Goal: Task Accomplishment & Management: Manage account settings

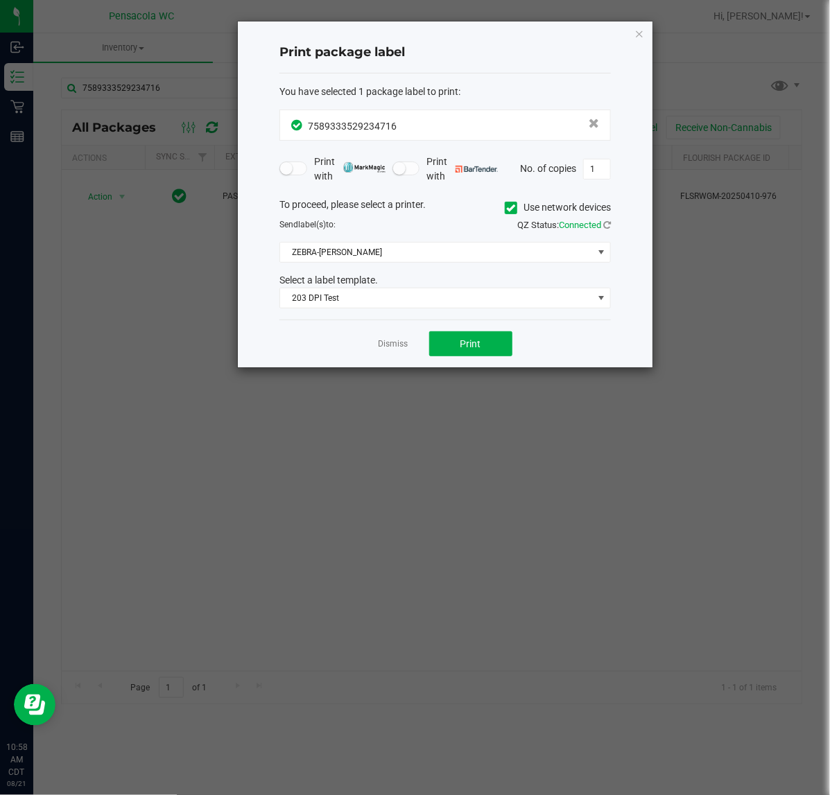
click at [390, 354] on div "Dismiss Print" at bounding box center [444, 344] width 331 height 48
click at [385, 343] on link "Dismiss" at bounding box center [394, 344] width 30 height 12
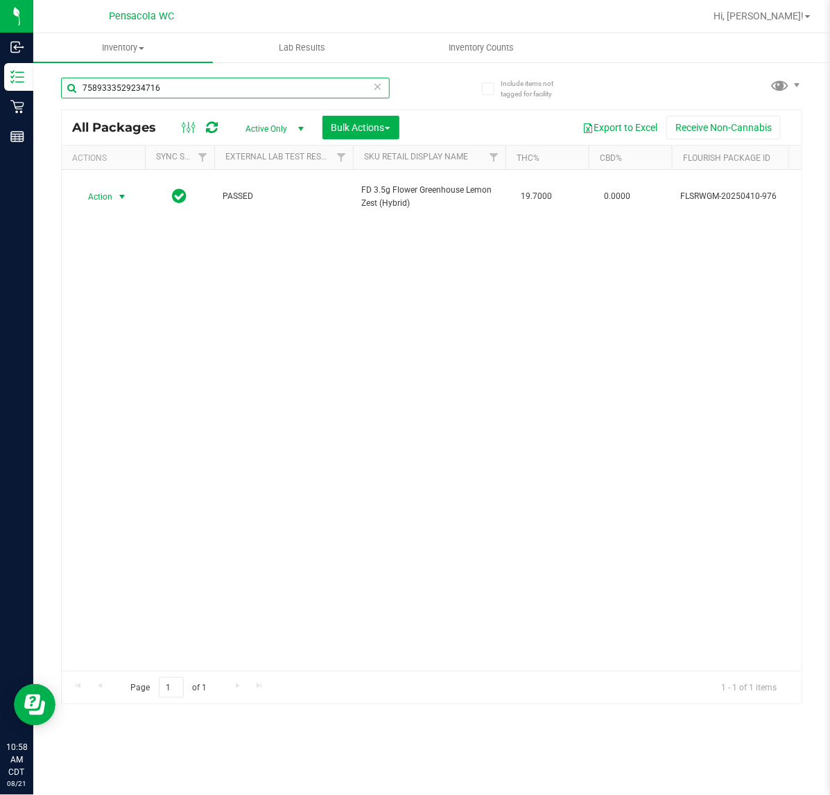
drag, startPoint x: 270, startPoint y: 92, endPoint x: -245, endPoint y: 80, distance: 516.0
click at [0, 80] on html "Inbound Inventory Retail Reports 10:58 AM CDT 08/21/2025 08/21 Pensacola WC Hi,…" at bounding box center [415, 397] width 830 height 795
type input "2306524460467577"
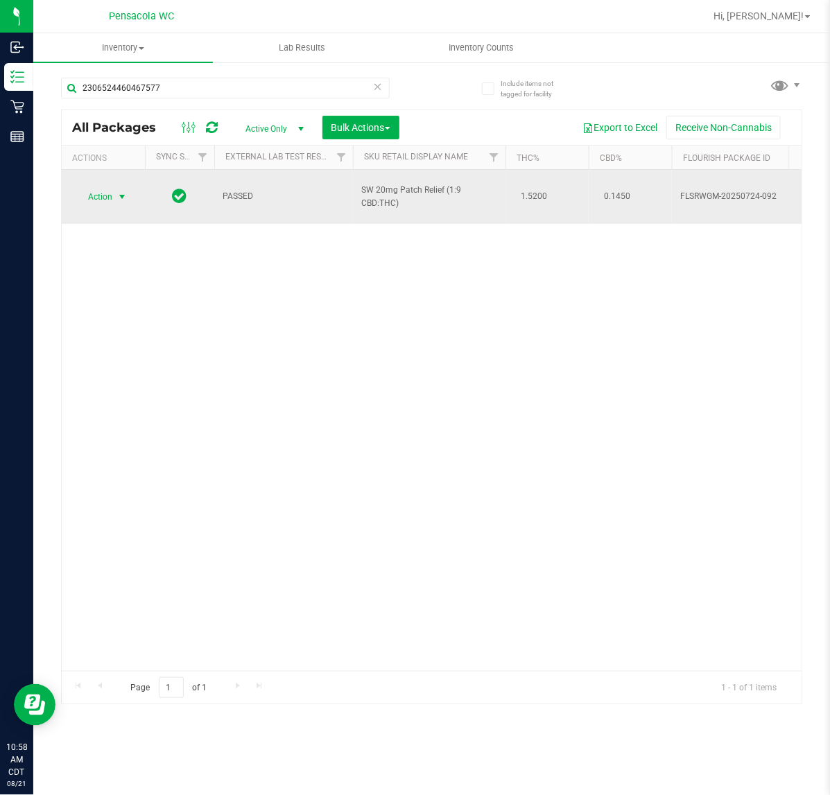
click at [122, 191] on span "select" at bounding box center [121, 196] width 11 height 11
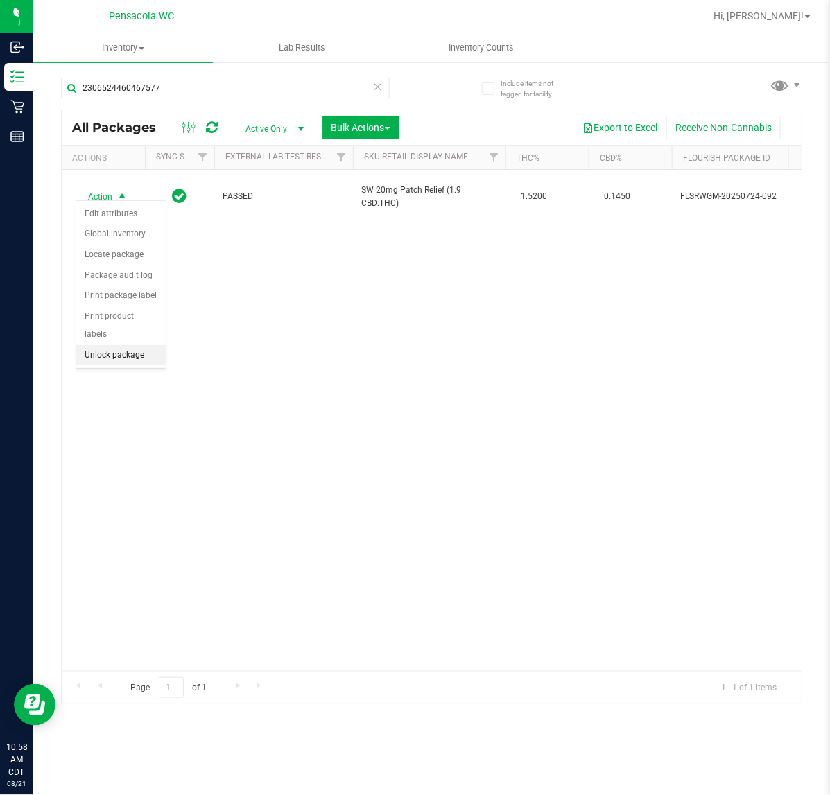
click at [118, 349] on li "Unlock package" at bounding box center [120, 355] width 89 height 21
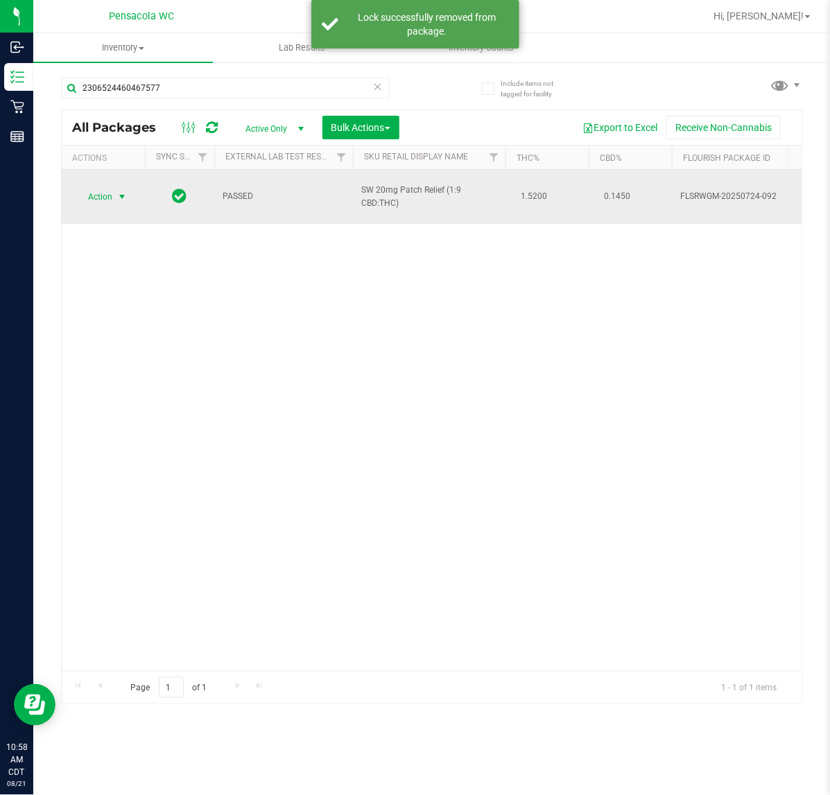
click at [116, 191] on span "select" at bounding box center [121, 196] width 11 height 11
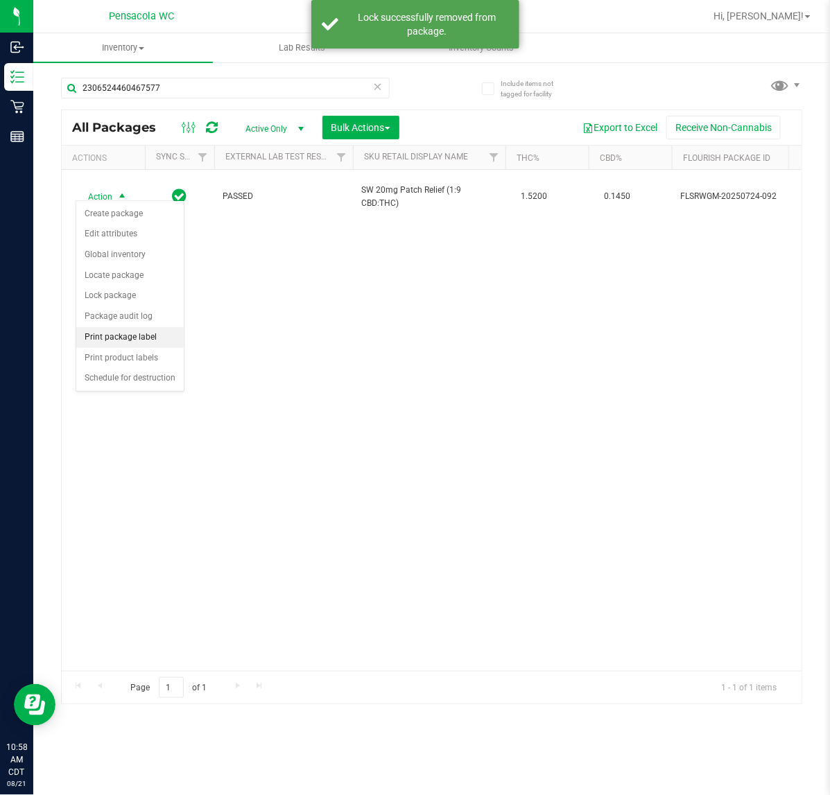
click at [137, 338] on li "Print package label" at bounding box center [129, 337] width 107 height 21
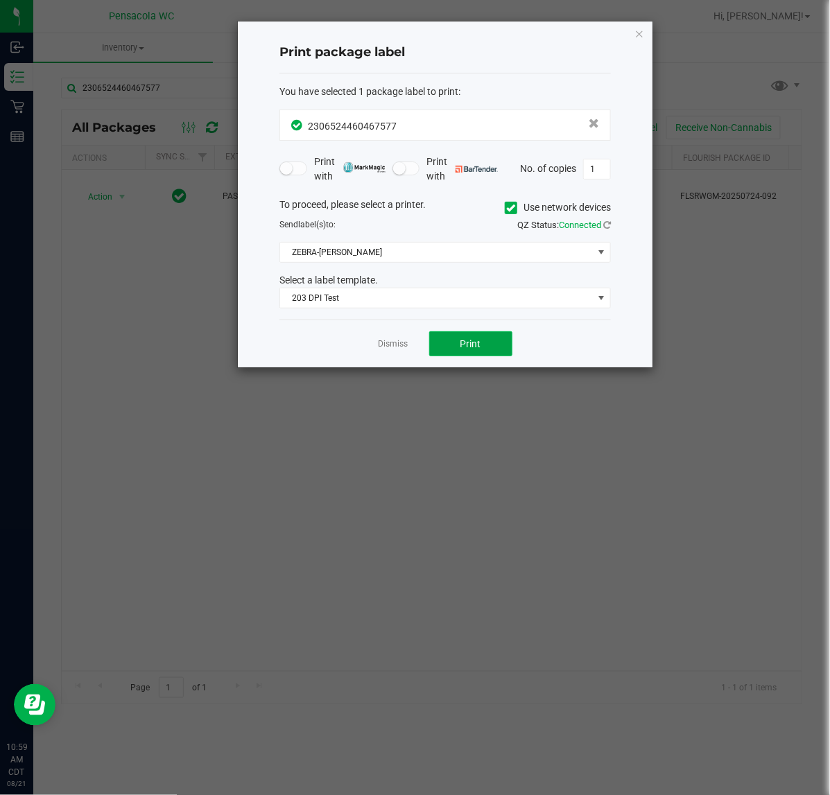
click at [466, 345] on span "Print" at bounding box center [470, 343] width 21 height 11
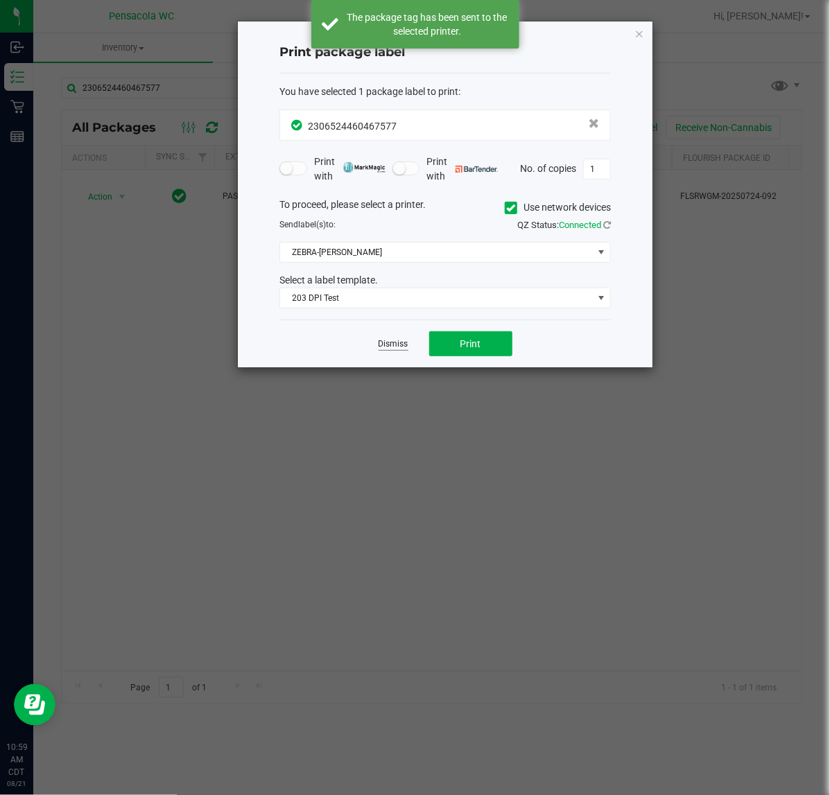
click at [394, 350] on link "Dismiss" at bounding box center [394, 344] width 30 height 12
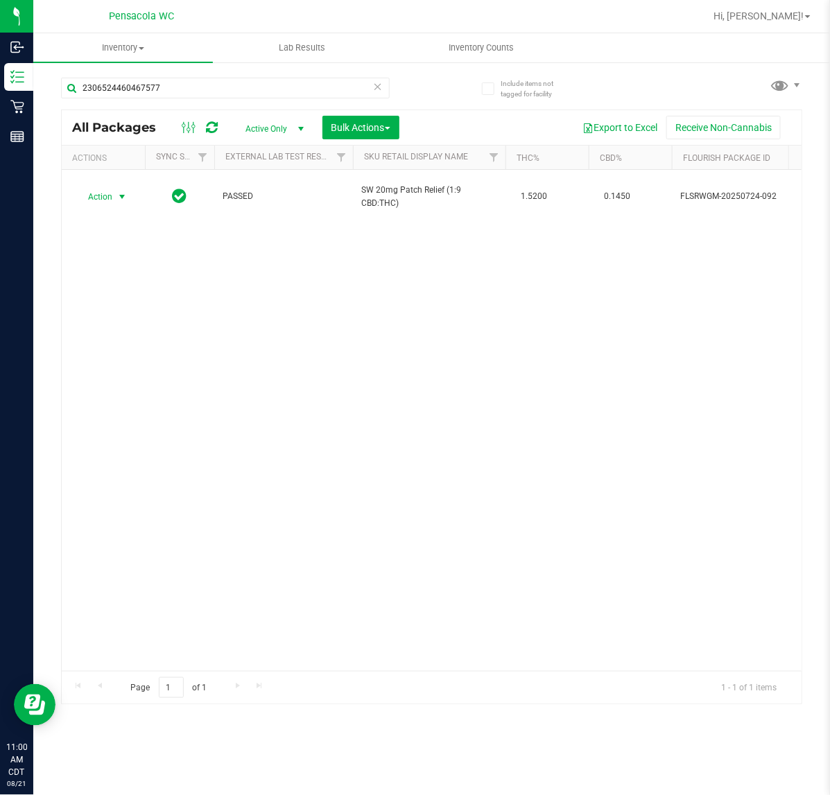
click at [234, 358] on div "Action Action Create package Edit attributes Global inventory Locate package Lo…" at bounding box center [432, 420] width 740 height 501
click at [212, 88] on input "2306524460467577" at bounding box center [225, 88] width 329 height 21
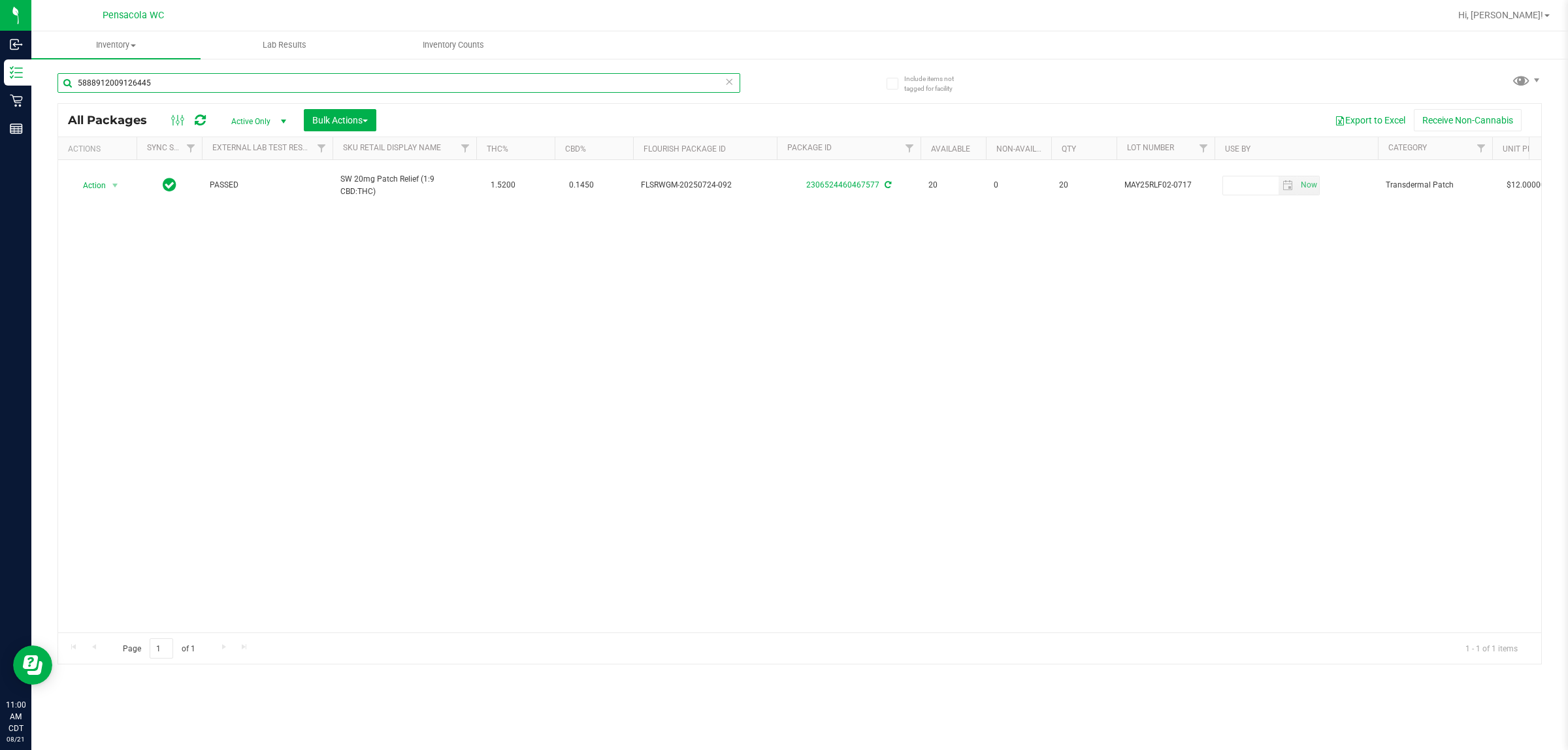
type input "5888912009126445"
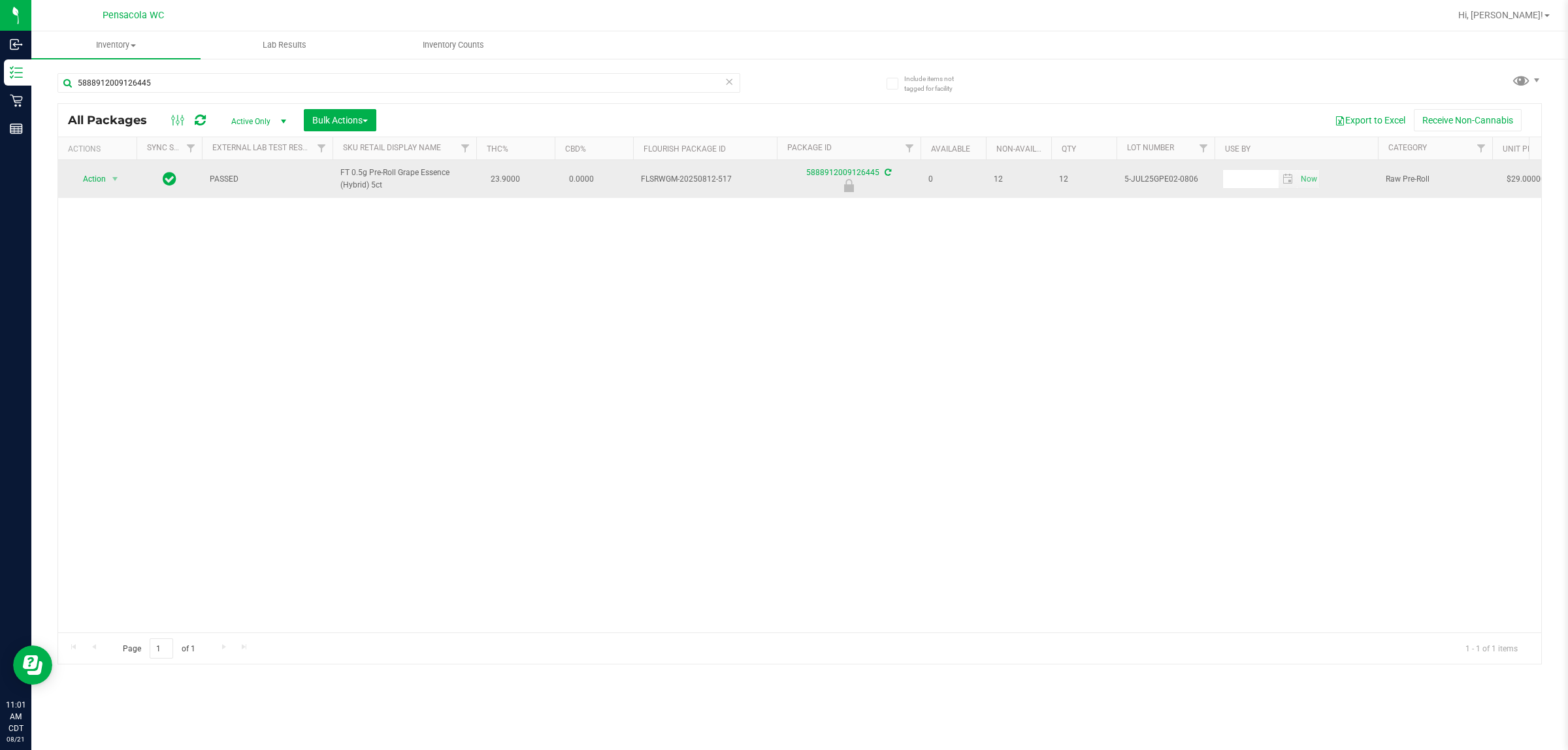
click at [92, 180] on span "Action" at bounding box center [89, 178] width 35 height 18
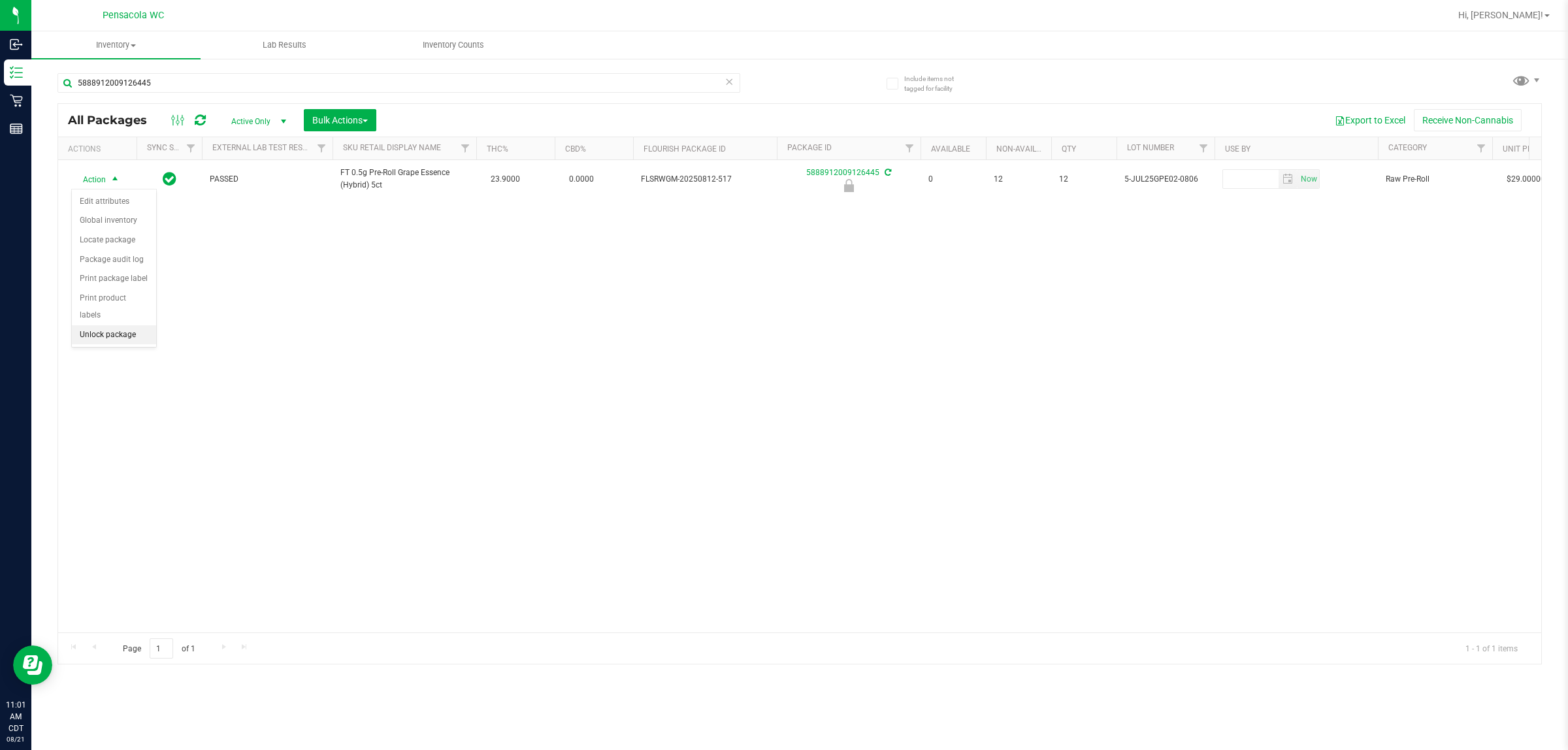
click at [116, 325] on li "Unlock package" at bounding box center [113, 334] width 84 height 20
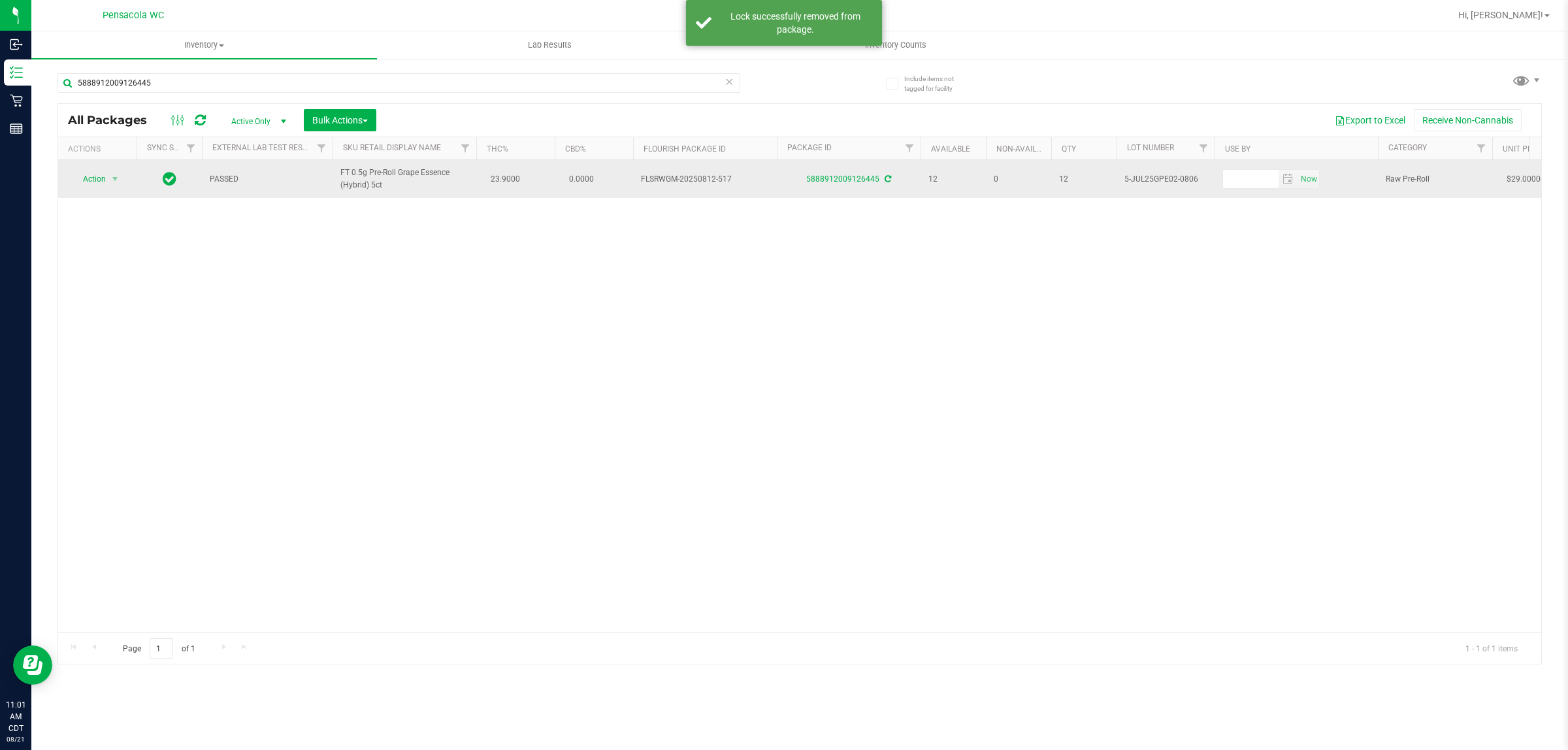
click at [92, 180] on span "Action" at bounding box center [89, 178] width 35 height 18
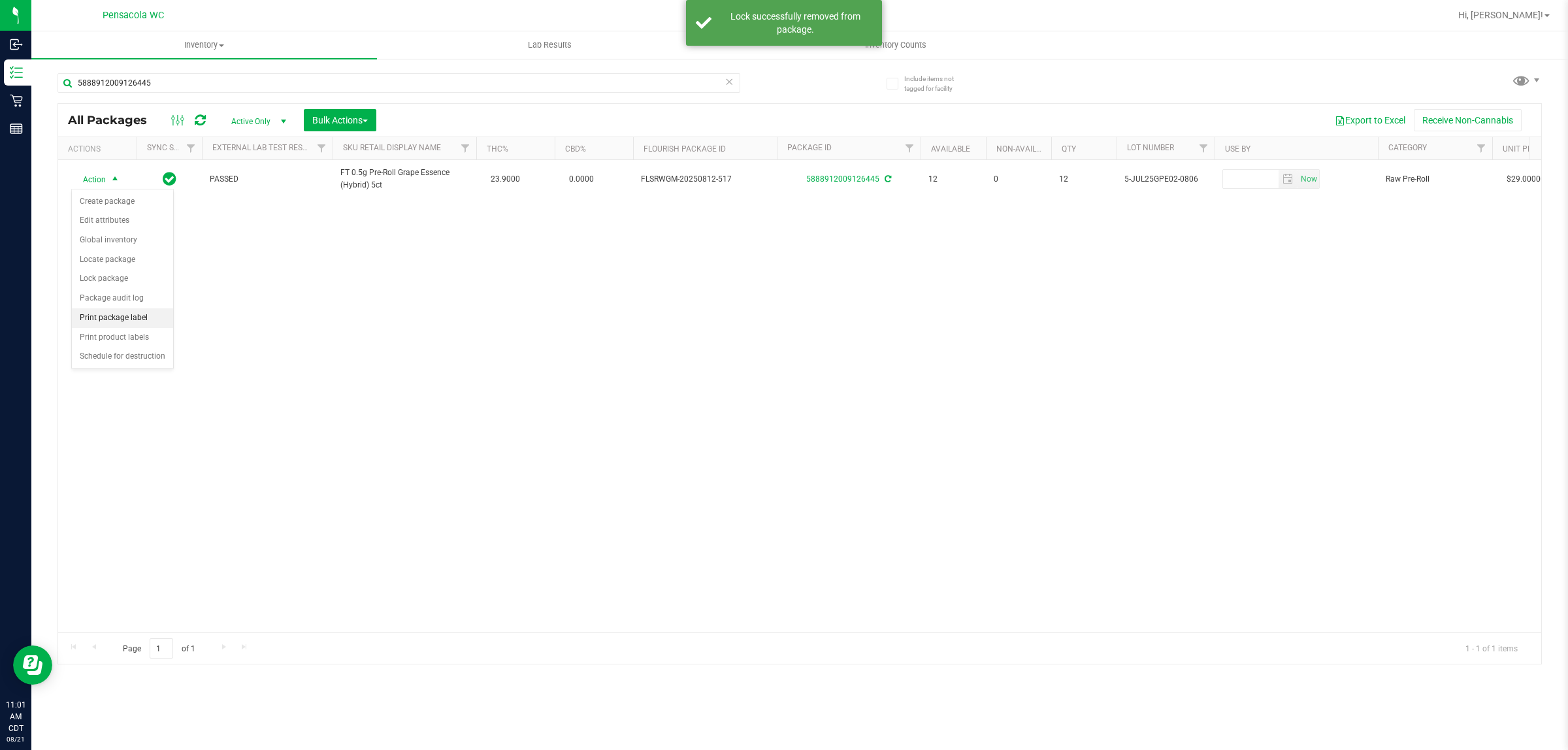
click at [125, 318] on li "Print package label" at bounding box center [122, 318] width 101 height 20
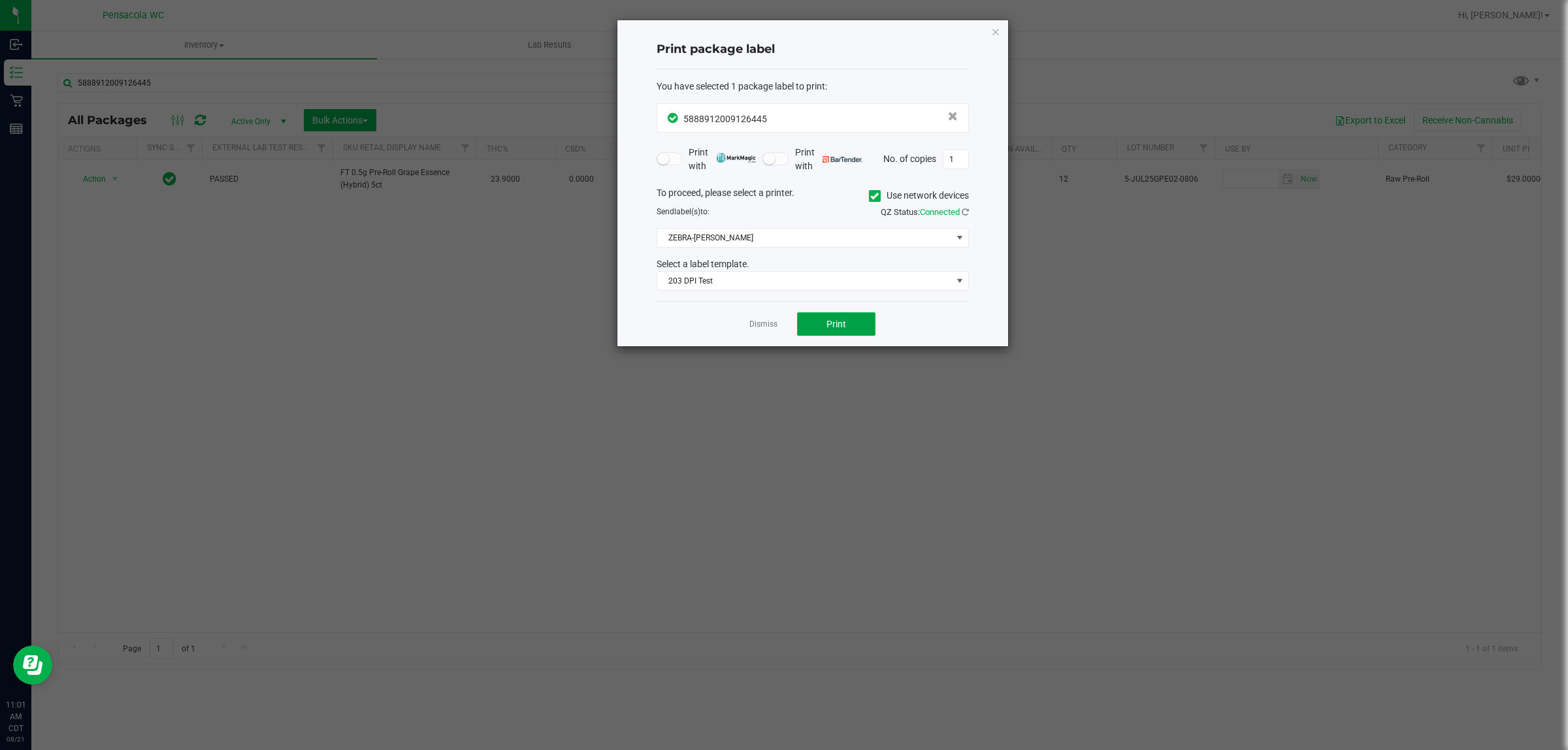
click at [781, 327] on button "Print" at bounding box center [836, 323] width 78 height 24
click at [762, 325] on link "Dismiss" at bounding box center [763, 324] width 28 height 11
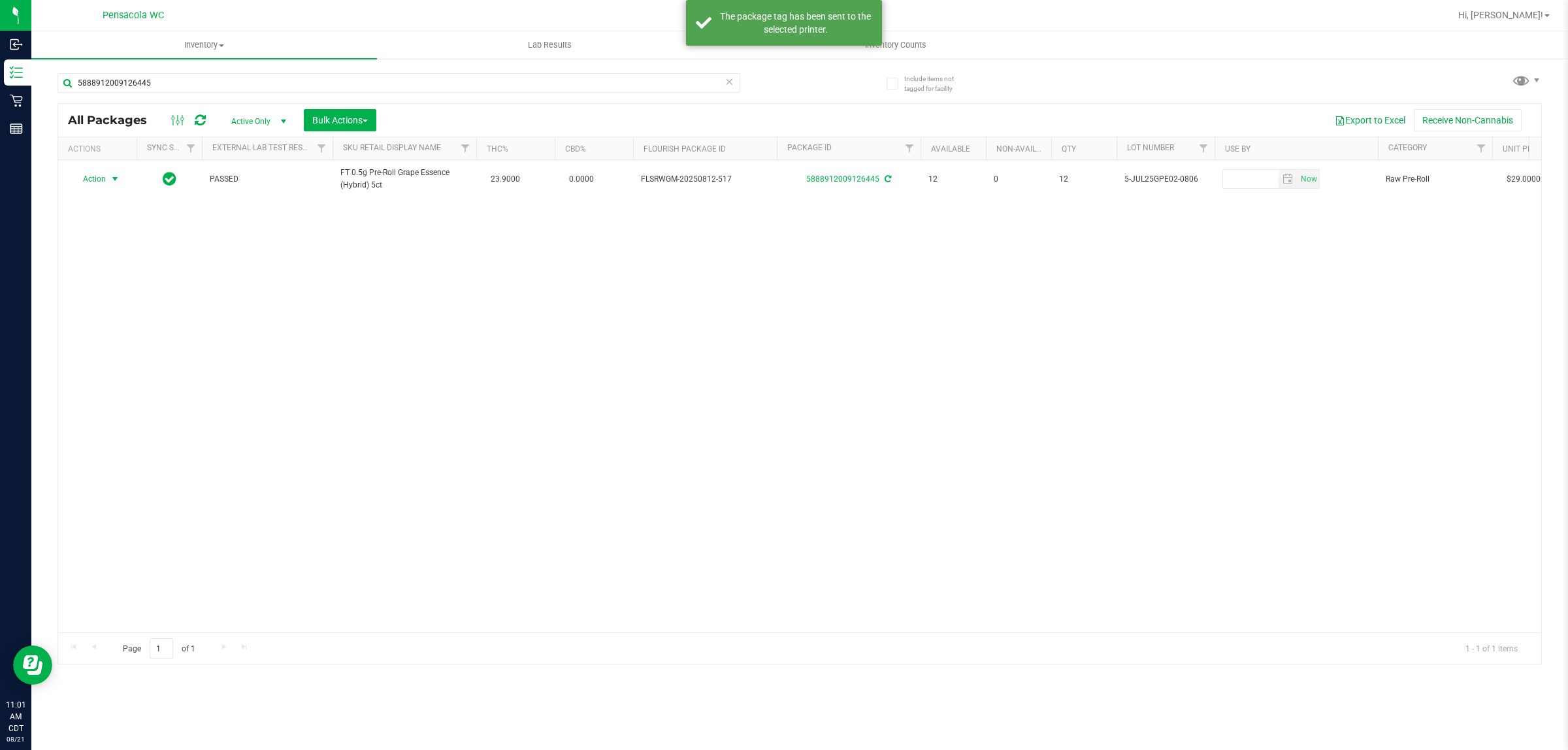
click at [746, 392] on div "Action Action Create package Edit attributes Global inventory Locate package Lo…" at bounding box center [800, 396] width 1483 height 472
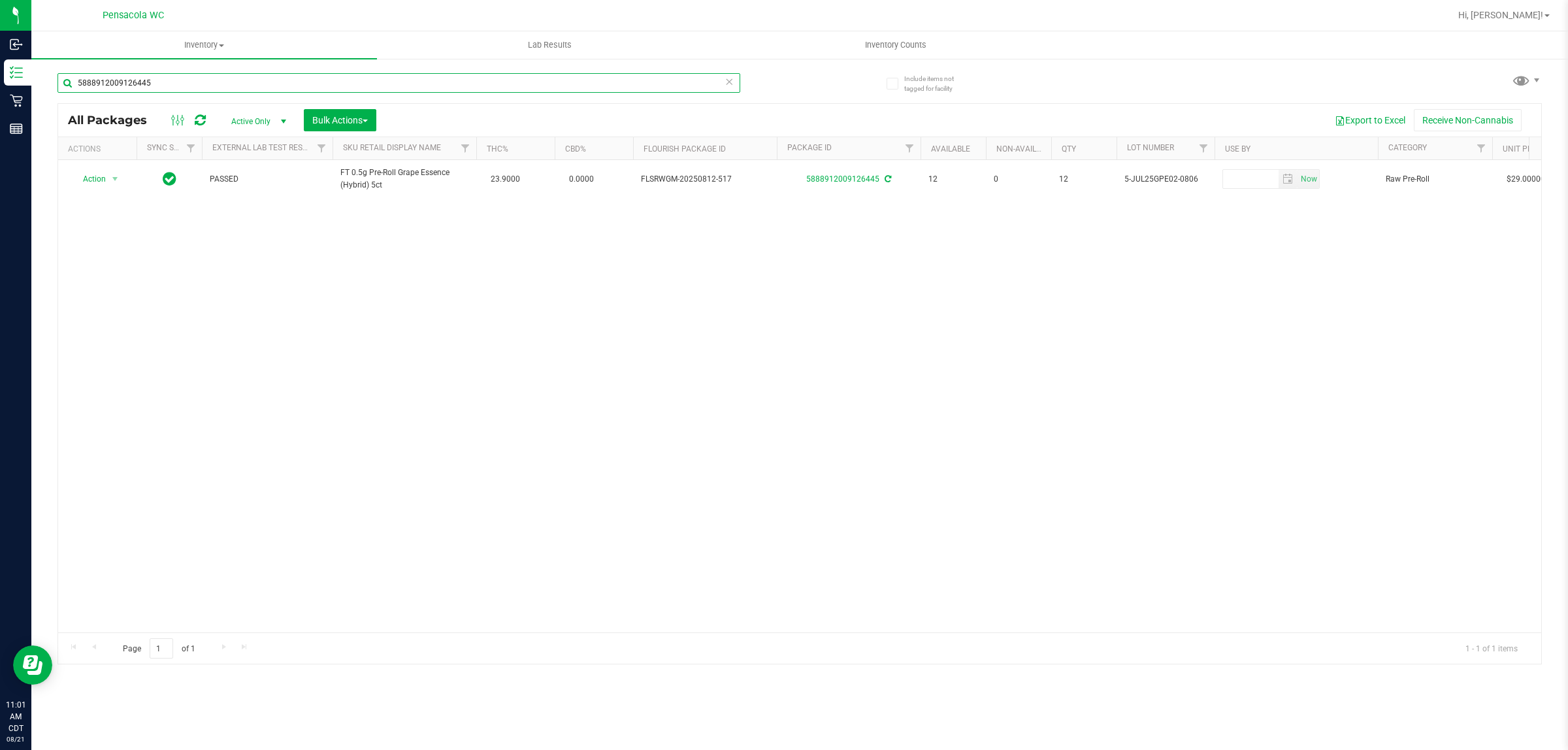
click at [250, 82] on input "5888912009126445" at bounding box center [399, 83] width 683 height 20
type input "4001360590909402"
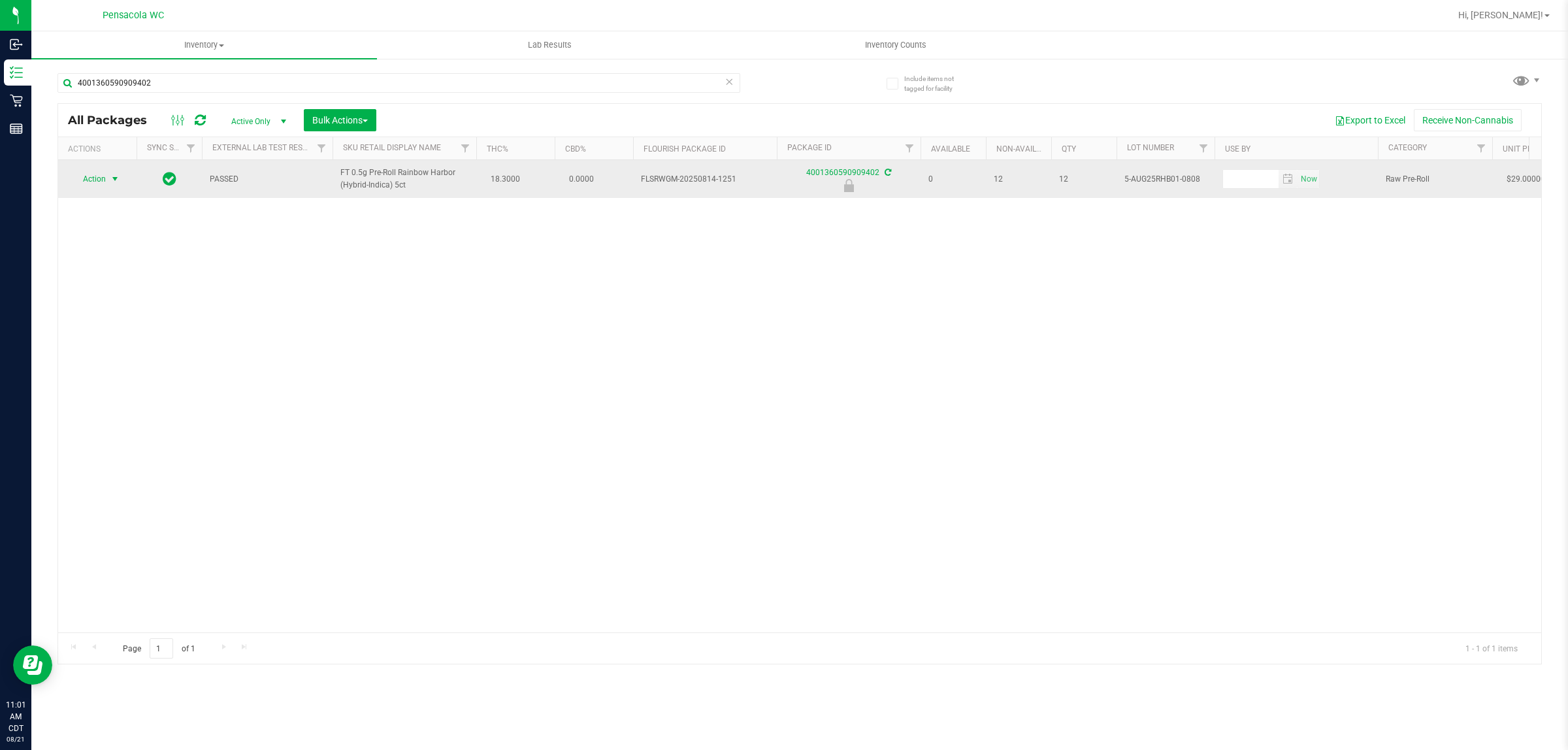
click at [114, 180] on span "select" at bounding box center [114, 178] width 10 height 10
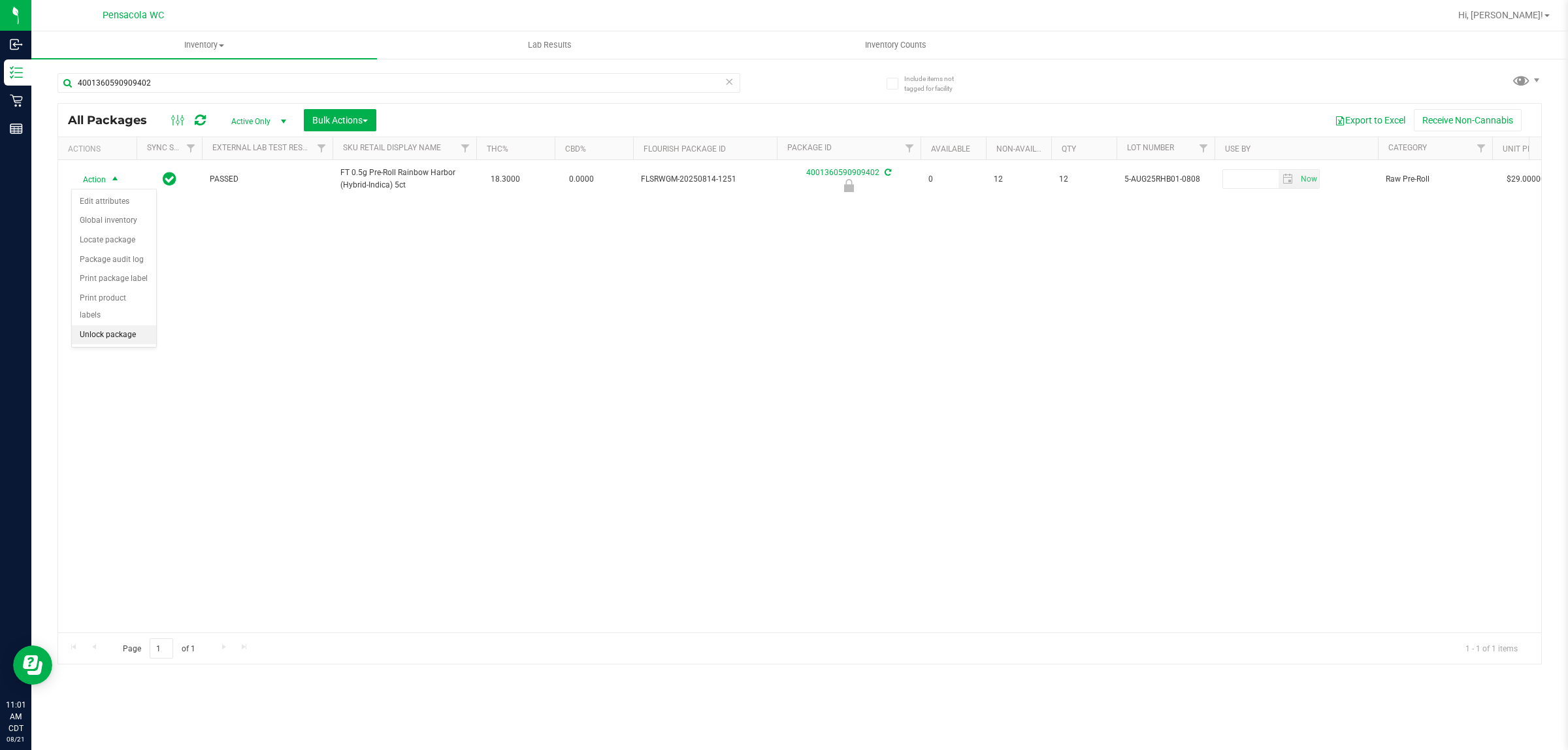
click at [125, 330] on li "Unlock package" at bounding box center [113, 334] width 84 height 20
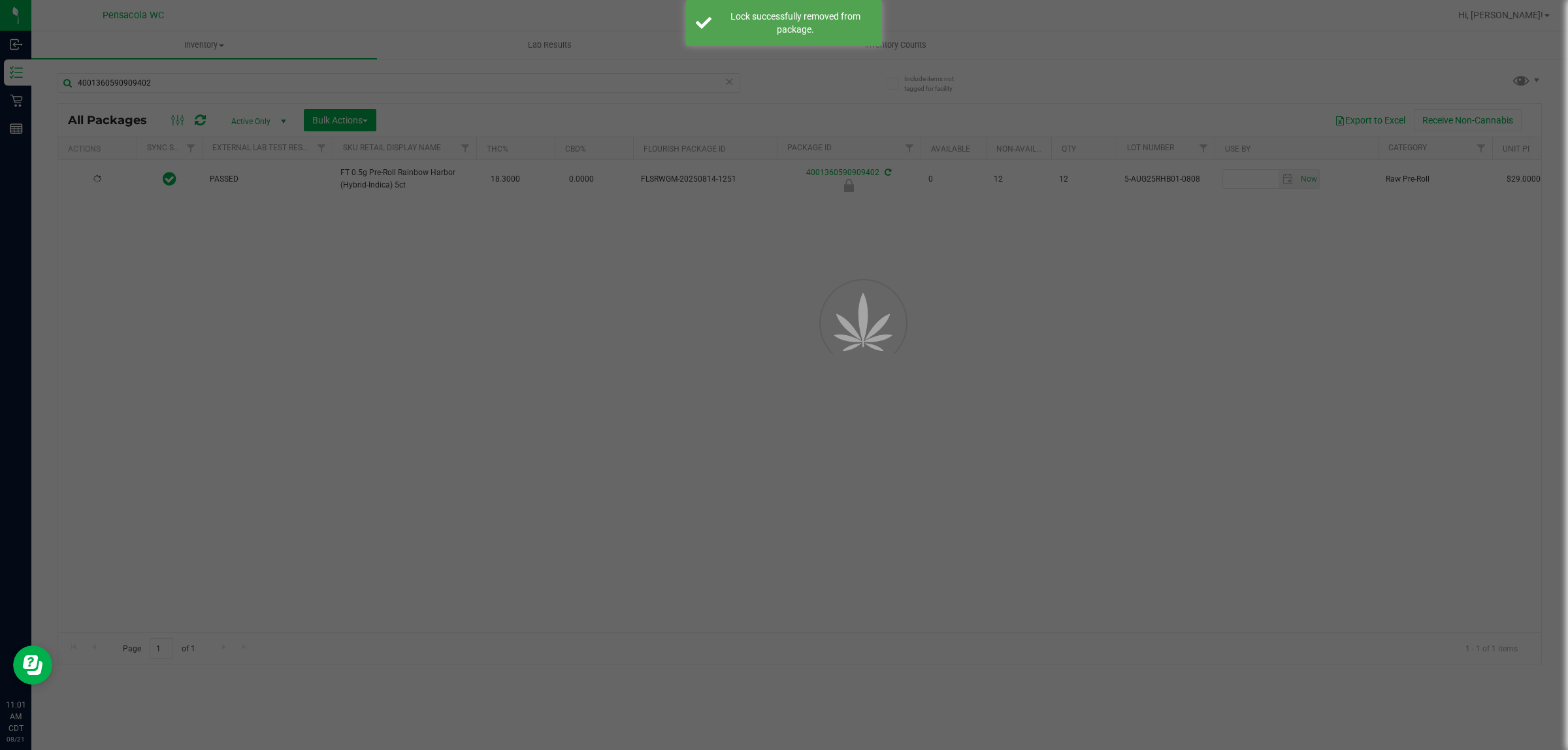
click at [129, 311] on div at bounding box center [784, 375] width 1568 height 750
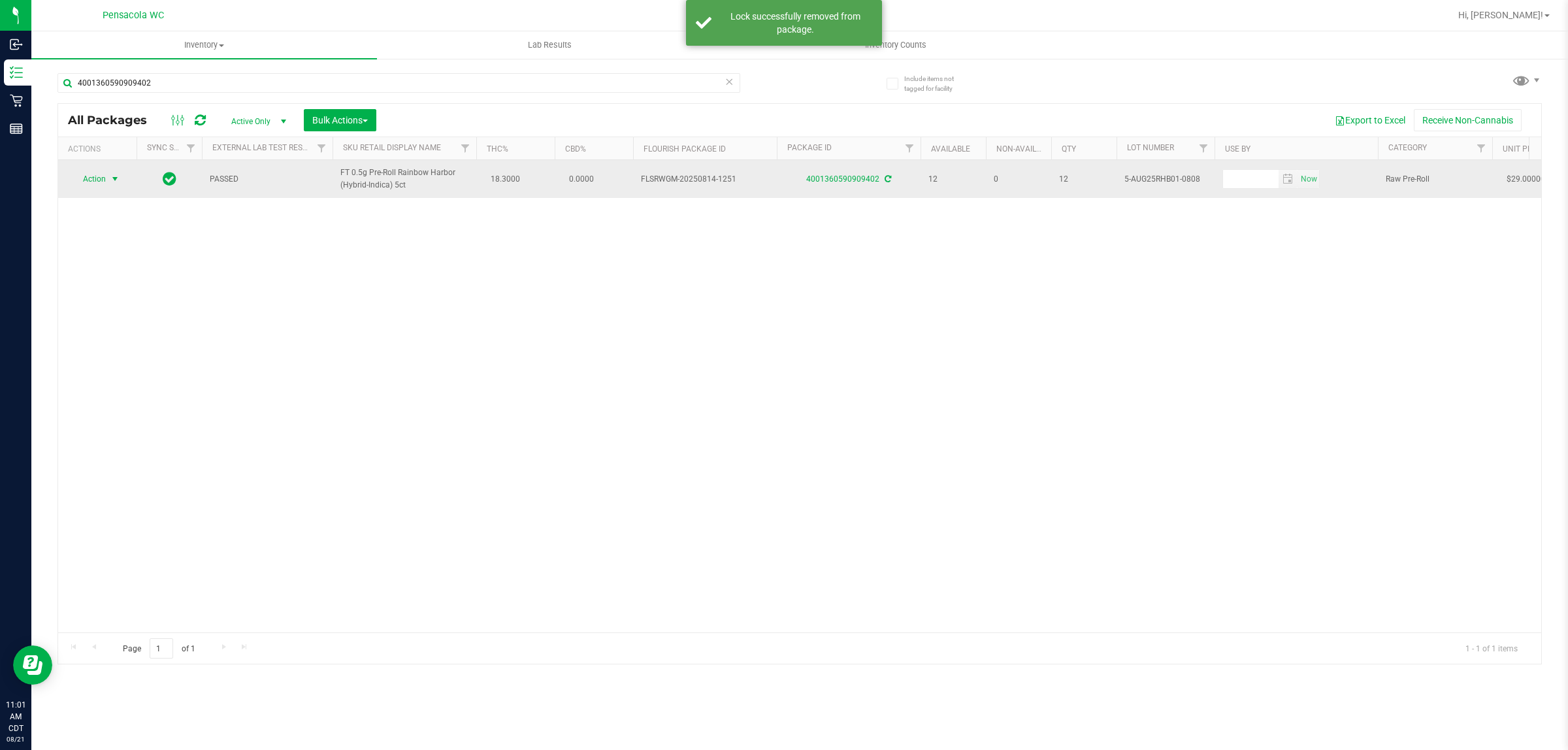
click at [111, 181] on span "select" at bounding box center [114, 178] width 10 height 10
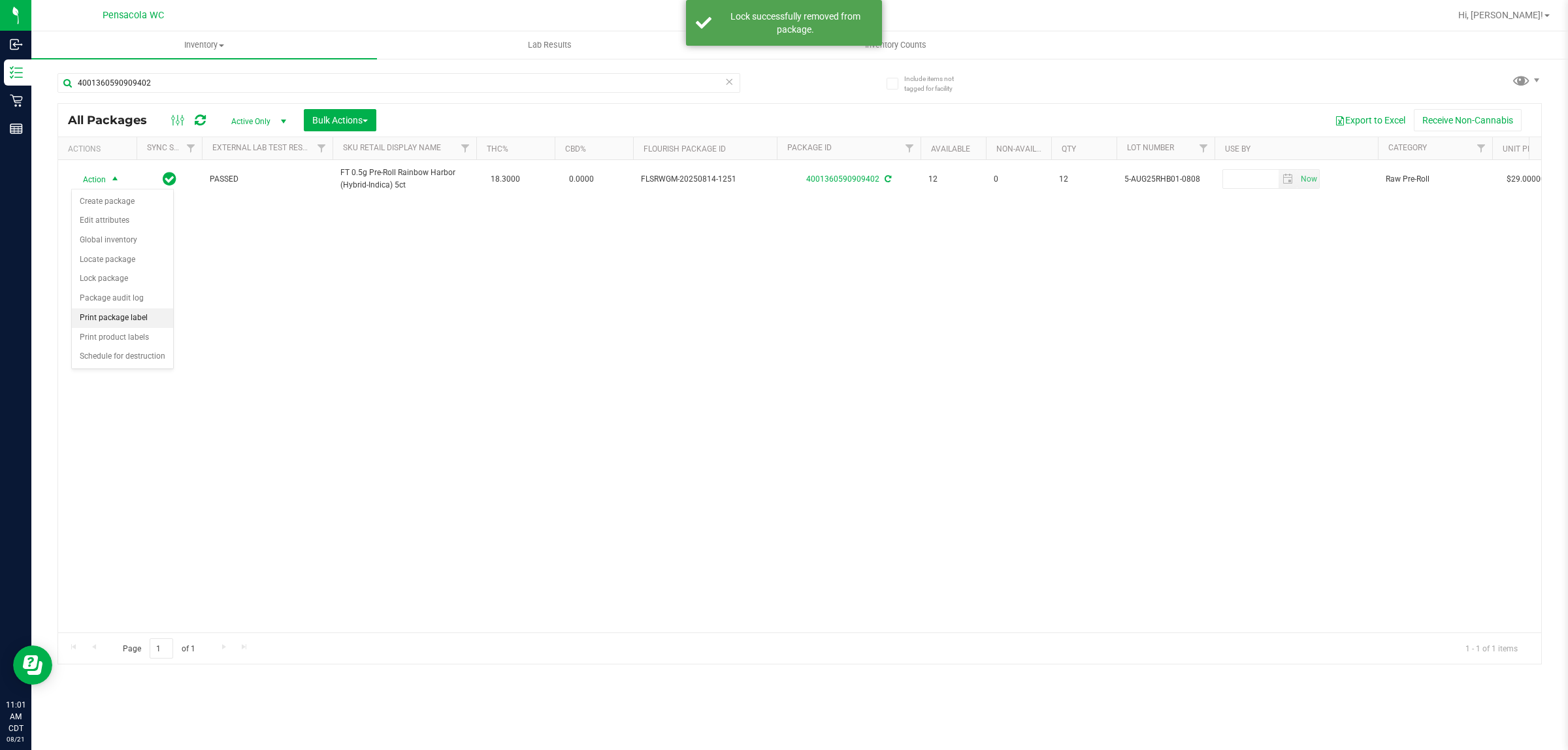
click at [131, 318] on li "Print package label" at bounding box center [122, 318] width 101 height 20
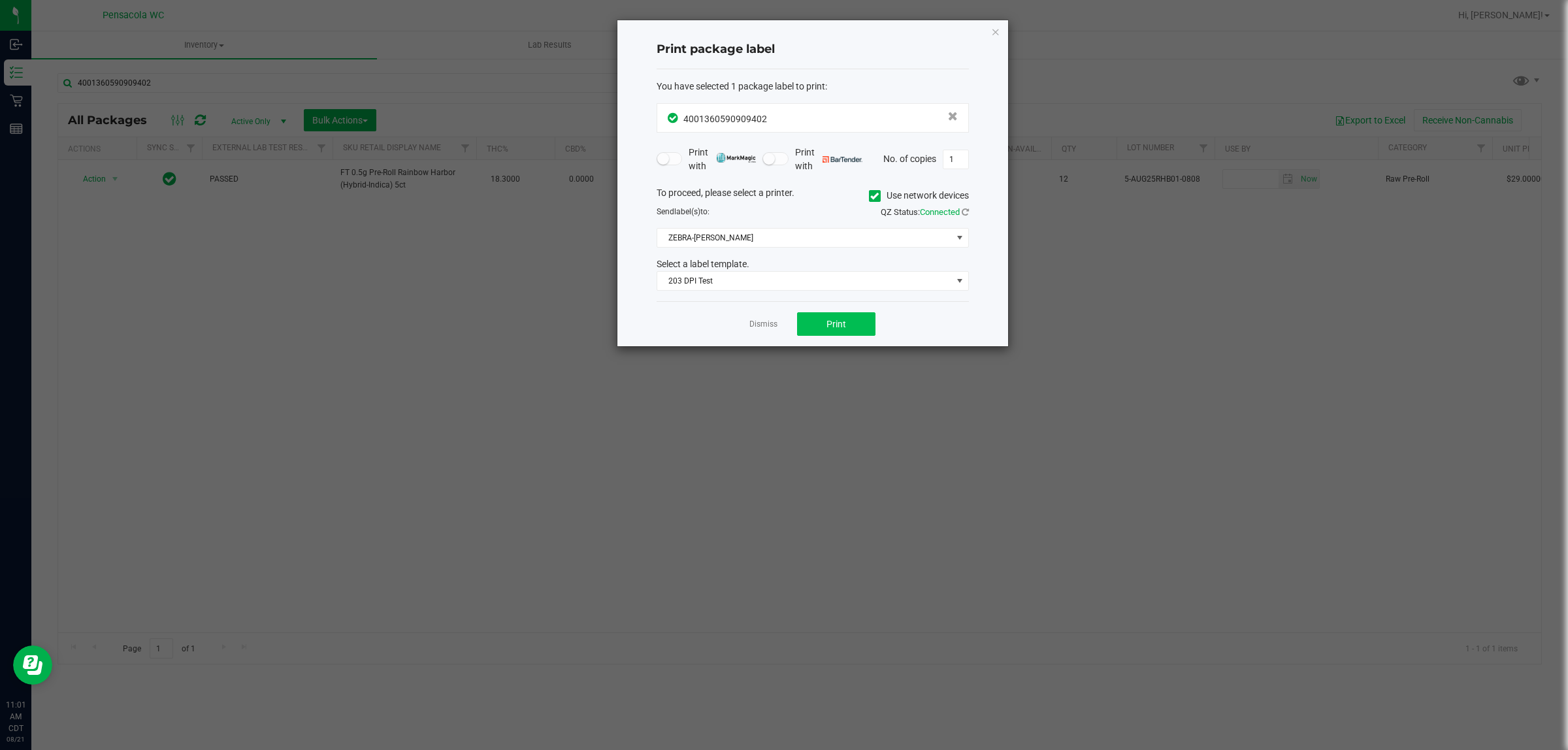
click at [781, 327] on span "Print" at bounding box center [836, 323] width 20 height 10
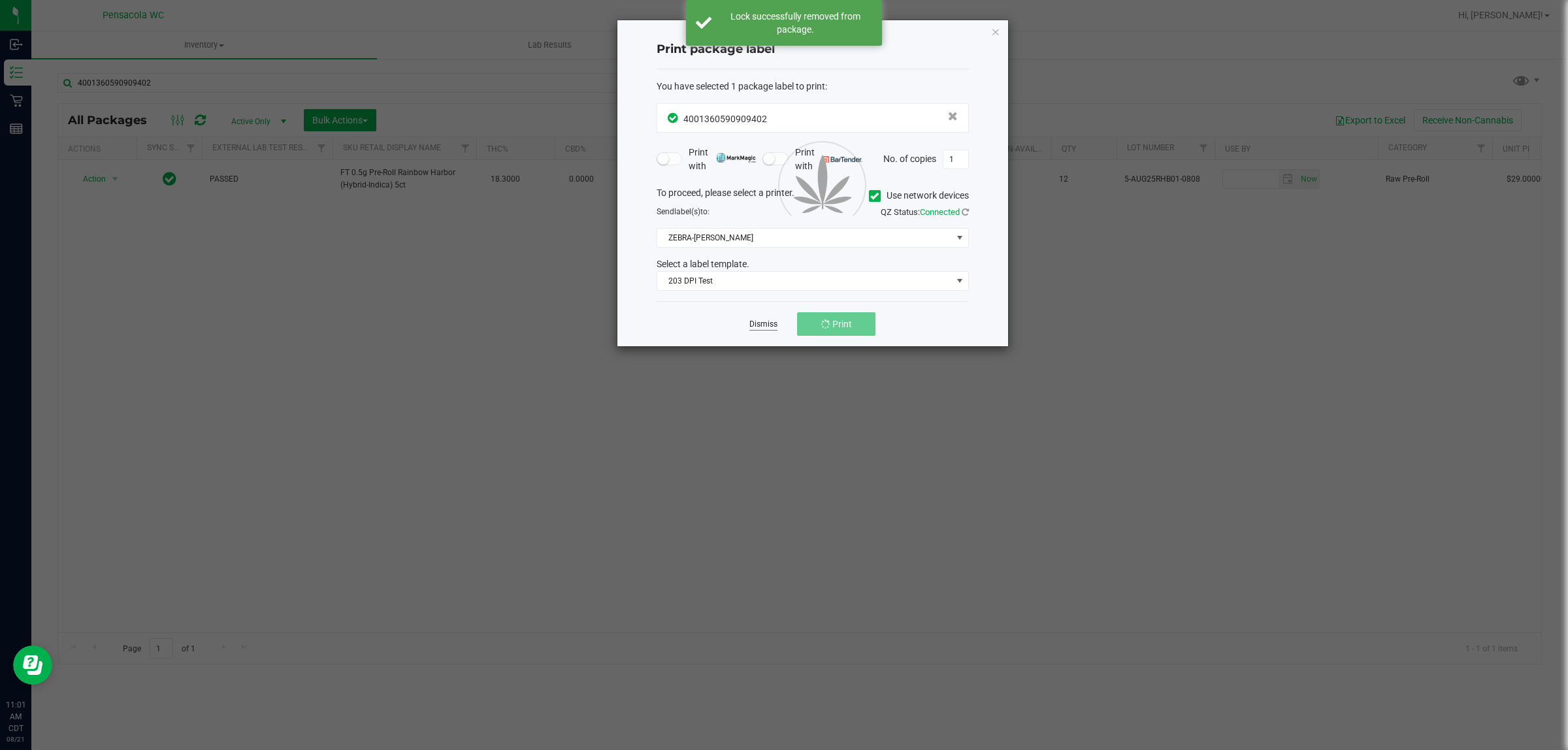
click at [771, 325] on link "Dismiss" at bounding box center [763, 324] width 28 height 11
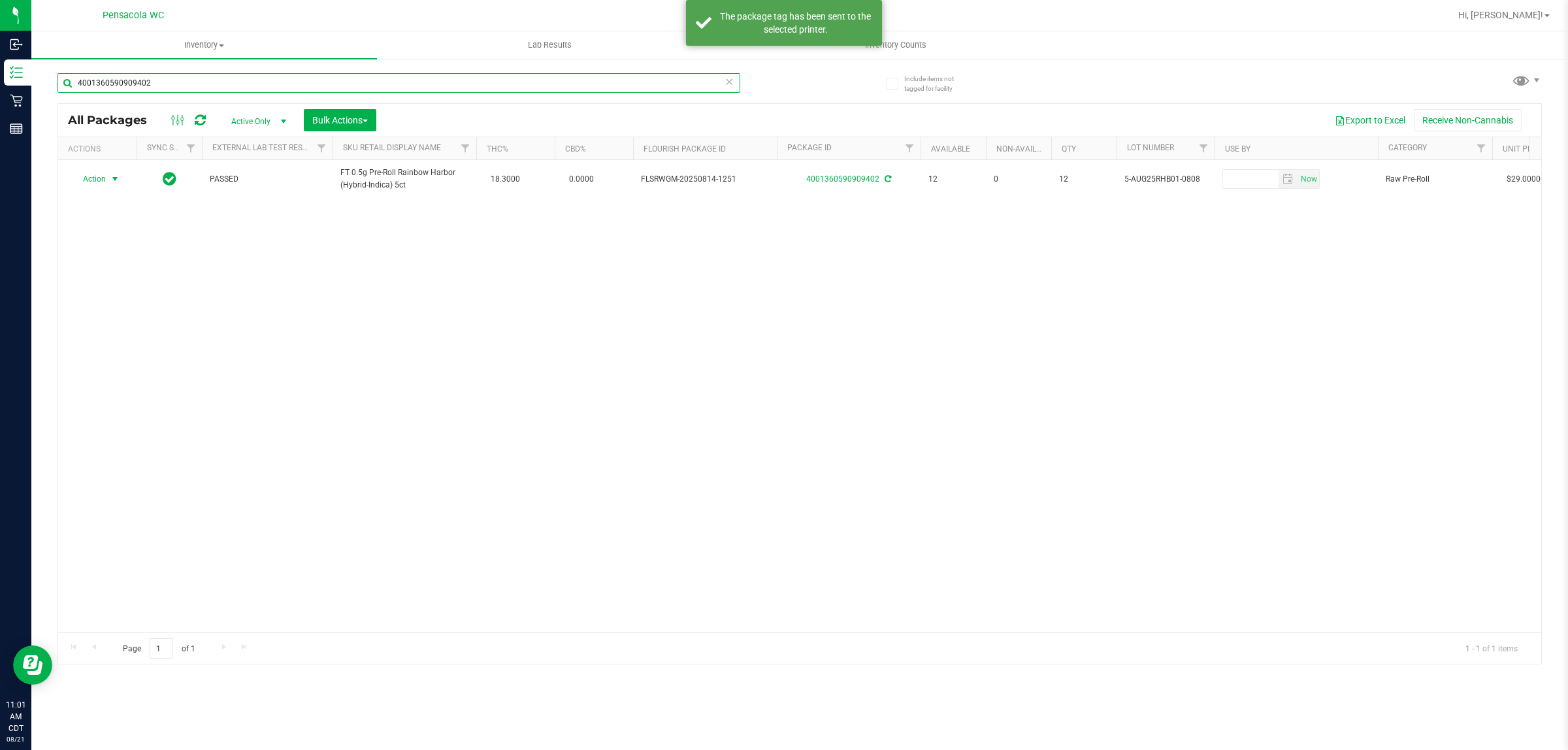
click at [366, 82] on input "4001360590909402" at bounding box center [399, 83] width 683 height 20
type input "5623564815038581"
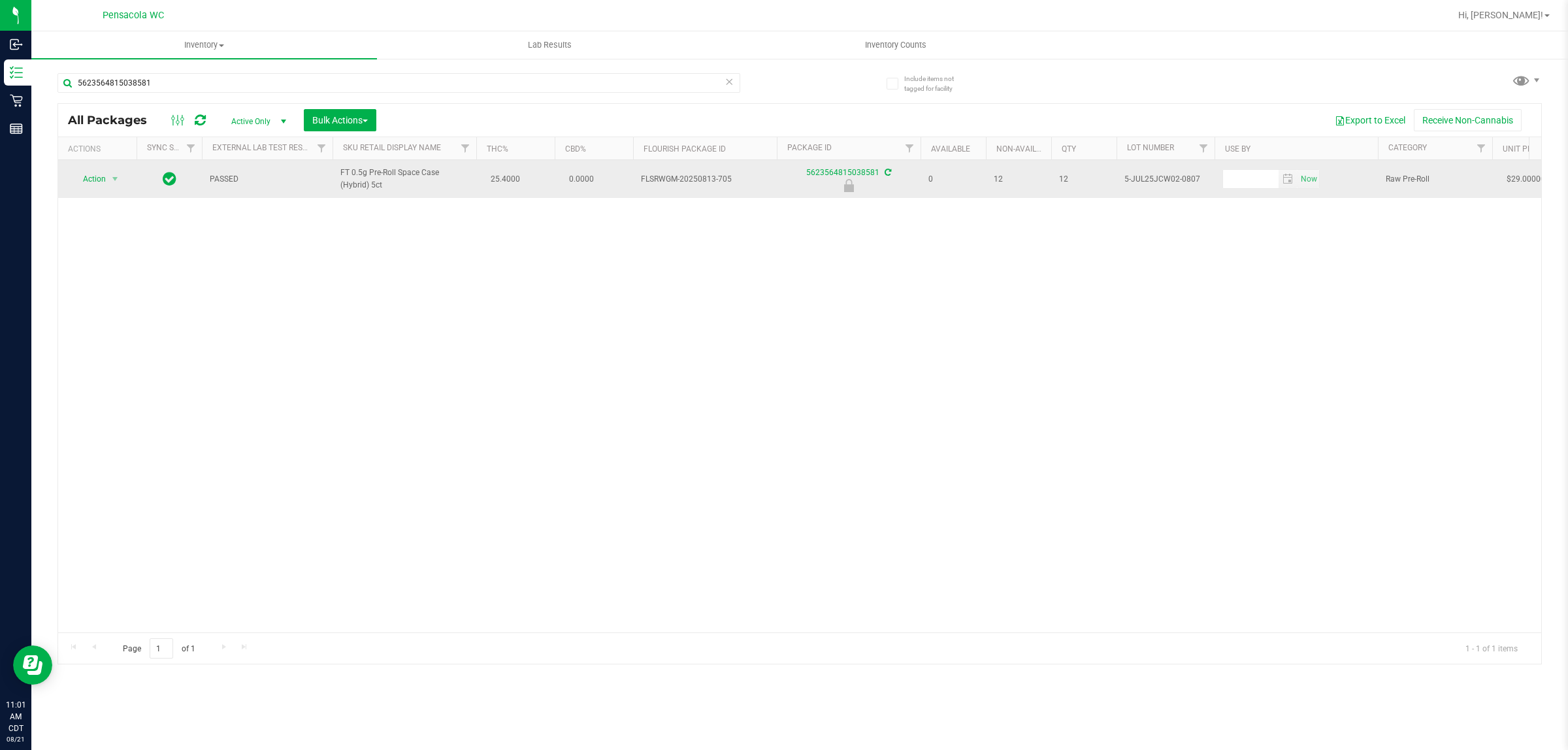
click at [91, 182] on span "Action" at bounding box center [89, 178] width 35 height 18
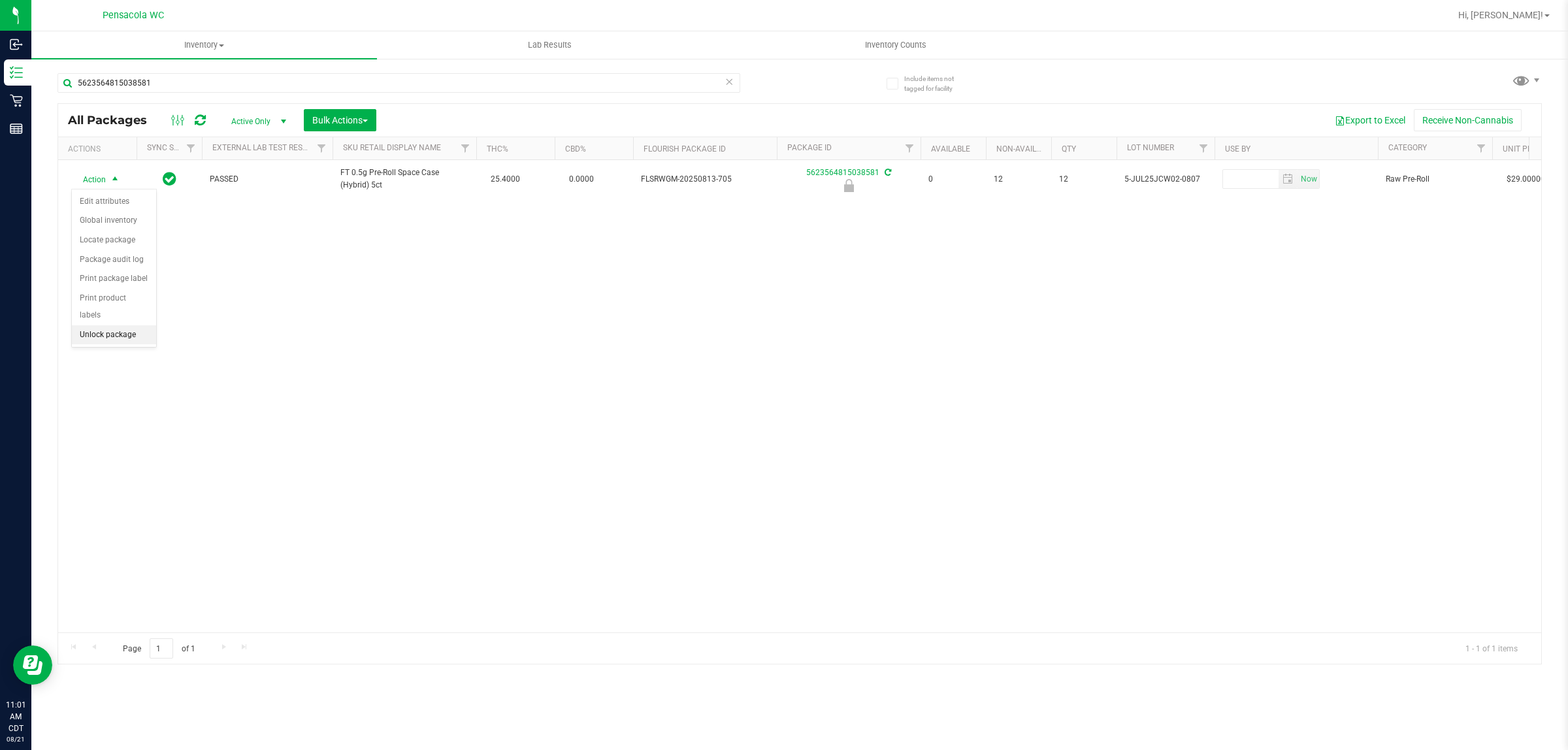
click at [119, 325] on li "Unlock package" at bounding box center [113, 334] width 84 height 20
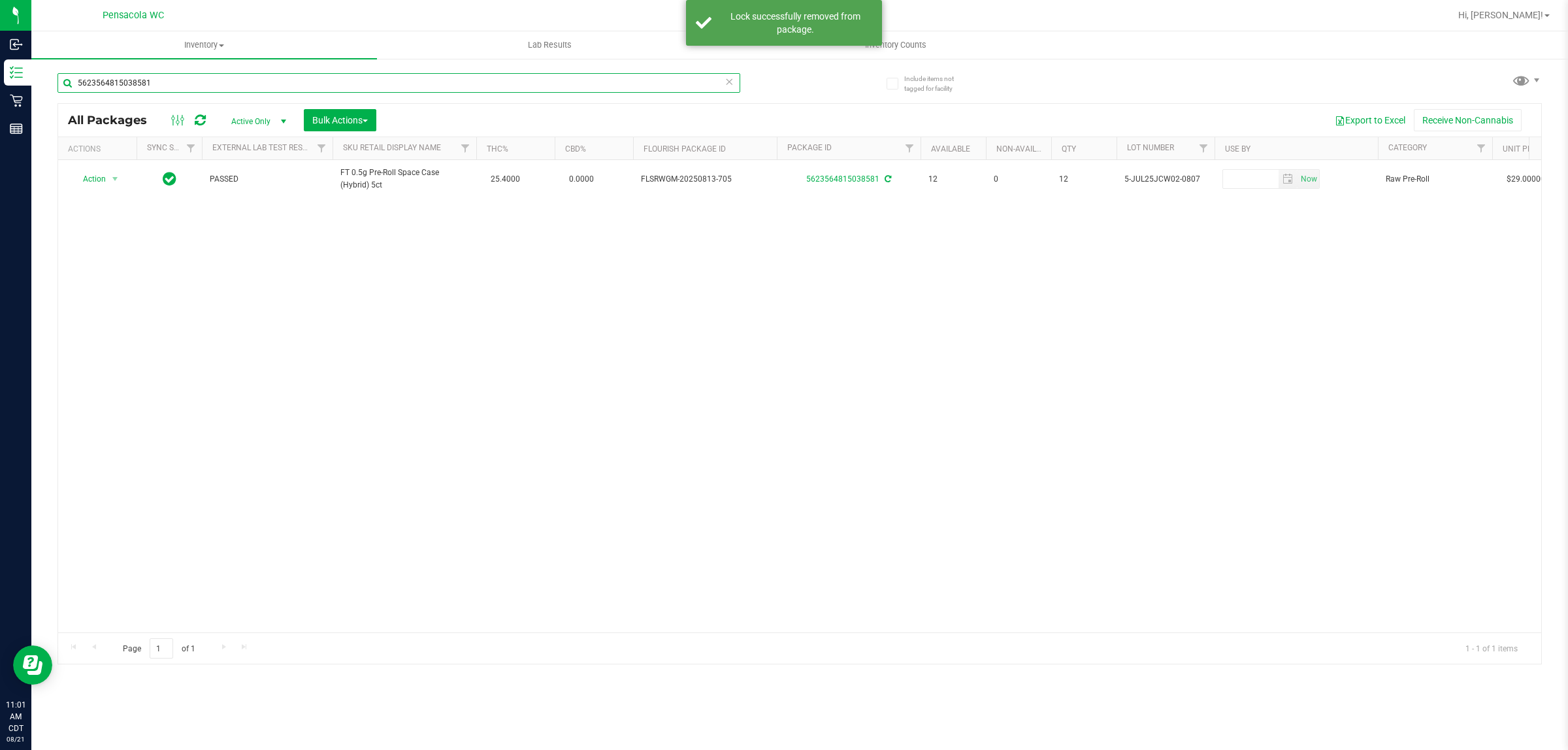
click at [188, 79] on input "5623564815038581" at bounding box center [399, 83] width 683 height 20
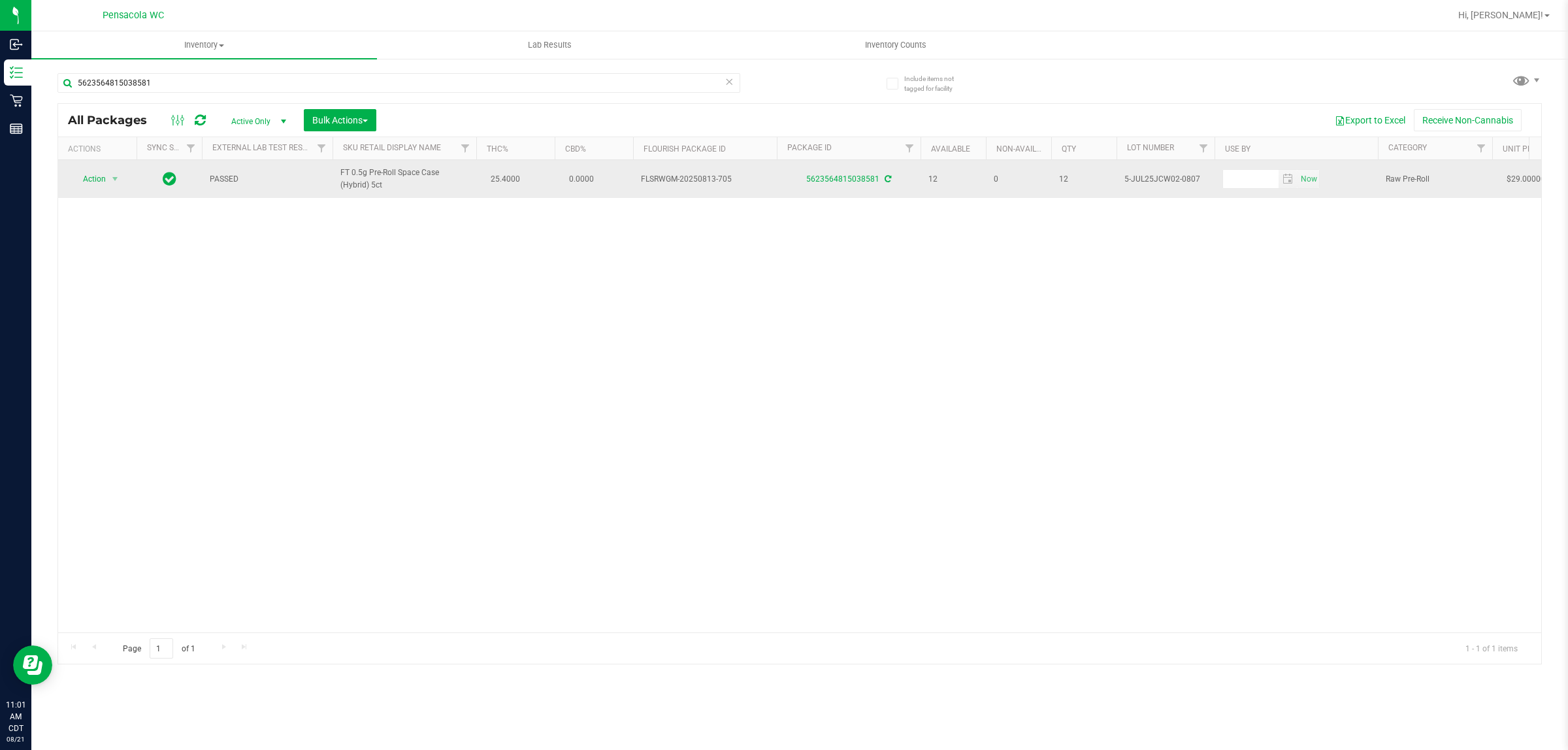
click at [93, 178] on span "Action" at bounding box center [89, 178] width 35 height 18
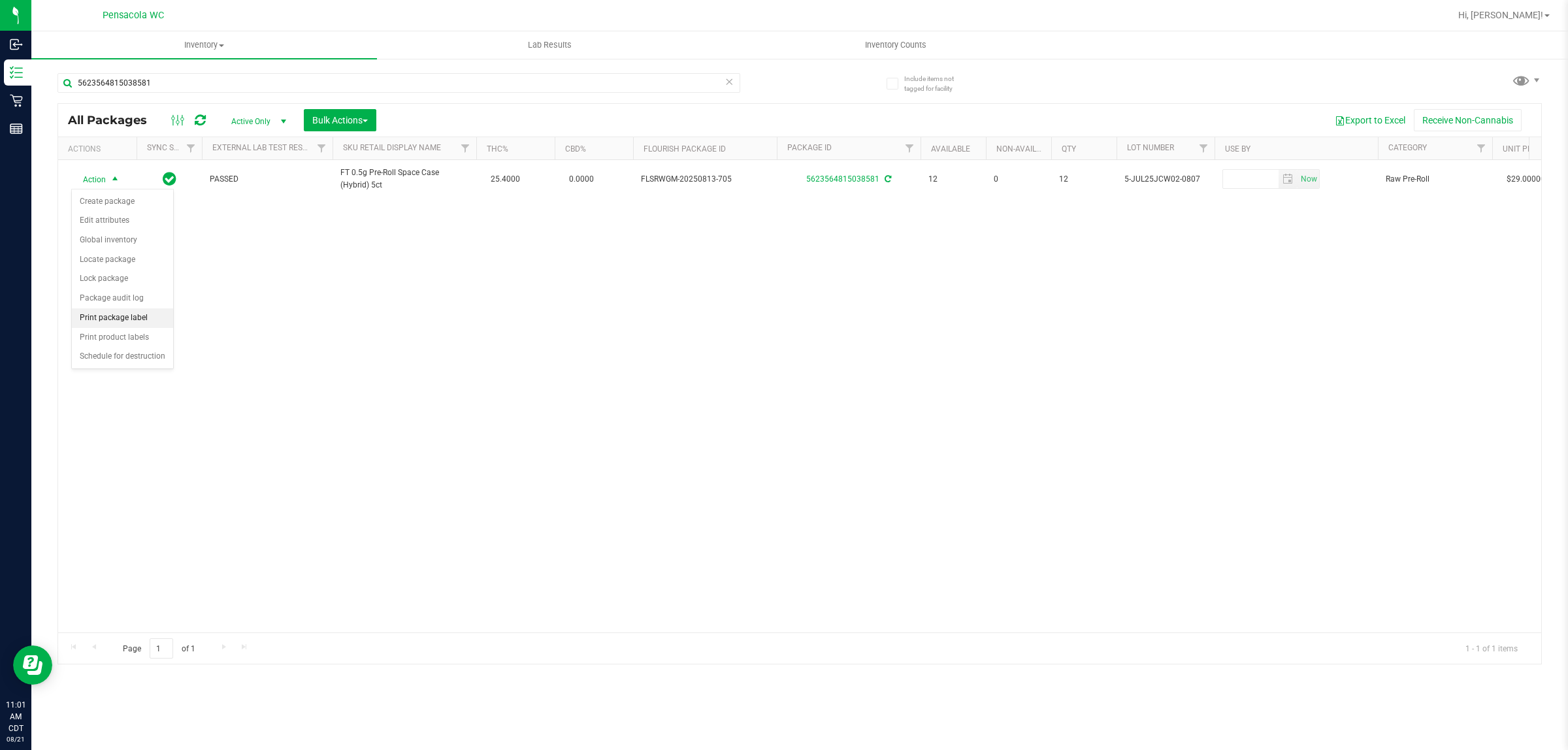
click at [134, 318] on li "Print package label" at bounding box center [122, 318] width 101 height 20
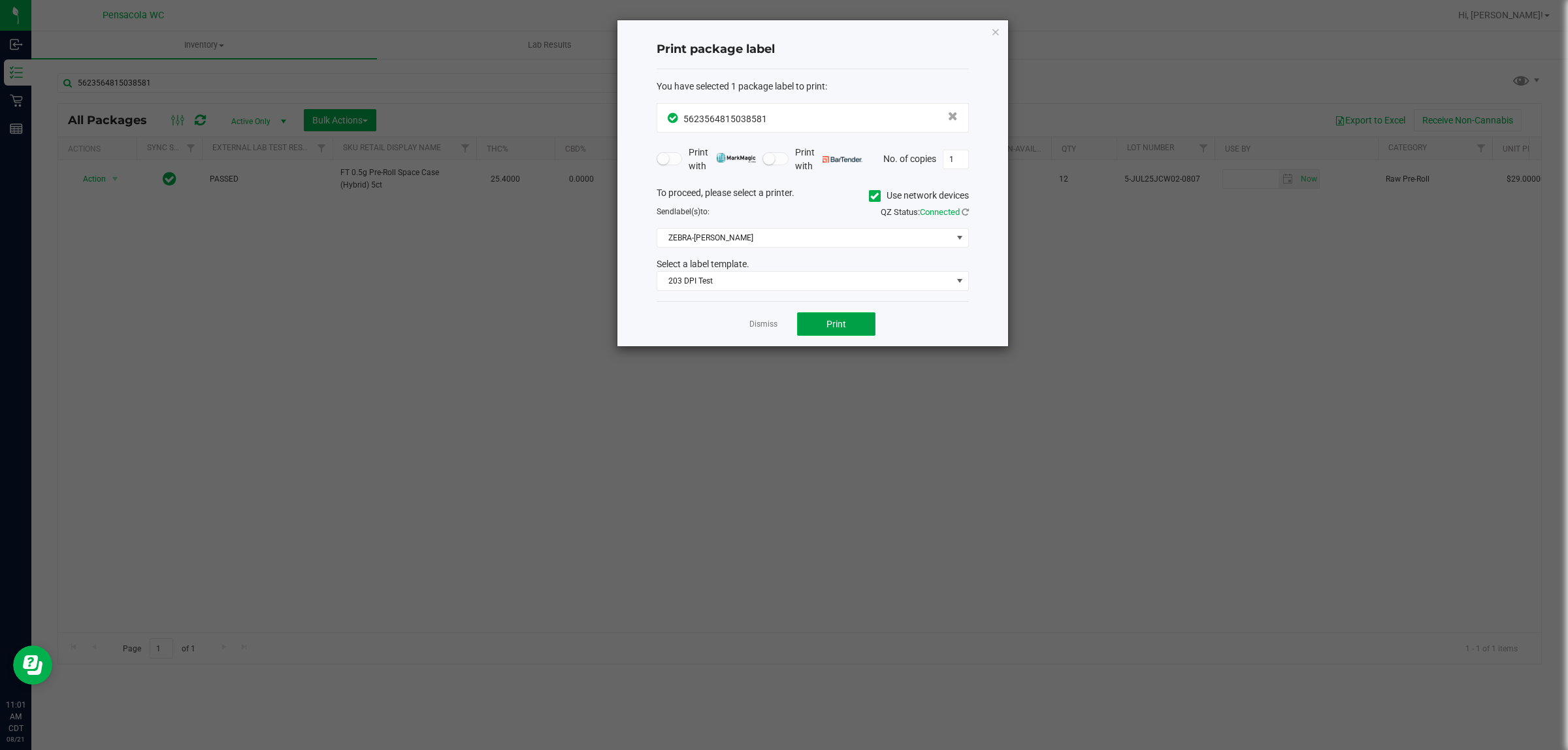
click at [781, 324] on button "Print" at bounding box center [836, 323] width 78 height 24
click at [761, 327] on link "Dismiss" at bounding box center [763, 324] width 28 height 11
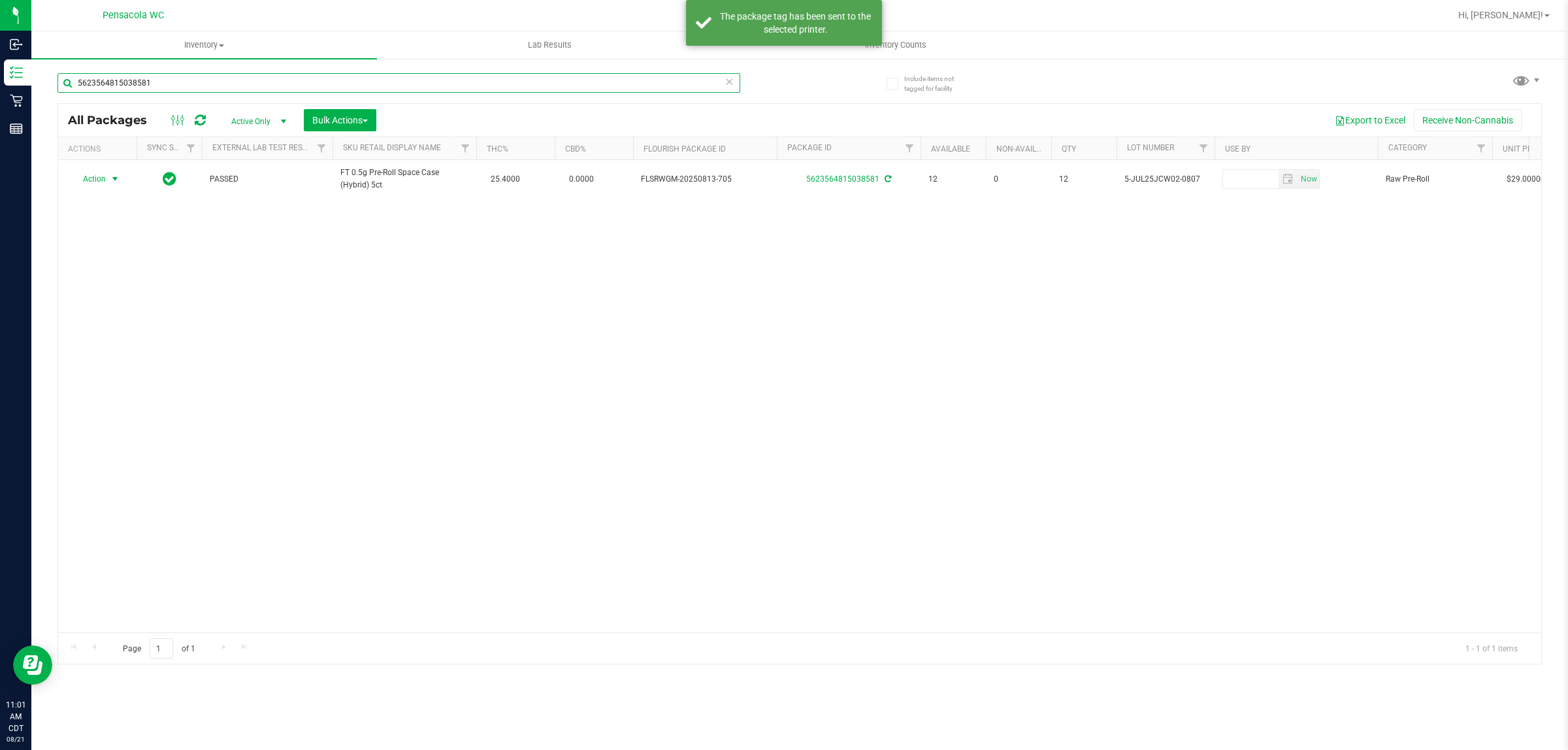
click at [466, 82] on input "5623564815038581" at bounding box center [399, 83] width 683 height 20
type input "9104674865463495"
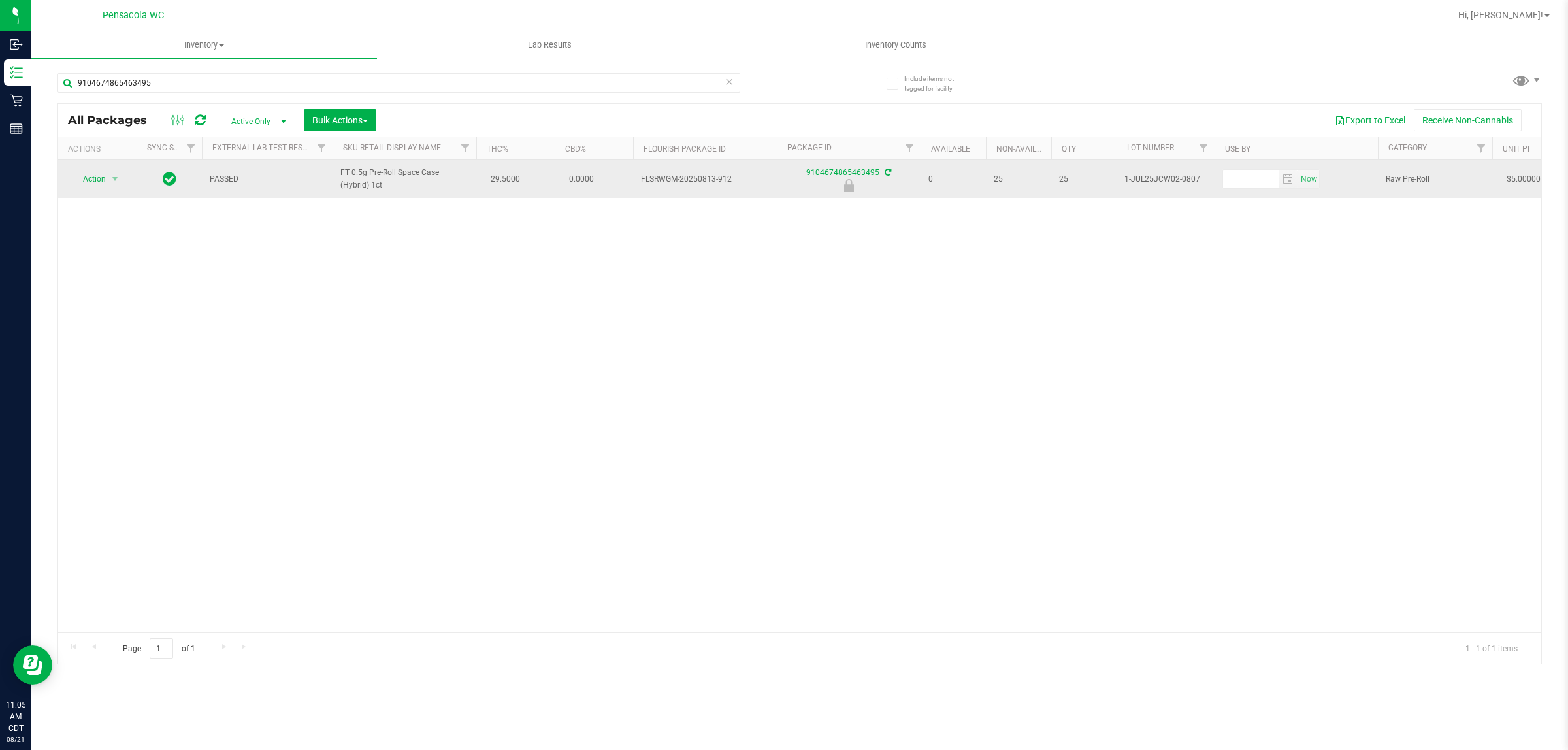
click at [95, 180] on span "Action" at bounding box center [89, 178] width 35 height 18
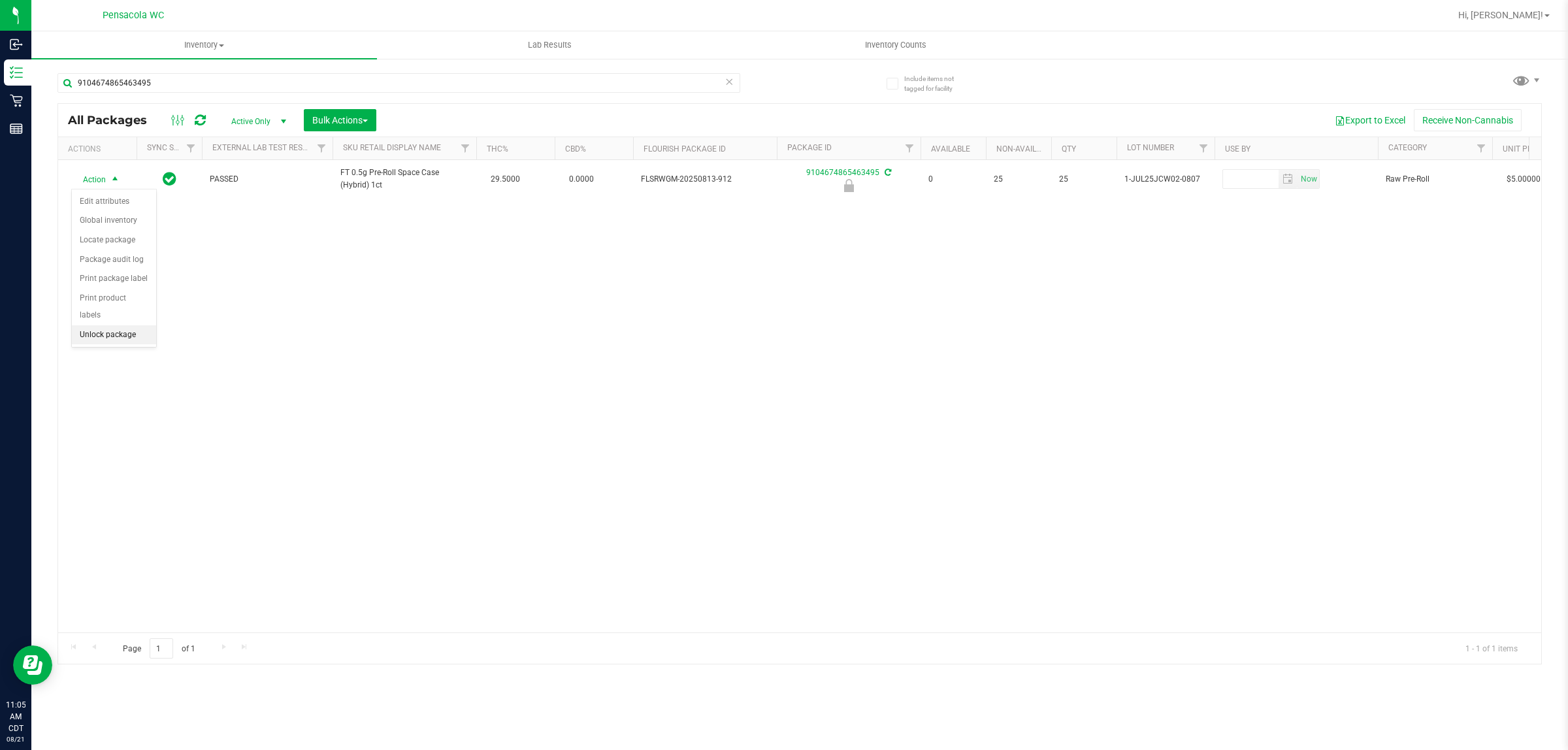
click at [121, 325] on li "Unlock package" at bounding box center [113, 334] width 84 height 20
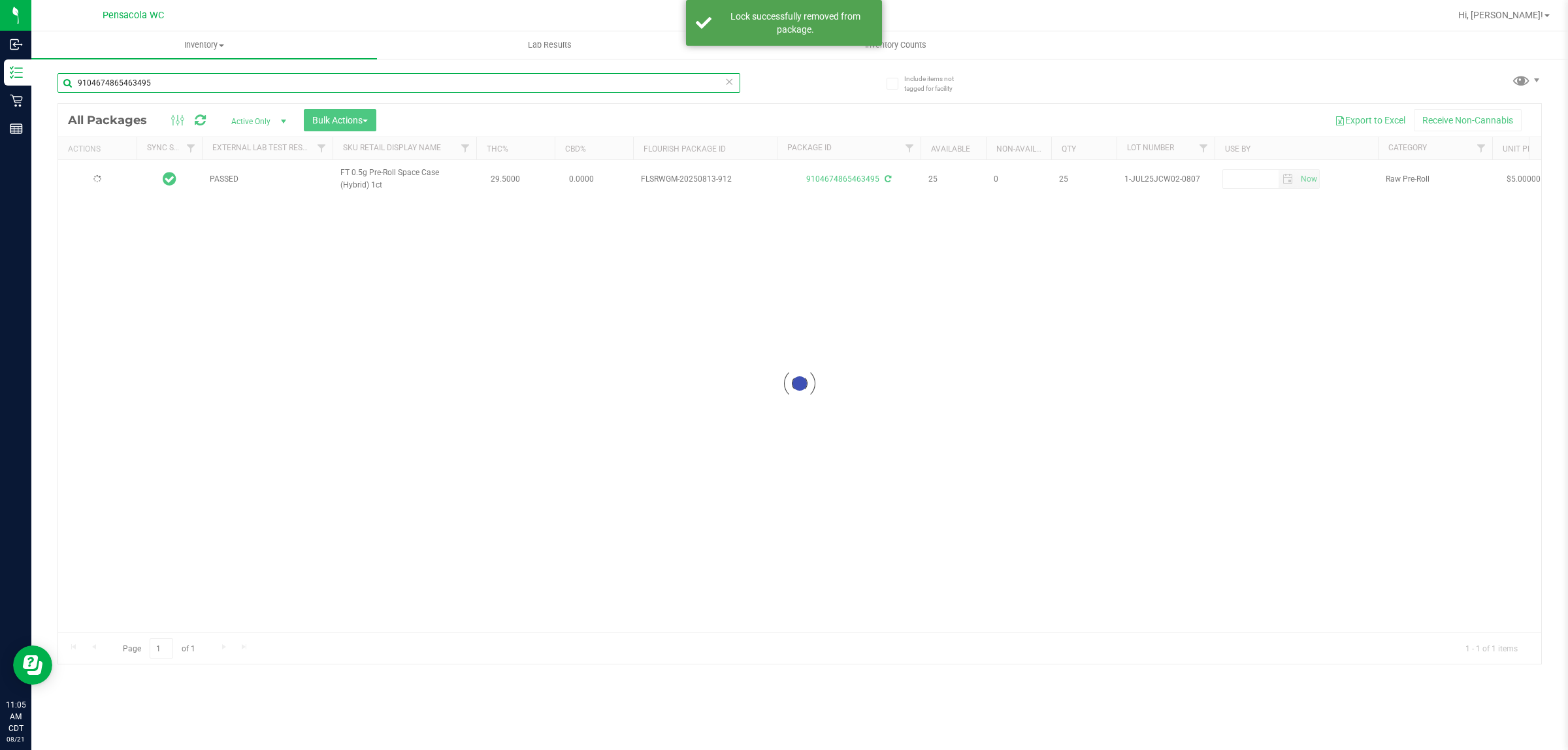
click at [197, 86] on input "9104674865463495" at bounding box center [399, 83] width 683 height 20
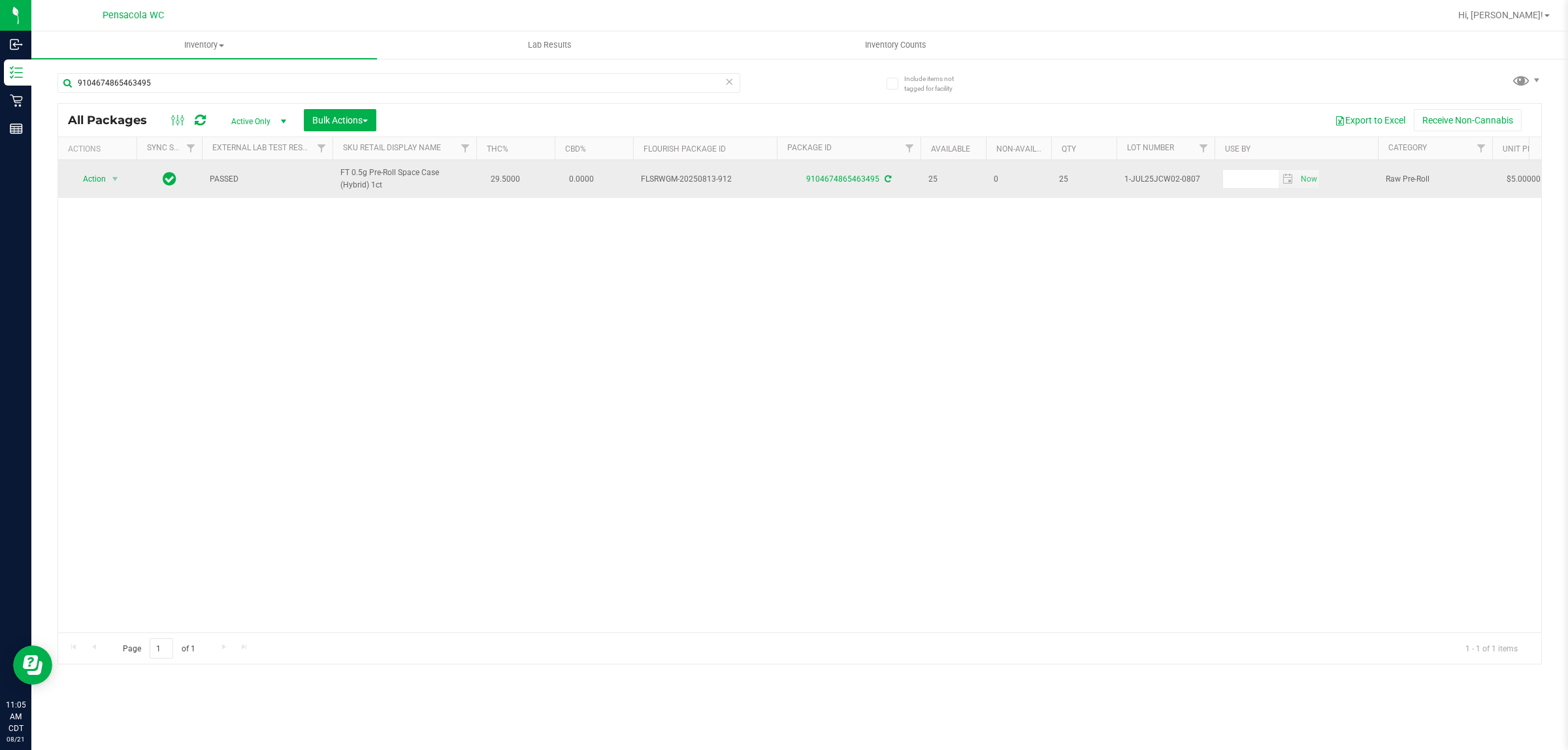
click at [92, 180] on span "Action" at bounding box center [89, 178] width 35 height 18
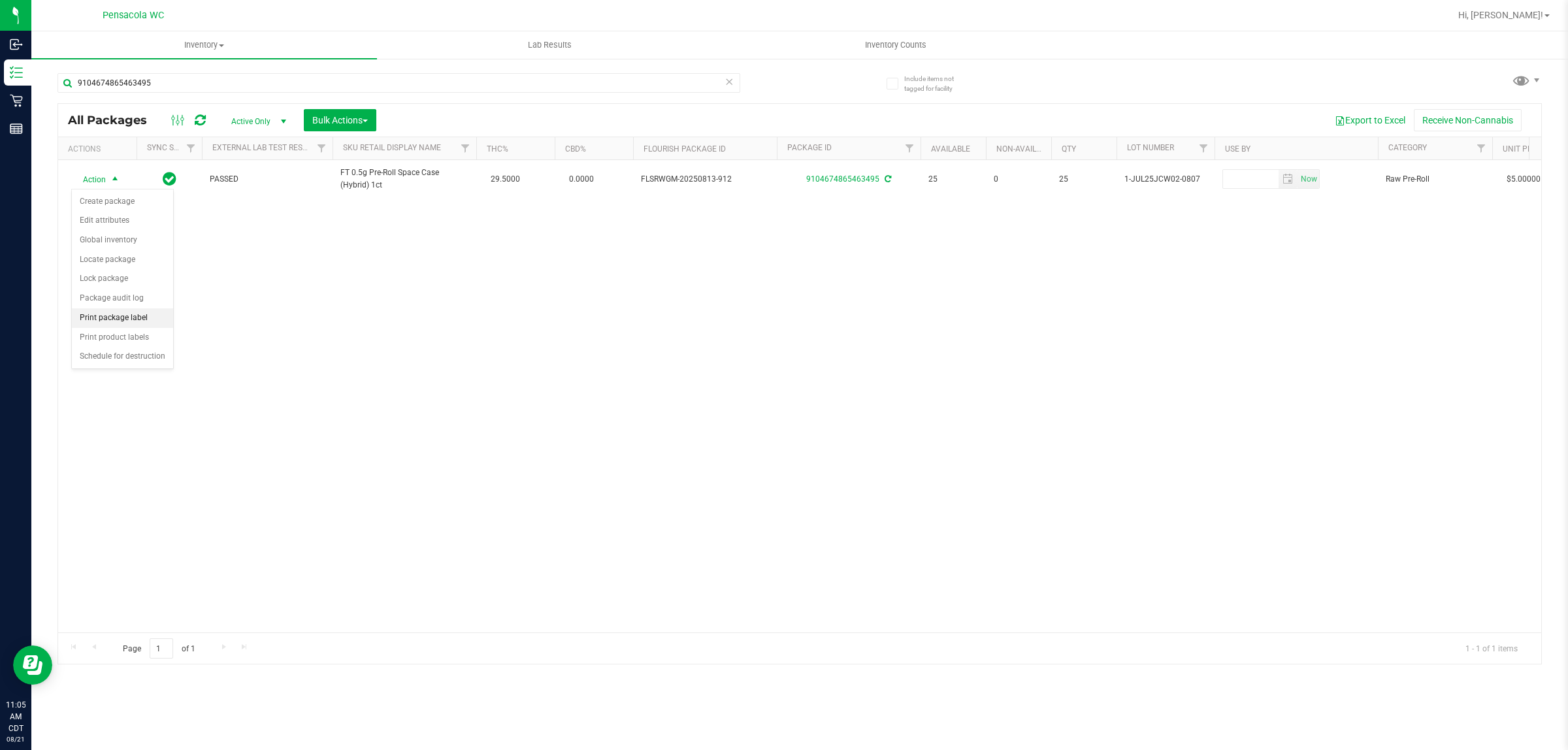
click at [116, 316] on li "Print package label" at bounding box center [122, 318] width 101 height 20
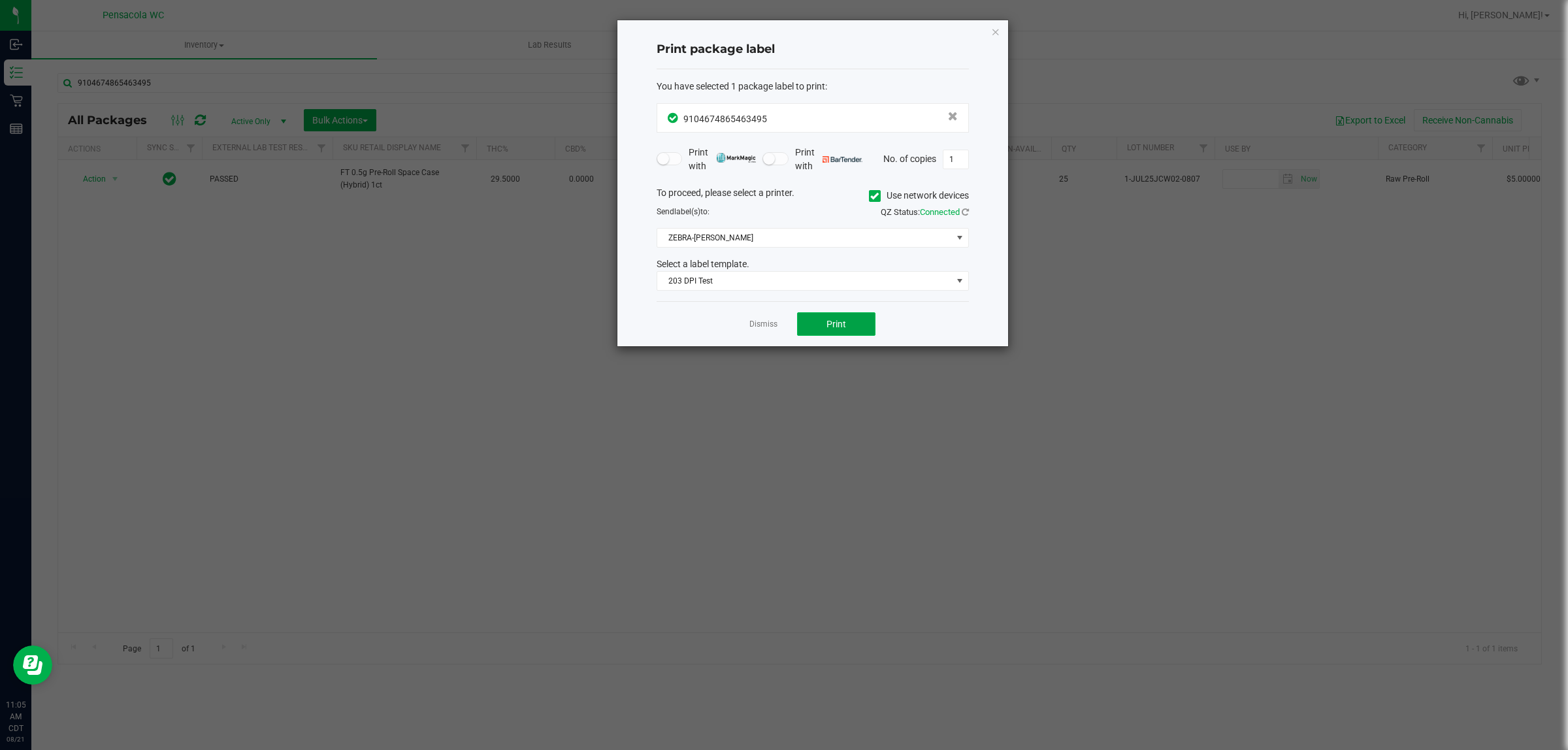
click at [781, 325] on span "Print" at bounding box center [836, 323] width 20 height 10
click at [759, 325] on link "Dismiss" at bounding box center [763, 324] width 28 height 11
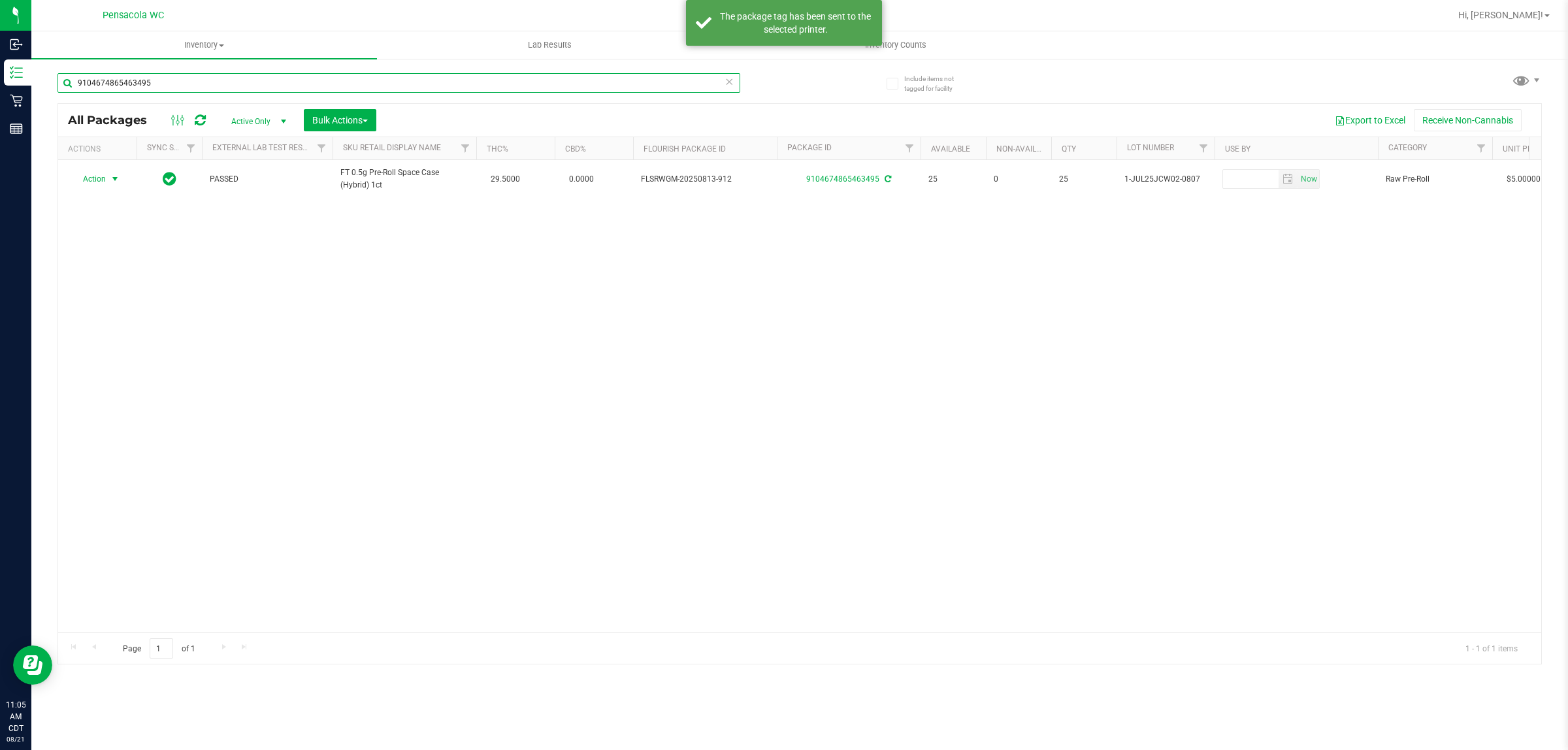
click at [428, 82] on input "9104674865463495" at bounding box center [399, 83] width 683 height 20
type input "8376584951863729"
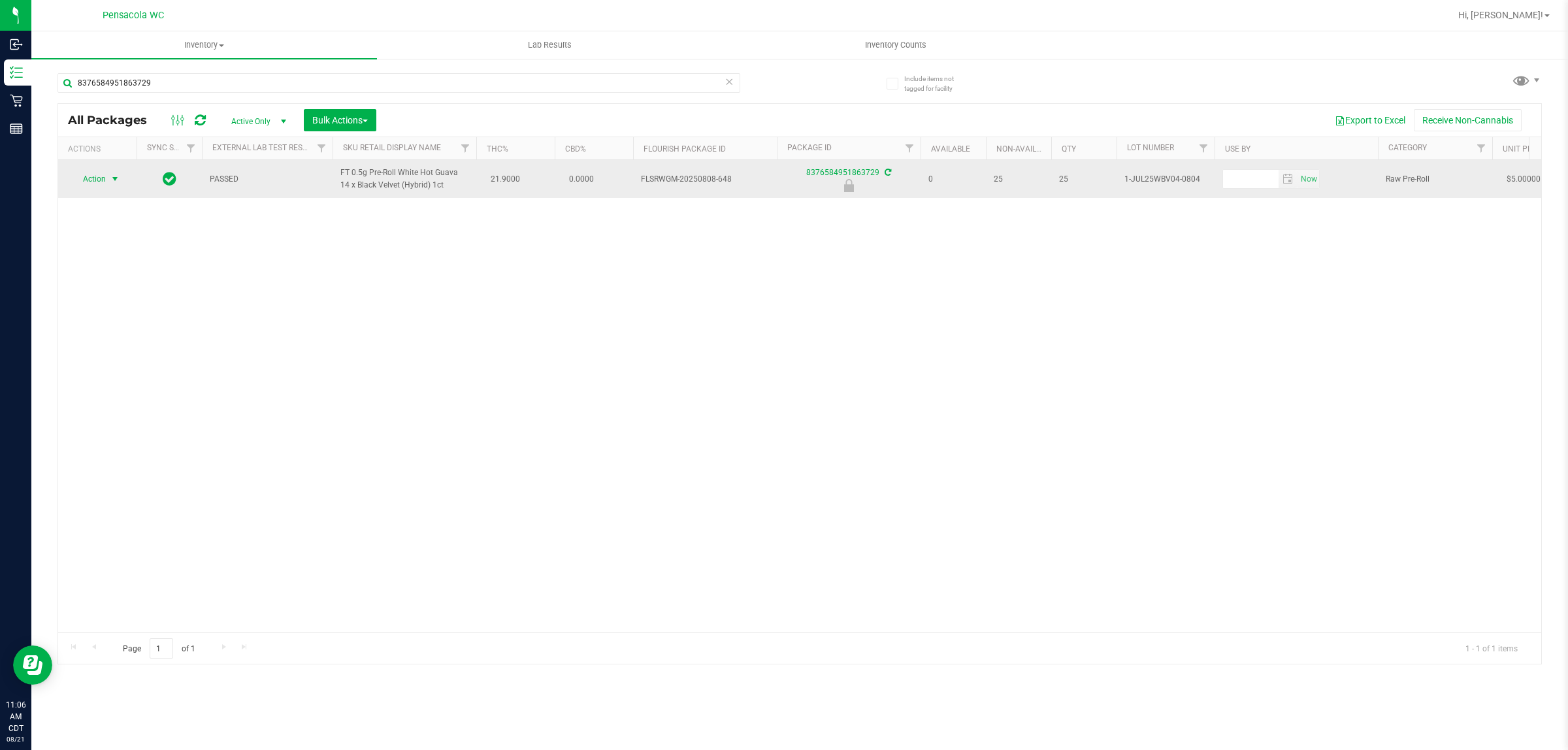
click at [115, 175] on span "select" at bounding box center [114, 178] width 10 height 10
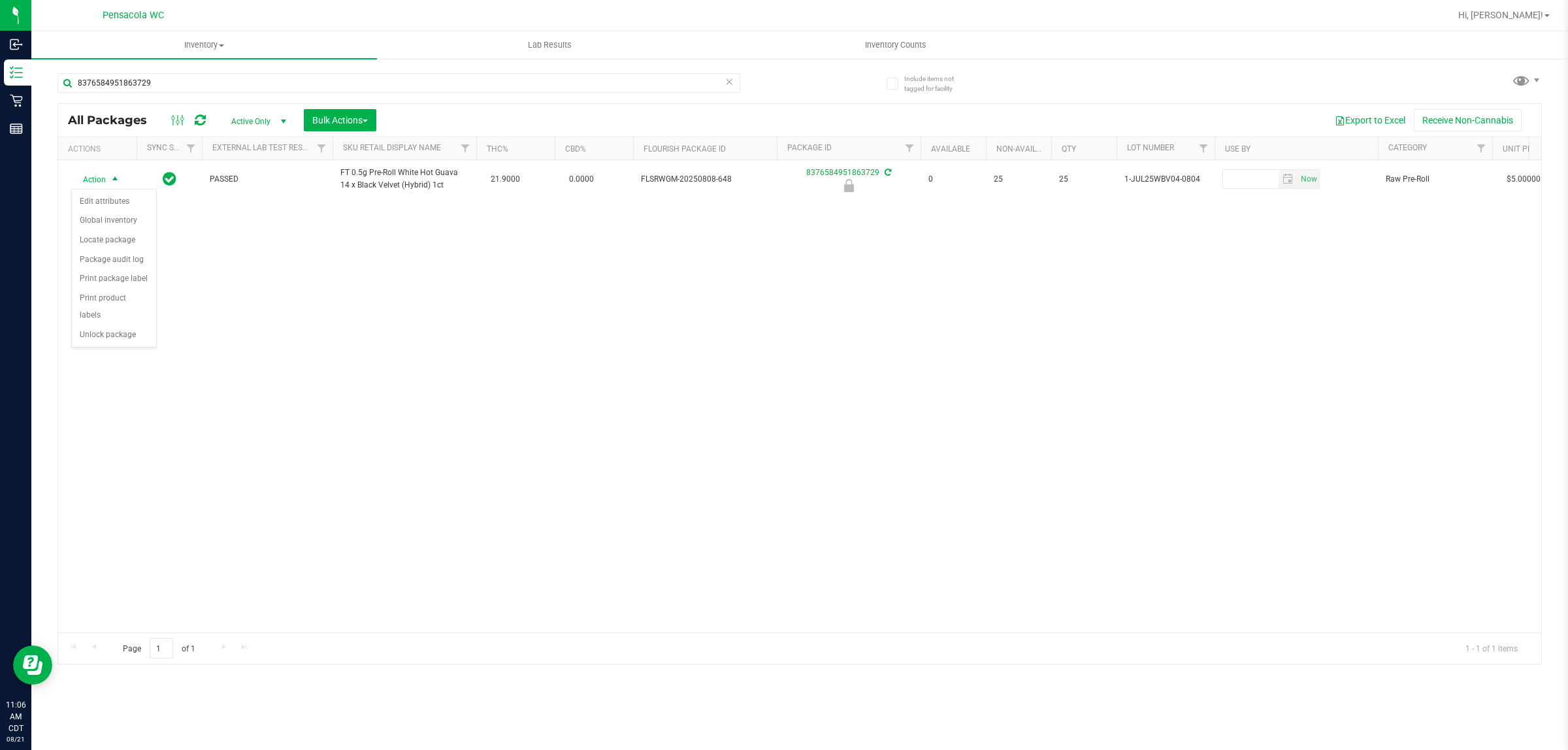
click at [107, 334] on div "Action Action Edit attributes Global inventory Locate package Package audit log…" at bounding box center [800, 396] width 1483 height 472
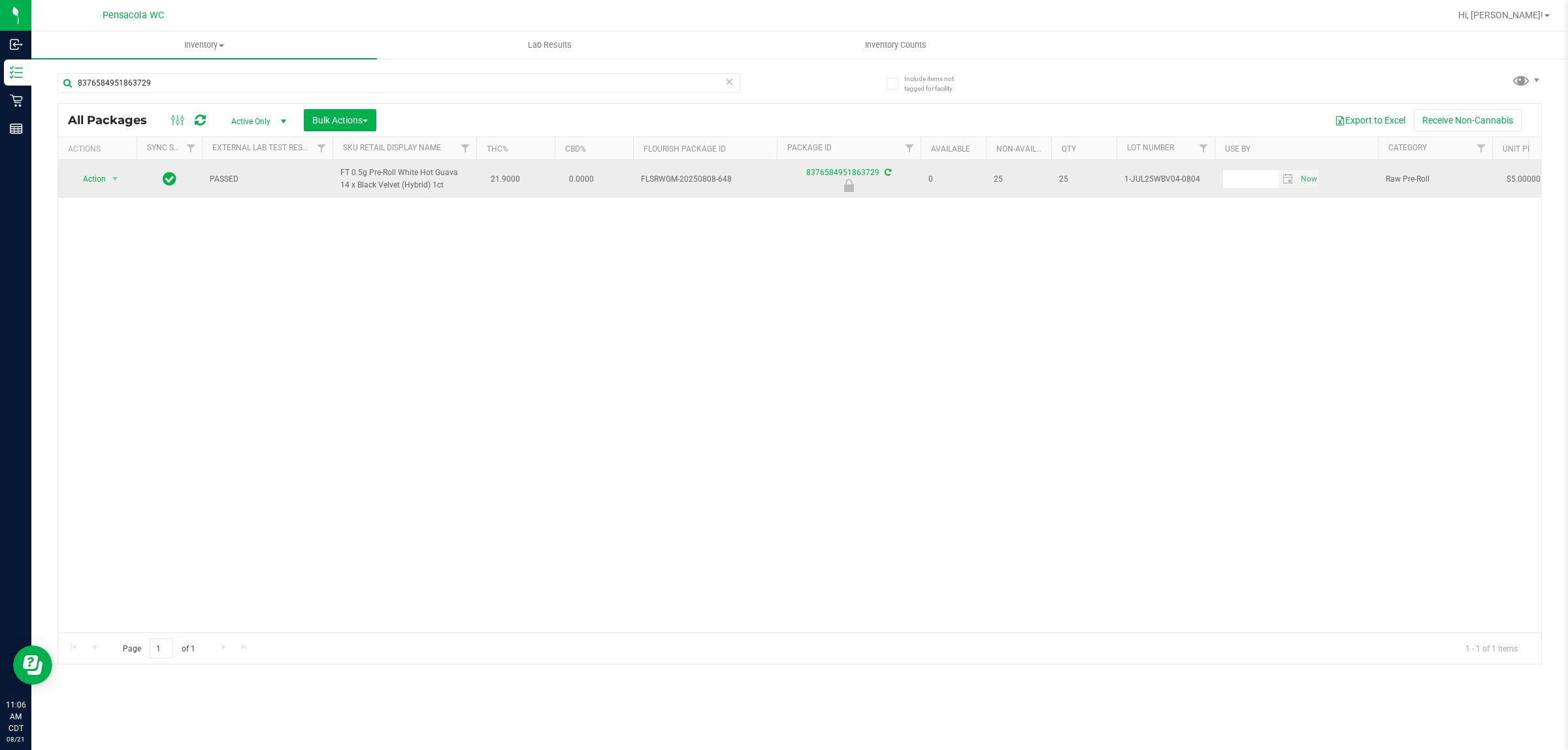
click at [93, 180] on span "Action" at bounding box center [89, 178] width 35 height 18
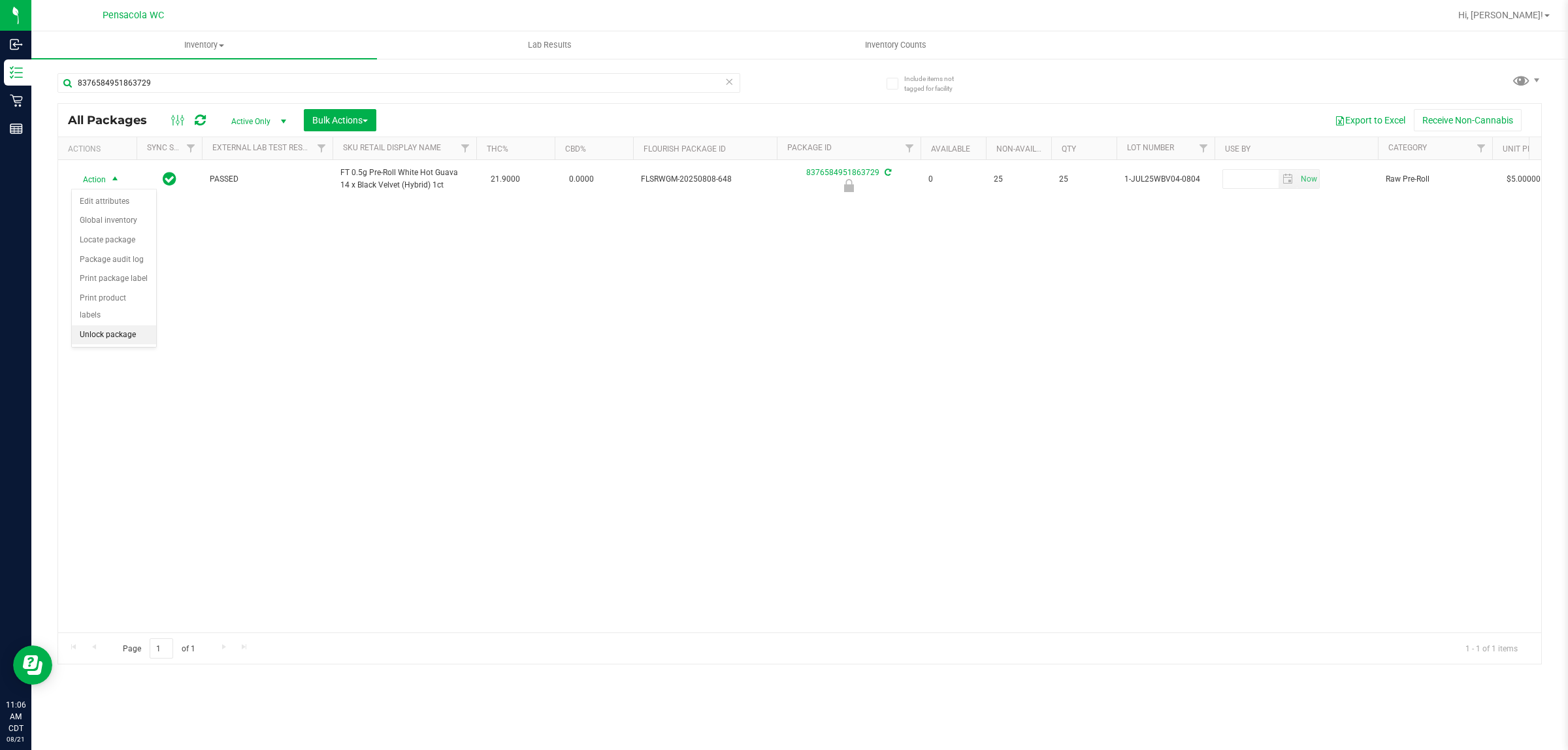
click at [112, 327] on li "Unlock package" at bounding box center [113, 334] width 84 height 20
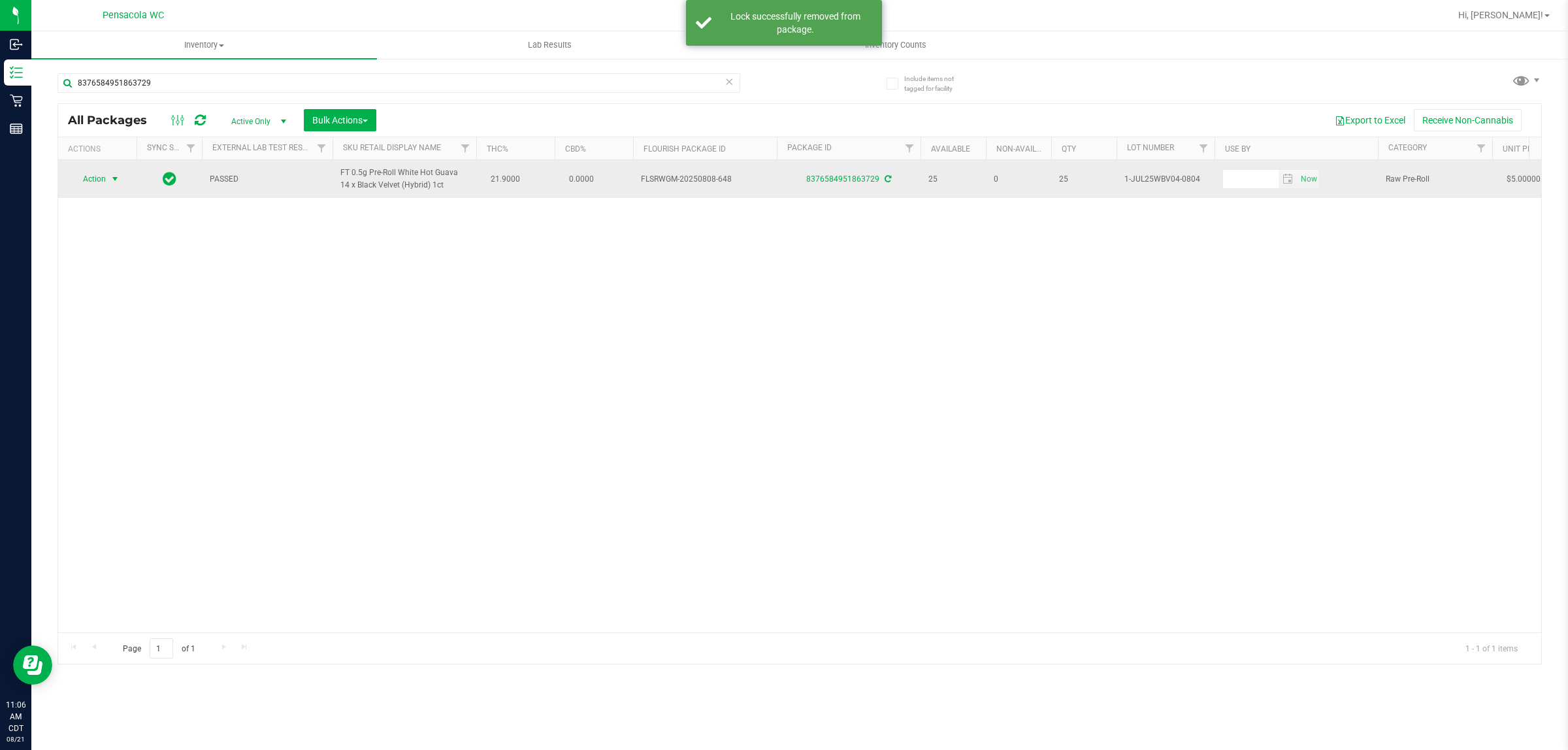
click at [109, 180] on span "select" at bounding box center [114, 178] width 10 height 10
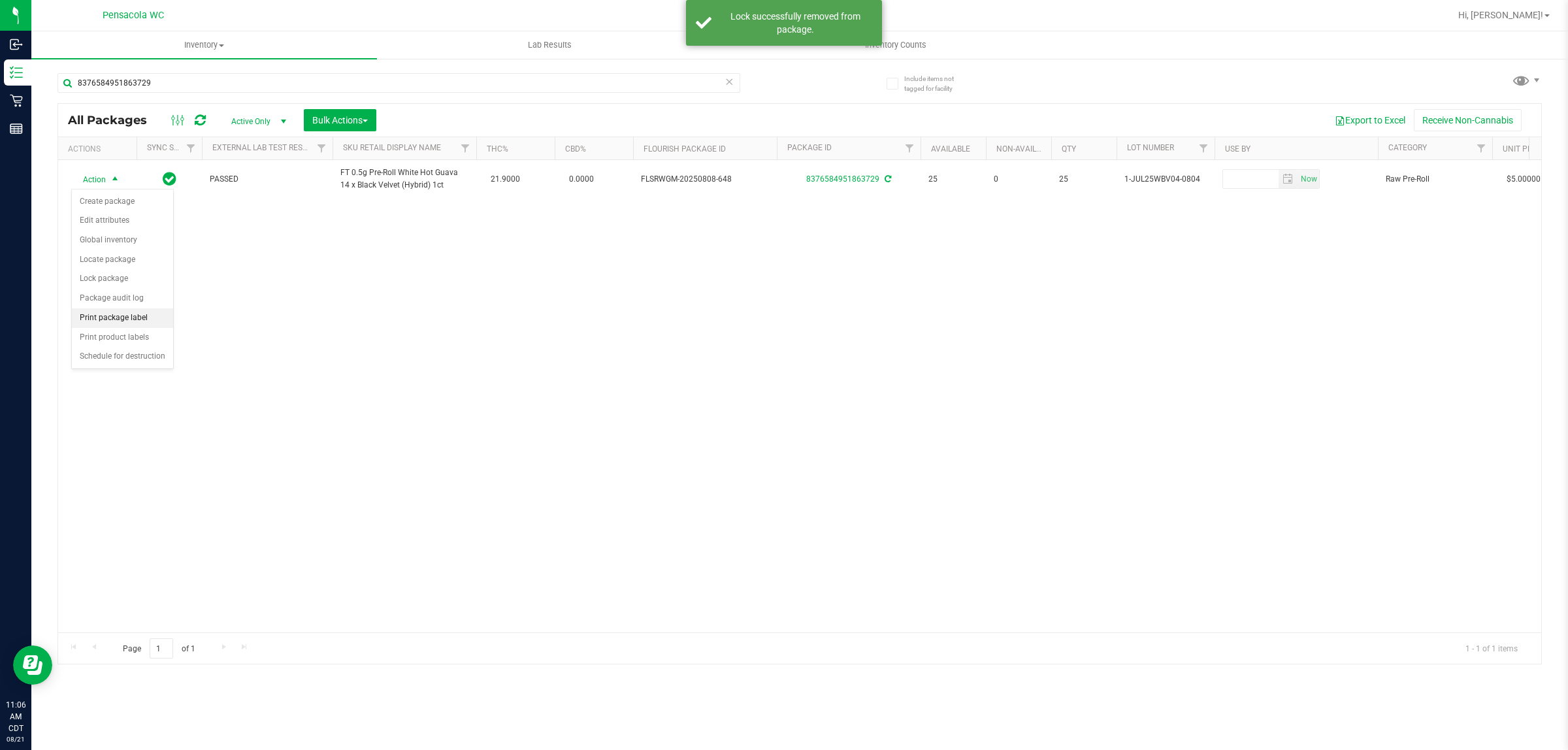
click at [131, 318] on li "Print package label" at bounding box center [122, 318] width 101 height 20
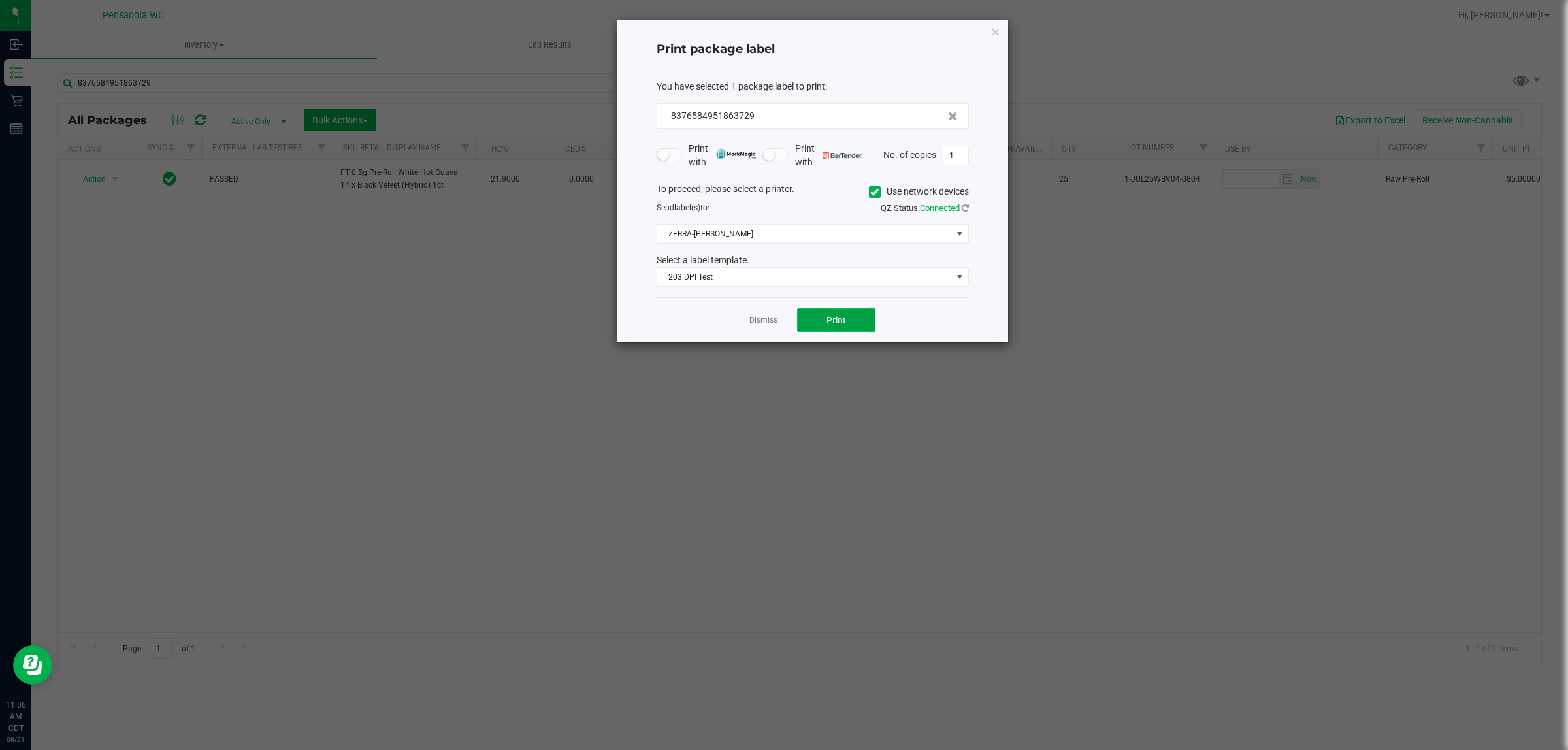
click at [781, 330] on button "Print" at bounding box center [836, 319] width 78 height 24
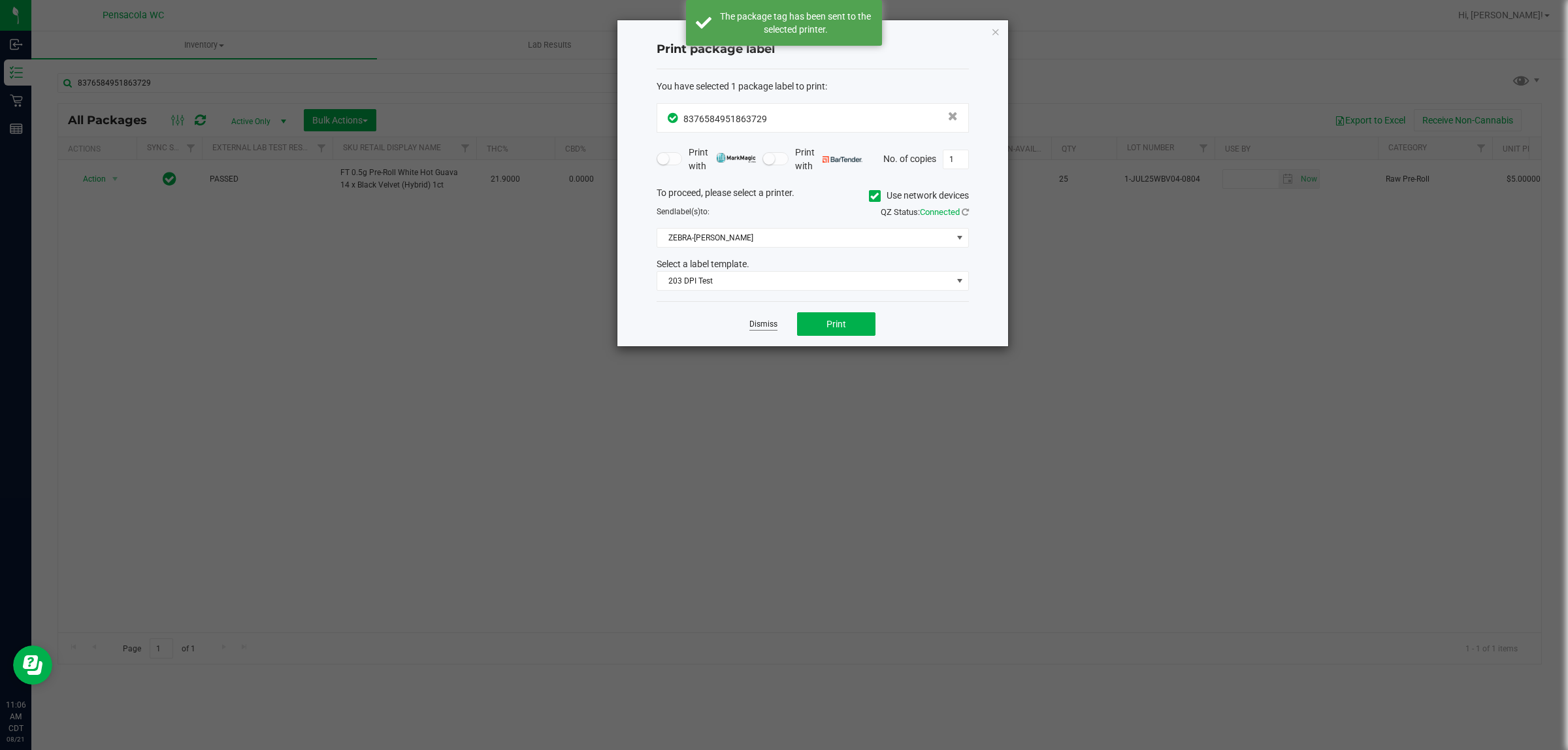
click at [766, 325] on link "Dismiss" at bounding box center [763, 324] width 28 height 11
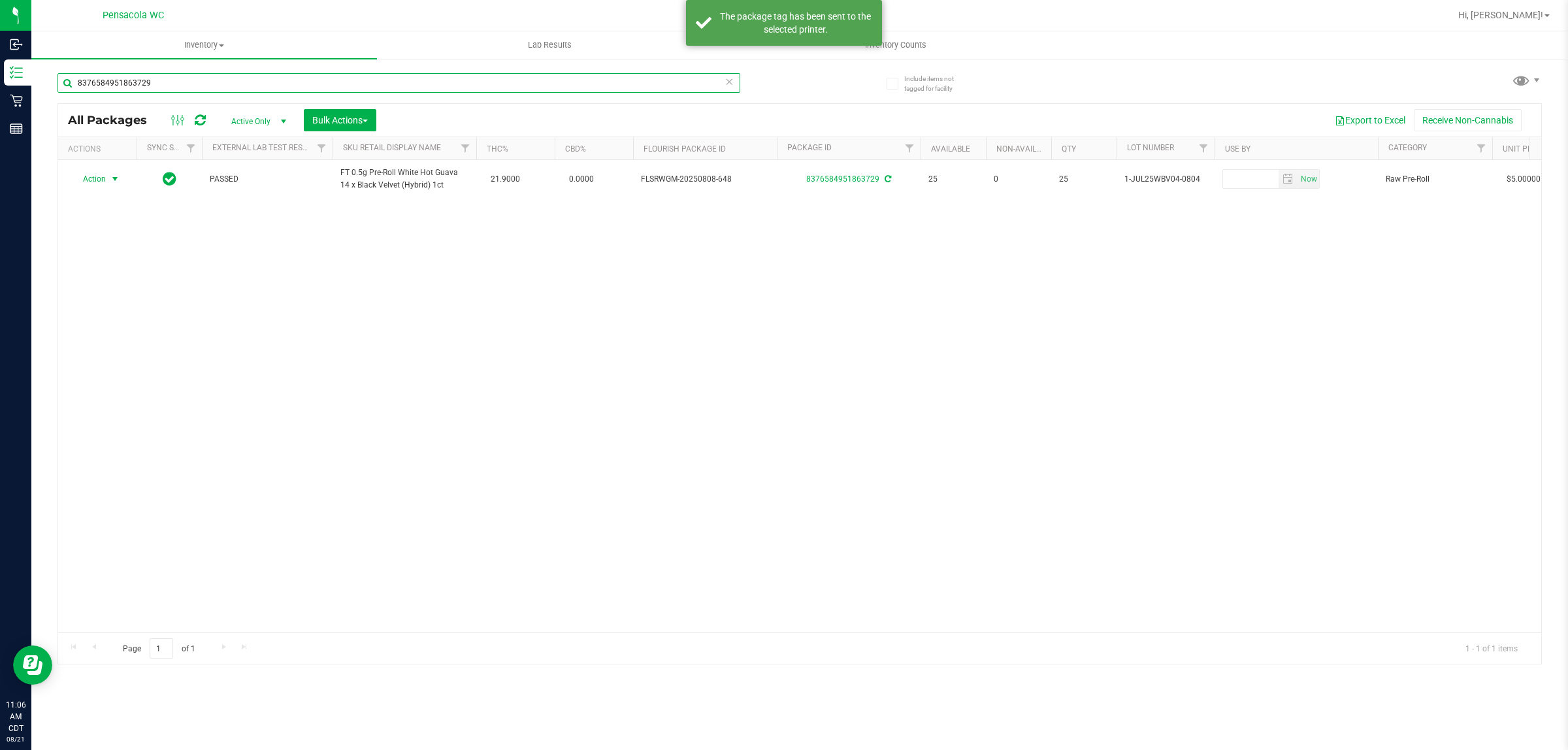
click at [599, 78] on input "8376584951863729" at bounding box center [399, 83] width 683 height 20
type input "5646251382491388"
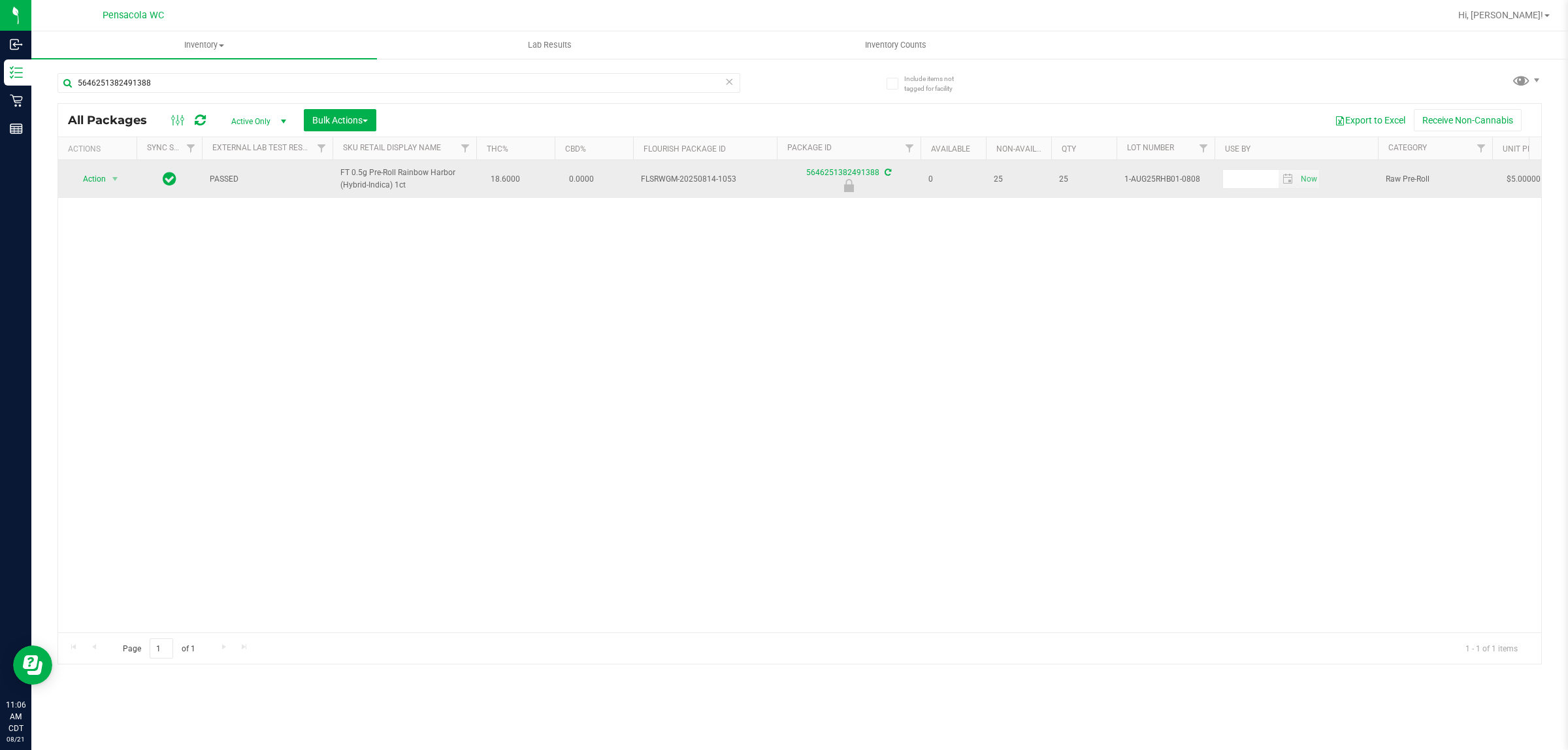
click at [92, 177] on span "Action" at bounding box center [89, 178] width 35 height 18
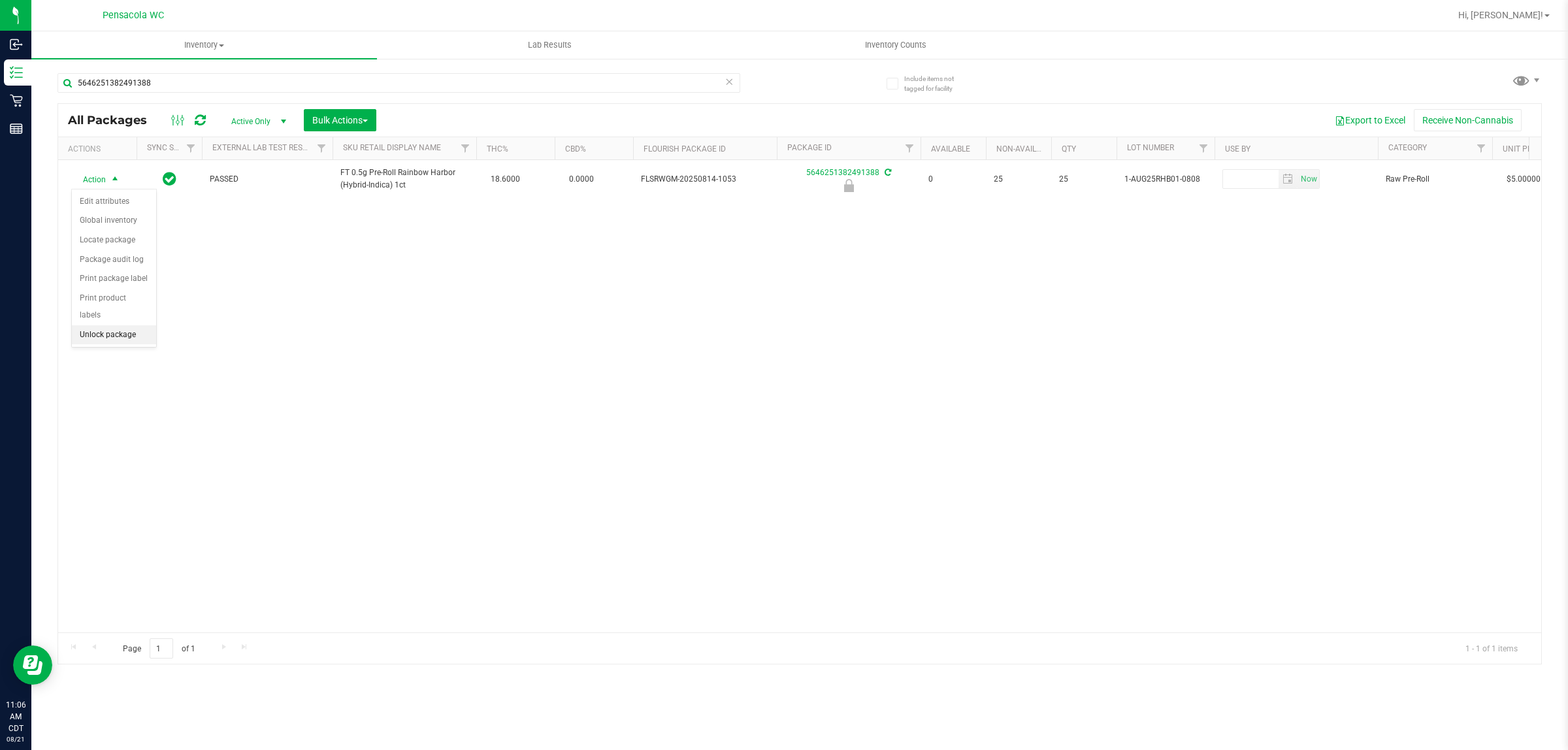
click at [114, 325] on li "Unlock package" at bounding box center [113, 334] width 84 height 20
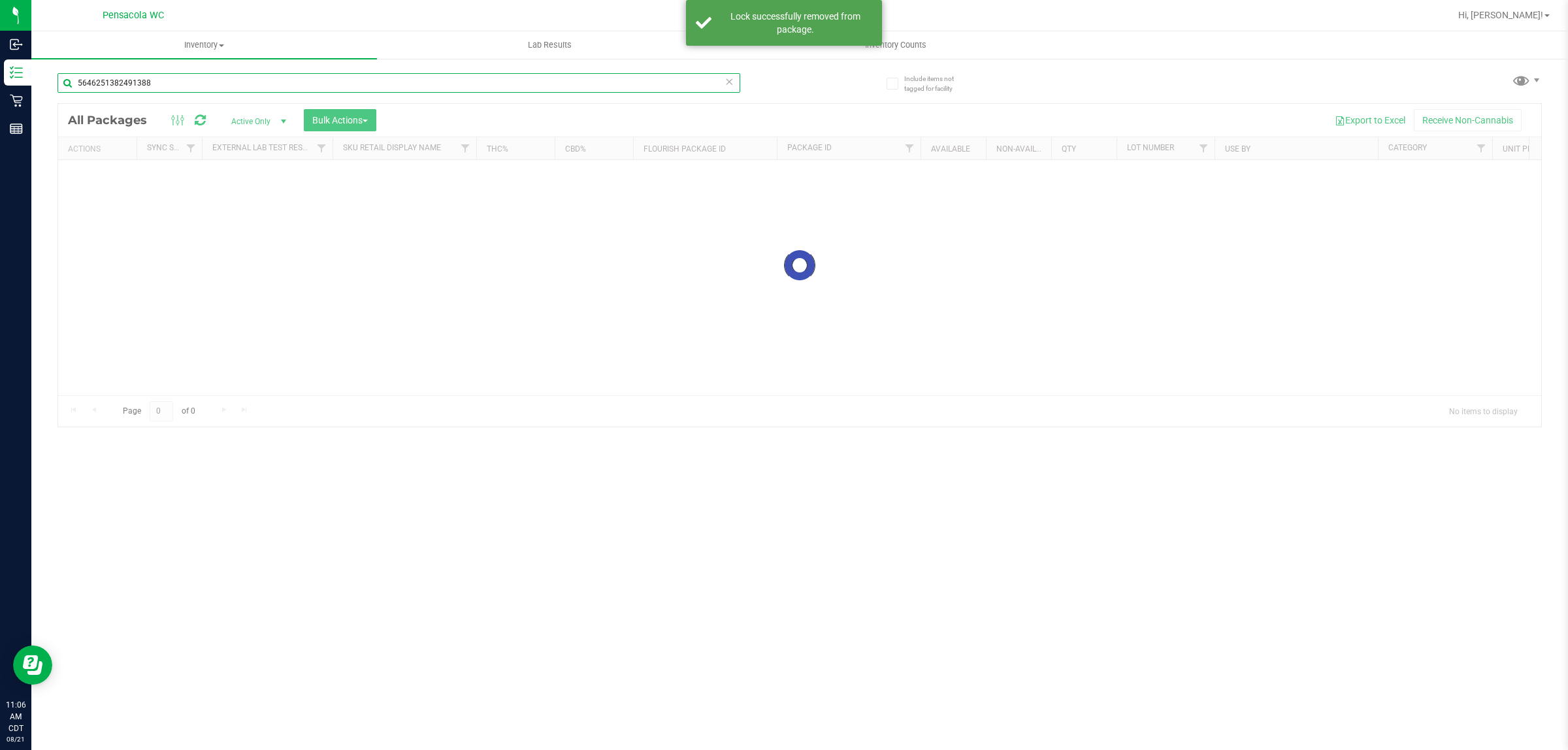
click at [234, 82] on input "5646251382491388" at bounding box center [399, 83] width 683 height 20
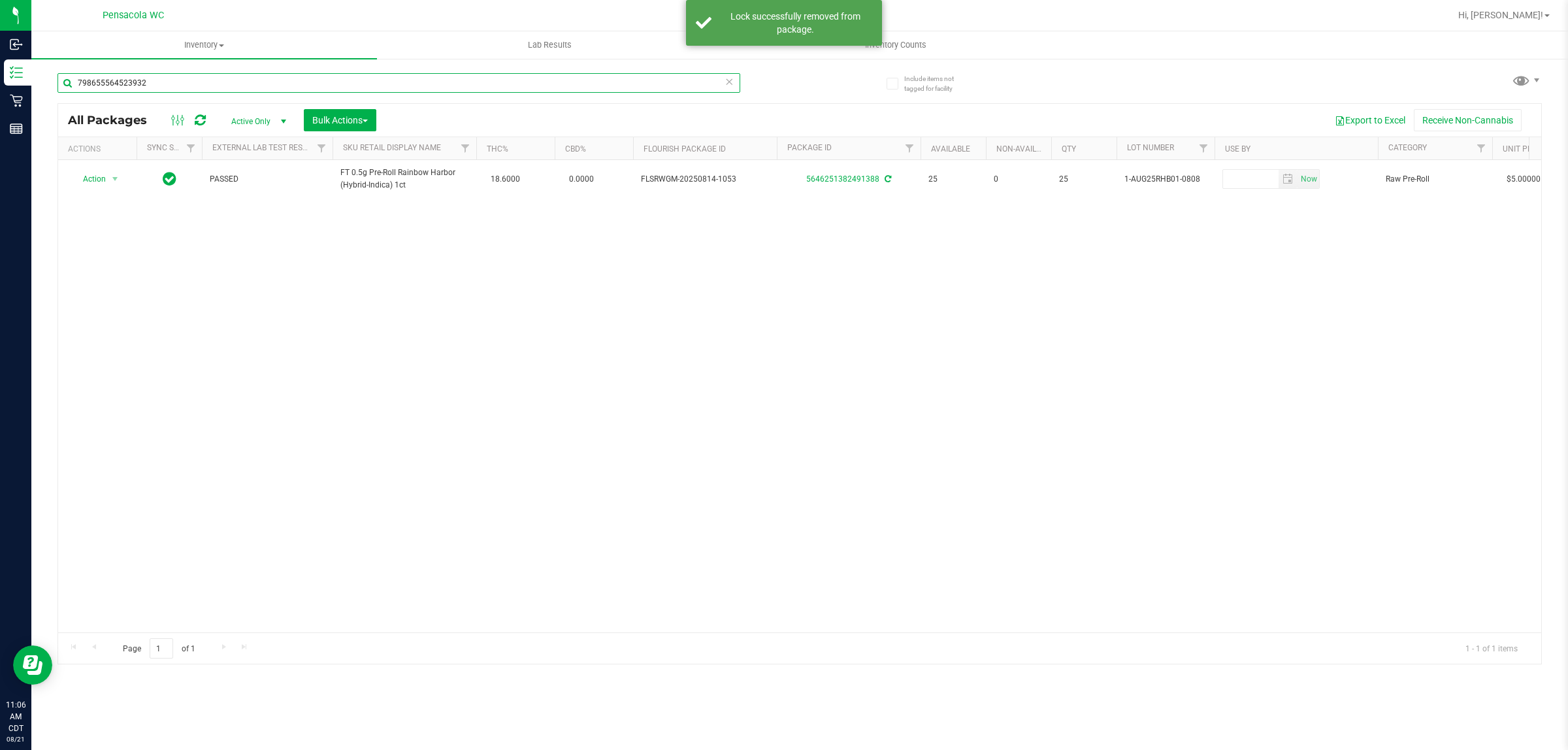
type input "7986555645239323"
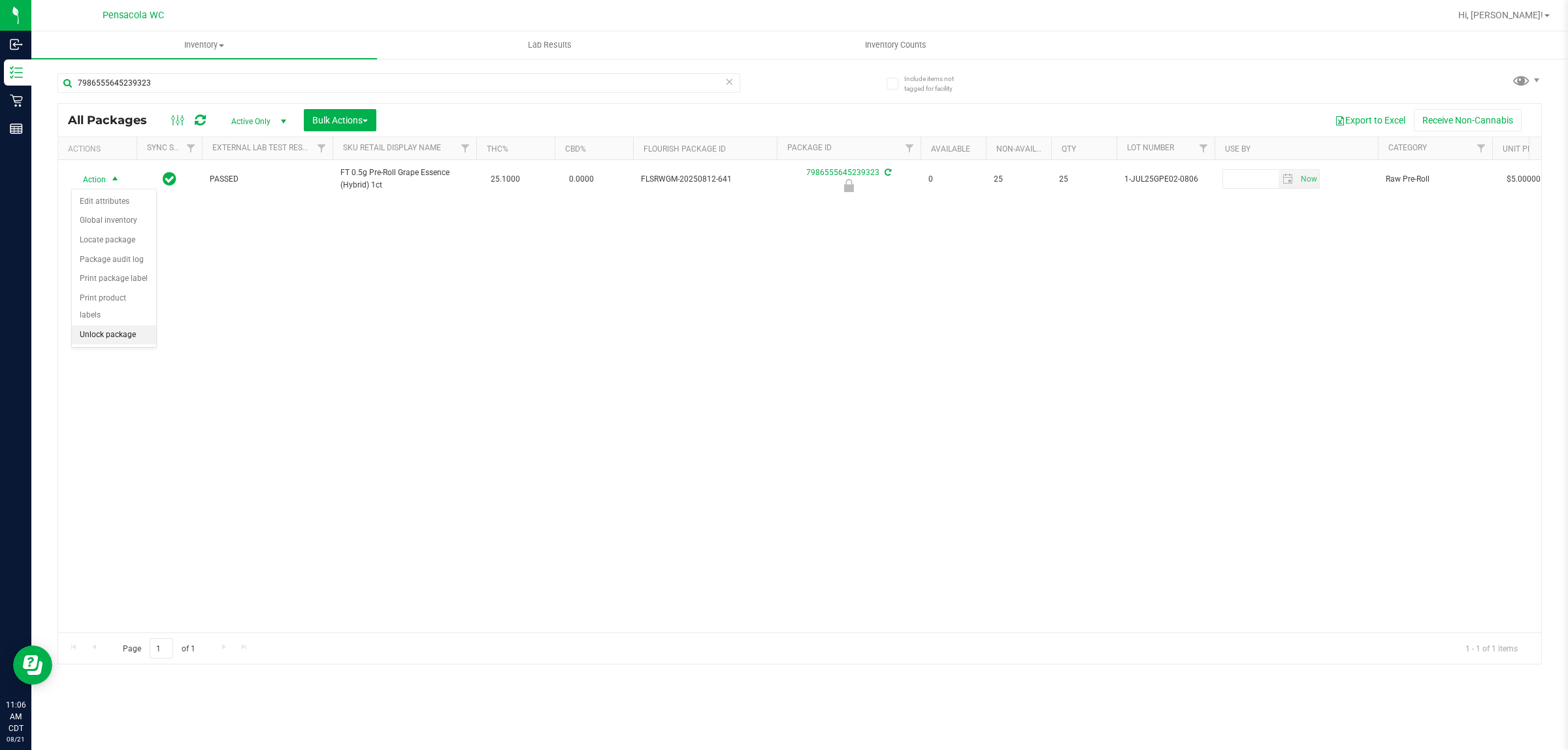
click at [118, 329] on li "Unlock package" at bounding box center [113, 334] width 84 height 20
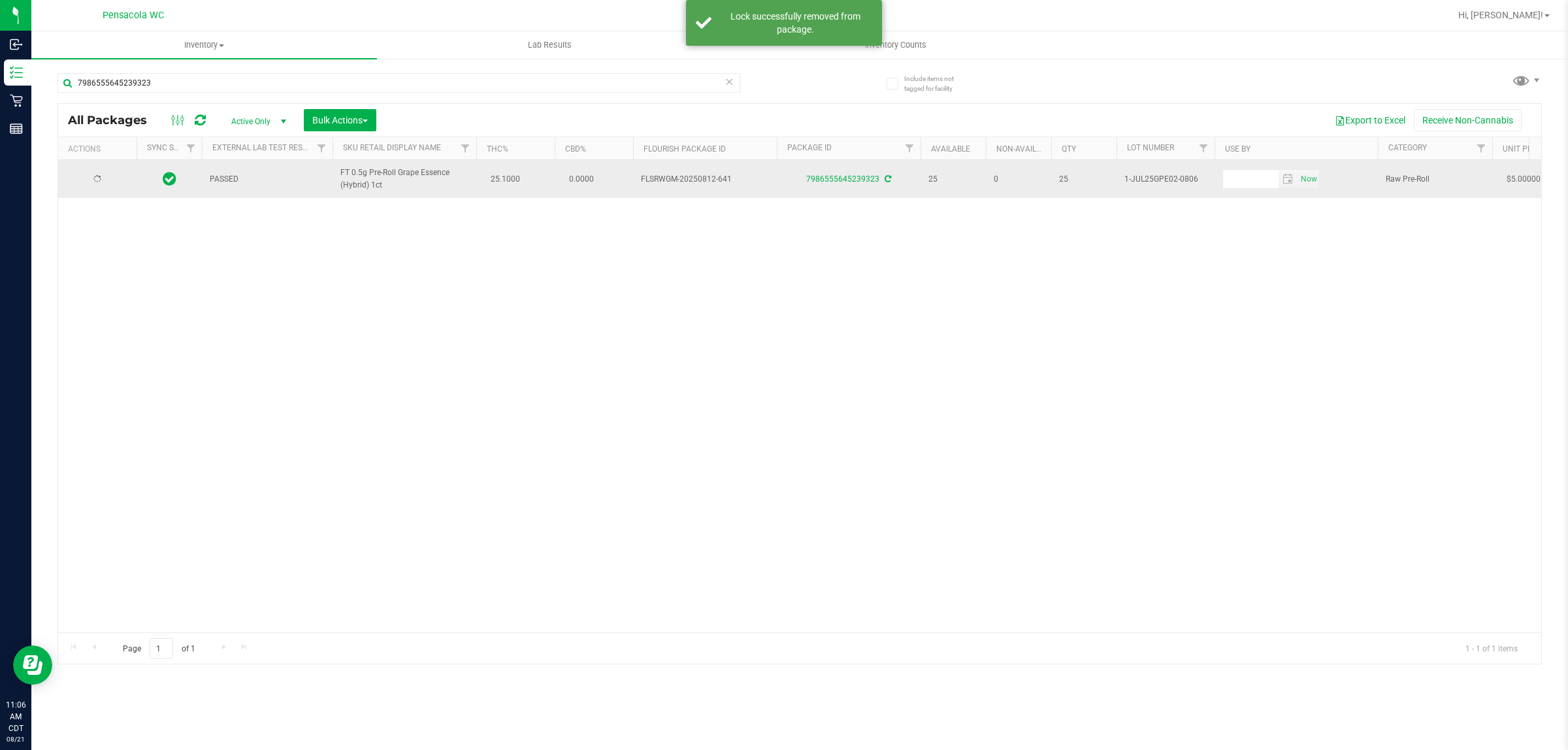
click at [104, 190] on td at bounding box center [97, 179] width 78 height 38
click at [113, 180] on span "select" at bounding box center [114, 178] width 10 height 10
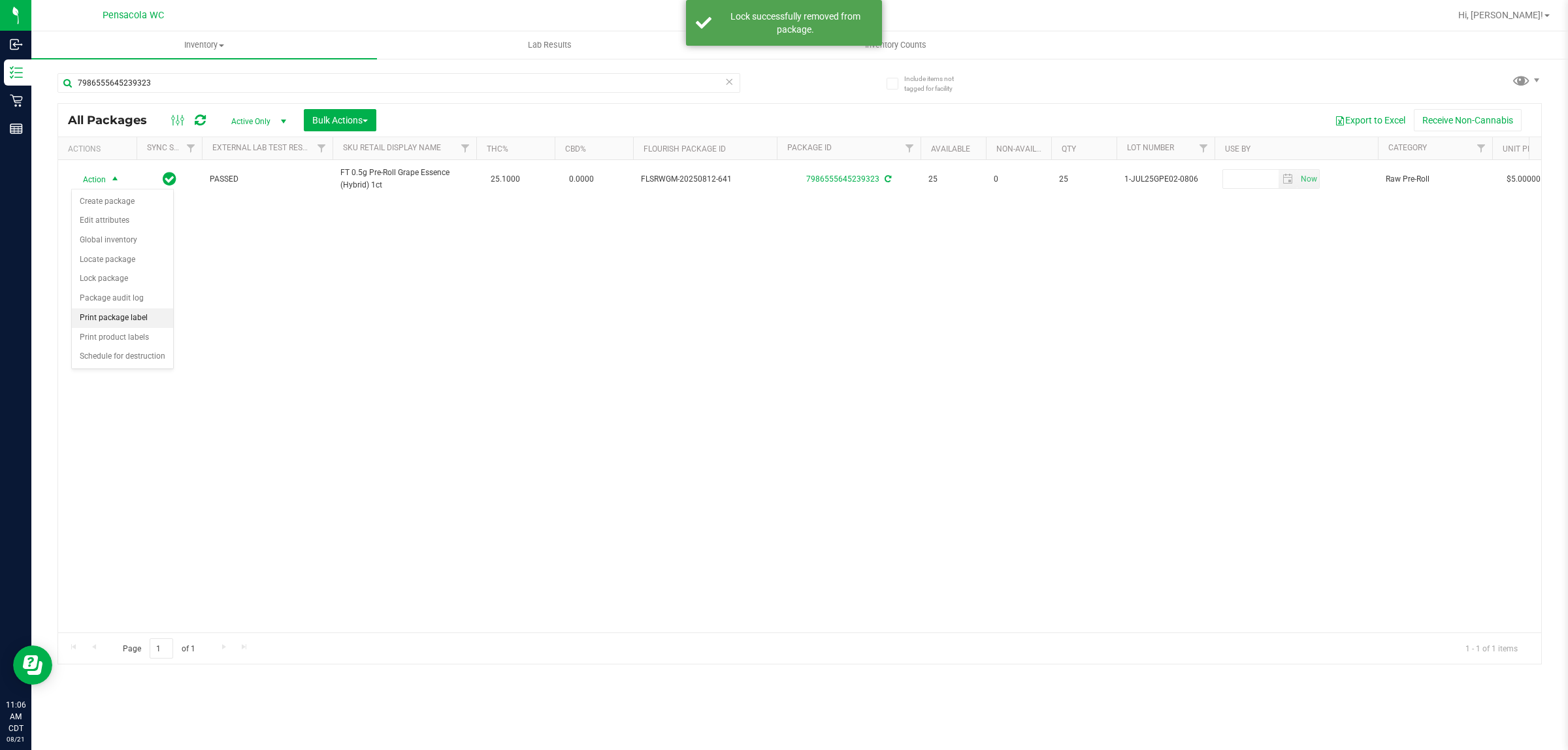
click at [121, 322] on li "Print package label" at bounding box center [122, 318] width 101 height 20
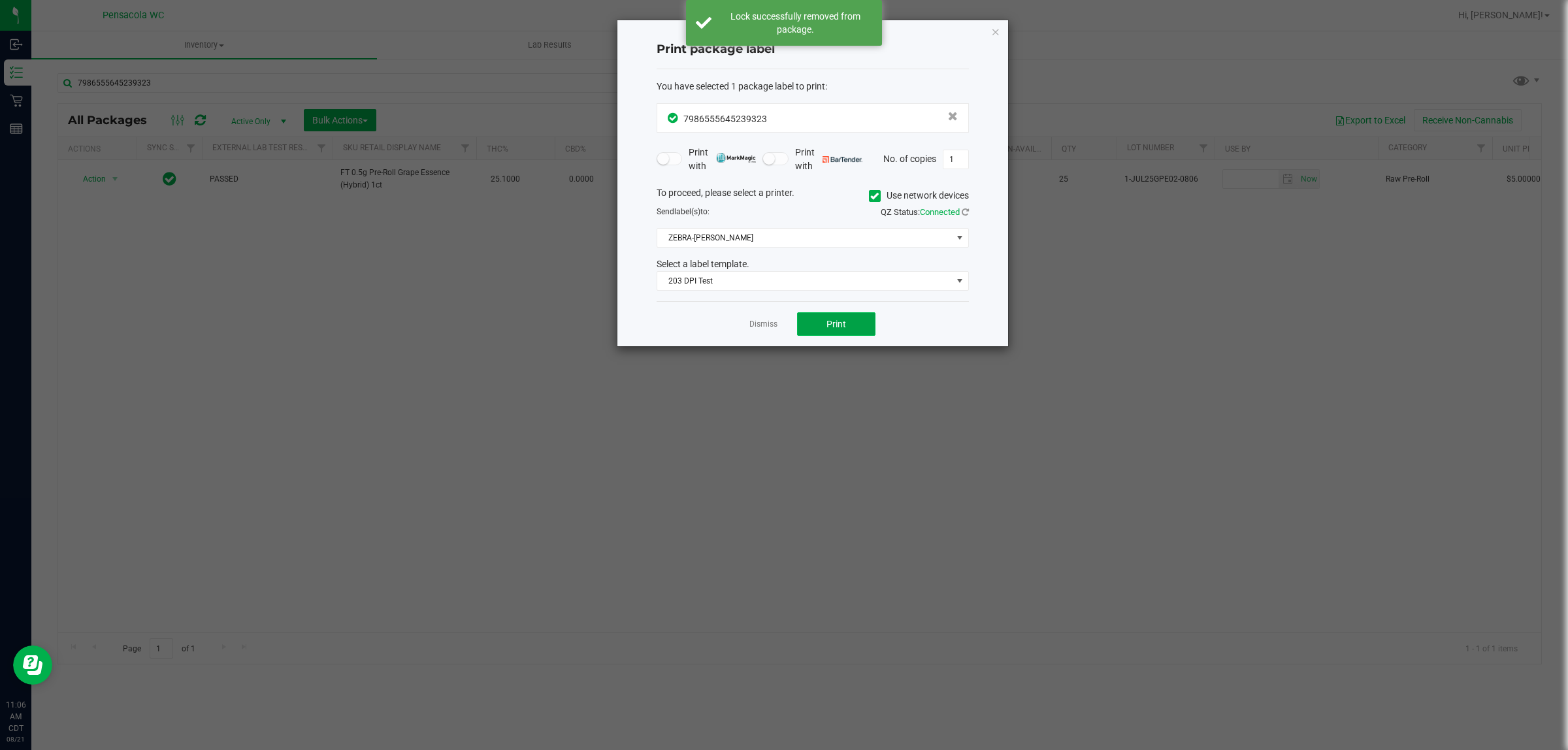
click at [781, 322] on button "Print" at bounding box center [836, 323] width 78 height 24
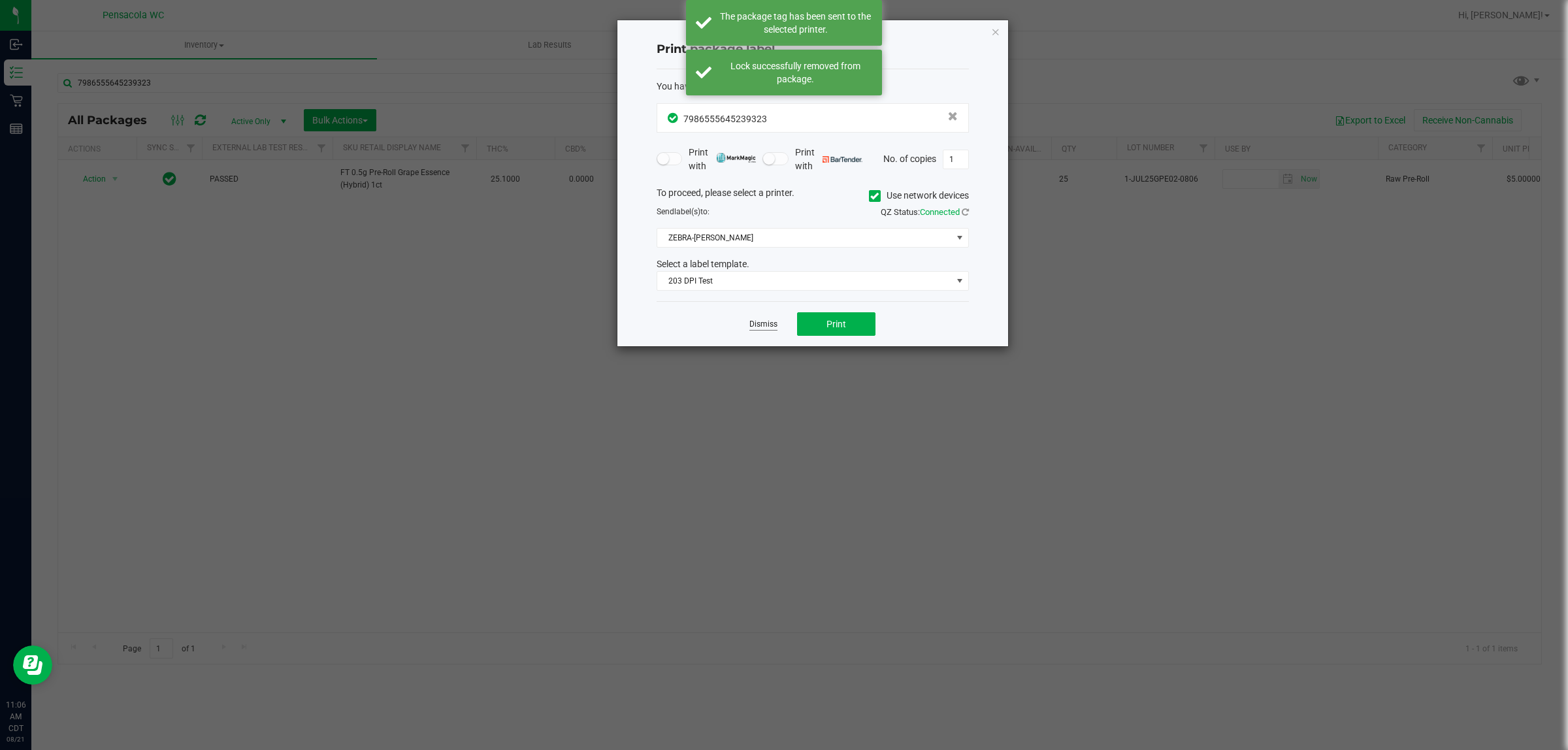
click at [761, 325] on link "Dismiss" at bounding box center [763, 324] width 28 height 11
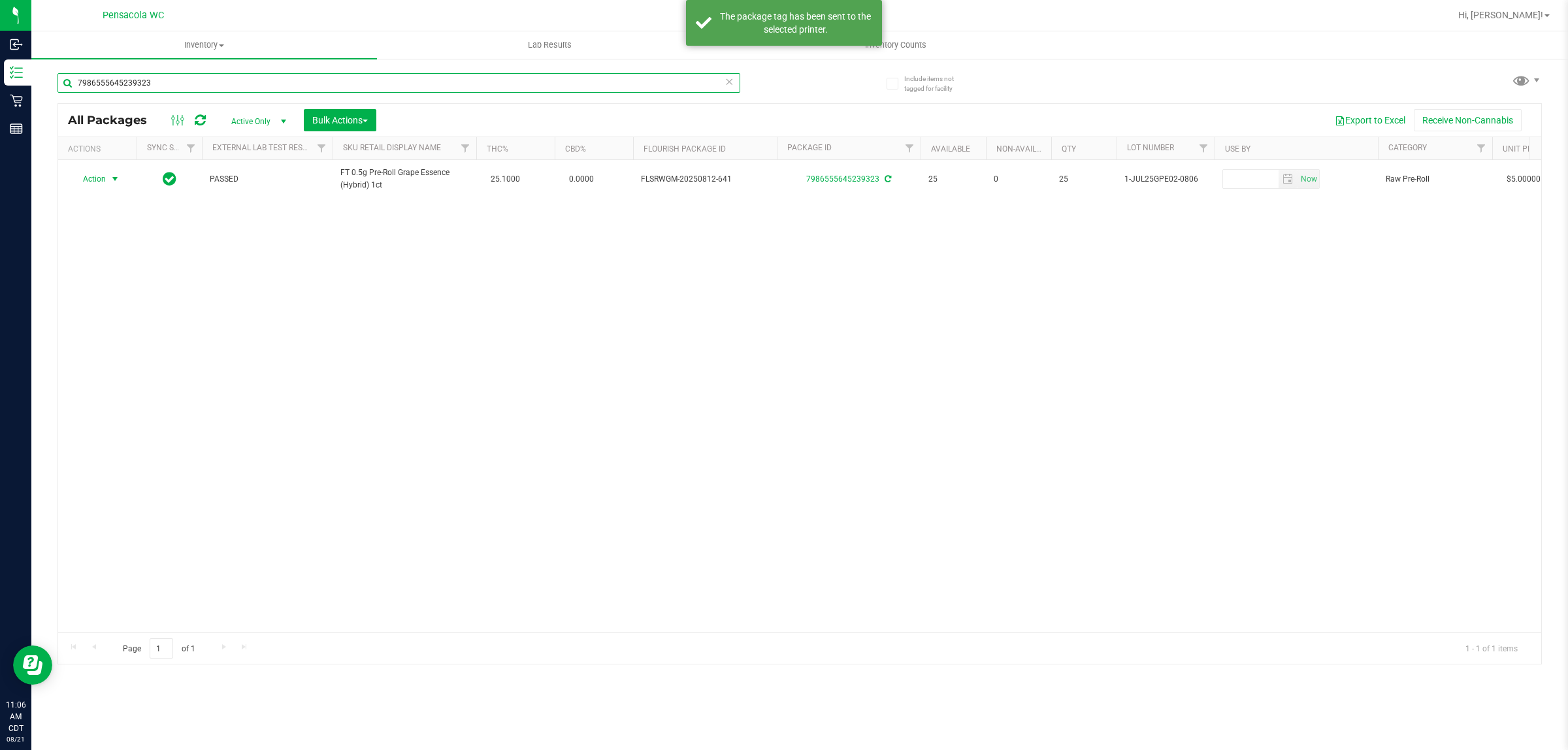
click at [446, 79] on input "7986555645239323" at bounding box center [399, 83] width 683 height 20
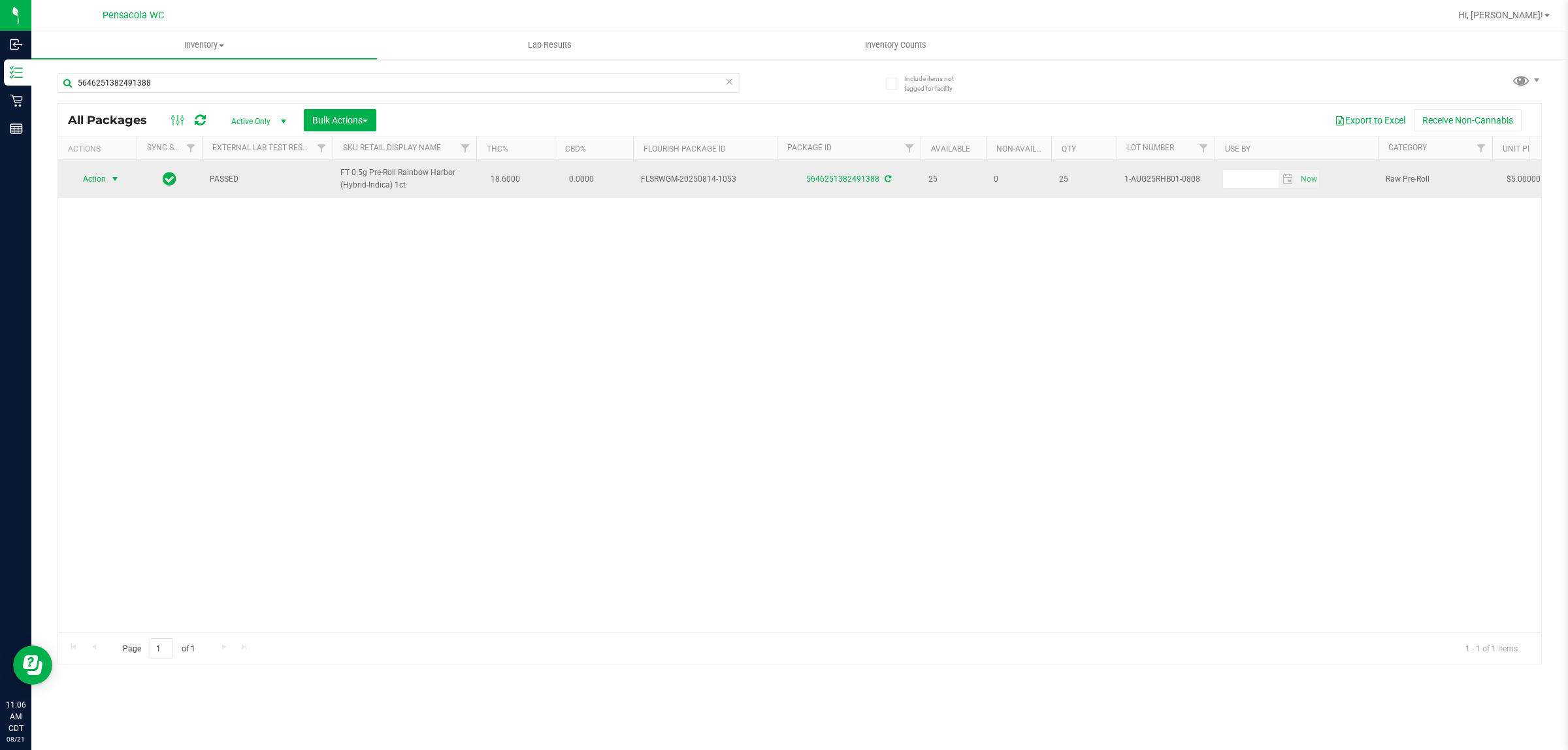
click at [109, 180] on span "select" at bounding box center [114, 178] width 10 height 10
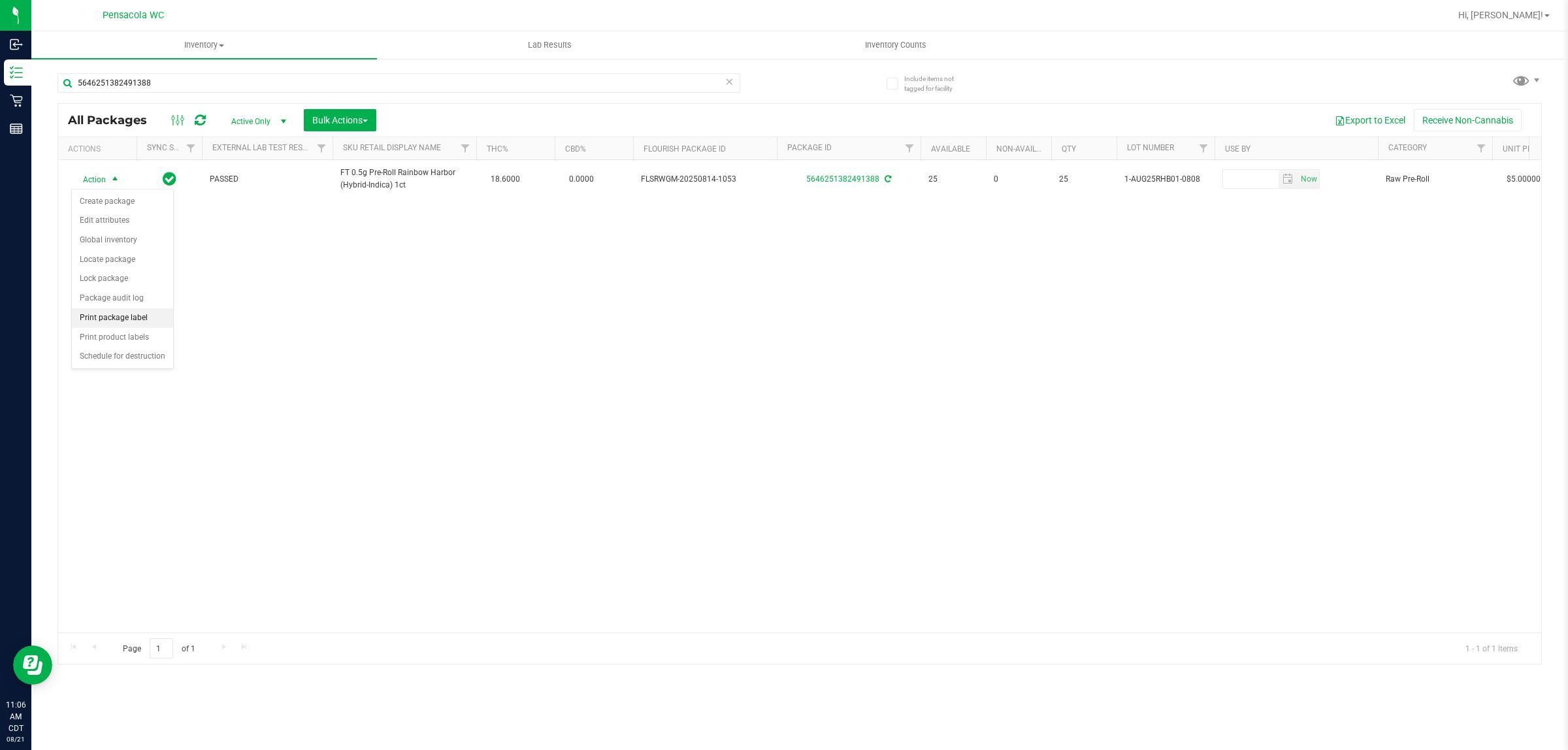
click at [135, 318] on li "Print package label" at bounding box center [122, 318] width 101 height 20
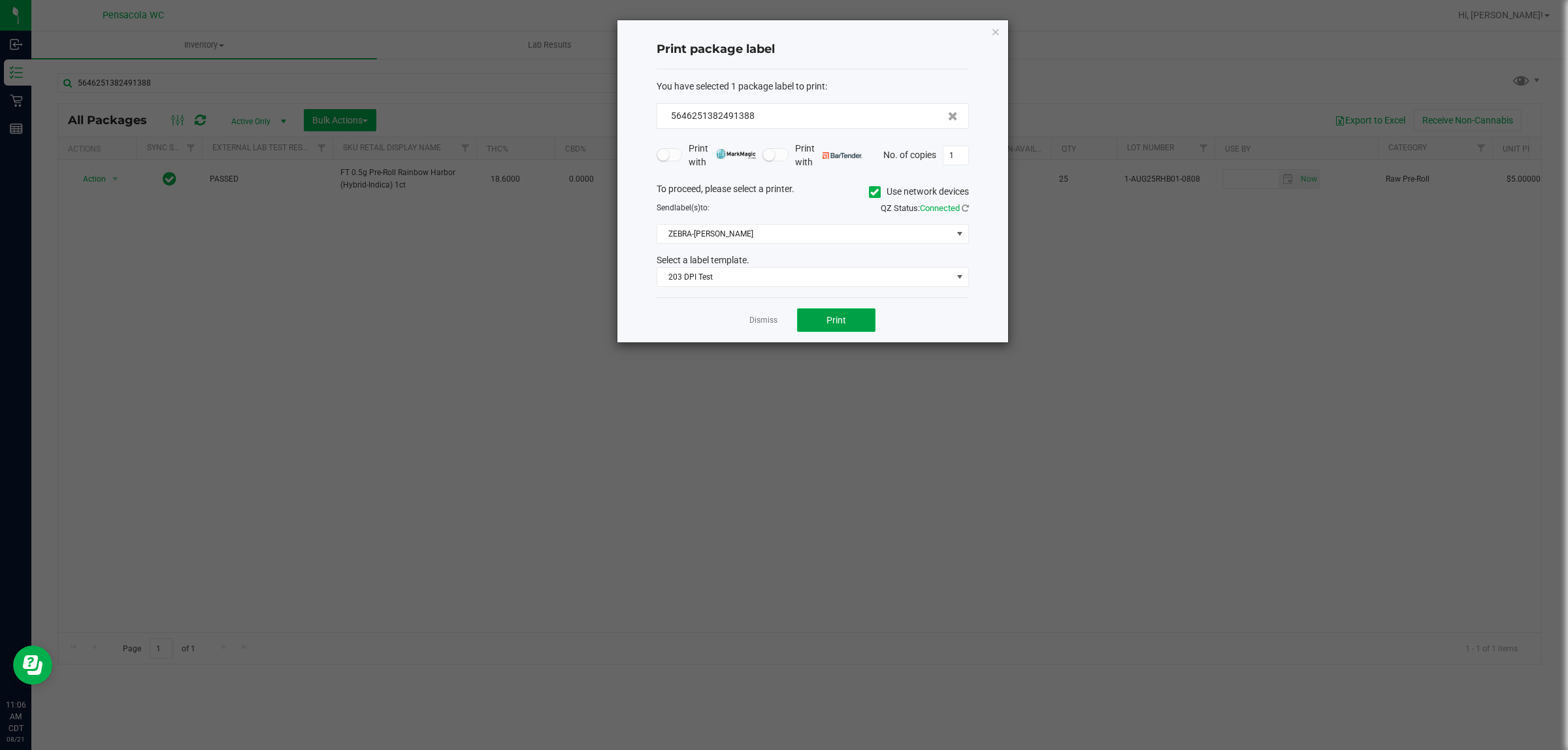
click at [781, 321] on button "Print" at bounding box center [836, 319] width 78 height 24
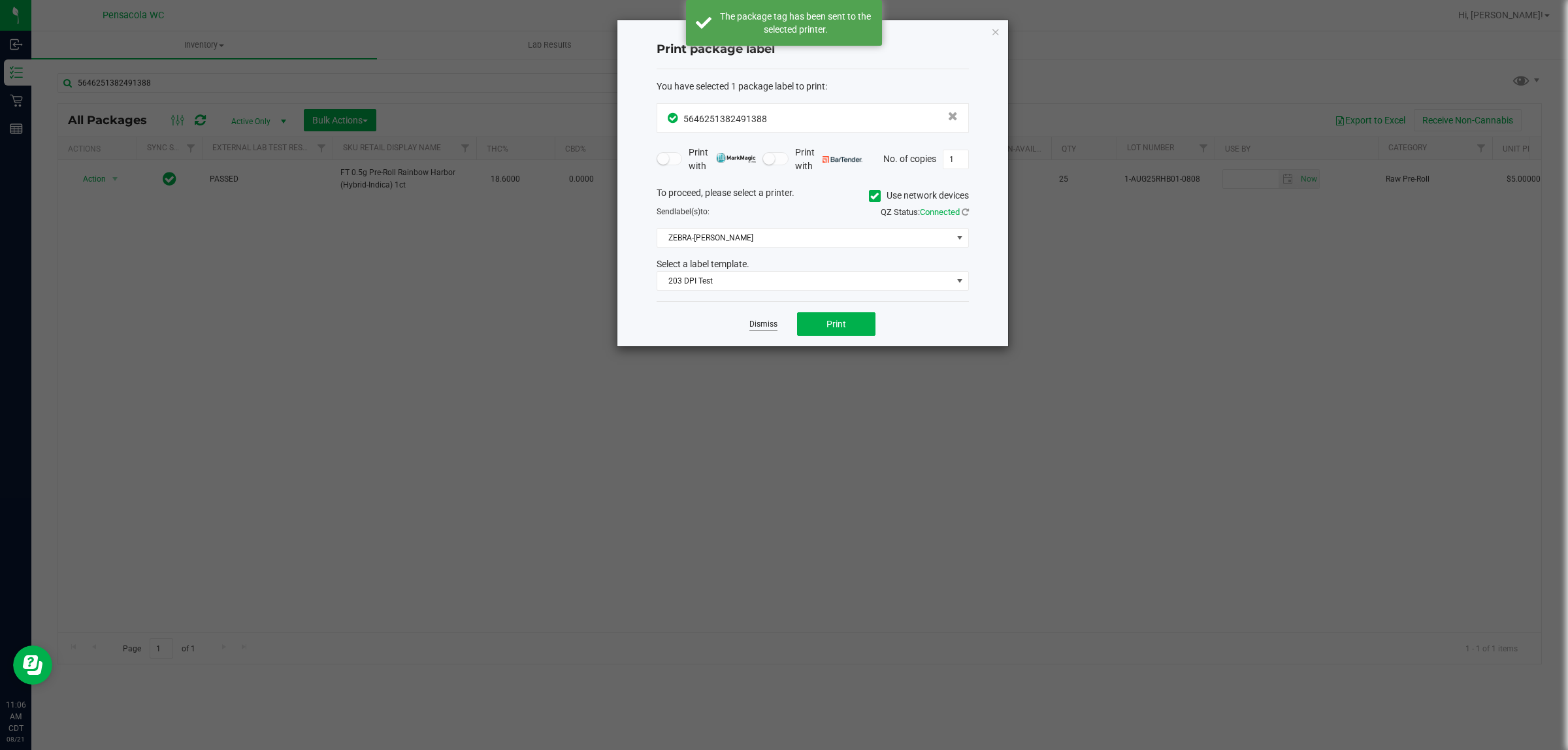
click at [762, 325] on link "Dismiss" at bounding box center [763, 324] width 28 height 11
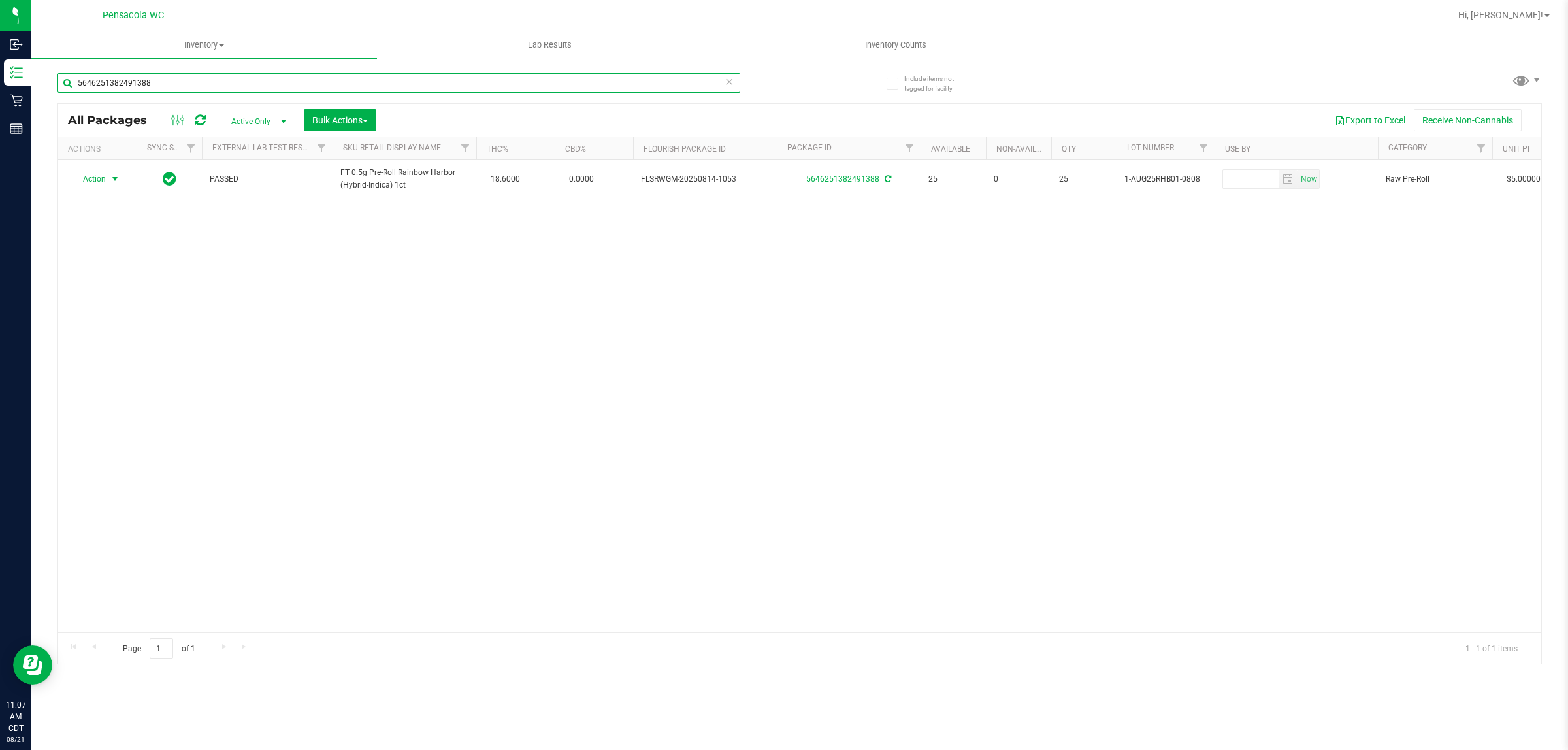
click at [317, 80] on input "5646251382491388" at bounding box center [399, 83] width 683 height 20
click at [216, 80] on input "5646251382491388" at bounding box center [399, 83] width 683 height 20
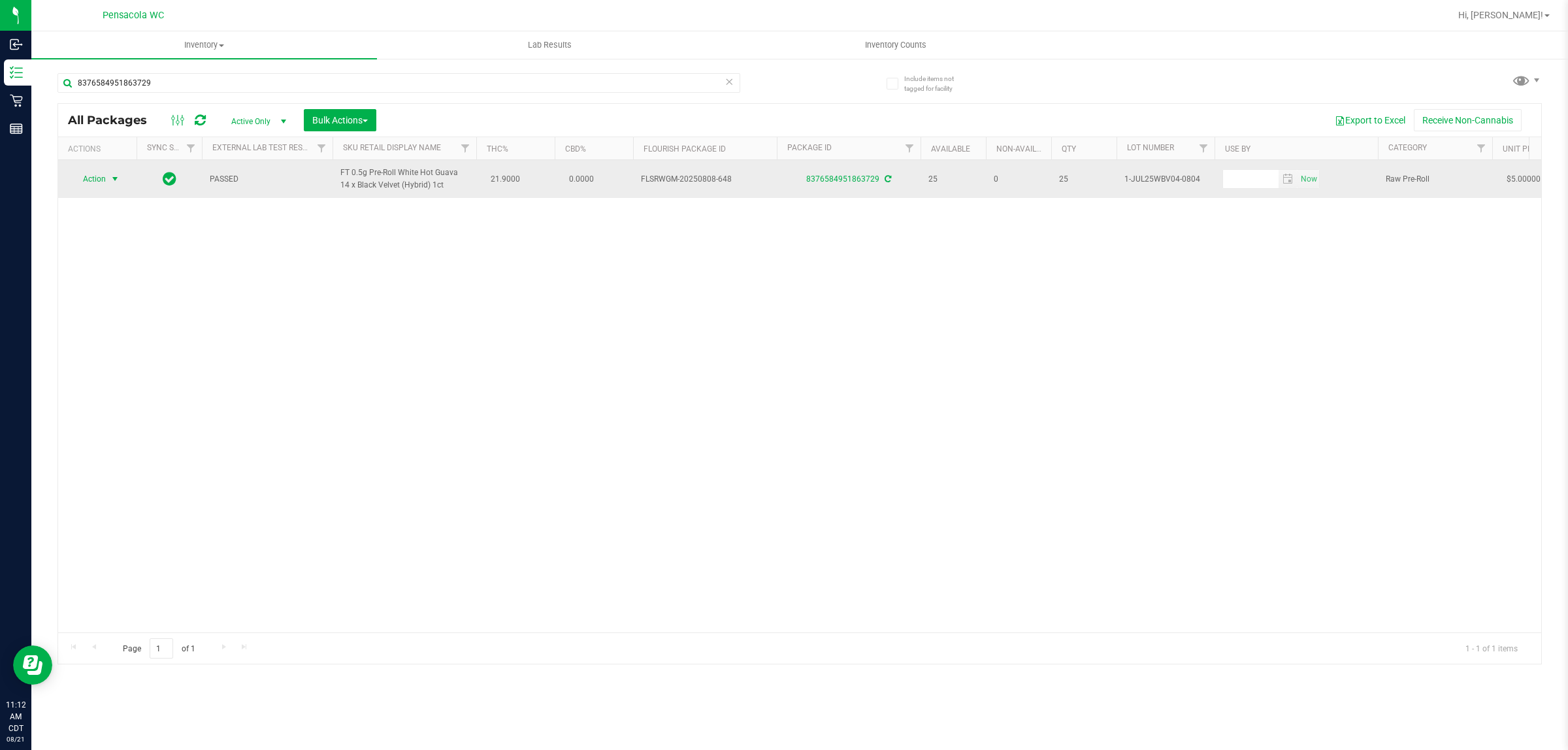
click at [112, 181] on span "select" at bounding box center [114, 178] width 10 height 10
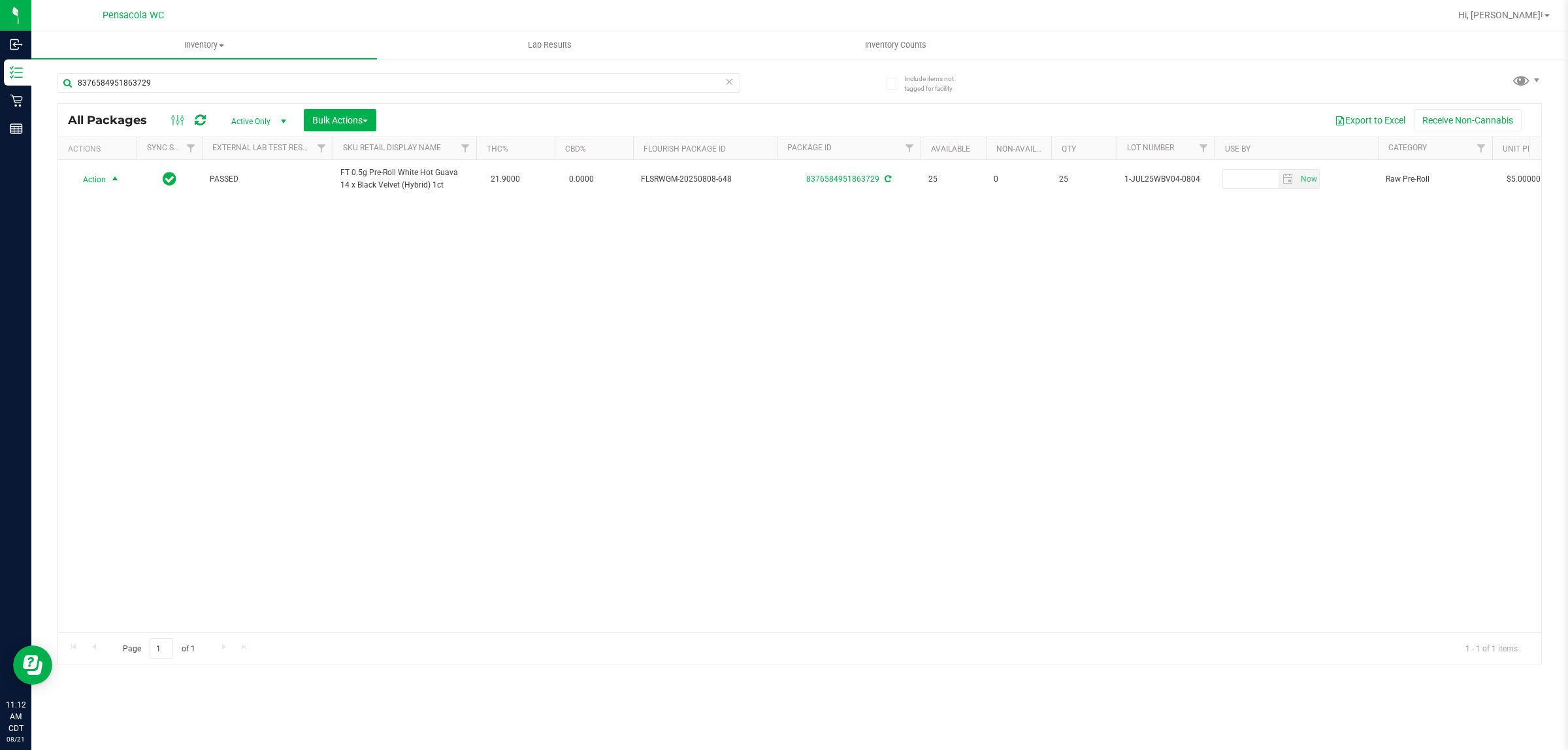
click at [302, 310] on div "Action Action Create package Edit attributes Global inventory Locate package Lo…" at bounding box center [800, 396] width 1483 height 472
click at [217, 106] on div "All Packages Active Only Active Only Lab Samples Locked All External Internal B…" at bounding box center [800, 120] width 1483 height 33
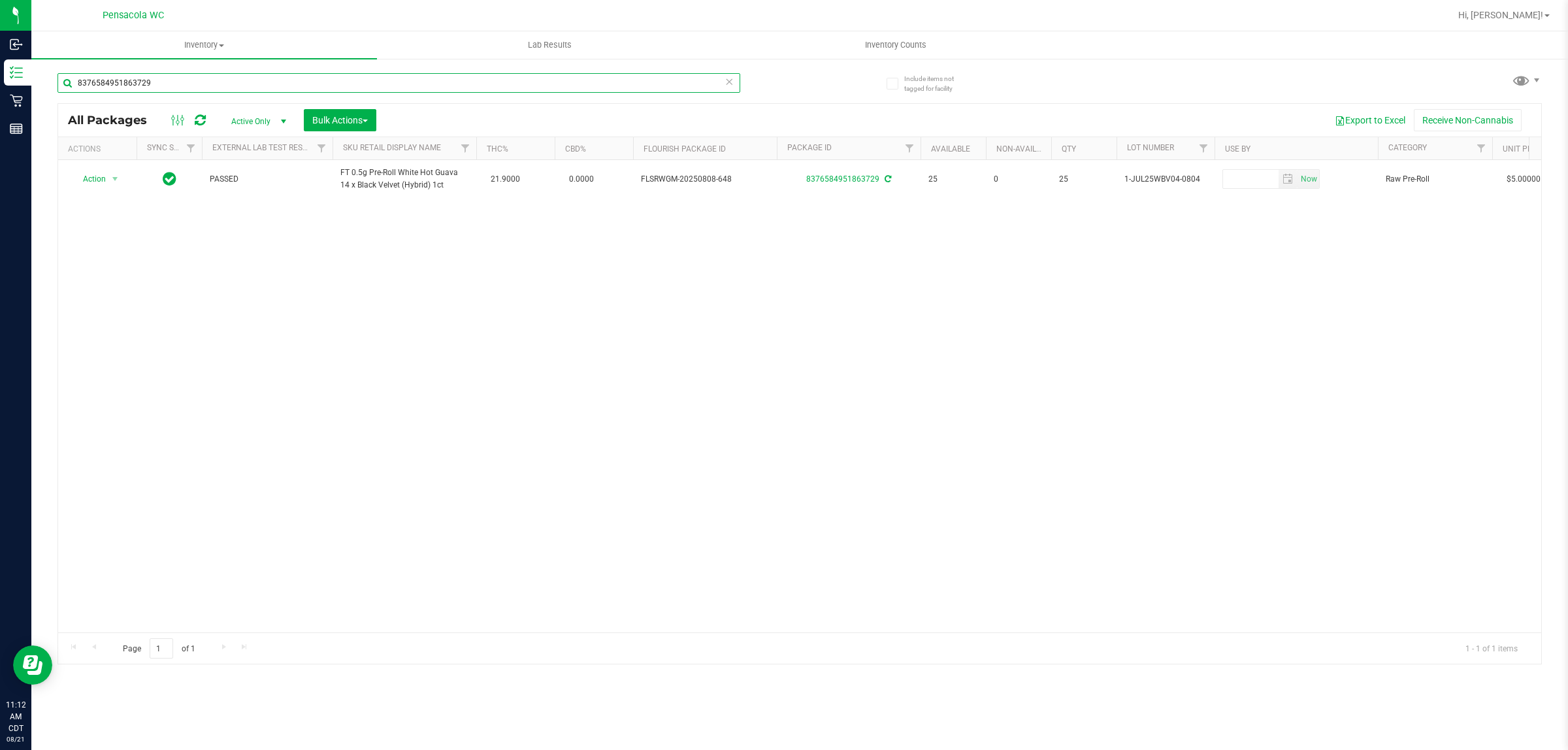
click at [563, 83] on input "8376584951863729" at bounding box center [399, 83] width 683 height 20
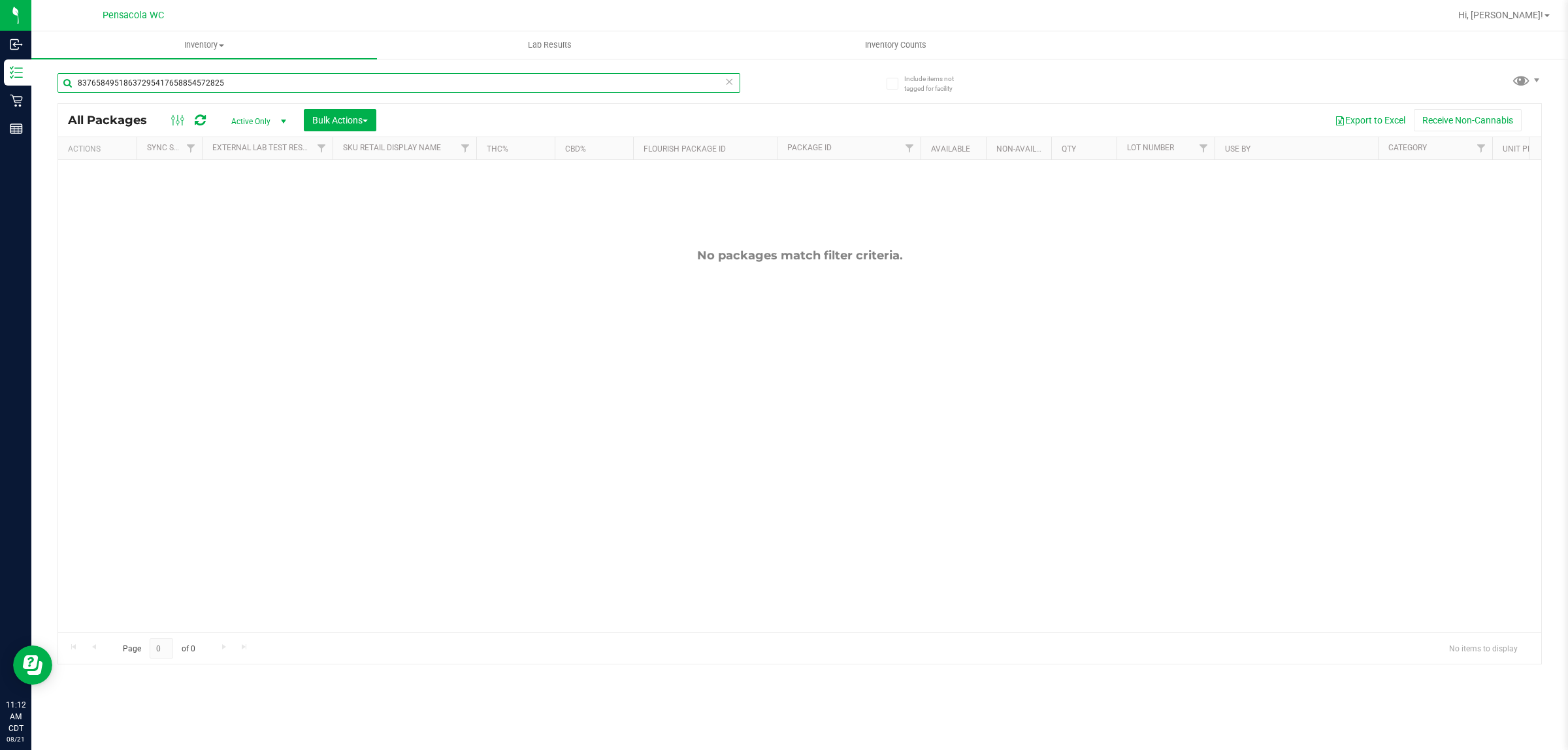
click at [265, 82] on input "83765849518637295417658854572825" at bounding box center [399, 83] width 683 height 20
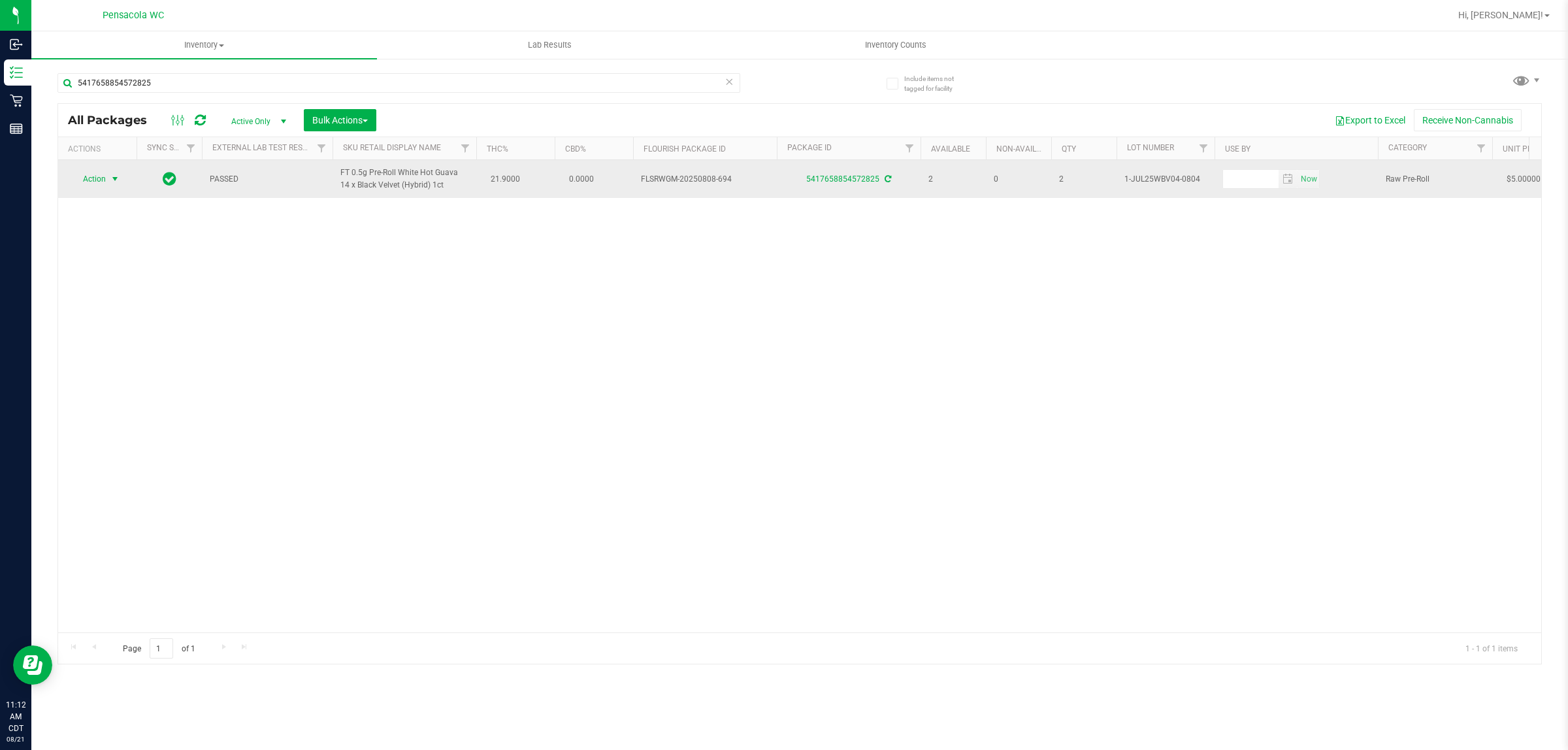
click at [113, 180] on span "select" at bounding box center [114, 178] width 10 height 10
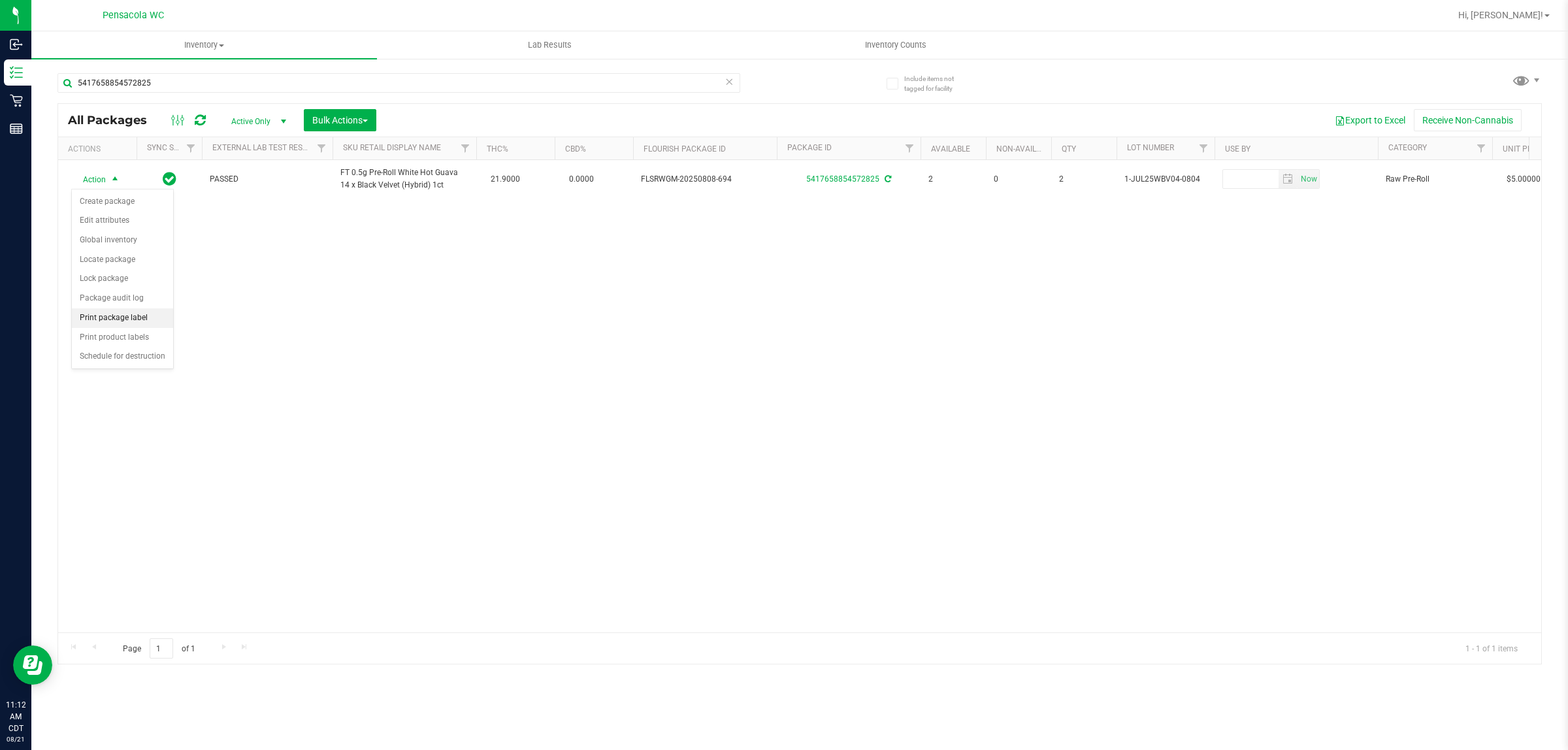
click at [142, 327] on li "Print package label" at bounding box center [122, 318] width 101 height 20
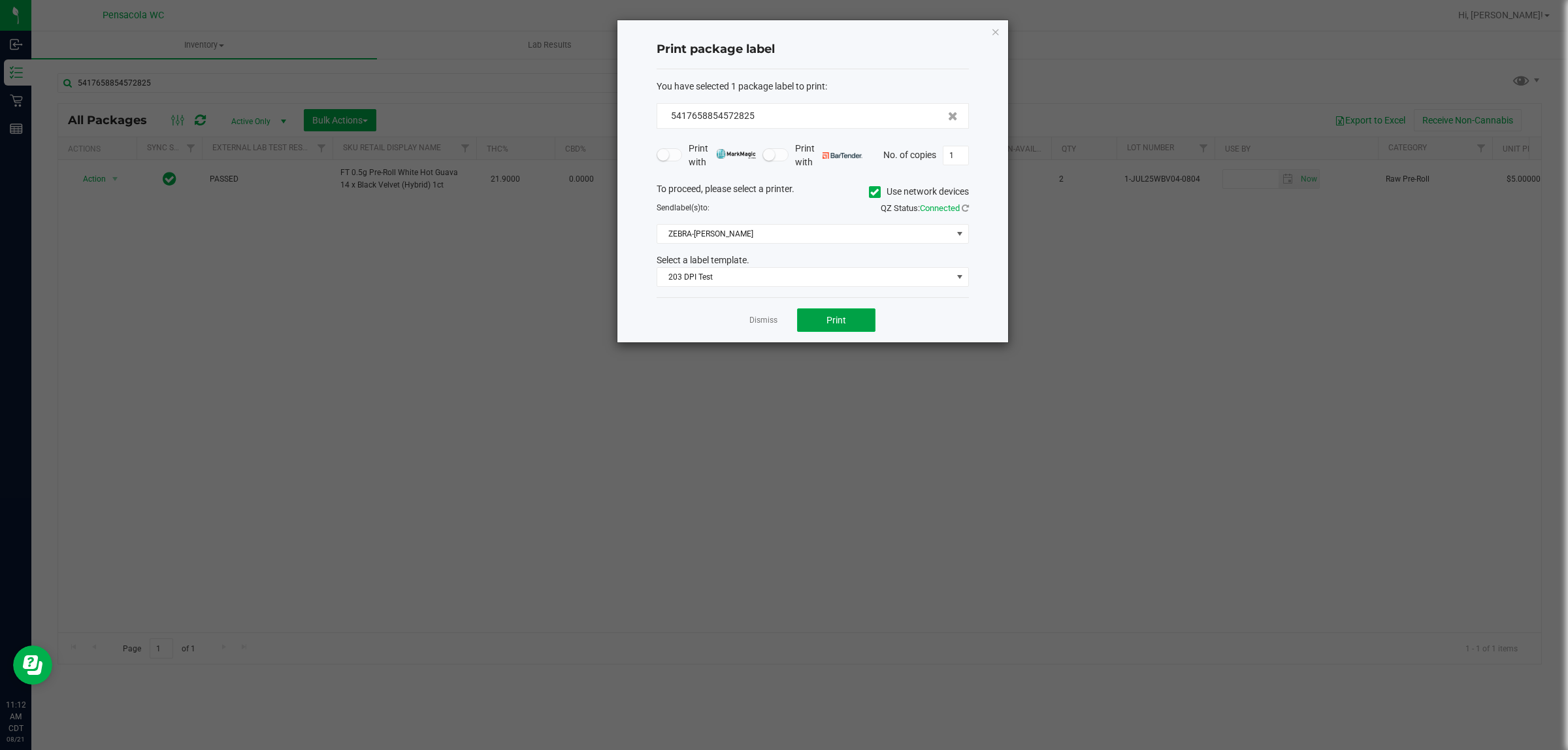
click at [781, 332] on button "Print" at bounding box center [836, 319] width 78 height 24
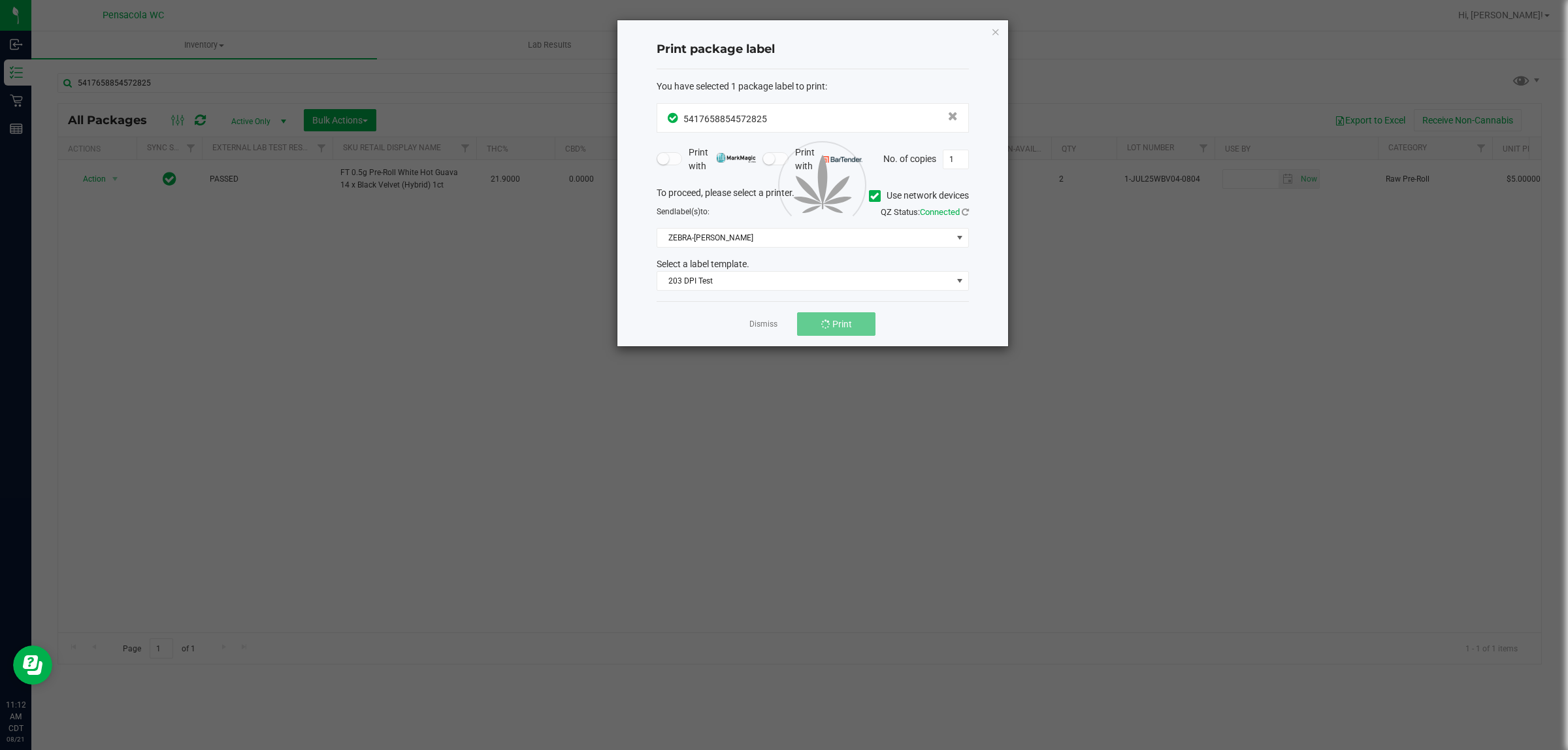
click at [757, 327] on div at bounding box center [812, 183] width 391 height 326
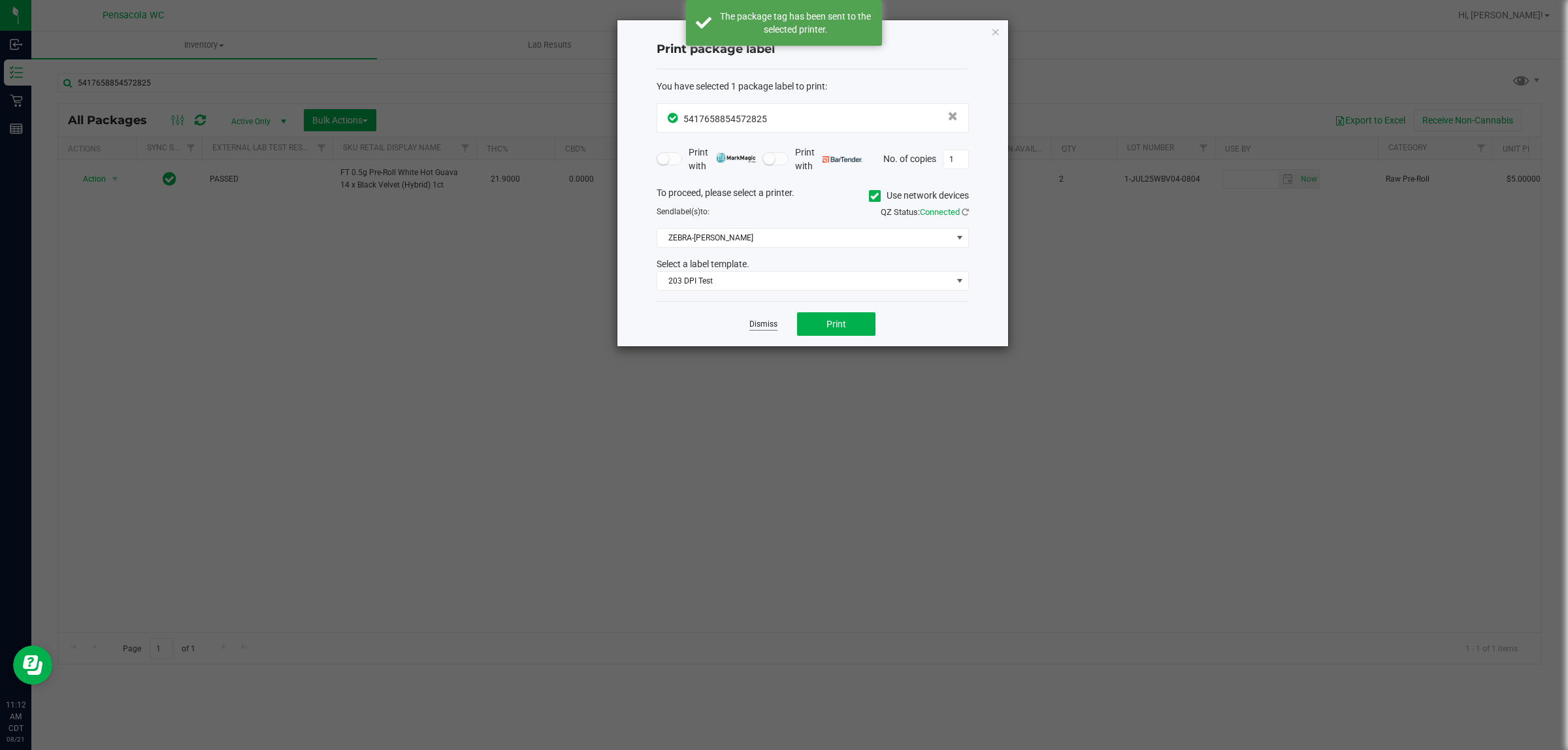
click at [753, 325] on link "Dismiss" at bounding box center [763, 324] width 28 height 11
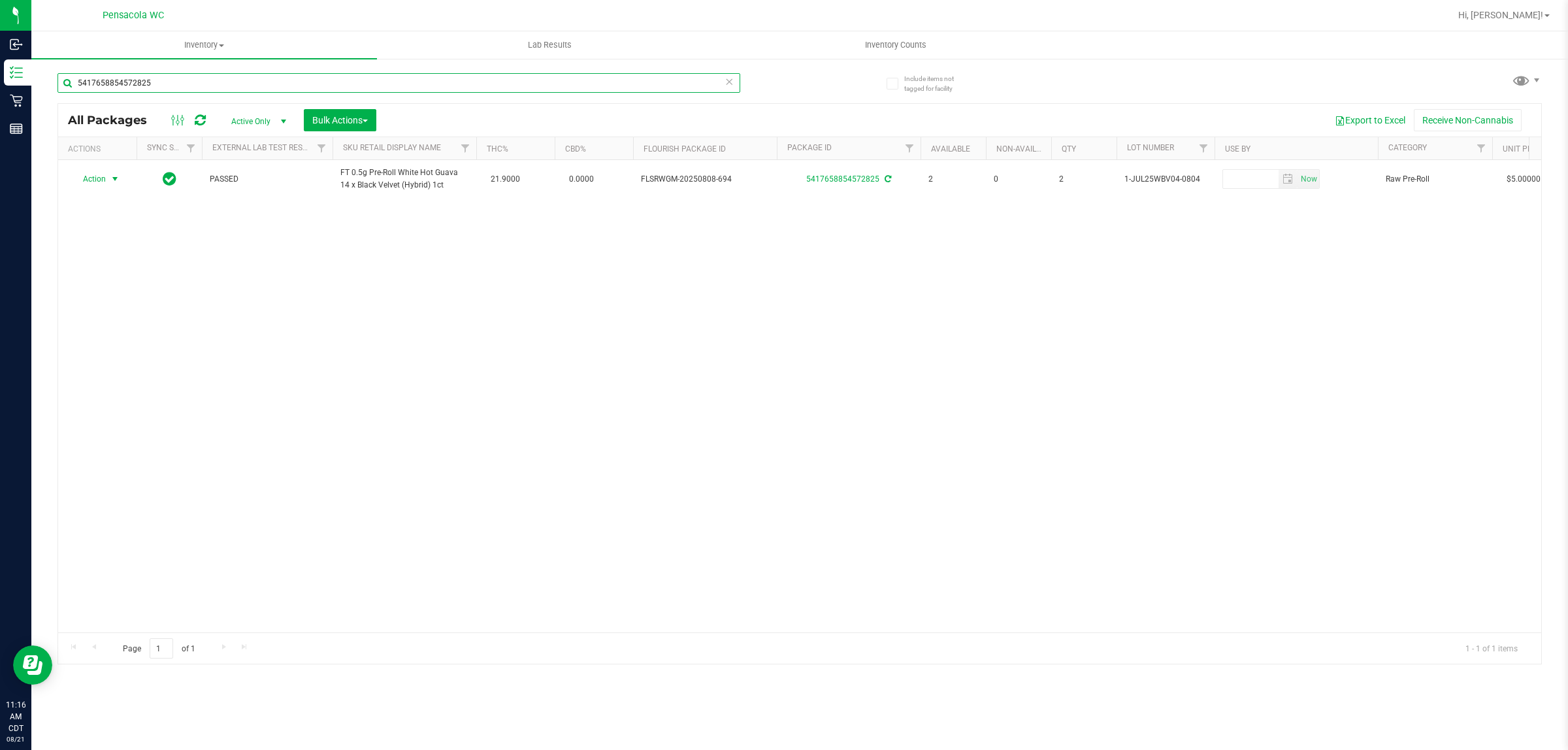
click at [252, 80] on input "5417658854572825" at bounding box center [399, 83] width 683 height 20
type input "5816455656403230"
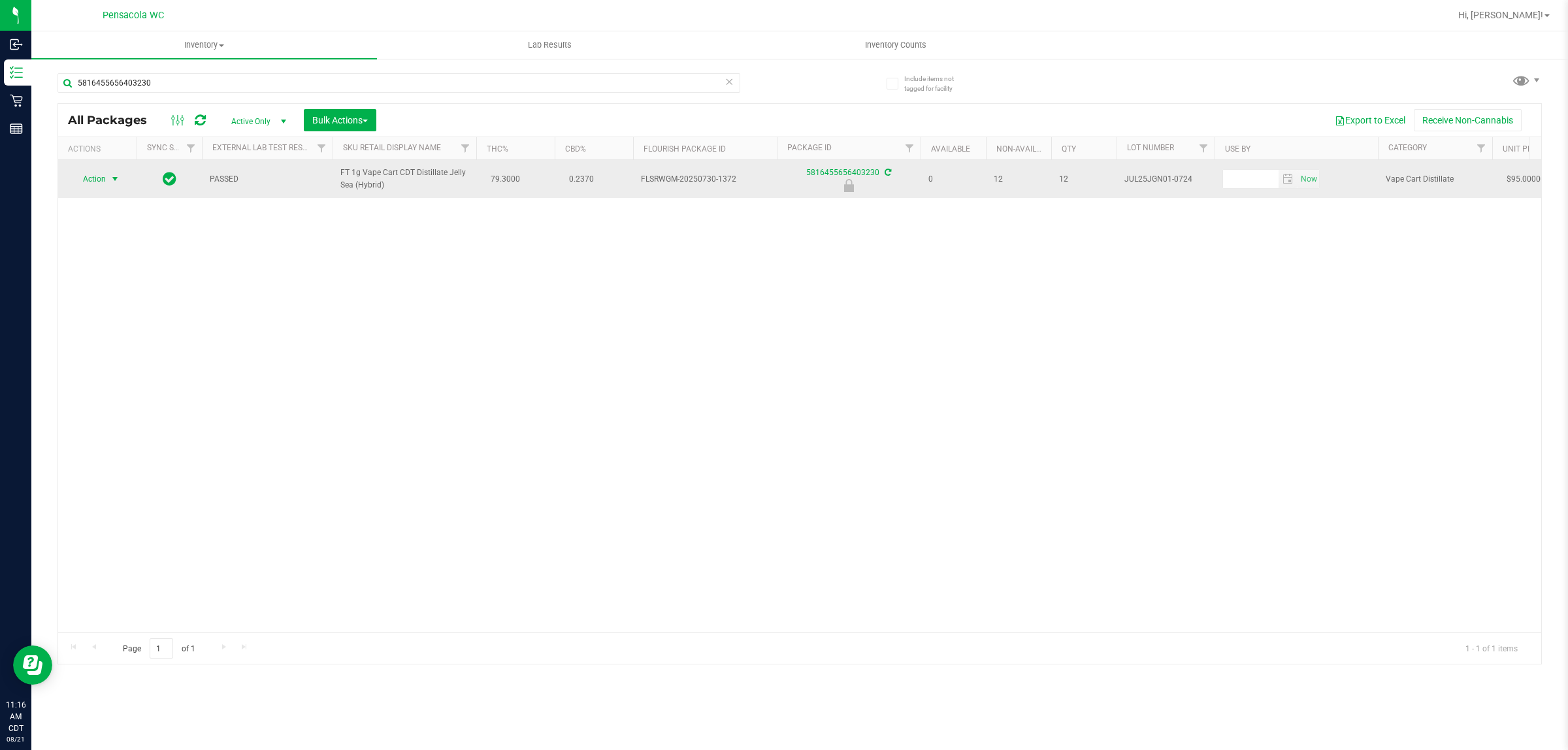
click at [115, 182] on span "select" at bounding box center [114, 178] width 10 height 10
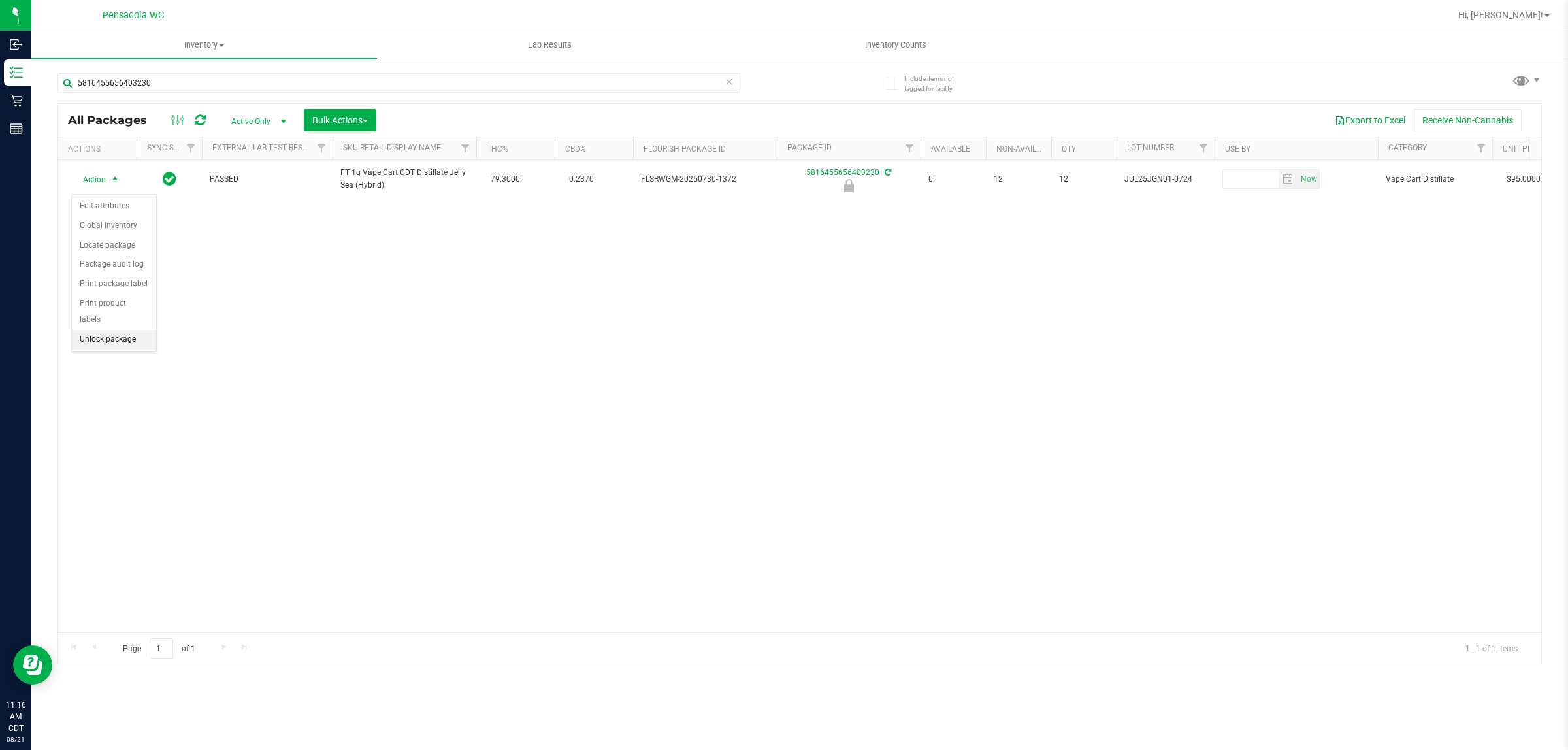
click at [126, 331] on li "Unlock package" at bounding box center [113, 339] width 84 height 20
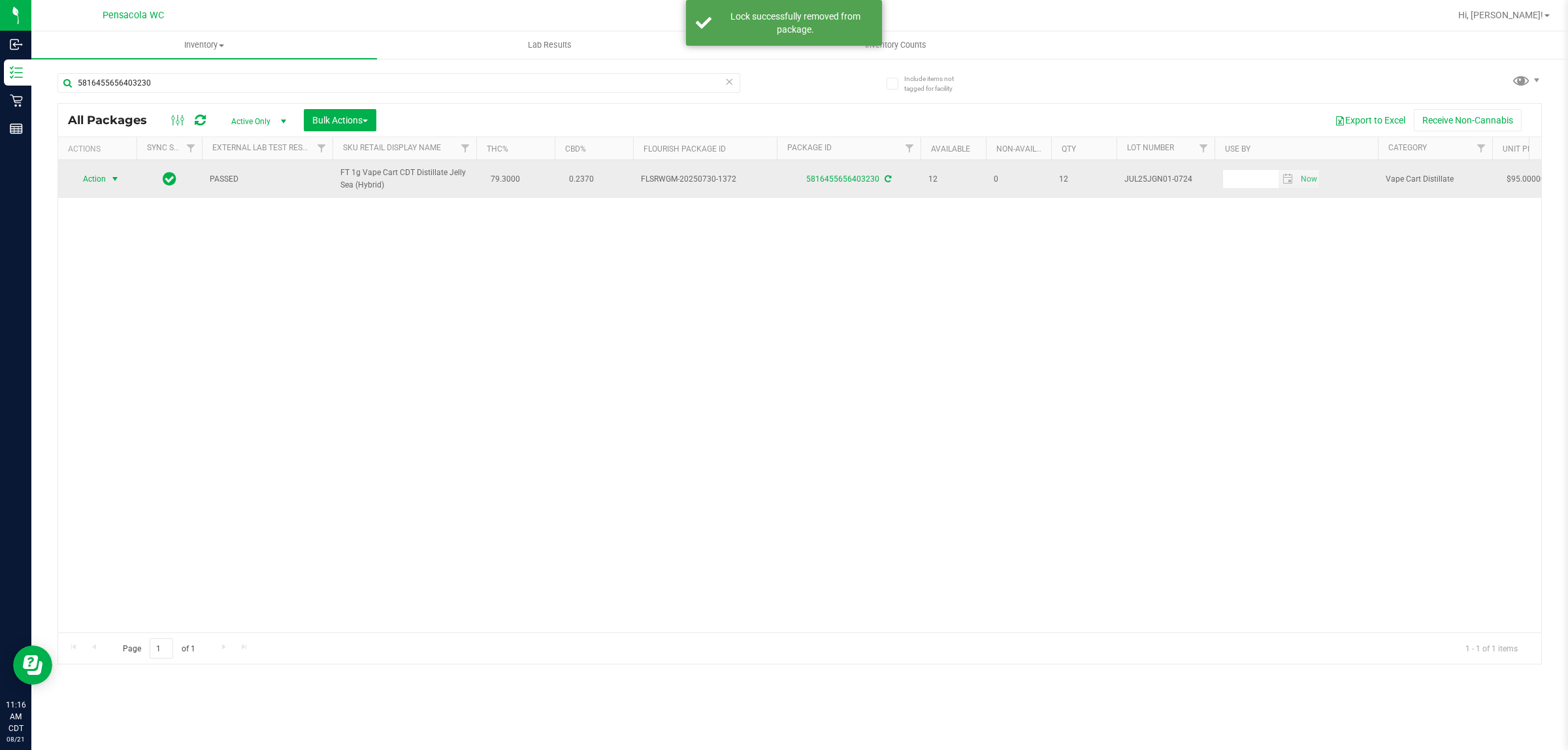
click at [109, 185] on span "select" at bounding box center [114, 178] width 10 height 10
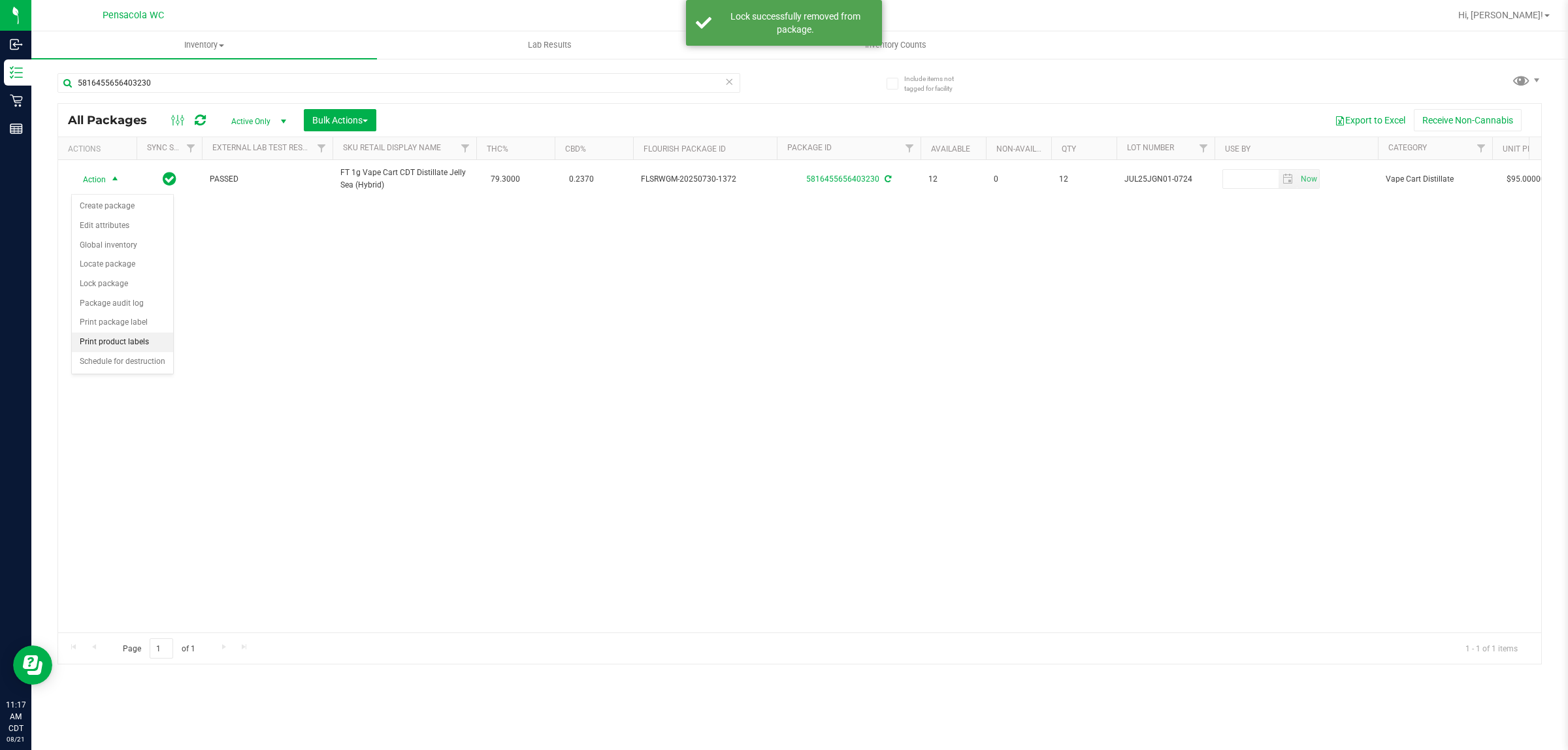
click at [136, 344] on li "Print product labels" at bounding box center [122, 342] width 101 height 20
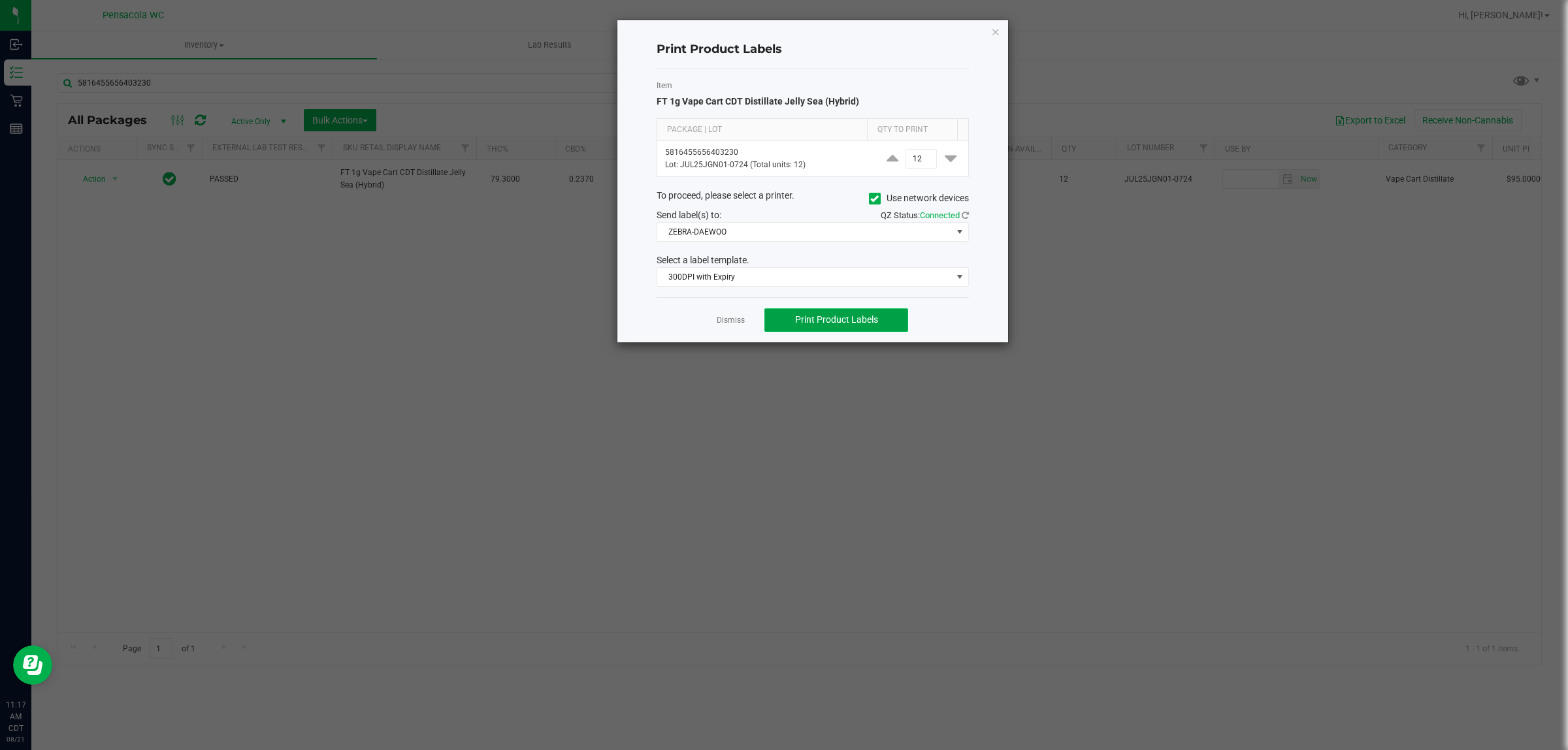
click at [765, 320] on button "Print Product Labels" at bounding box center [836, 319] width 144 height 24
click at [726, 323] on link "Dismiss" at bounding box center [731, 320] width 28 height 11
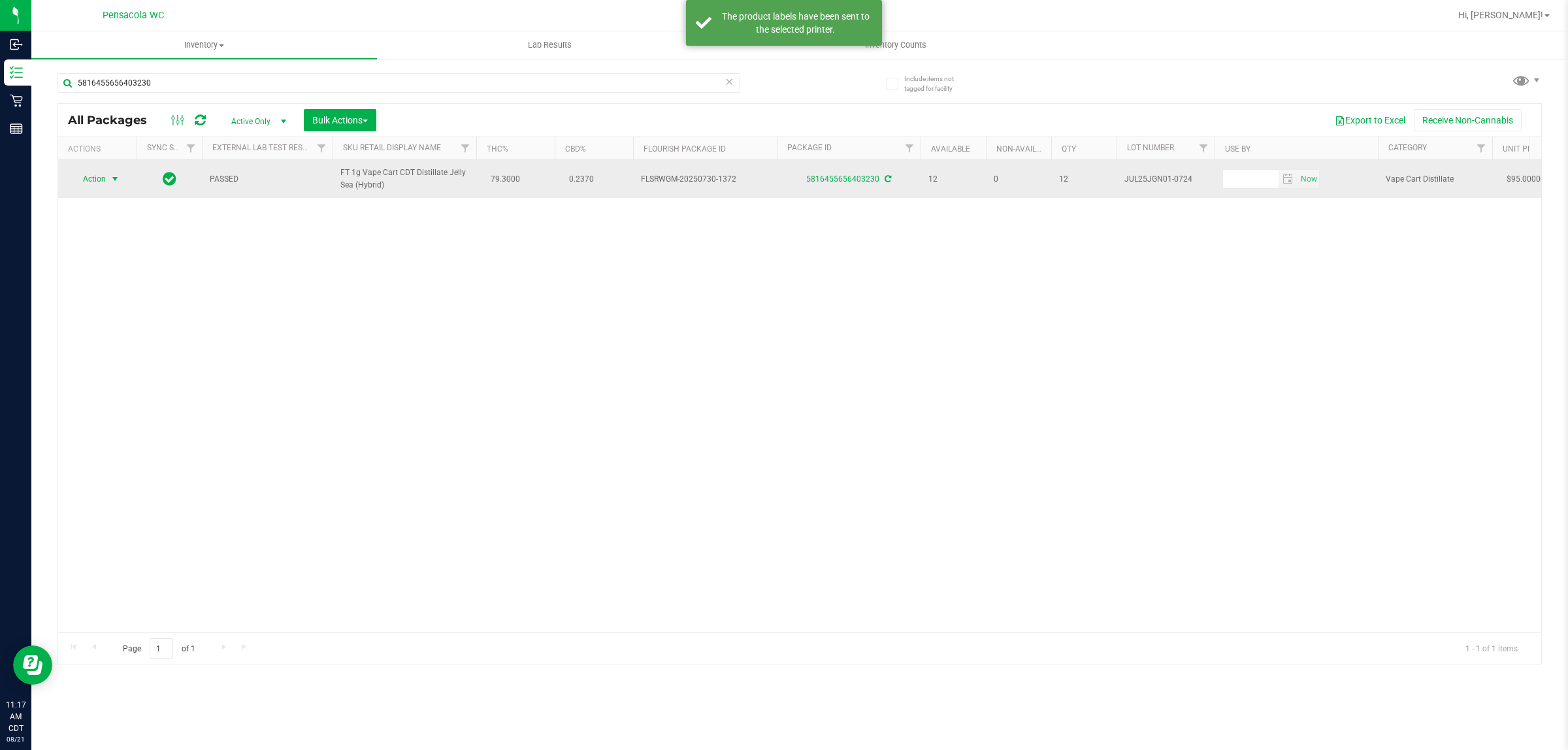
click at [87, 187] on span "Action" at bounding box center [89, 178] width 35 height 18
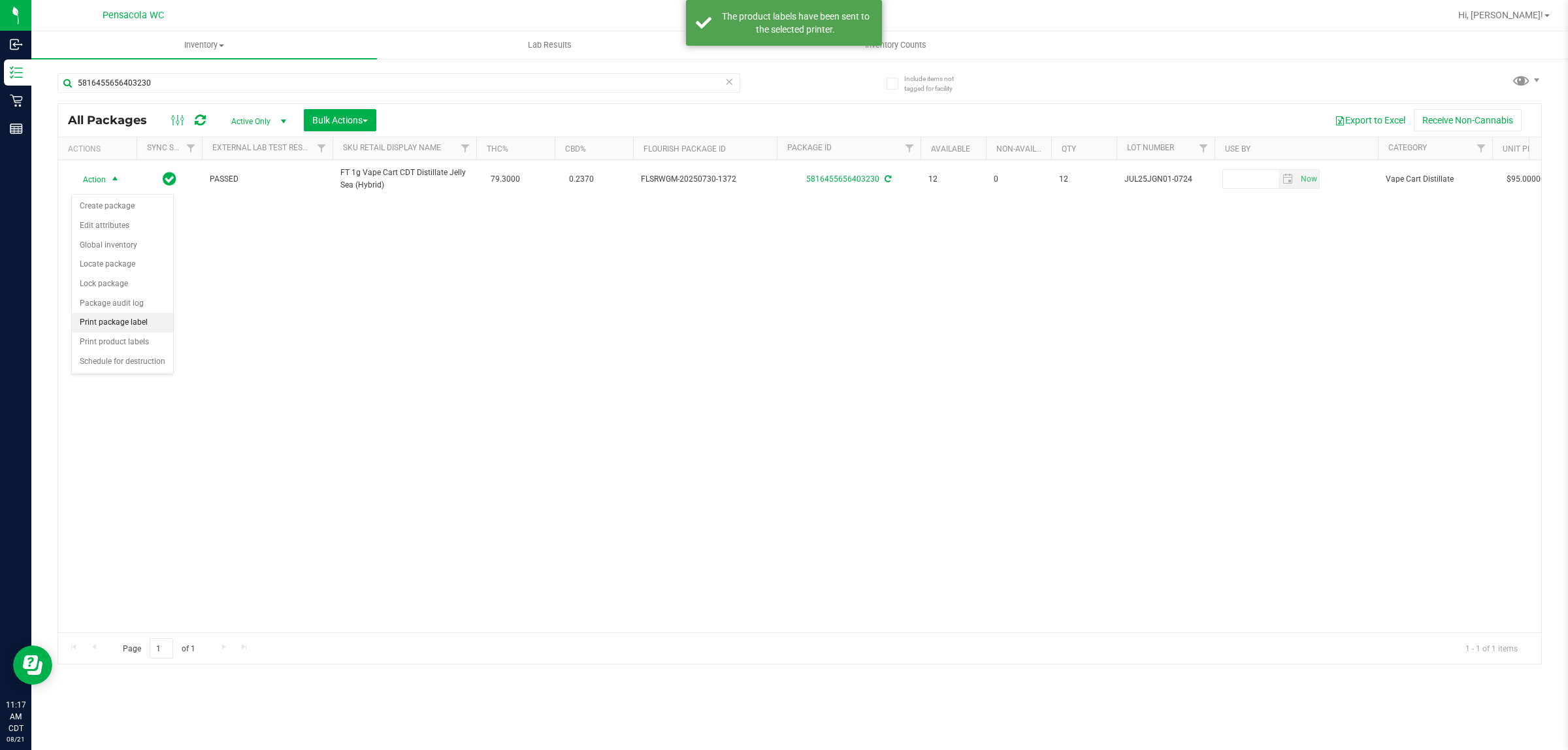
click at [138, 328] on li "Print package label" at bounding box center [122, 322] width 101 height 20
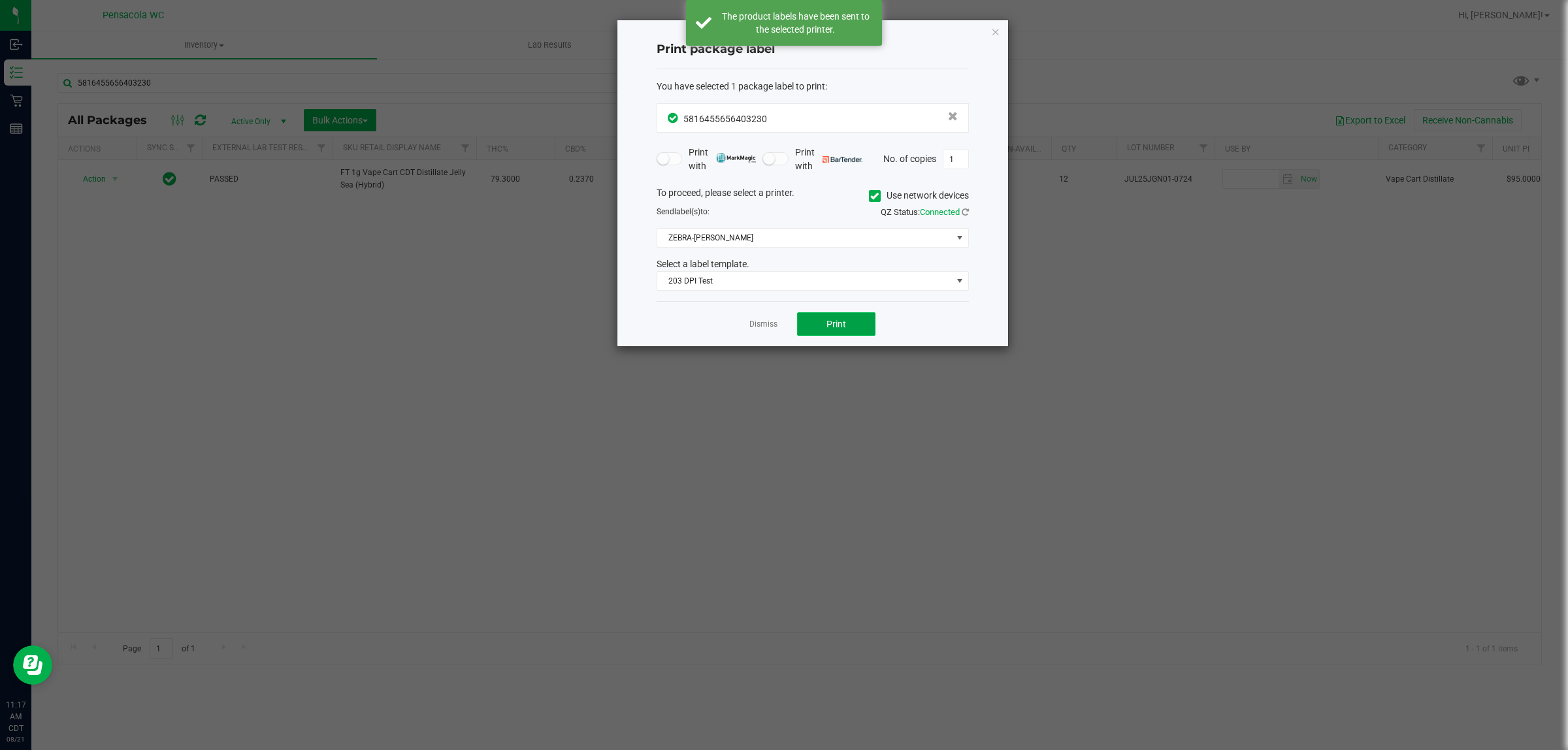
click at [781, 325] on span "Print" at bounding box center [836, 323] width 20 height 10
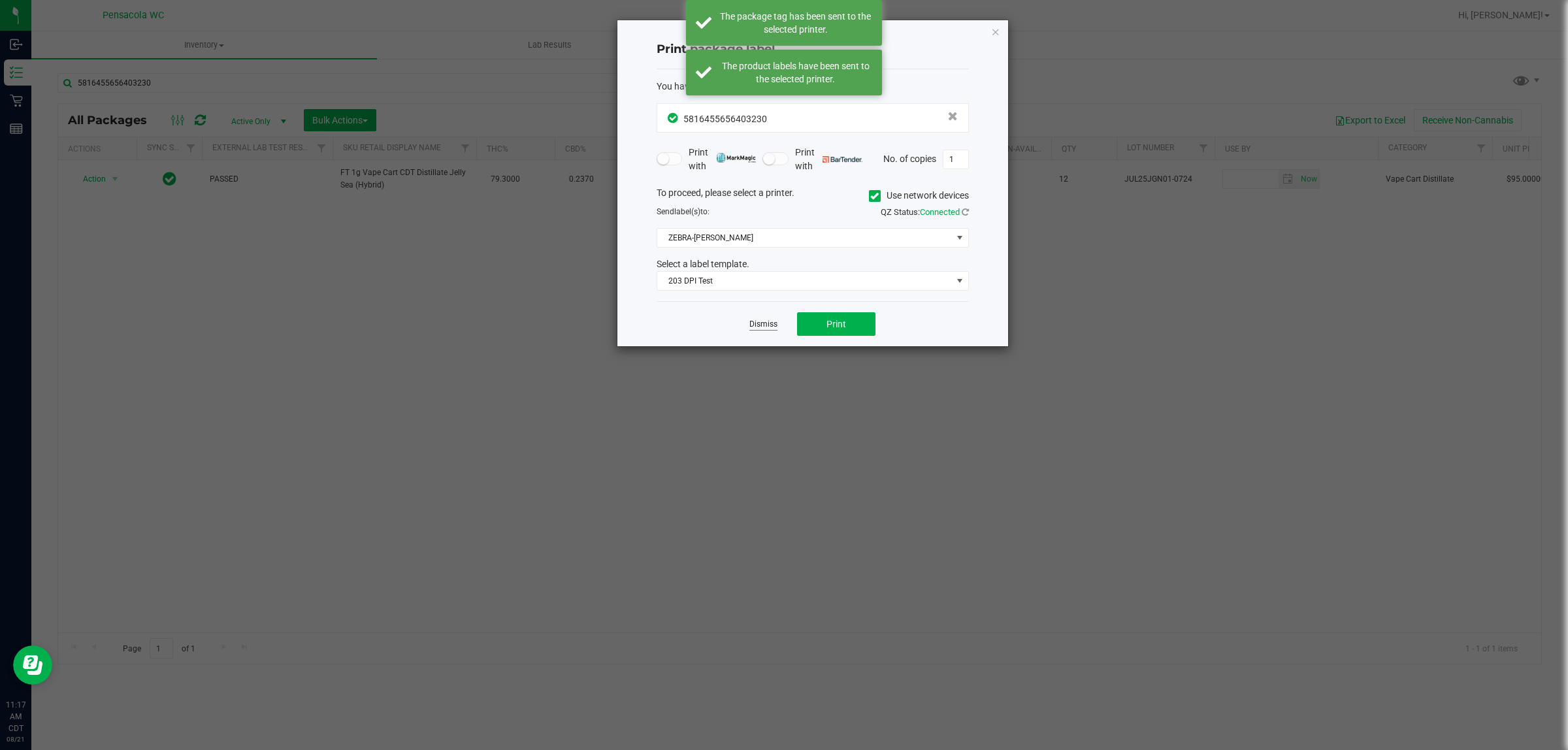
click at [756, 330] on link "Dismiss" at bounding box center [763, 324] width 28 height 11
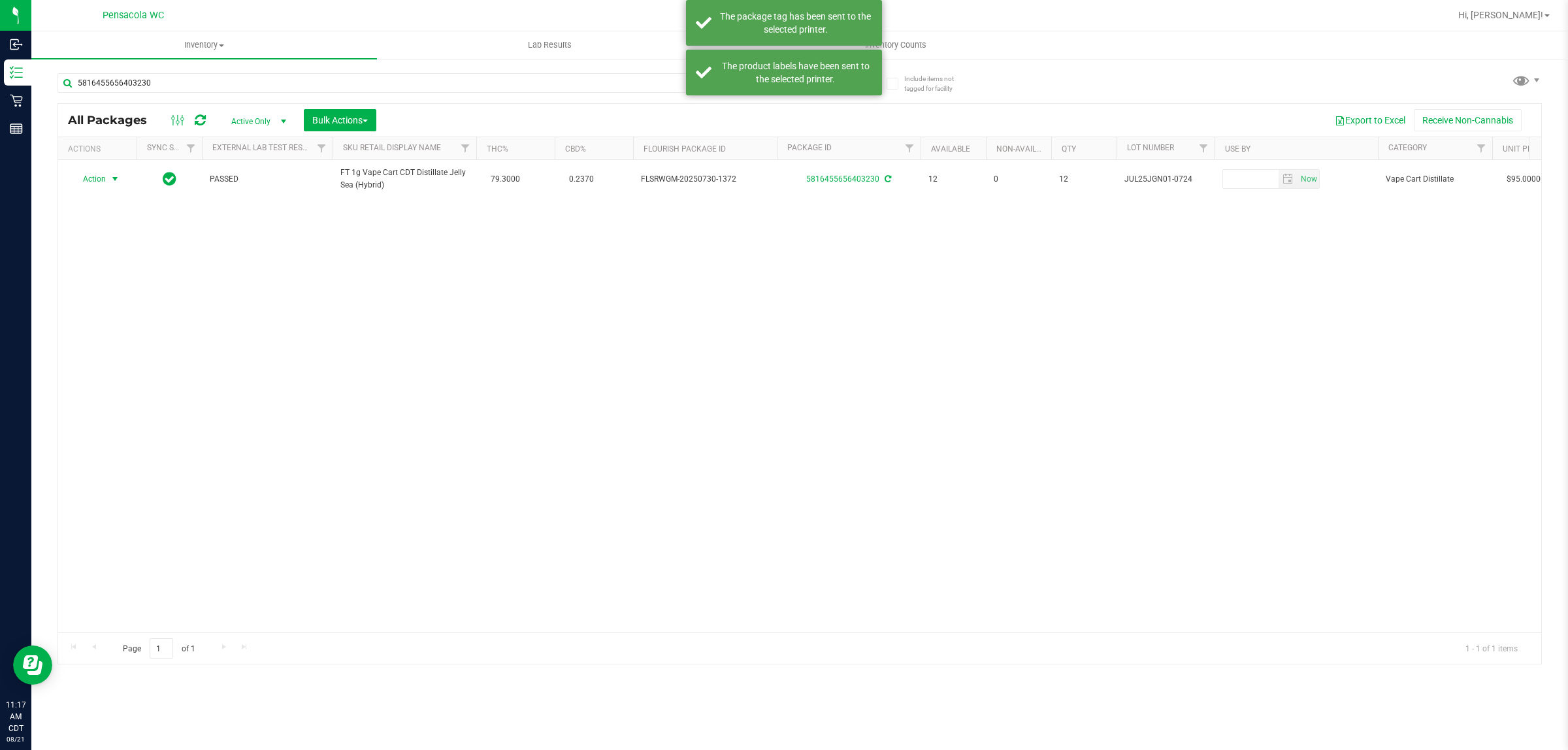
click at [684, 401] on div "Action Action Create package Edit attributes Global inventory Locate package Lo…" at bounding box center [800, 396] width 1483 height 472
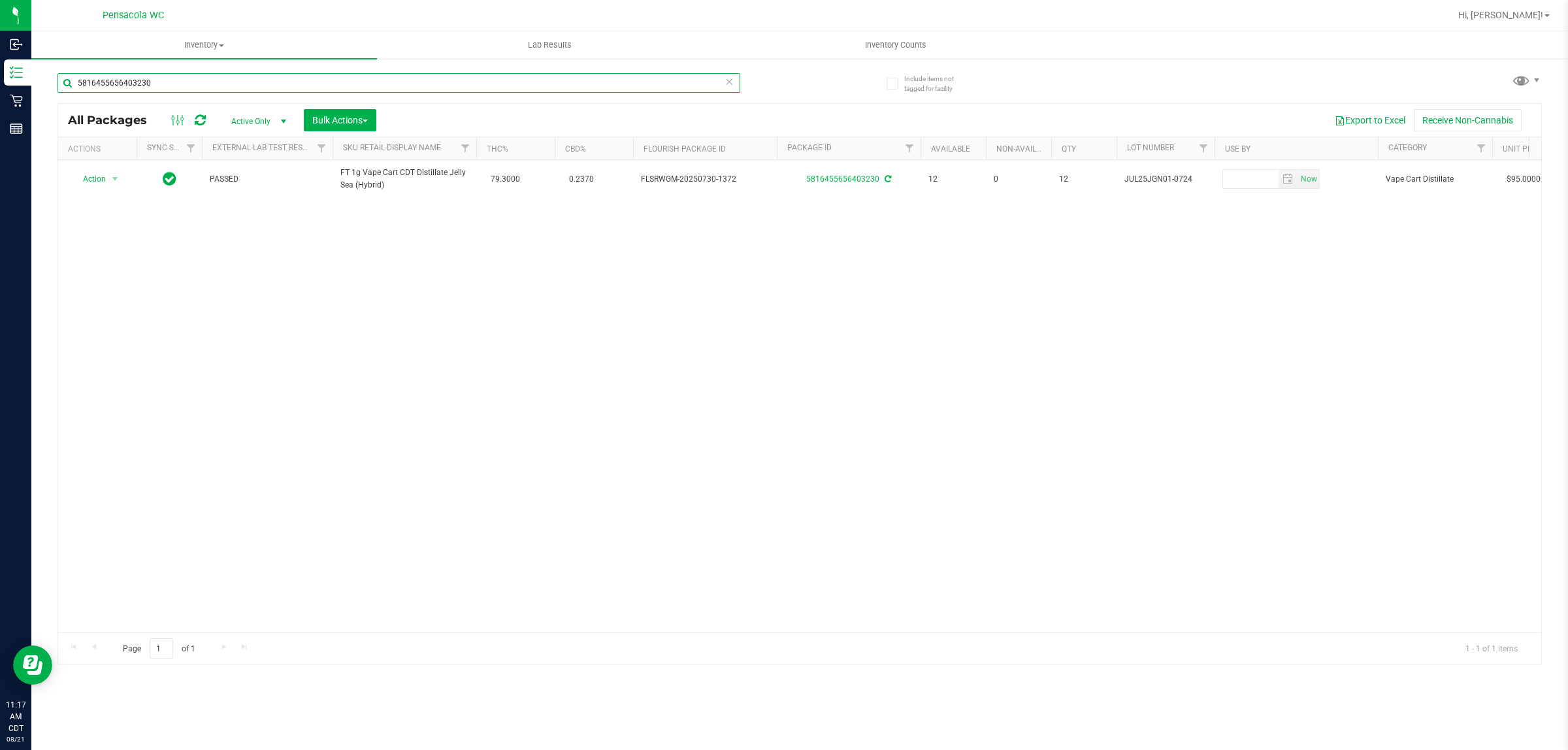
click at [369, 82] on input "5816455656403230" at bounding box center [399, 83] width 683 height 20
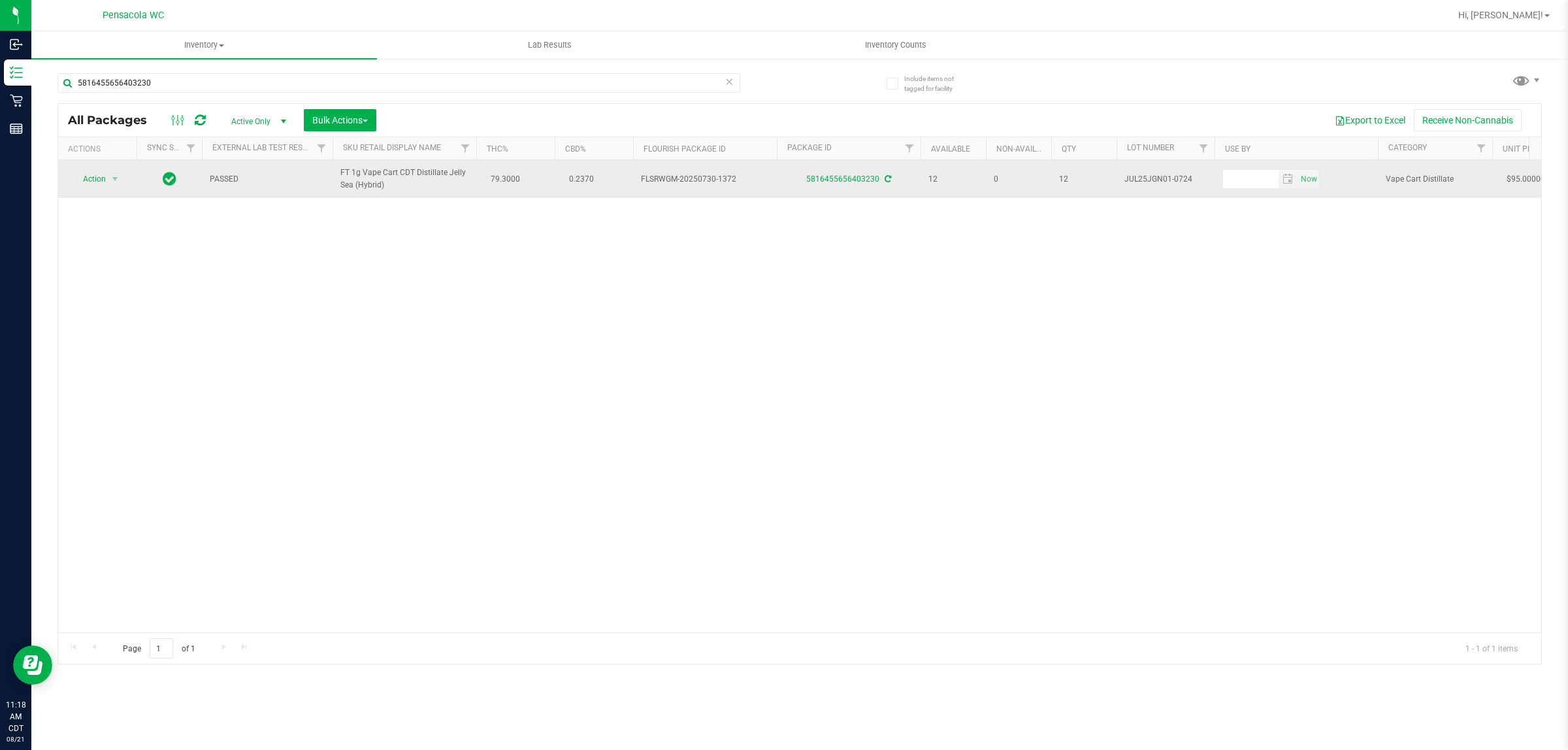
click at [91, 187] on span "Action" at bounding box center [89, 178] width 35 height 18
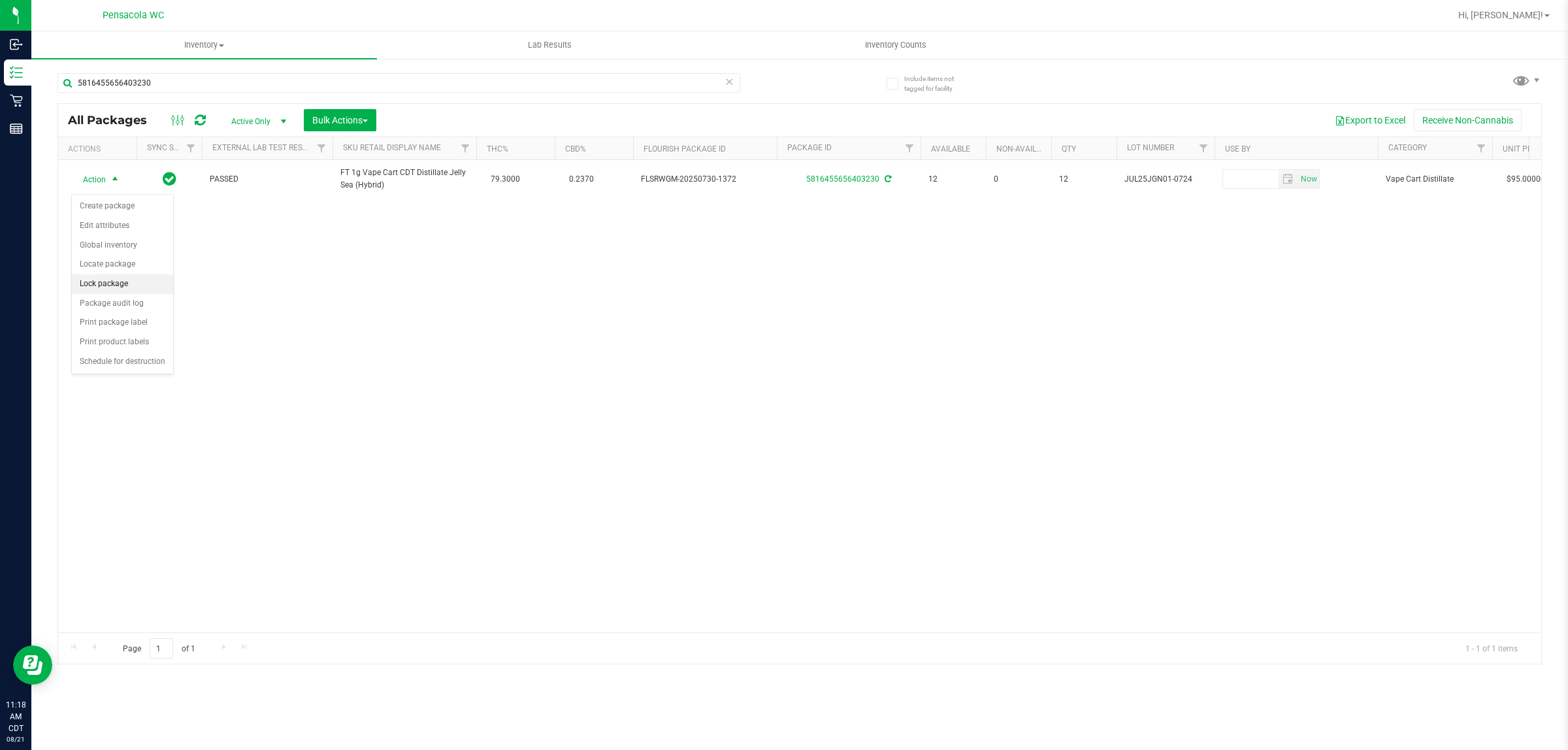
click at [136, 282] on li "Lock package" at bounding box center [122, 284] width 101 height 20
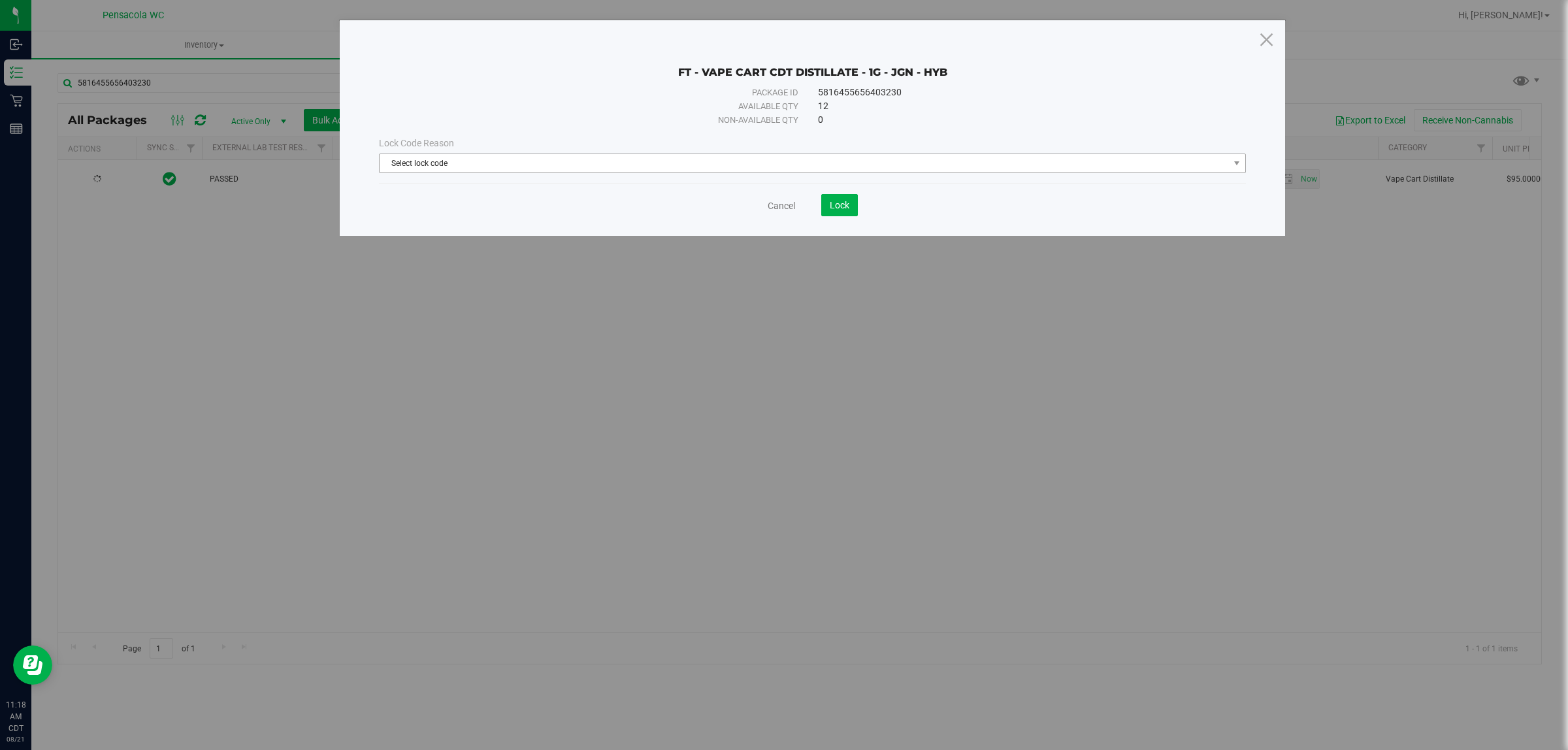
click at [550, 161] on span "Select lock code" at bounding box center [804, 163] width 849 height 18
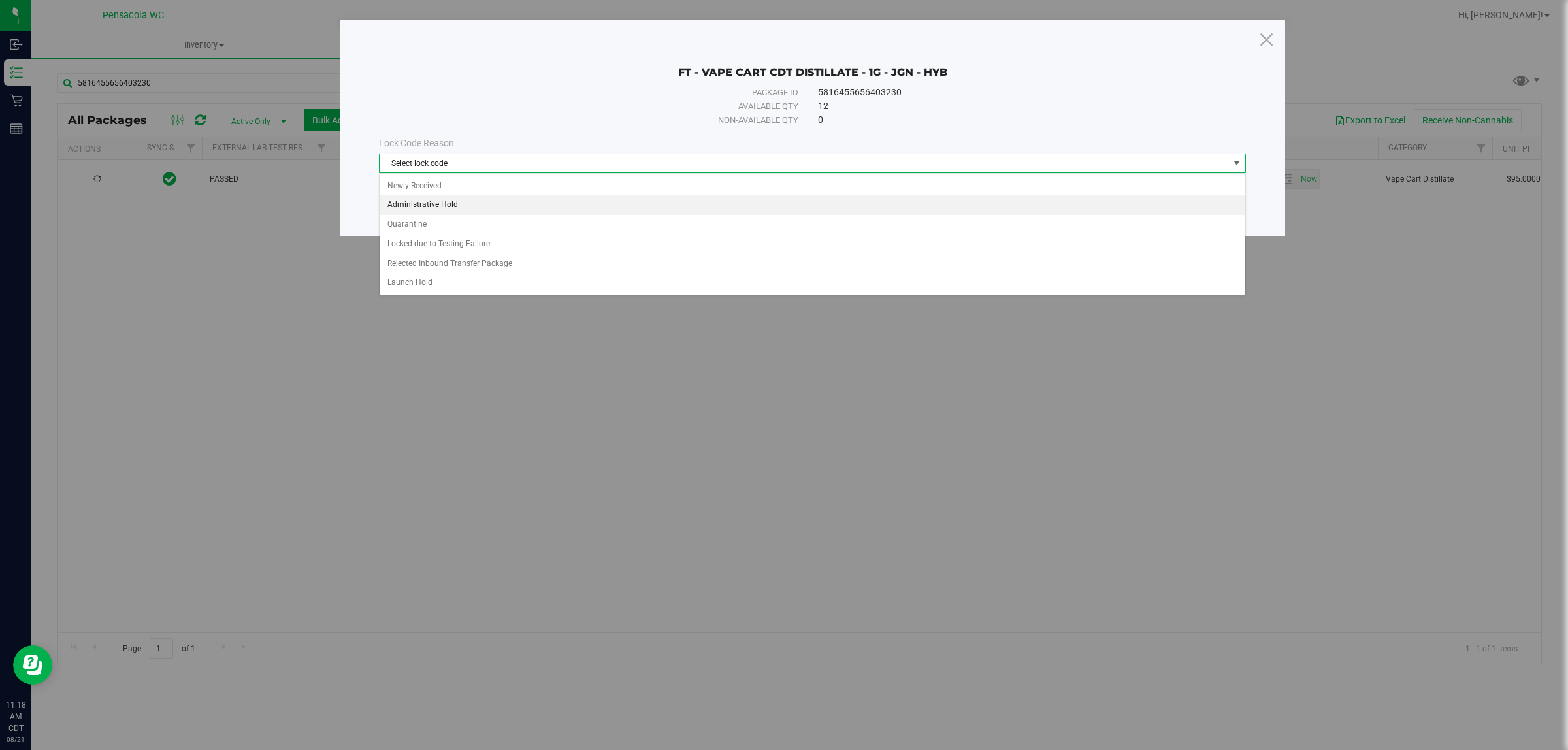
click at [483, 210] on li "Administrative Hold" at bounding box center [812, 204] width 865 height 20
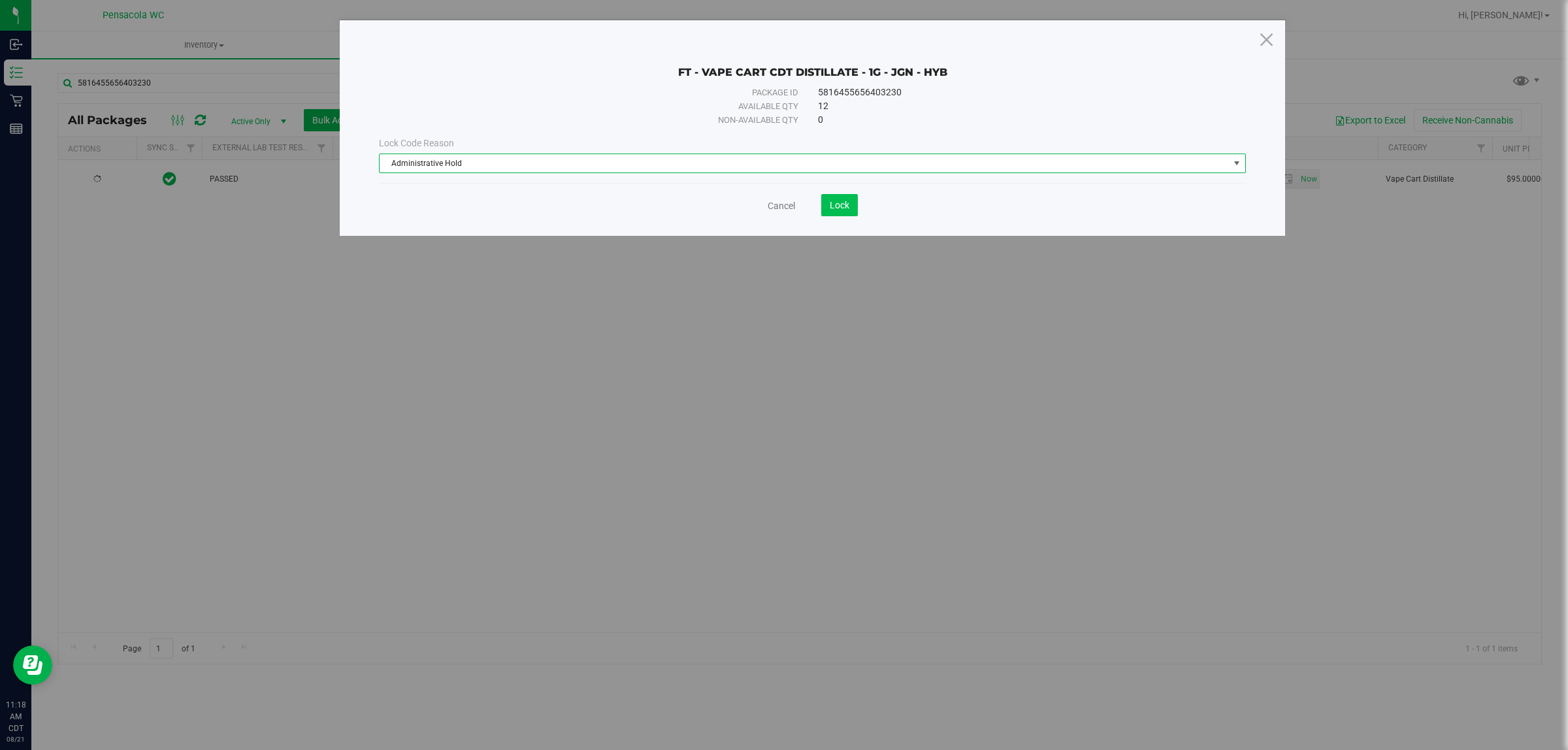
click at [781, 204] on span "Lock" at bounding box center [840, 204] width 20 height 10
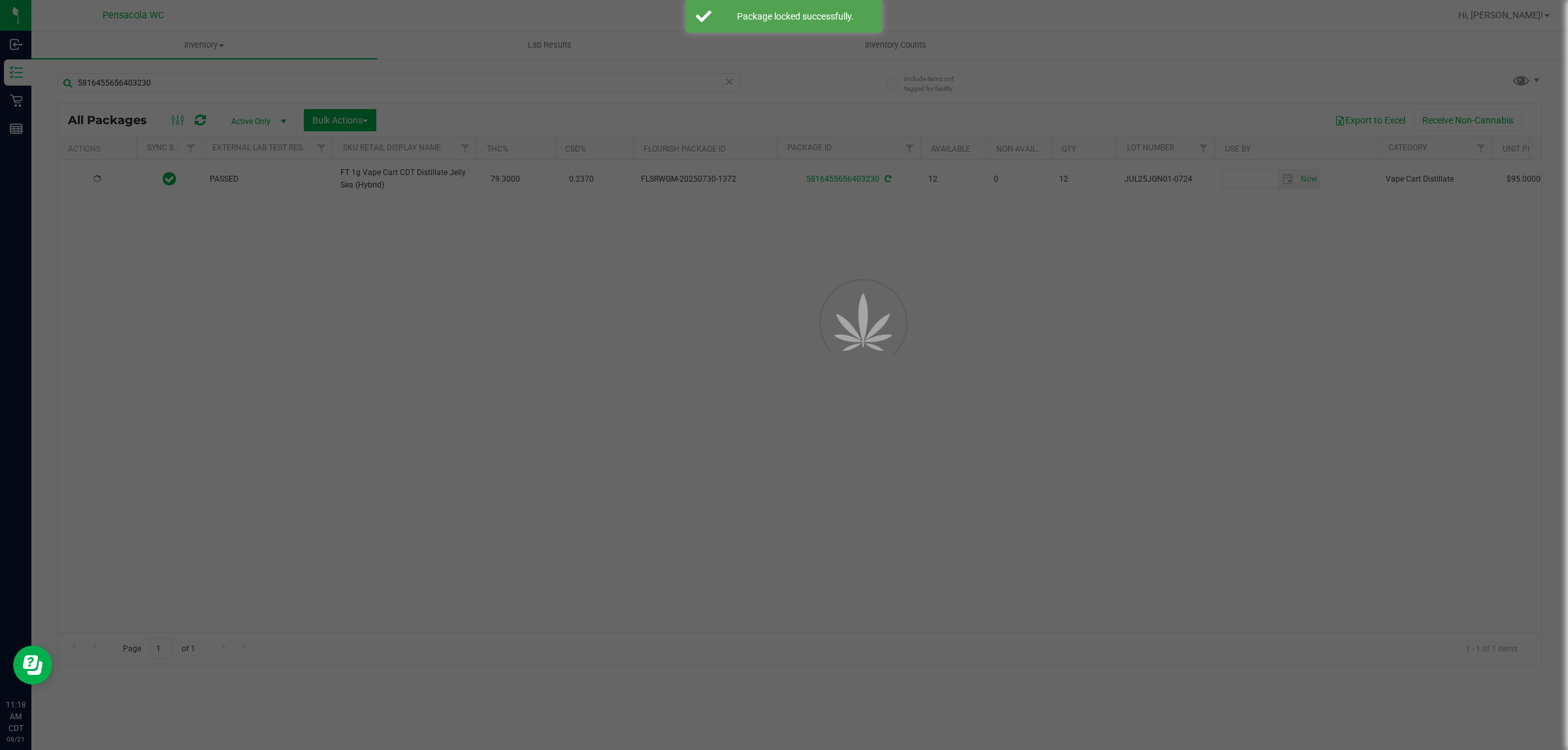
click at [775, 202] on div at bounding box center [784, 375] width 1568 height 750
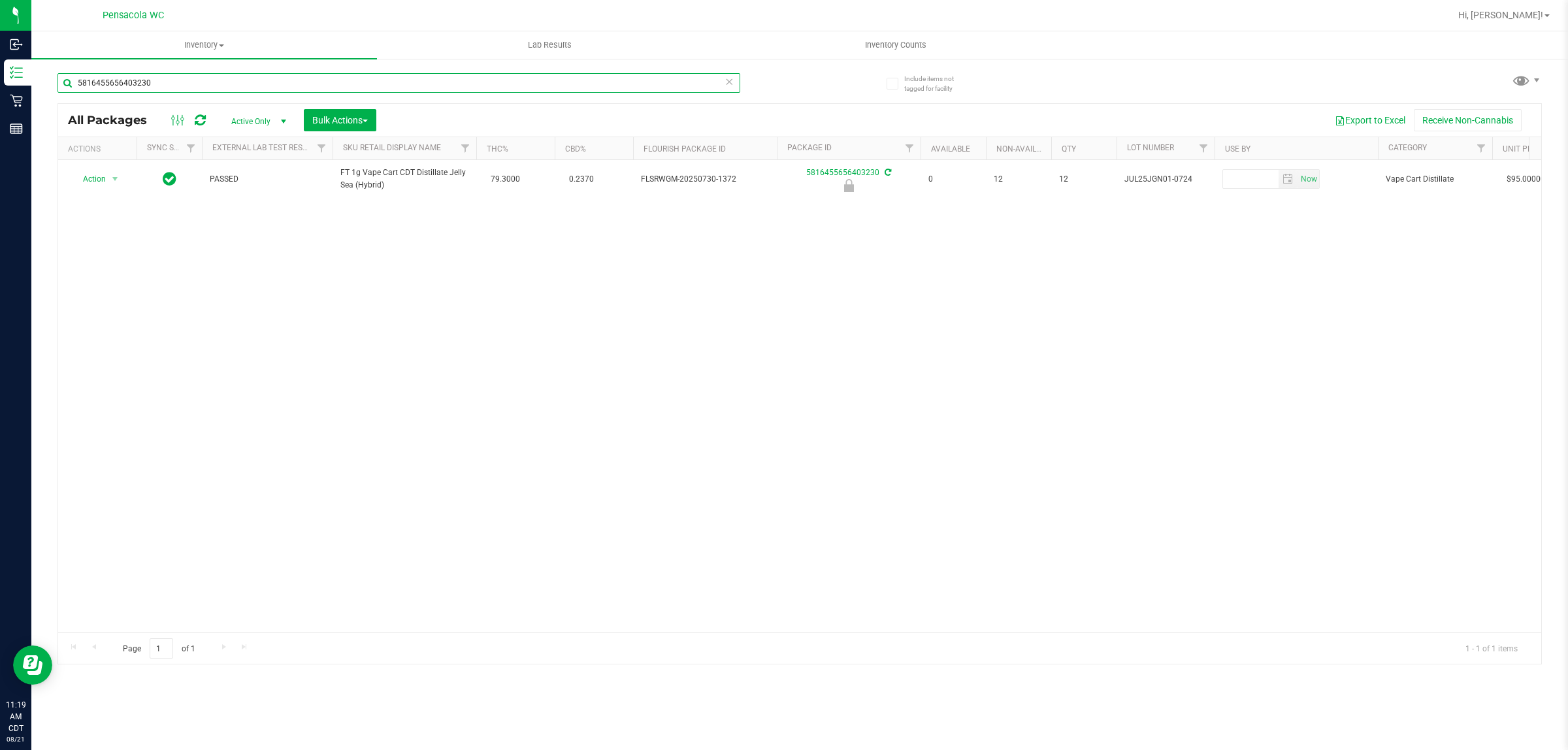
click at [160, 84] on input "5816455656403230" at bounding box center [399, 83] width 683 height 20
type input "5207905145583178"
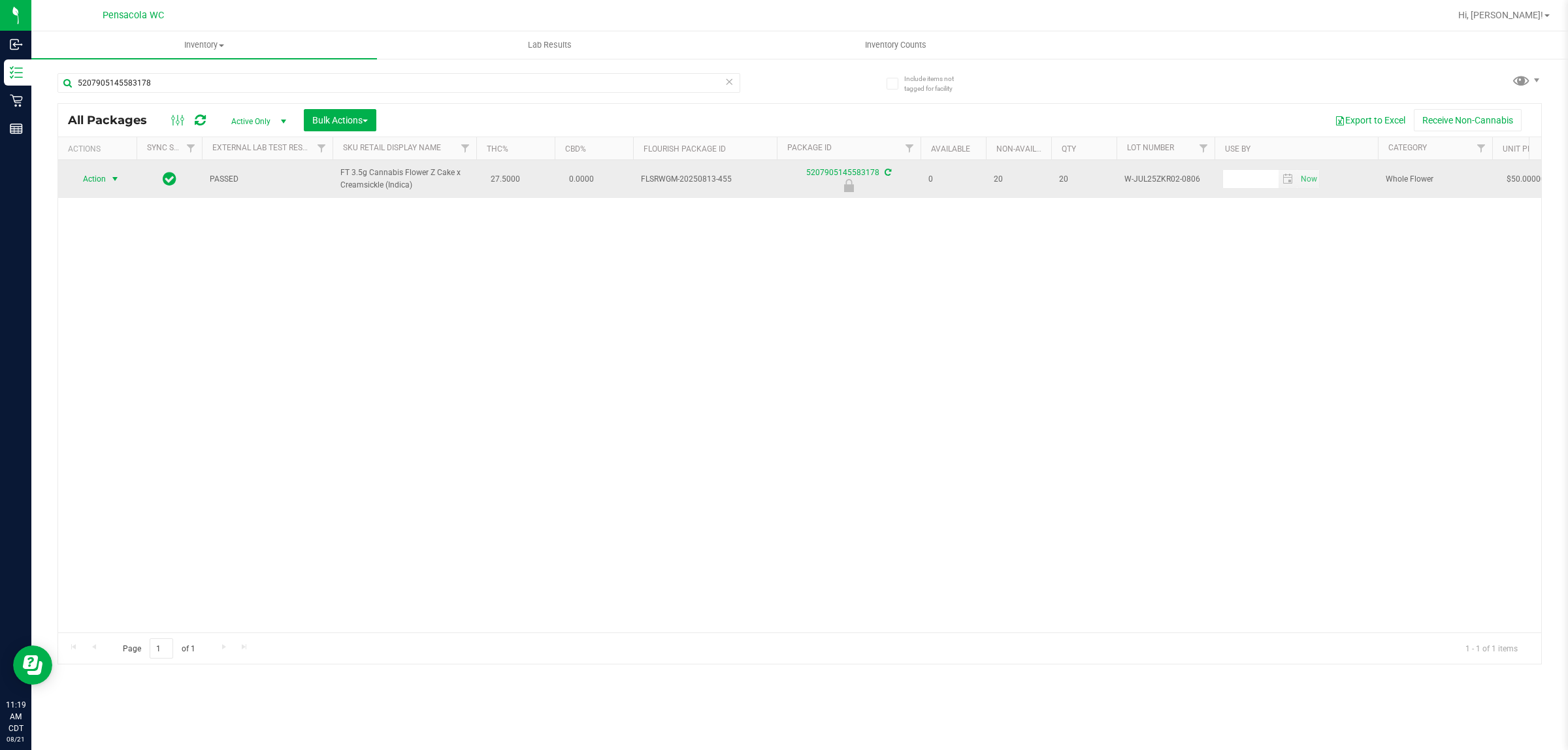
click at [102, 184] on span "Action" at bounding box center [89, 178] width 35 height 18
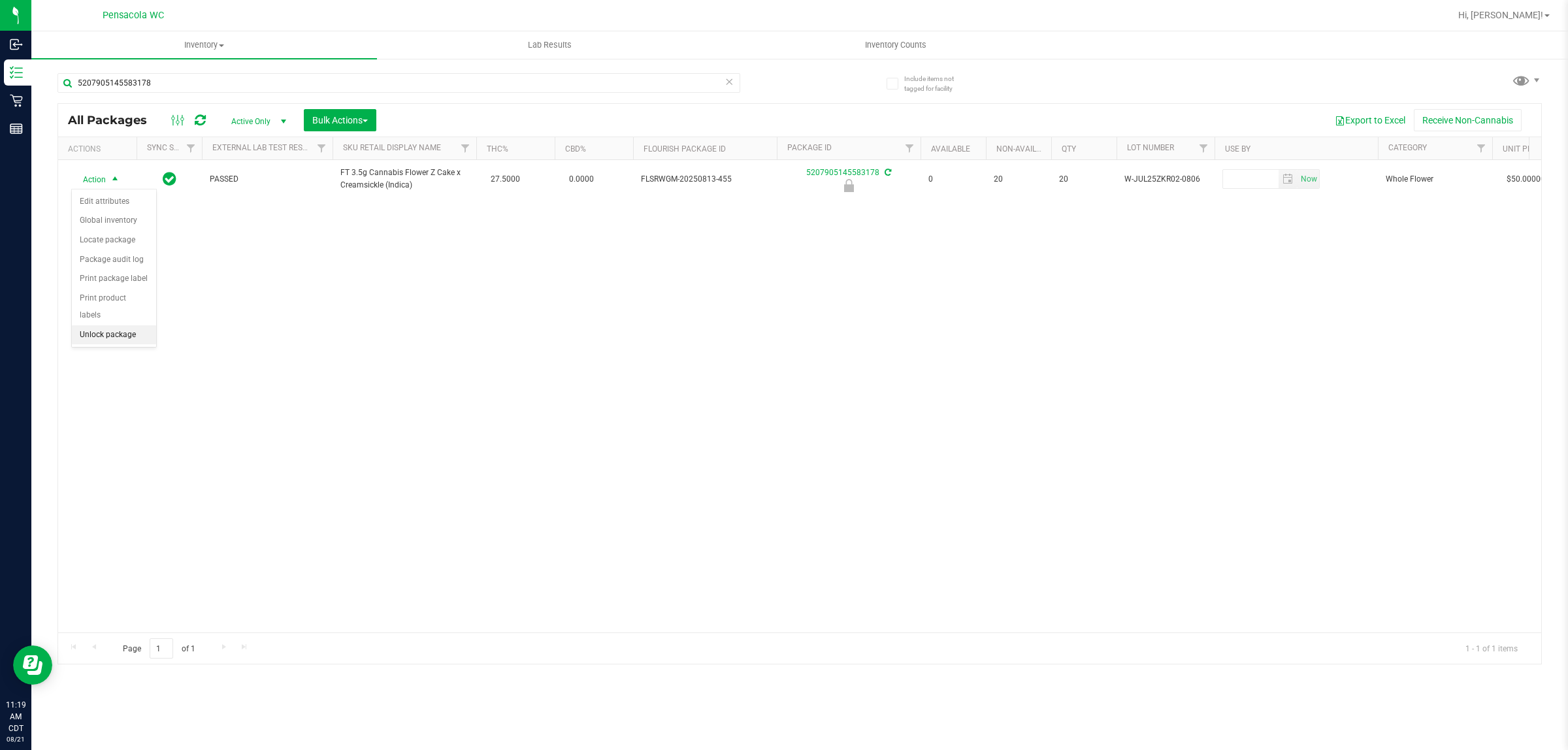
click at [96, 325] on li "Unlock package" at bounding box center [113, 334] width 84 height 20
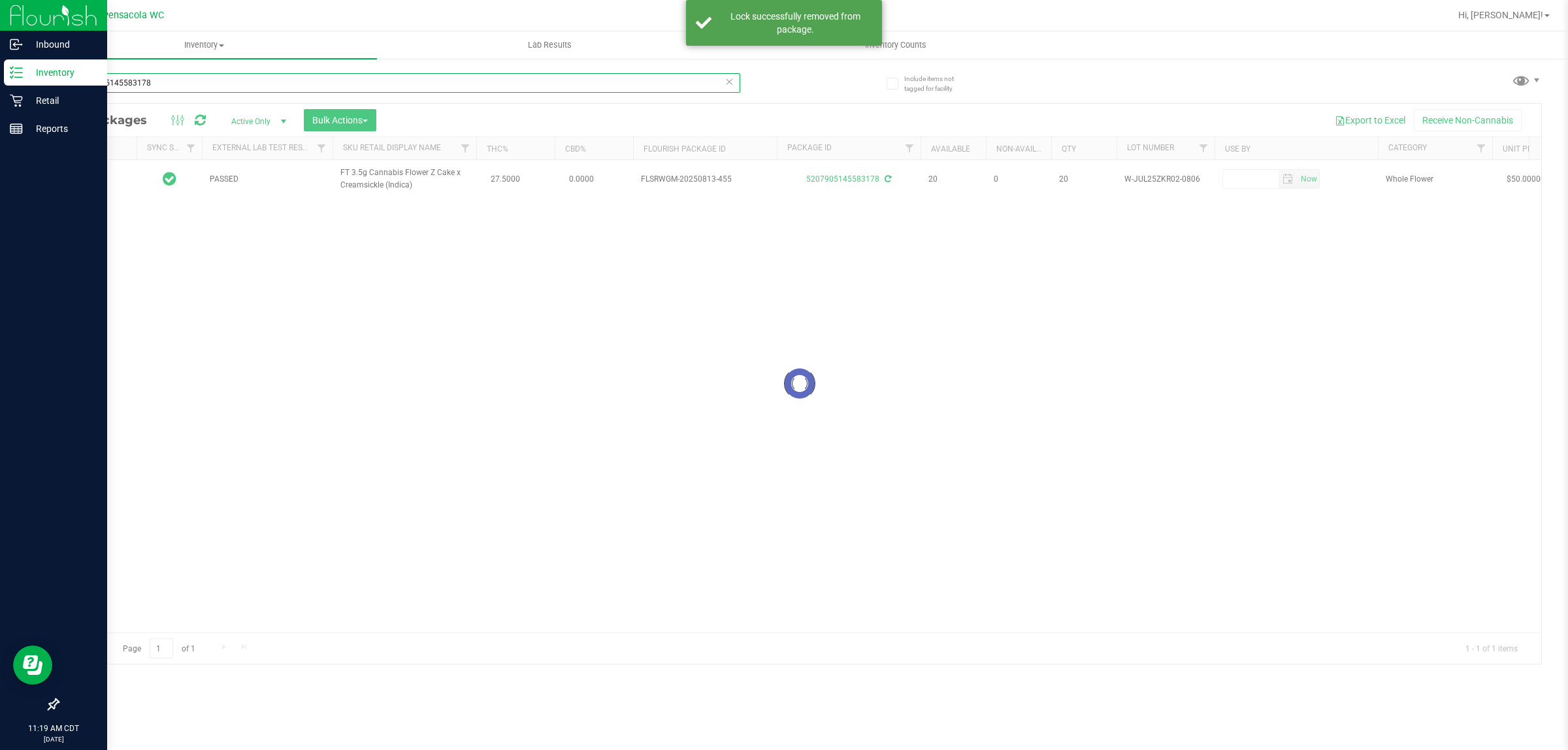
drag, startPoint x: 202, startPoint y: 87, endPoint x: 0, endPoint y: 86, distance: 202.0
click at [0, 86] on div "Inbound Inventory Retail Reports 11:19 AM CDT 08/21/2025 08/21 Pensacola WC Hi,…" at bounding box center [784, 375] width 1568 height 750
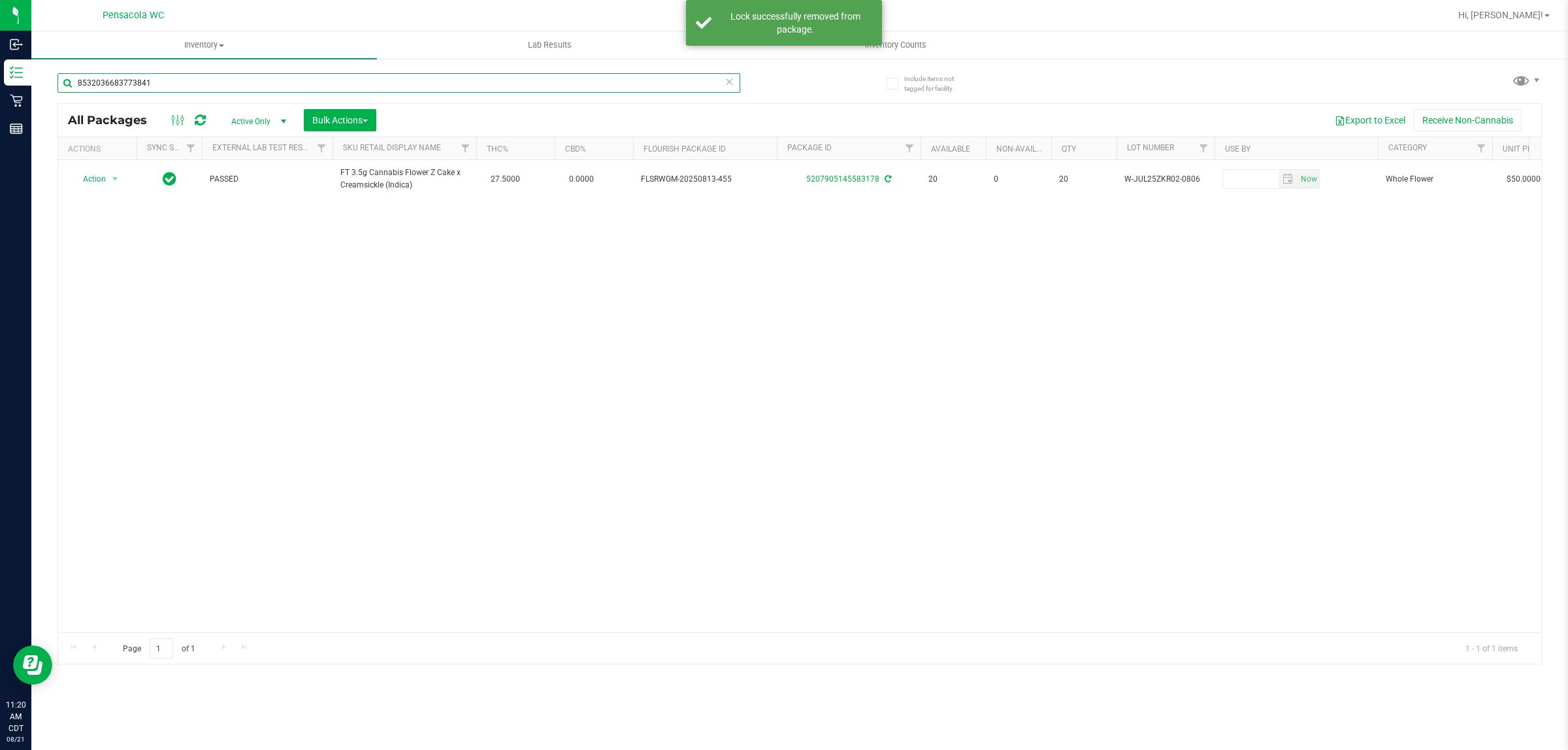
type input "8532036683773841"
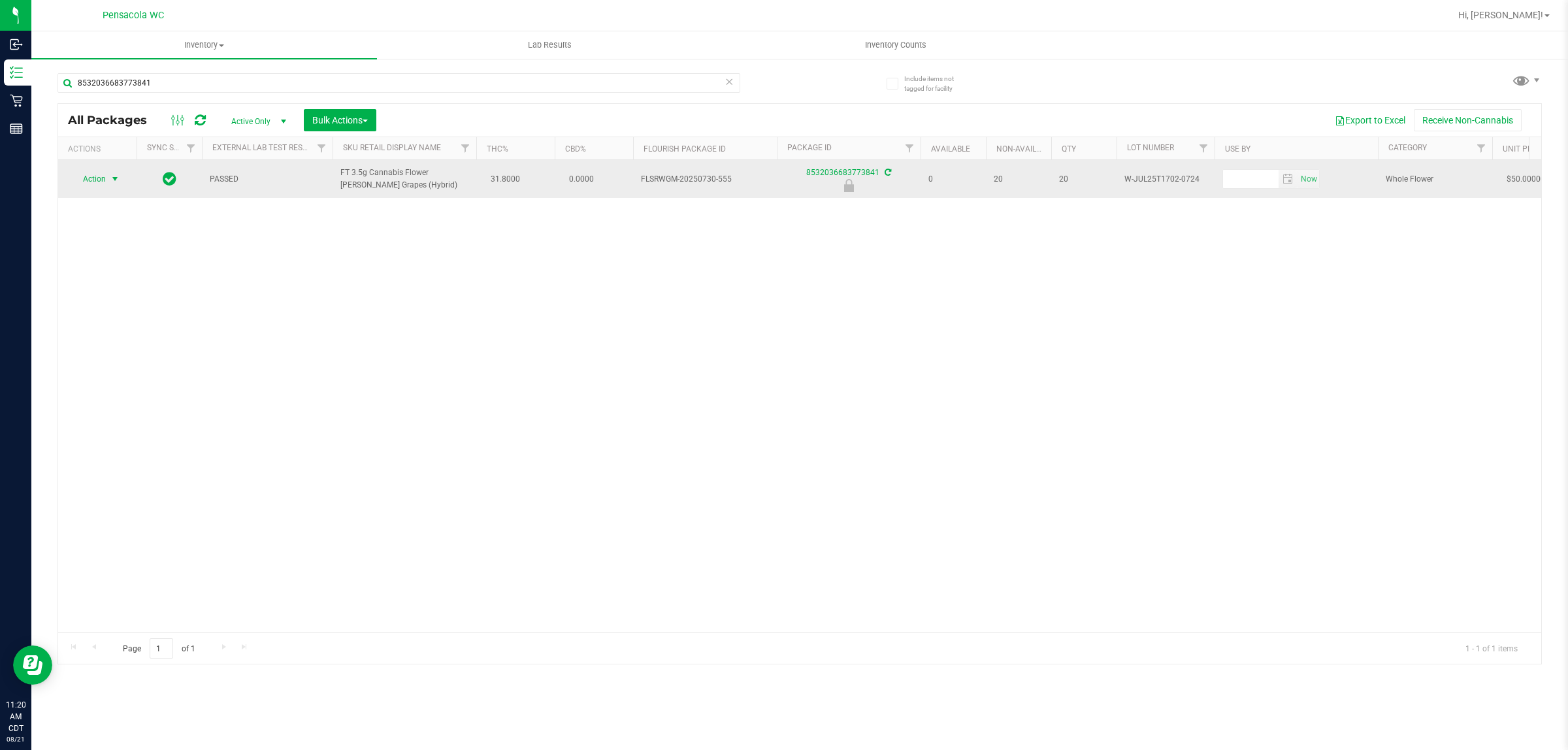
click at [100, 176] on span "Action" at bounding box center [89, 178] width 35 height 18
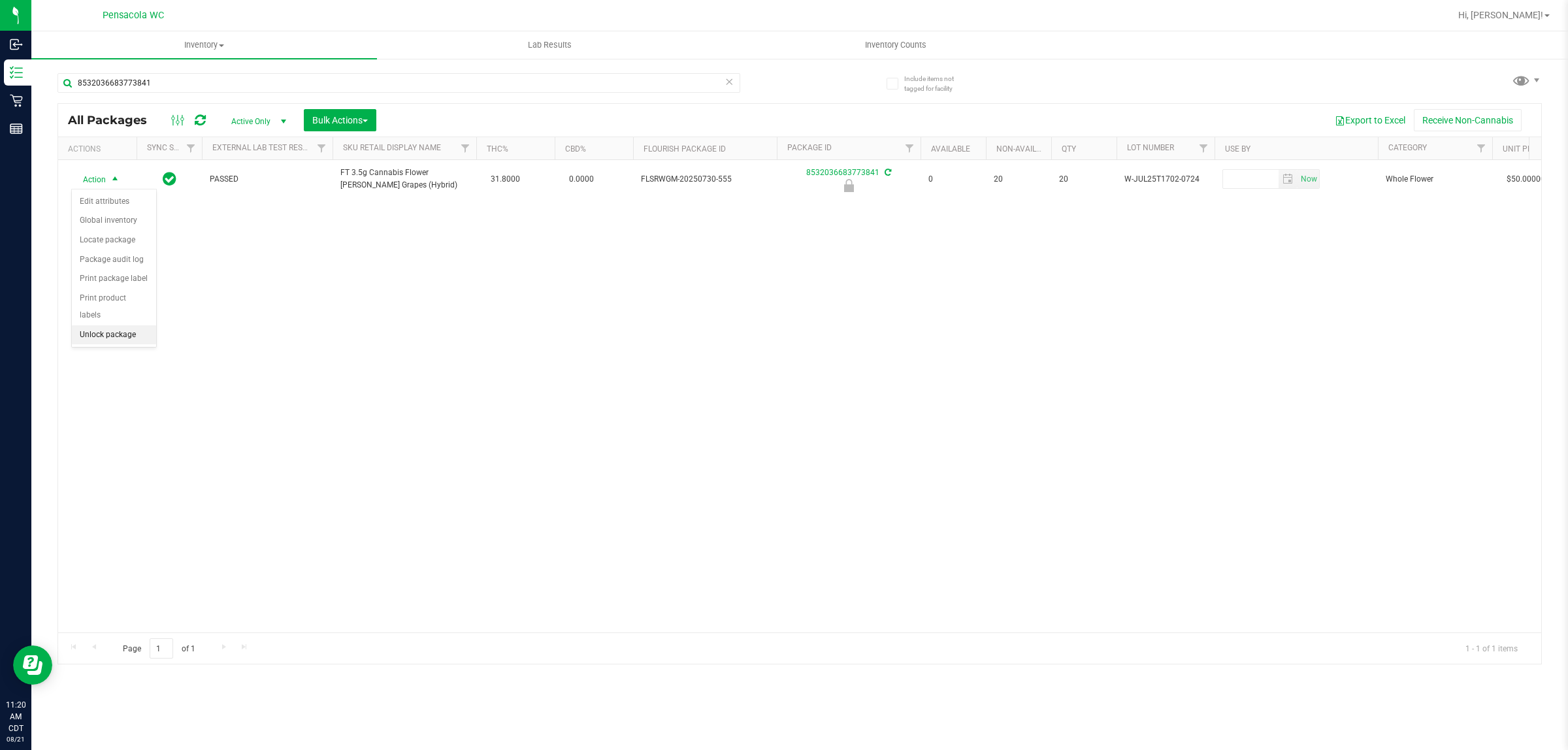
click at [129, 325] on li "Unlock package" at bounding box center [113, 334] width 84 height 20
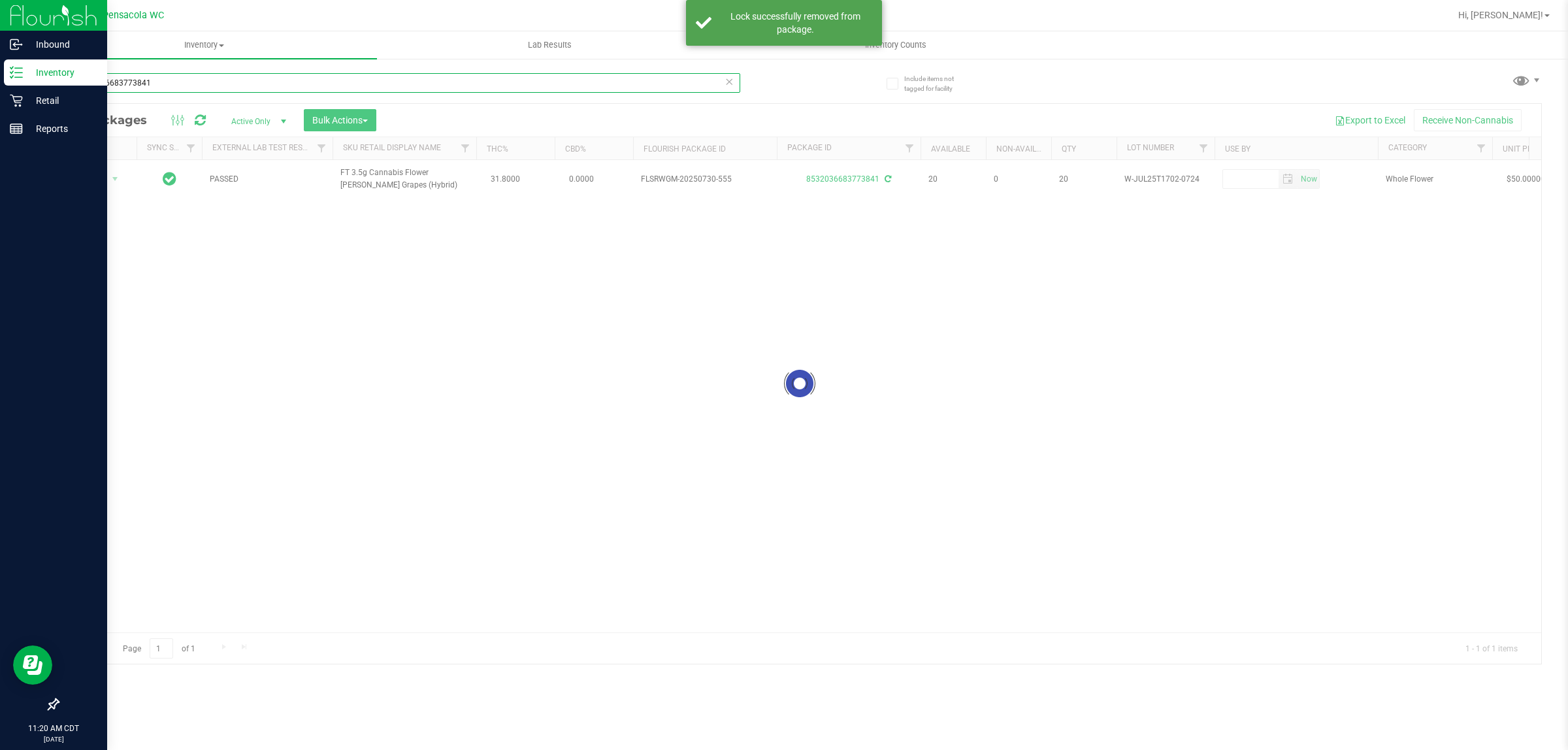
drag, startPoint x: 172, startPoint y: 87, endPoint x: 24, endPoint y: 85, distance: 148.0
click at [24, 85] on div "Inbound Inventory Retail Reports 11:20 AM CDT 08/21/2025 08/21 Pensacola WC Hi,…" at bounding box center [784, 375] width 1568 height 750
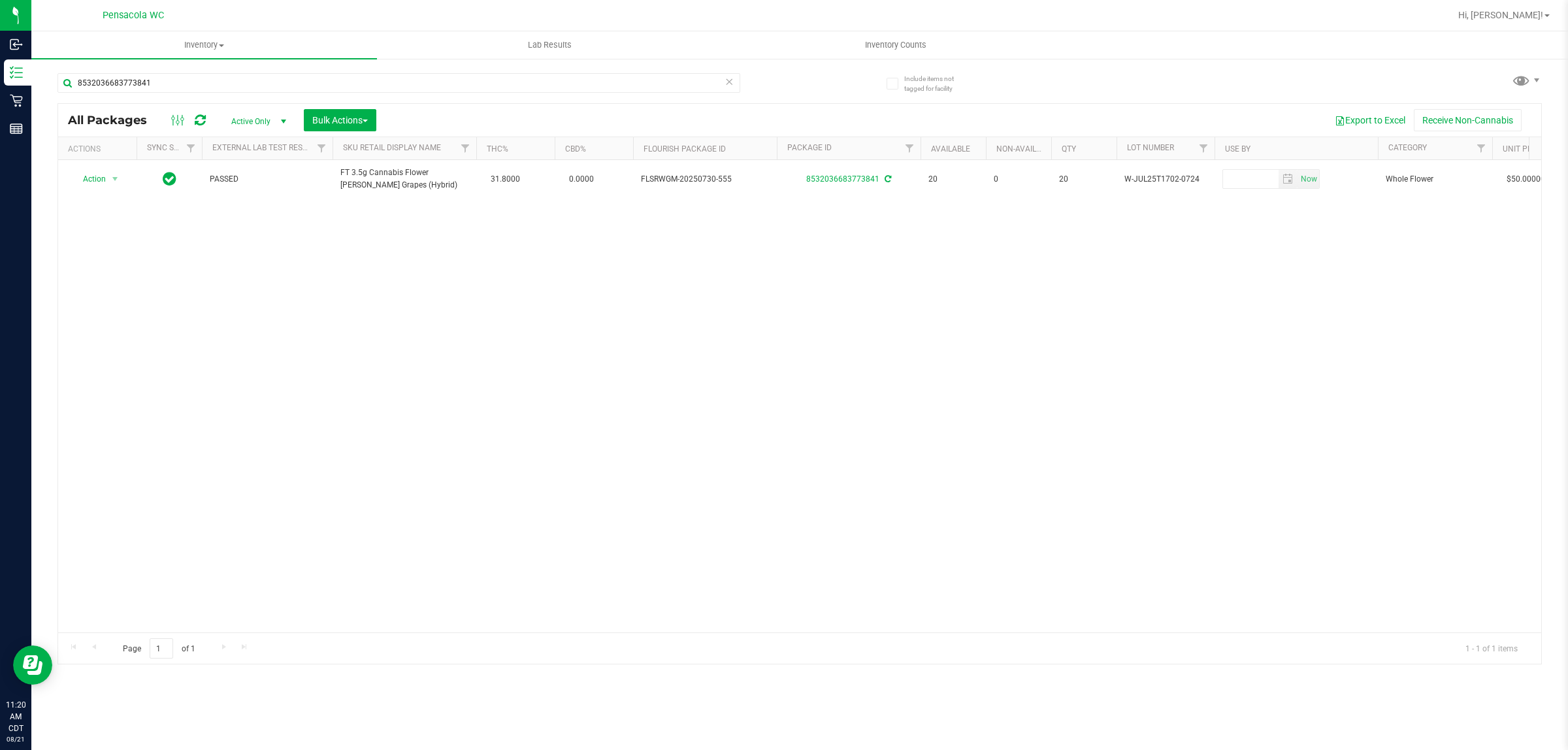
click at [396, 344] on div "Action Action Create package Edit attributes Global inventory Locate package Lo…" at bounding box center [800, 396] width 1483 height 472
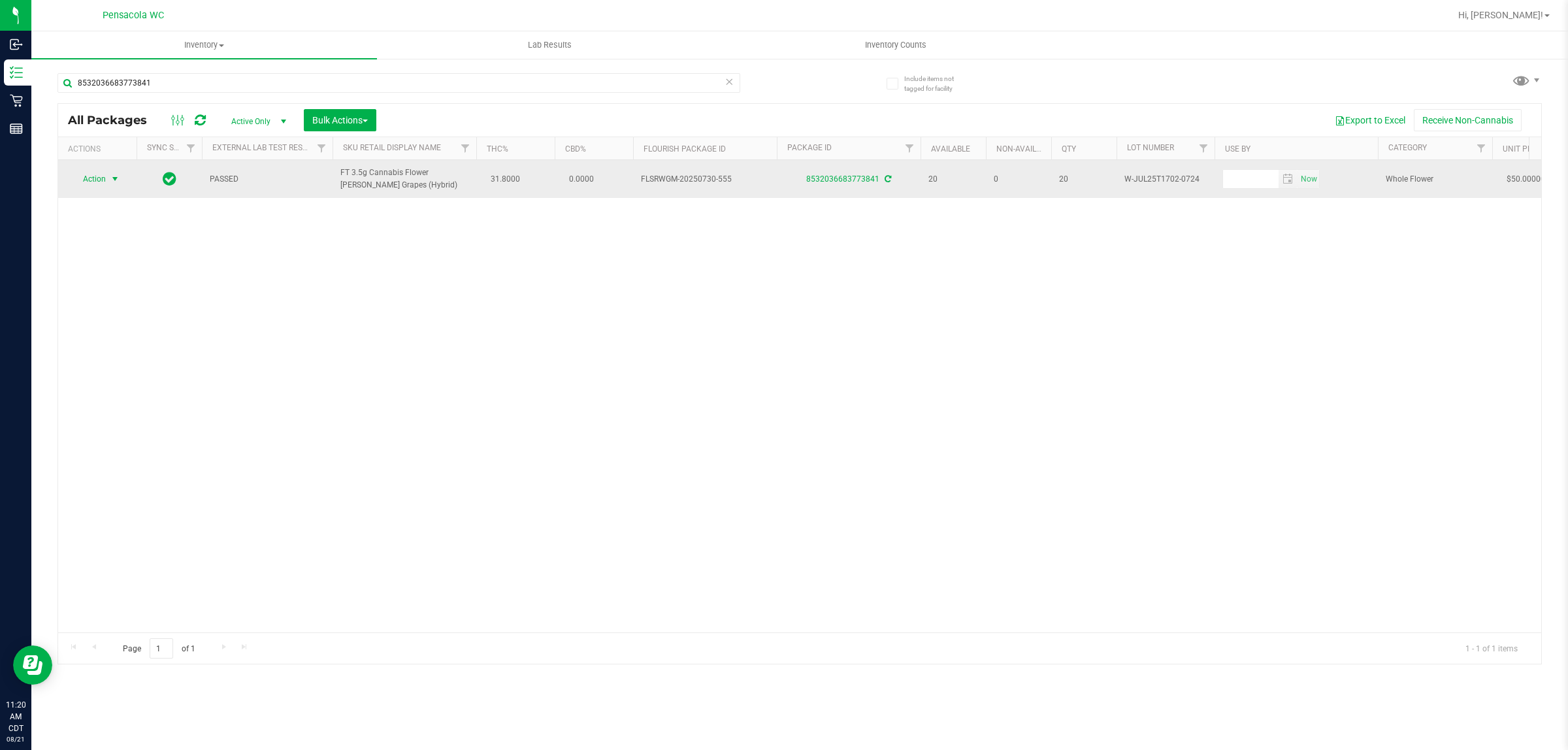
click at [109, 185] on span "select" at bounding box center [114, 178] width 10 height 10
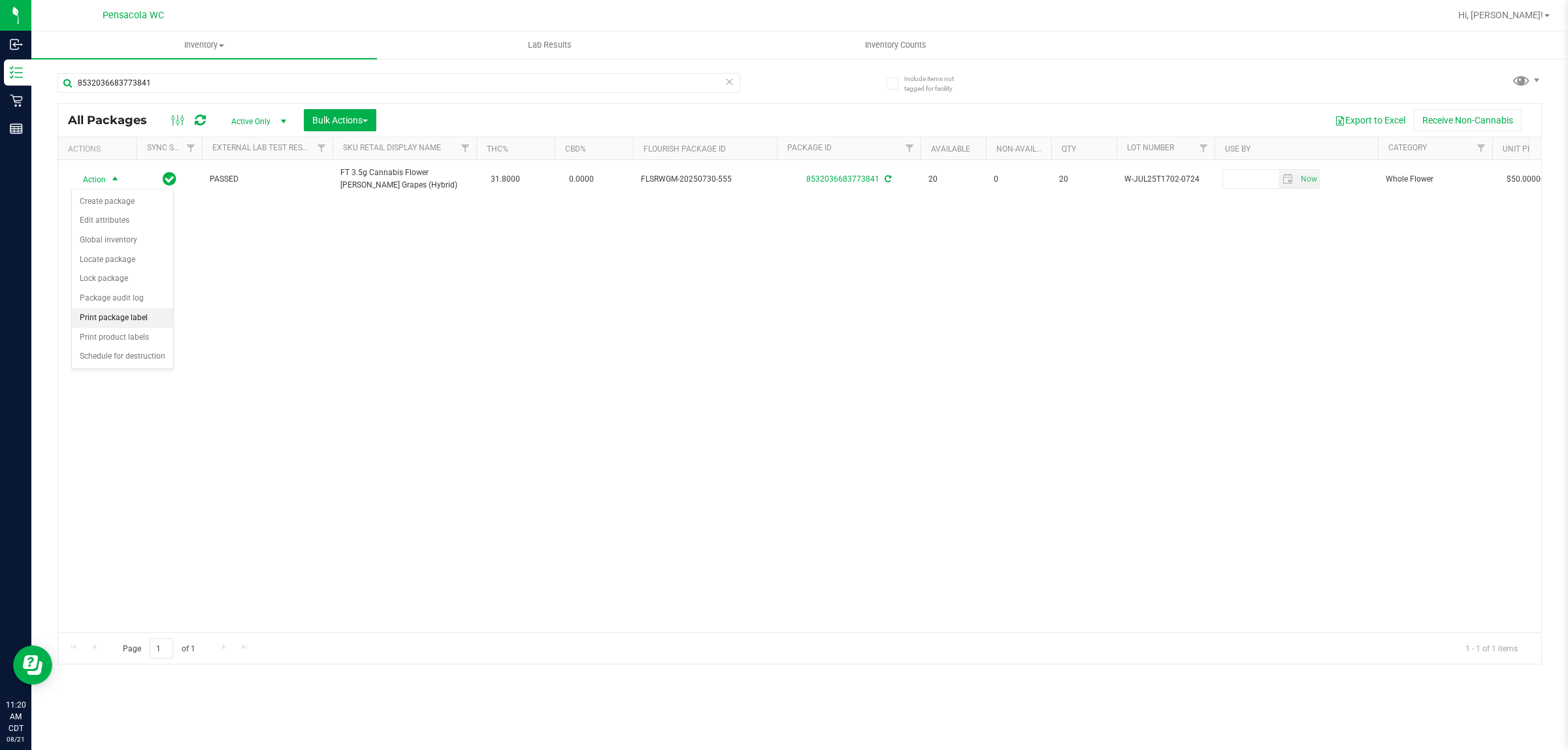
click at [138, 324] on li "Print package label" at bounding box center [122, 318] width 101 height 20
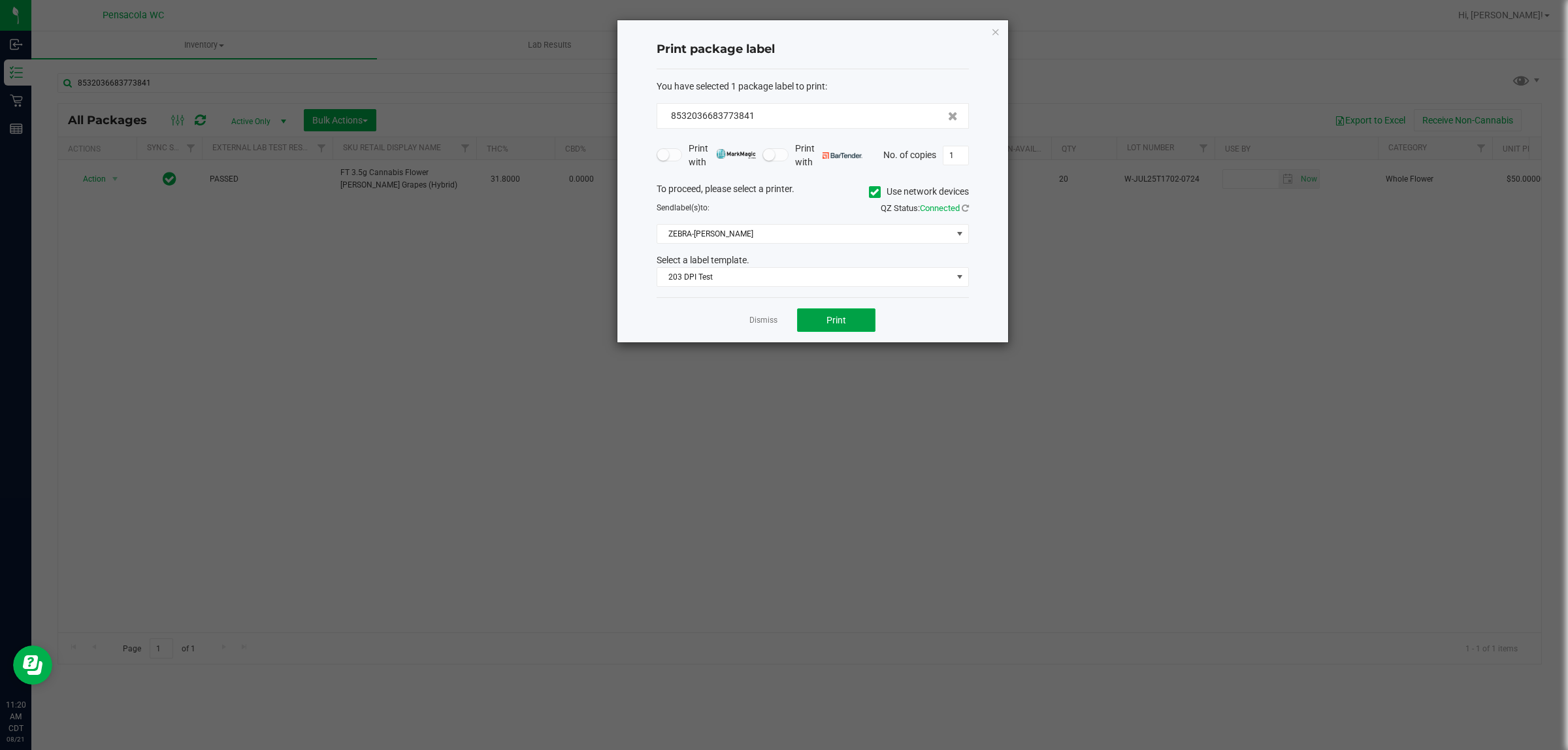
click at [781, 318] on span "Print" at bounding box center [836, 319] width 20 height 10
click at [768, 328] on link "Dismiss" at bounding box center [763, 324] width 28 height 11
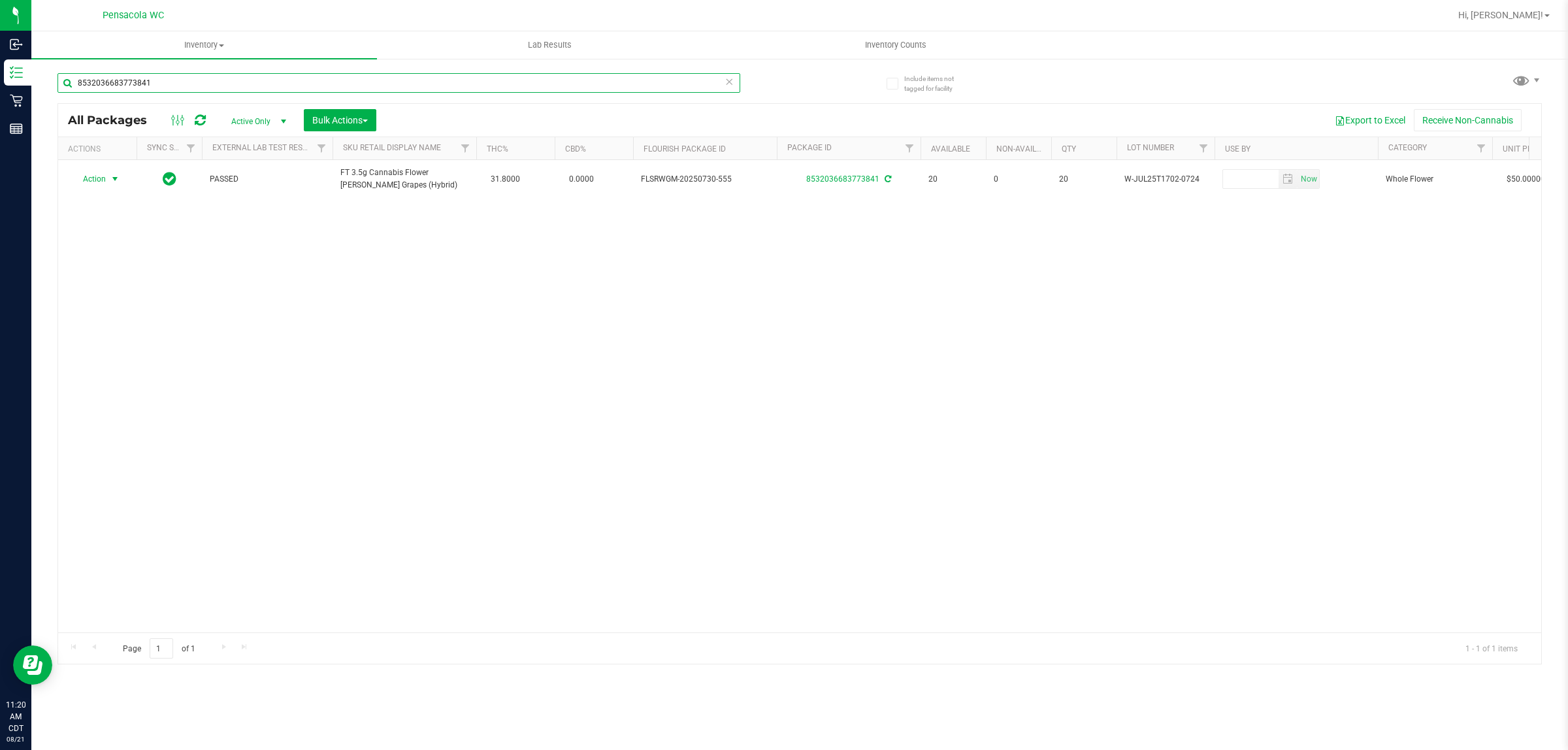
click at [467, 82] on input "8532036683773841" at bounding box center [399, 83] width 683 height 20
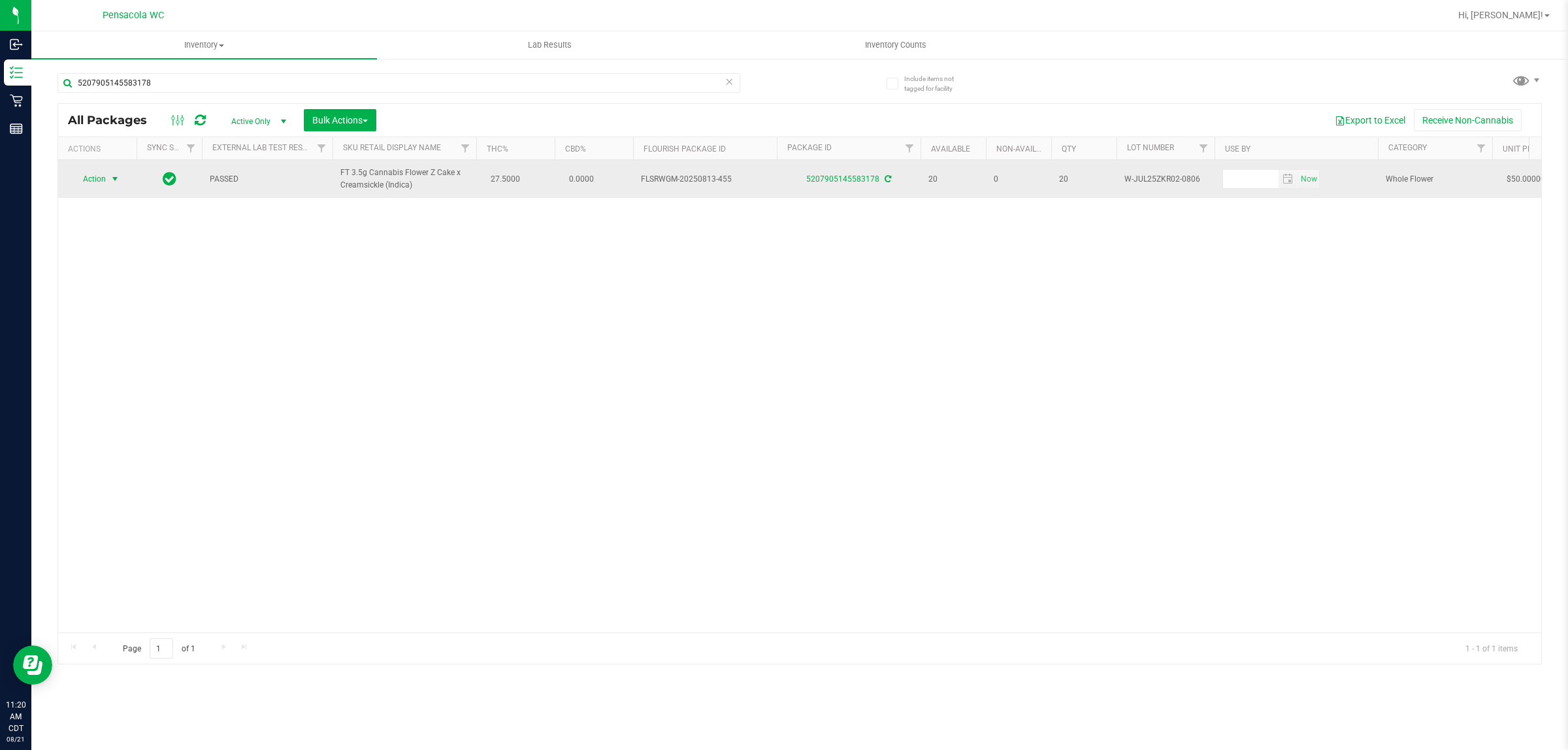
click at [116, 178] on span "select" at bounding box center [114, 178] width 10 height 10
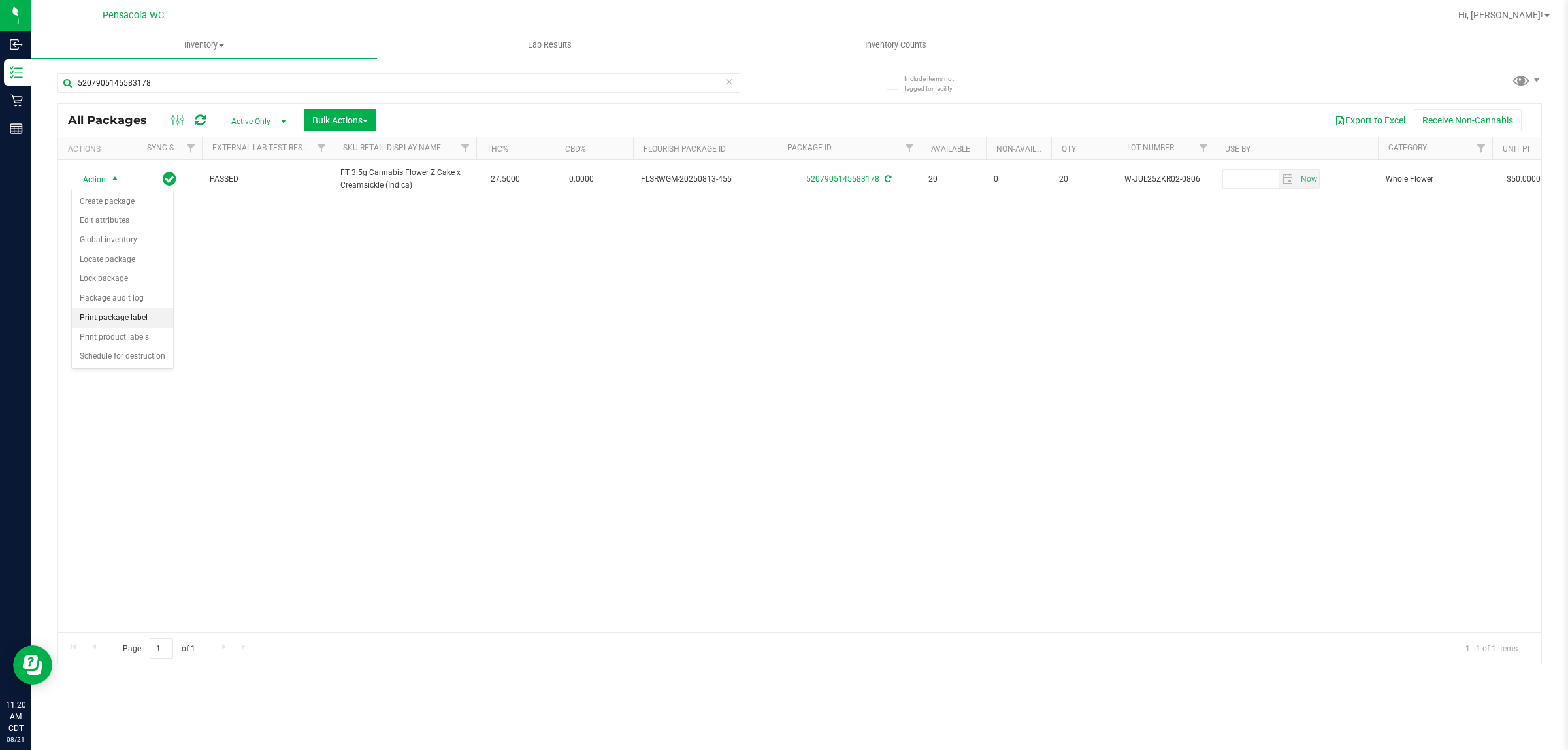
click at [138, 325] on li "Print package label" at bounding box center [122, 318] width 101 height 20
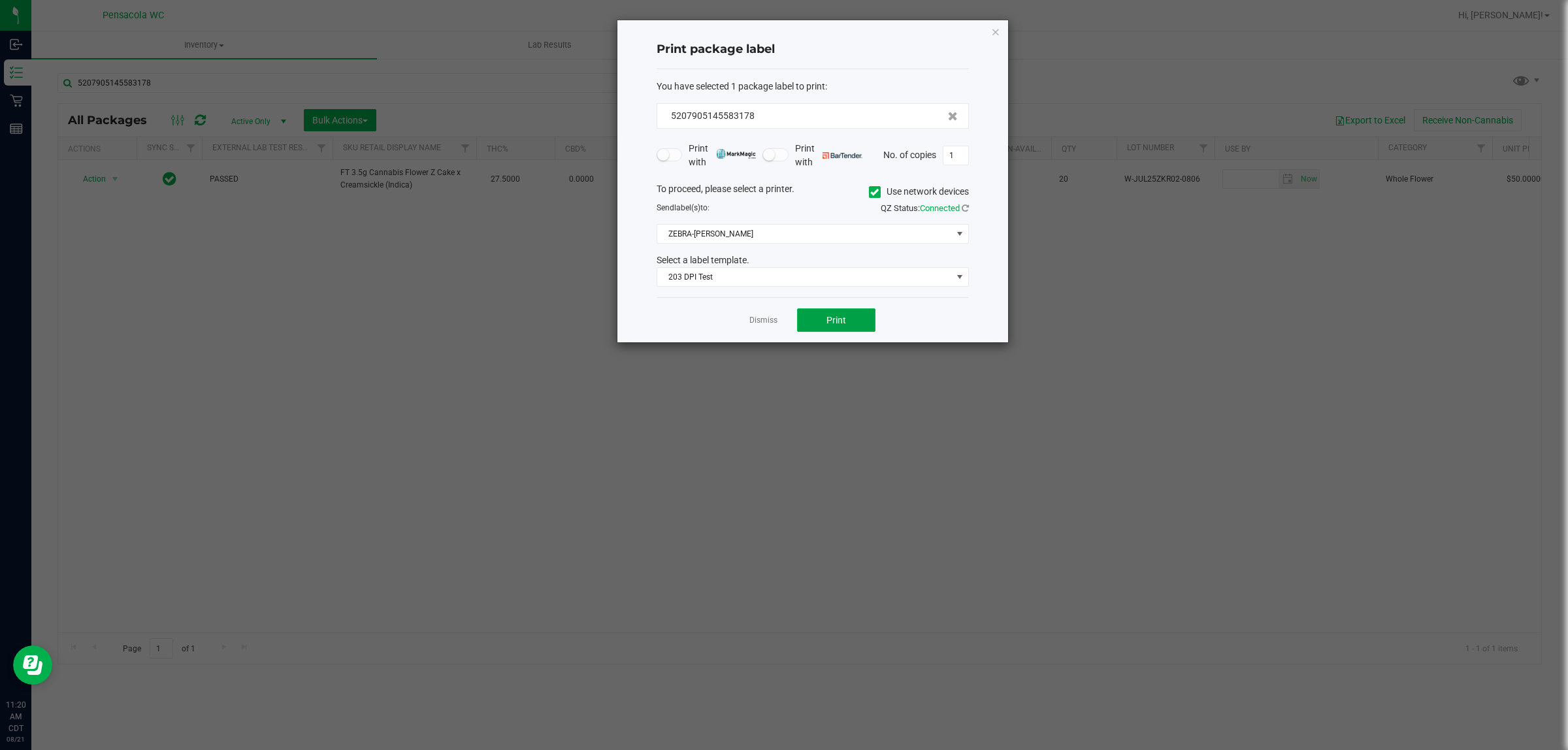
click at [781, 323] on span "Print" at bounding box center [836, 319] width 20 height 10
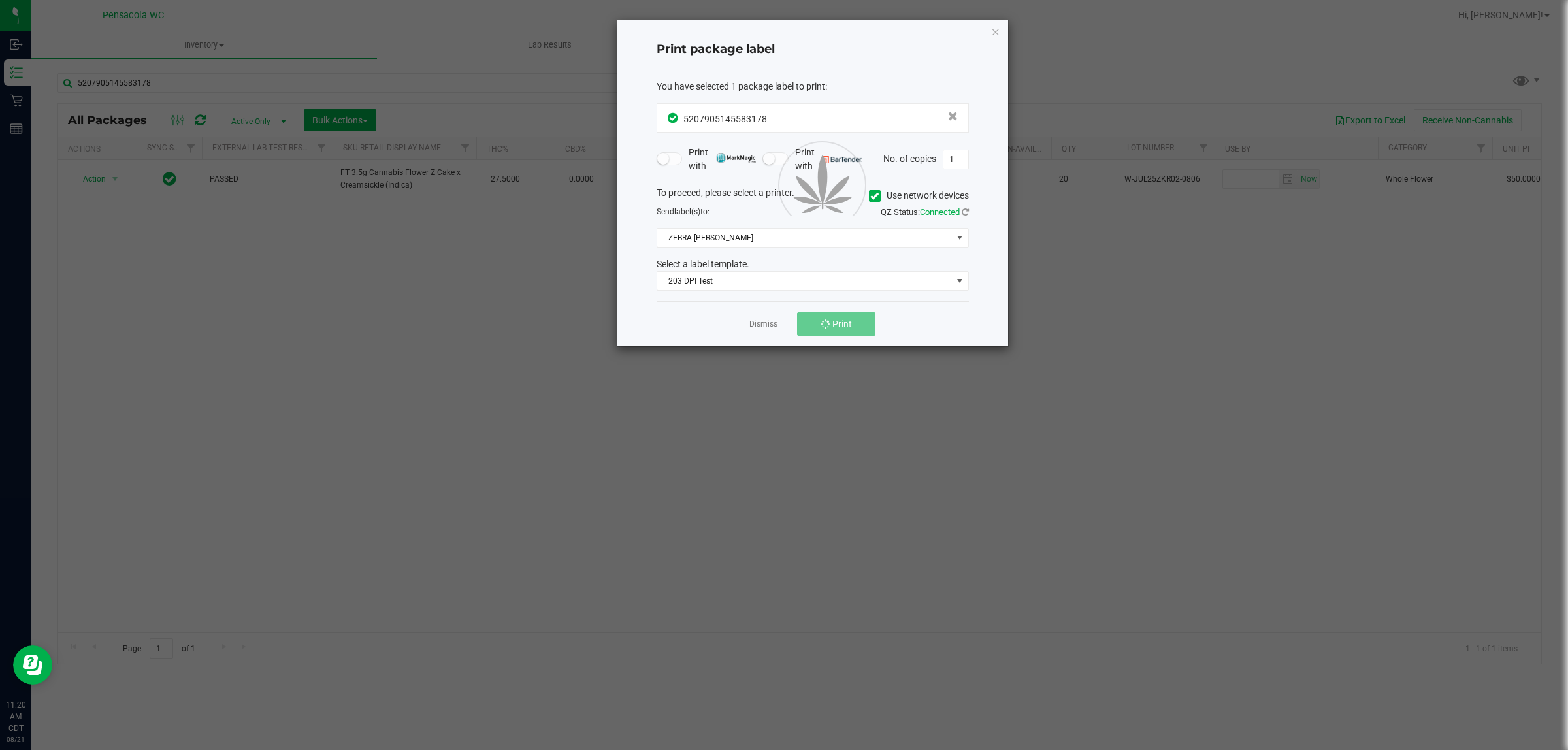
click at [762, 331] on div at bounding box center [812, 183] width 391 height 326
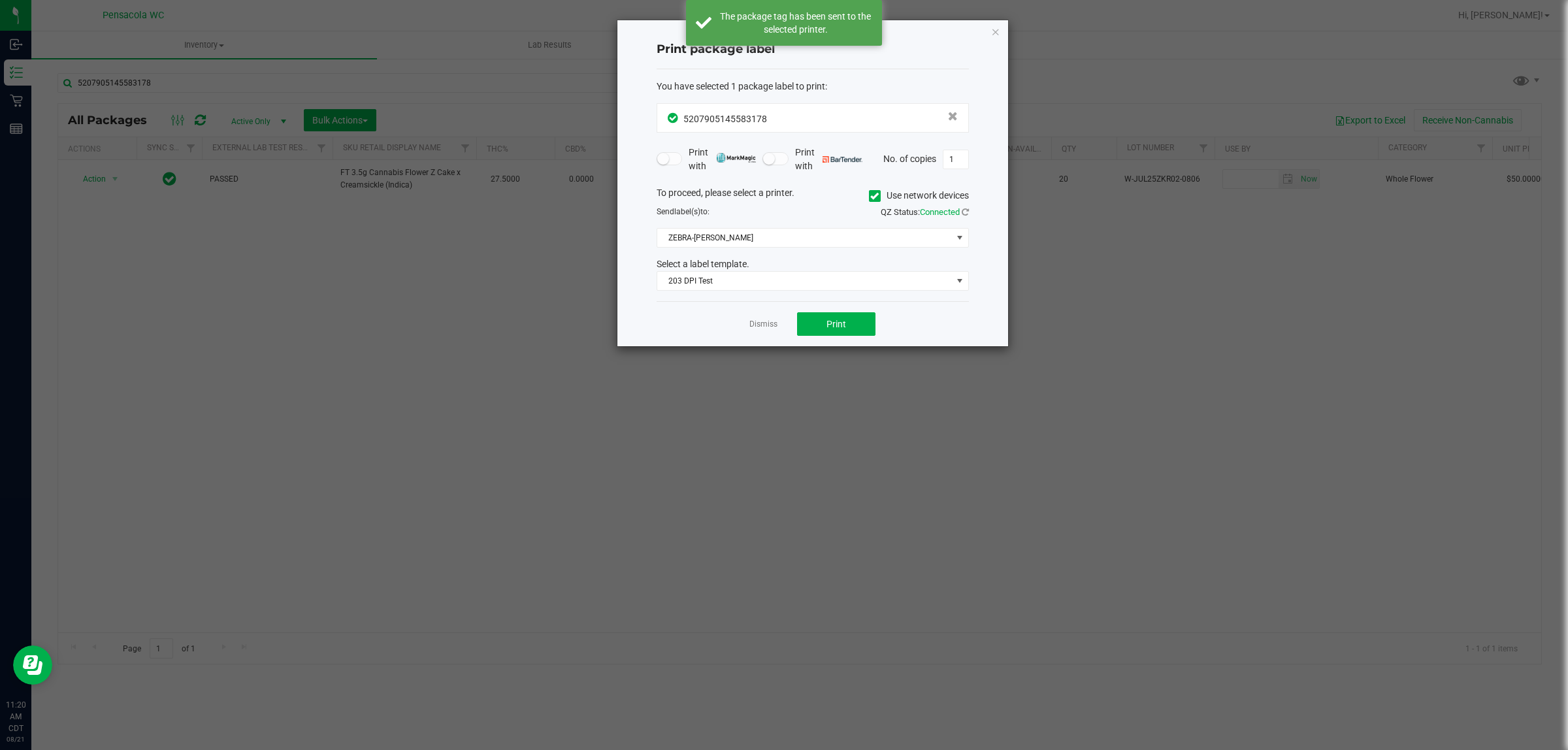
click at [737, 394] on ngb-modal-window "Print package label You have selected 1 package label to print : 52079051455831…" at bounding box center [789, 375] width 1577 height 750
click at [756, 325] on link "Dismiss" at bounding box center [763, 324] width 28 height 11
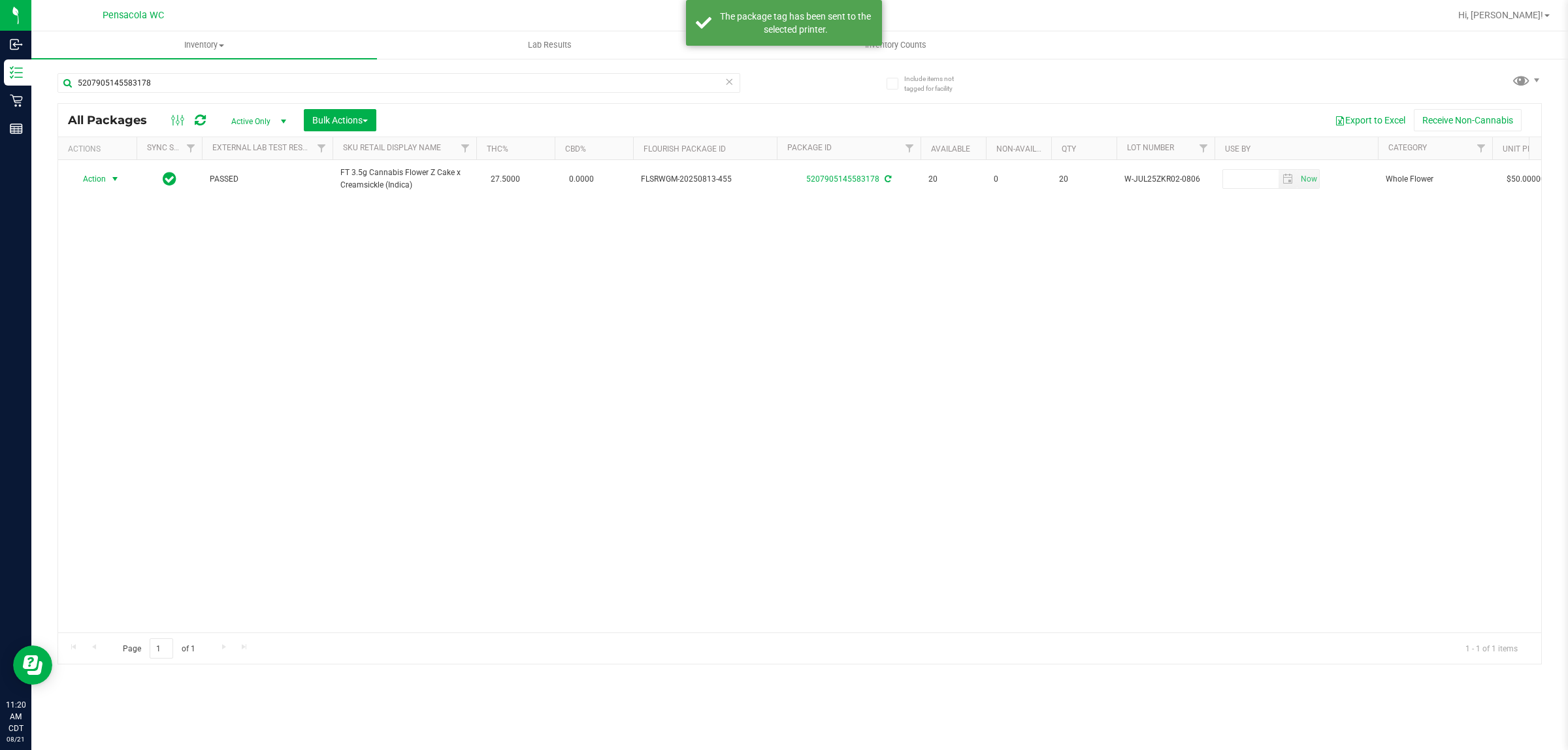
click at [760, 357] on div "Action Action Create package Edit attributes Global inventory Locate package Lo…" at bounding box center [800, 396] width 1483 height 472
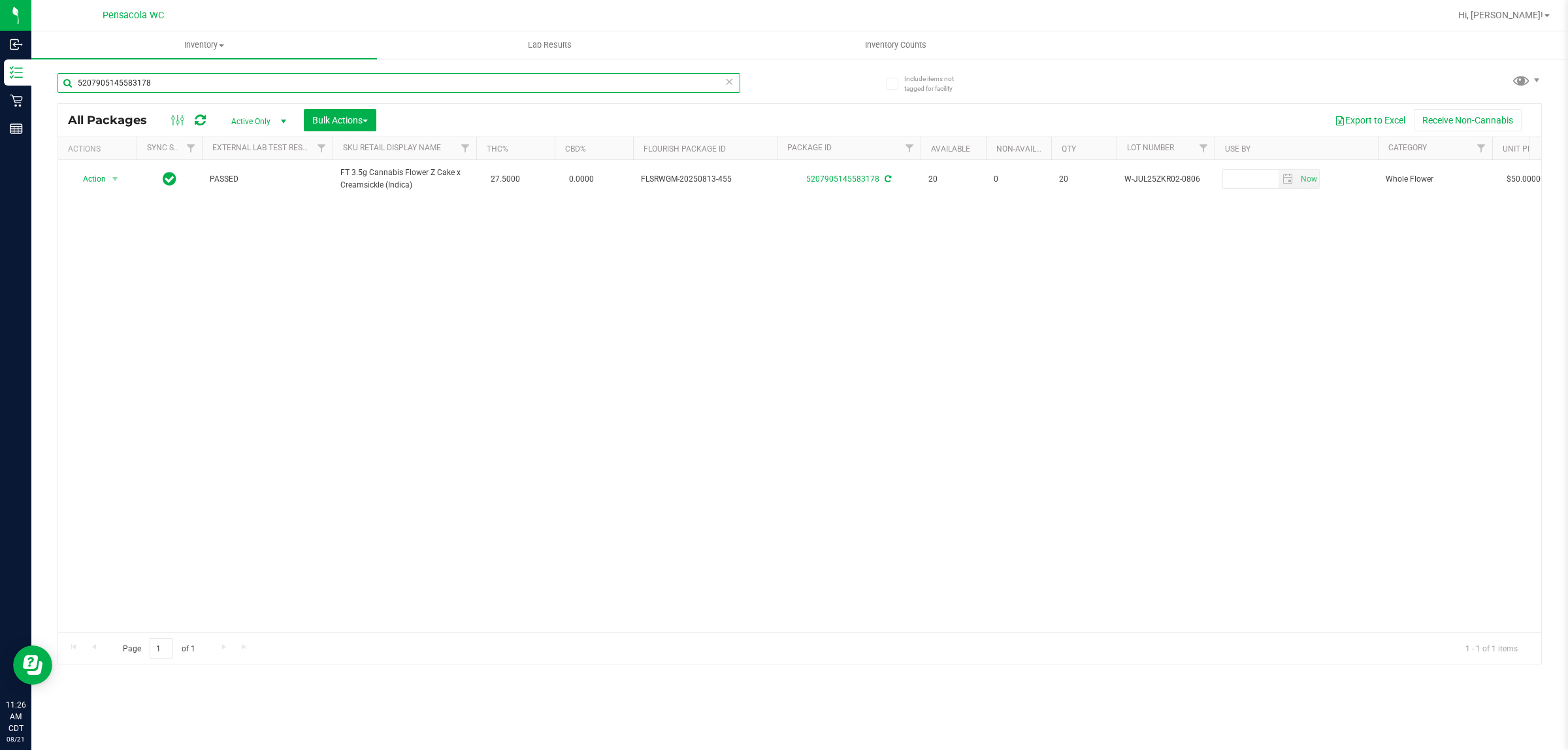
click at [184, 82] on input "5207905145583178" at bounding box center [399, 83] width 683 height 20
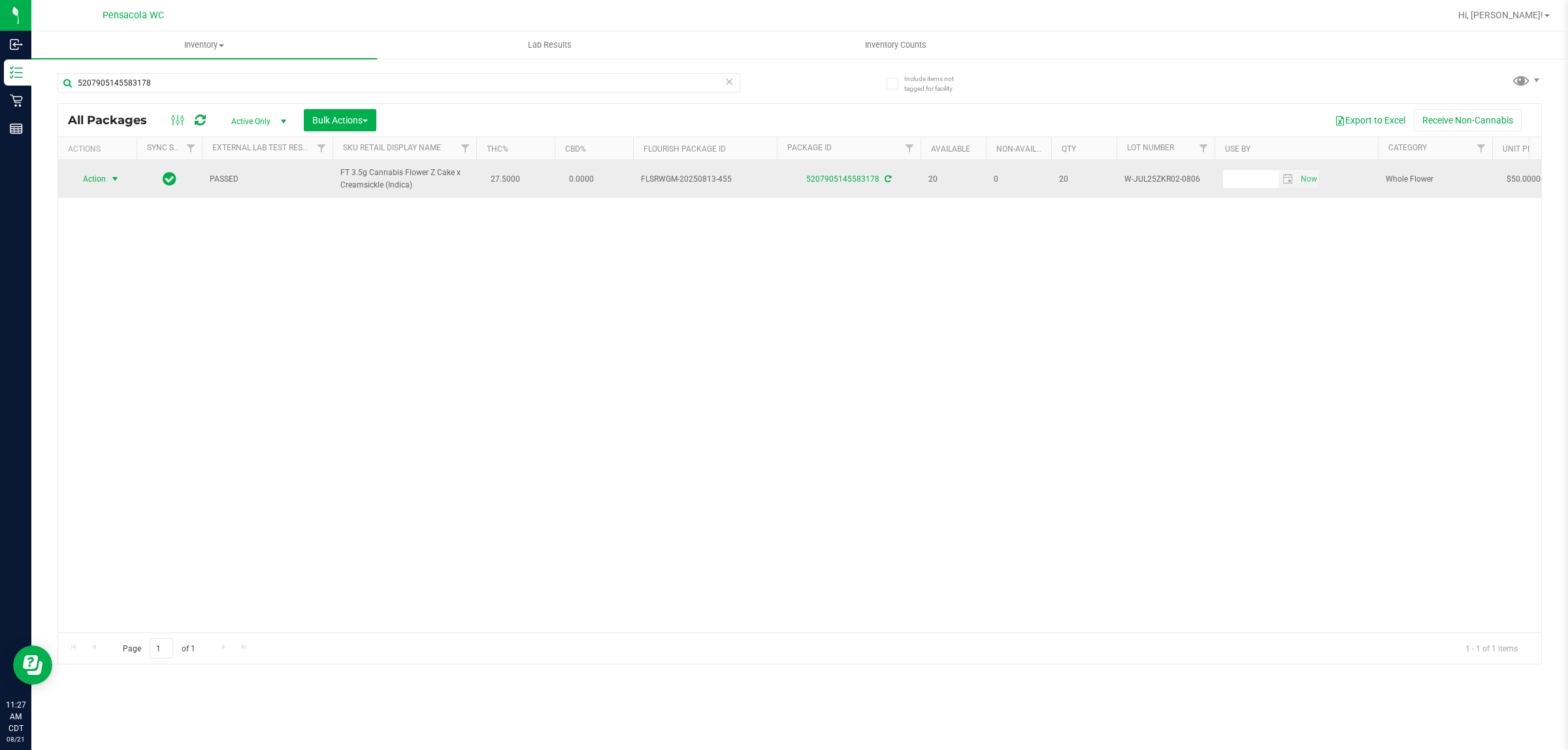
click at [109, 180] on span "select" at bounding box center [114, 178] width 10 height 10
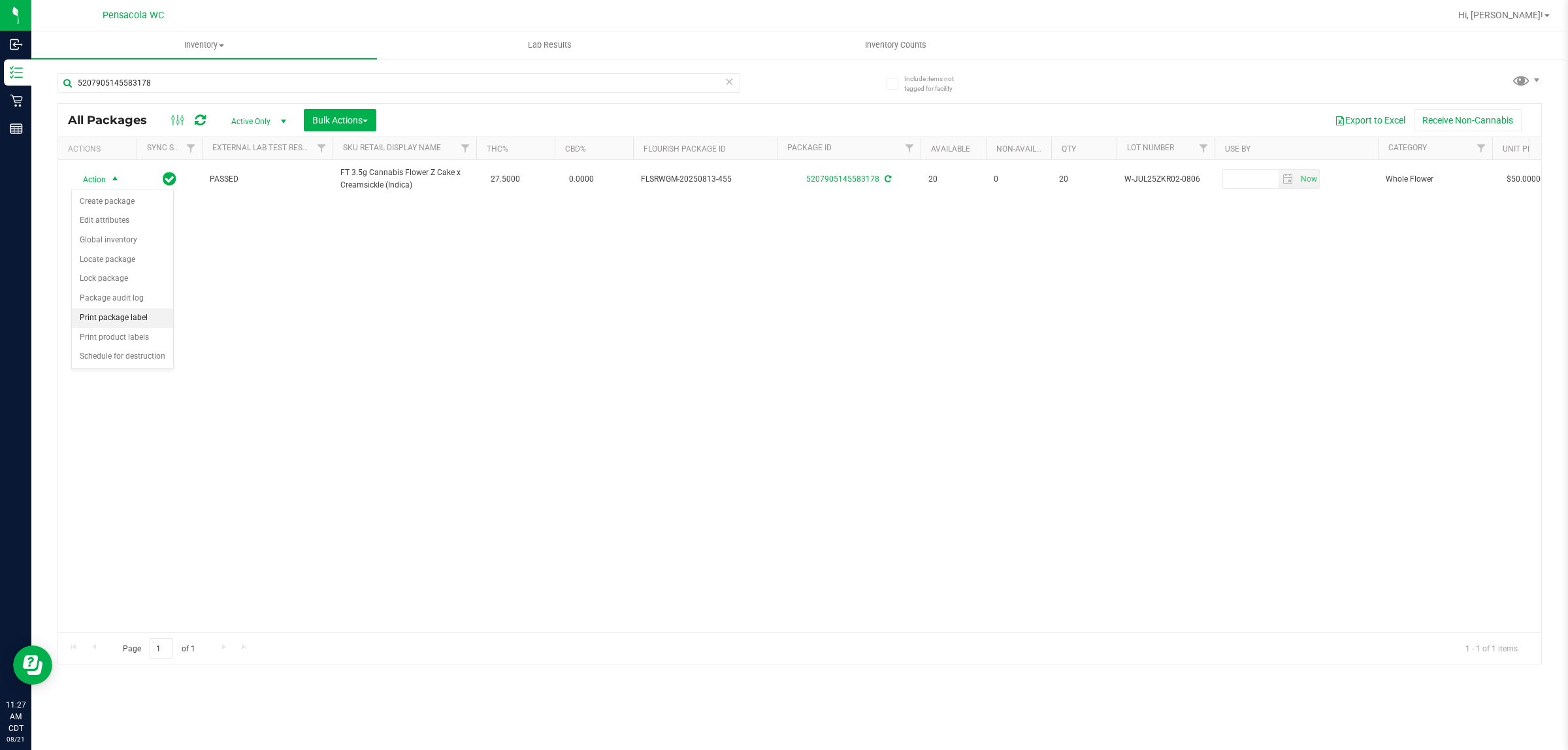
click at [138, 324] on li "Print package label" at bounding box center [122, 318] width 101 height 20
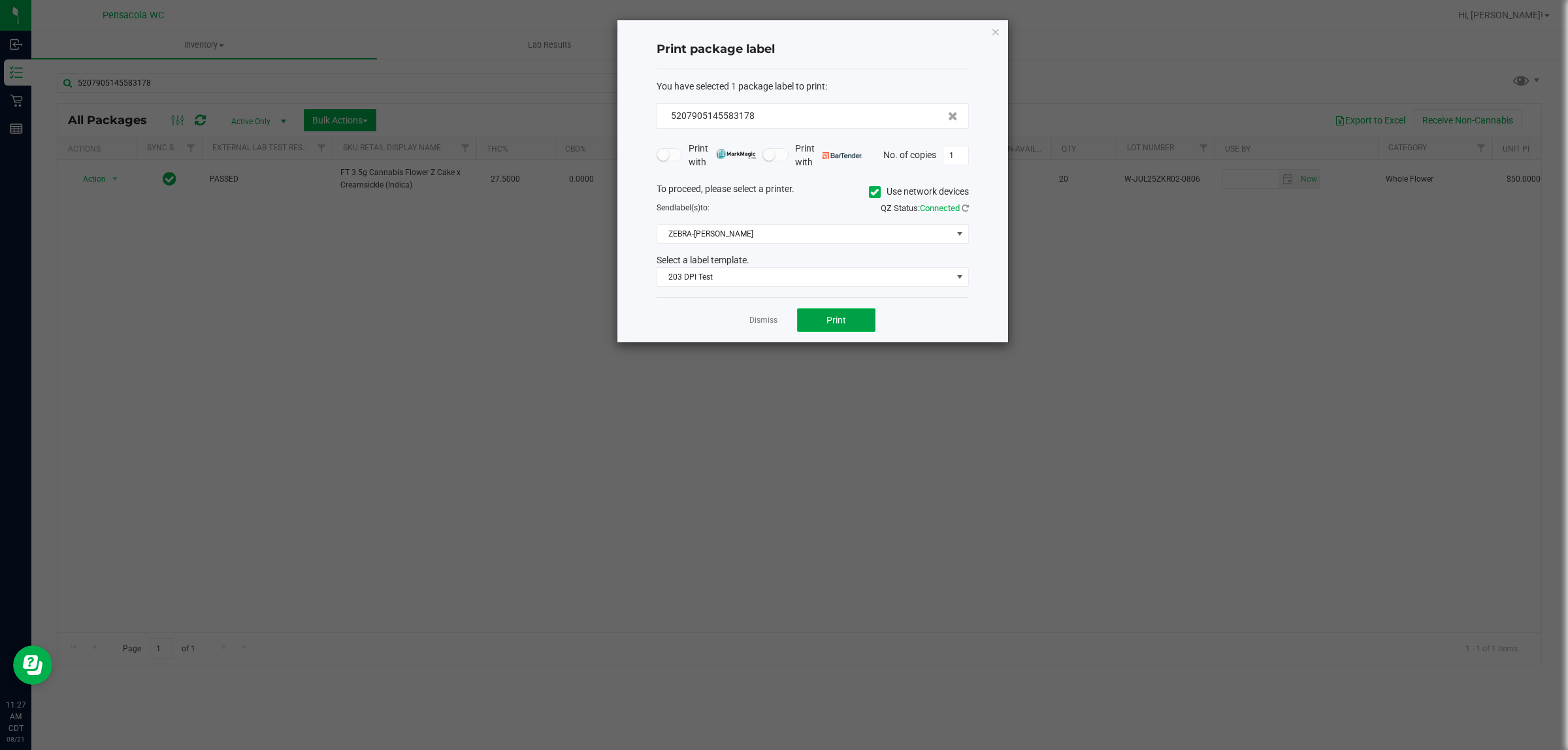
click at [781, 323] on span "Print" at bounding box center [836, 319] width 20 height 10
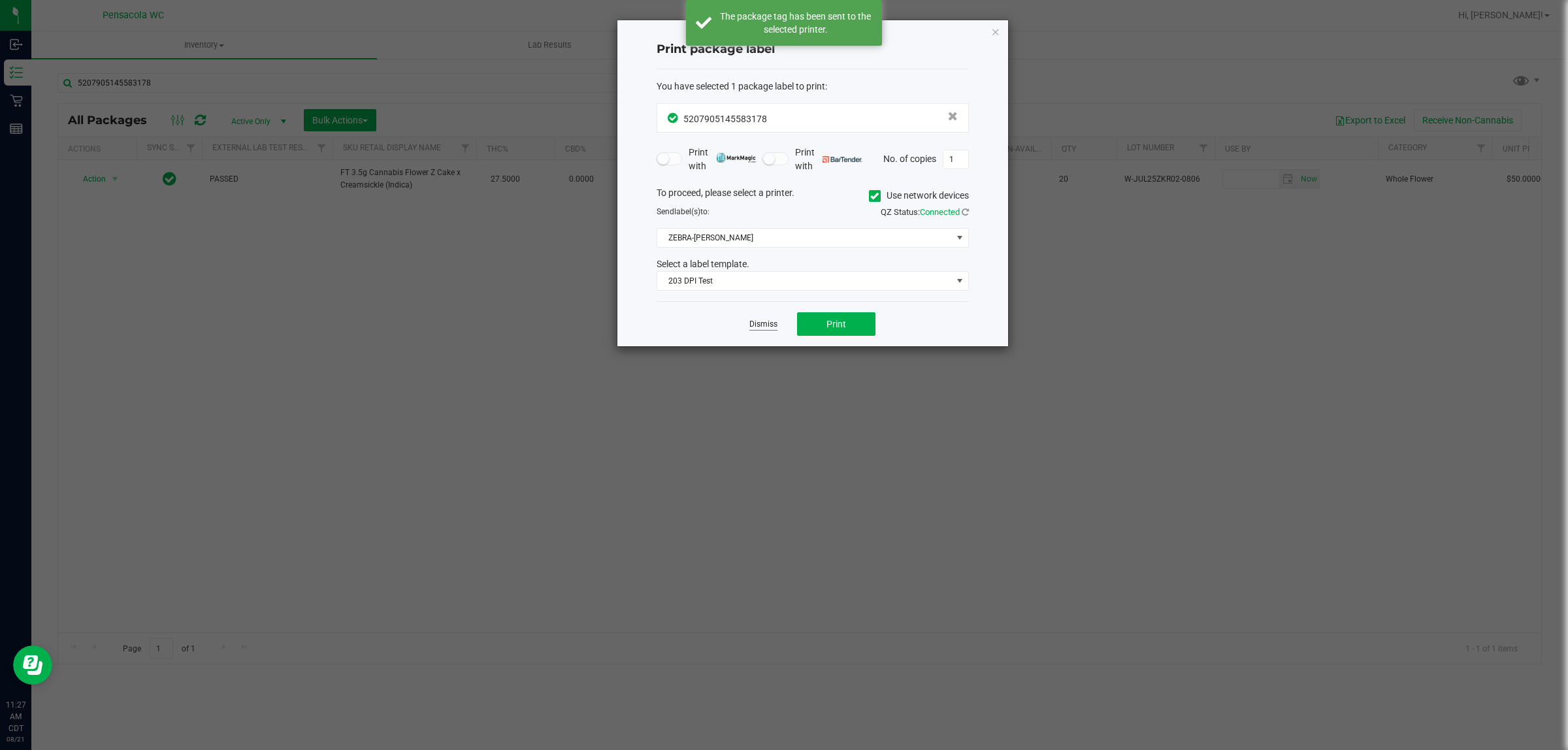
click at [764, 327] on link "Dismiss" at bounding box center [763, 324] width 28 height 11
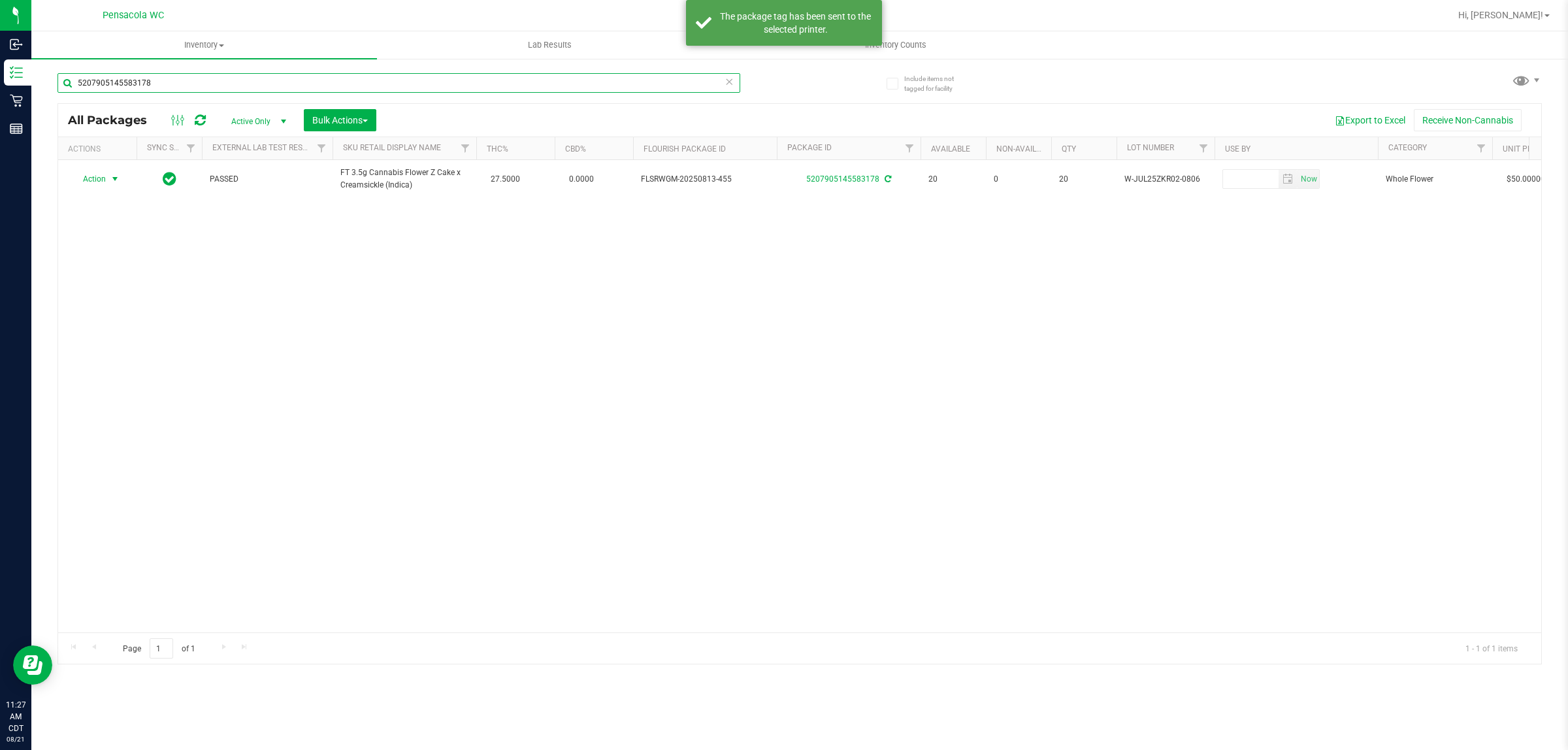
click at [559, 84] on input "5207905145583178" at bounding box center [399, 83] width 683 height 20
type input "0907561153008034"
click at [227, 80] on input "0907561153008034" at bounding box center [399, 83] width 683 height 20
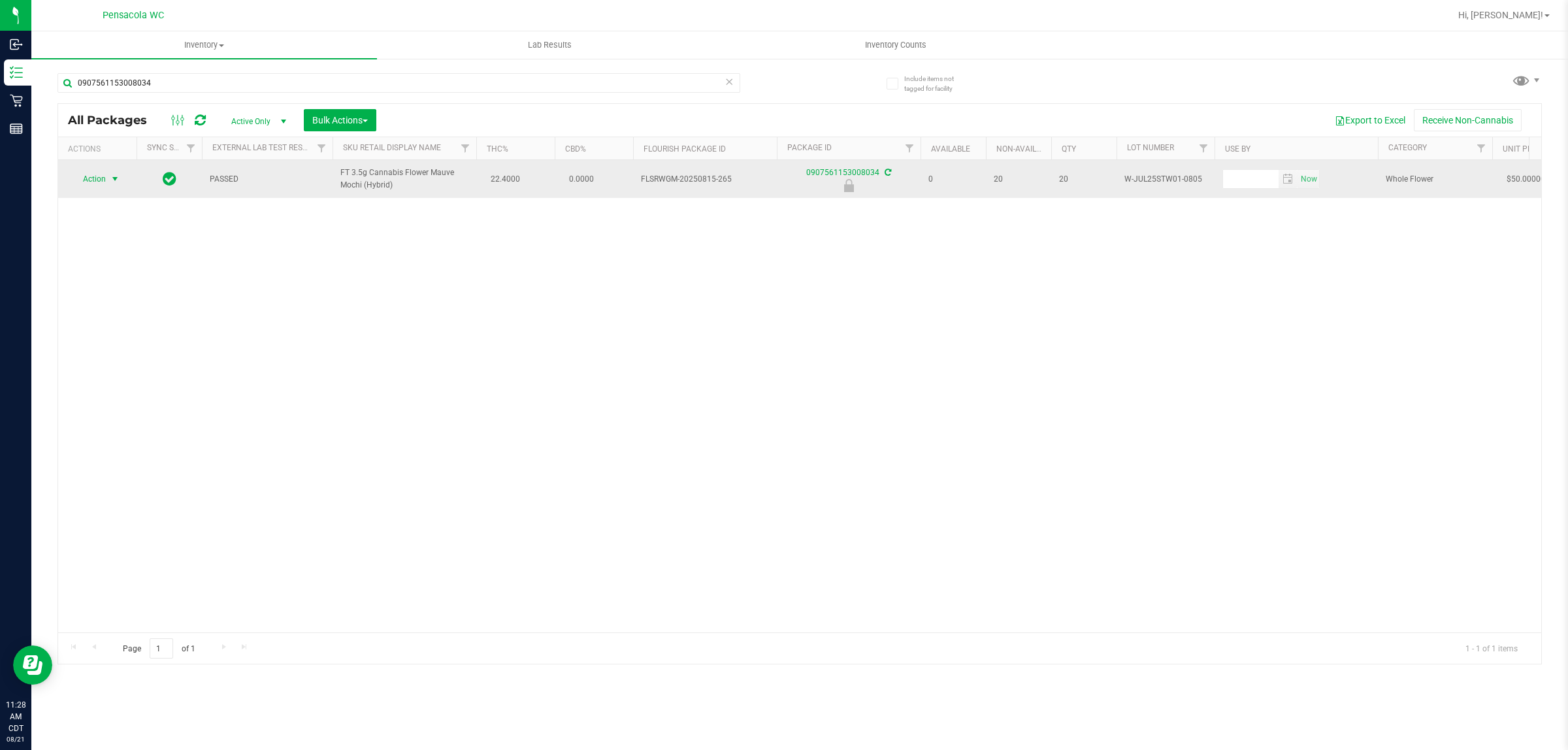
click at [112, 180] on span "select" at bounding box center [114, 178] width 10 height 10
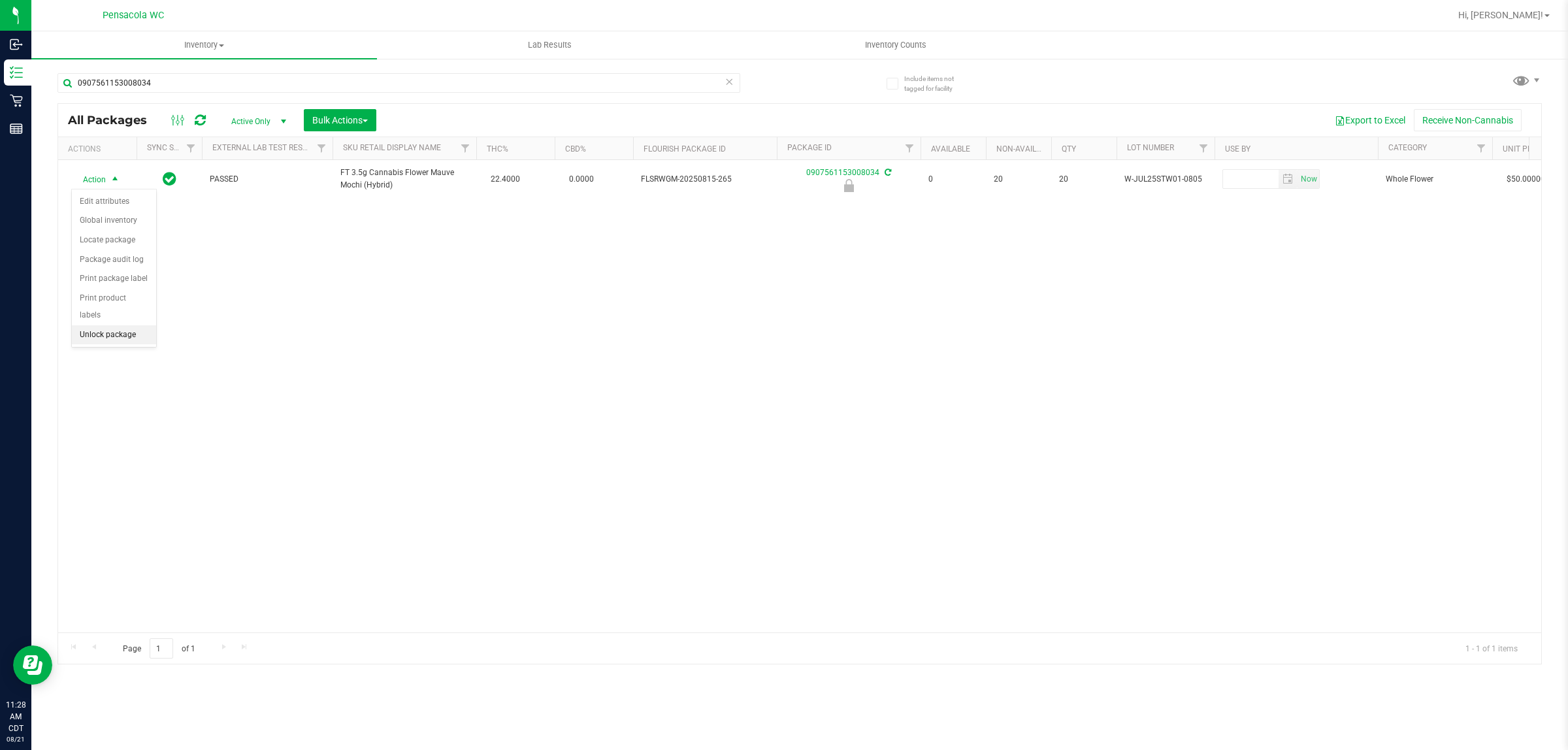
click at [112, 330] on li "Unlock package" at bounding box center [113, 334] width 84 height 20
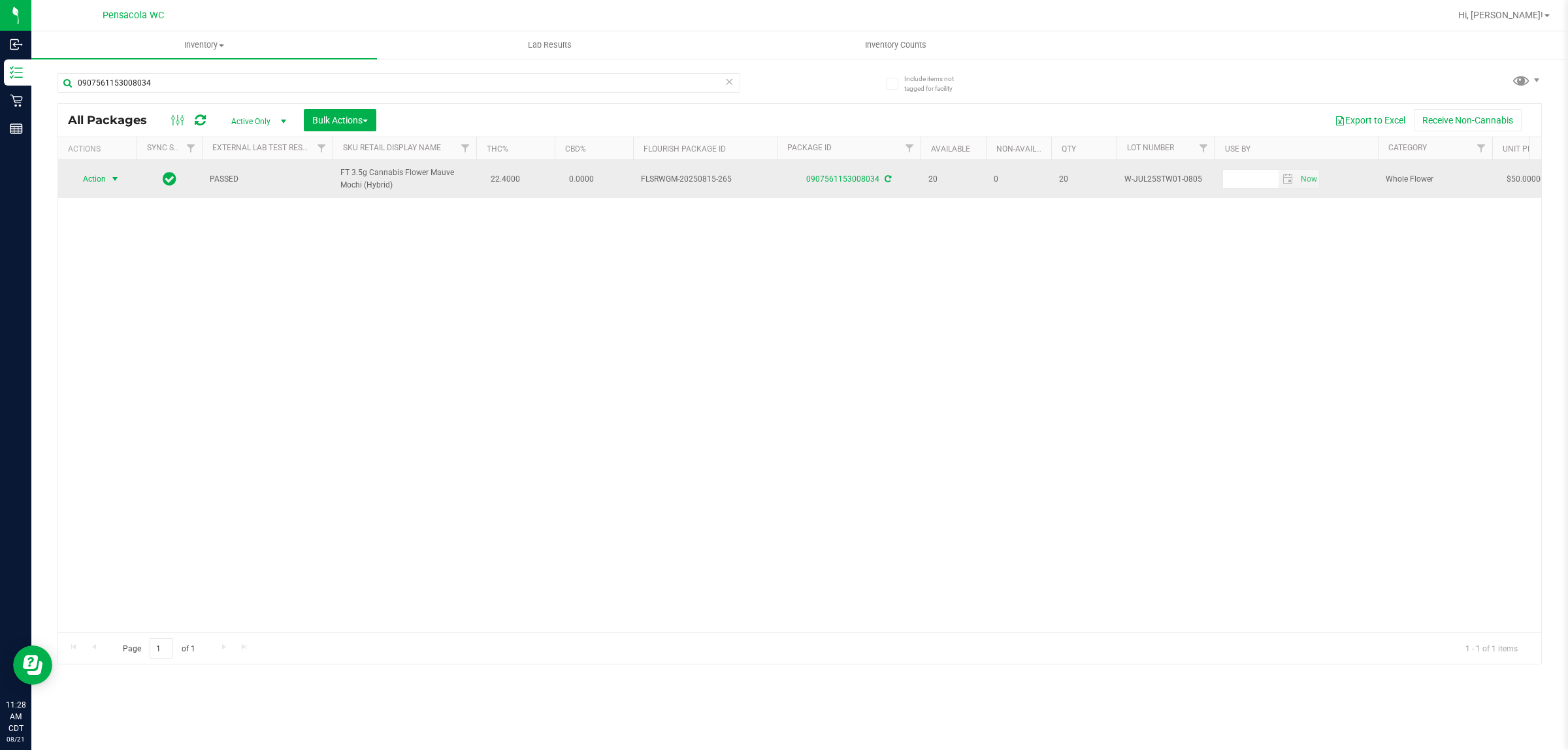
click at [113, 181] on span "select" at bounding box center [114, 178] width 10 height 10
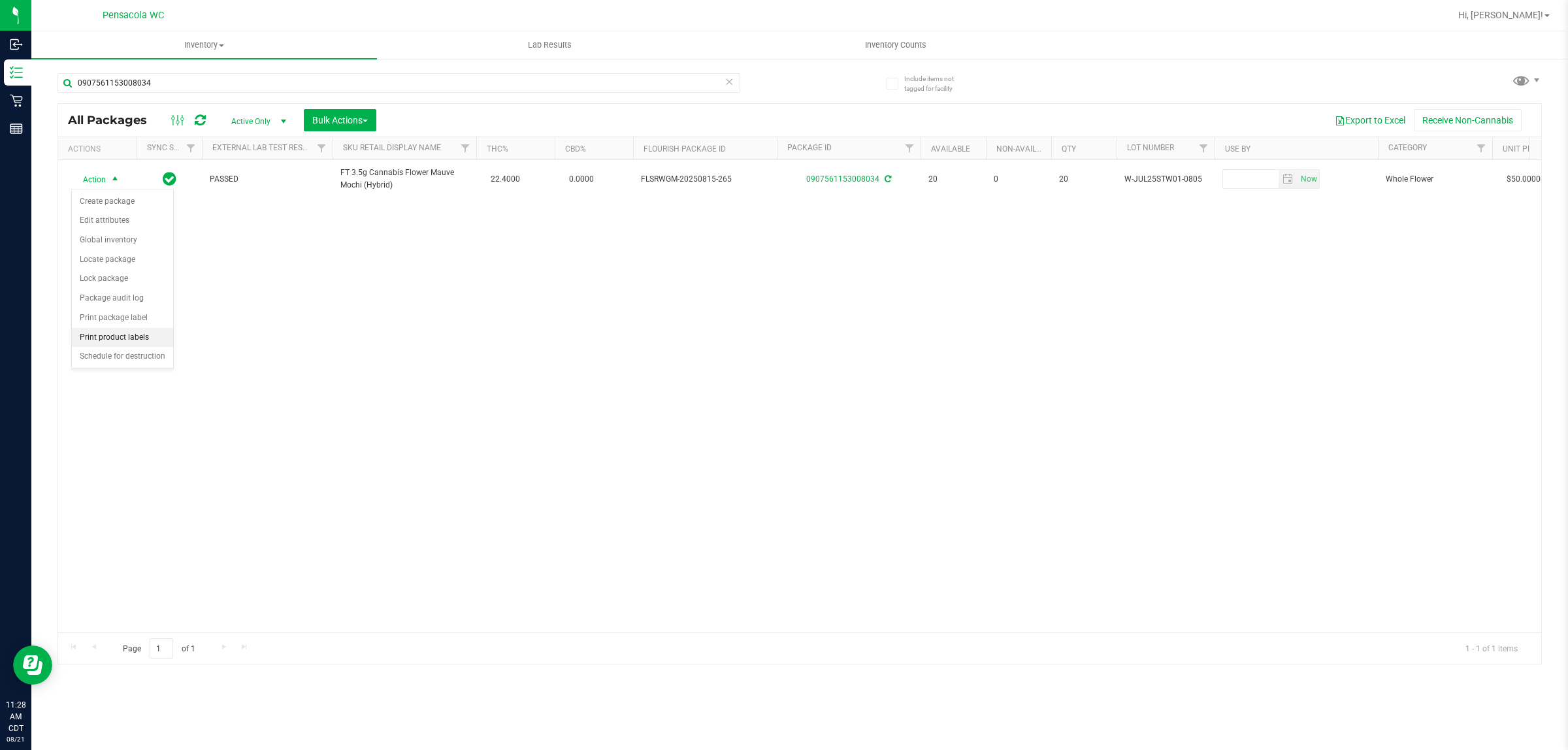
click at [121, 338] on li "Print product labels" at bounding box center [122, 337] width 101 height 20
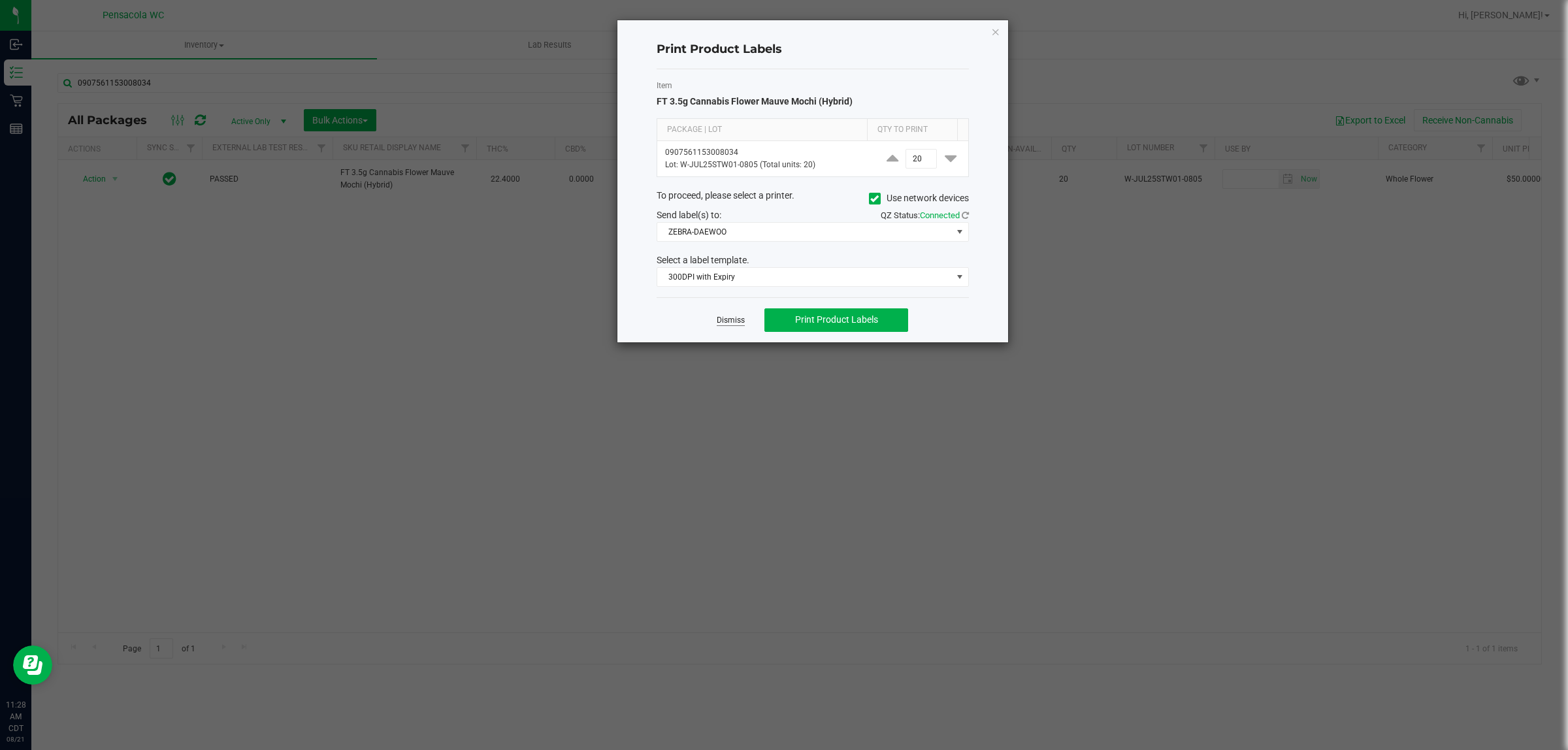
click at [736, 325] on link "Dismiss" at bounding box center [731, 320] width 28 height 11
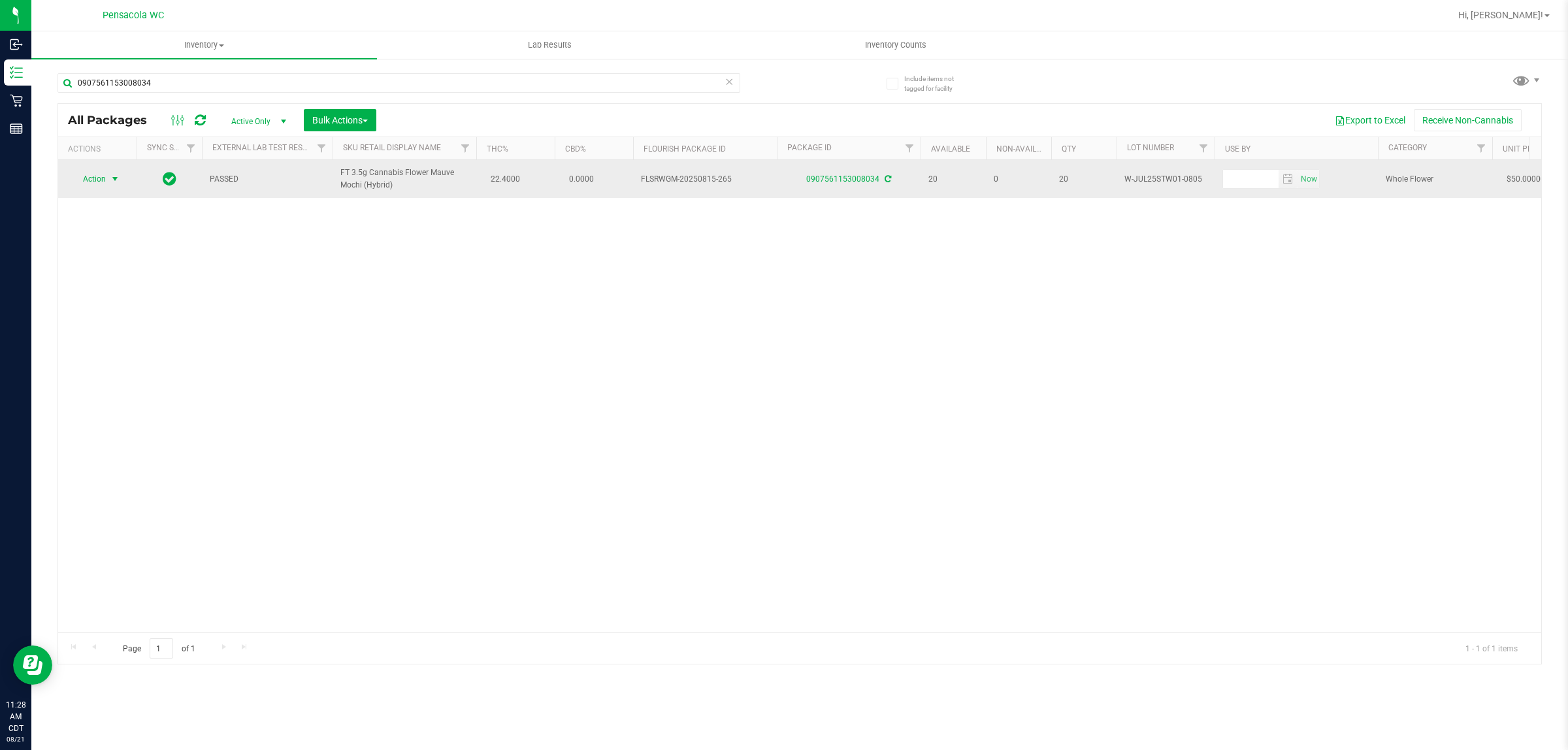
click at [85, 183] on span "Action" at bounding box center [89, 178] width 35 height 18
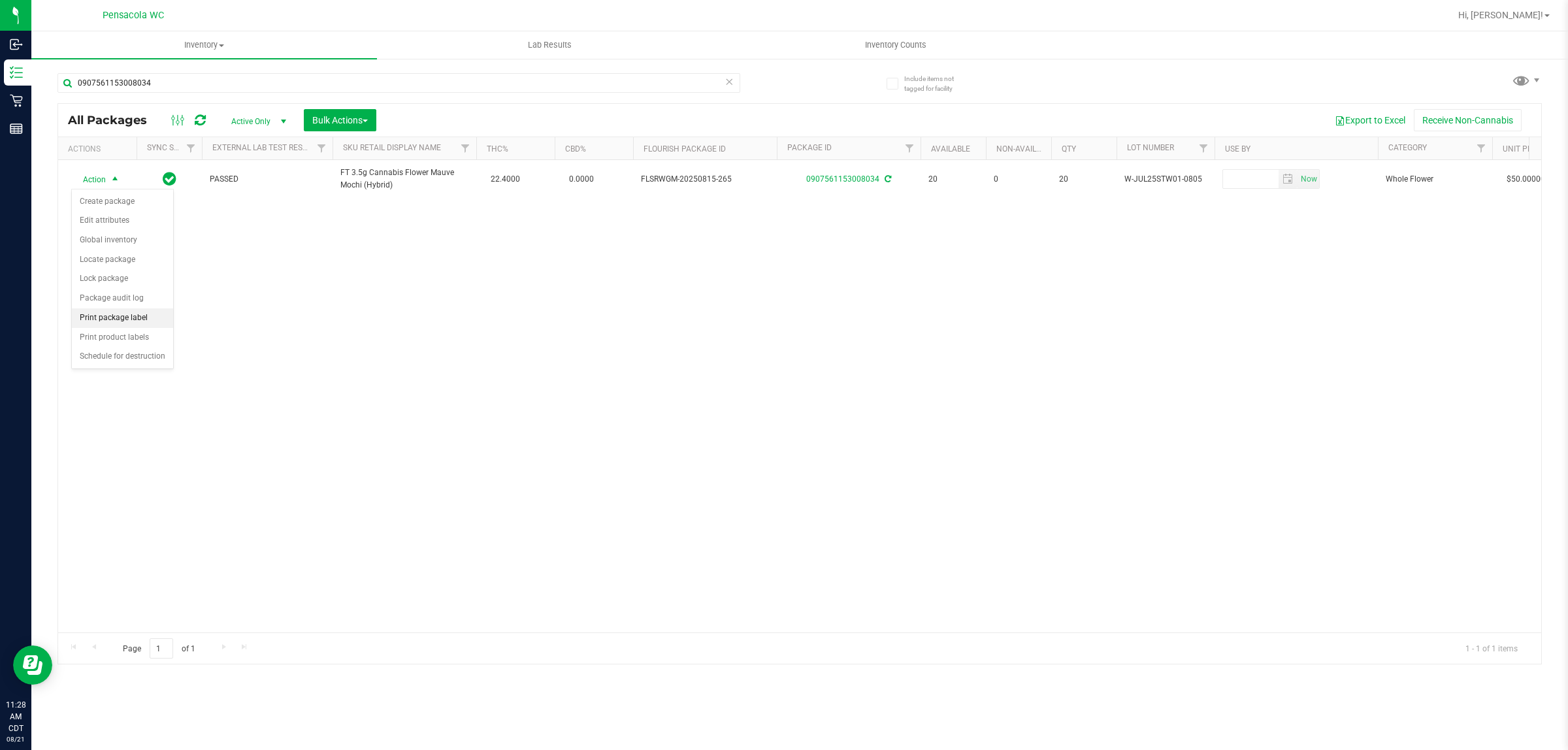
click at [139, 316] on li "Print package label" at bounding box center [122, 318] width 101 height 20
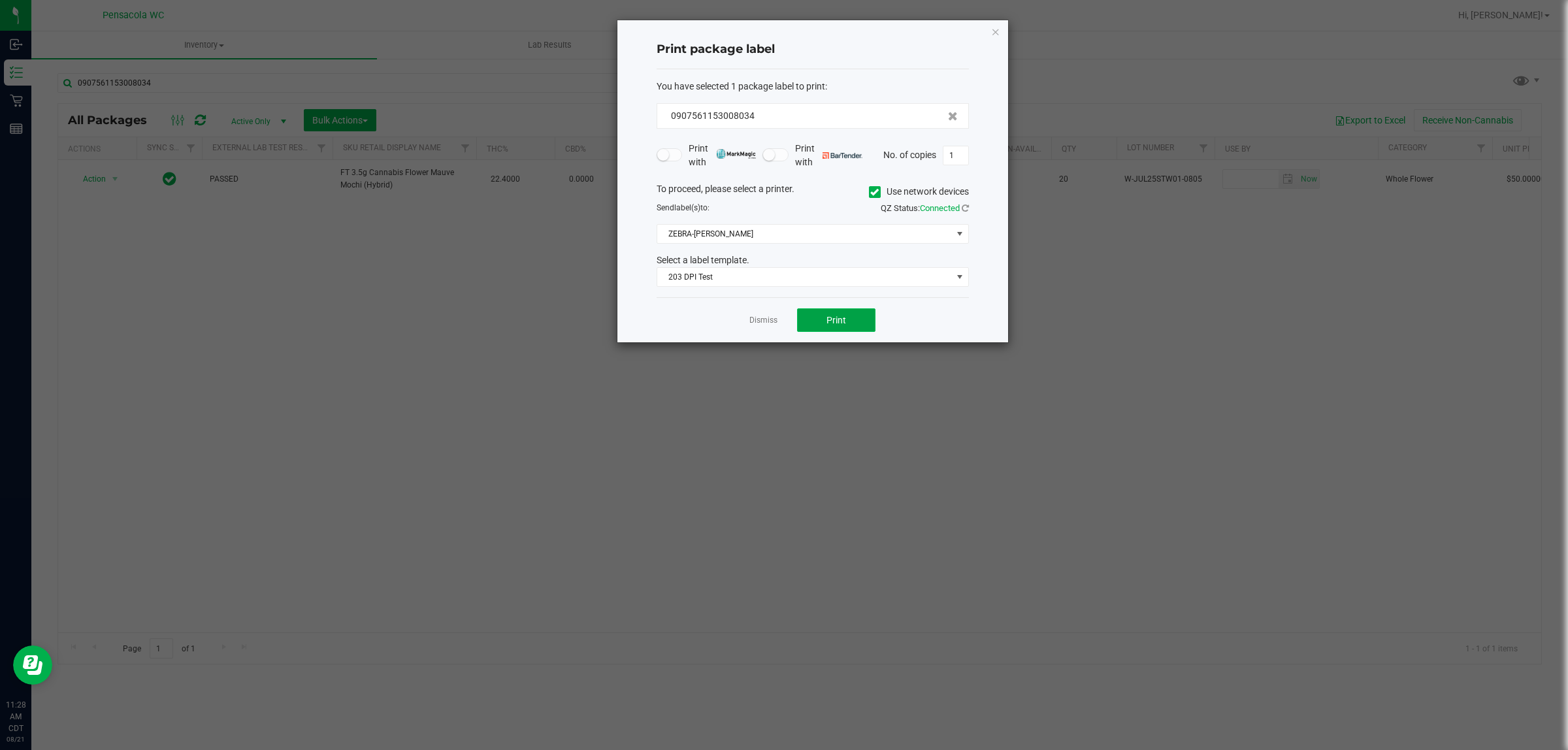
click at [781, 323] on button "Print" at bounding box center [836, 319] width 78 height 24
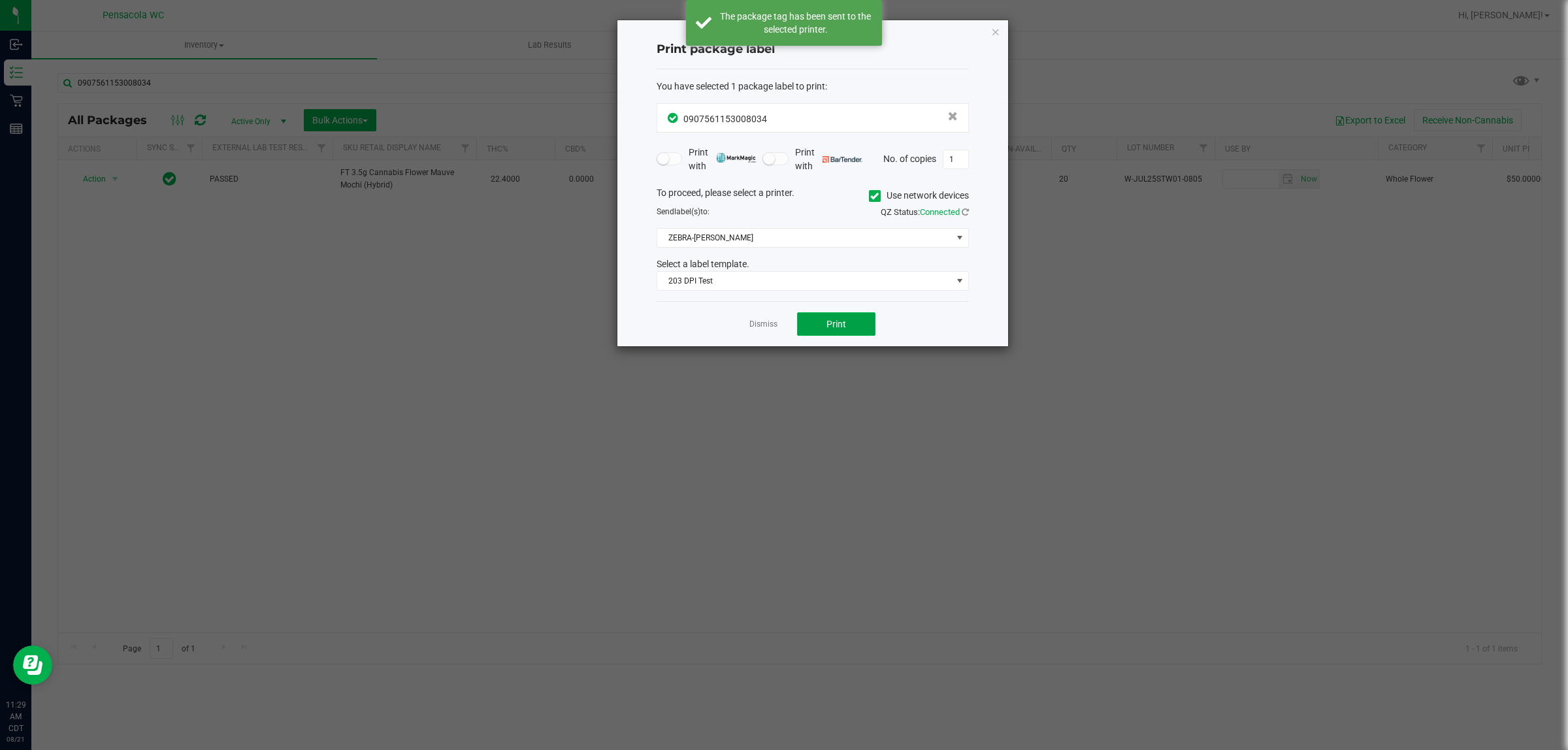
click at [781, 322] on span "Print" at bounding box center [836, 323] width 20 height 10
click at [768, 325] on link "Dismiss" at bounding box center [763, 324] width 28 height 11
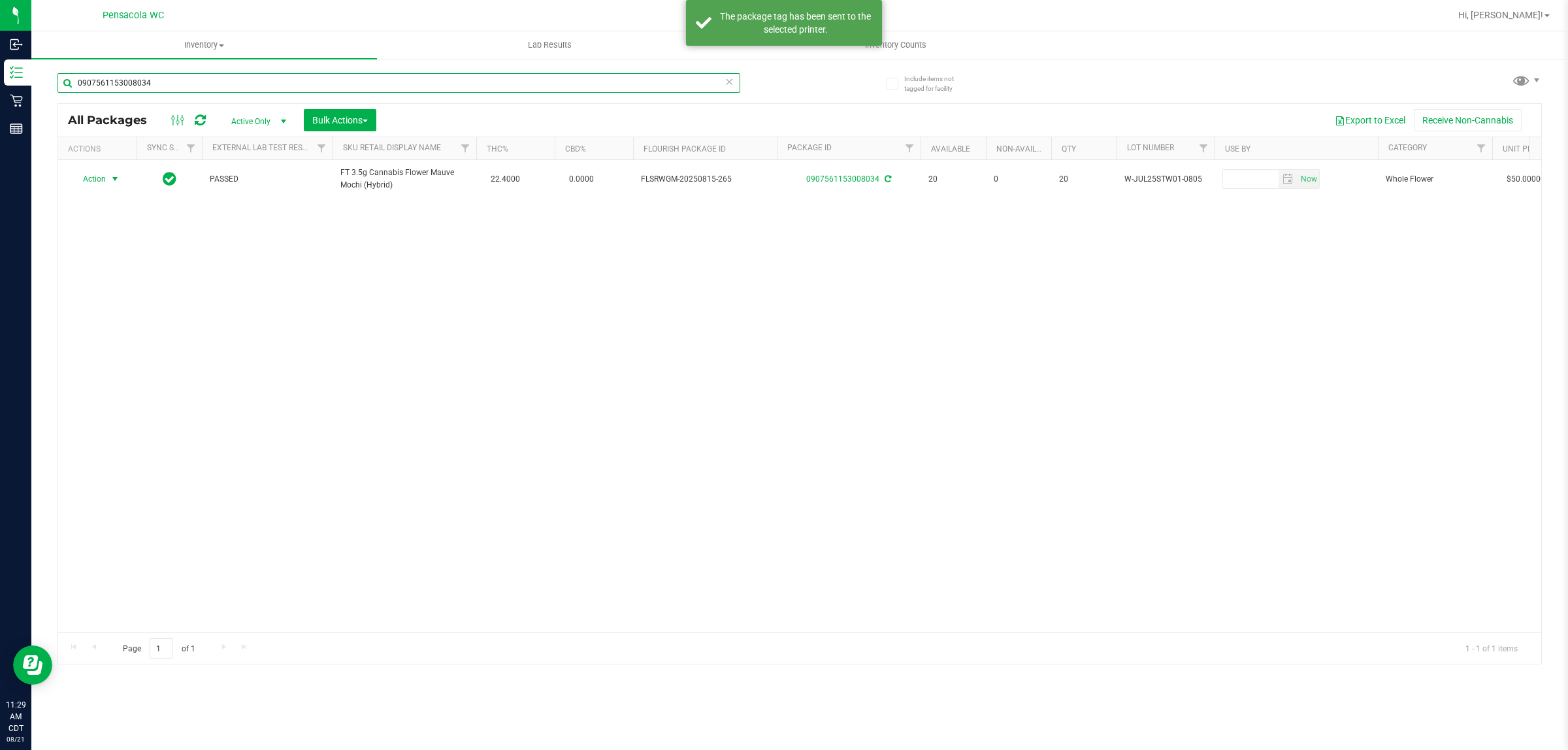
click at [454, 79] on input "0907561153008034" at bounding box center [399, 83] width 683 height 20
type input "9678867900249944"
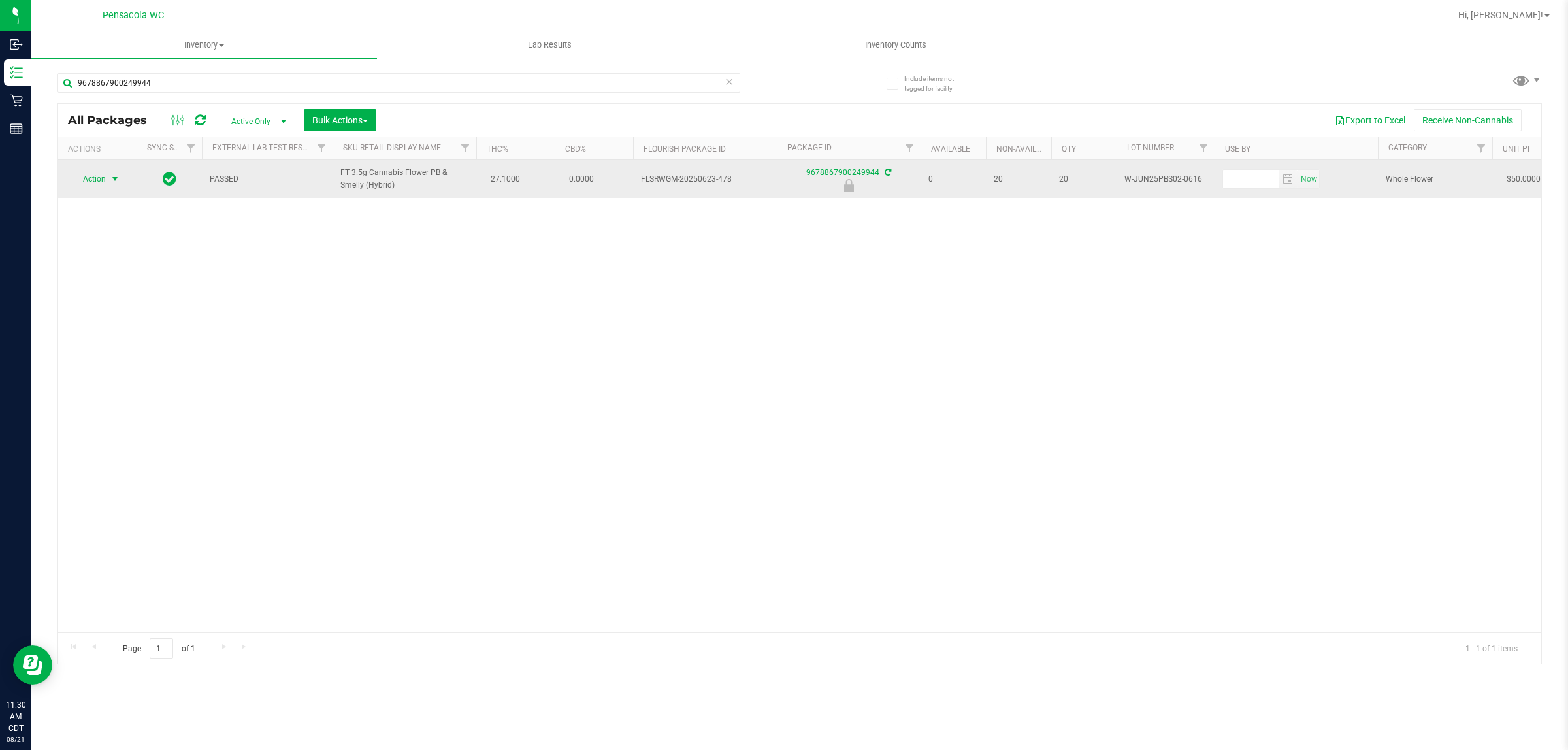
click at [109, 180] on span "select" at bounding box center [114, 178] width 10 height 10
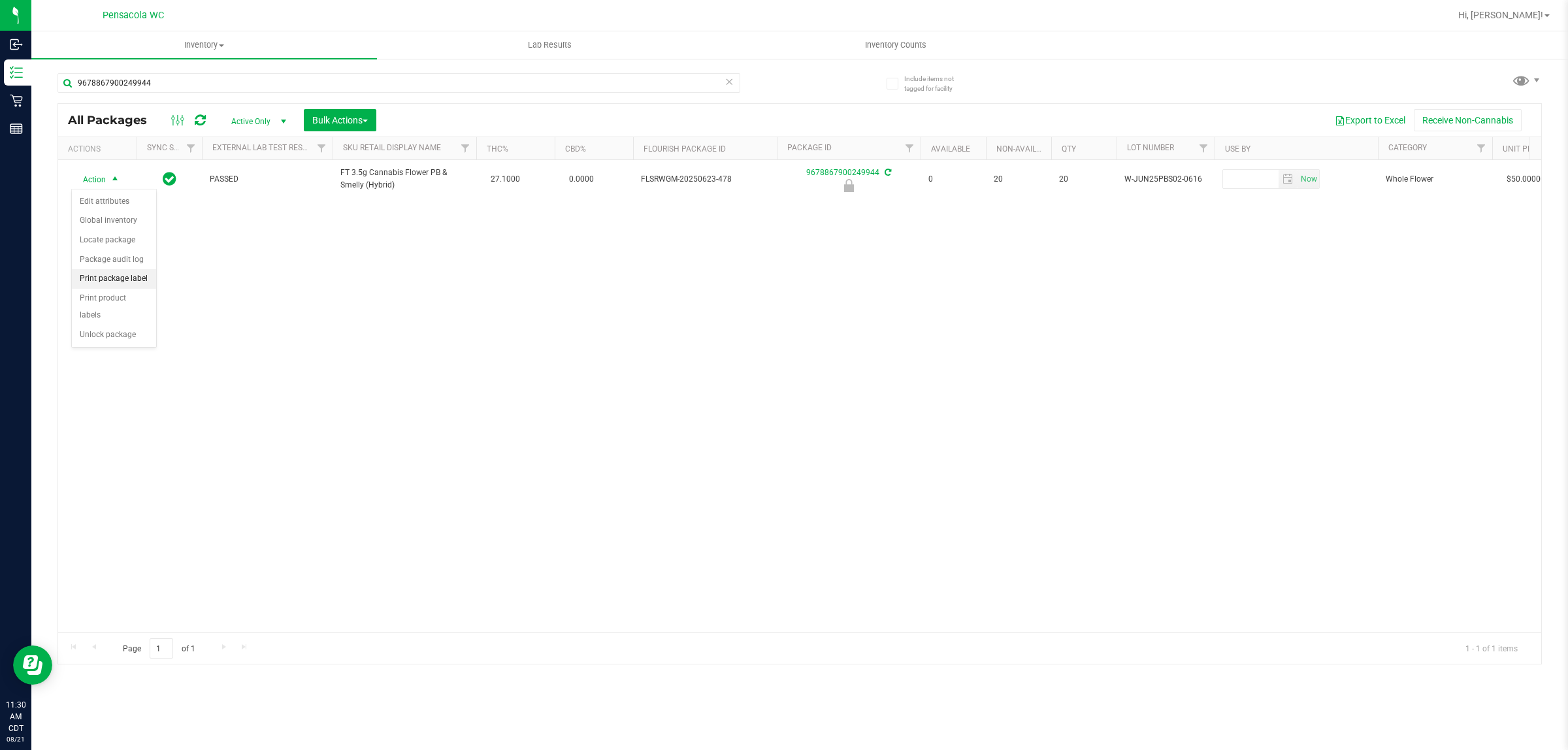
click at [122, 281] on li "Print package label" at bounding box center [113, 279] width 84 height 20
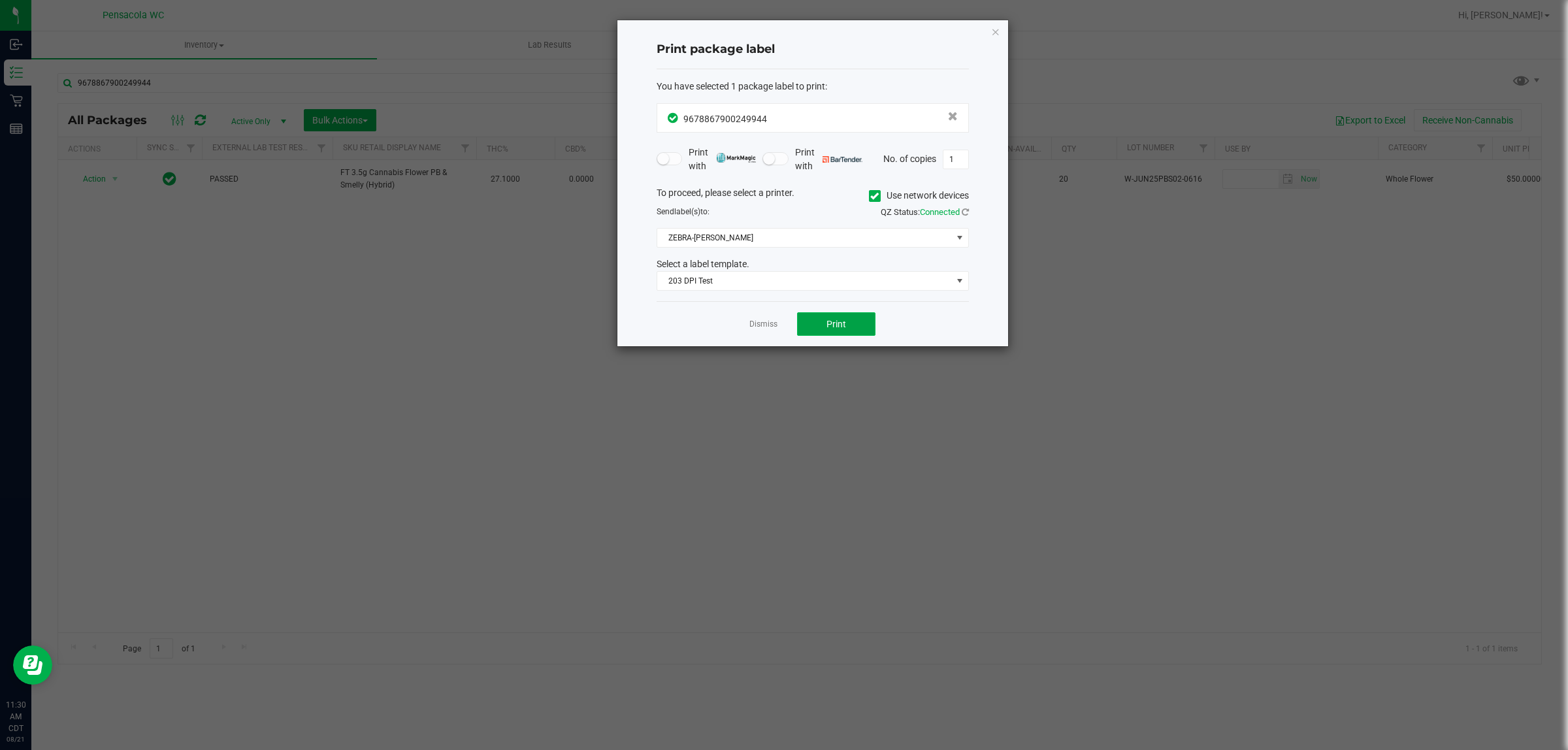
click at [781, 320] on span "Print" at bounding box center [836, 323] width 20 height 10
click at [768, 328] on link "Dismiss" at bounding box center [763, 324] width 28 height 11
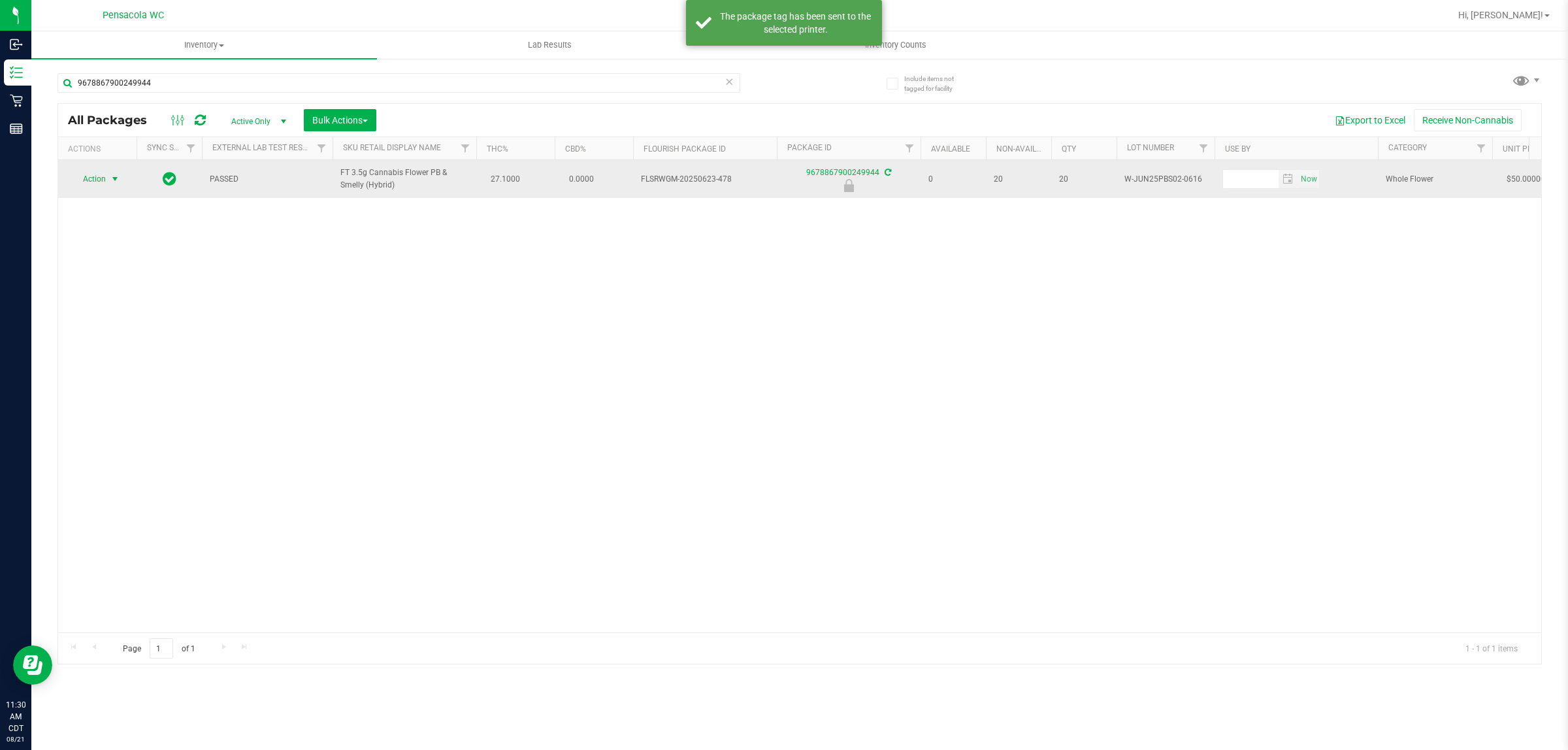
click at [112, 178] on span "select" at bounding box center [114, 178] width 10 height 10
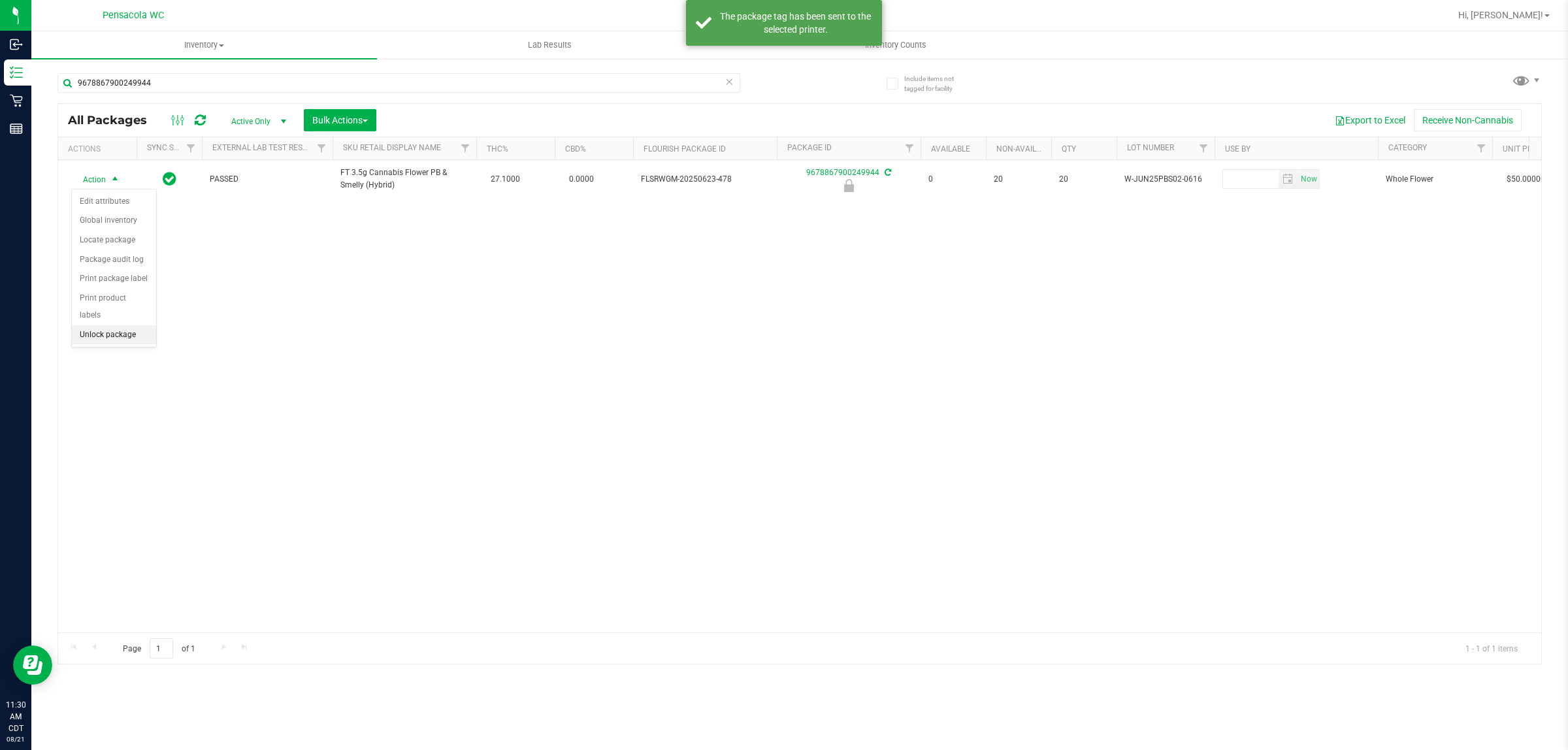
click at [122, 325] on li "Unlock package" at bounding box center [113, 334] width 84 height 20
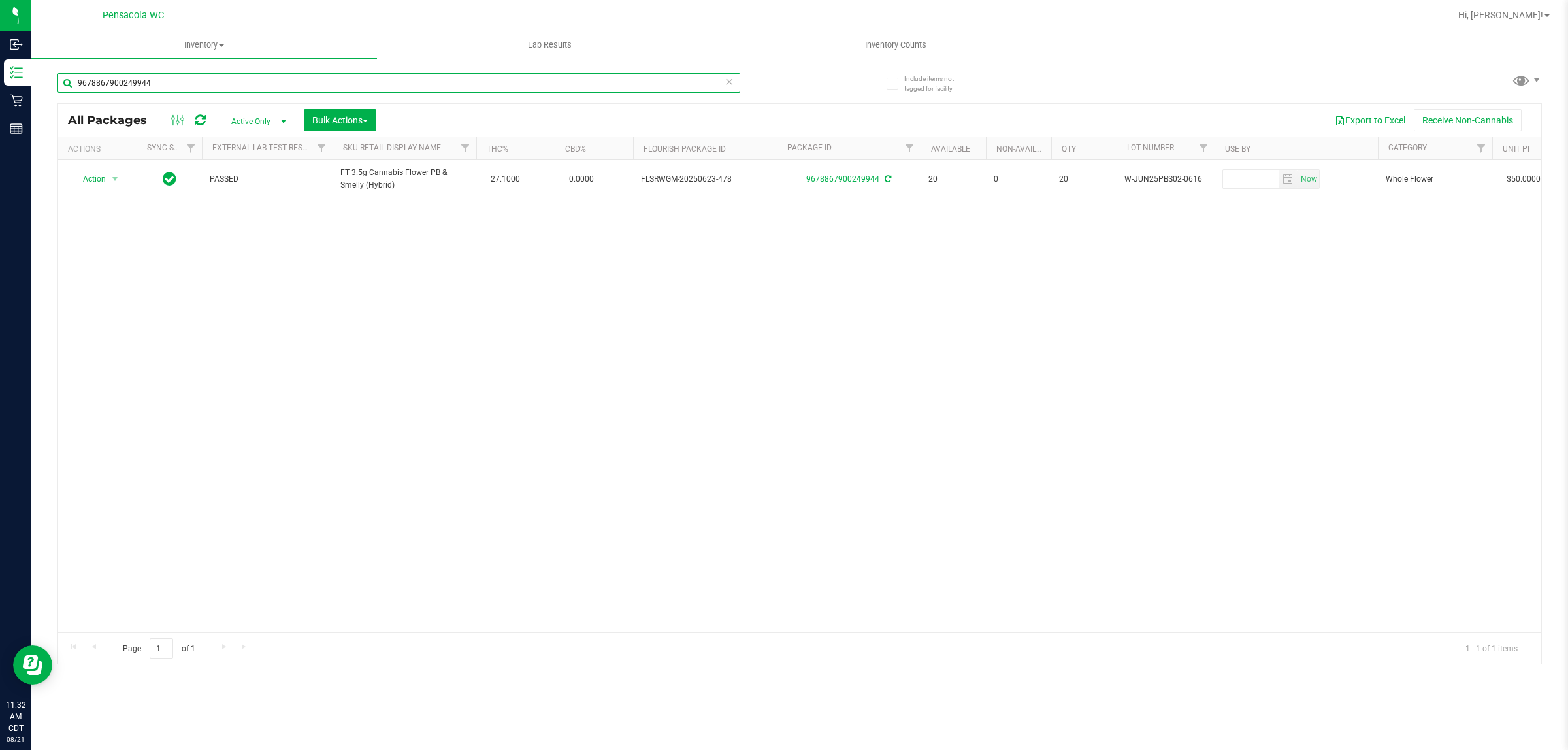
click at [198, 87] on input "9678867900249944" at bounding box center [399, 83] width 683 height 20
type input "7116619264954232"
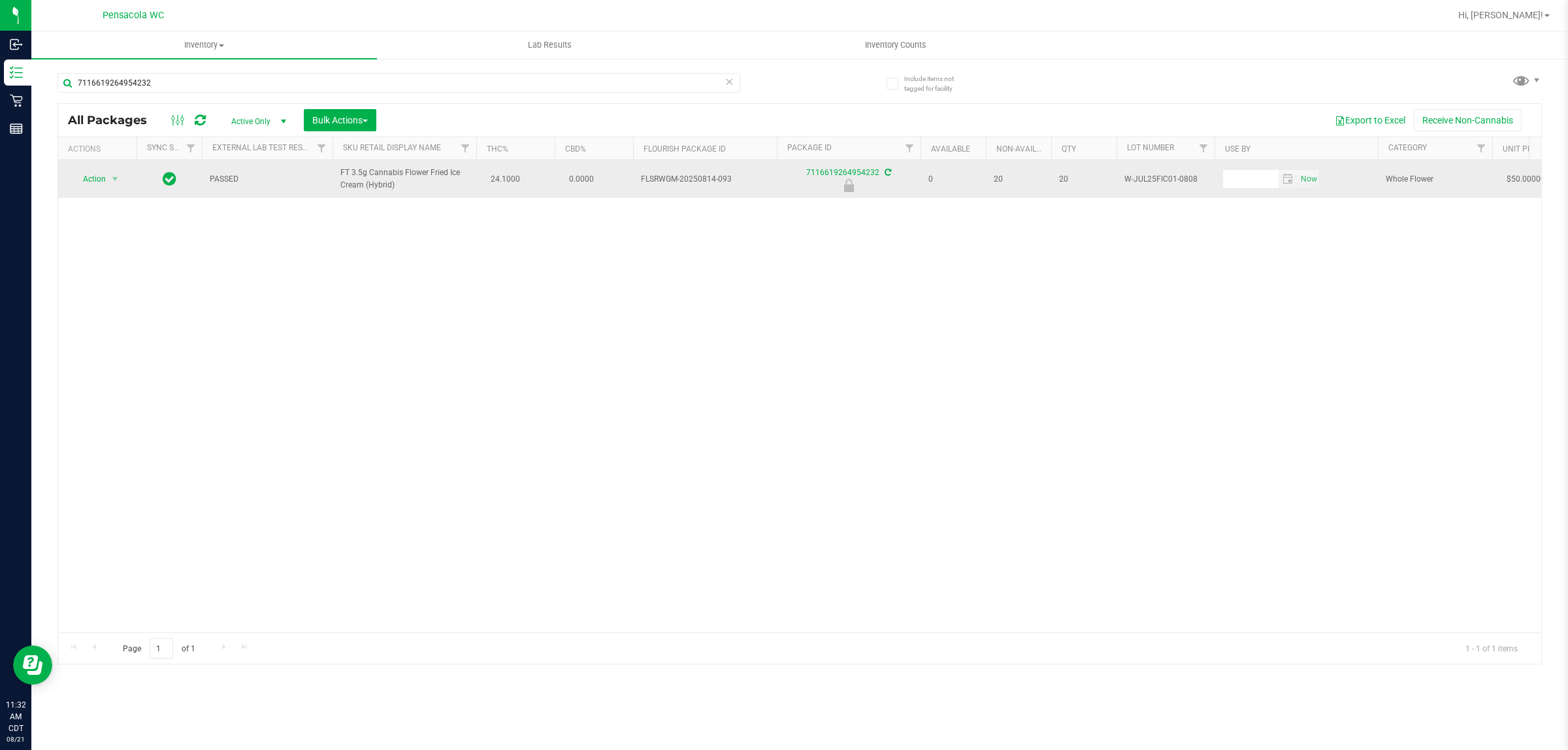
click at [91, 180] on span "Action" at bounding box center [89, 178] width 35 height 18
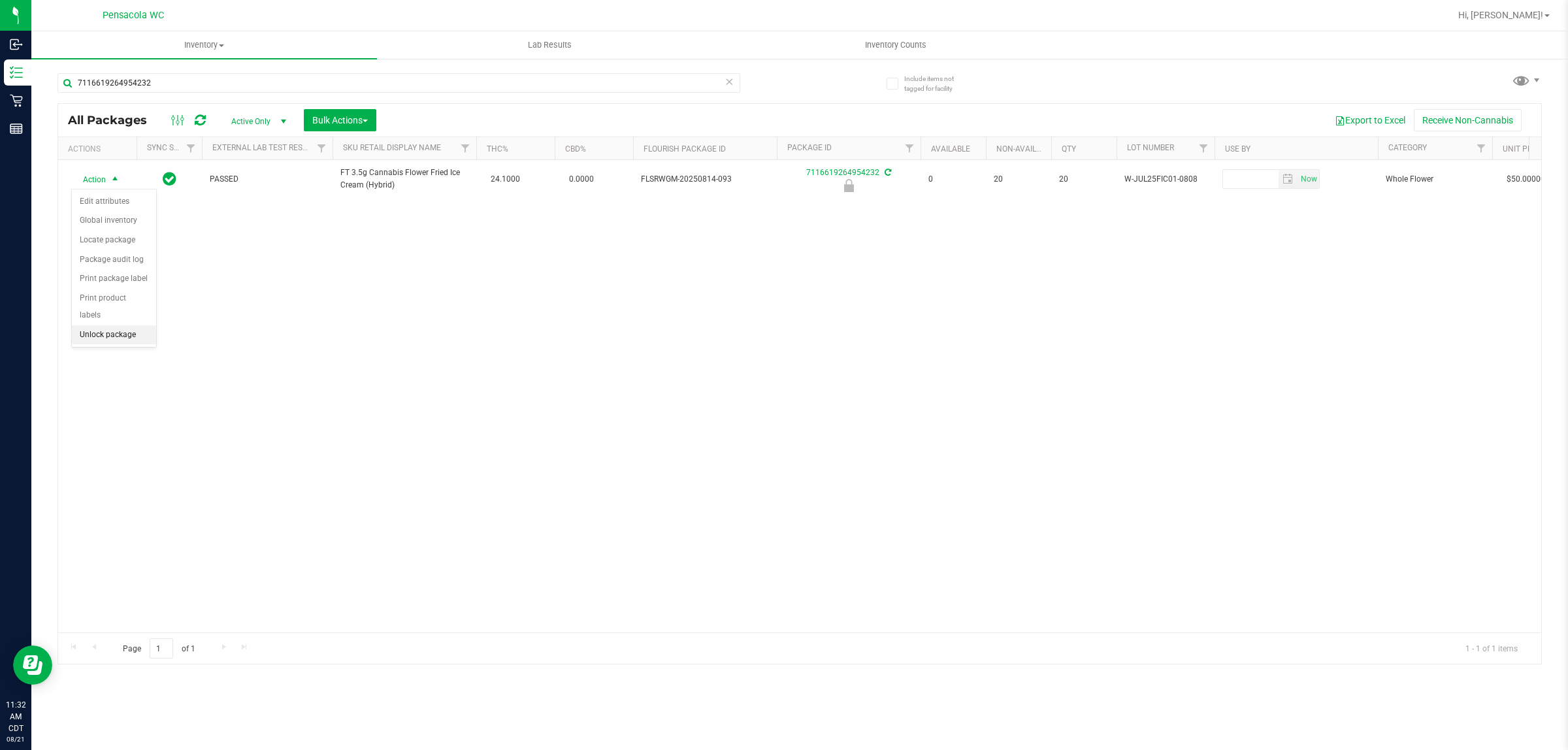
click at [118, 325] on li "Unlock package" at bounding box center [113, 334] width 84 height 20
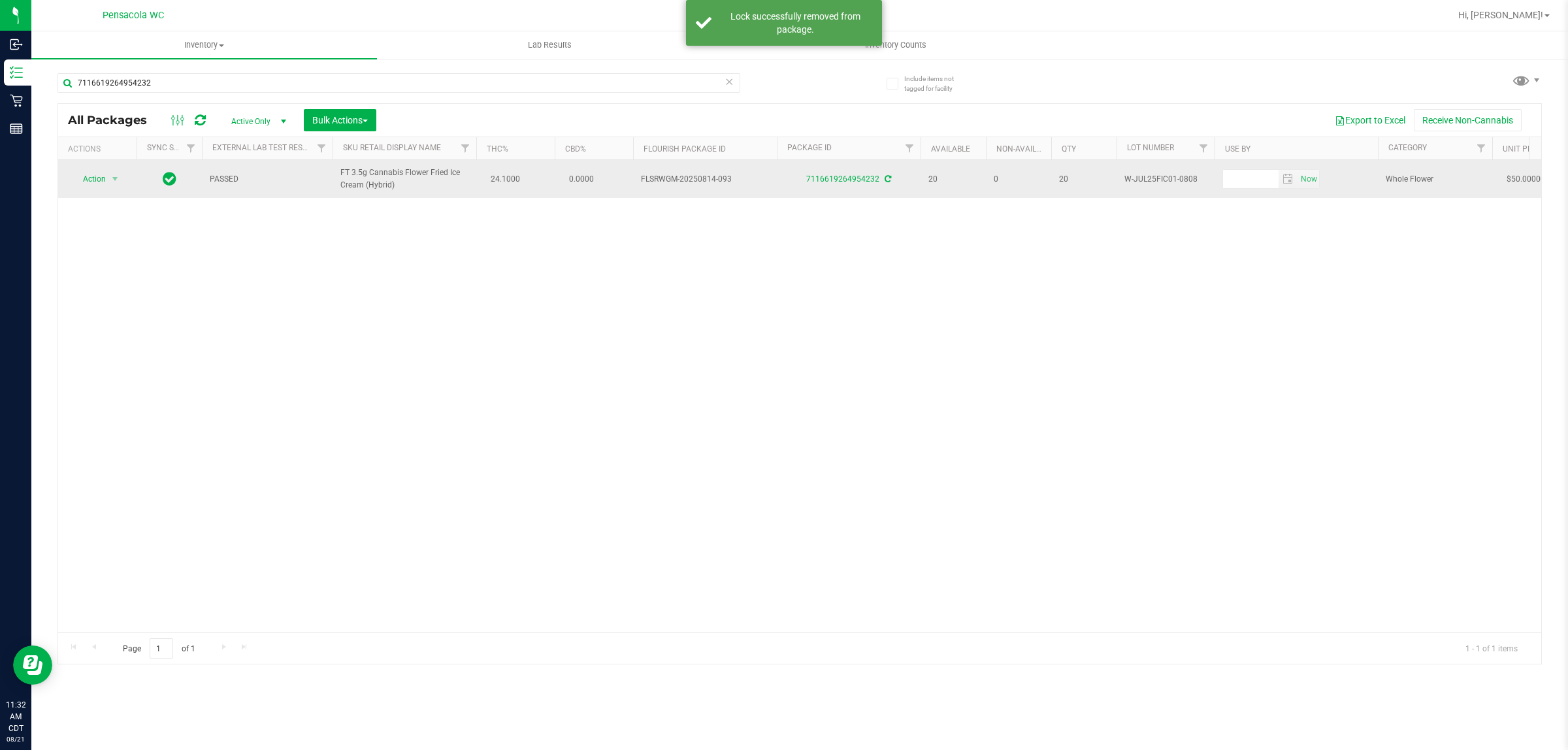
click at [93, 180] on span "Action" at bounding box center [89, 178] width 35 height 18
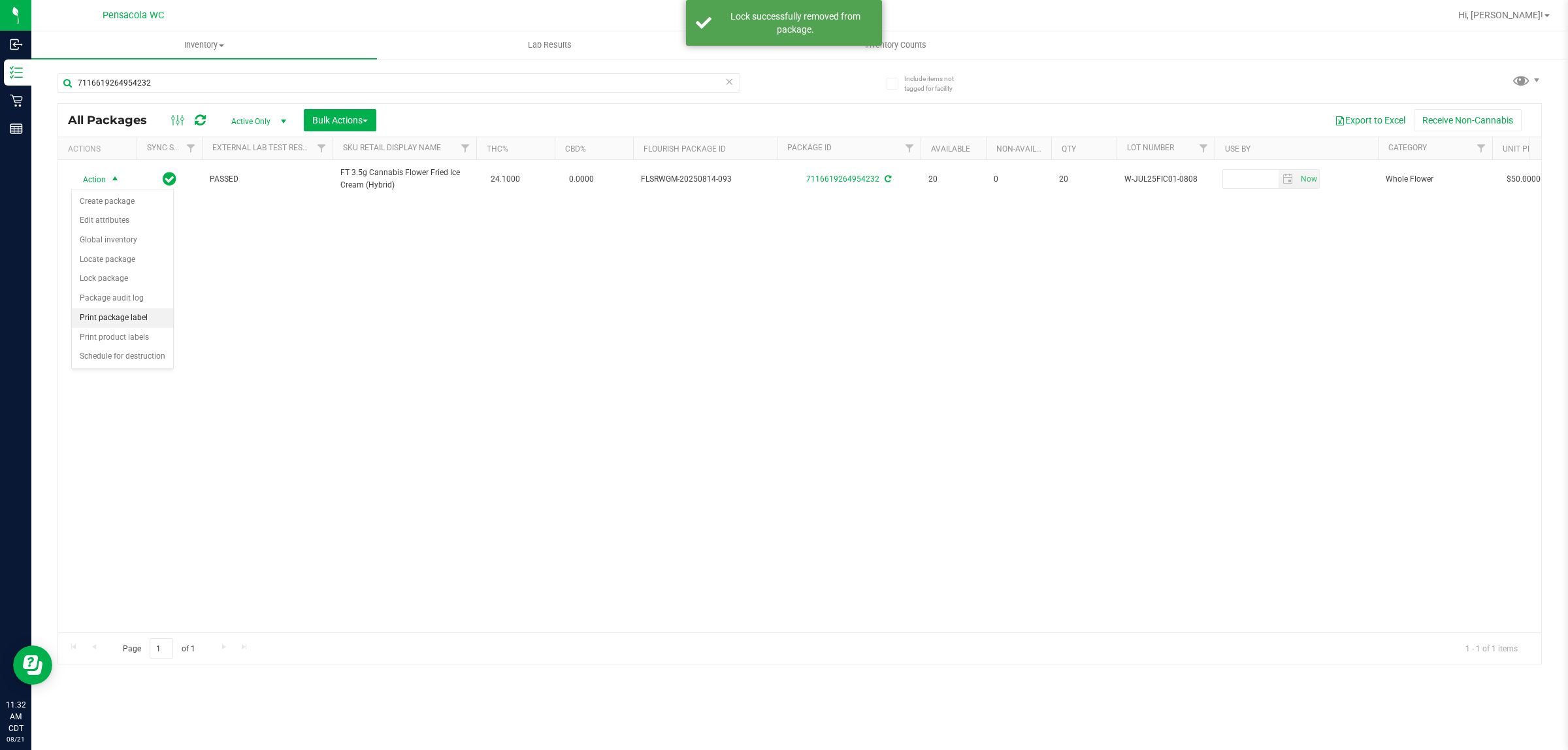
click at [132, 320] on li "Print package label" at bounding box center [122, 318] width 101 height 20
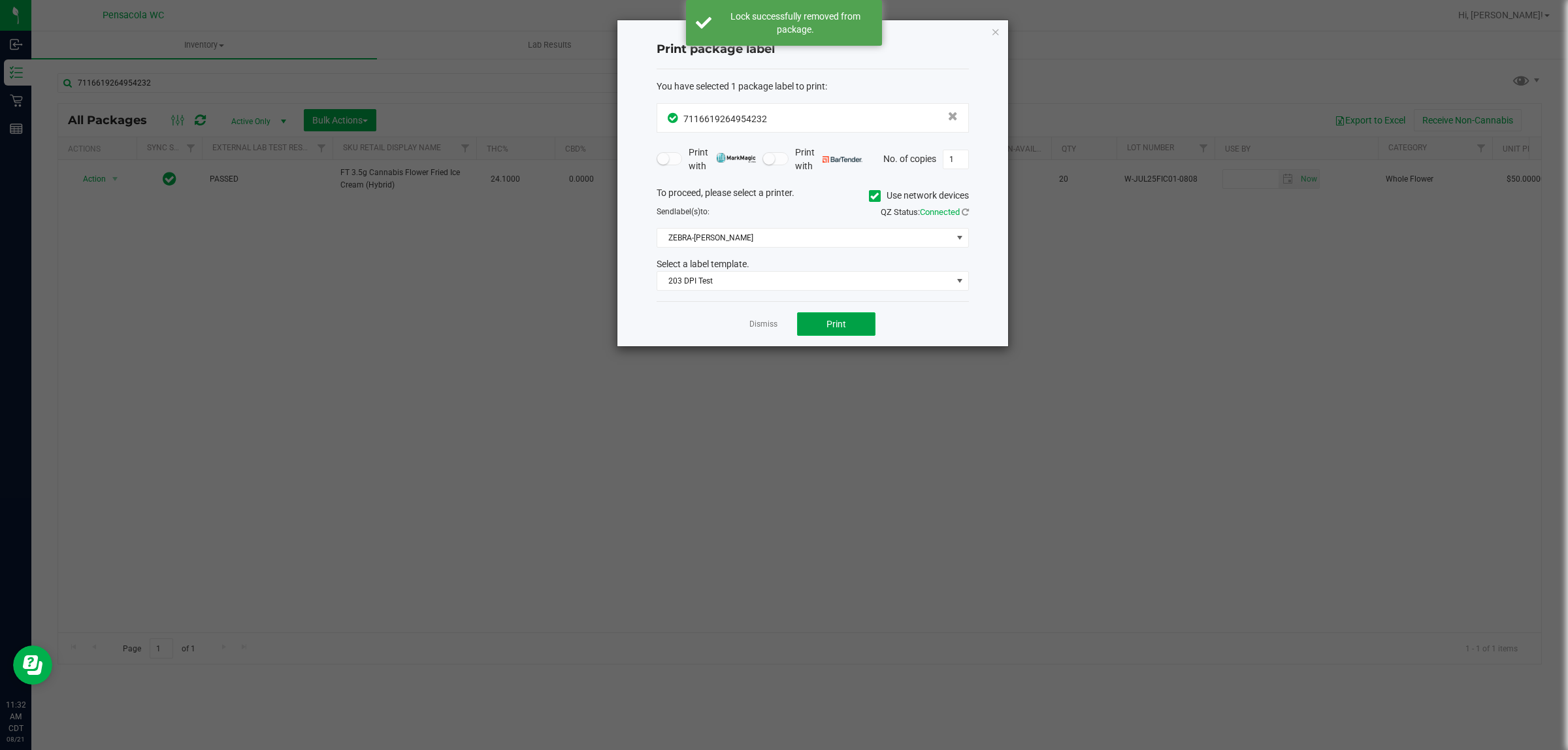
click at [781, 325] on span "Print" at bounding box center [836, 323] width 20 height 10
click at [766, 324] on link "Dismiss" at bounding box center [763, 324] width 28 height 11
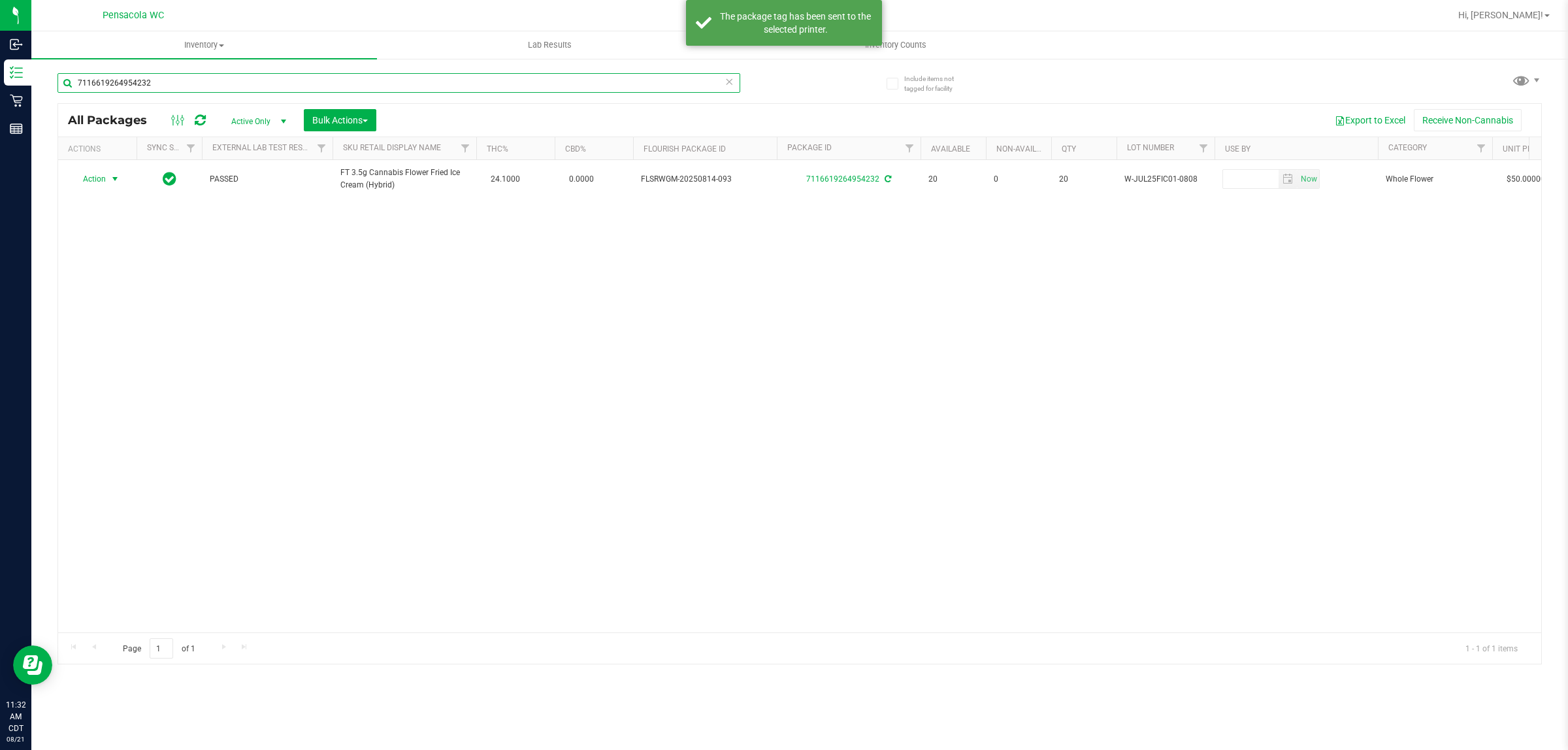
click at [564, 82] on input "7116619264954232" at bounding box center [399, 83] width 683 height 20
type input "2466739854639654"
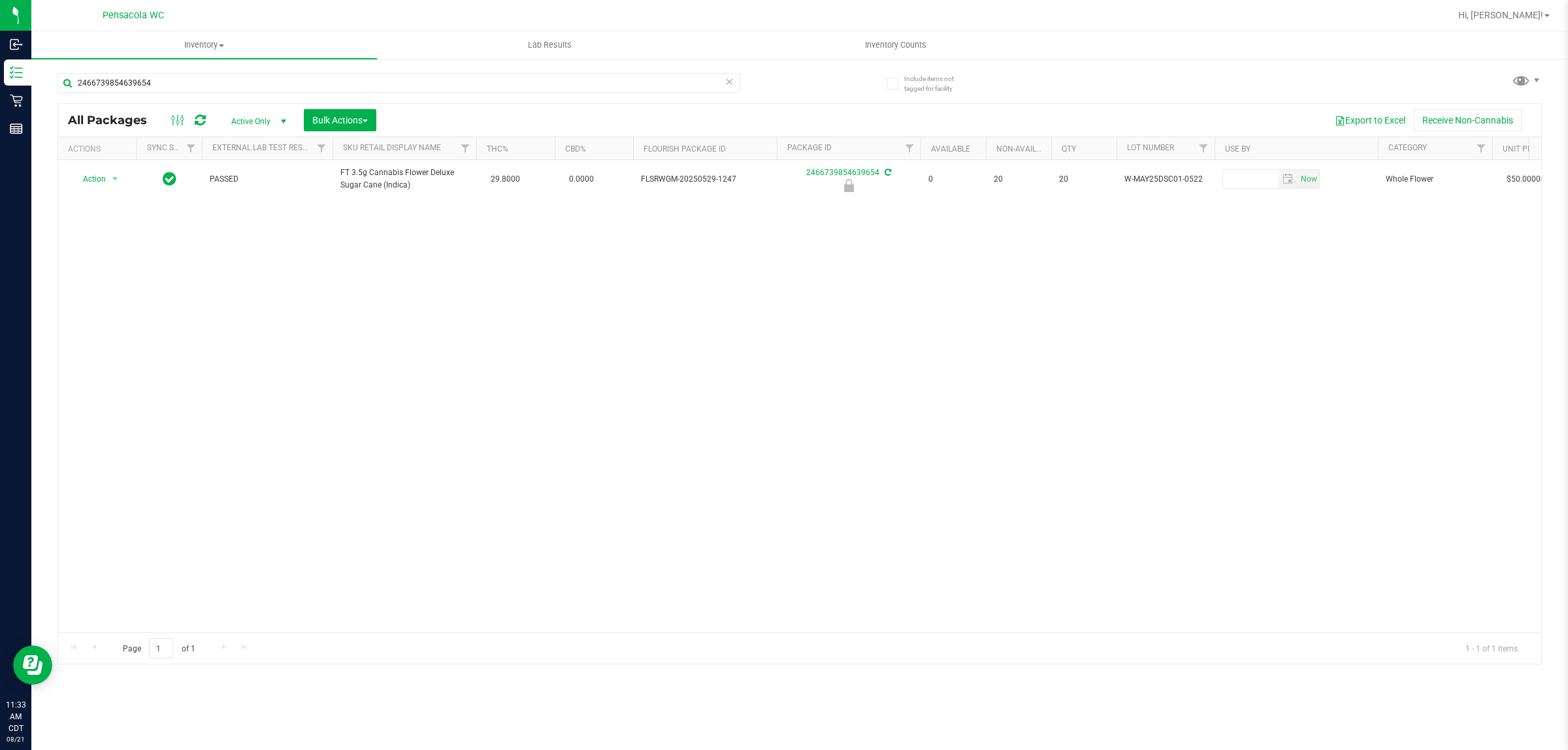
click at [342, 364] on div "Action Action Edit attributes Global inventory Locate package Package audit log…" at bounding box center [800, 396] width 1483 height 472
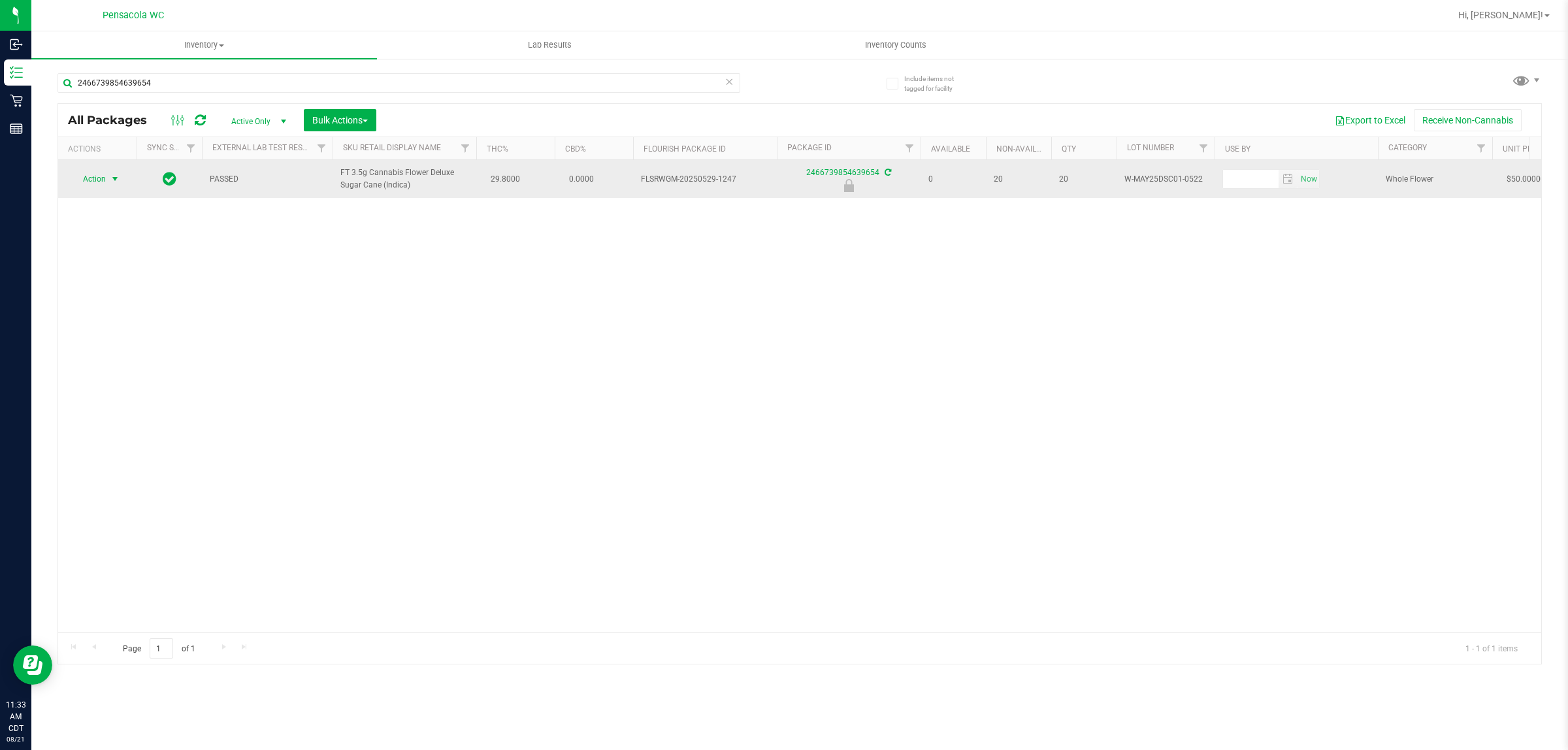
click at [112, 180] on span "select" at bounding box center [114, 178] width 10 height 10
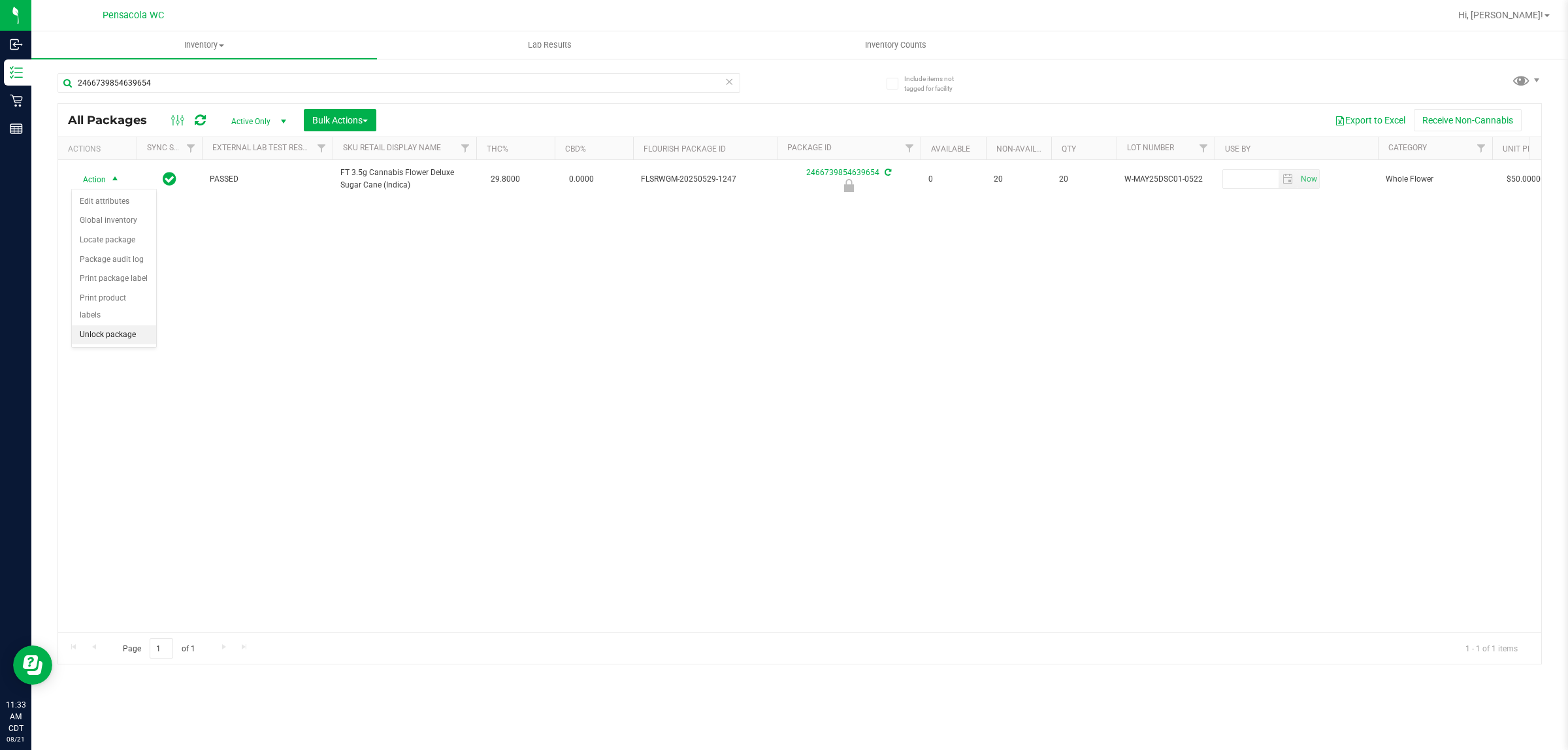
click at [116, 325] on li "Unlock package" at bounding box center [113, 334] width 84 height 20
click at [134, 318] on li "Print package label" at bounding box center [122, 318] width 101 height 20
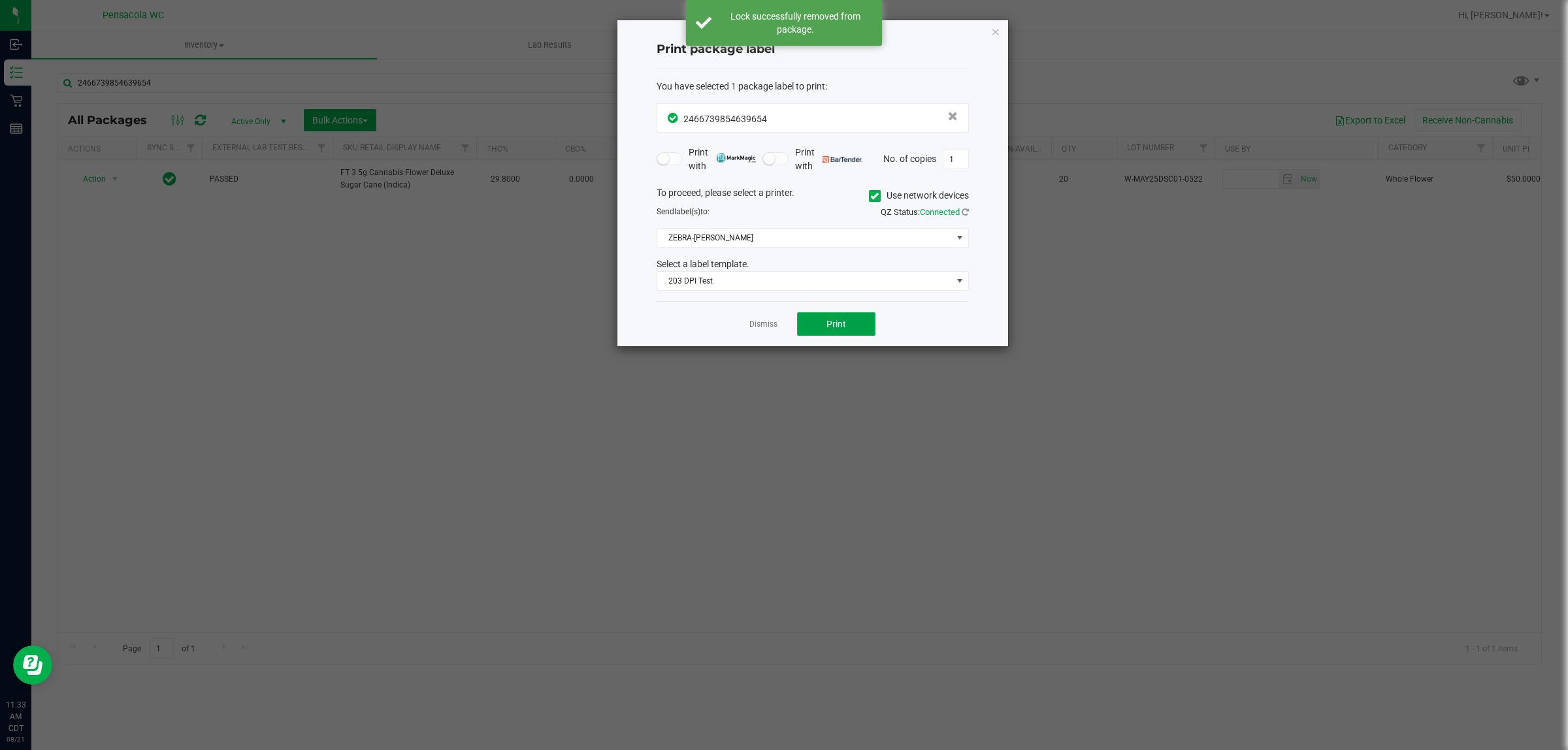
click at [781, 327] on span "Print" at bounding box center [836, 323] width 20 height 10
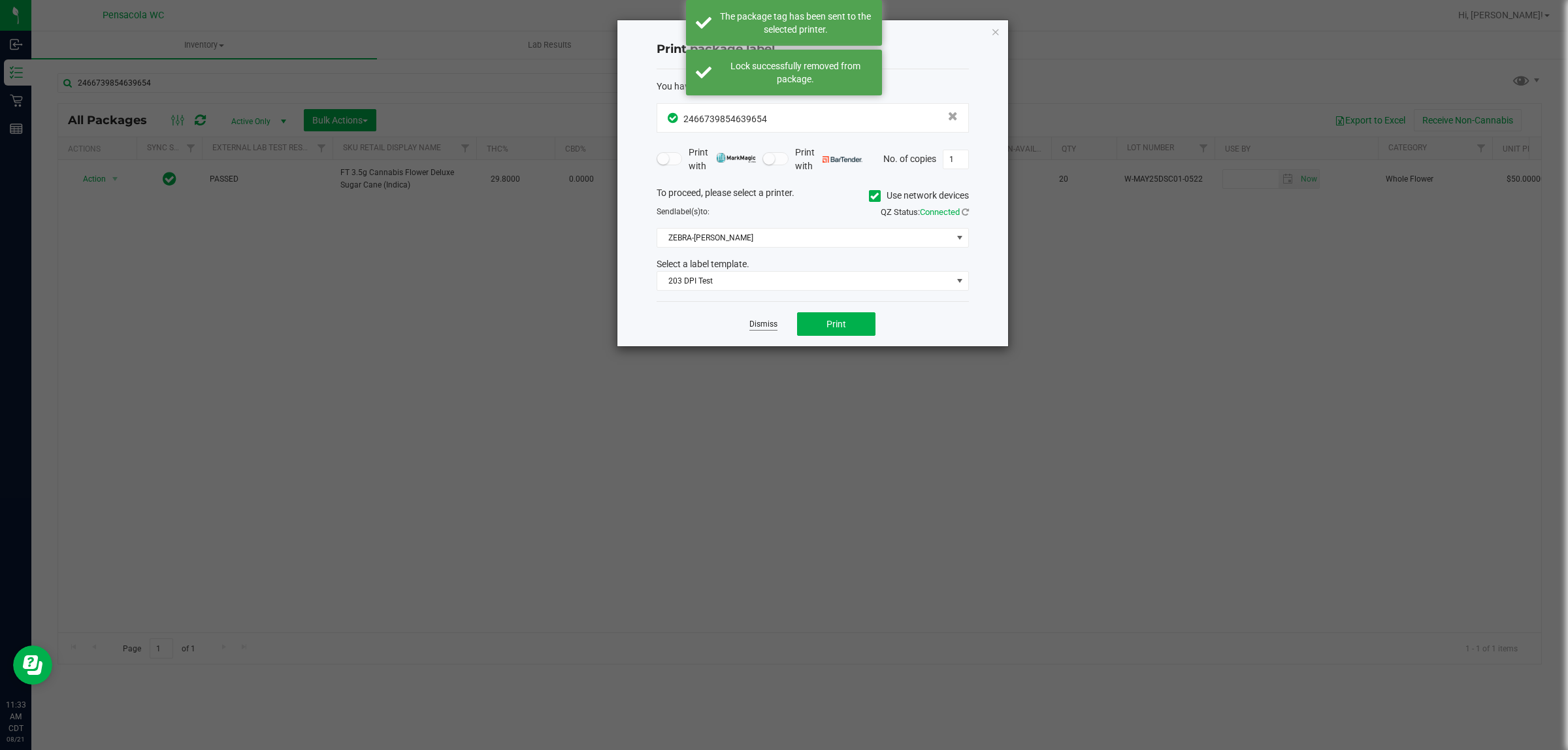
click at [769, 325] on link "Dismiss" at bounding box center [763, 324] width 28 height 11
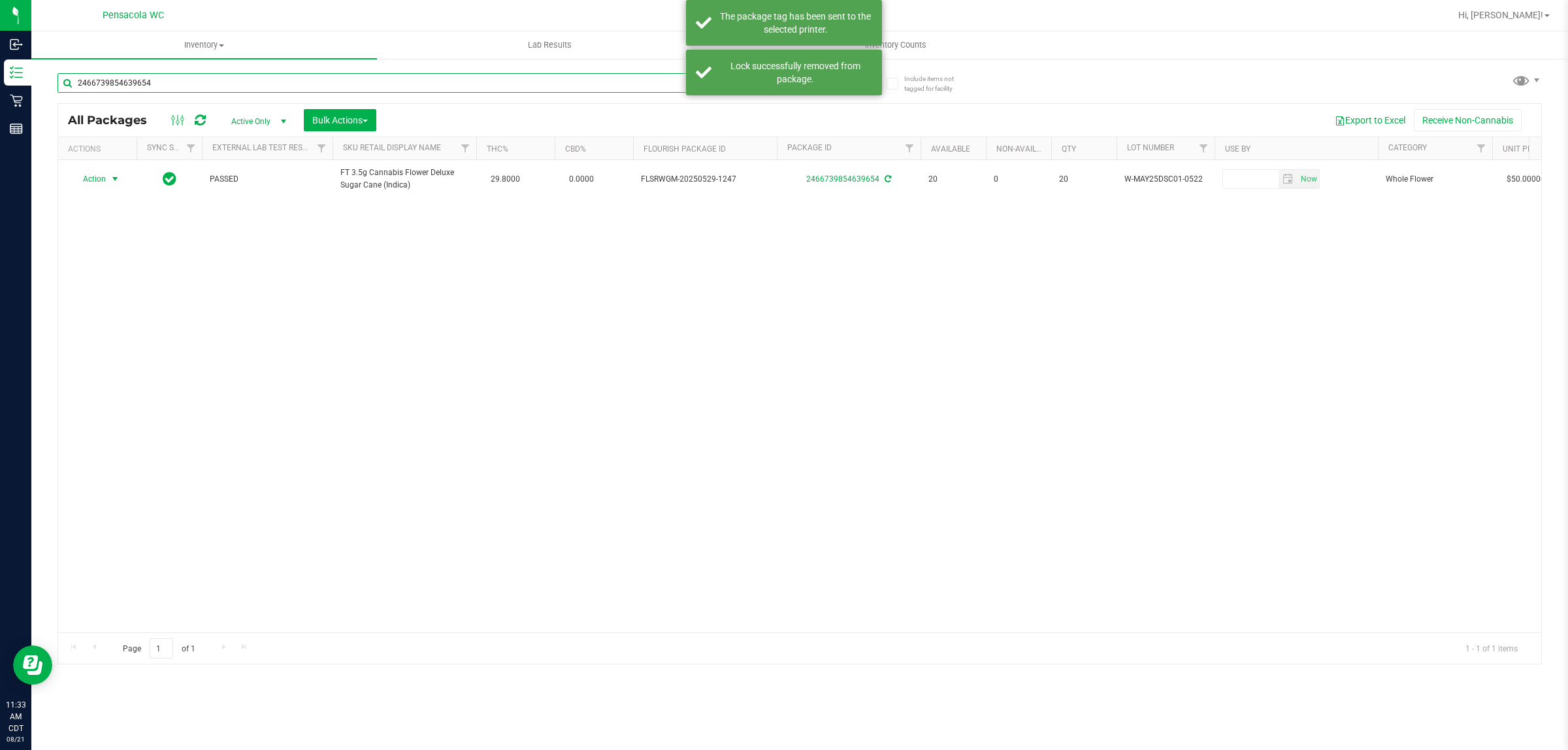
click at [624, 82] on input "2466739854639654" at bounding box center [399, 83] width 683 height 20
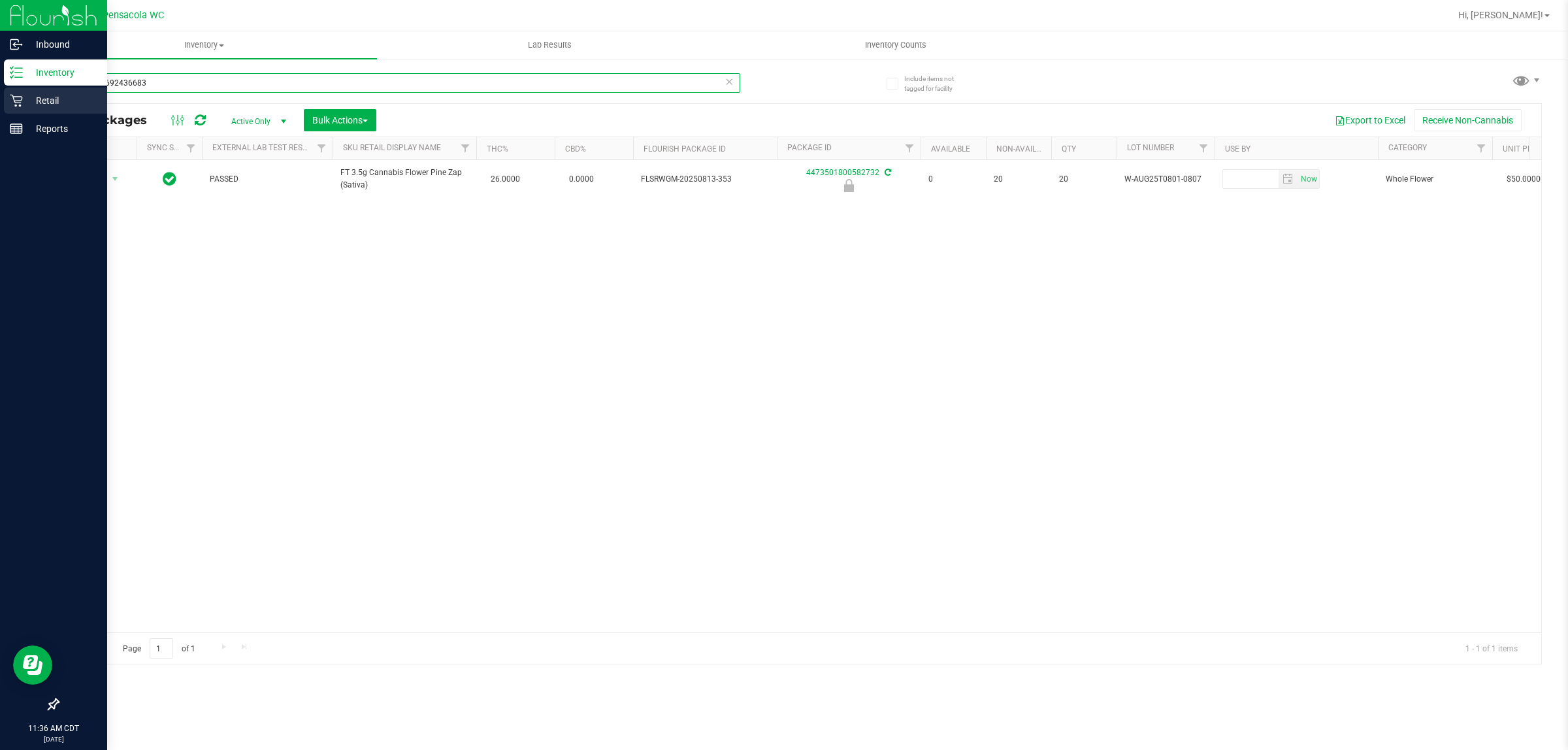
type input "8204176924366835"
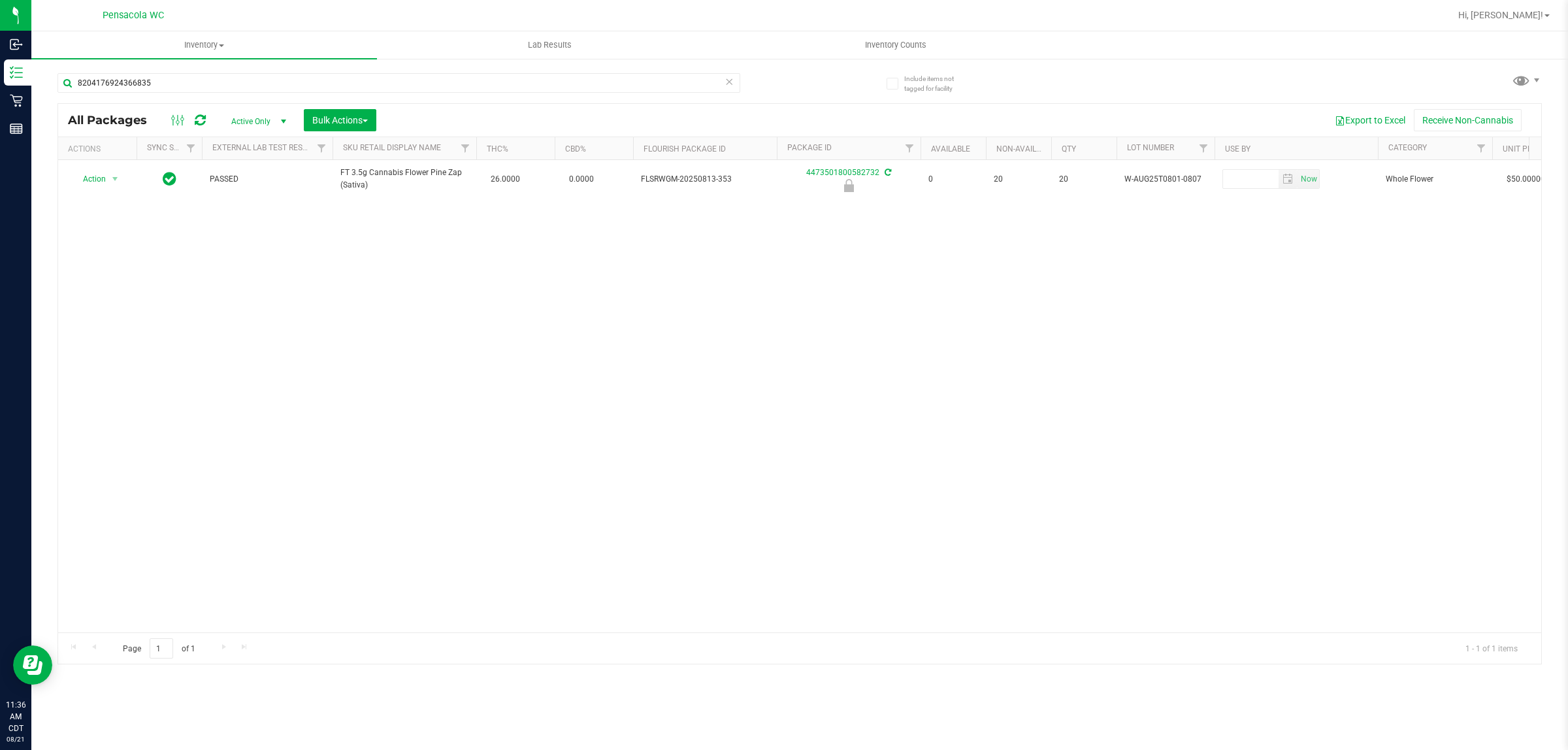
click at [514, 444] on div "Action Action Edit attributes Global inventory Locate package Package audit log…" at bounding box center [800, 396] width 1483 height 472
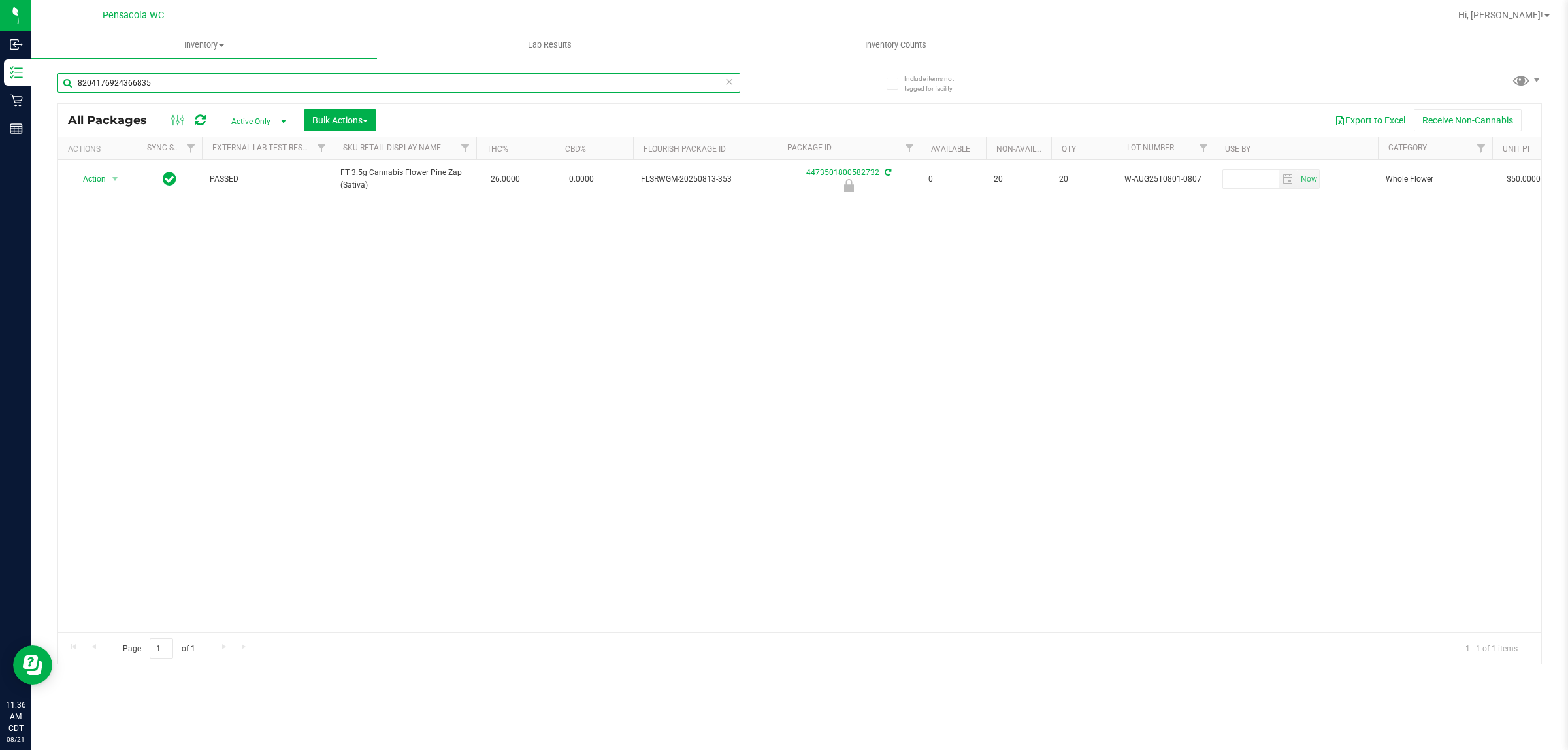
click at [358, 84] on input "8204176924366835" at bounding box center [399, 83] width 683 height 20
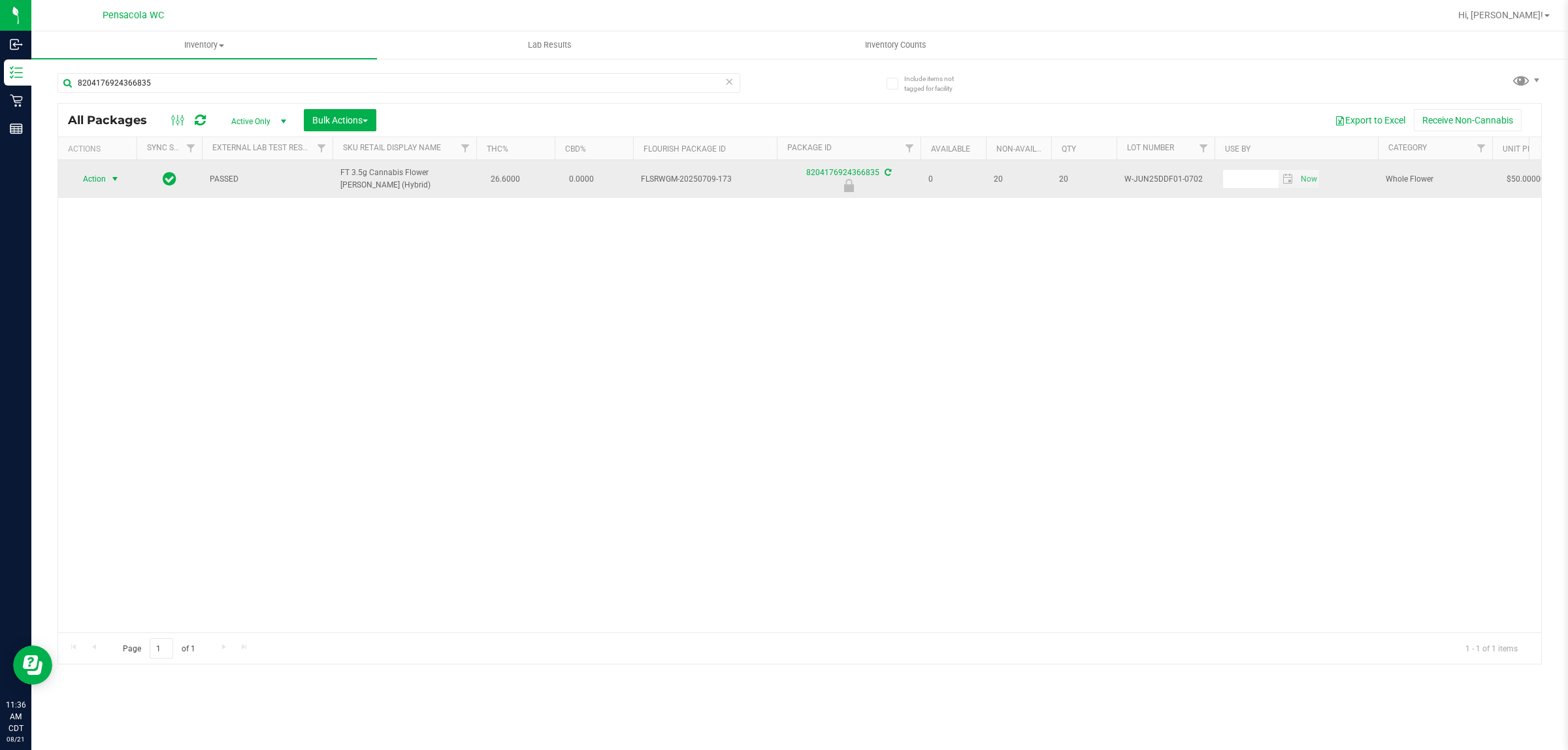
click at [112, 180] on span "select" at bounding box center [114, 178] width 10 height 10
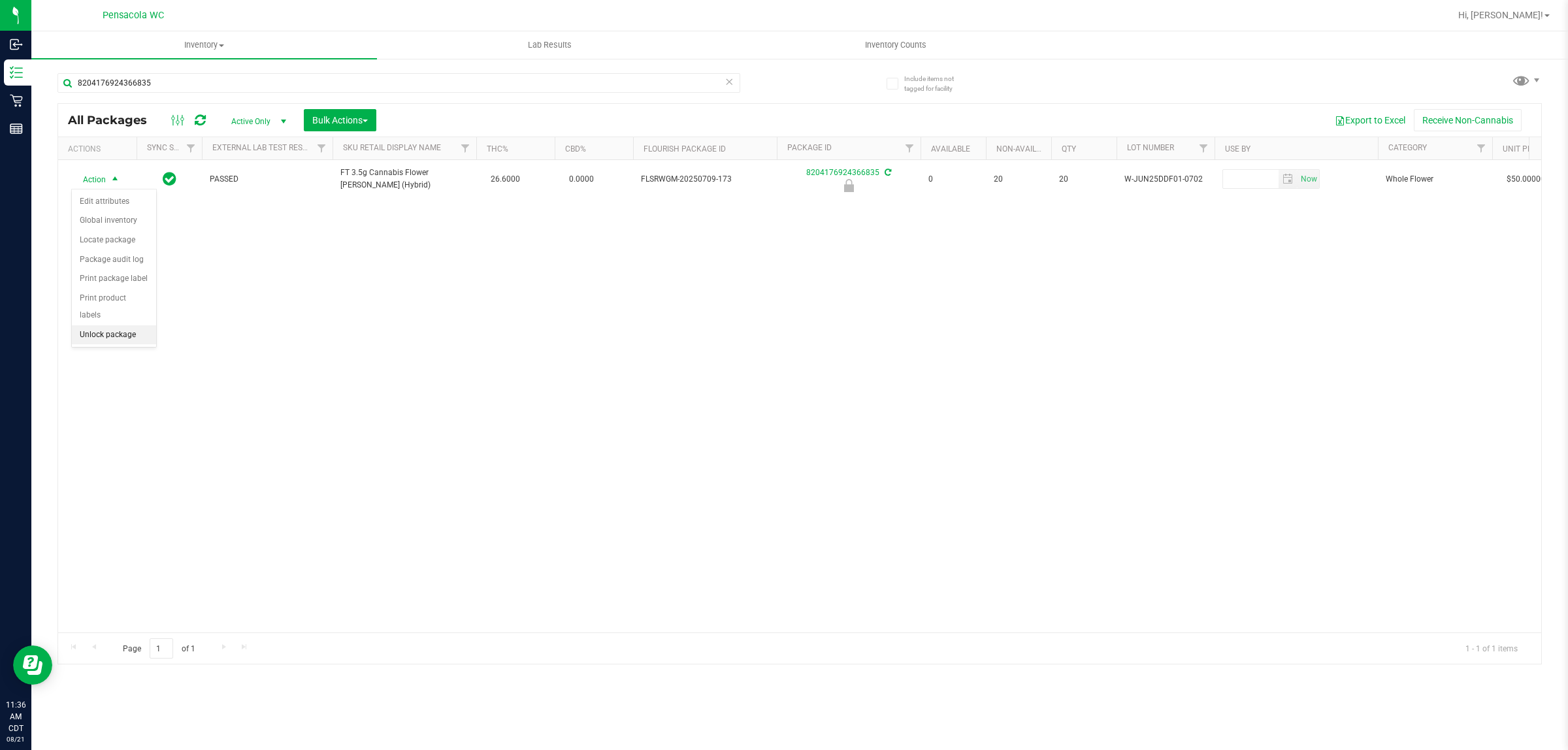
click at [118, 325] on li "Unlock package" at bounding box center [113, 334] width 84 height 20
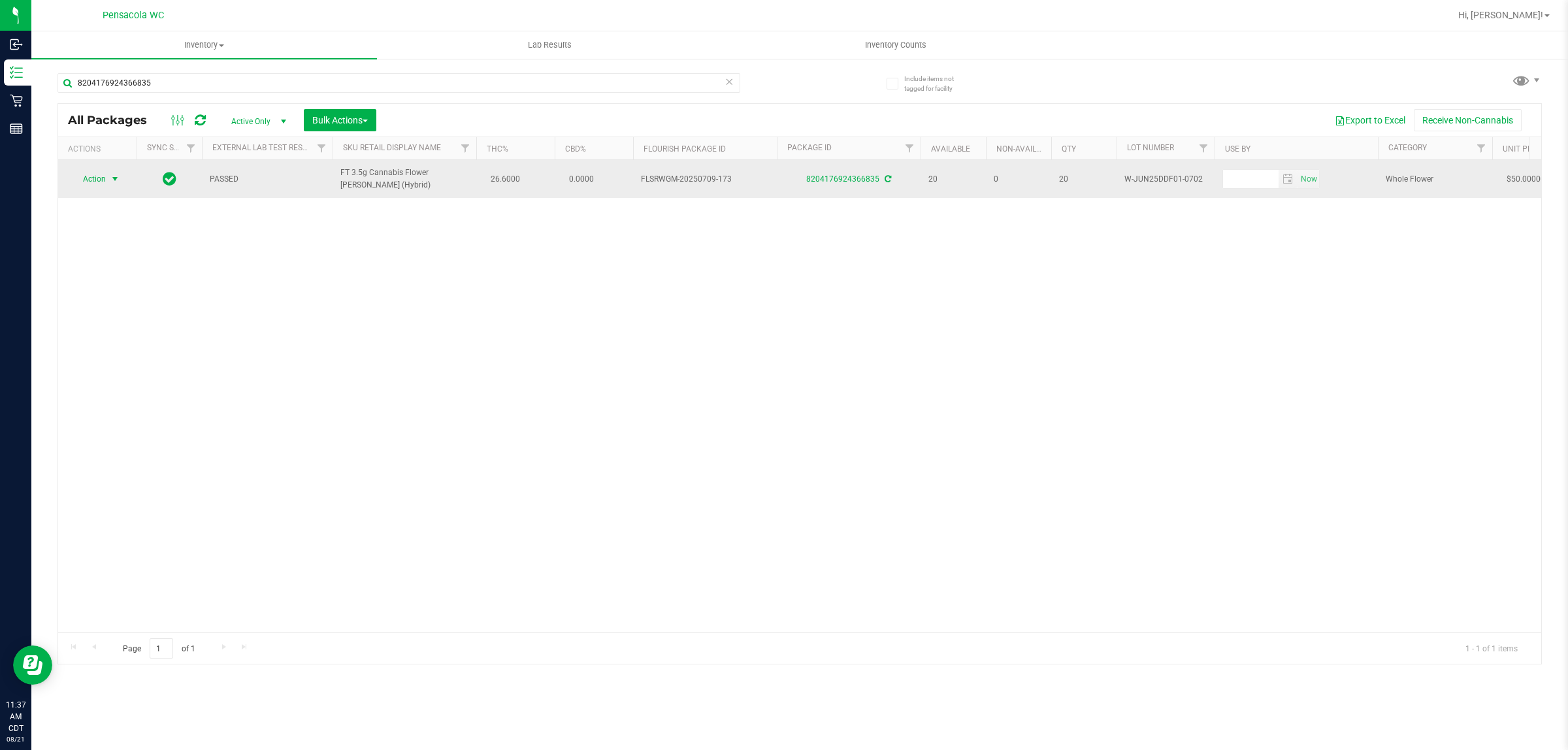
click at [109, 180] on span "select" at bounding box center [114, 178] width 10 height 10
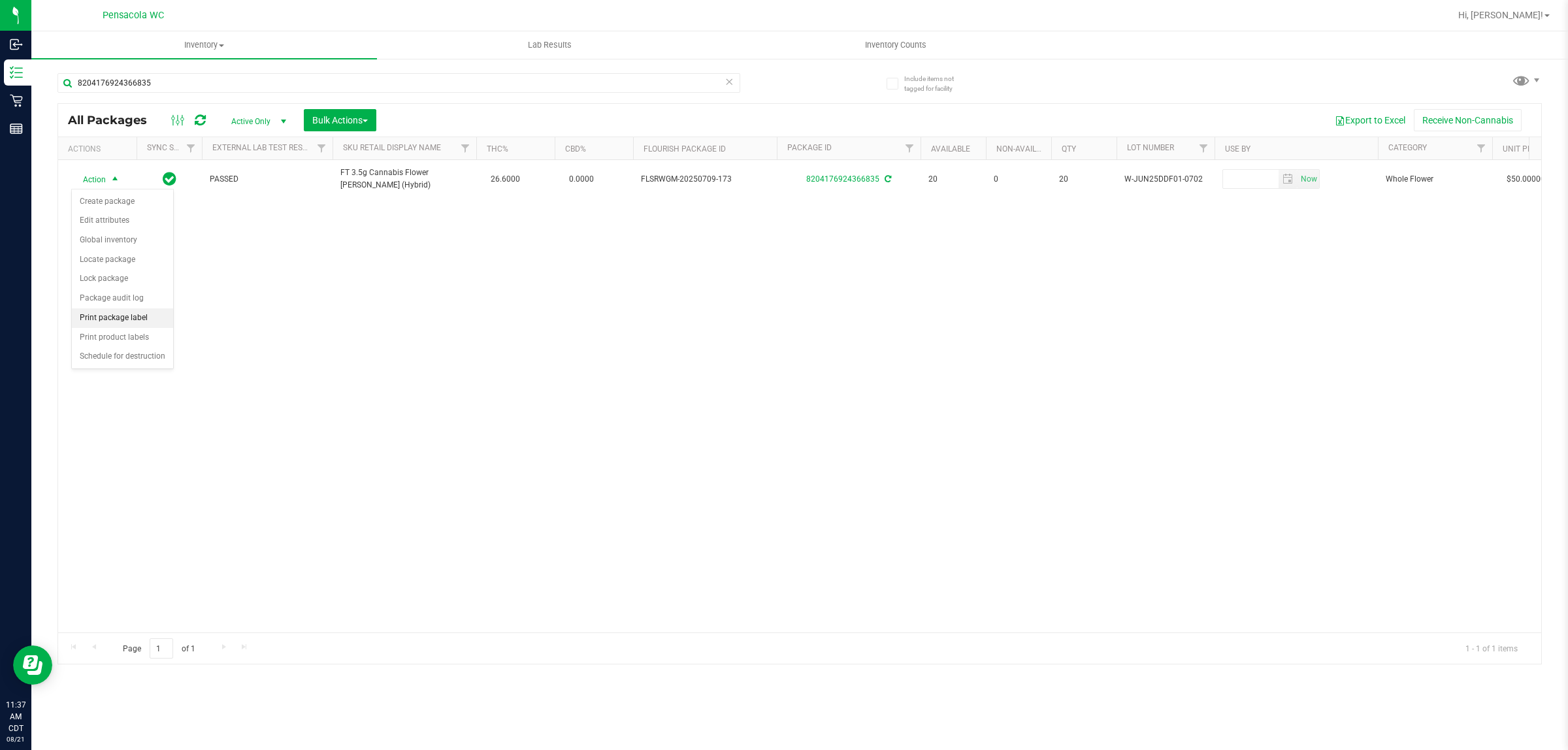
click at [131, 318] on li "Print package label" at bounding box center [122, 318] width 101 height 20
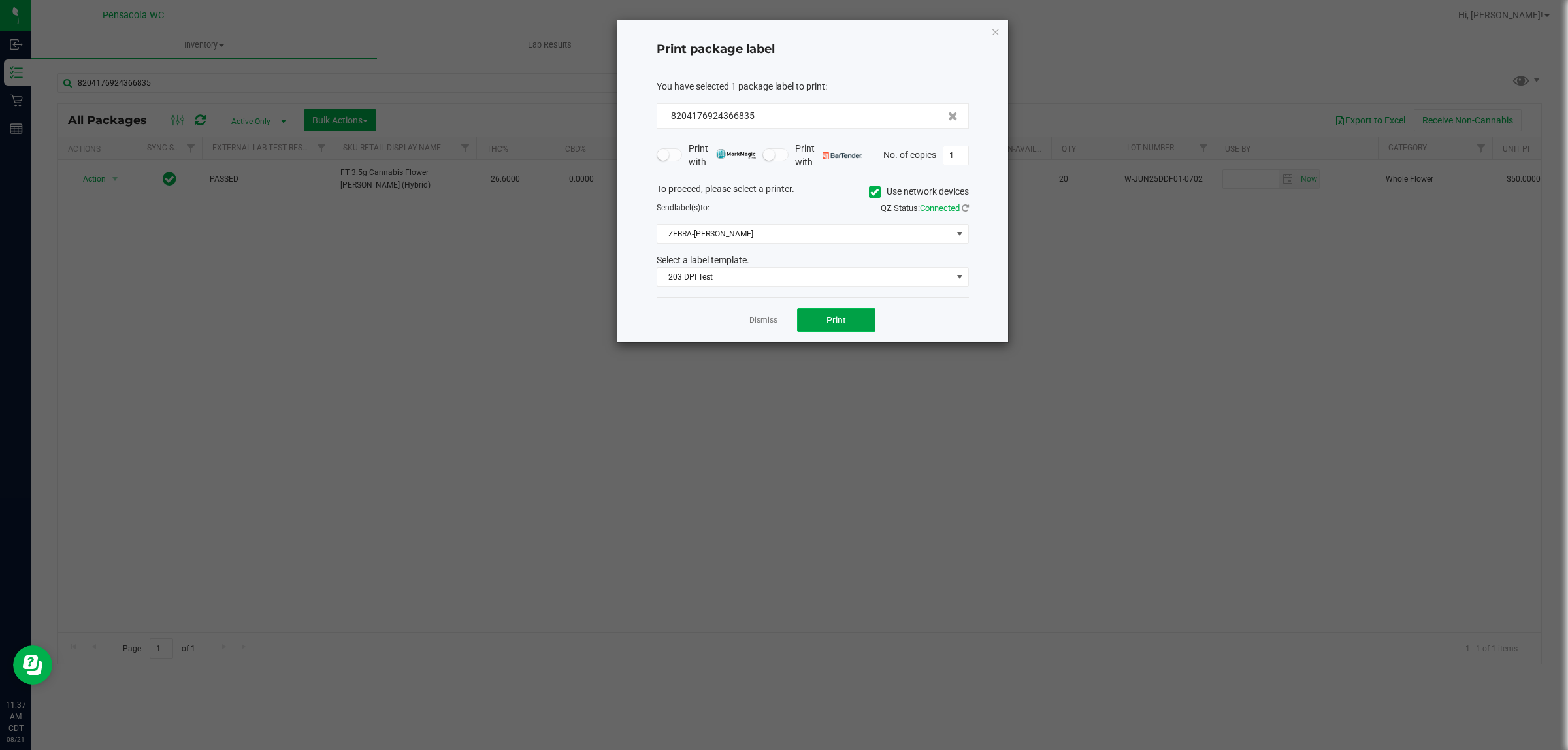
click at [781, 322] on span "Print" at bounding box center [836, 319] width 20 height 10
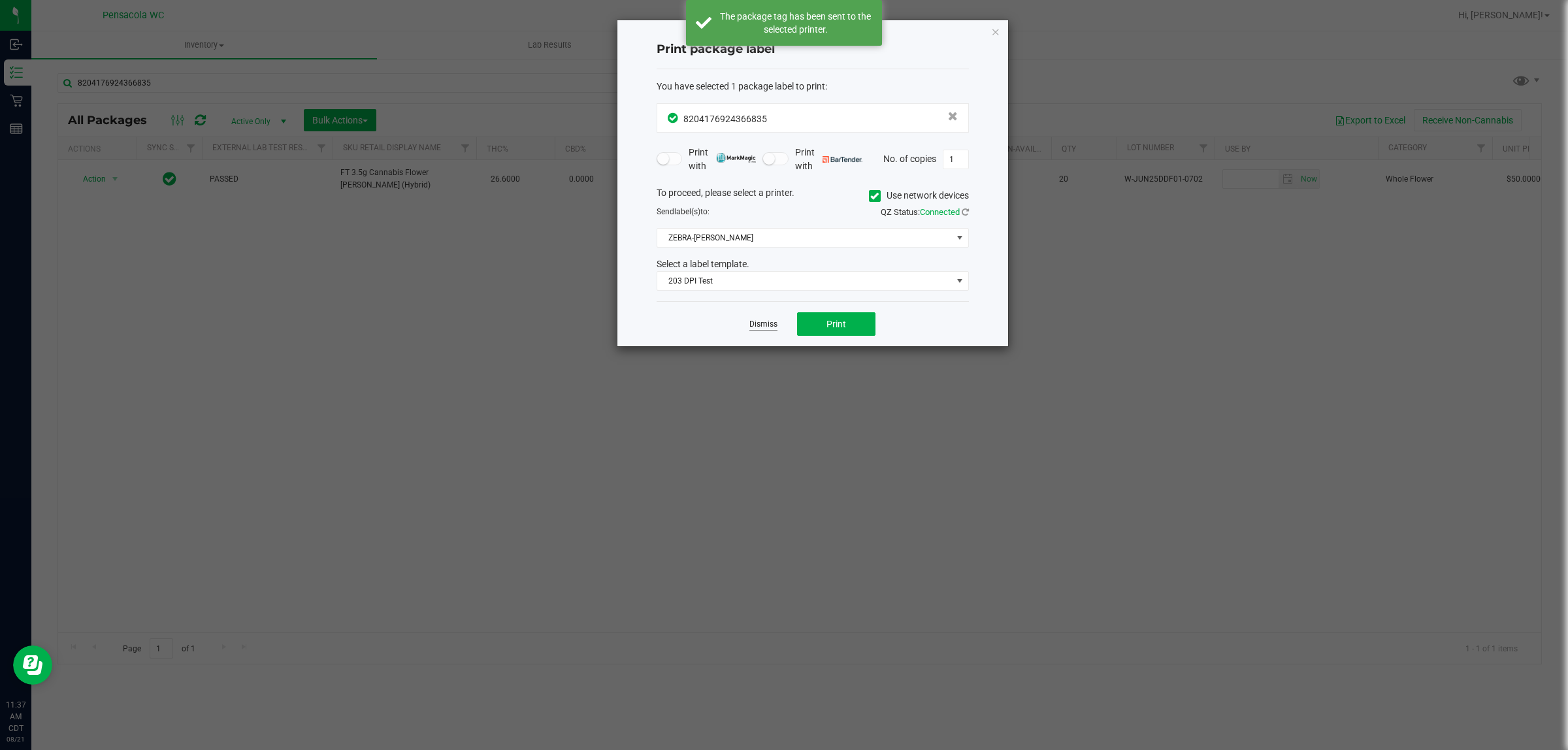
click at [769, 325] on link "Dismiss" at bounding box center [763, 324] width 28 height 11
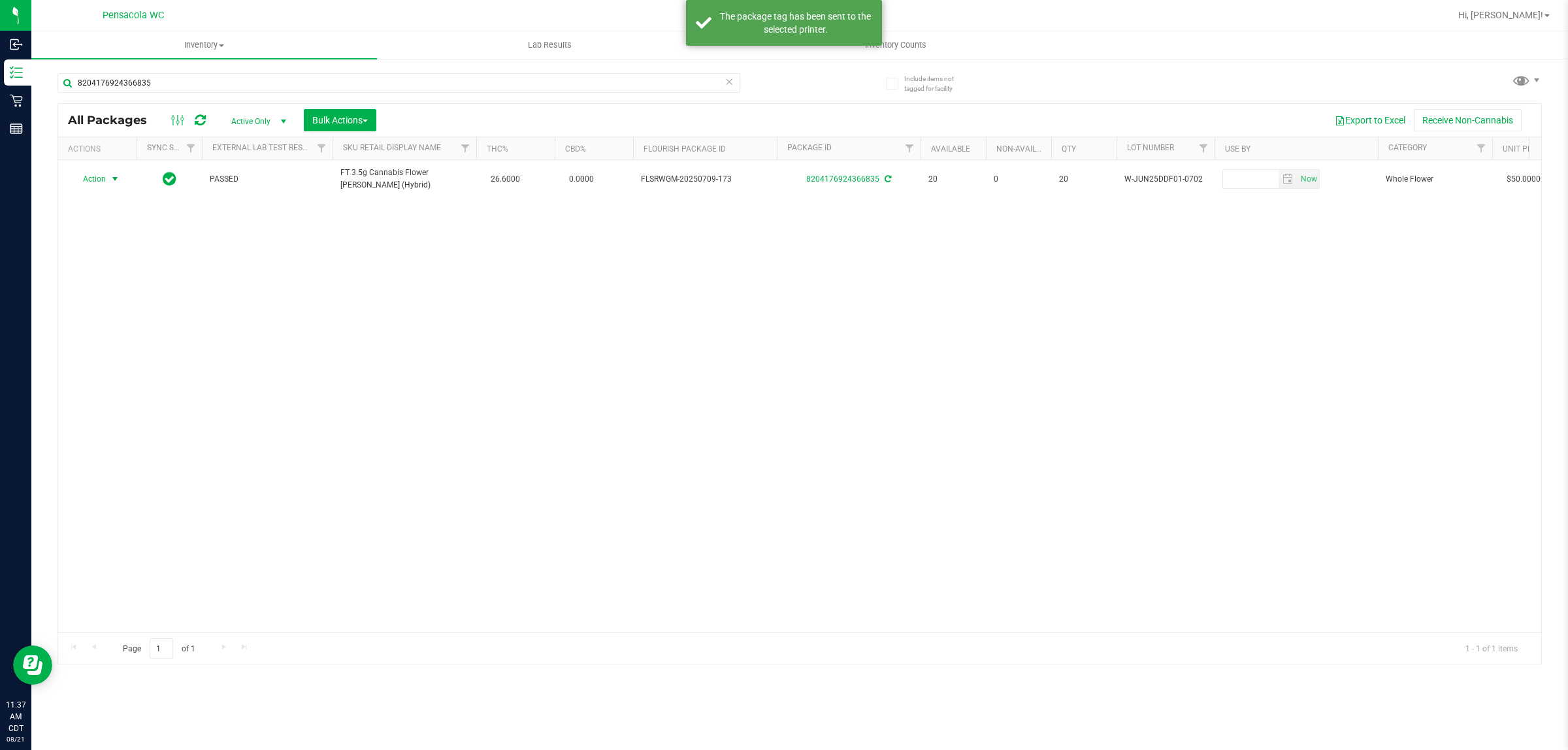
click at [582, 337] on div "Action Action Create package Edit attributes Global inventory Locate package Lo…" at bounding box center [800, 396] width 1483 height 472
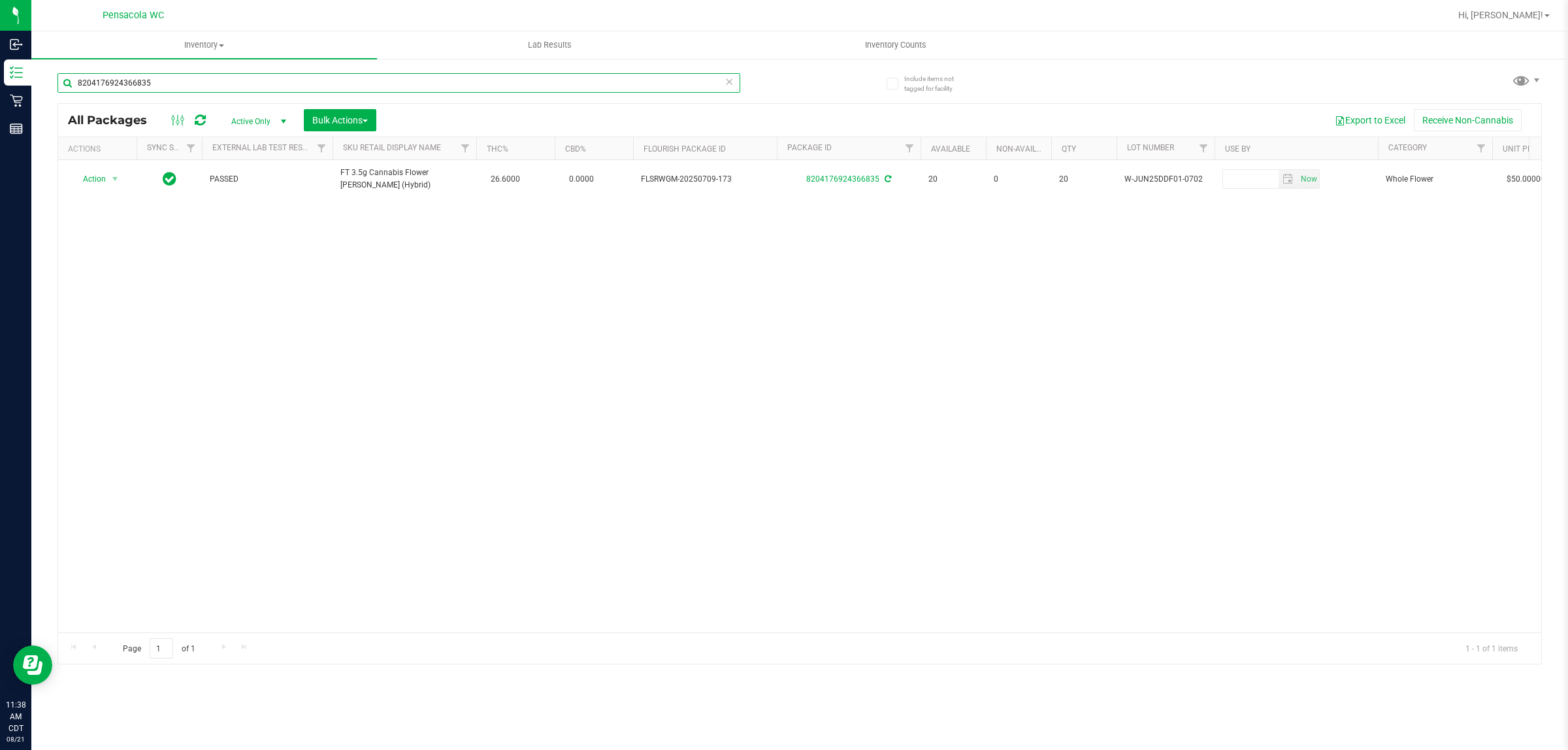
click at [645, 87] on input "8204176924366835" at bounding box center [399, 83] width 683 height 20
type input "8411451593054707"
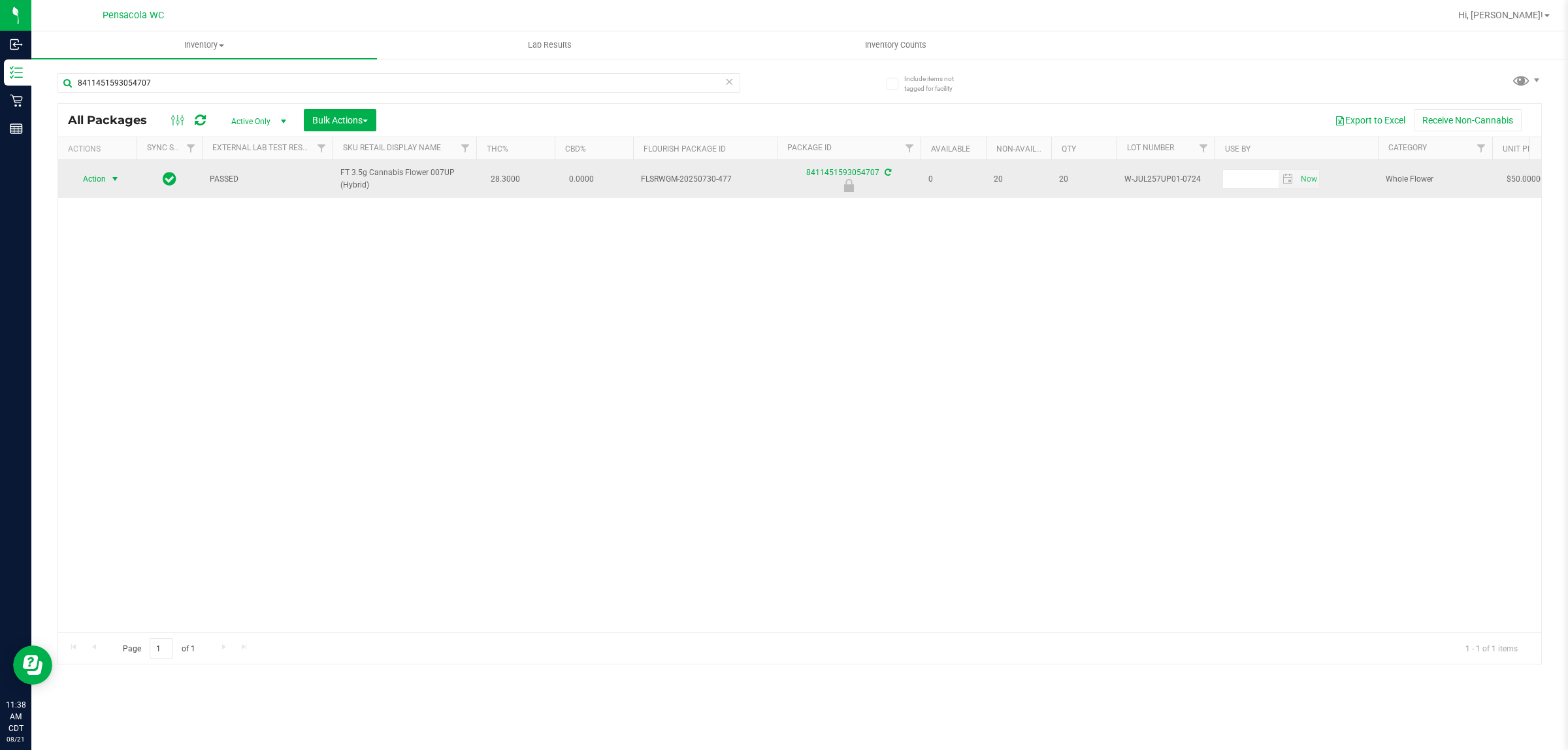
click at [93, 174] on span "Action" at bounding box center [89, 178] width 35 height 18
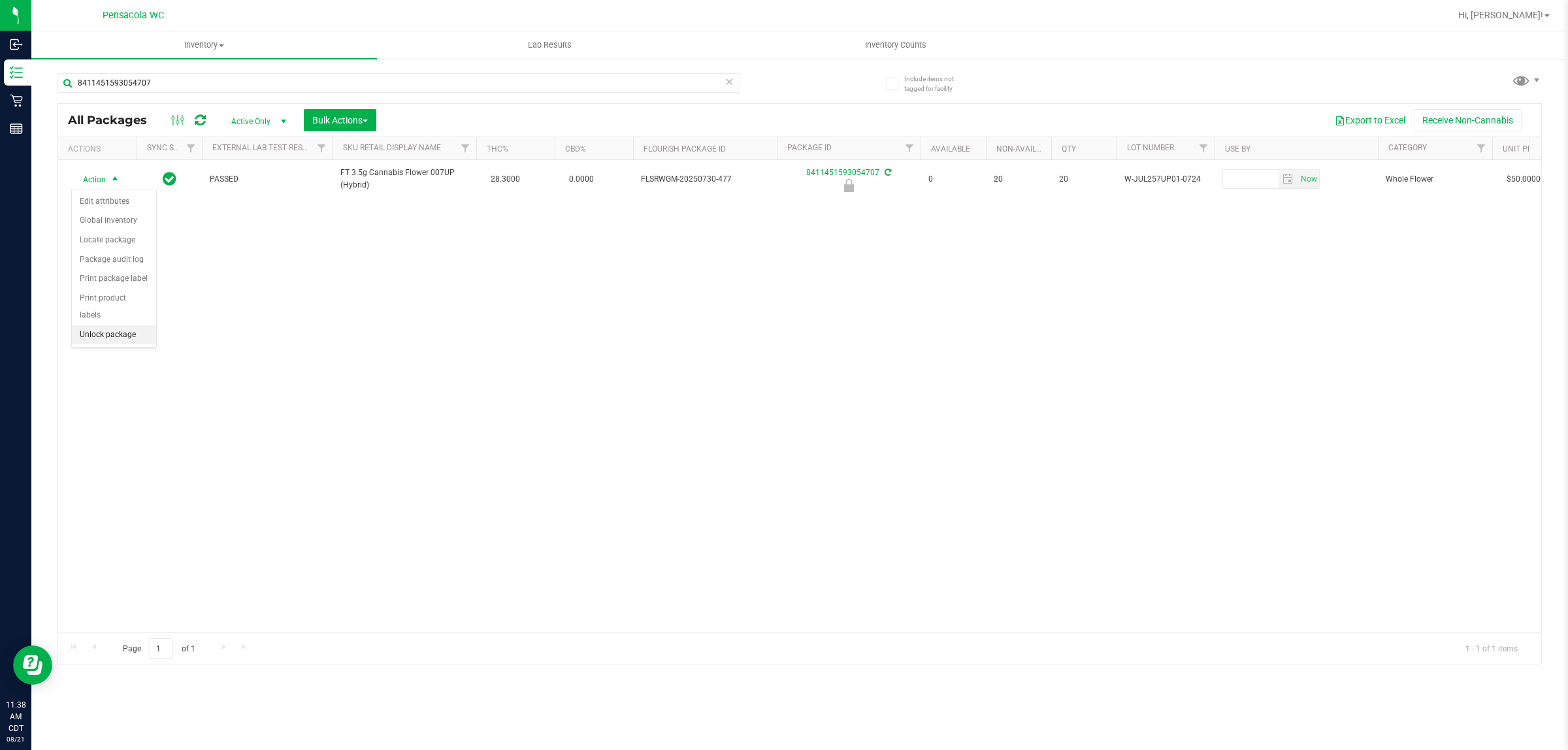
click at [106, 325] on li "Unlock package" at bounding box center [113, 334] width 84 height 20
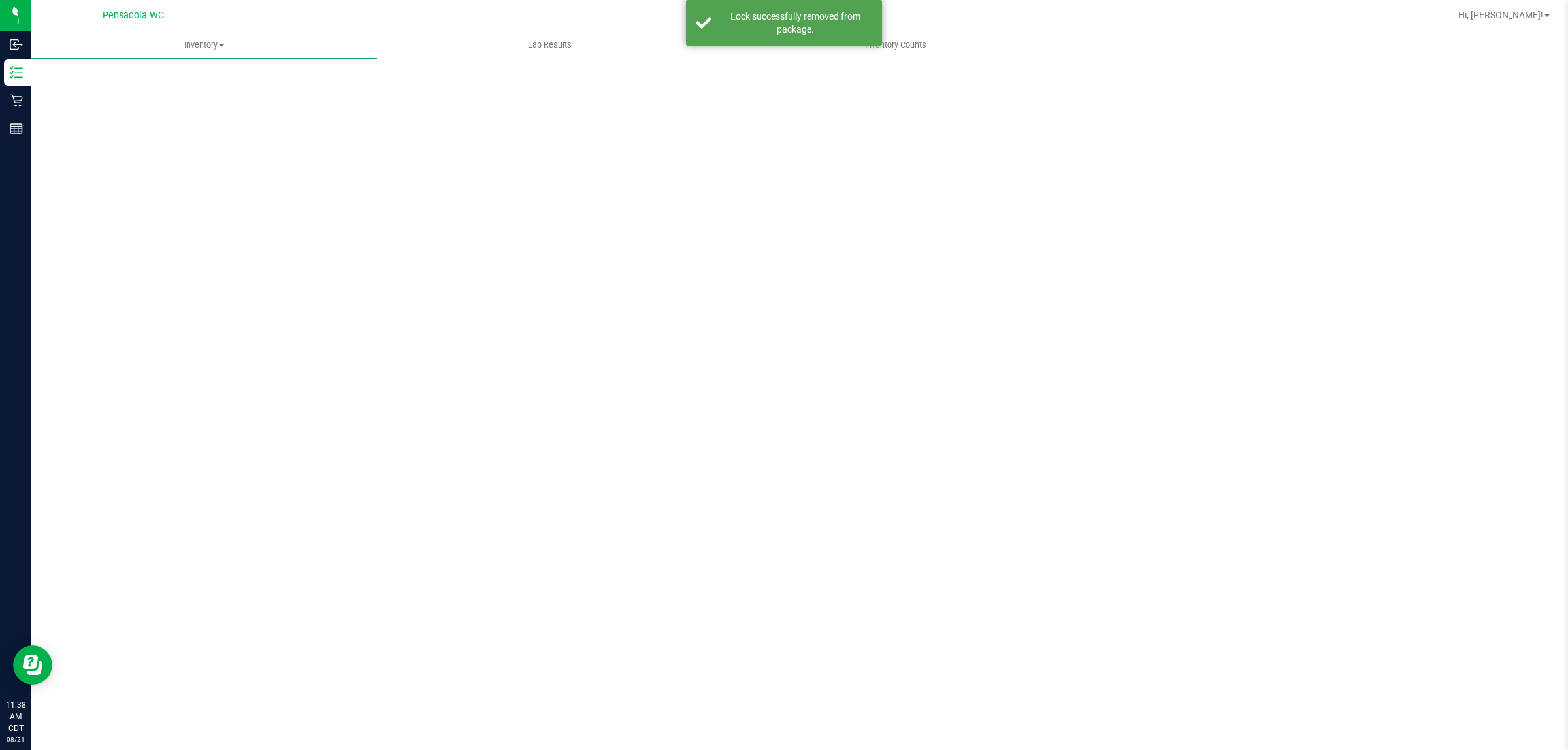
click at [106, 175] on div "Scan Packages 0" at bounding box center [799, 262] width 1484 height 383
click at [109, 176] on div at bounding box center [800, 265] width 1483 height 323
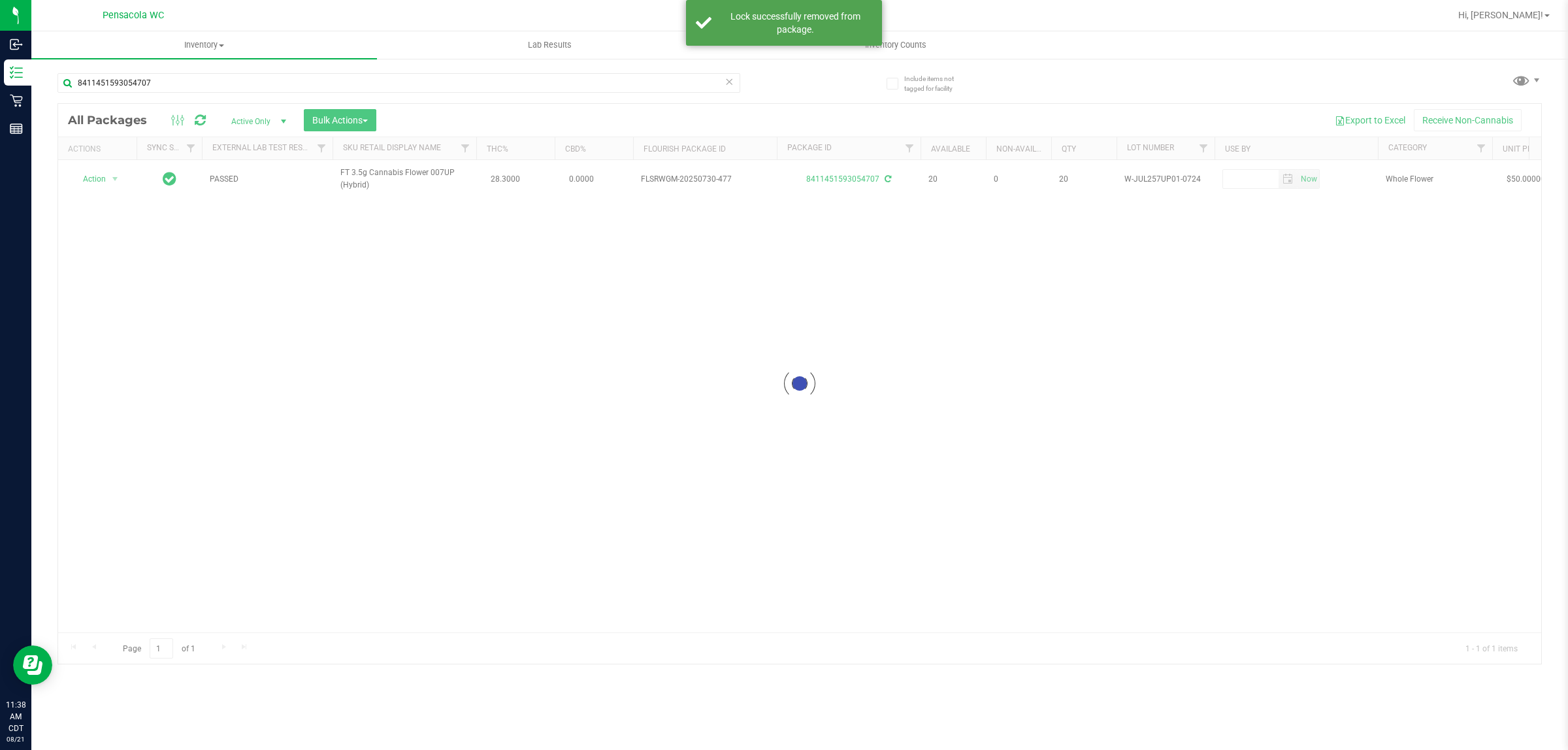
click at [109, 176] on div at bounding box center [800, 383] width 1483 height 560
click at [109, 176] on span "select" at bounding box center [114, 178] width 10 height 10
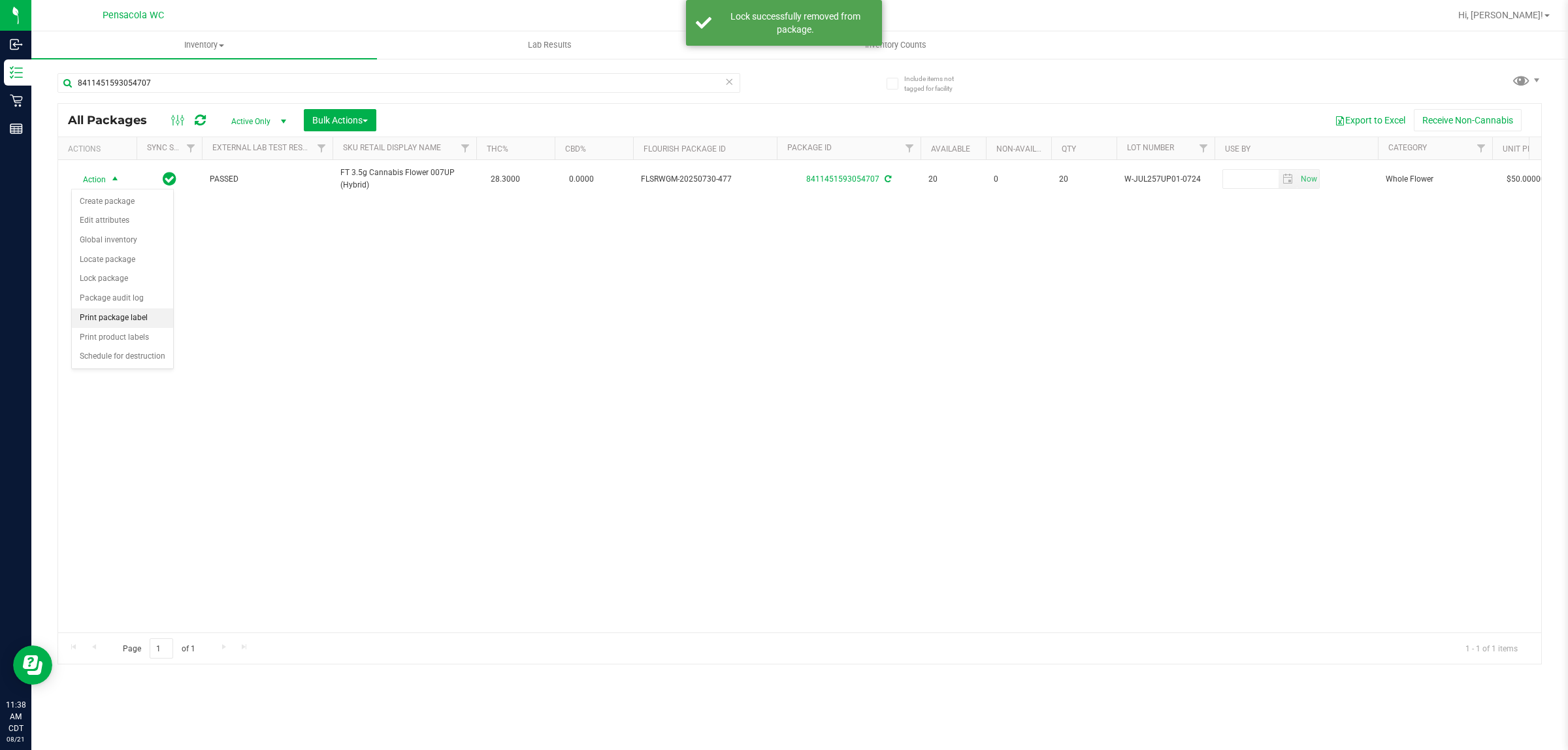
click at [129, 318] on li "Print package label" at bounding box center [122, 318] width 101 height 20
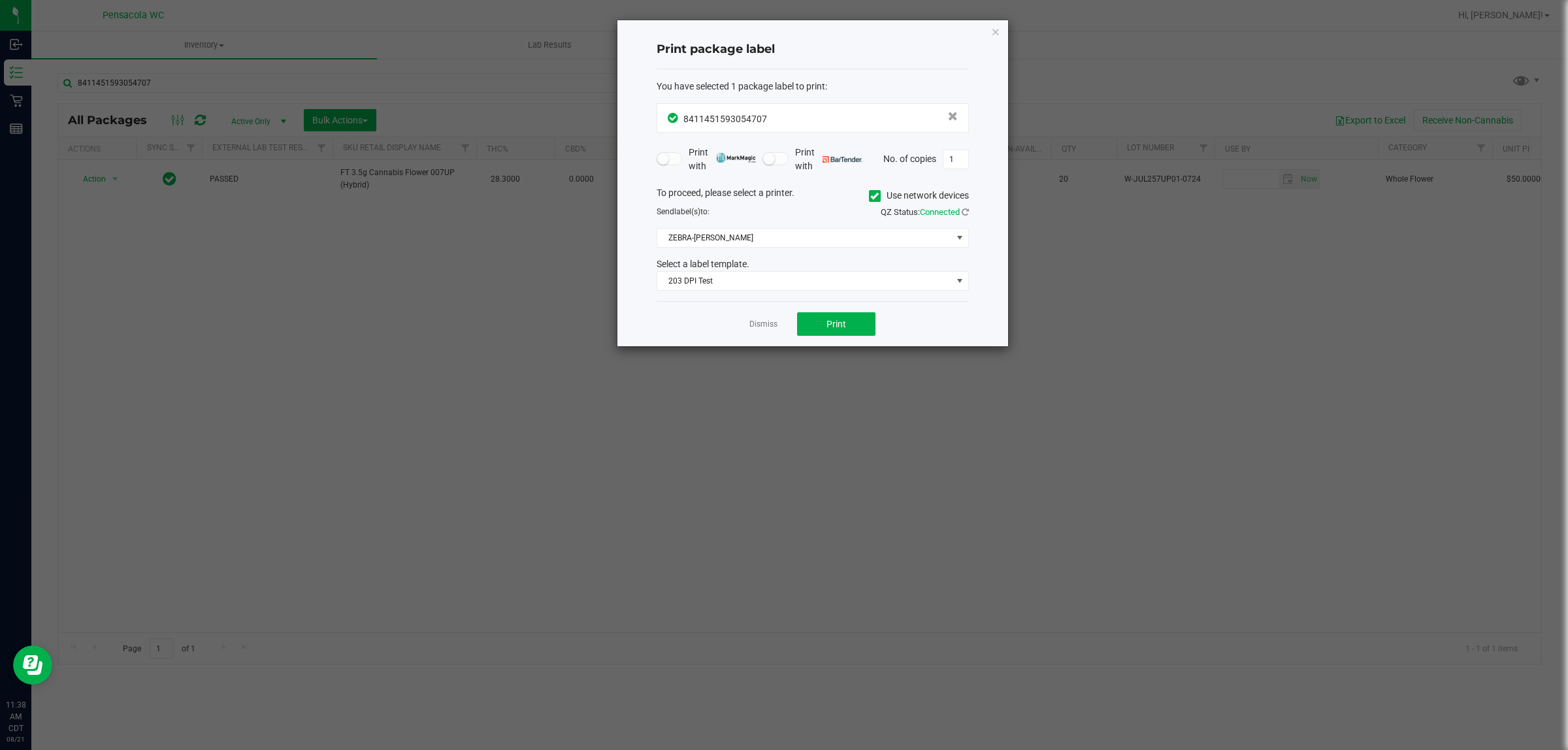
click at [781, 340] on div "Dismiss Print" at bounding box center [812, 324] width 312 height 45
click at [781, 321] on span "Print" at bounding box center [836, 323] width 20 height 10
drag, startPoint x: 773, startPoint y: 324, endPoint x: 764, endPoint y: 322, distance: 9.2
click at [772, 324] on link "Dismiss" at bounding box center [763, 324] width 28 height 11
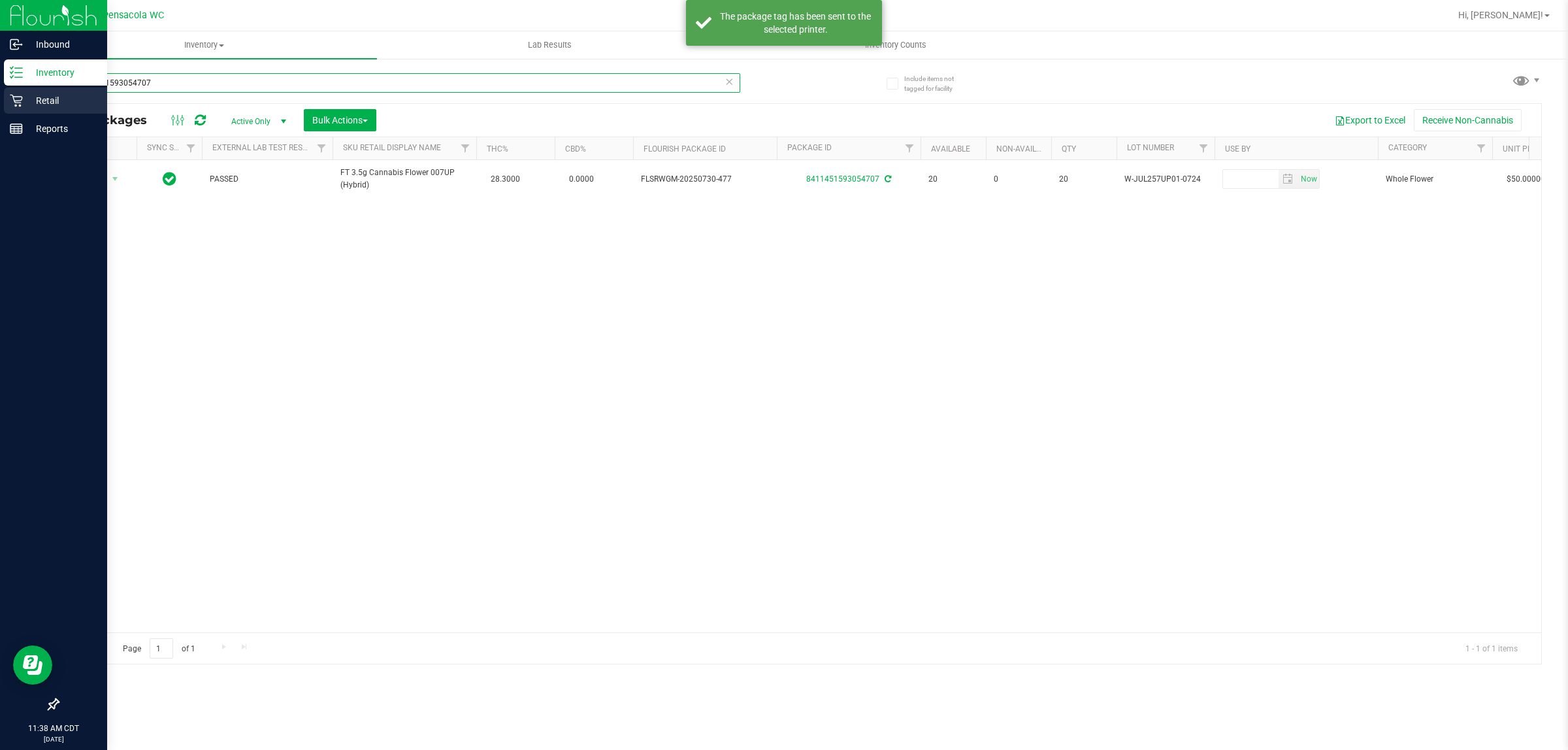
drag, startPoint x: 585, startPoint y: 89, endPoint x: 0, endPoint y: 92, distance: 585.0
click at [0, 92] on div "Inbound Inventory Retail Reports 11:38 AM CDT 08/21/2025 08/21 Pensacola WC Hi,…" at bounding box center [784, 375] width 1568 height 750
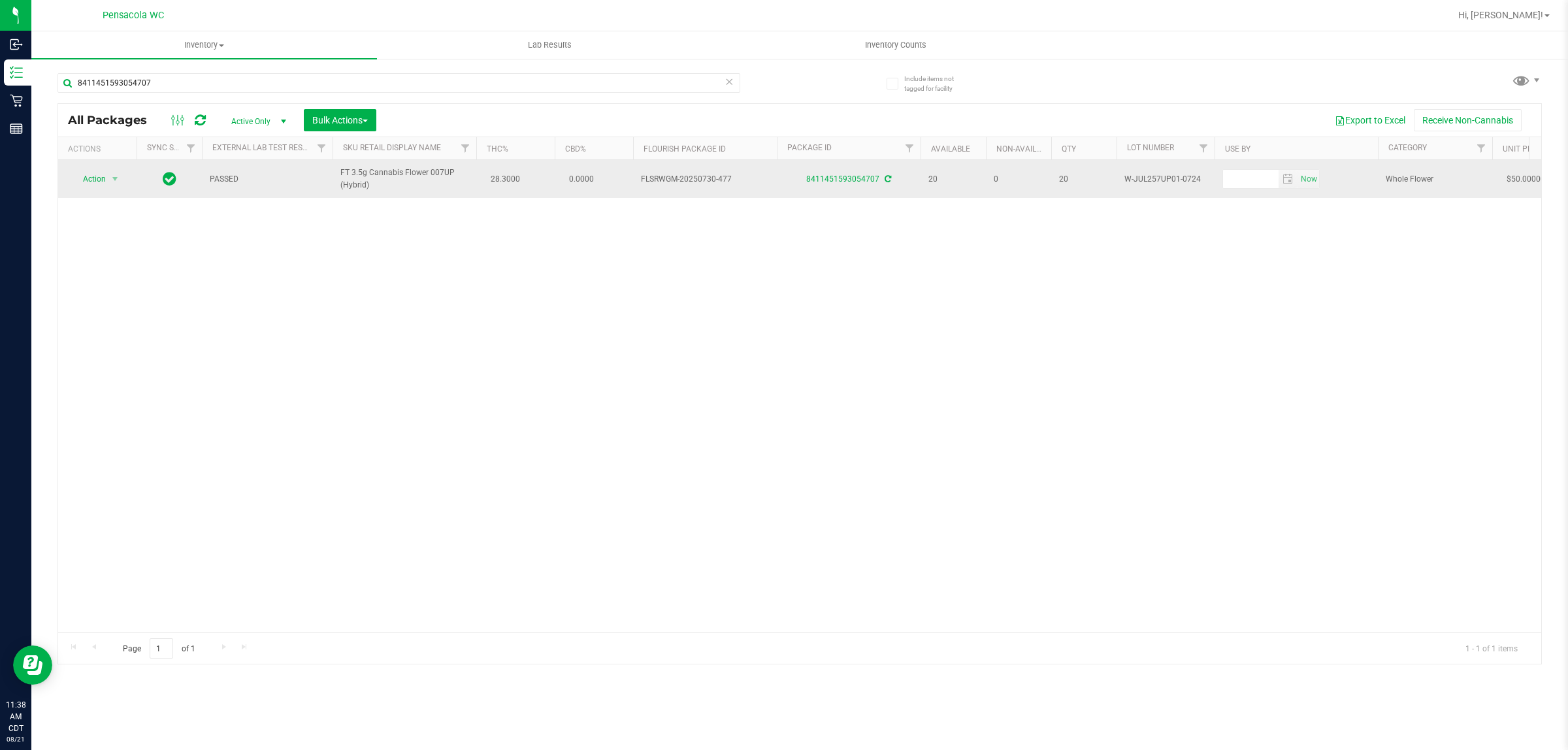
click at [180, 198] on td at bounding box center [169, 179] width 65 height 38
click at [111, 180] on span "select" at bounding box center [114, 178] width 10 height 10
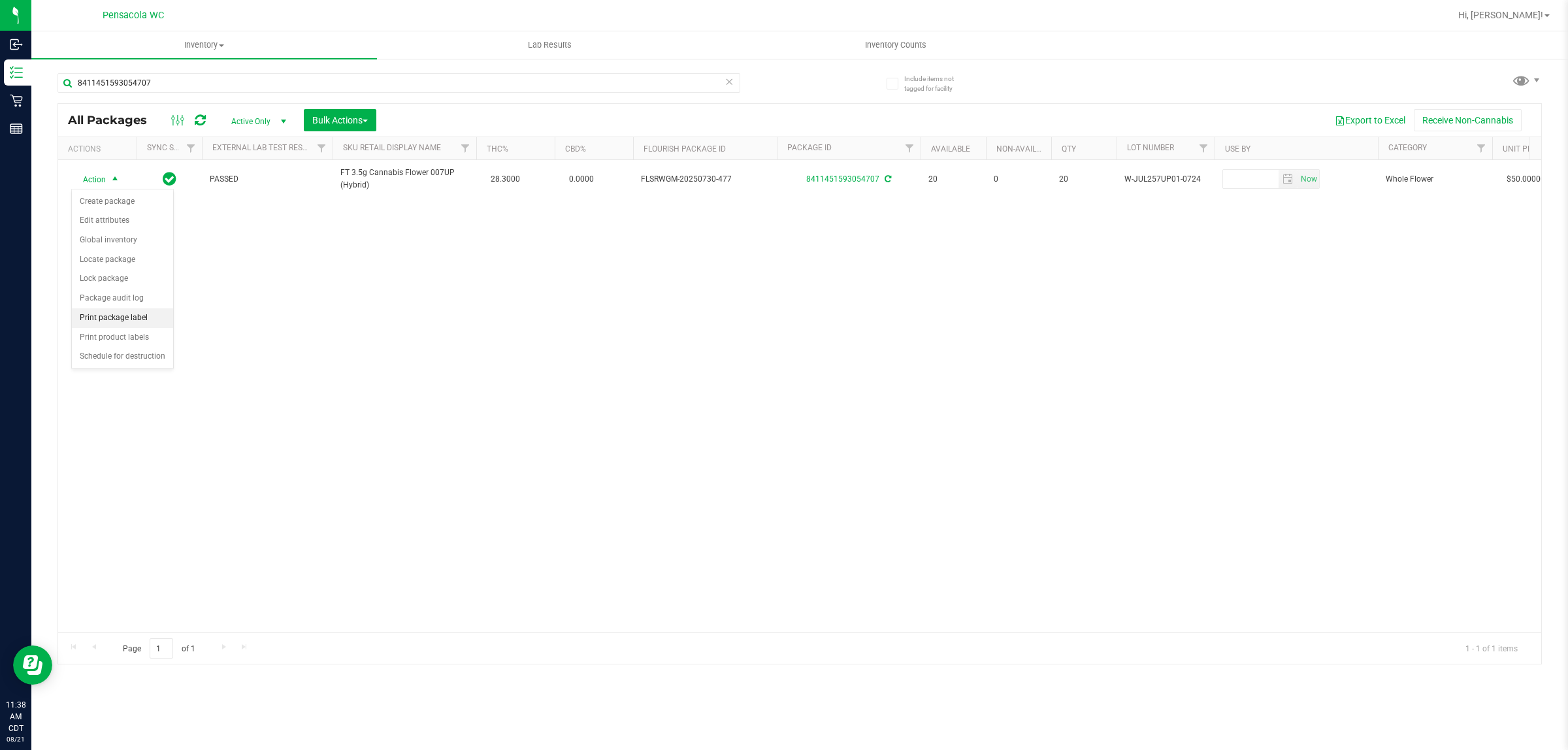
click at [140, 325] on li "Print package label" at bounding box center [122, 318] width 101 height 20
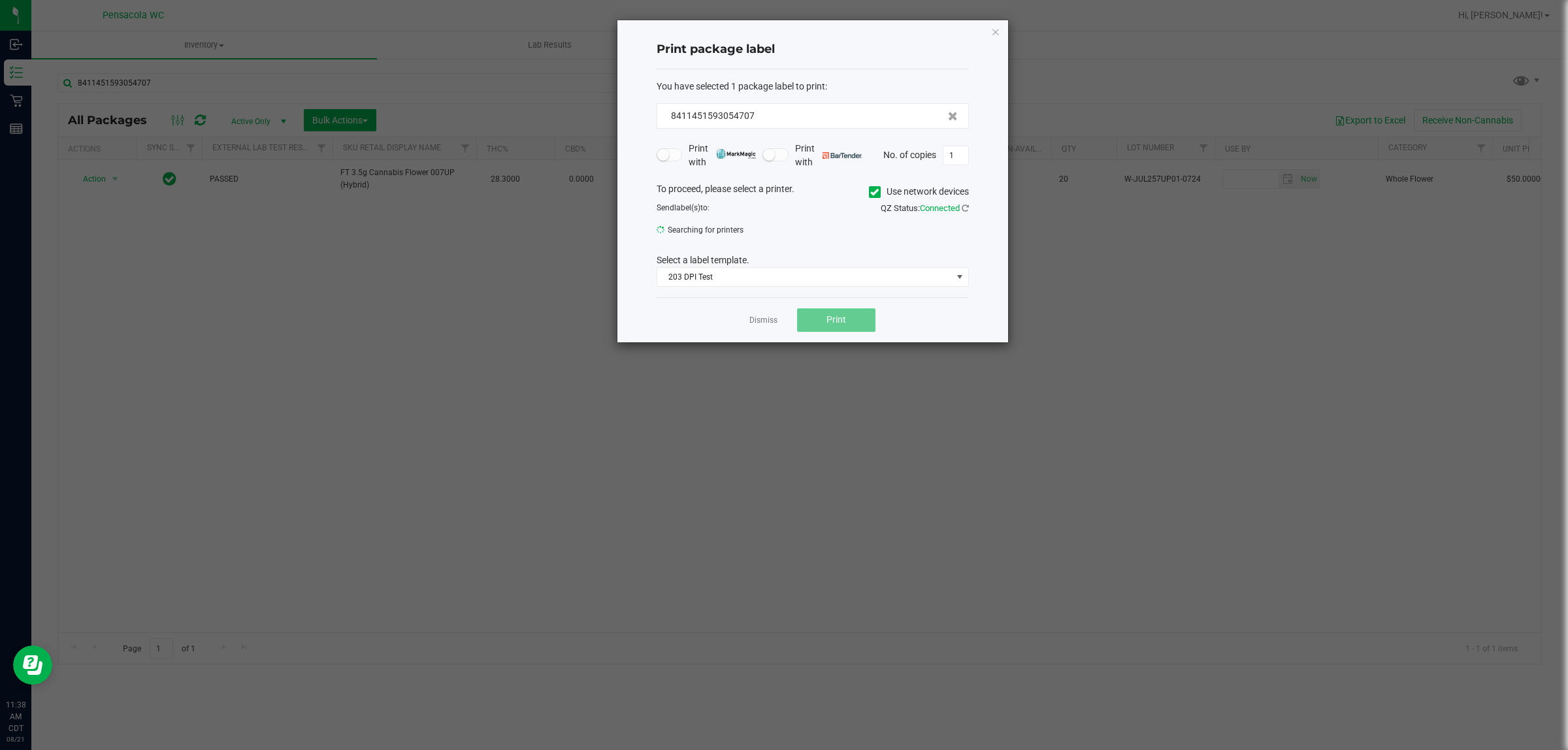
click at [781, 325] on span "Print" at bounding box center [836, 319] width 20 height 10
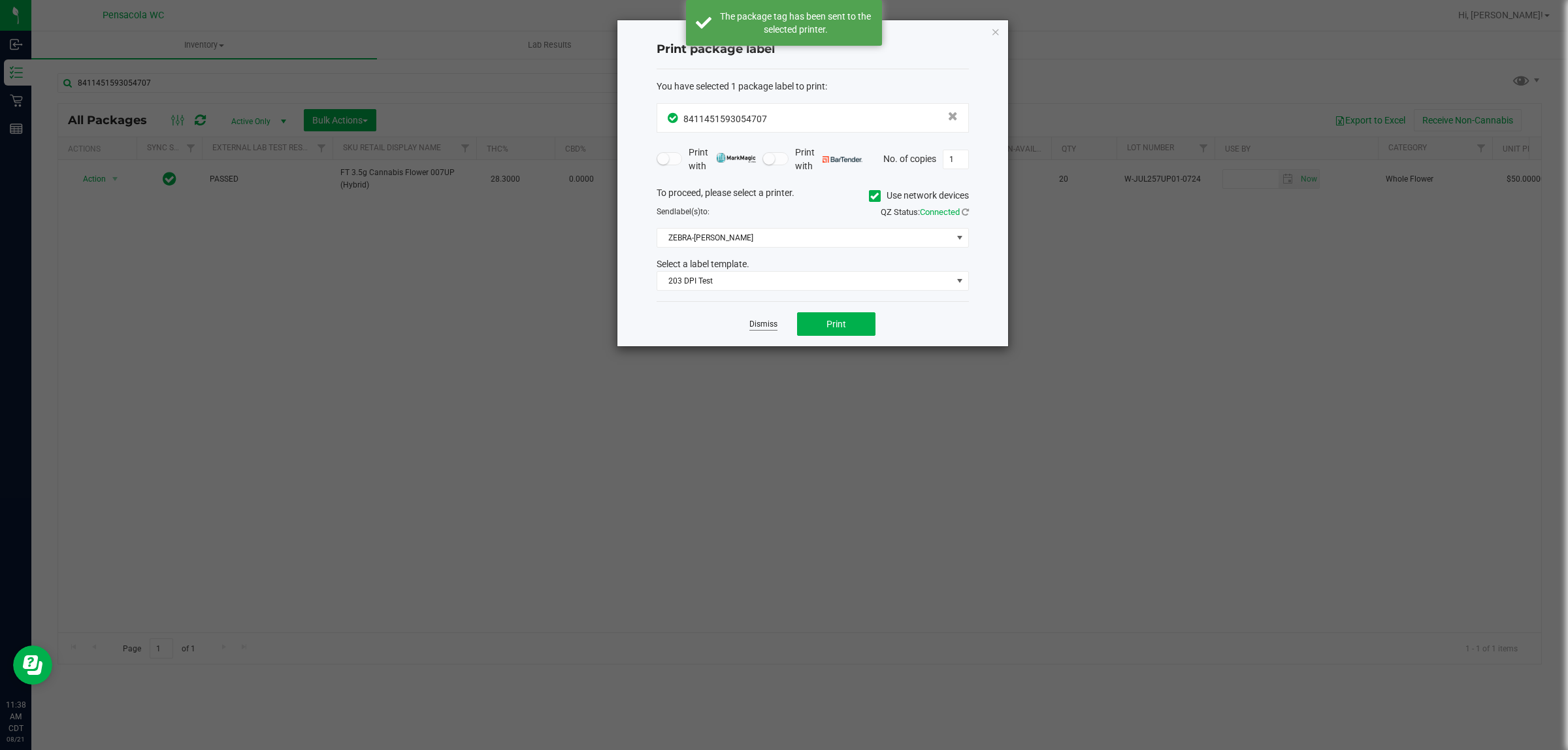
click at [773, 328] on link "Dismiss" at bounding box center [763, 324] width 28 height 11
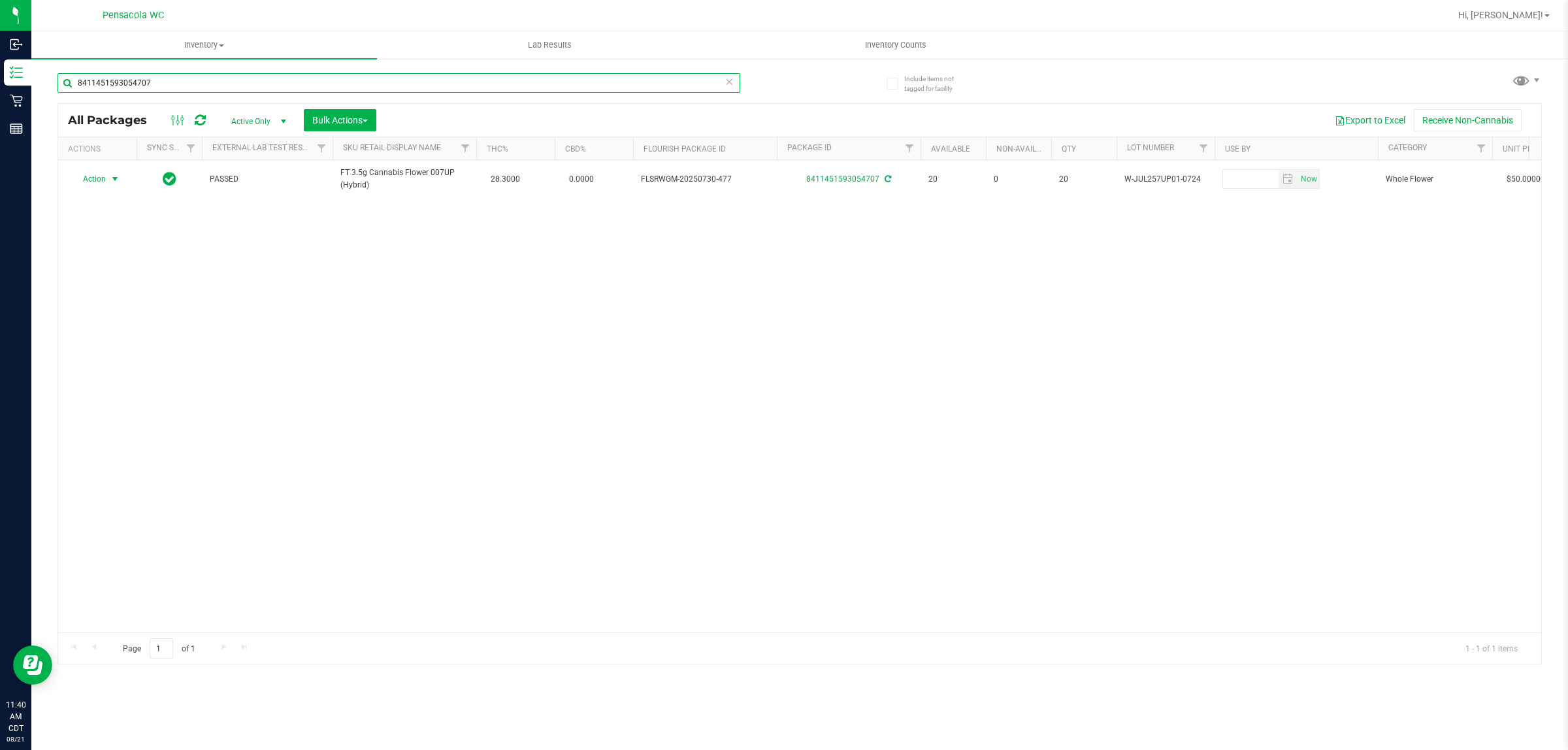
click at [537, 78] on input "8411451593054707" at bounding box center [399, 83] width 683 height 20
type input "007"
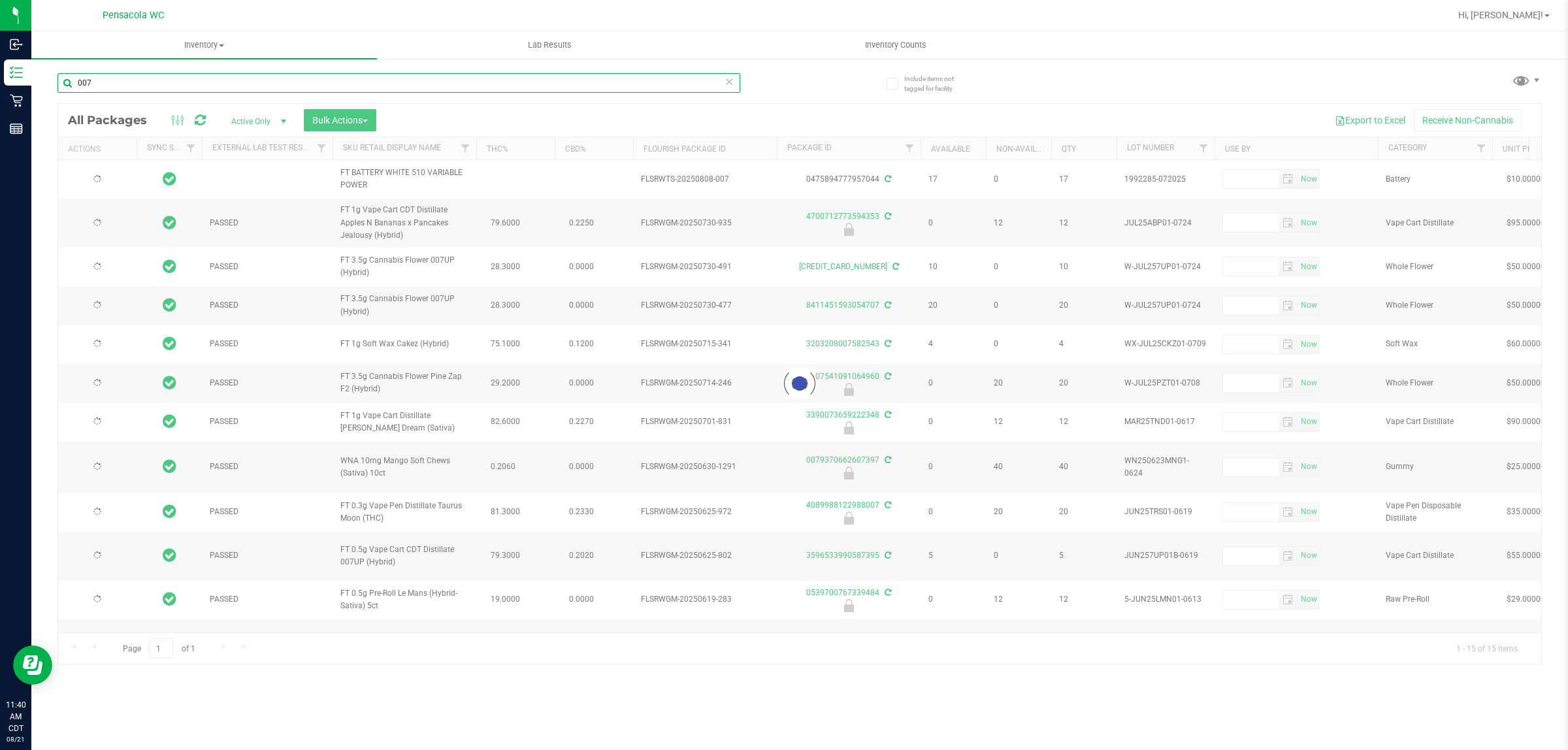
type input "2026-06-23"
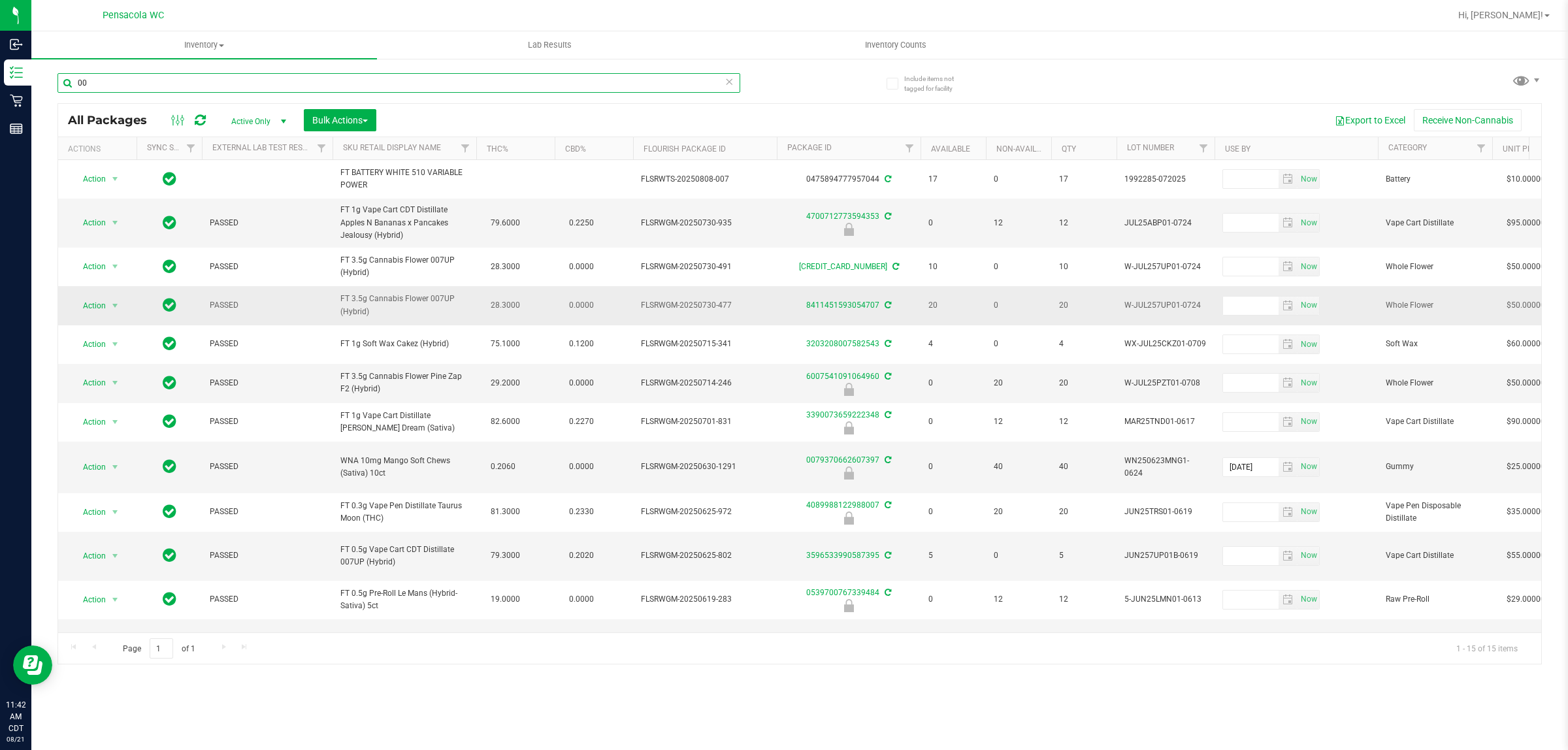
type input "0"
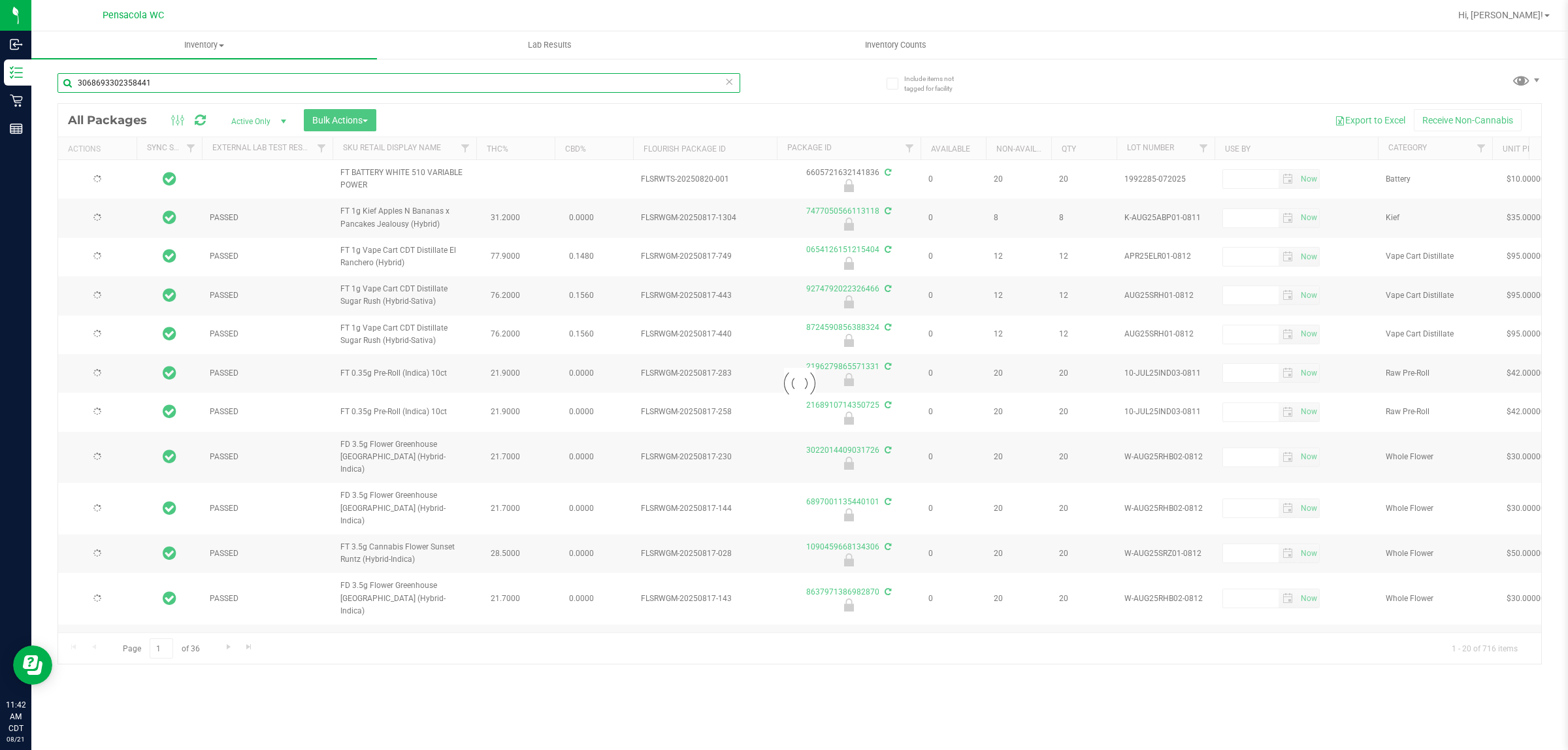
type input "3068693302358441"
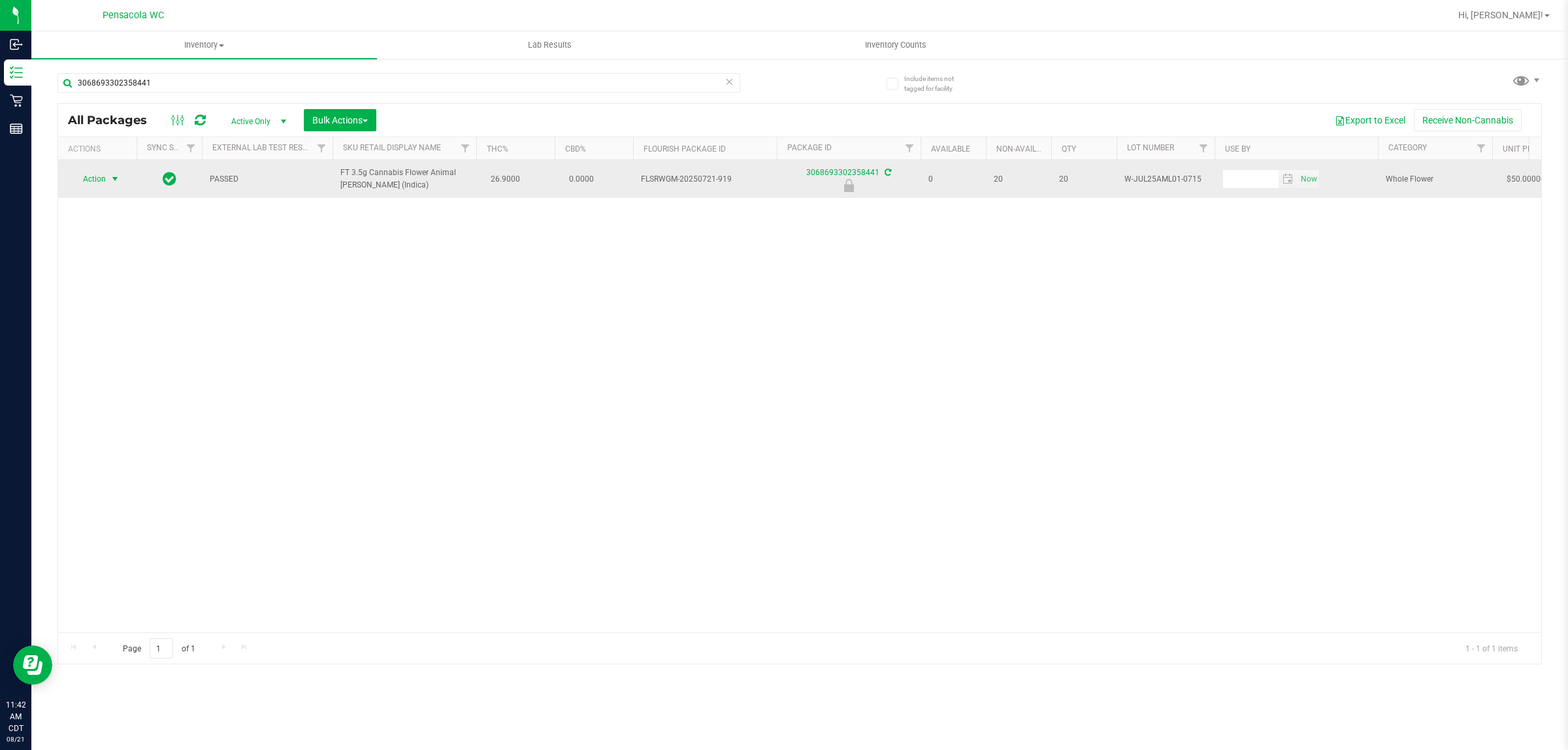
click at [111, 180] on span "select" at bounding box center [114, 178] width 10 height 10
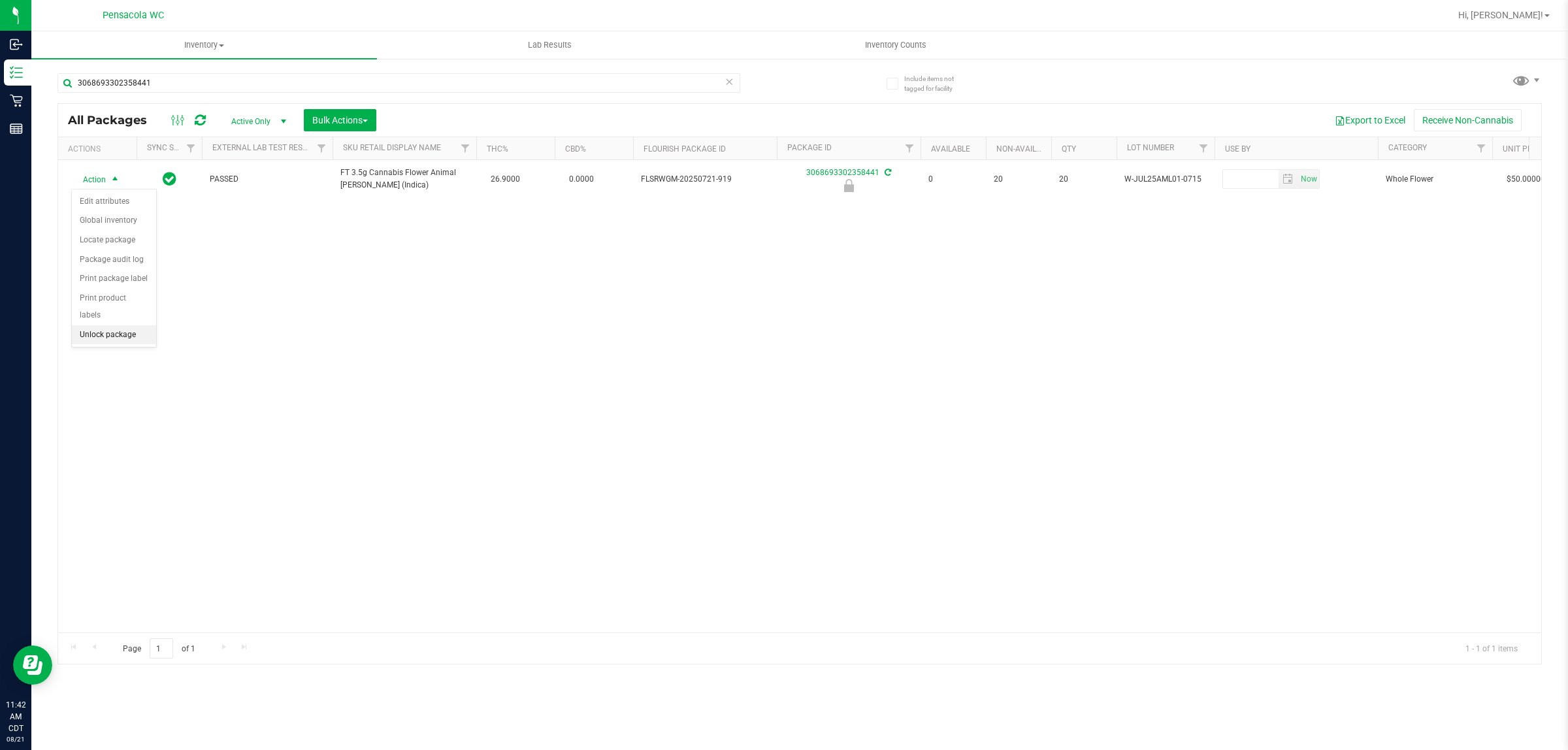
click at [127, 325] on li "Unlock package" at bounding box center [113, 334] width 84 height 20
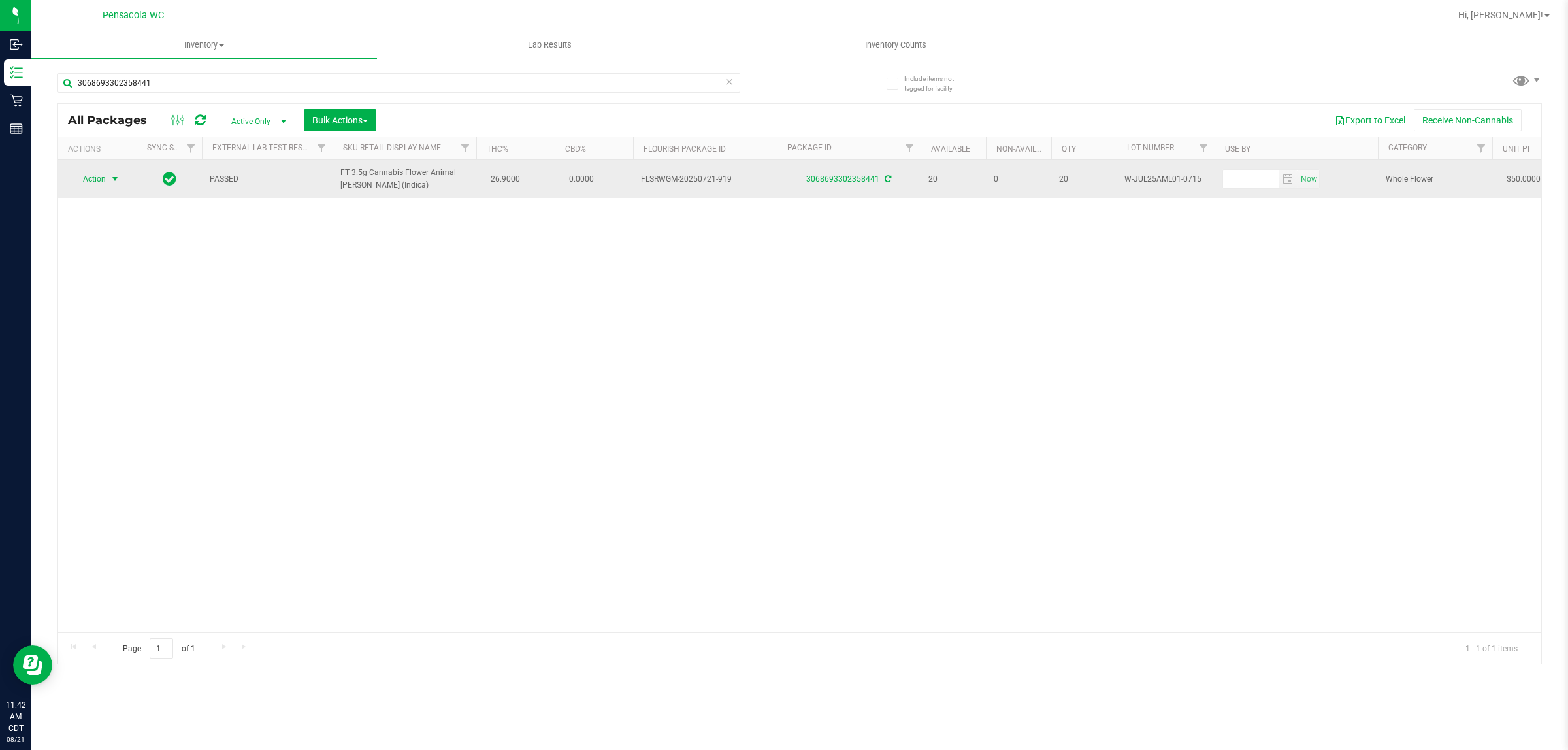
click at [111, 180] on span "select" at bounding box center [114, 178] width 10 height 10
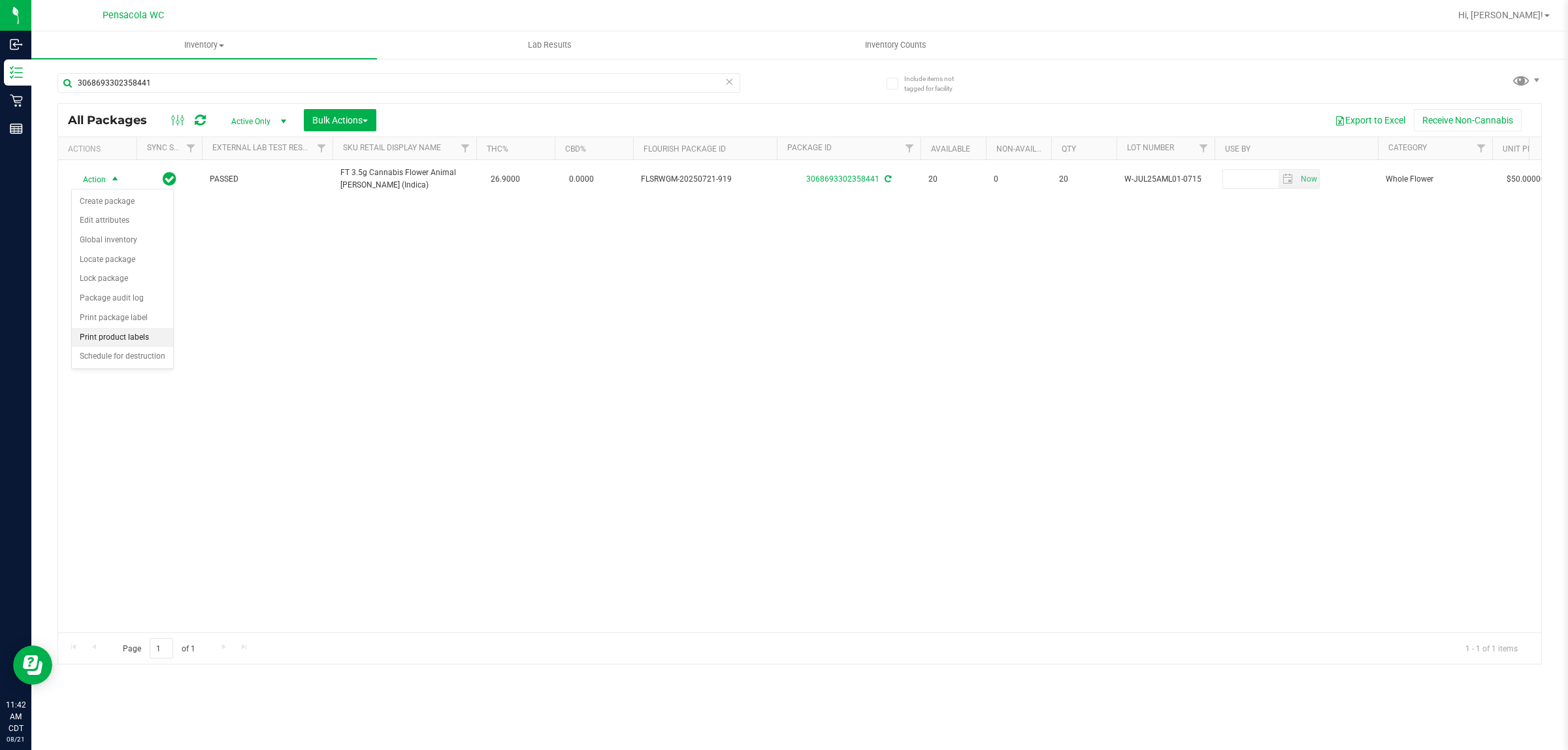
click at [135, 338] on li "Print product labels" at bounding box center [122, 337] width 101 height 20
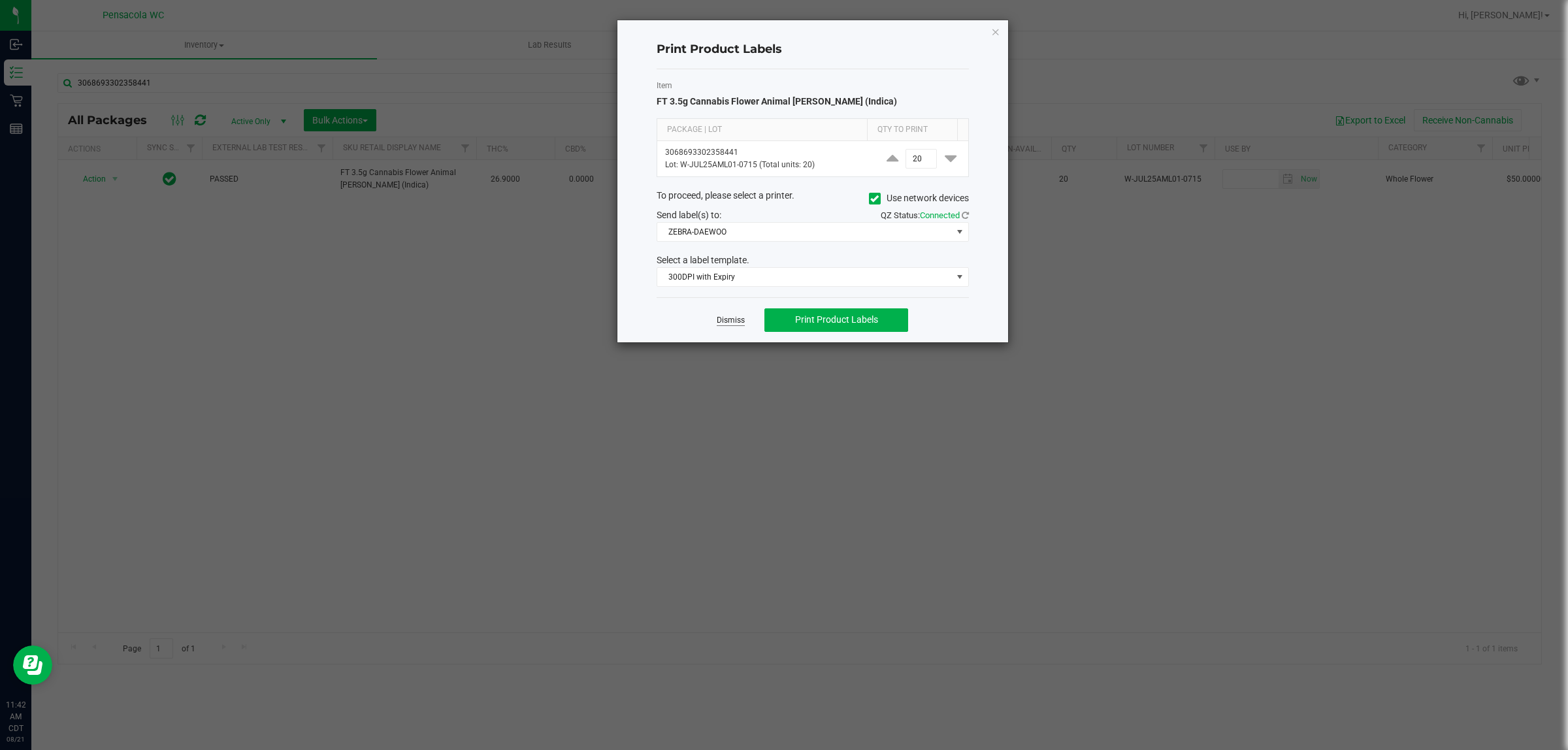
click at [724, 322] on link "Dismiss" at bounding box center [731, 320] width 28 height 11
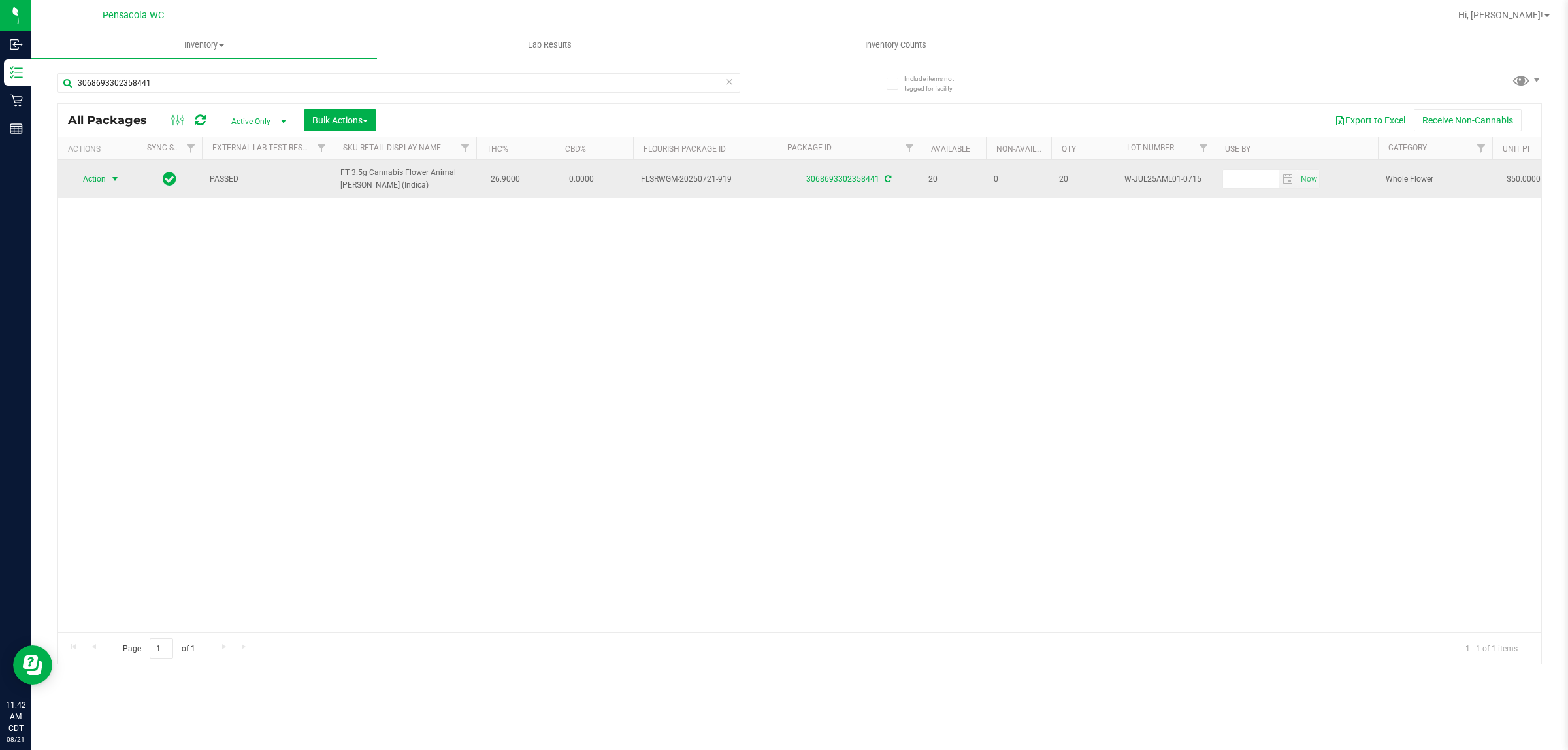
click at [112, 180] on span "select" at bounding box center [114, 178] width 10 height 10
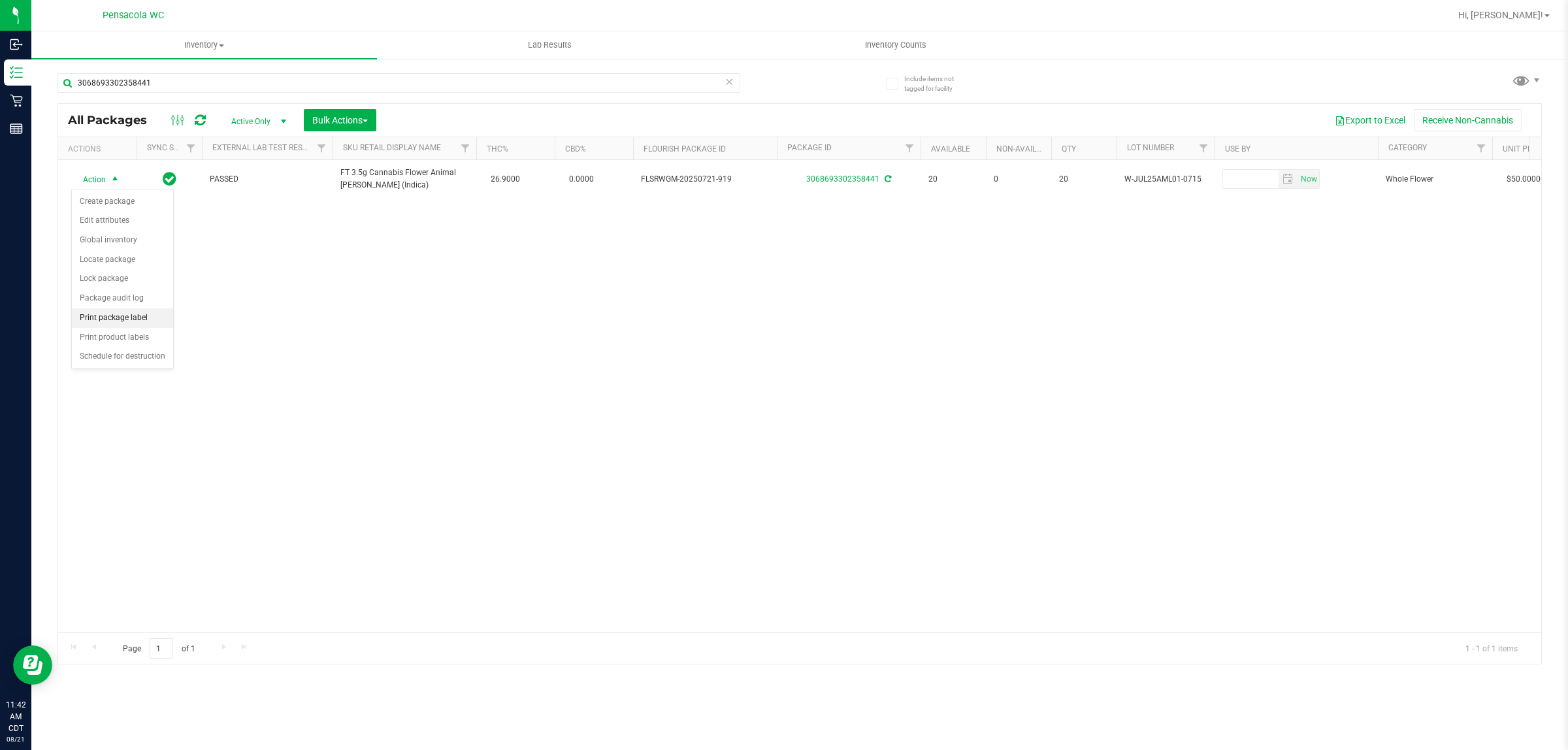
click at [139, 318] on li "Print package label" at bounding box center [122, 318] width 101 height 20
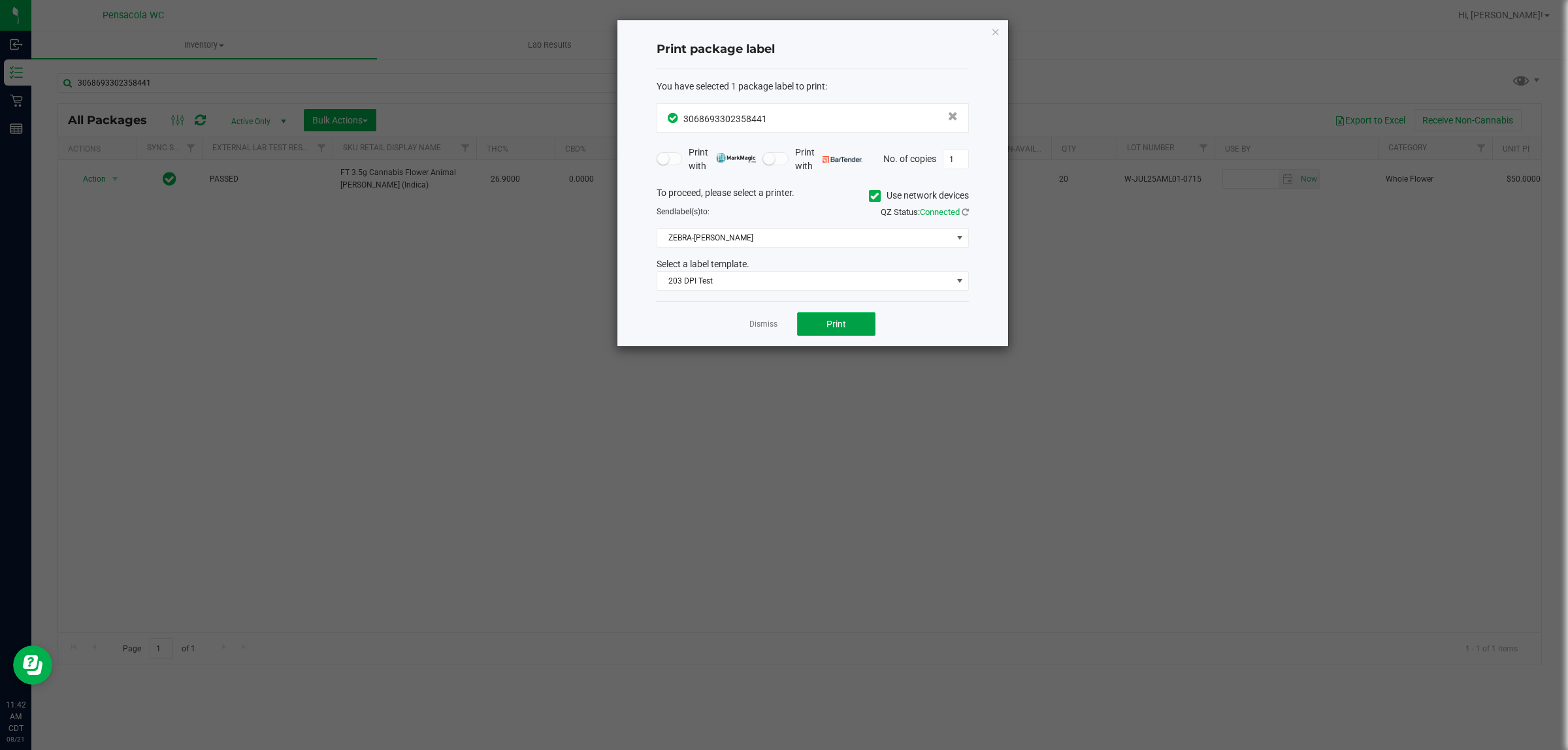
click at [781, 327] on span "Print" at bounding box center [836, 323] width 20 height 10
click at [760, 329] on link "Dismiss" at bounding box center [763, 324] width 28 height 11
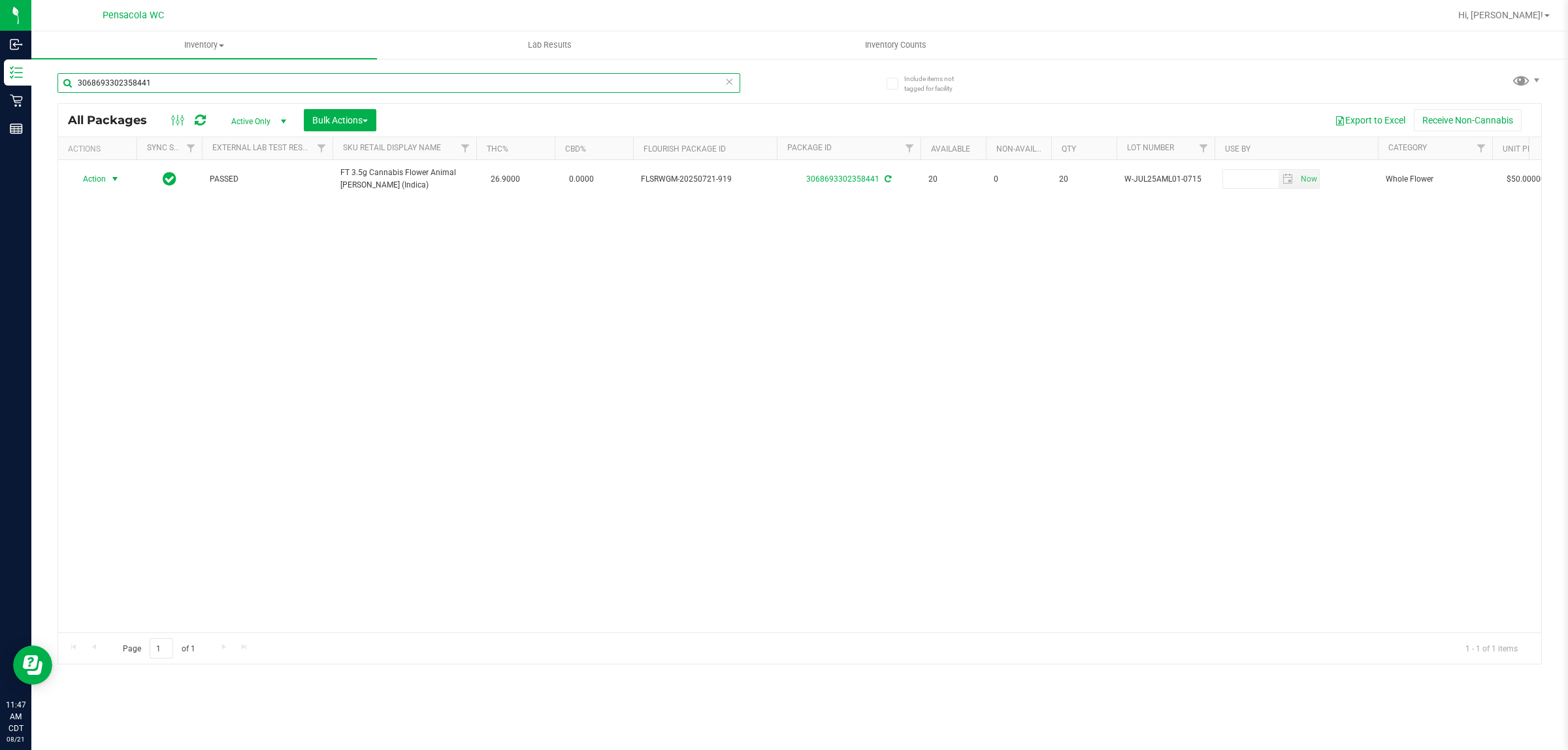
click at [222, 82] on input "3068693302358441" at bounding box center [399, 83] width 683 height 20
type input "7246546015589099"
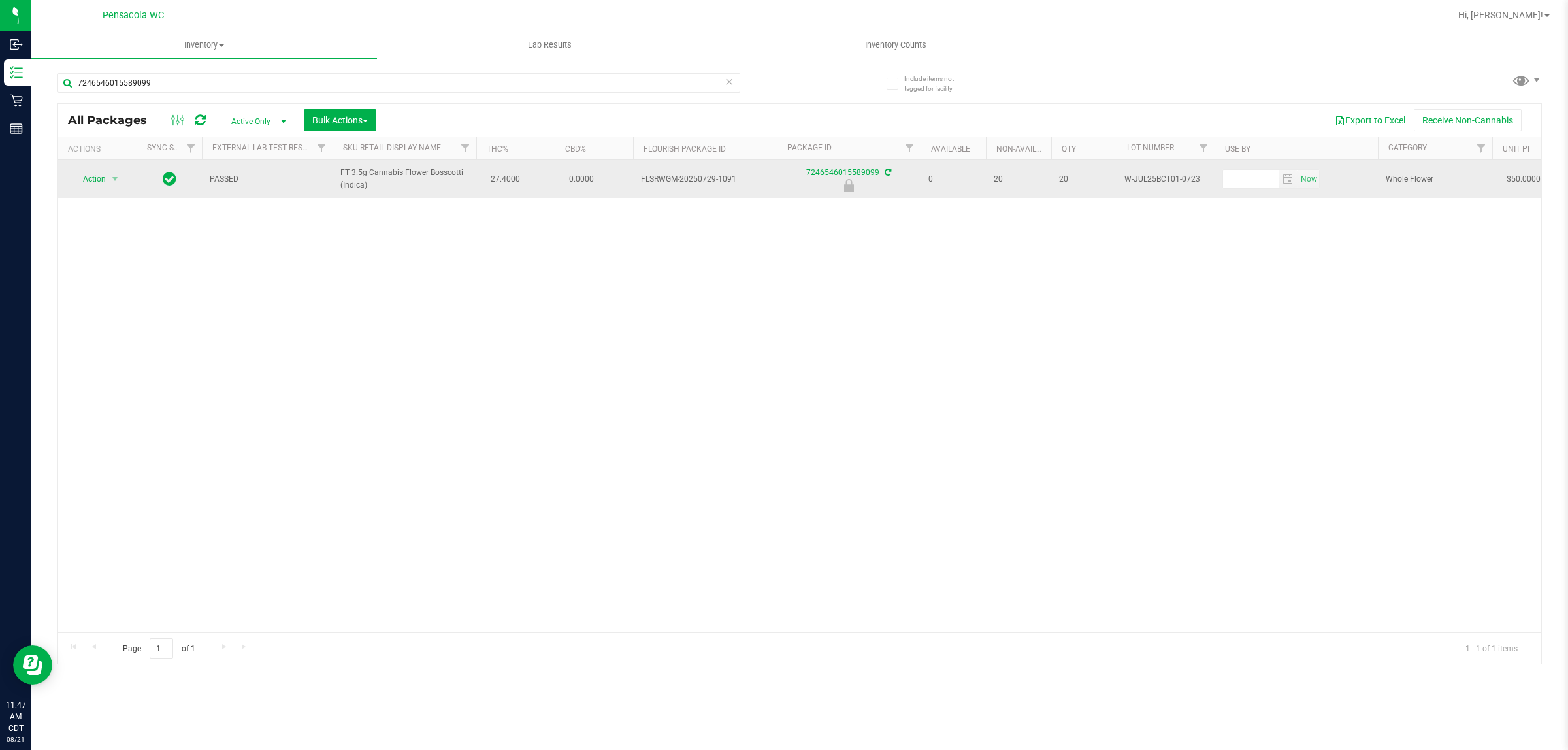
click at [92, 177] on span "Action" at bounding box center [89, 178] width 35 height 18
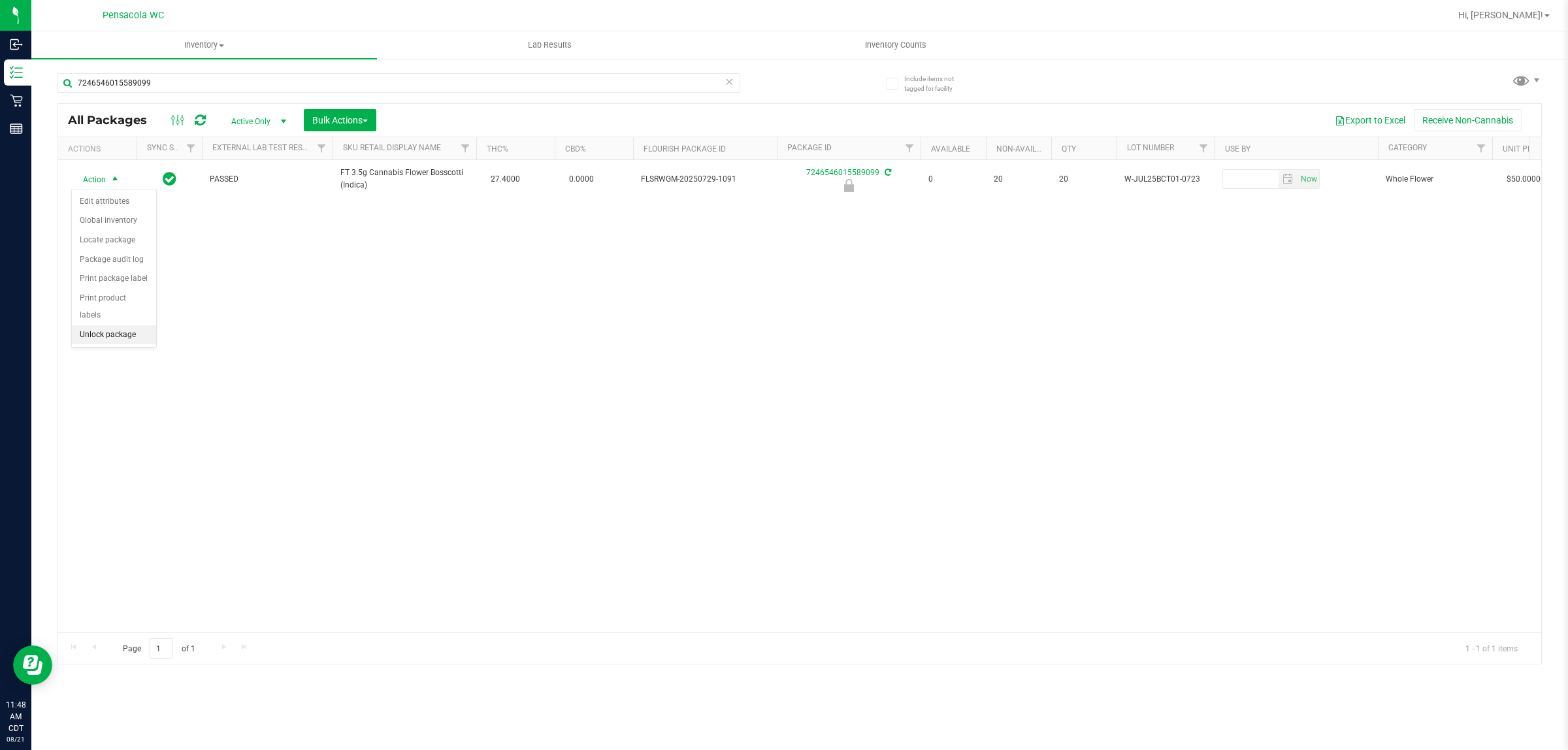
click at [116, 325] on li "Unlock package" at bounding box center [113, 334] width 84 height 20
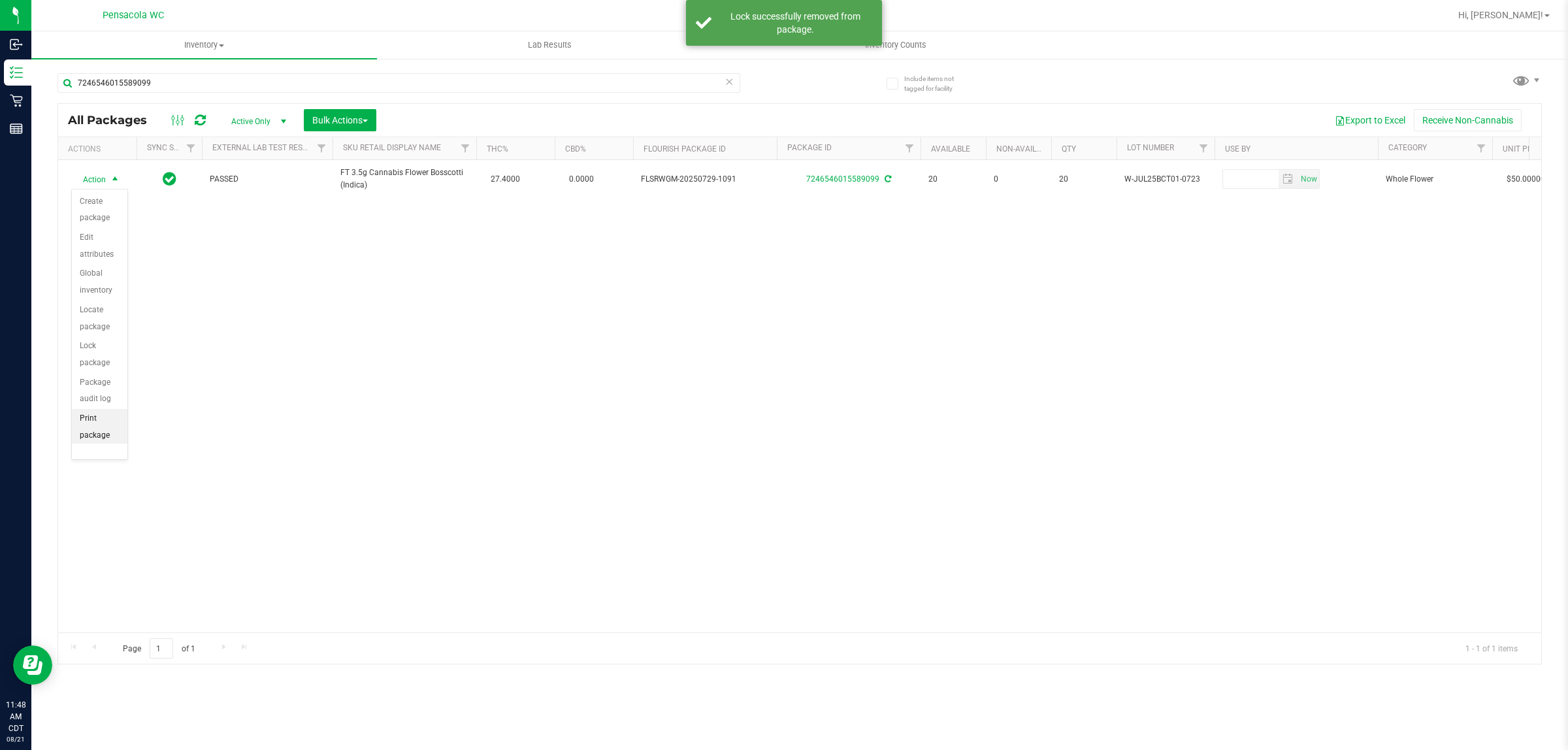
click at [92, 433] on li "Print package label" at bounding box center [99, 435] width 56 height 53
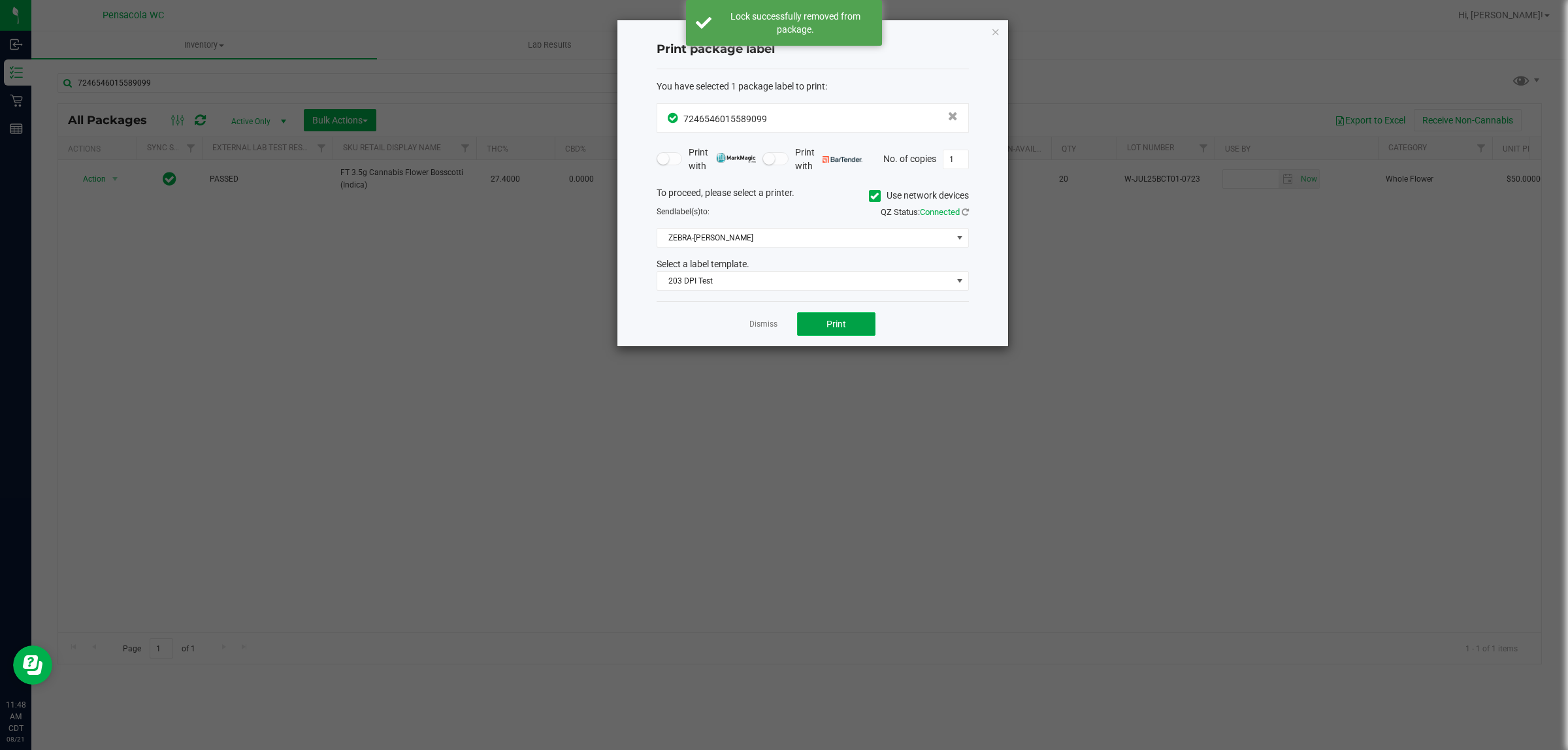
click at [781, 325] on button "Print" at bounding box center [836, 323] width 78 height 24
click at [765, 327] on link "Dismiss" at bounding box center [763, 324] width 28 height 11
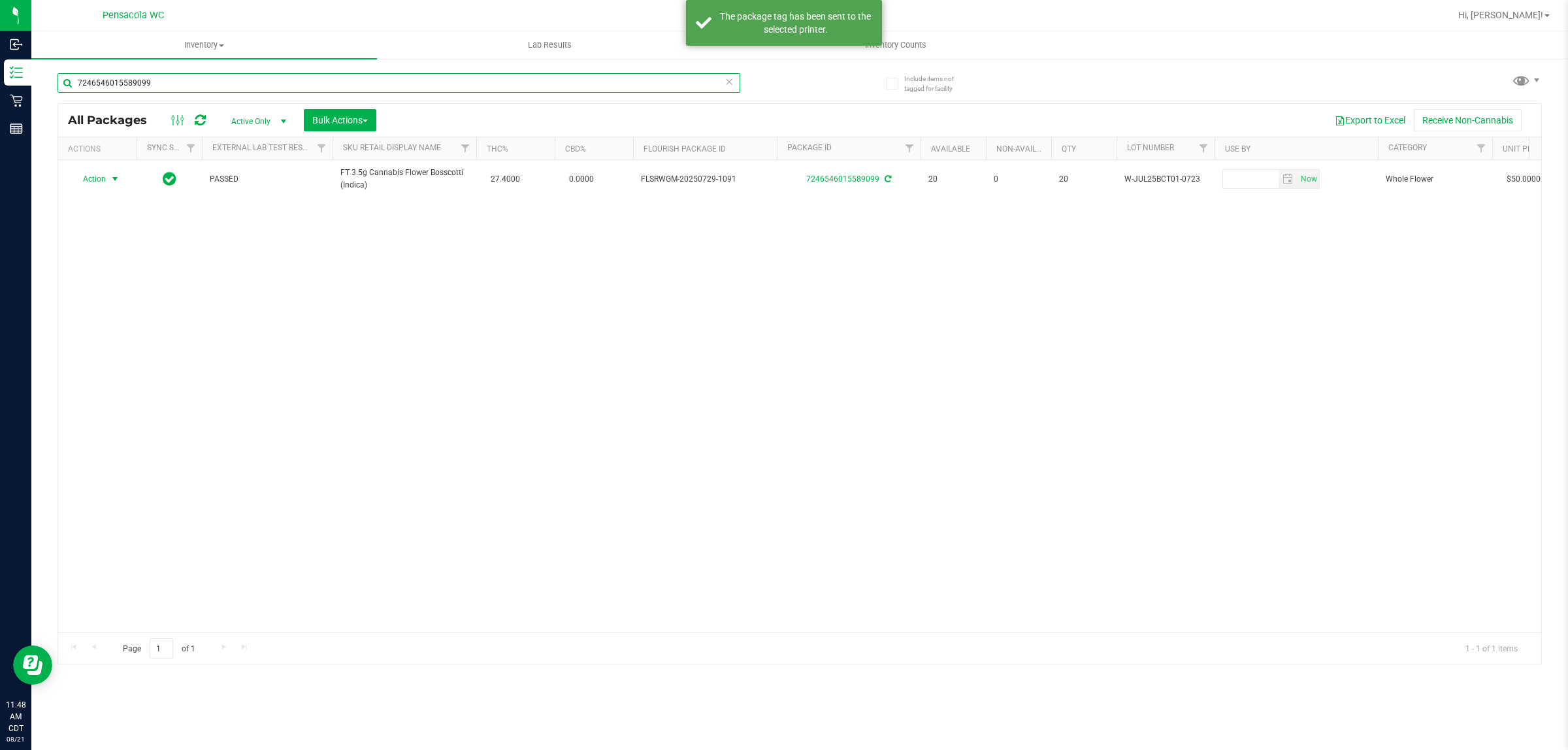
click at [530, 85] on input "7246546015589099" at bounding box center [399, 83] width 683 height 20
type input "8107900108028623"
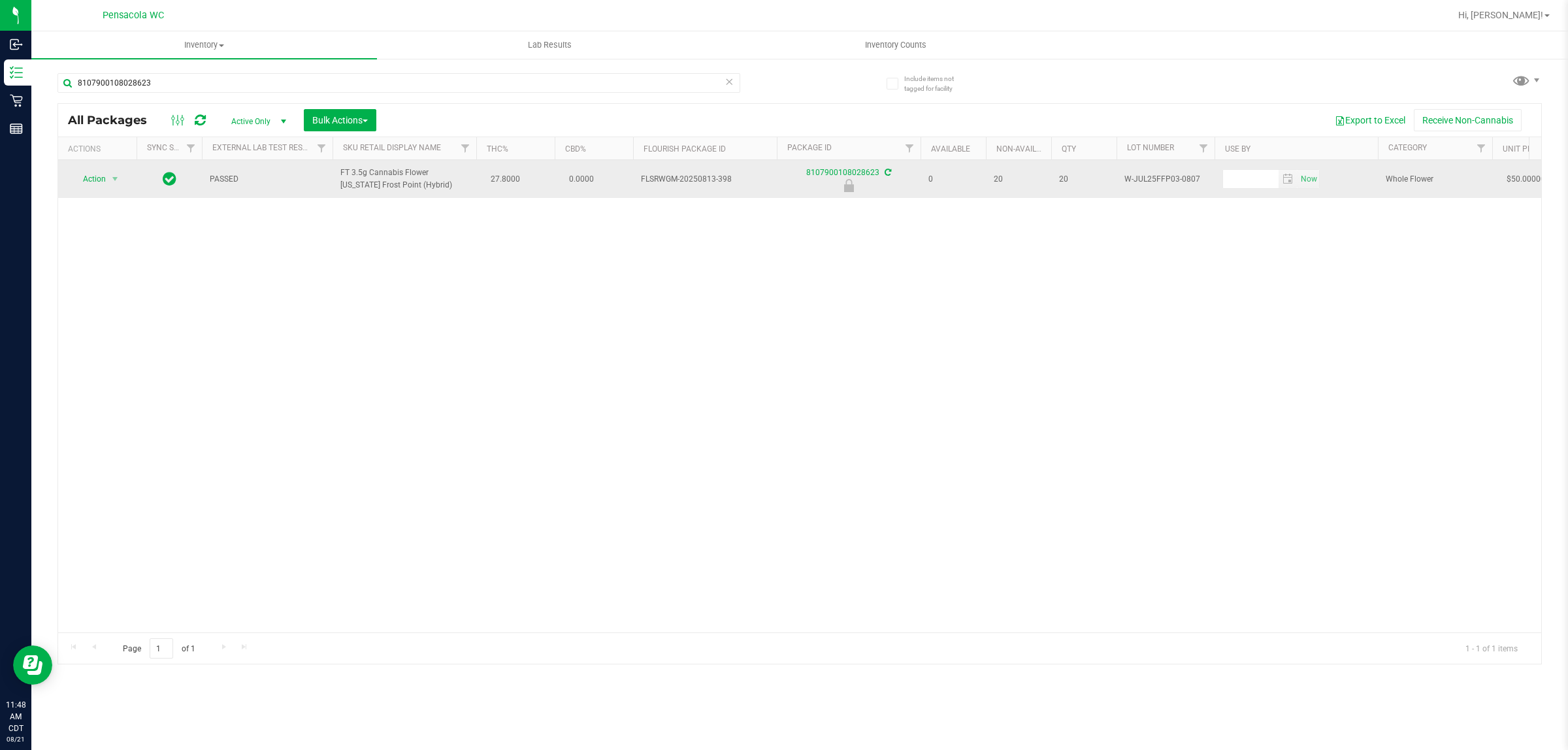
click at [86, 184] on span "Action" at bounding box center [89, 178] width 35 height 18
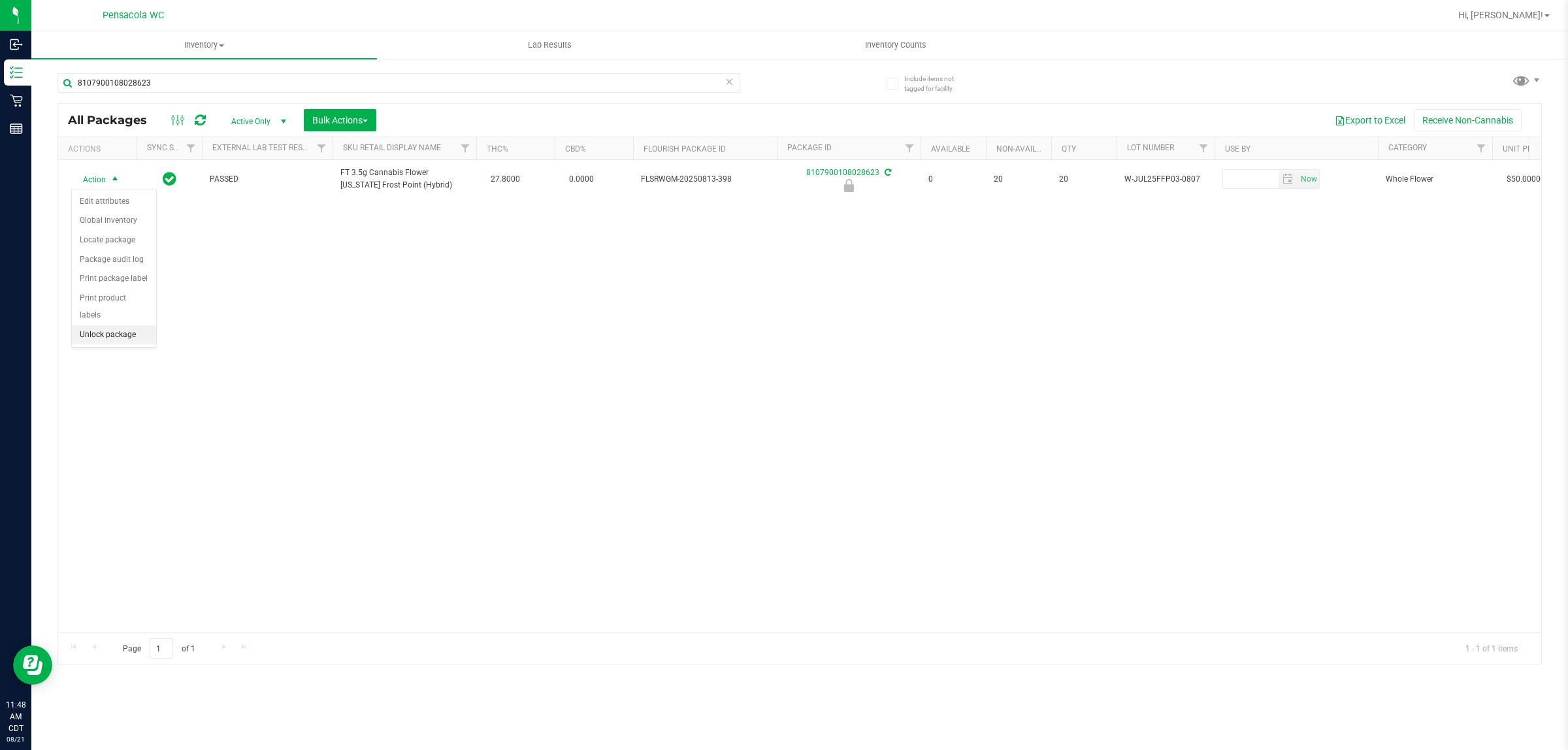
click at [138, 325] on li "Unlock package" at bounding box center [113, 334] width 84 height 20
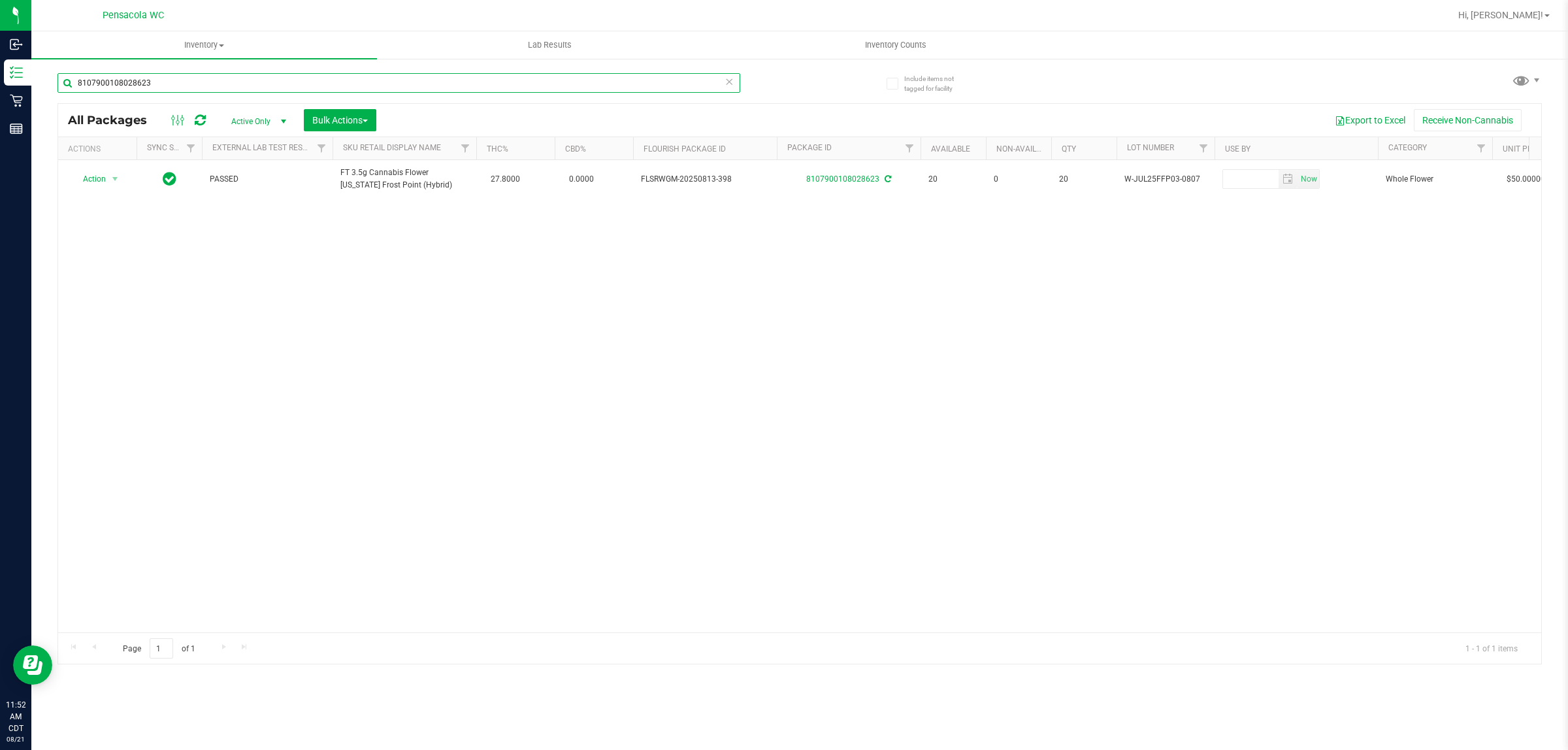
click at [213, 82] on input "8107900108028623" at bounding box center [399, 83] width 683 height 20
type input "5418268610974627"
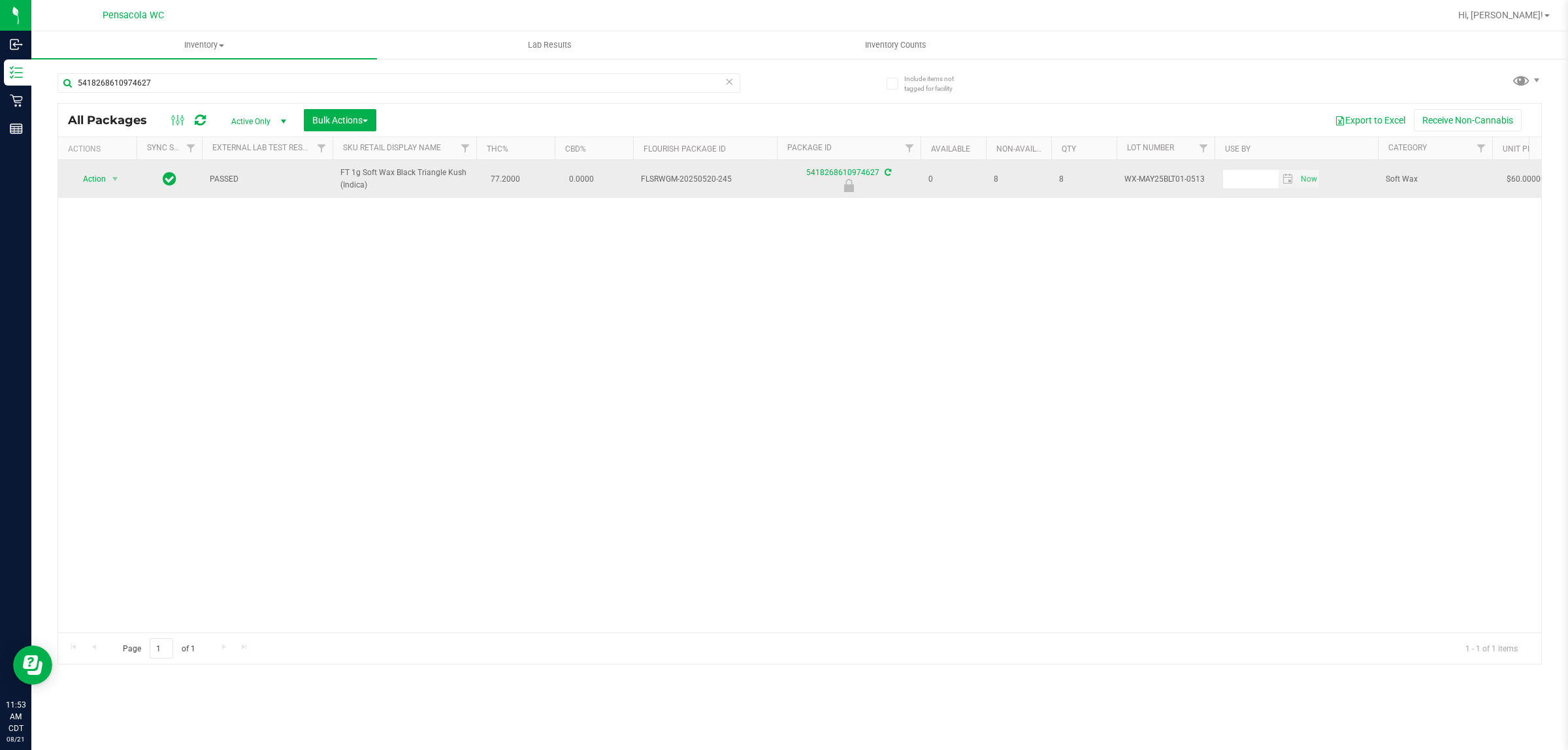
click at [93, 183] on span "Action" at bounding box center [89, 178] width 35 height 18
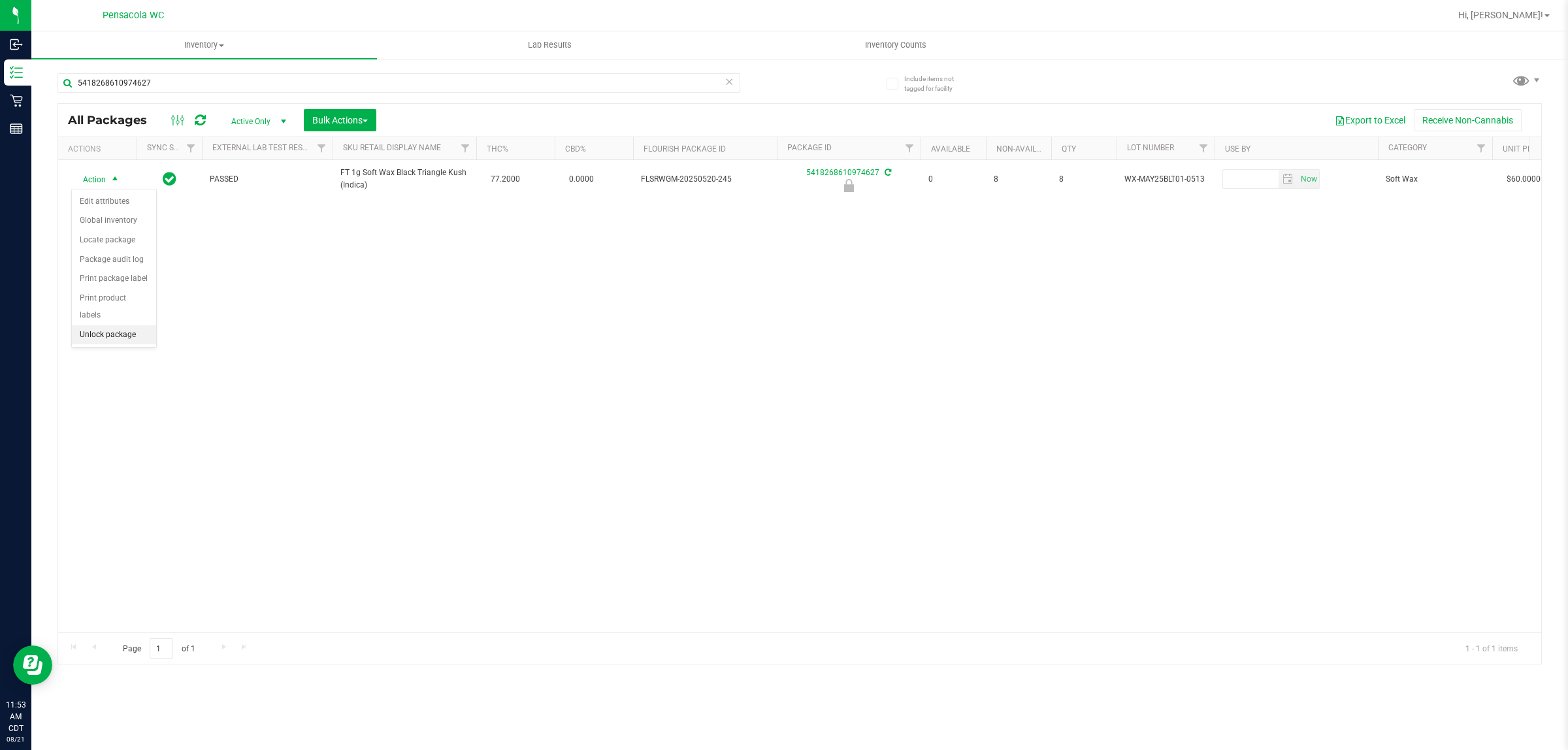
click at [102, 325] on li "Unlock package" at bounding box center [113, 334] width 84 height 20
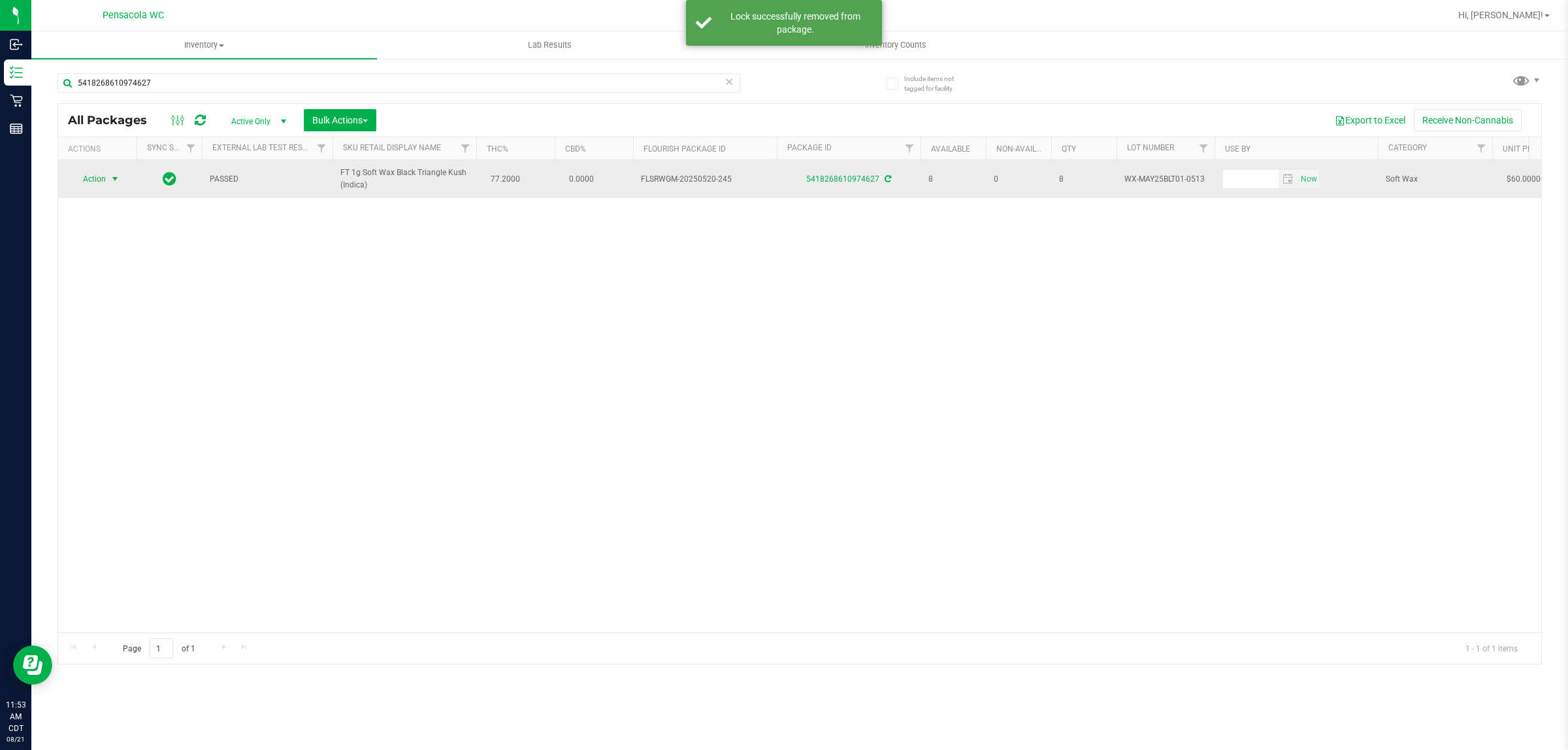
click at [112, 180] on span "select" at bounding box center [114, 178] width 10 height 10
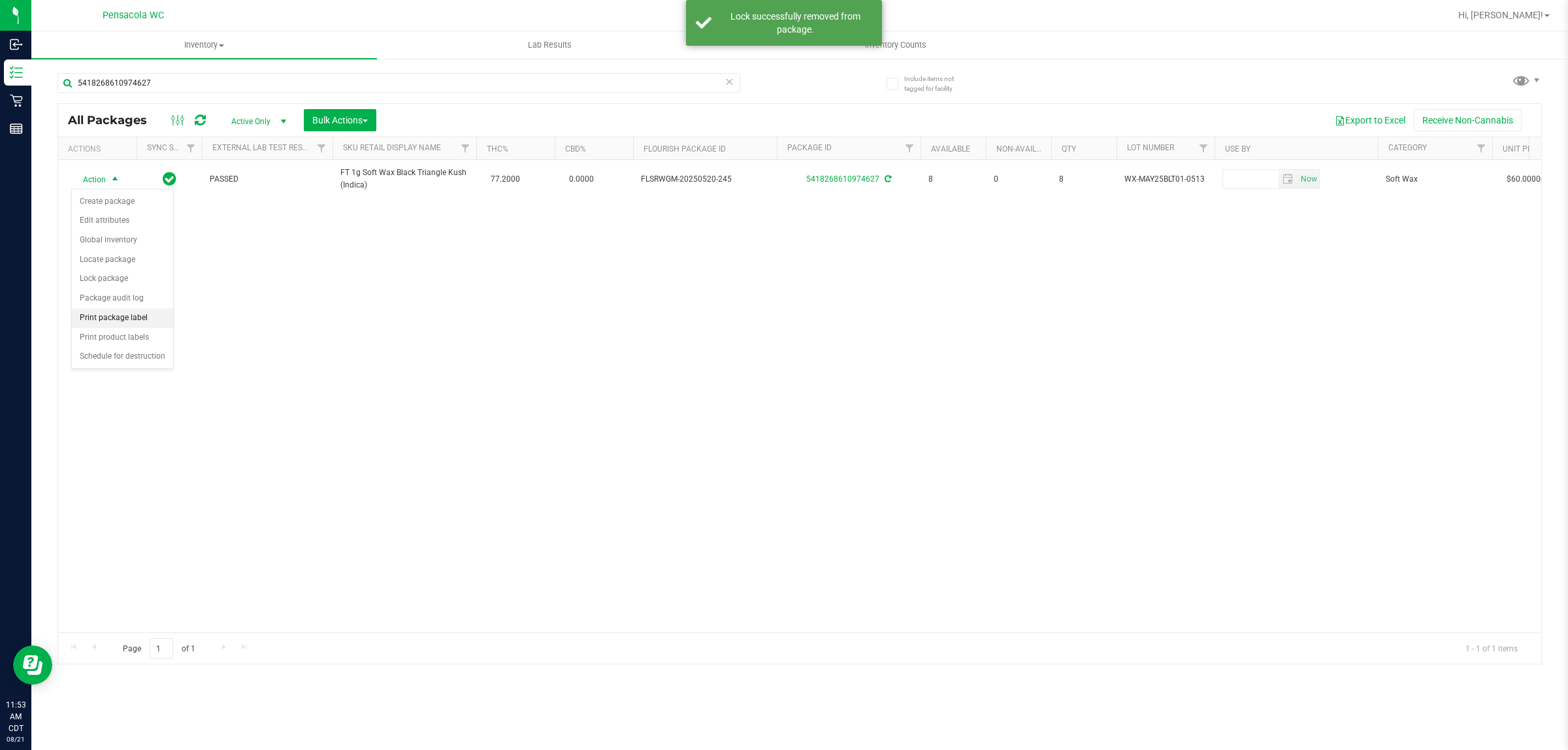
click at [139, 327] on li "Print package label" at bounding box center [122, 318] width 101 height 20
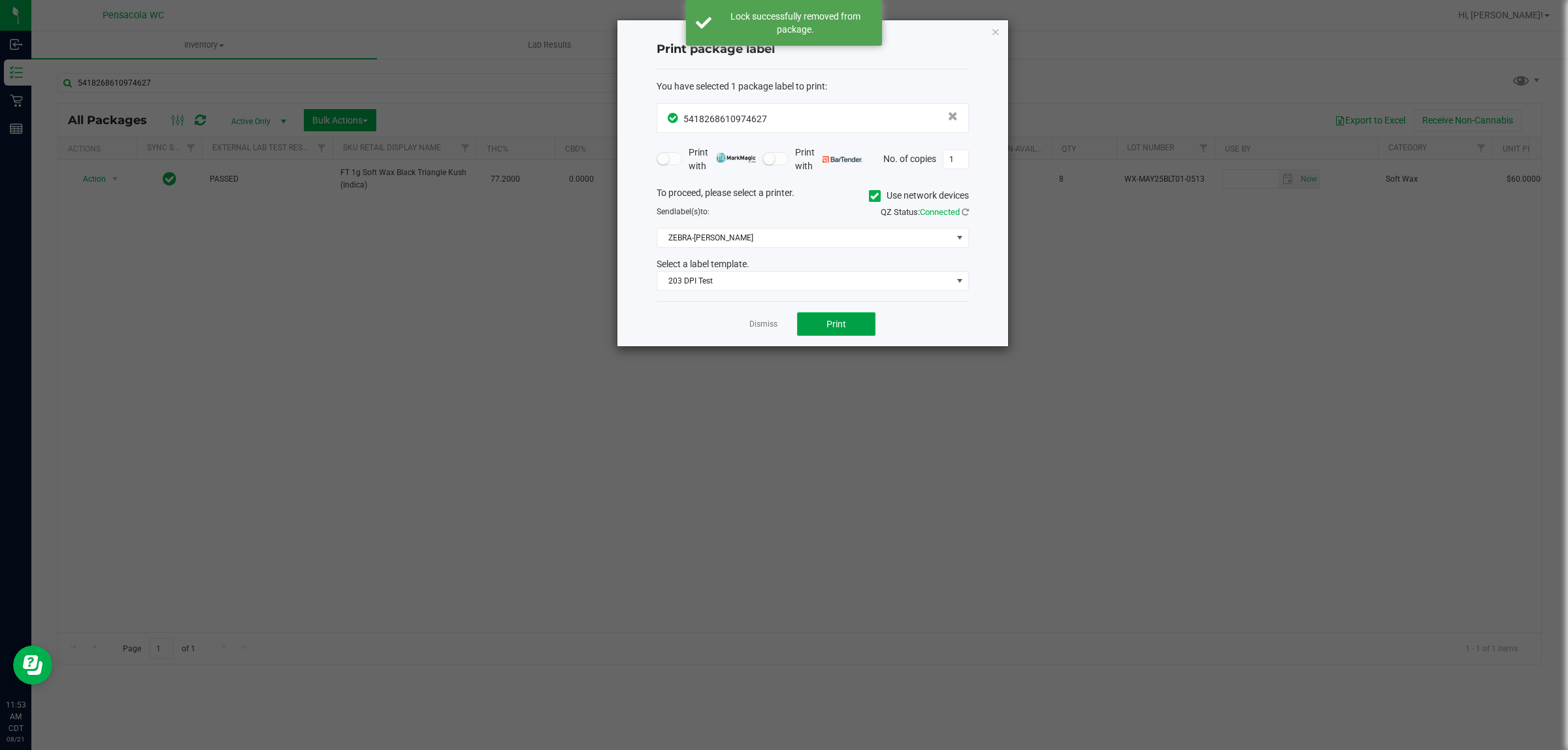
click at [781, 324] on span "Print" at bounding box center [836, 323] width 20 height 10
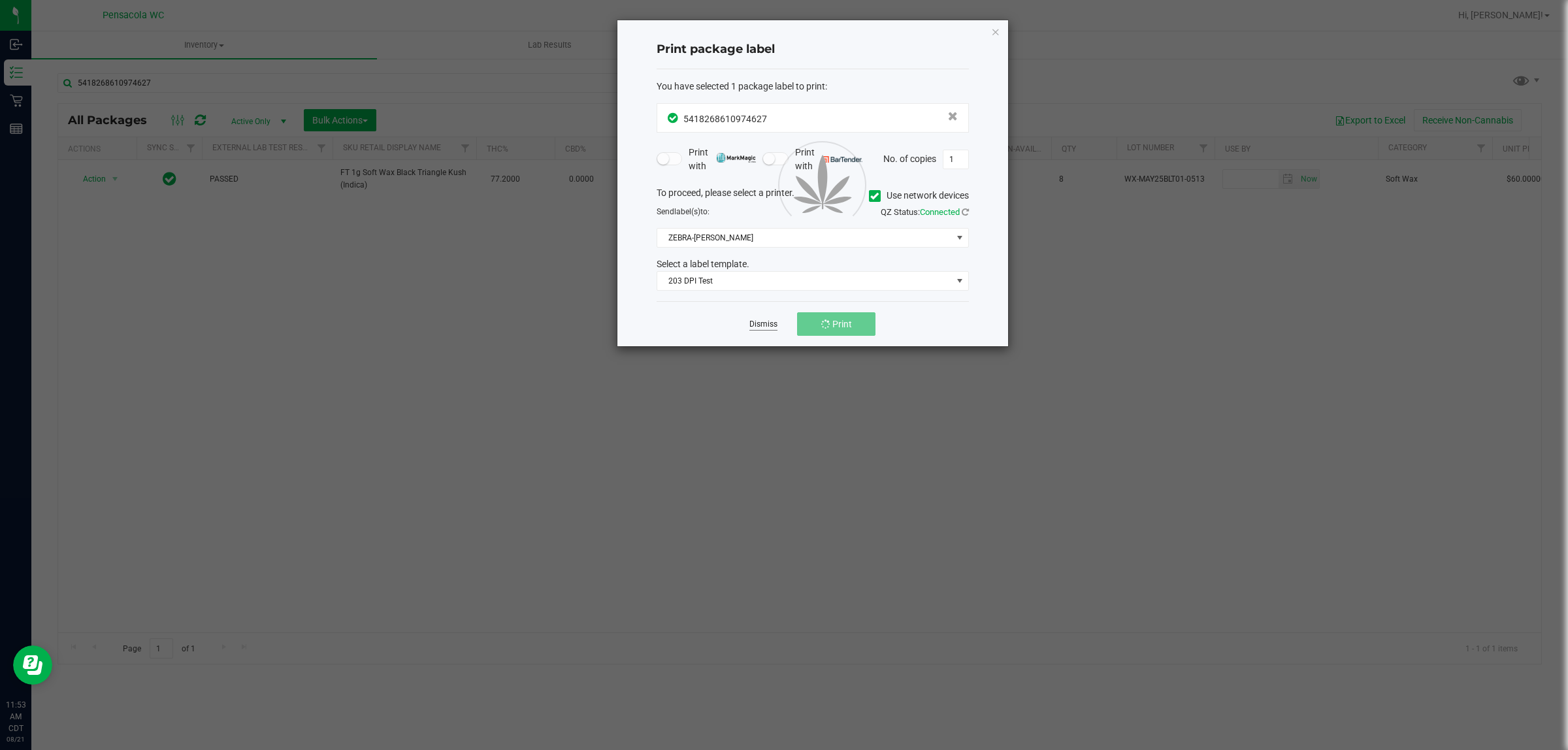
click at [763, 329] on link "Dismiss" at bounding box center [763, 324] width 28 height 11
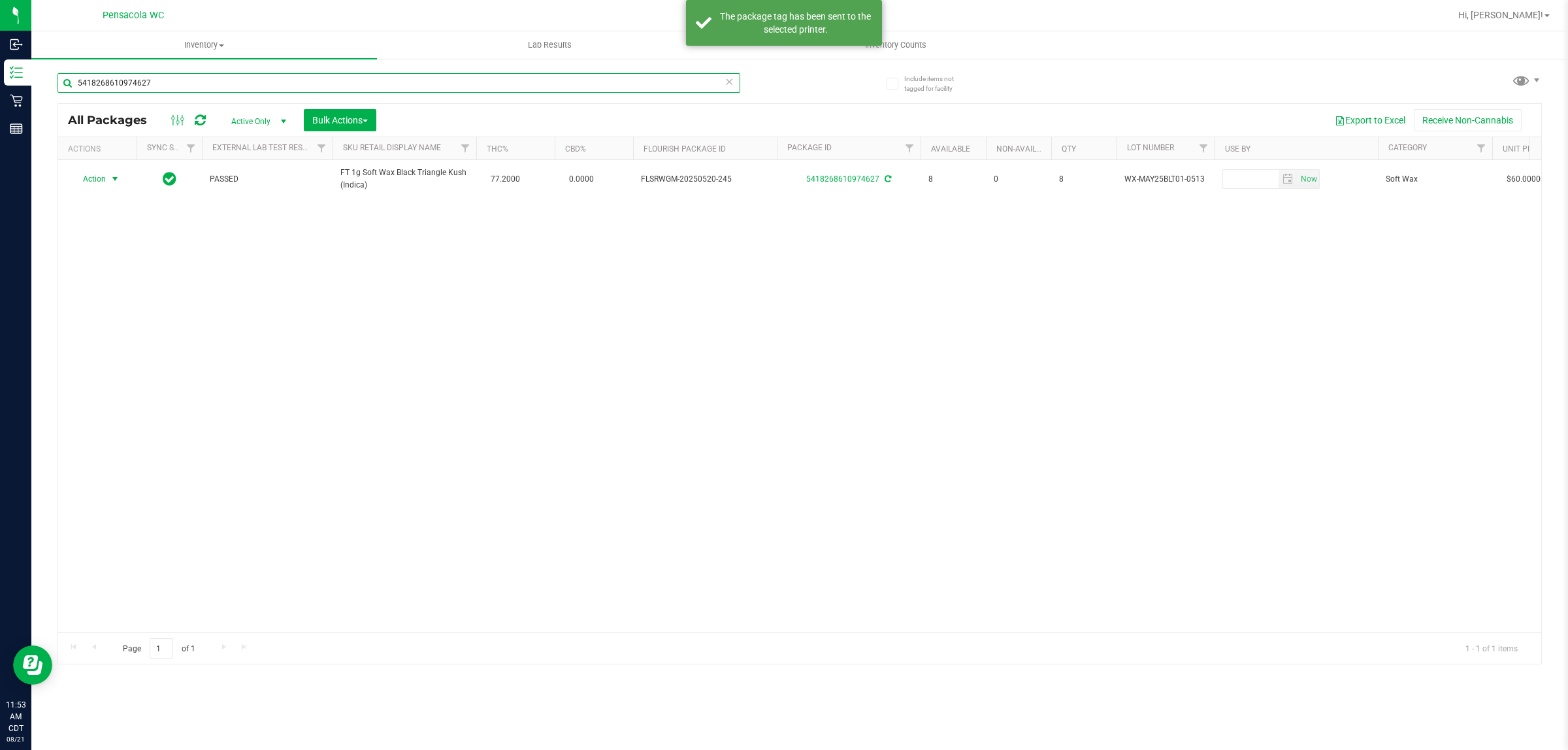
click at [320, 82] on input "5418268610974627" at bounding box center [399, 83] width 683 height 20
type input "grz"
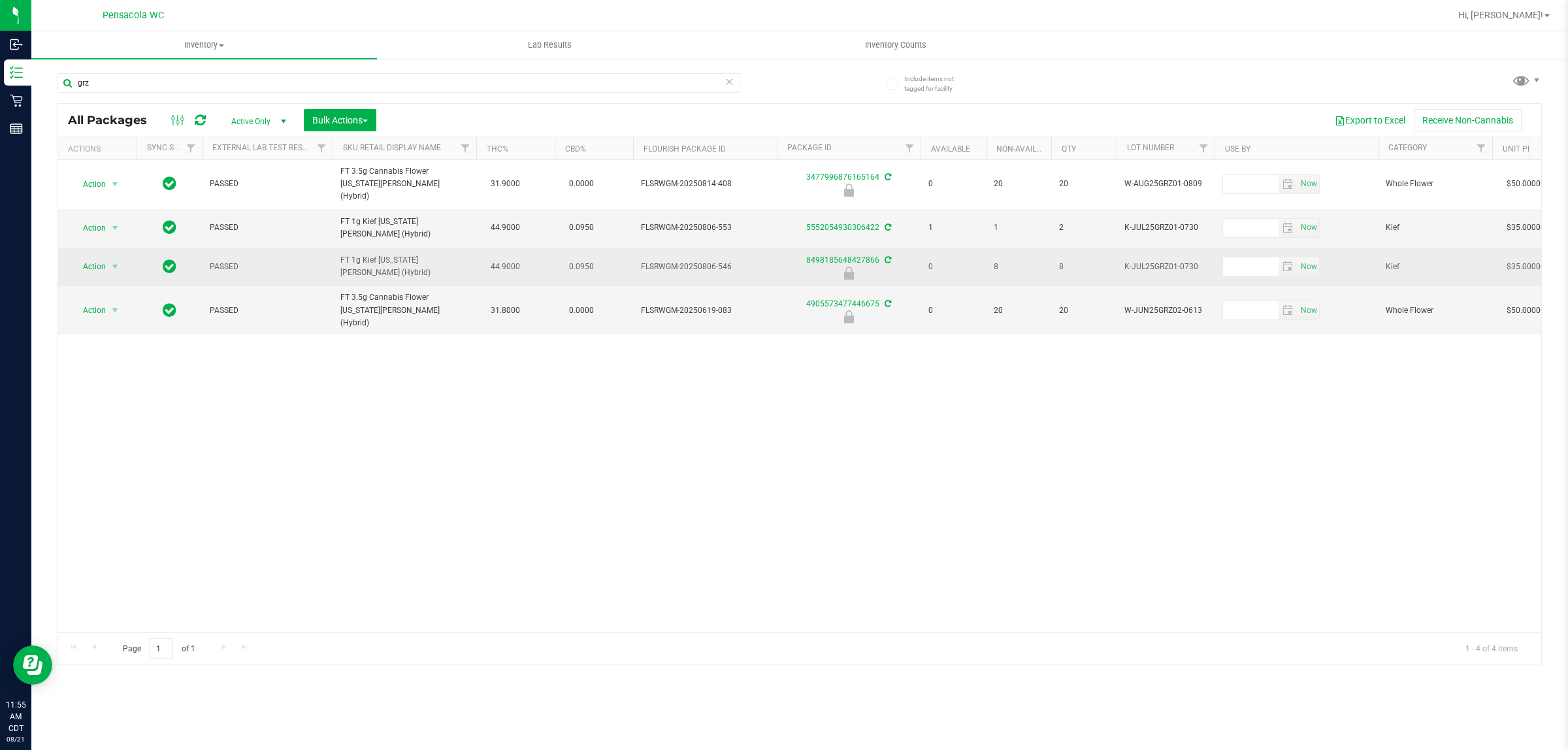
click at [95, 257] on span "Action" at bounding box center [89, 266] width 35 height 18
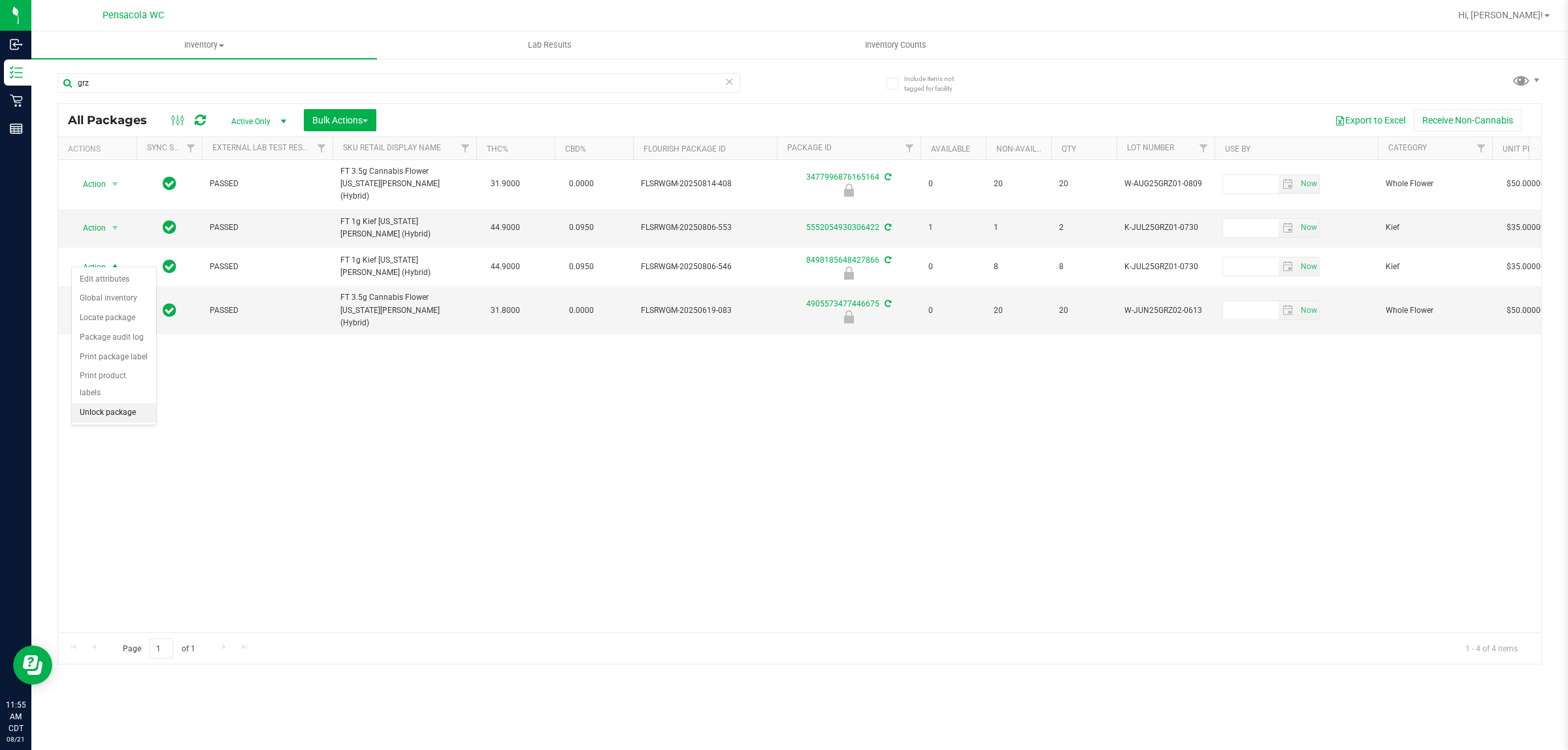
click at [120, 403] on li "Unlock package" at bounding box center [113, 413] width 84 height 20
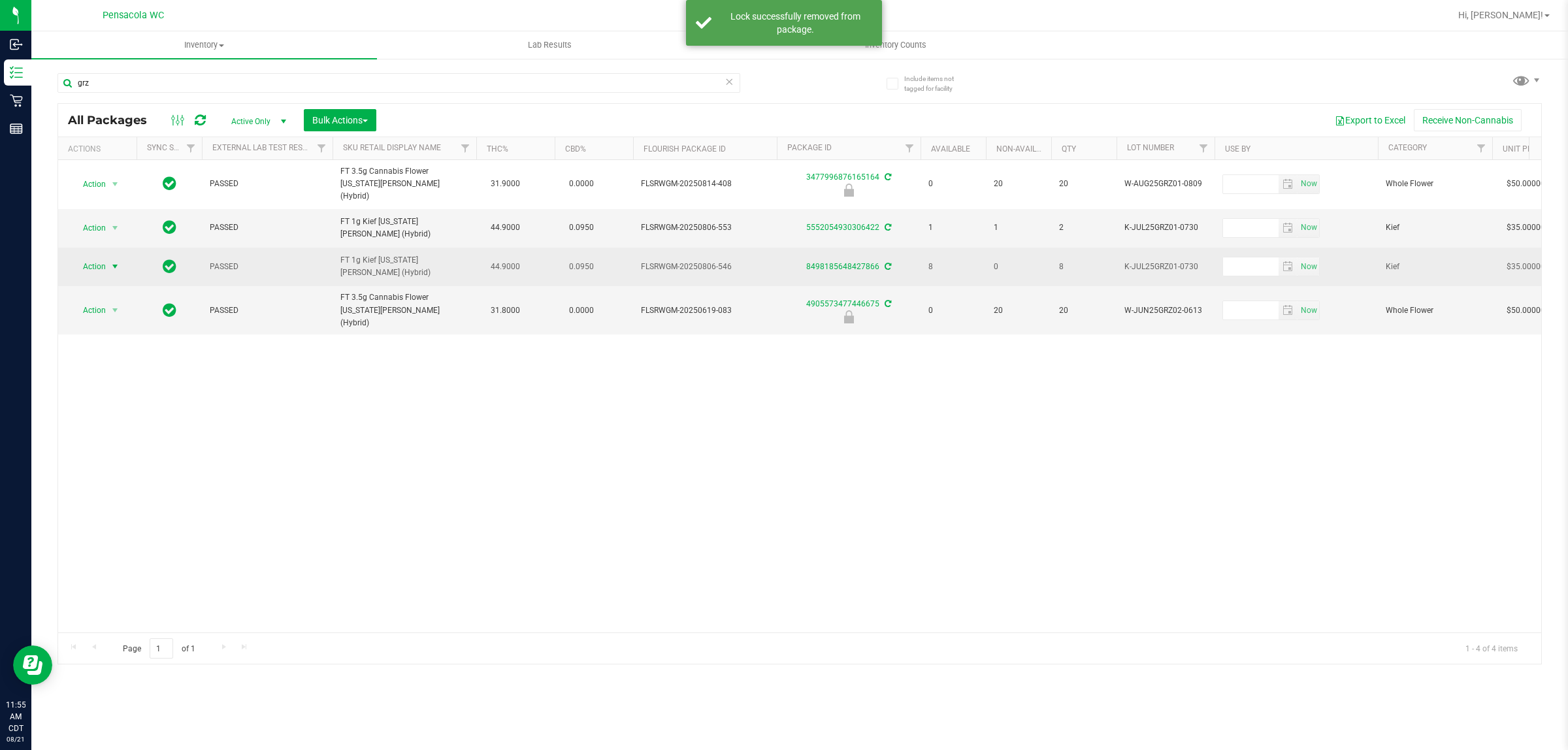
click at [112, 261] on span "select" at bounding box center [114, 266] width 10 height 10
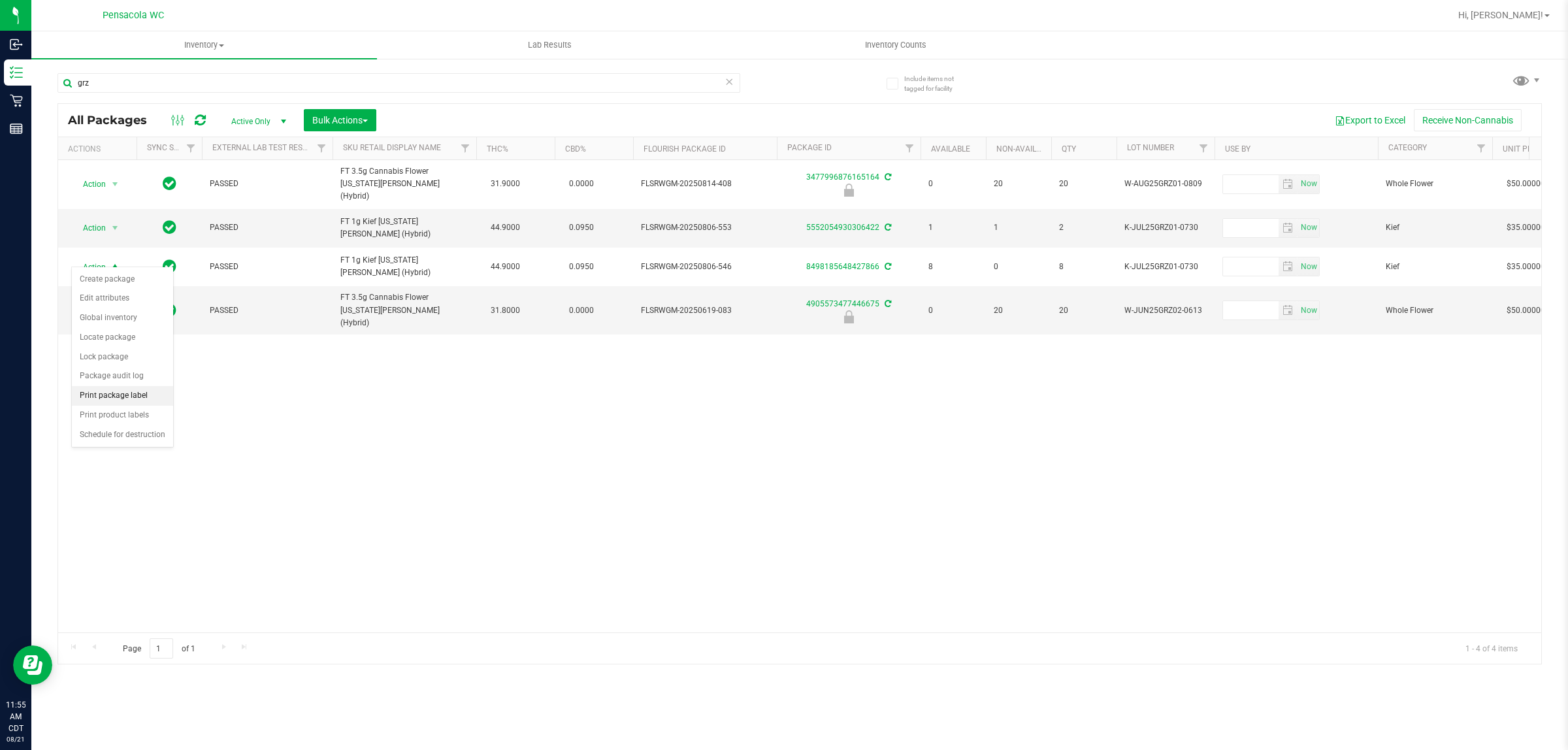
click at [140, 391] on li "Print package label" at bounding box center [122, 396] width 101 height 20
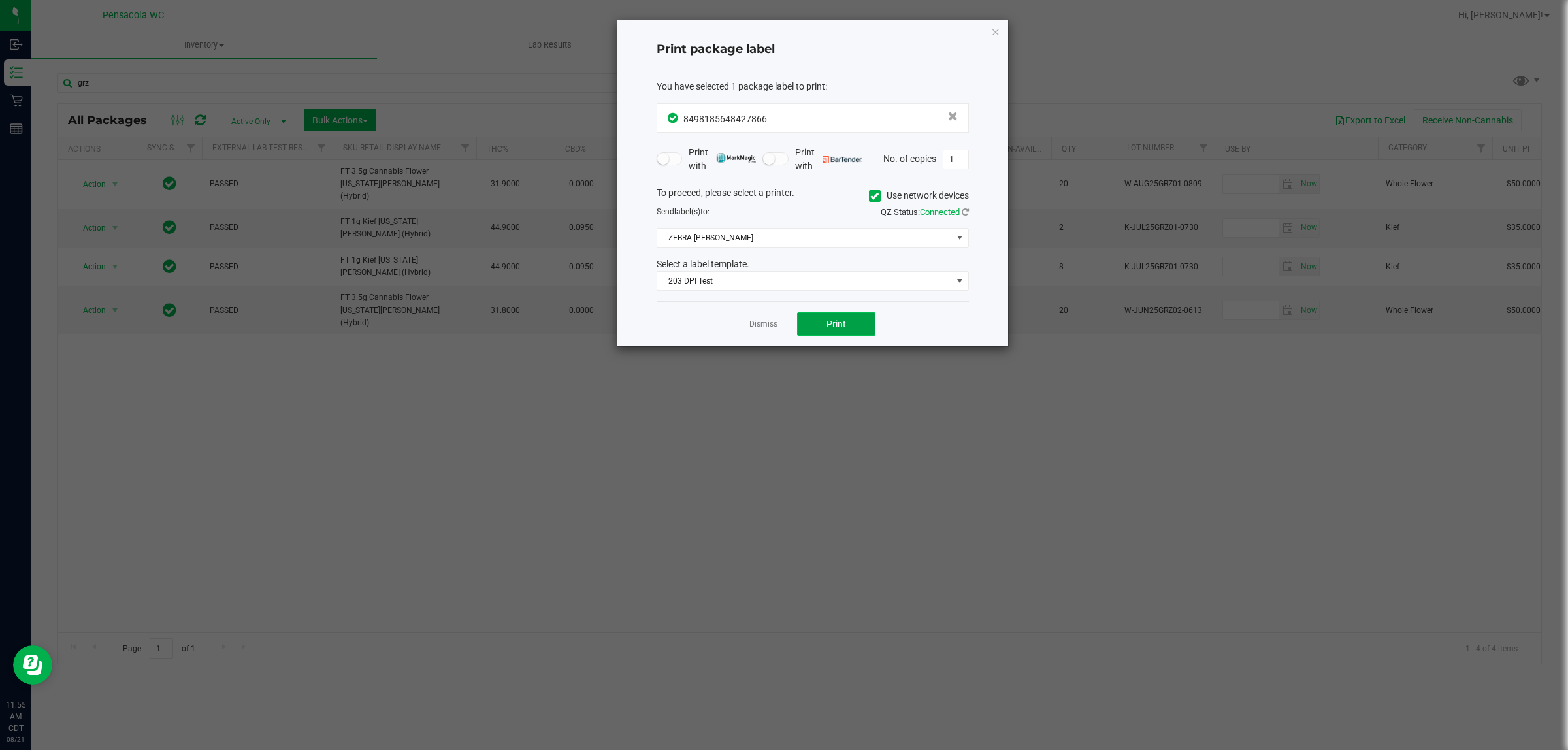
click at [781, 325] on span "Print" at bounding box center [836, 323] width 20 height 10
click at [760, 327] on link "Dismiss" at bounding box center [763, 324] width 28 height 11
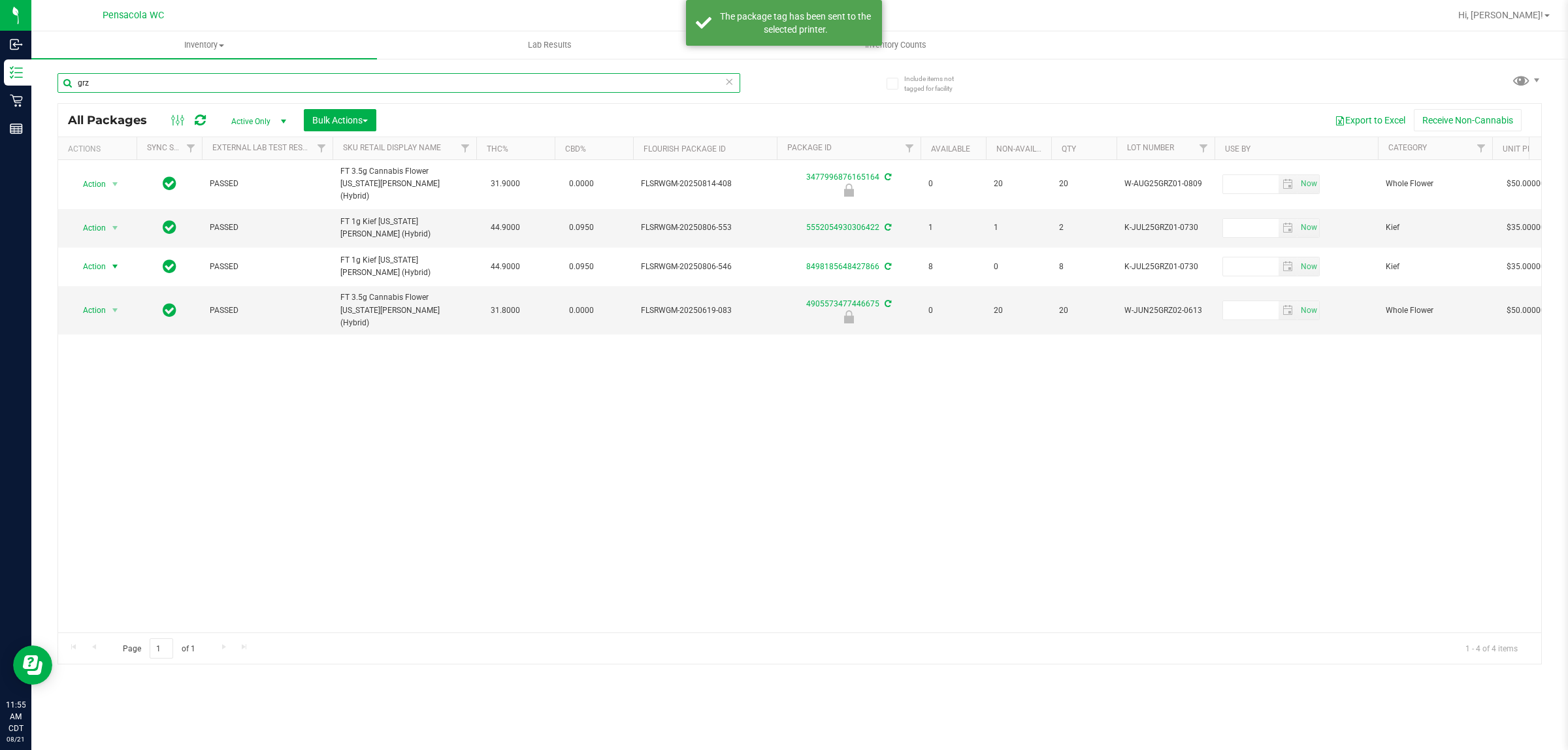
click at [459, 84] on input "grz" at bounding box center [399, 83] width 683 height 20
type input "7477050566113118"
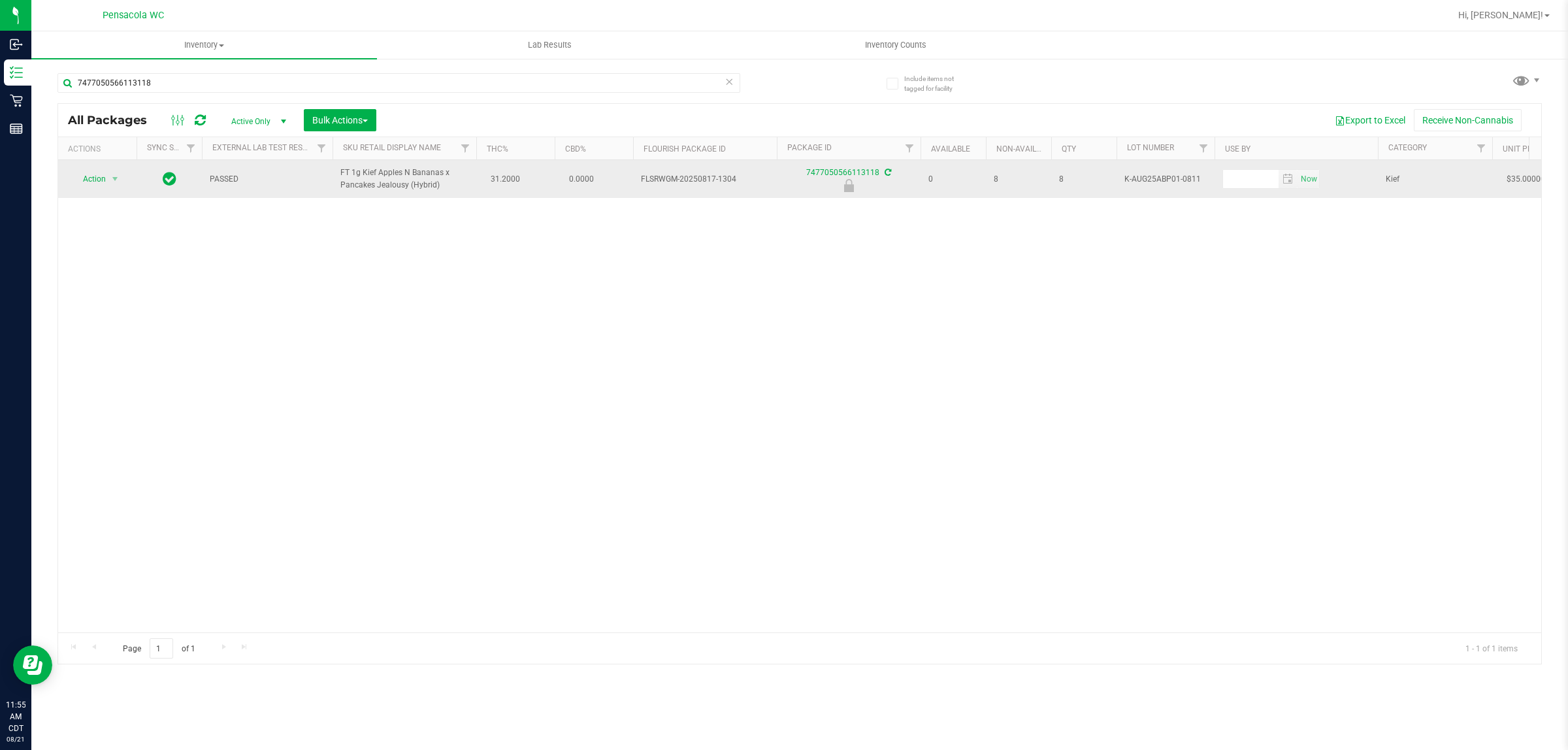
click at [93, 180] on span "Action" at bounding box center [89, 178] width 35 height 18
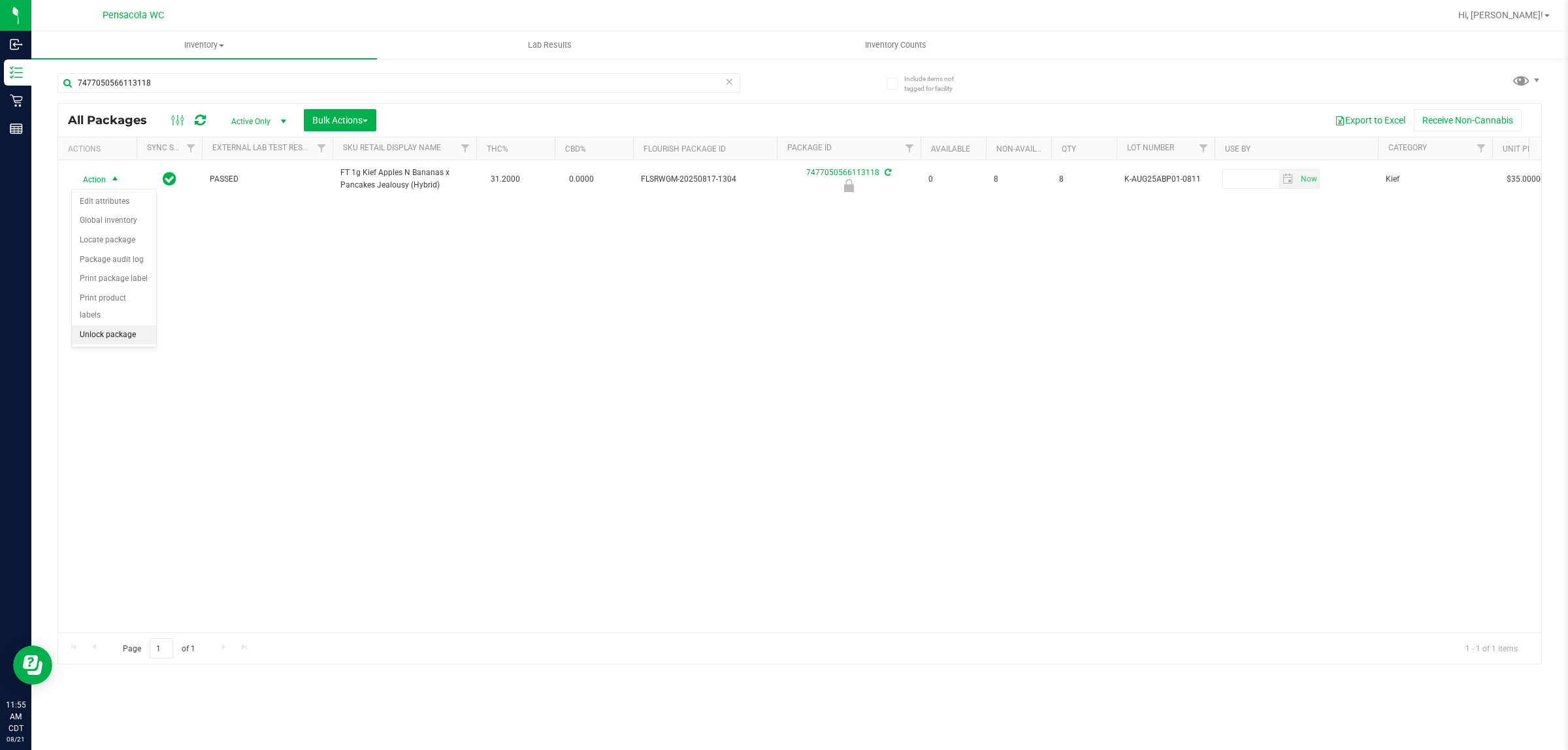
click at [116, 328] on li "Unlock package" at bounding box center [113, 334] width 84 height 20
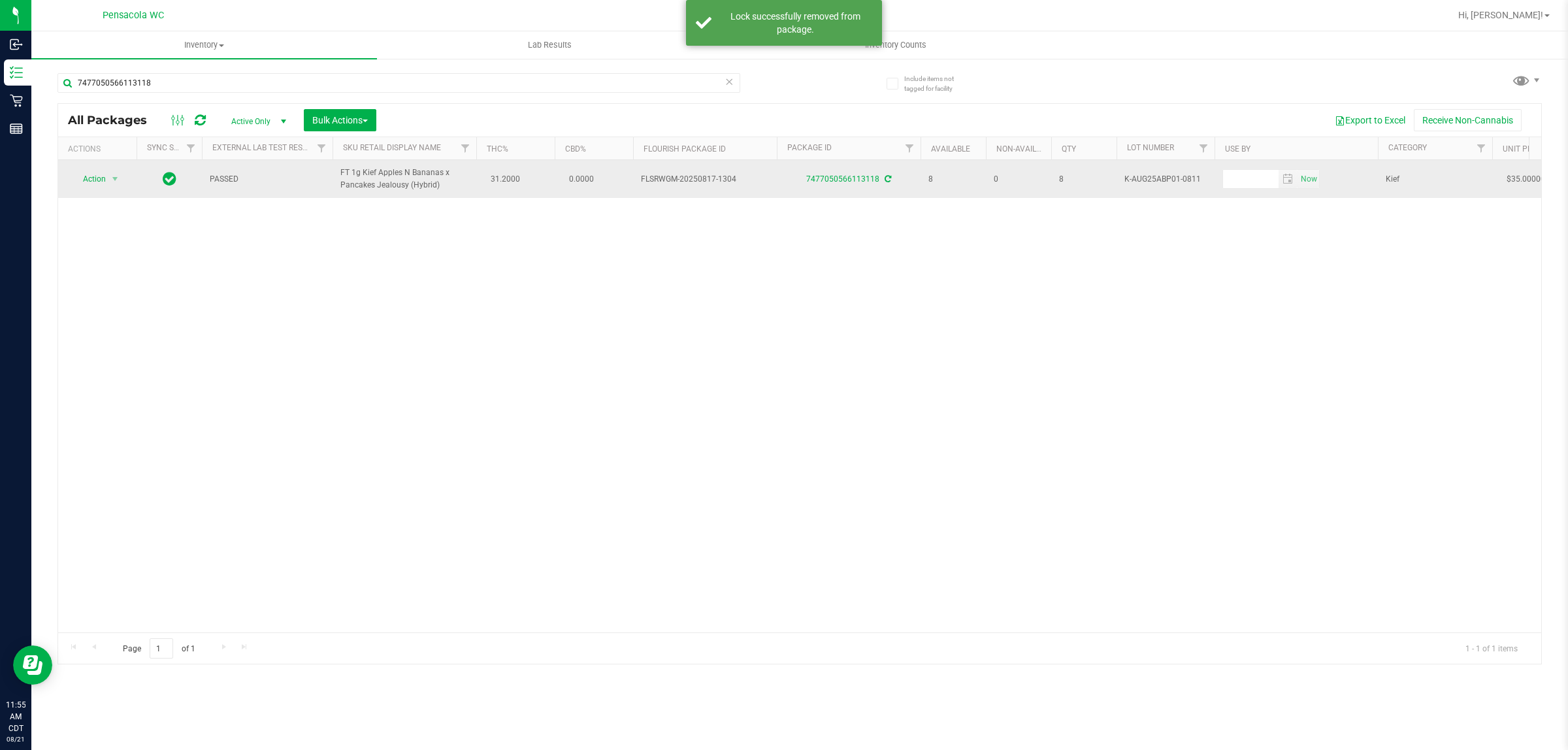
click at [95, 180] on span "Action" at bounding box center [89, 178] width 35 height 18
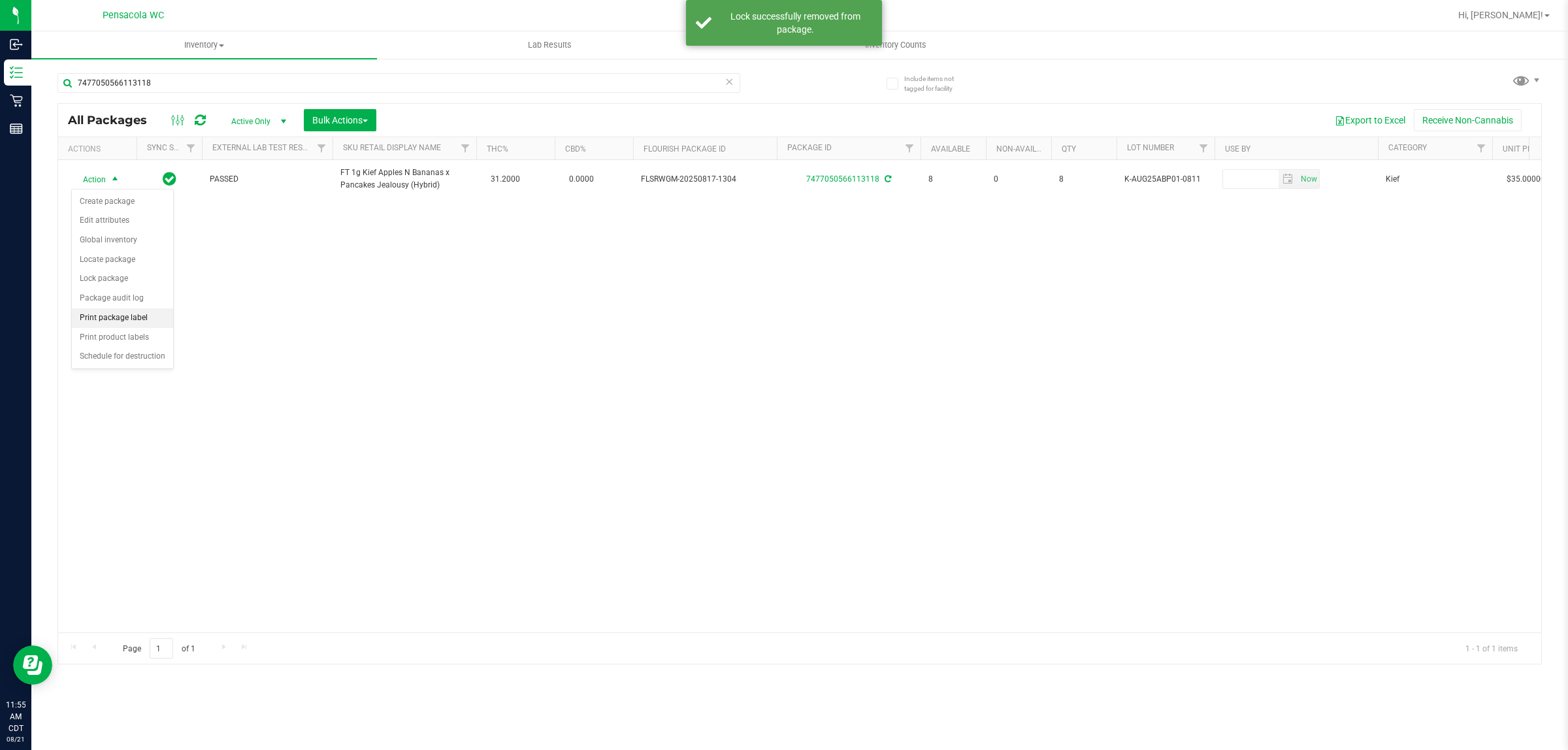
click at [139, 321] on li "Print package label" at bounding box center [122, 318] width 101 height 20
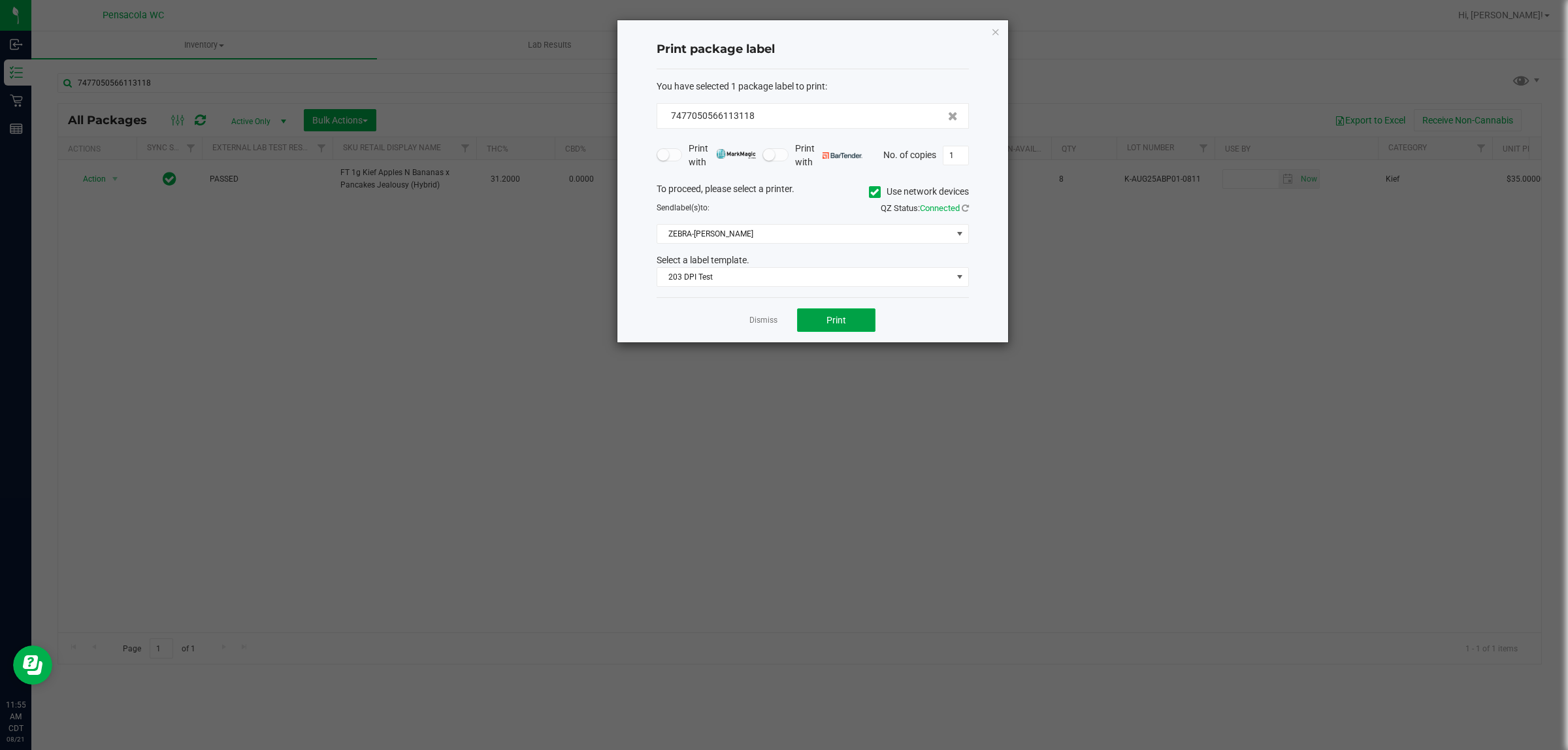
click at [781, 325] on span "Print" at bounding box center [836, 319] width 20 height 10
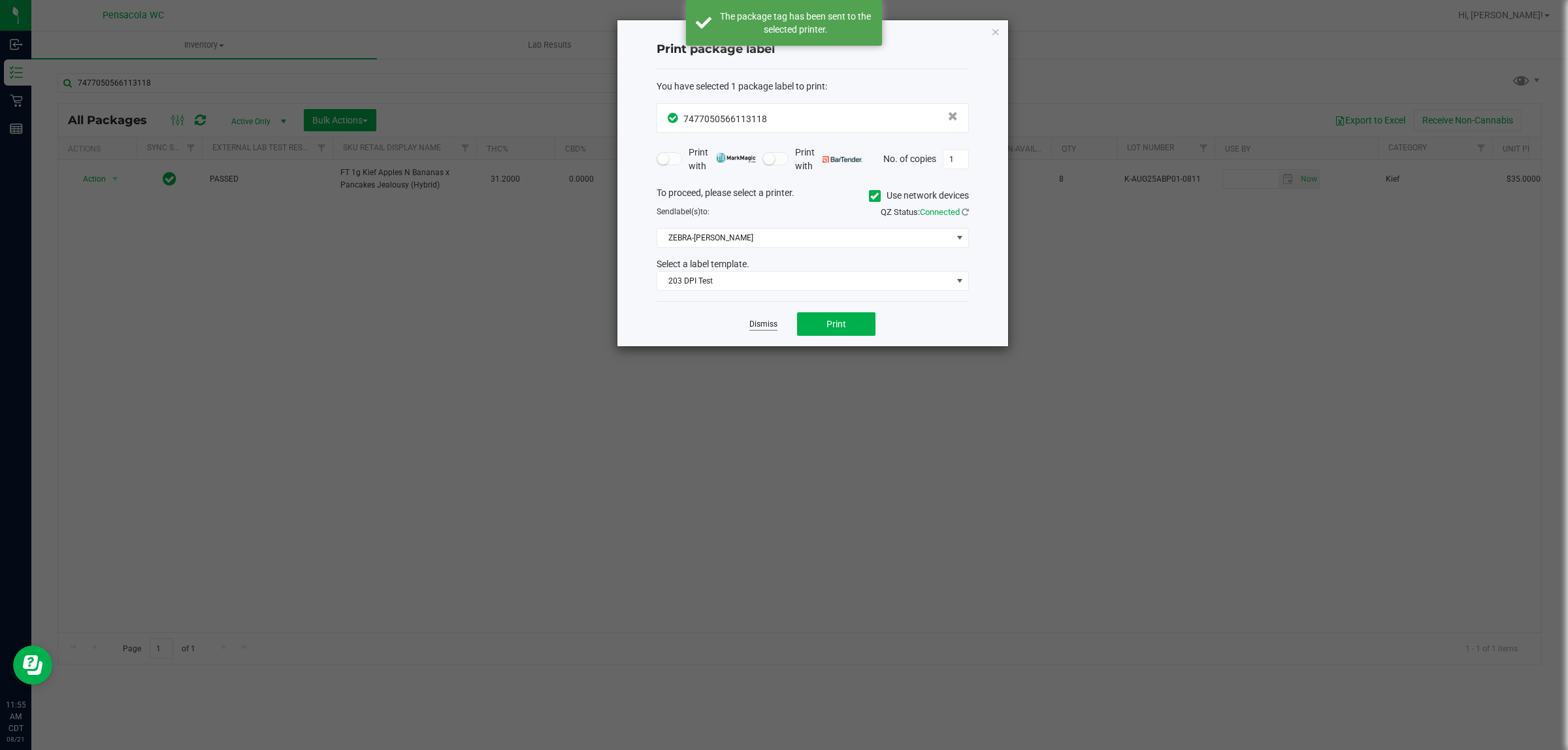
click at [760, 325] on link "Dismiss" at bounding box center [763, 324] width 28 height 11
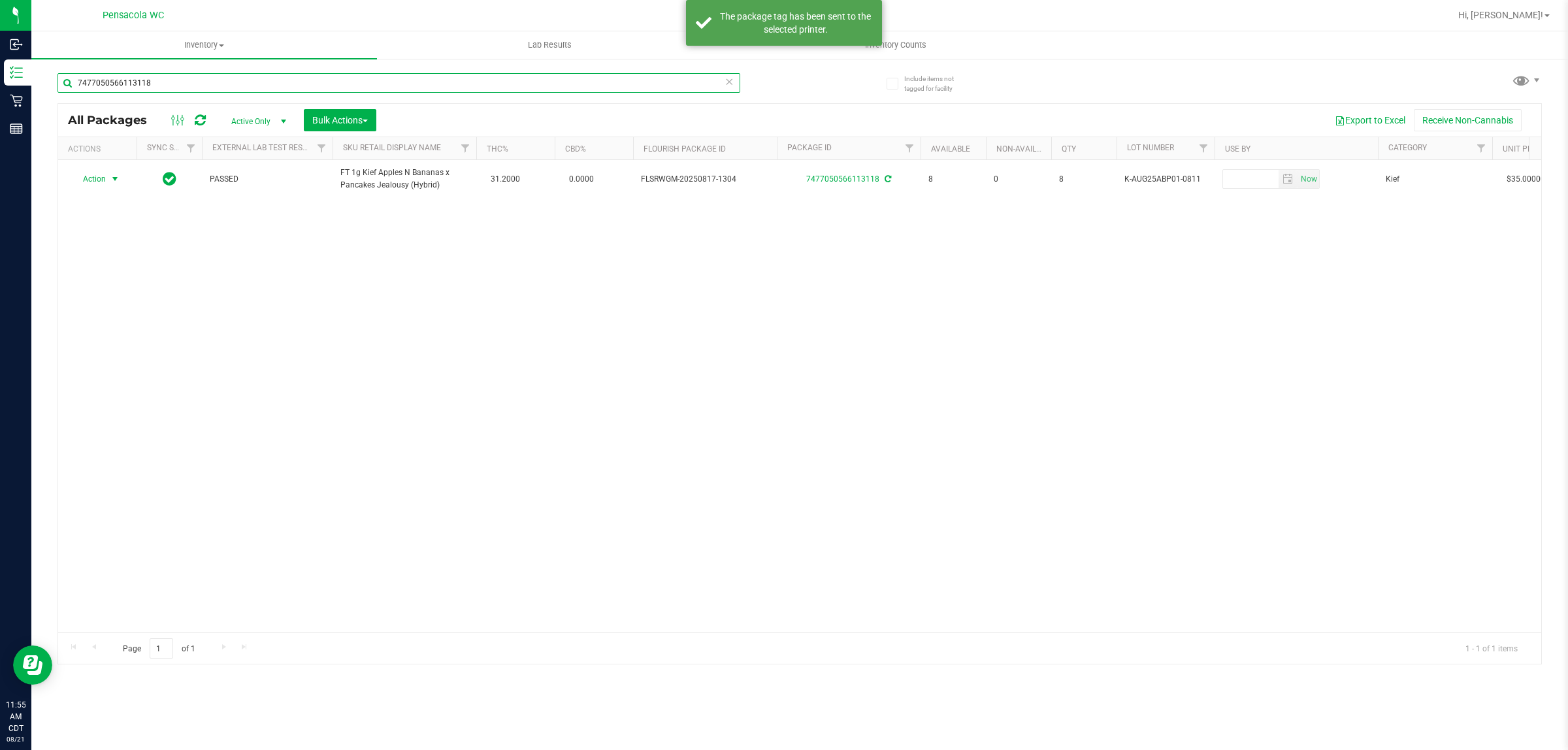
click at [410, 82] on input "7477050566113118" at bounding box center [399, 83] width 683 height 20
type input "2650747380808059"
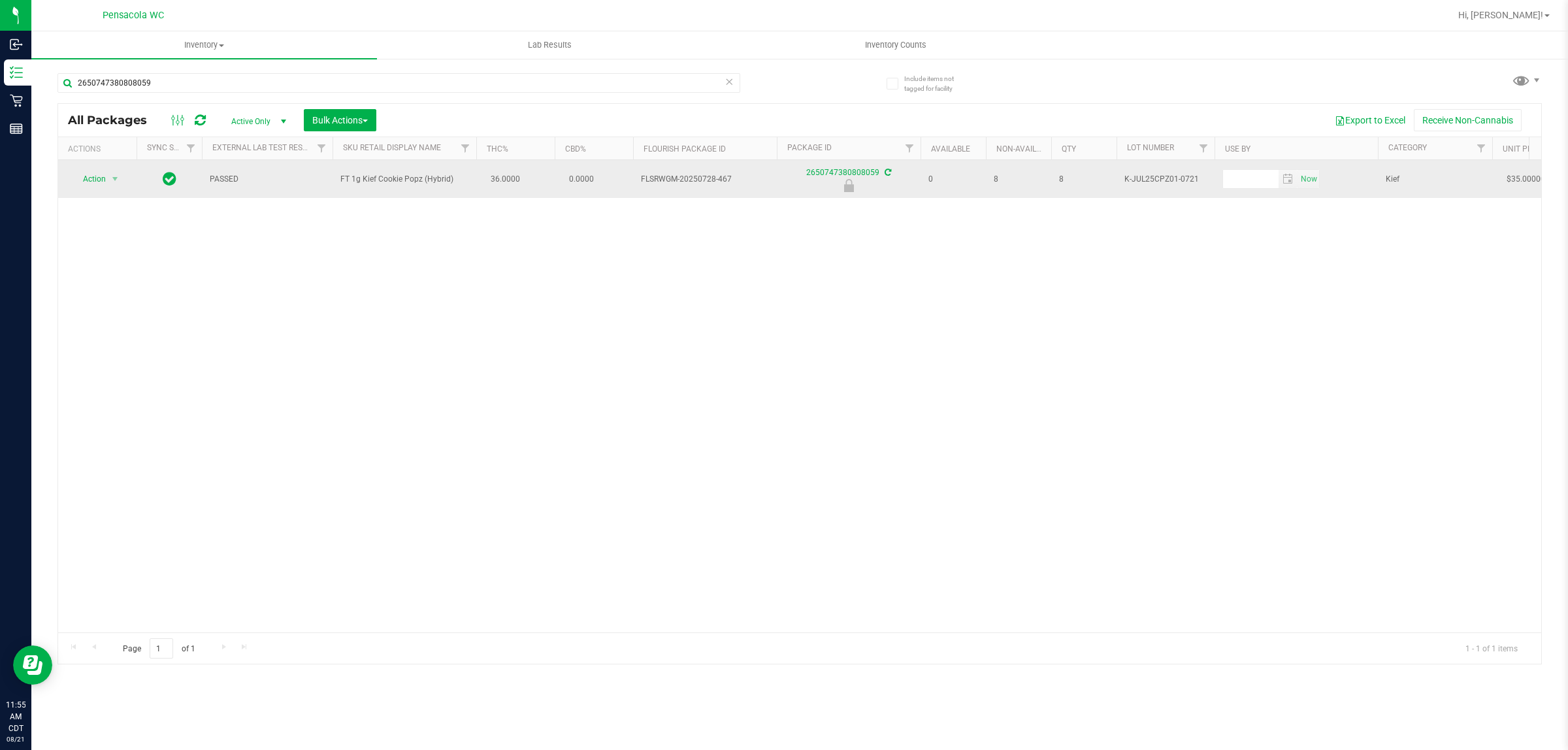
click at [92, 180] on span "Action" at bounding box center [89, 178] width 35 height 18
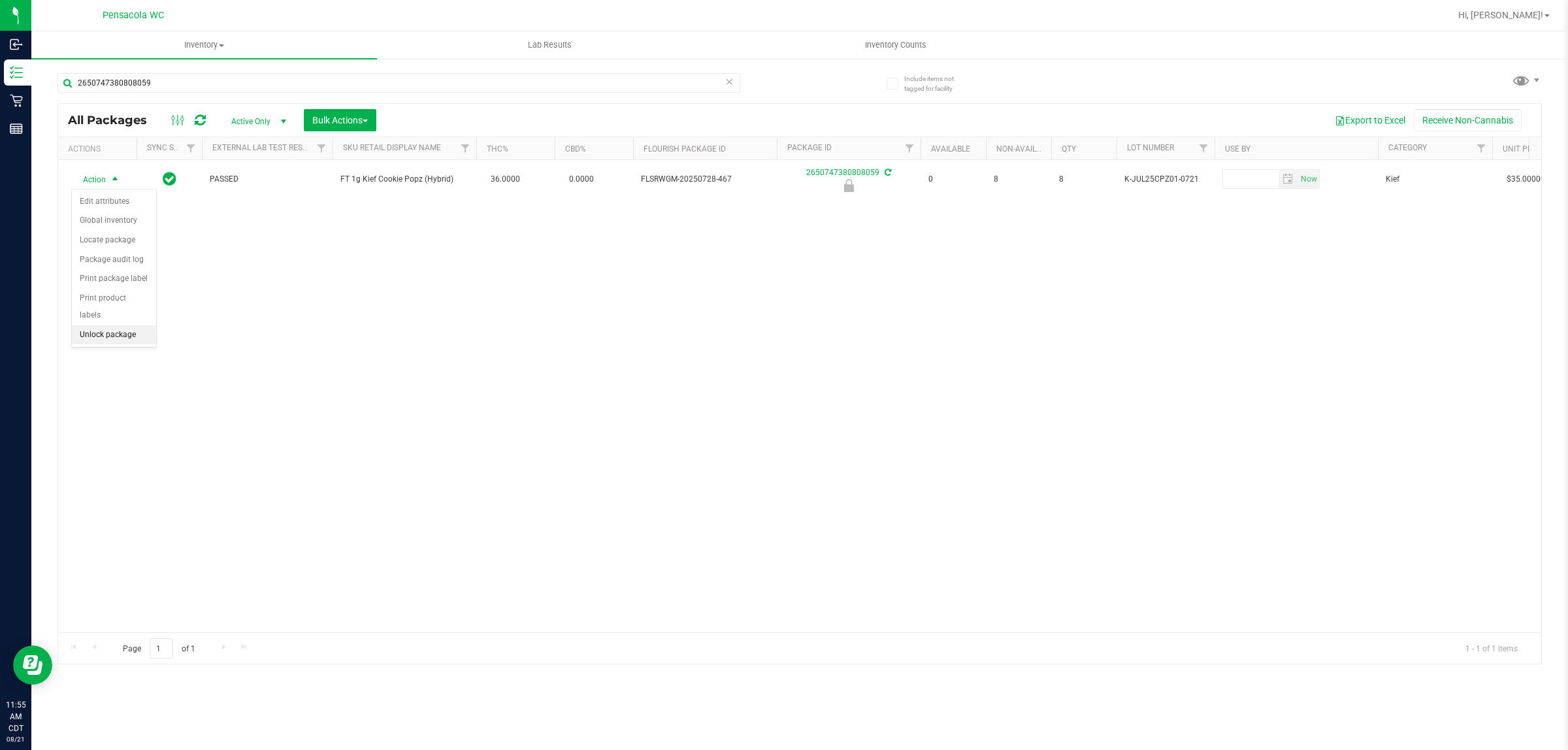
click at [99, 325] on li "Unlock package" at bounding box center [113, 334] width 84 height 20
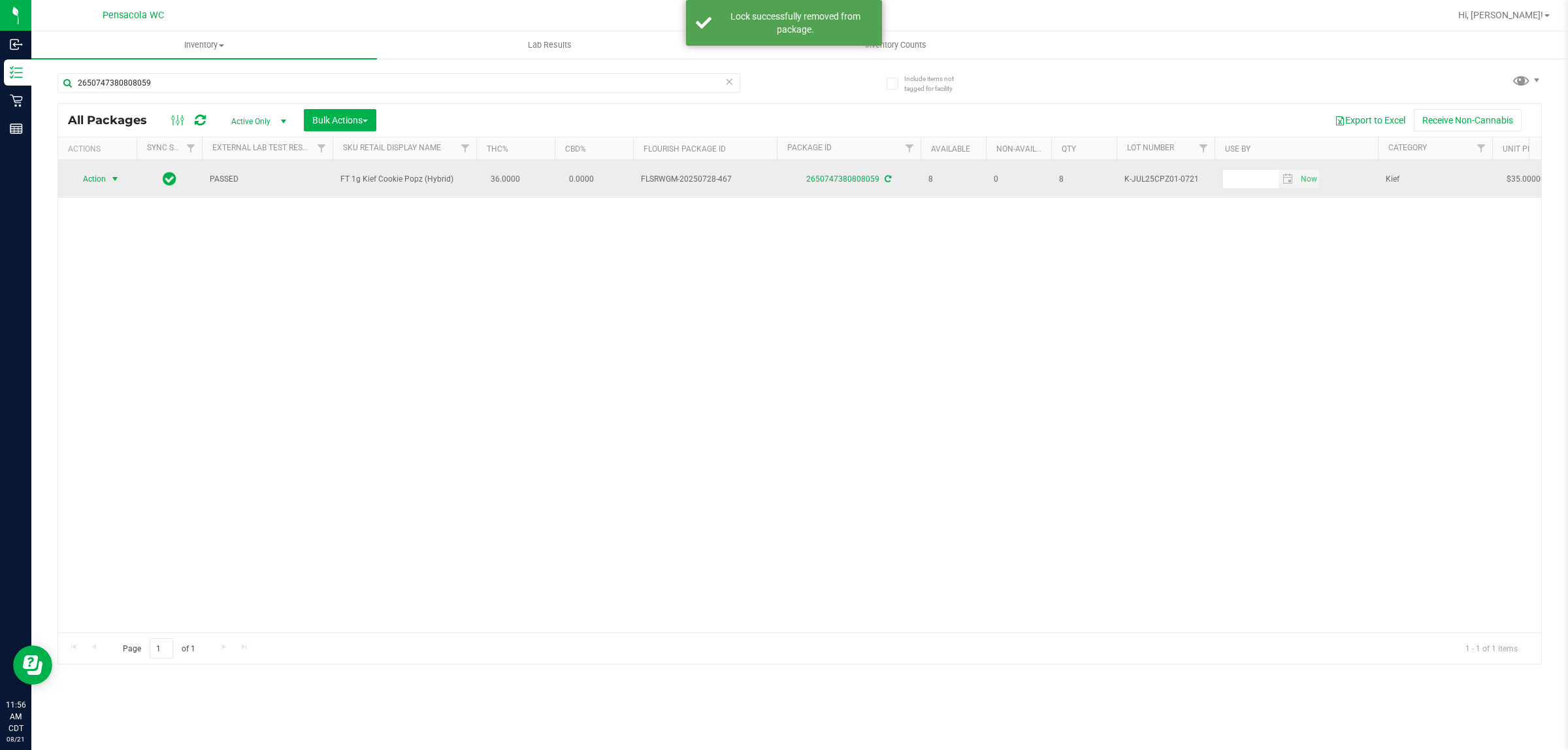
click at [114, 181] on span "select" at bounding box center [114, 178] width 10 height 10
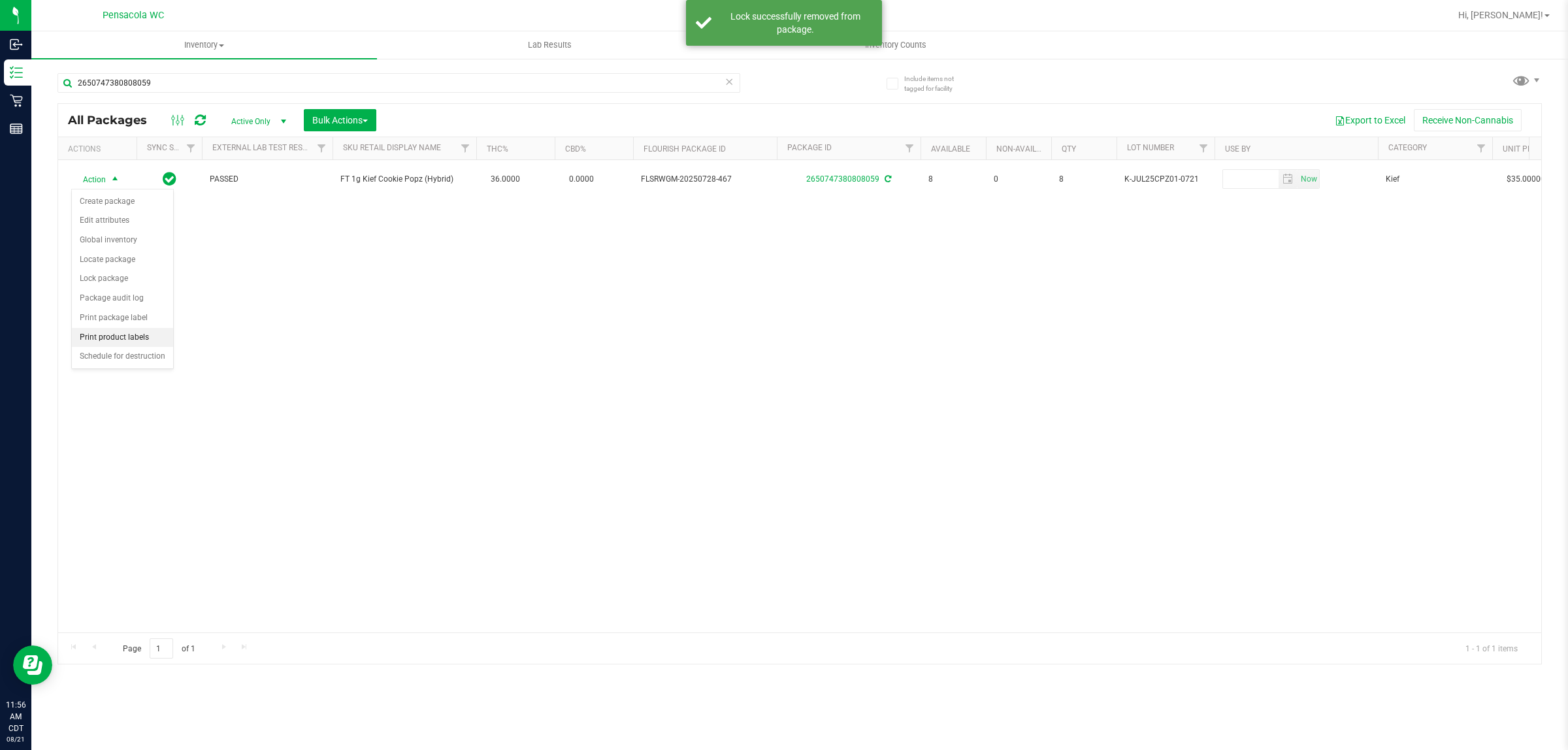
click at [129, 340] on li "Print product labels" at bounding box center [122, 337] width 101 height 20
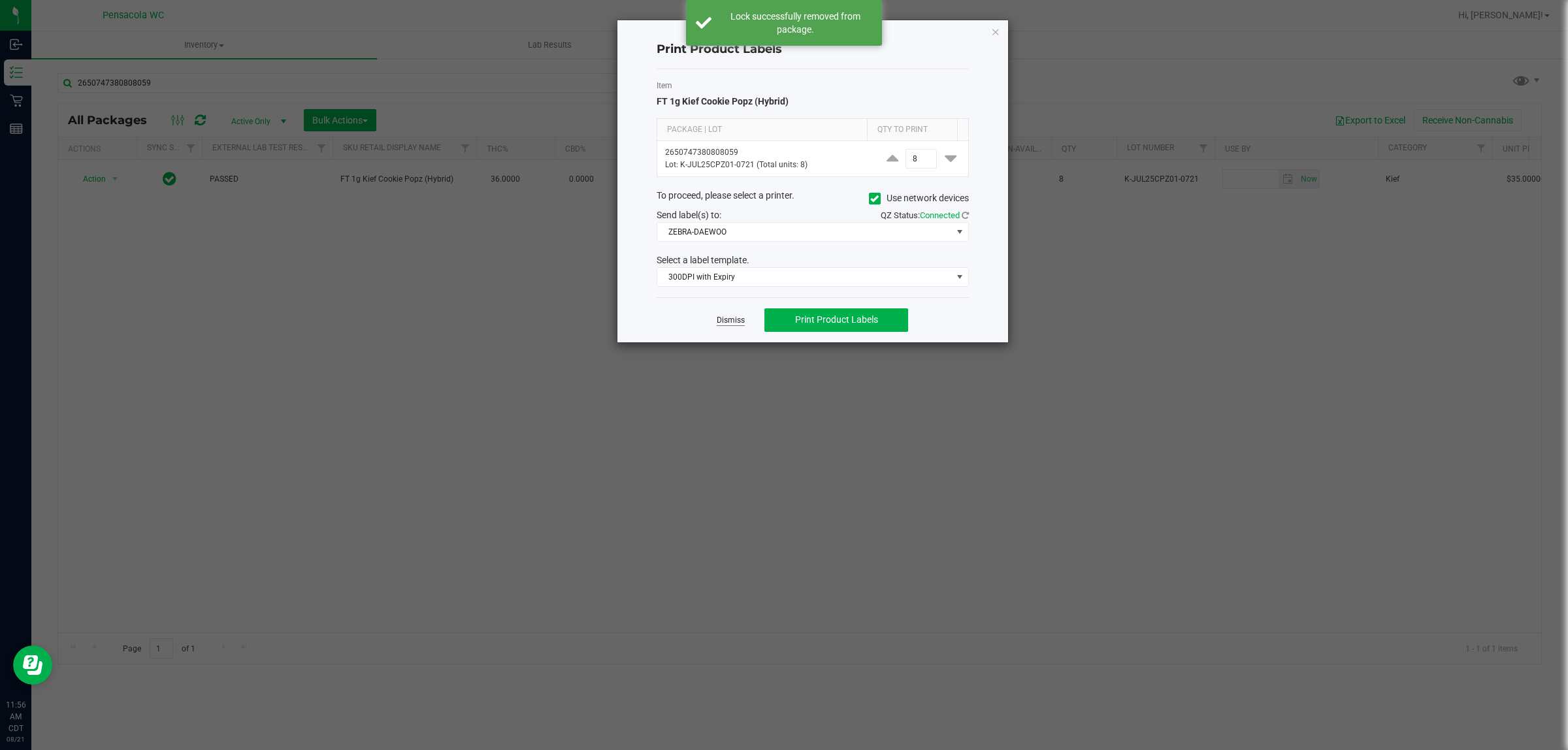
click at [732, 324] on link "Dismiss" at bounding box center [731, 320] width 28 height 11
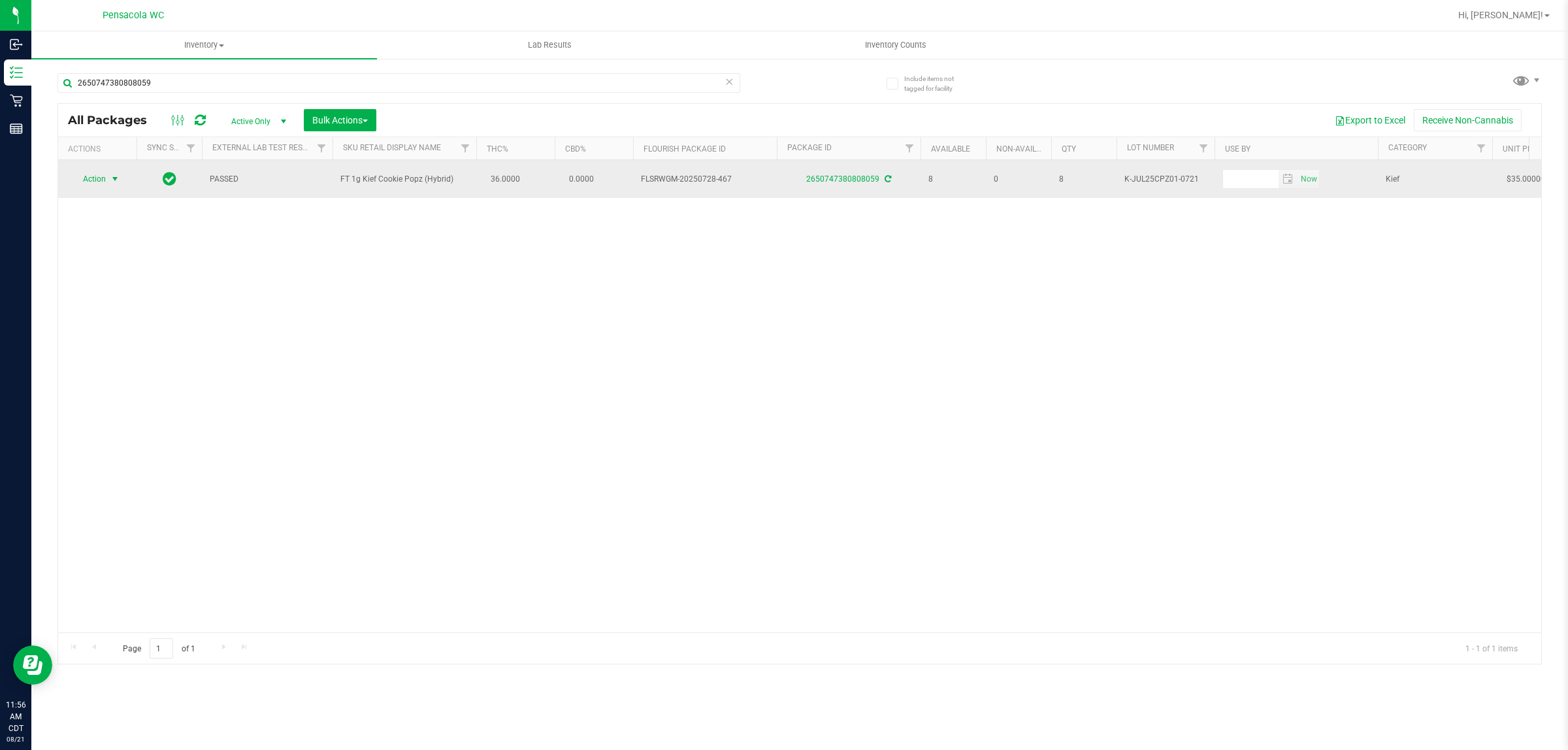
click at [112, 180] on span "select" at bounding box center [114, 178] width 10 height 10
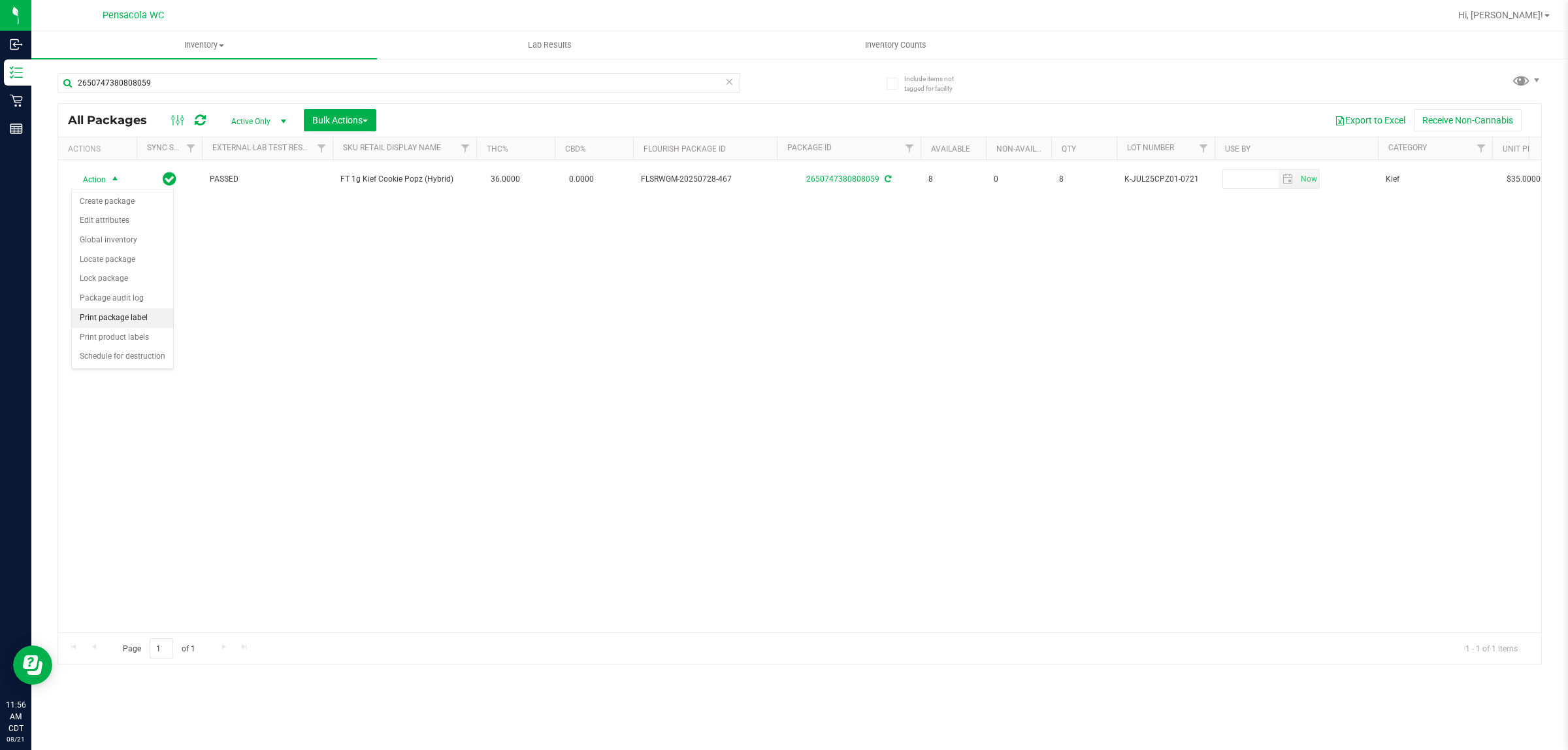
click at [136, 320] on li "Print package label" at bounding box center [122, 318] width 101 height 20
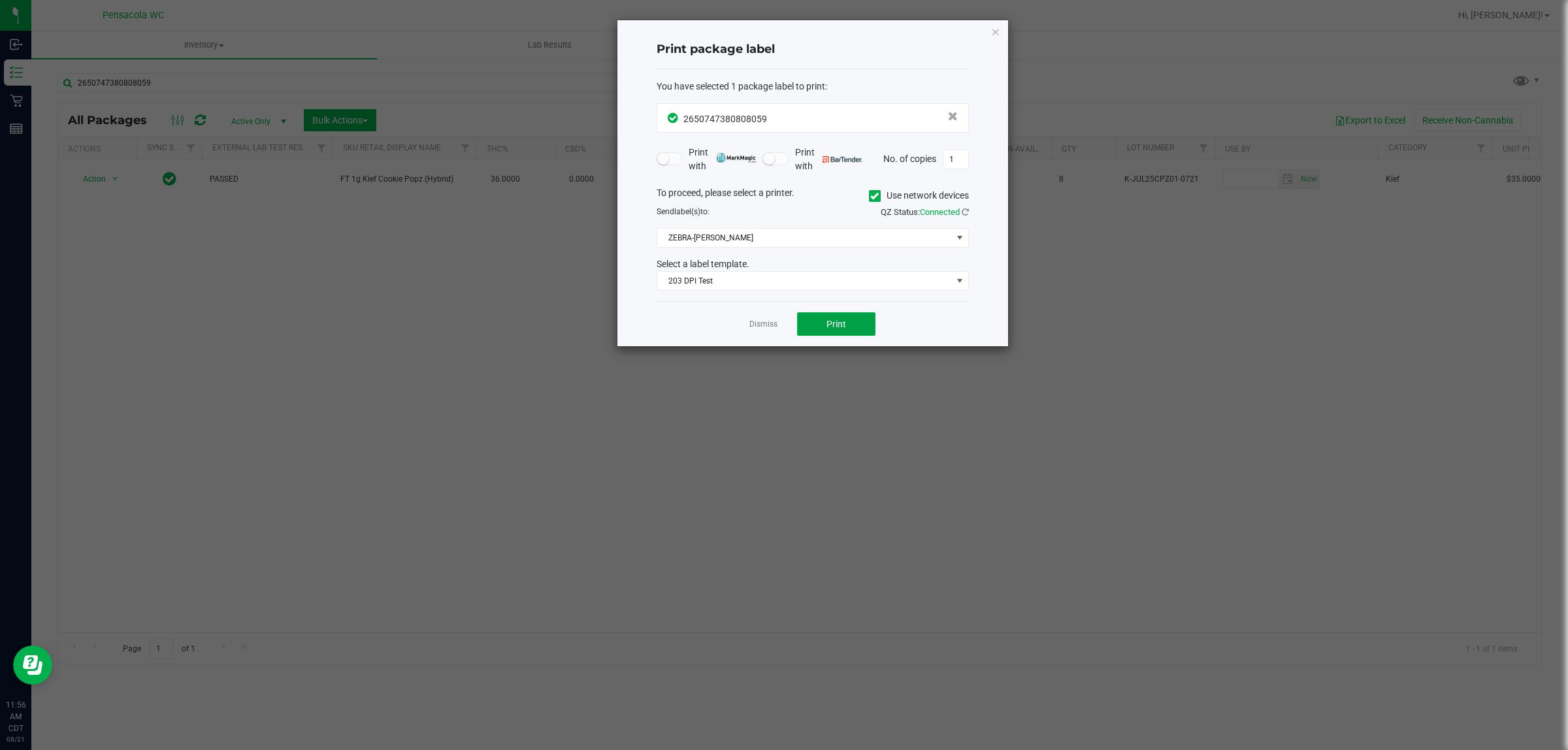
click at [781, 318] on button "Print" at bounding box center [836, 323] width 78 height 24
click at [763, 325] on link "Dismiss" at bounding box center [763, 324] width 28 height 11
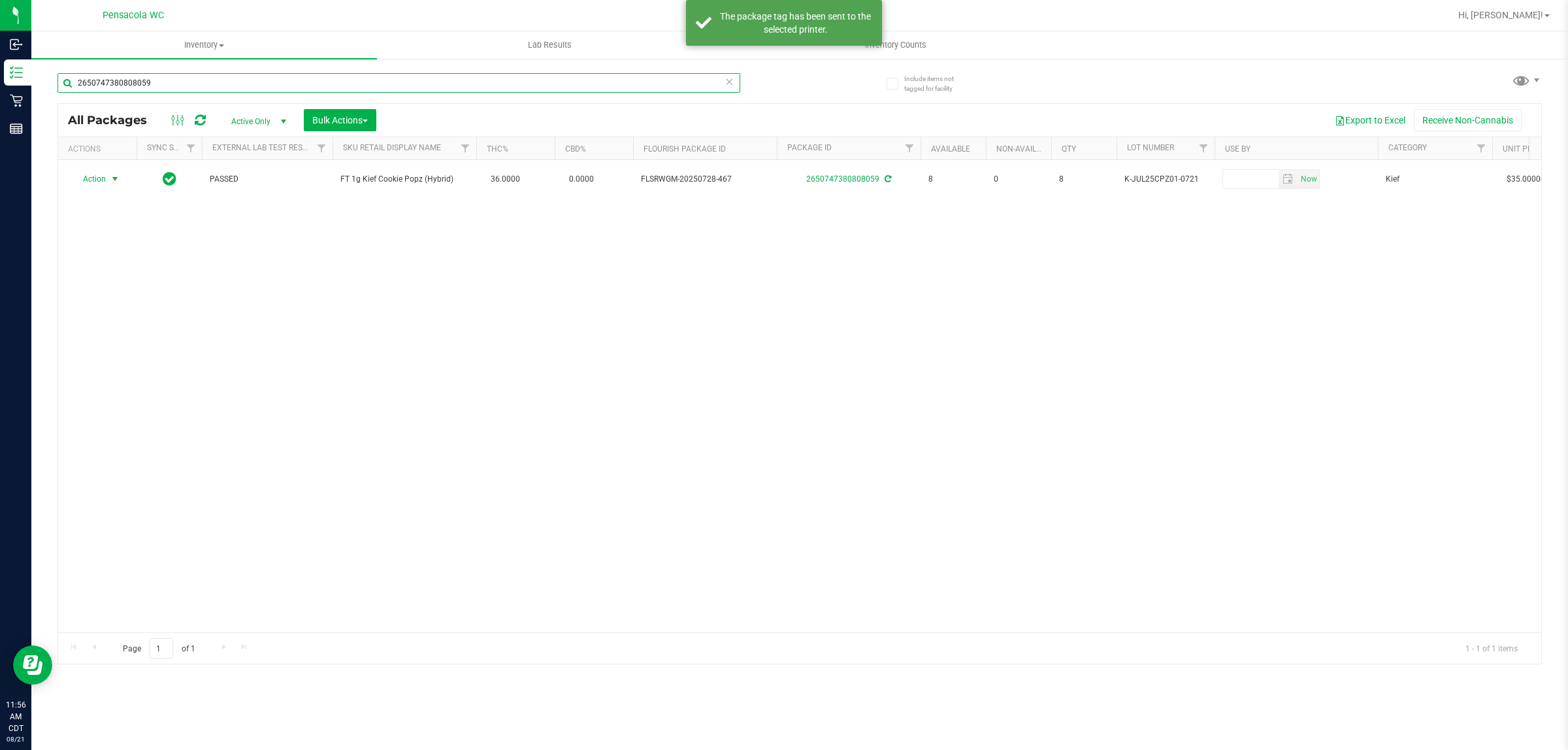
click at [415, 84] on input "2650747380808059" at bounding box center [399, 83] width 683 height 20
type input "2502244161964730"
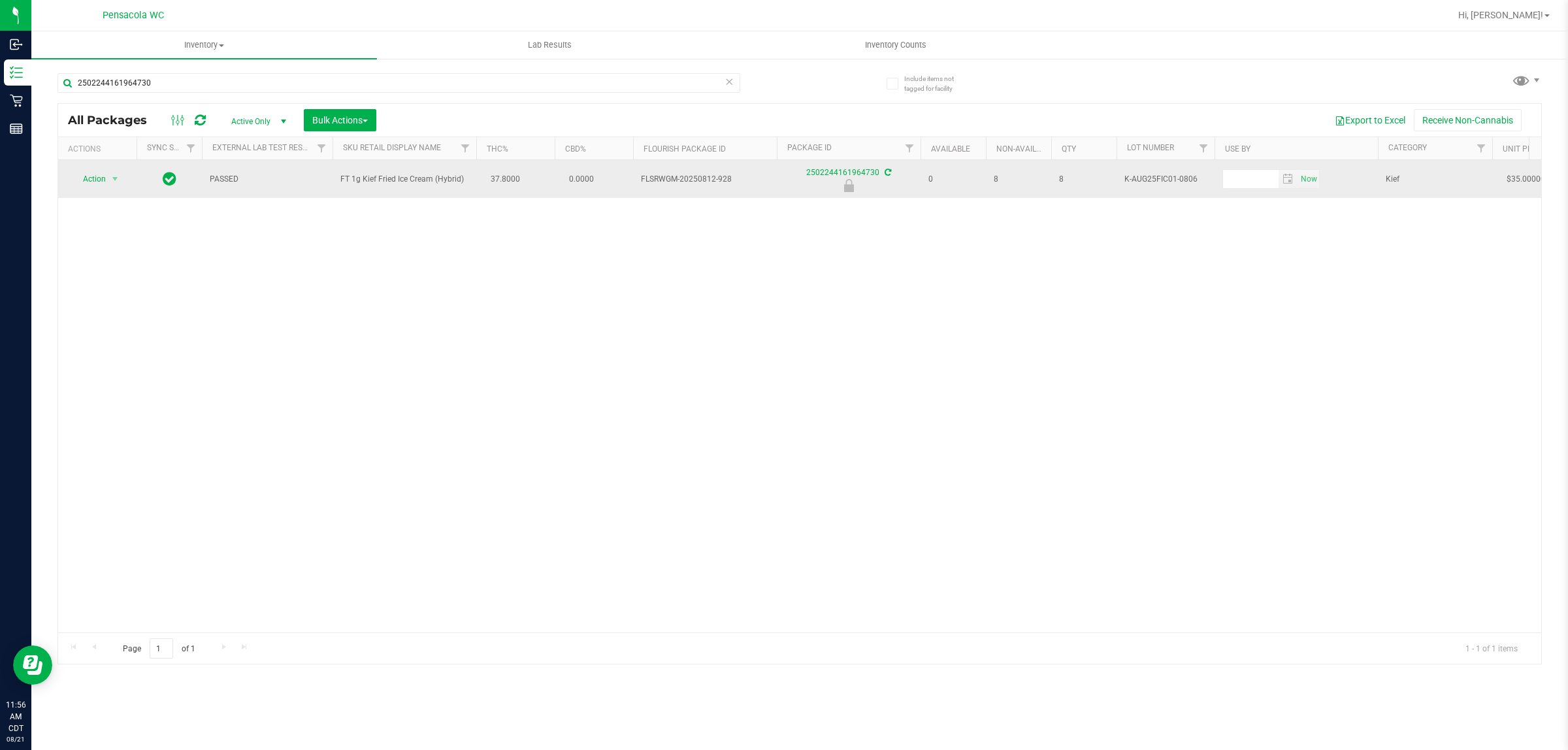
click at [86, 181] on span "Action" at bounding box center [89, 178] width 35 height 18
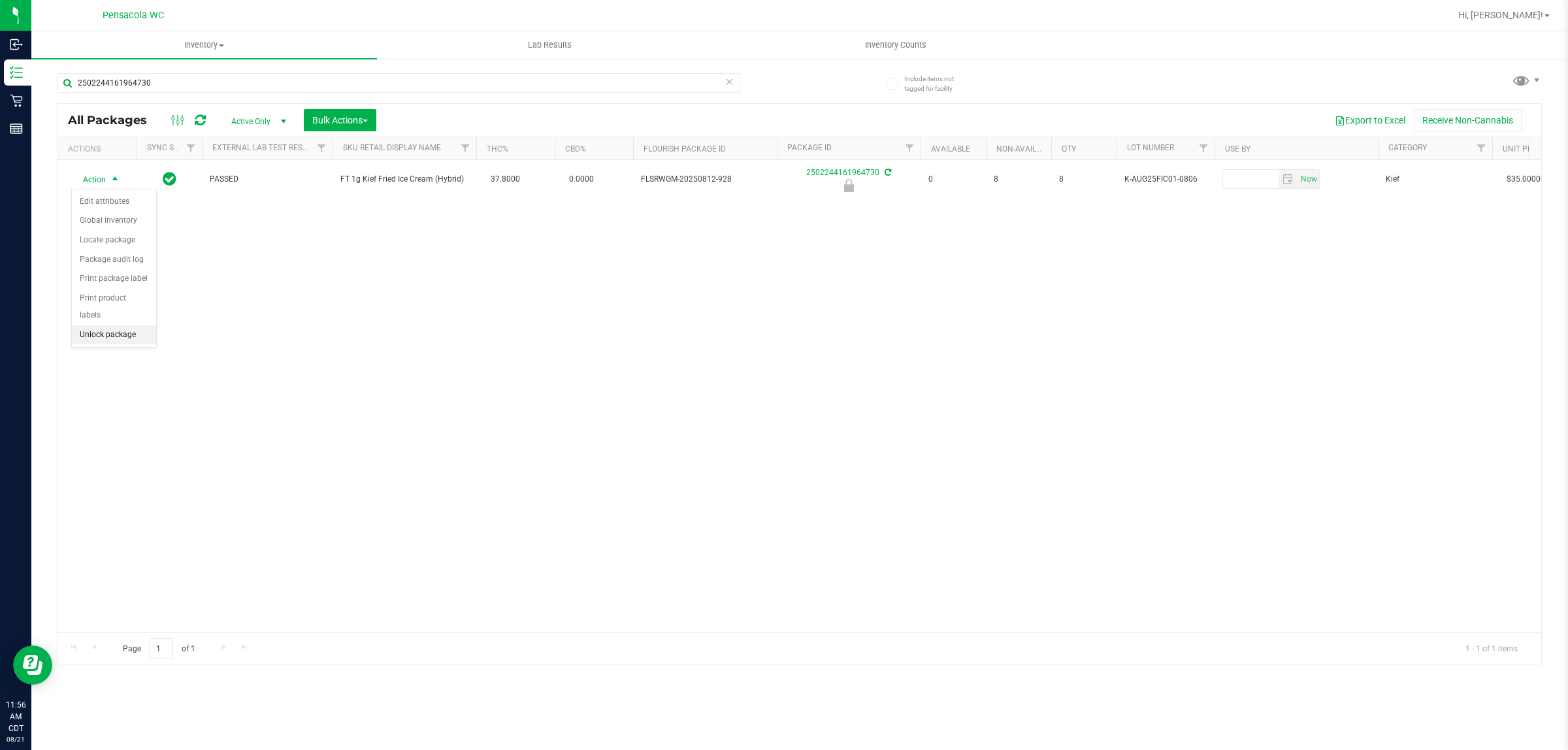
click at [116, 325] on li "Unlock package" at bounding box center [113, 334] width 84 height 20
click at [141, 320] on li "Print package label" at bounding box center [122, 318] width 101 height 20
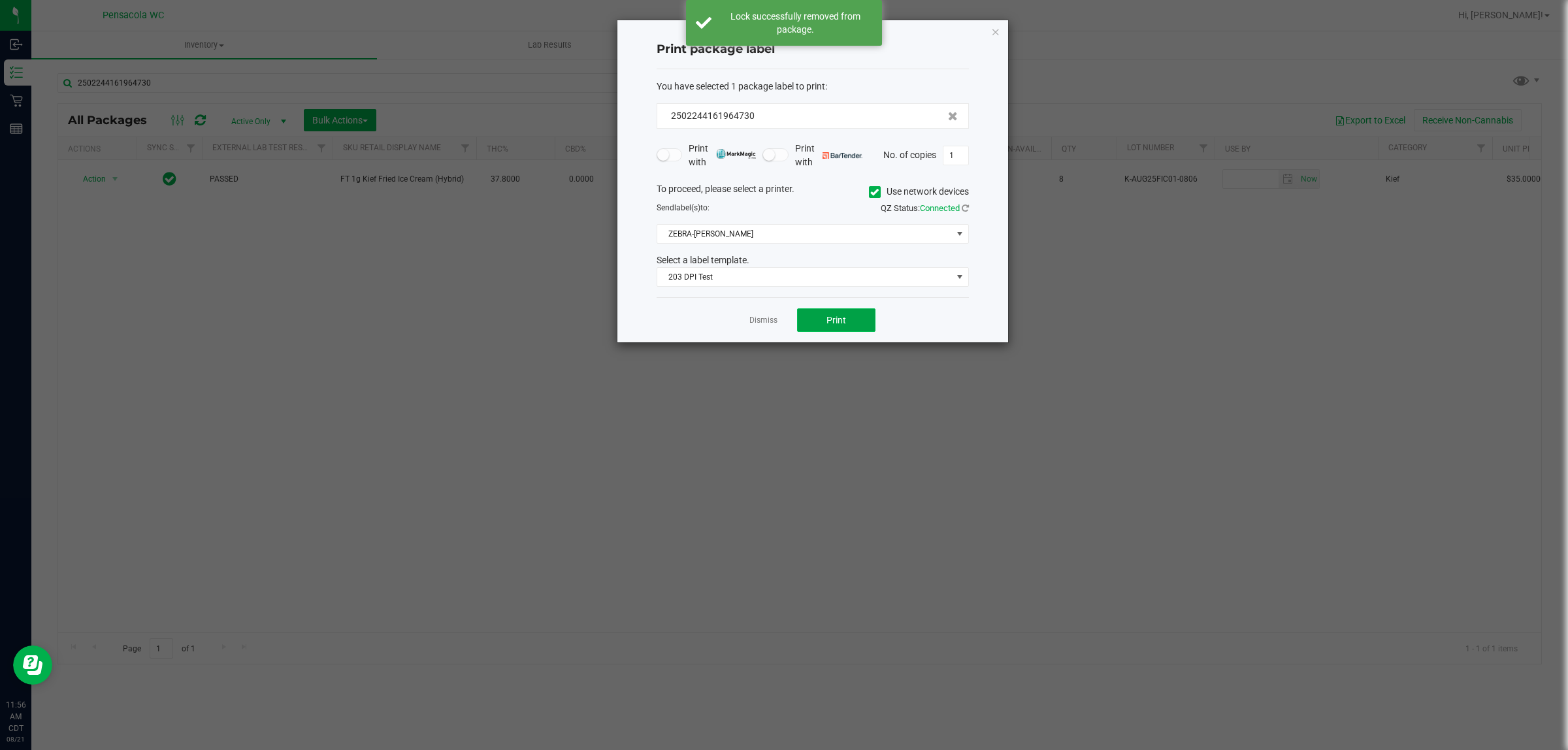
click at [781, 321] on span "Print" at bounding box center [836, 319] width 20 height 10
click at [766, 328] on link "Dismiss" at bounding box center [763, 324] width 28 height 11
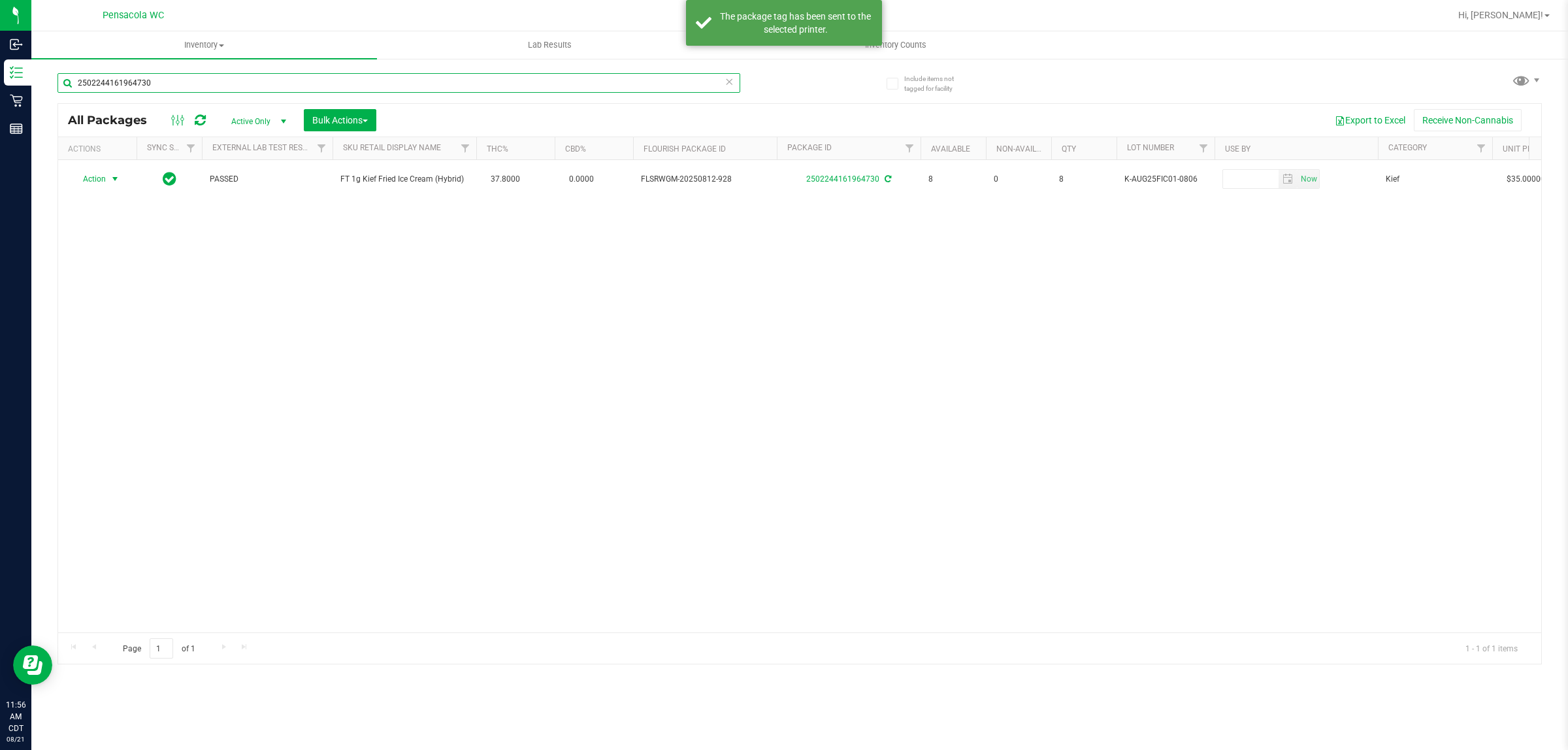
click at [554, 85] on input "2502244161964730" at bounding box center [399, 83] width 683 height 20
type input "3103651695112351"
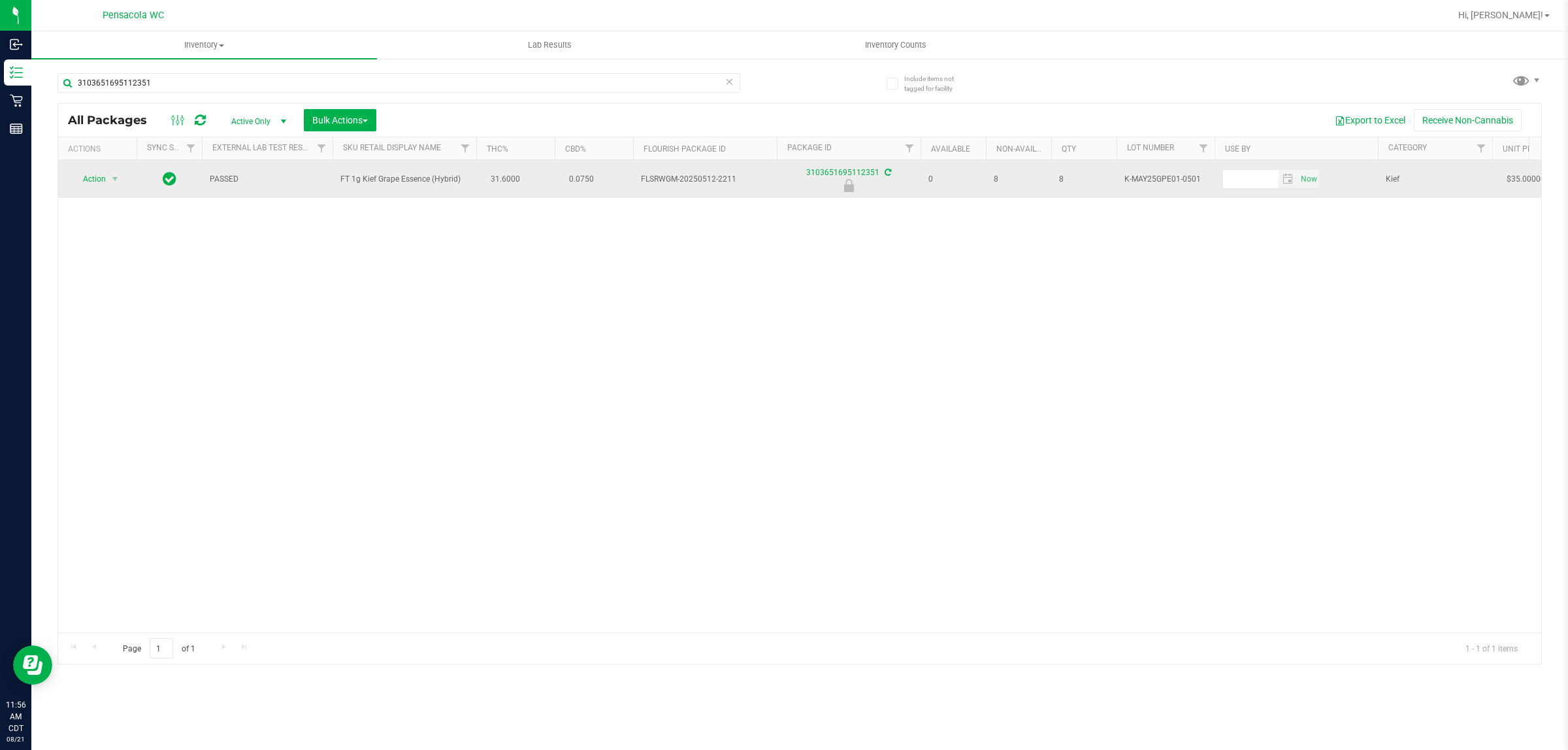
click at [92, 180] on span "Action" at bounding box center [89, 178] width 35 height 18
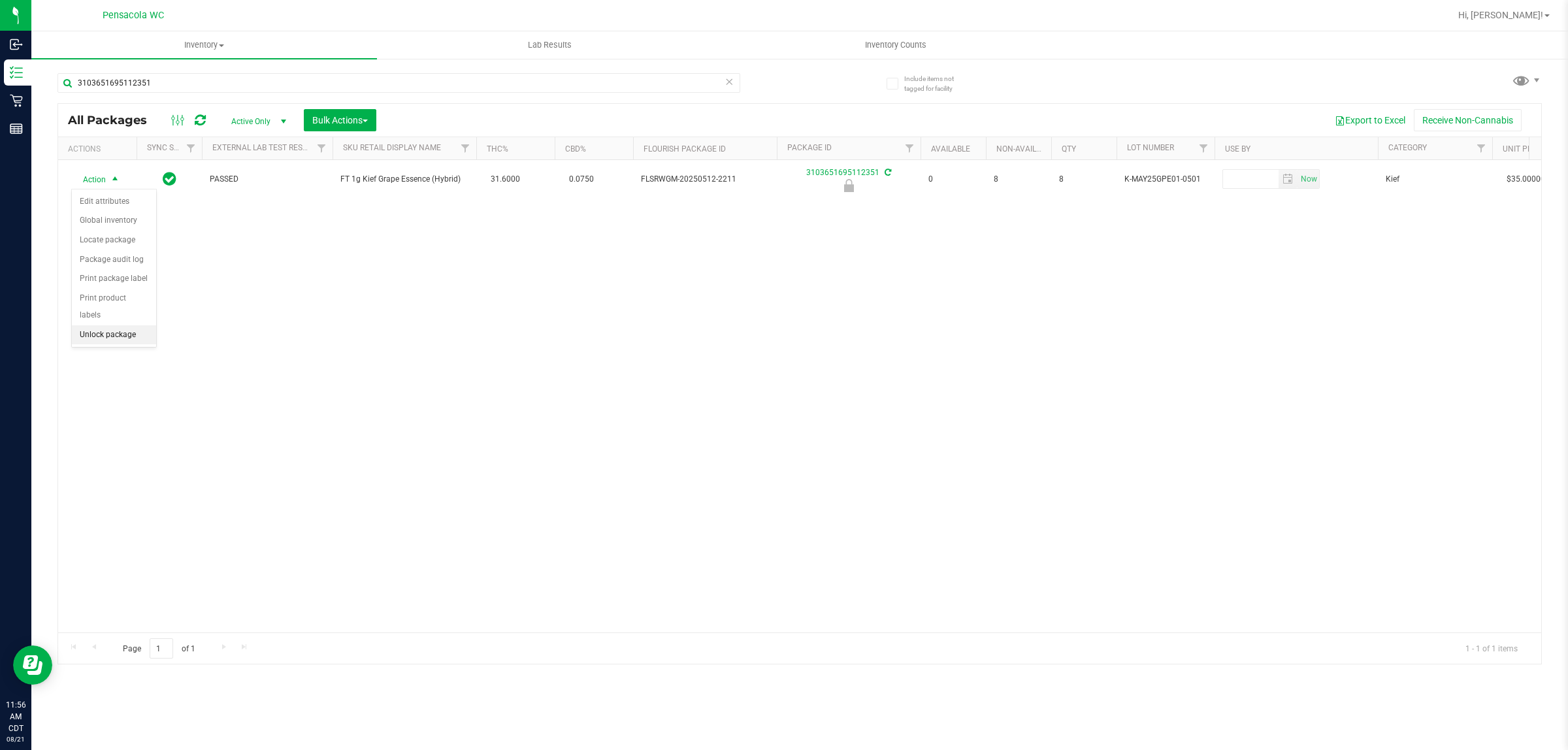
click at [116, 330] on li "Unlock package" at bounding box center [113, 334] width 84 height 20
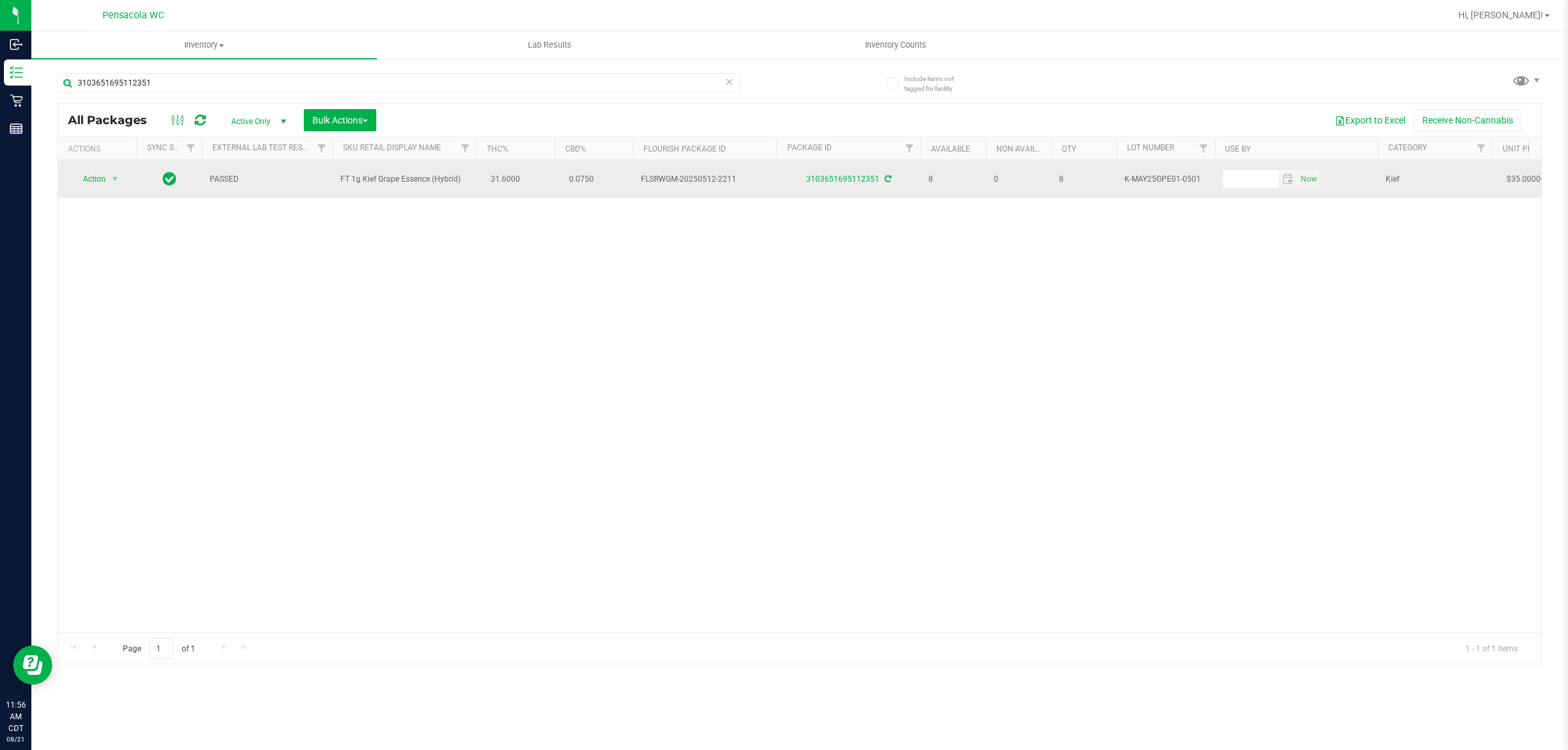
click at [95, 180] on span "Action" at bounding box center [89, 178] width 35 height 18
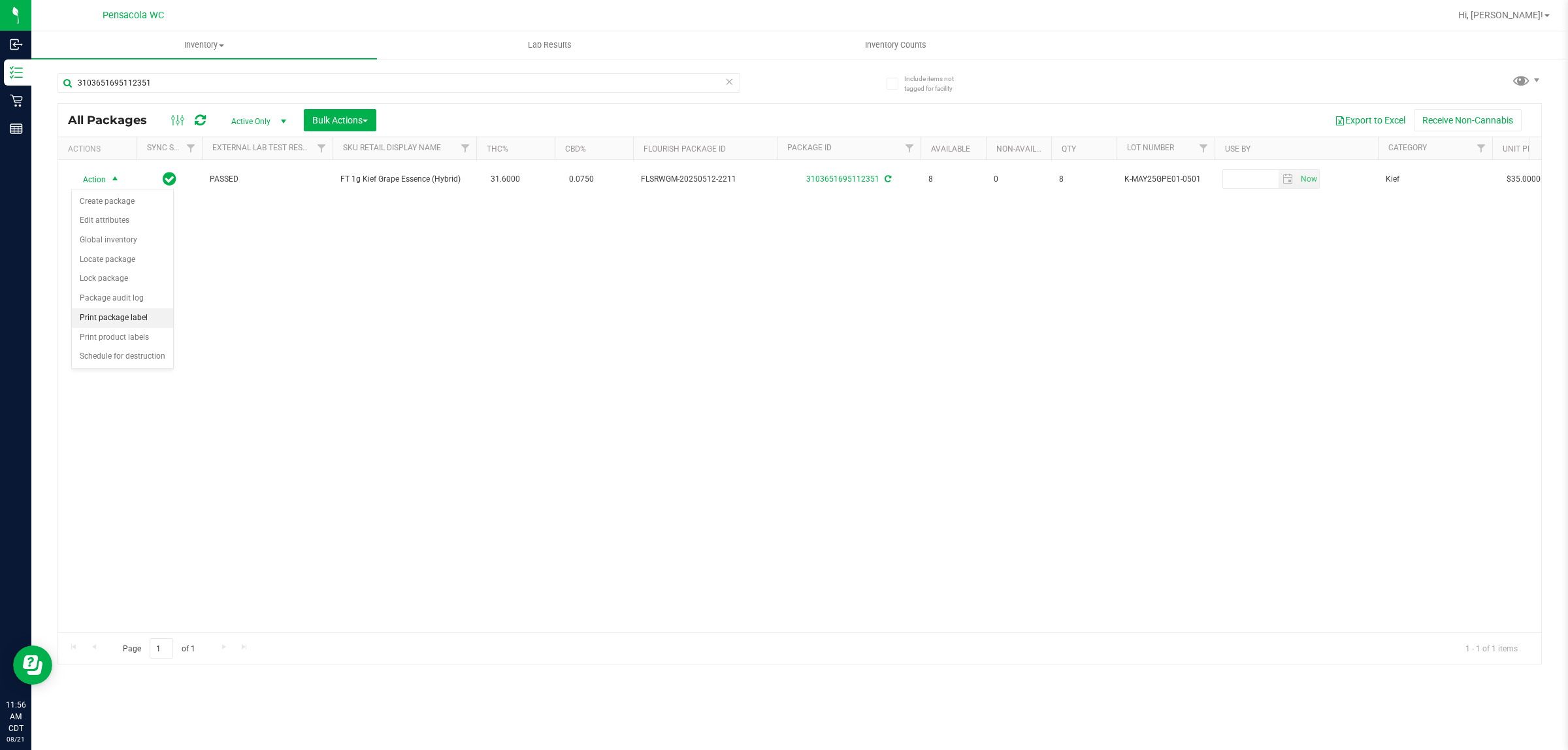
click at [121, 320] on li "Print package label" at bounding box center [122, 318] width 101 height 20
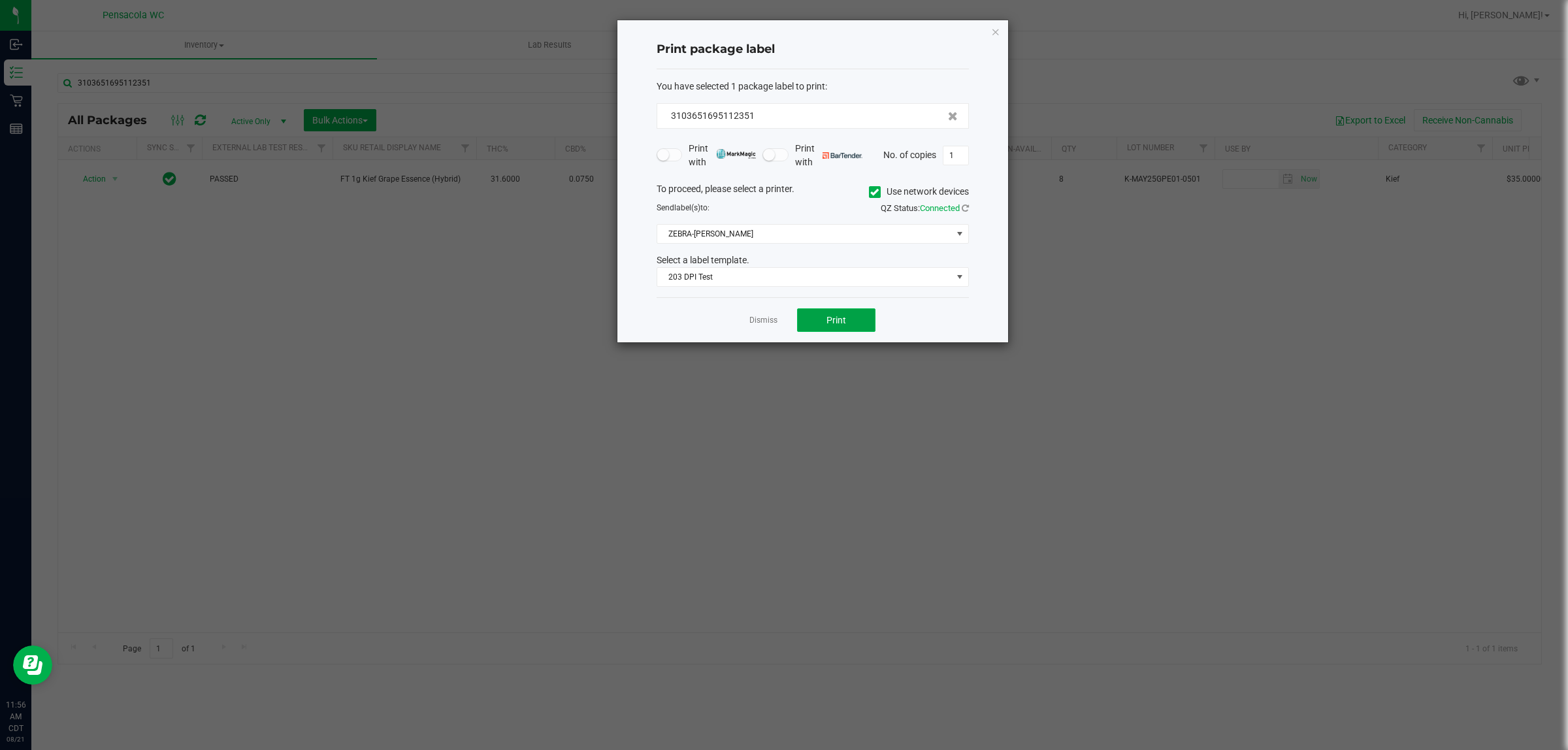
click at [781, 320] on span "Print" at bounding box center [836, 319] width 20 height 10
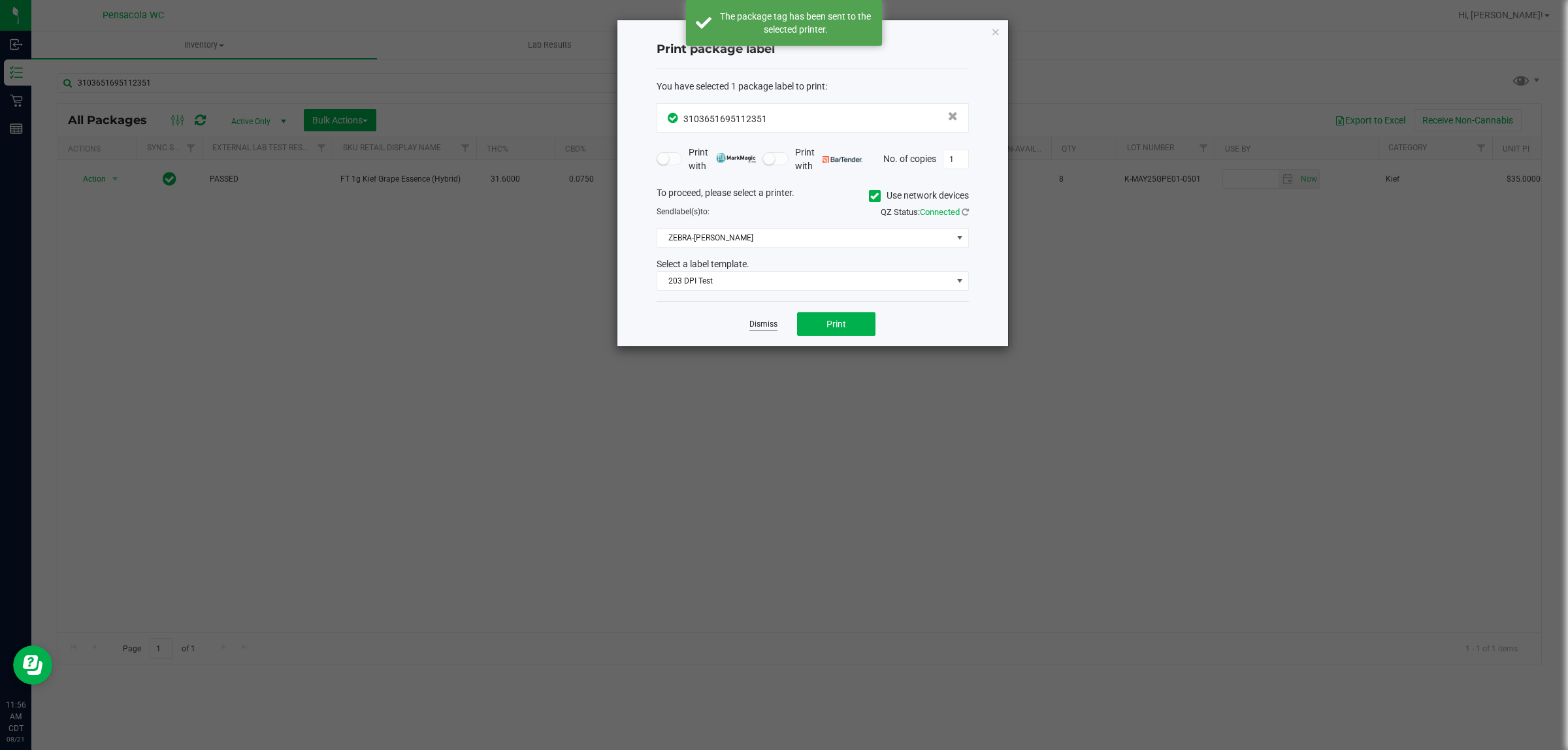
click at [760, 325] on link "Dismiss" at bounding box center [763, 324] width 28 height 11
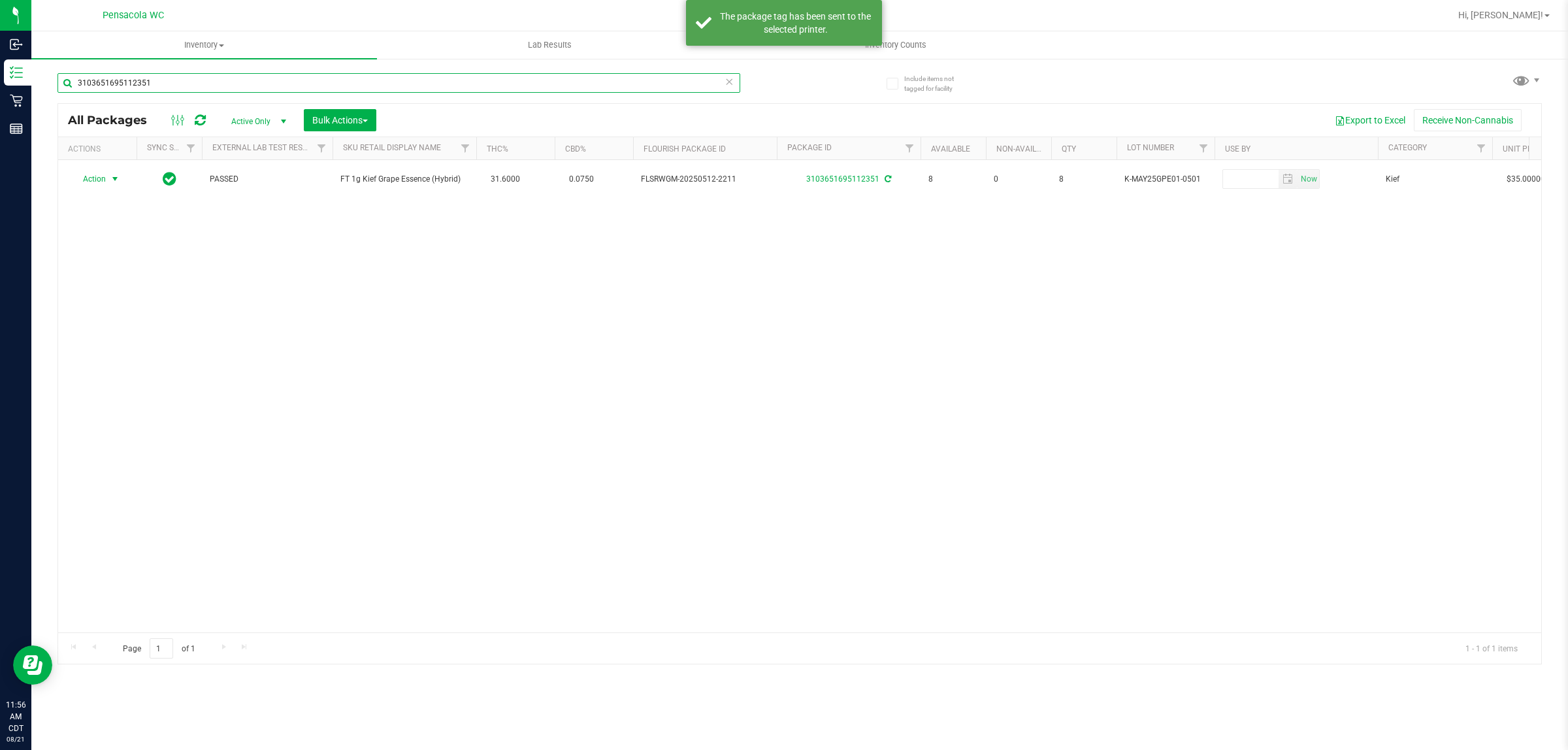
click at [565, 82] on input "3103651695112351" at bounding box center [399, 83] width 683 height 20
type input "0758754705219741"
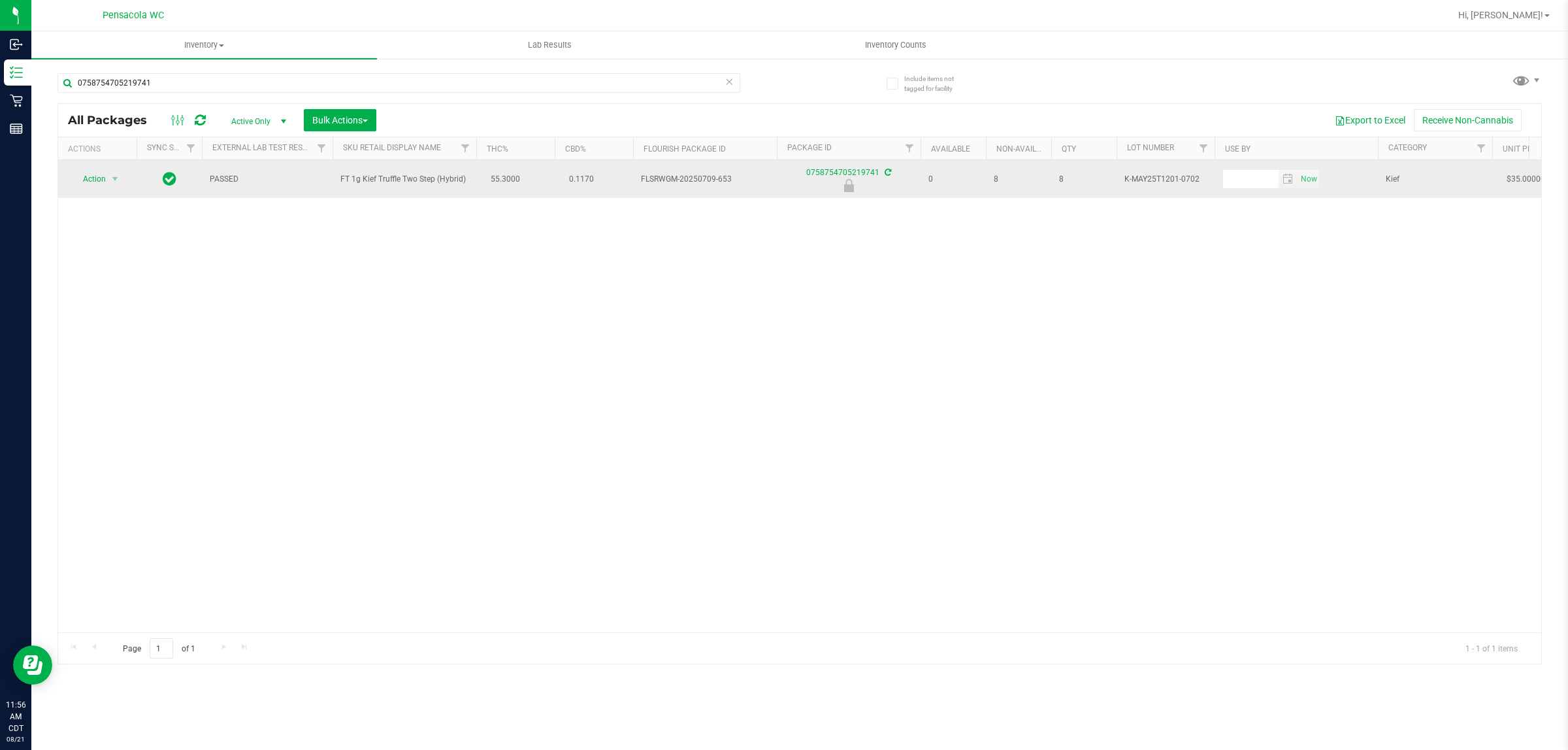
click at [86, 188] on span "Action" at bounding box center [89, 178] width 35 height 18
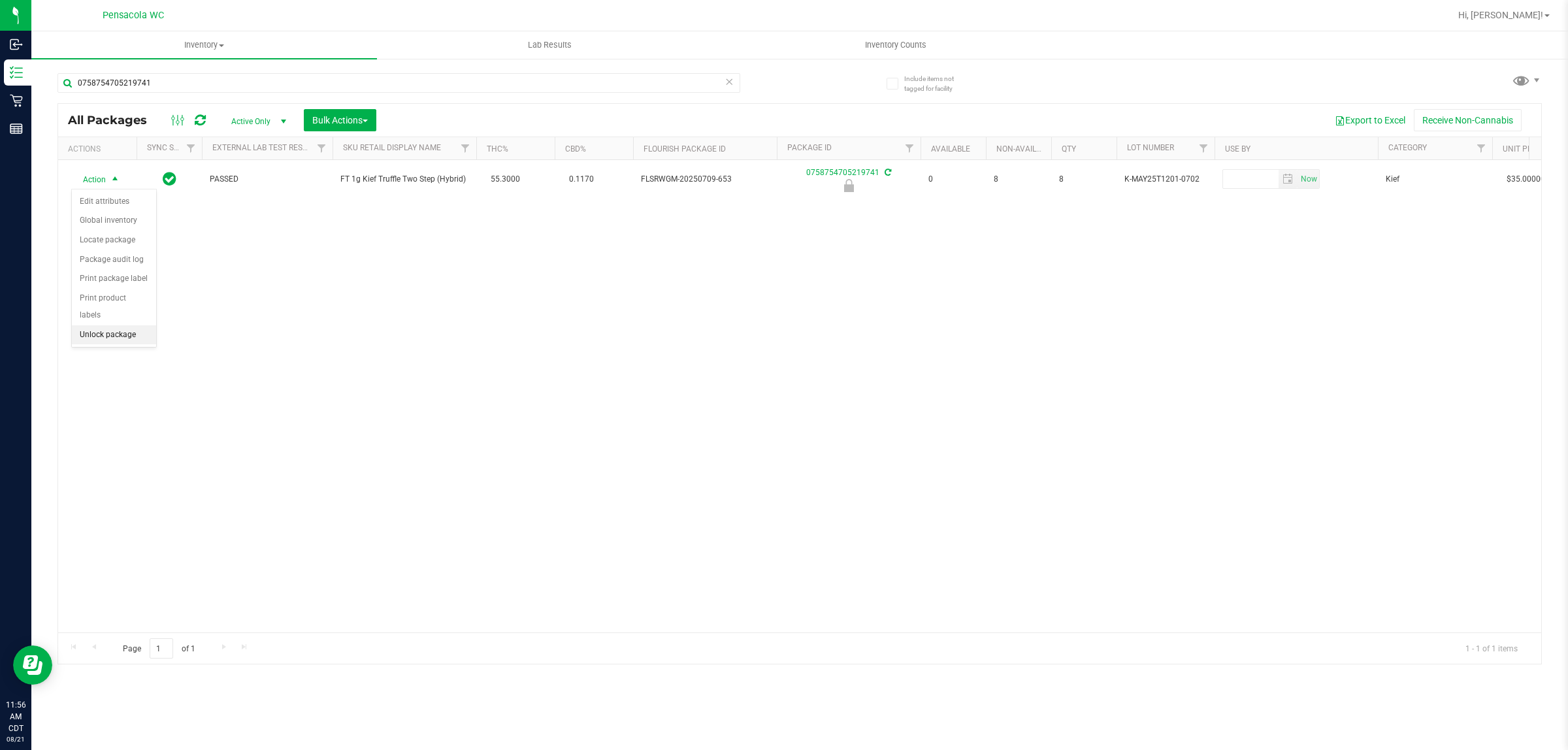
click at [109, 325] on li "Unlock package" at bounding box center [113, 334] width 84 height 20
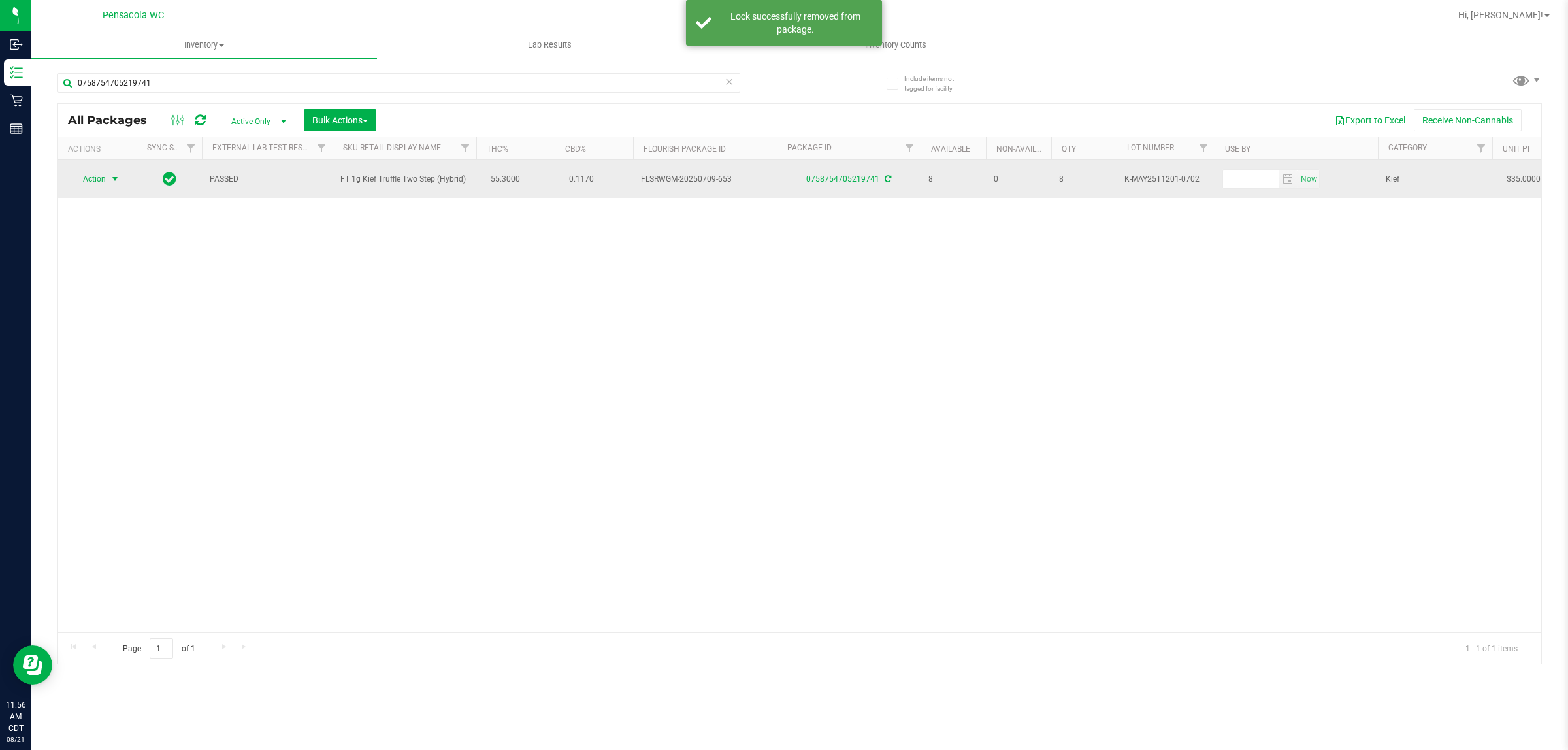
click at [111, 180] on span "select" at bounding box center [114, 178] width 10 height 10
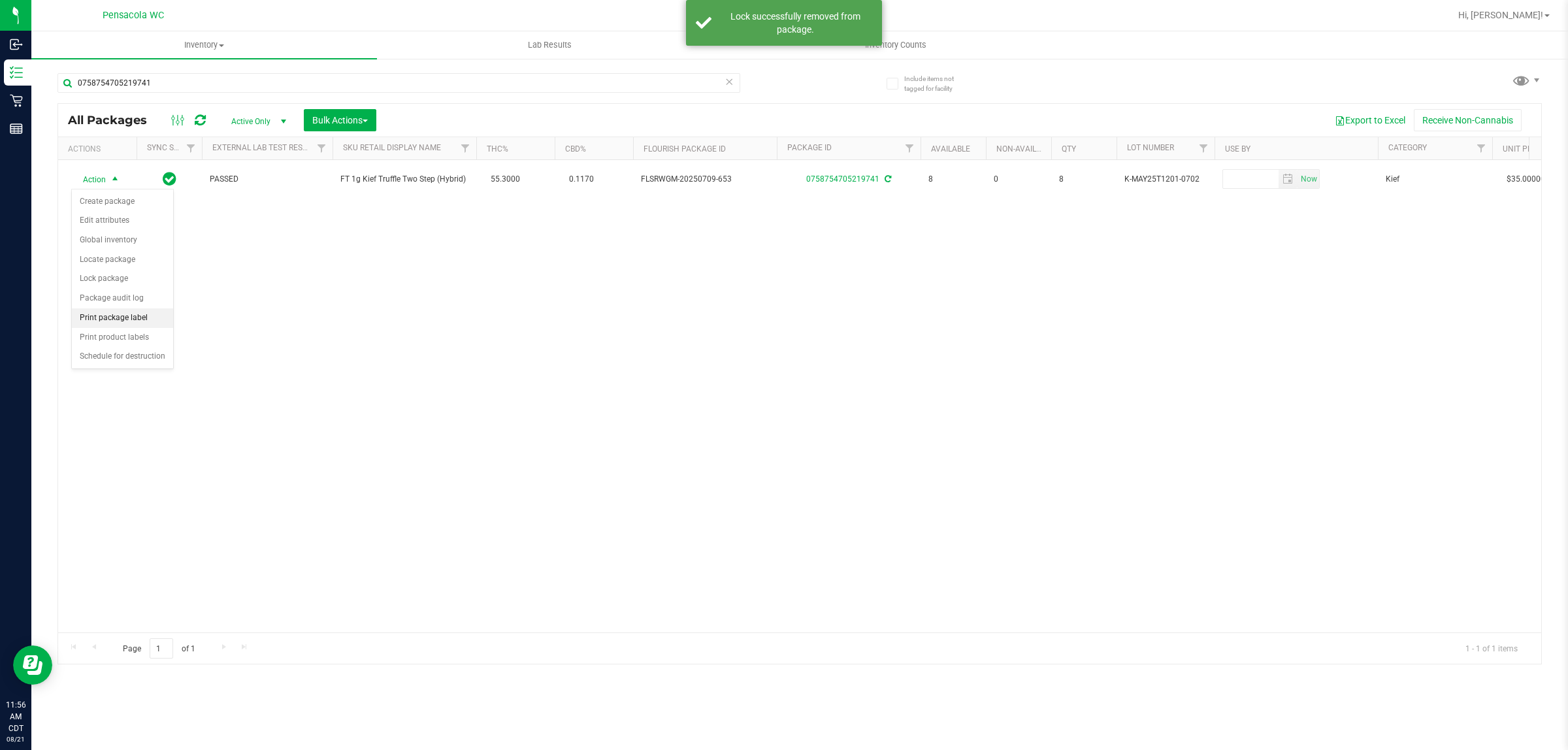
click at [125, 318] on li "Print package label" at bounding box center [122, 318] width 101 height 20
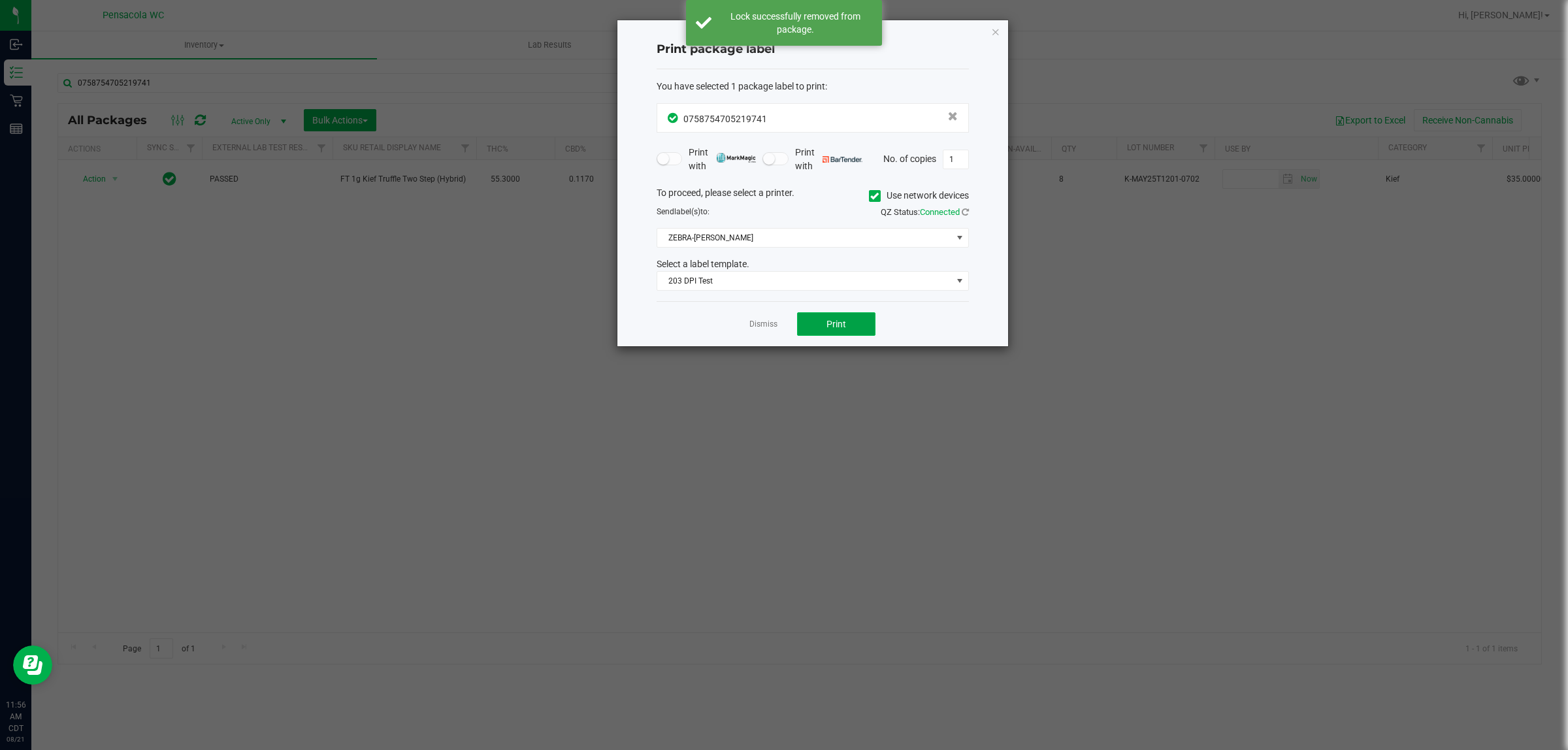
click at [781, 325] on span "Print" at bounding box center [836, 323] width 20 height 10
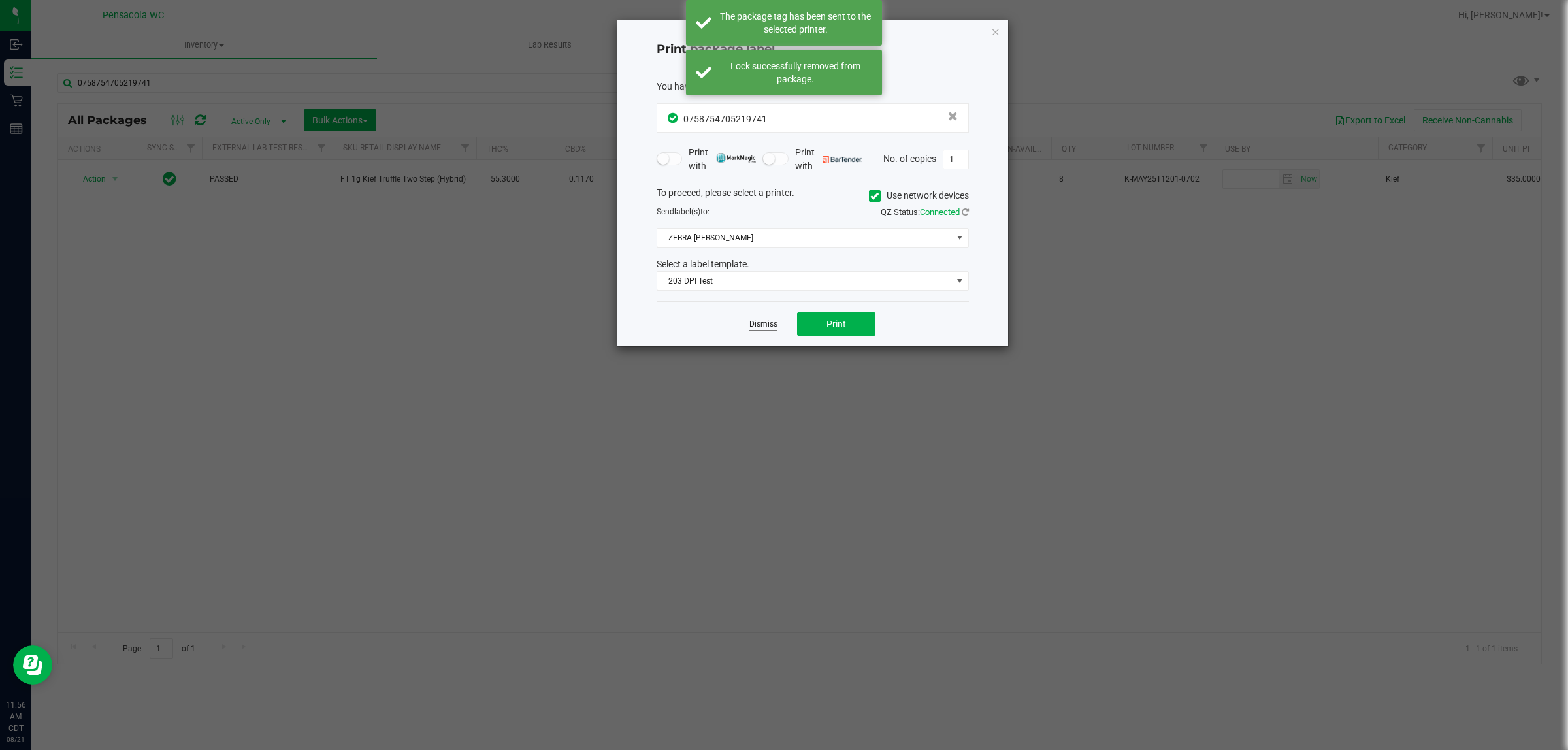
click at [762, 324] on link "Dismiss" at bounding box center [763, 324] width 28 height 11
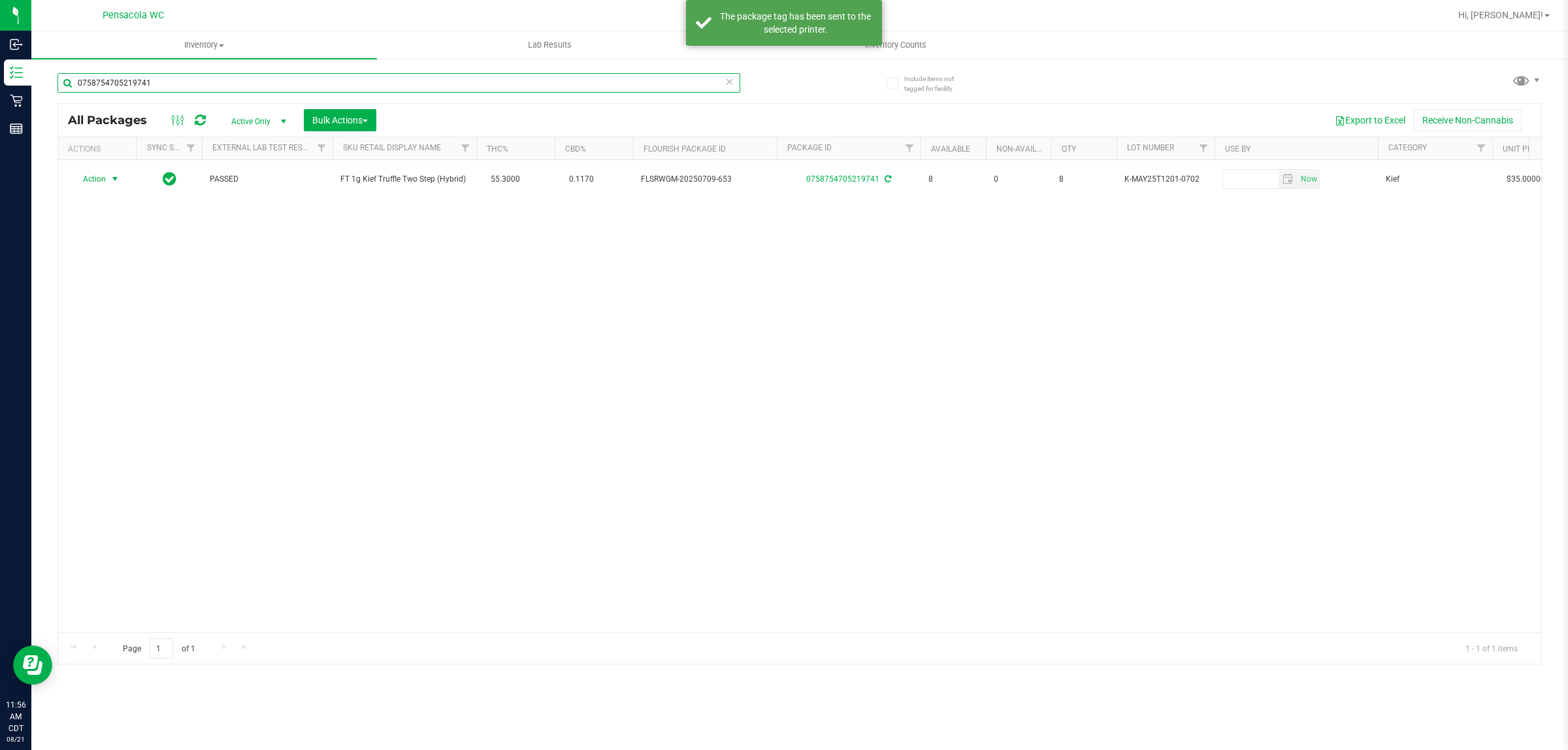
click at [433, 78] on input "0758754705219741" at bounding box center [399, 83] width 683 height 20
type input "4335110193355112"
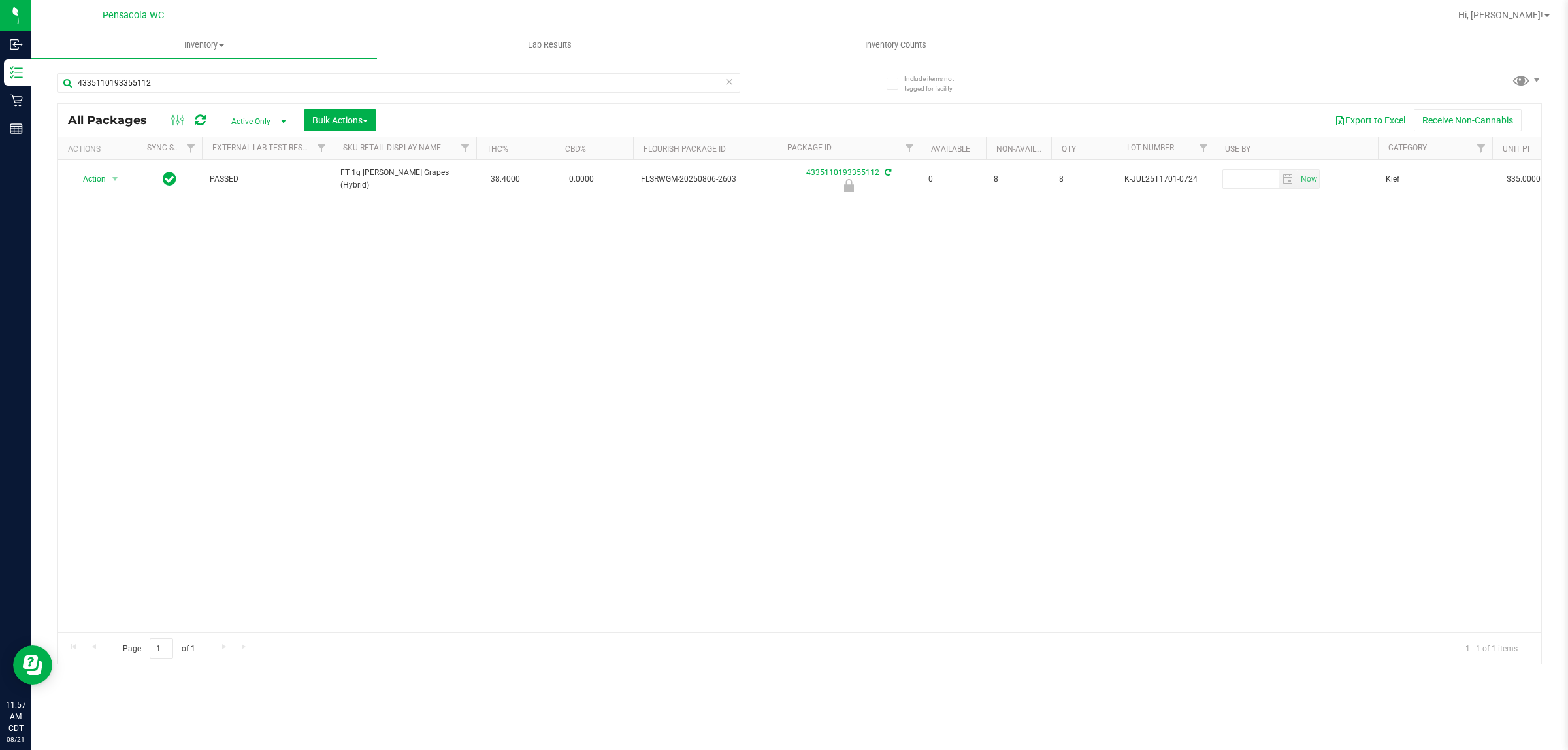
click at [102, 156] on th "Actions" at bounding box center [97, 149] width 78 height 23
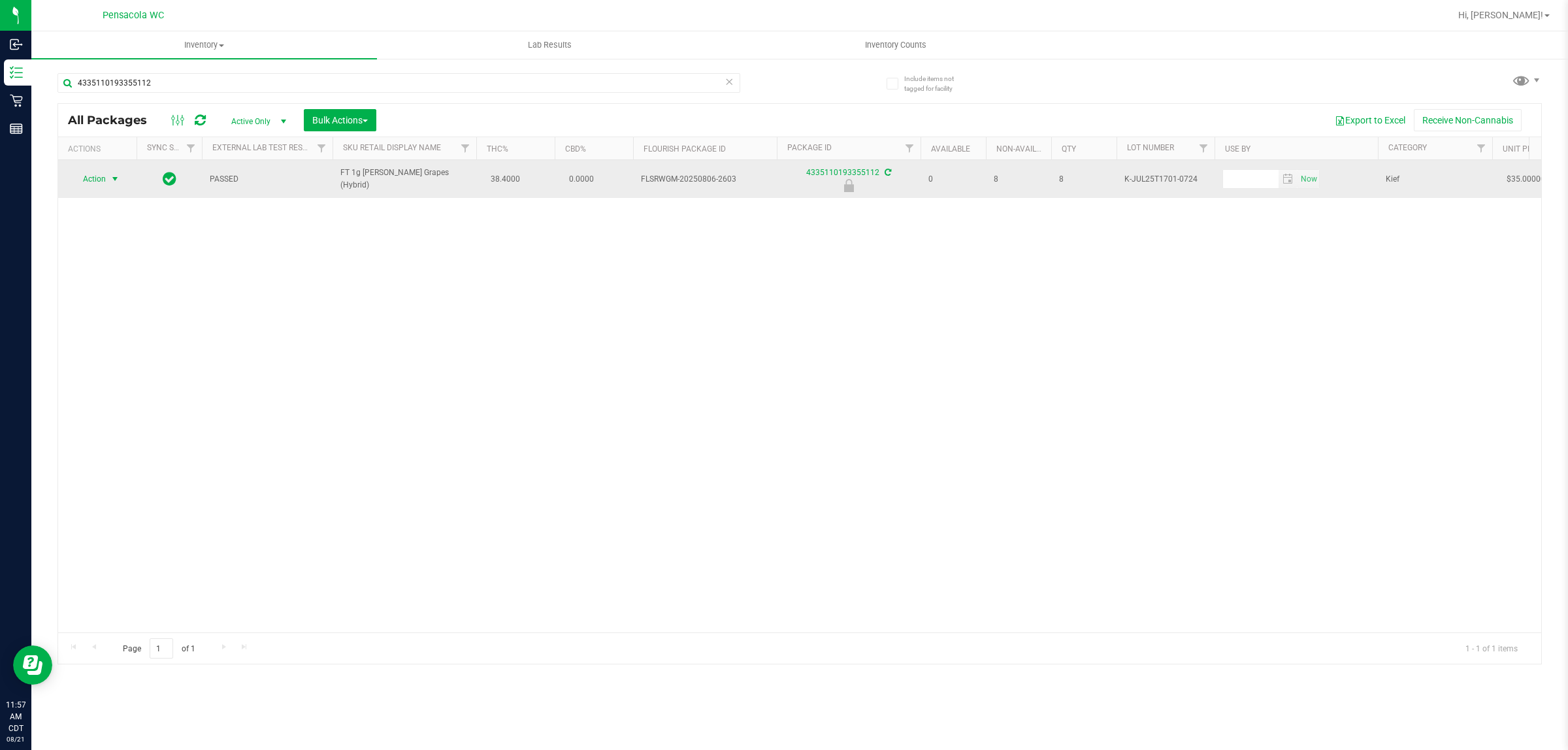
click at [112, 180] on span "select" at bounding box center [114, 178] width 10 height 10
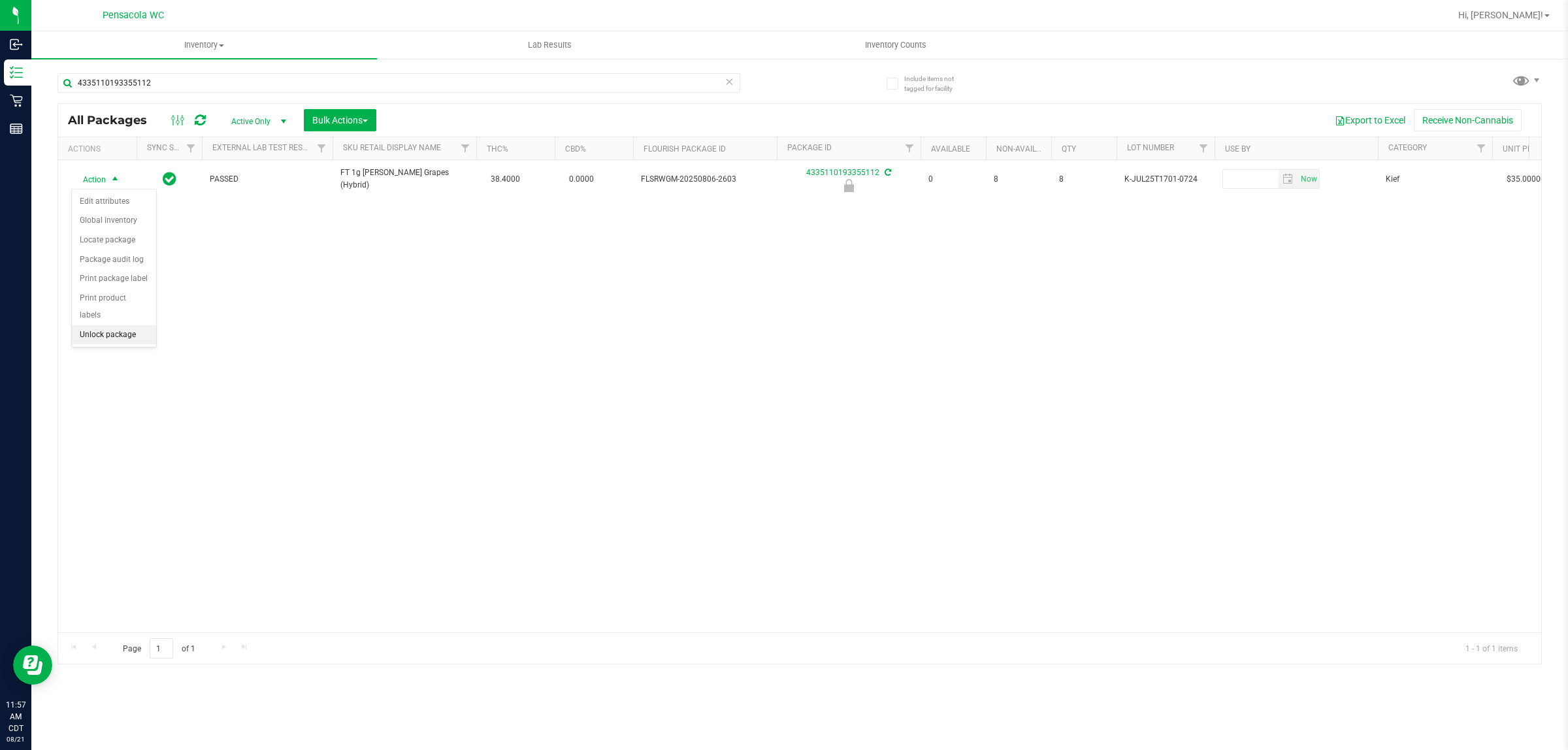
click at [100, 327] on li "Unlock package" at bounding box center [113, 334] width 84 height 20
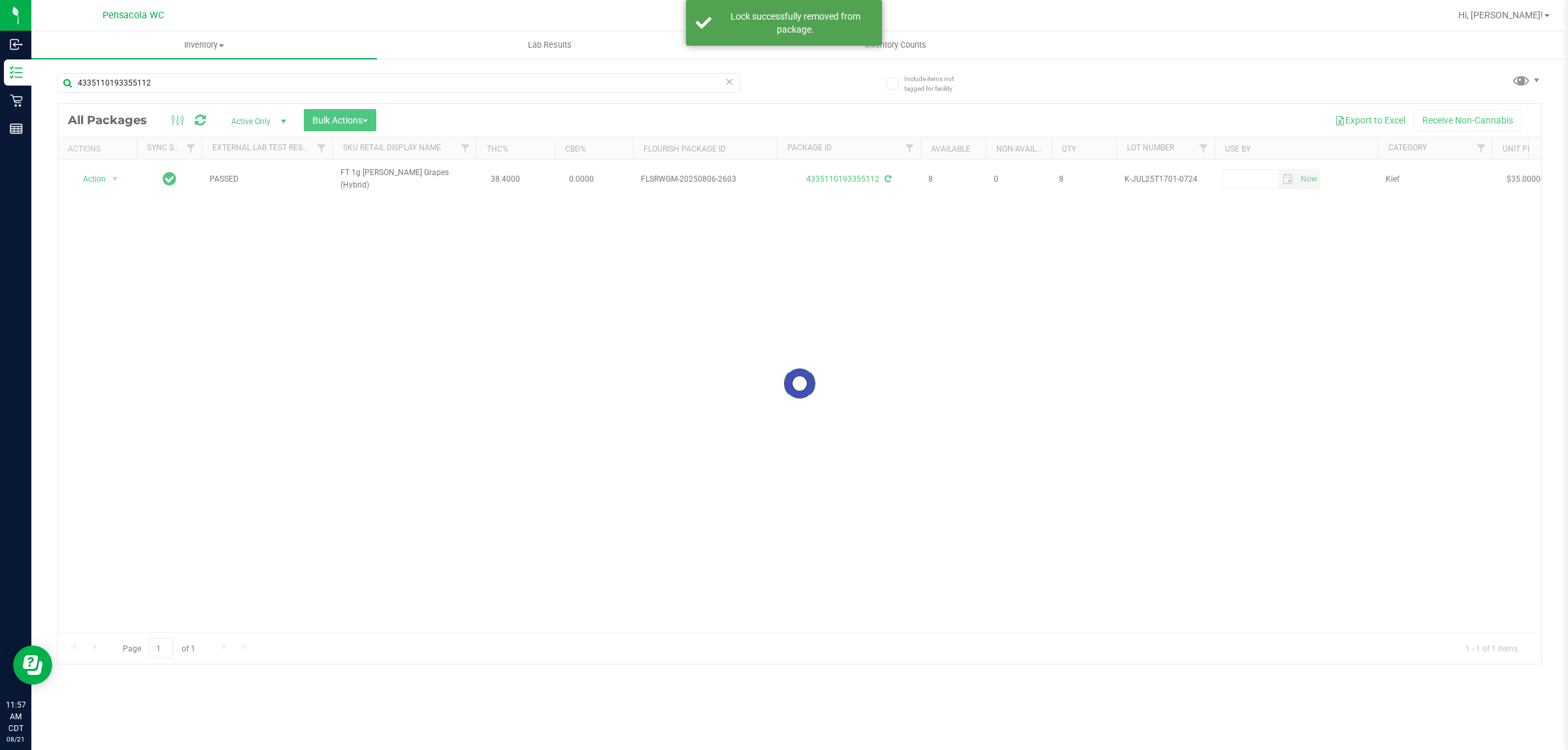
click at [106, 171] on div at bounding box center [800, 383] width 1483 height 560
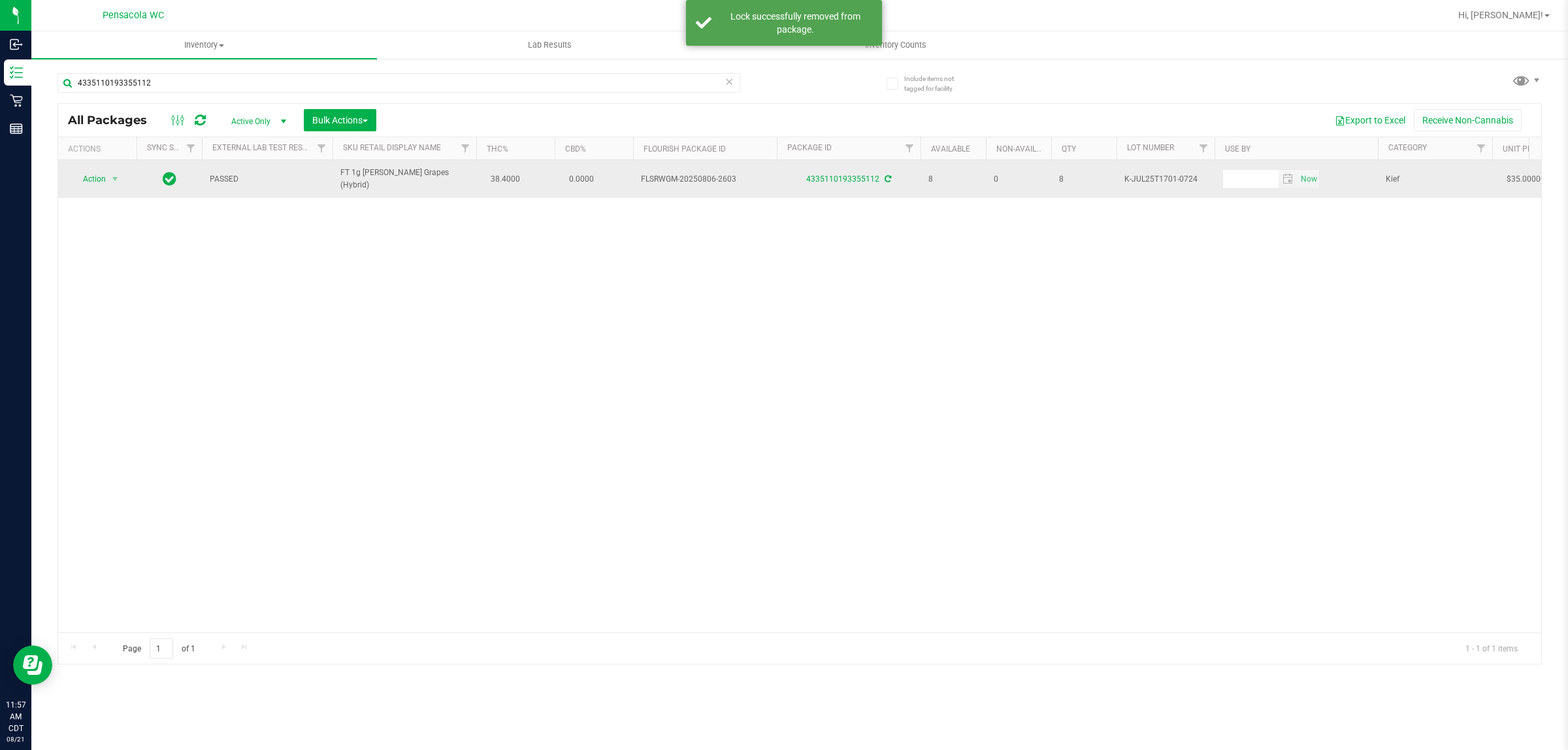
click at [92, 183] on span "Action" at bounding box center [89, 178] width 35 height 18
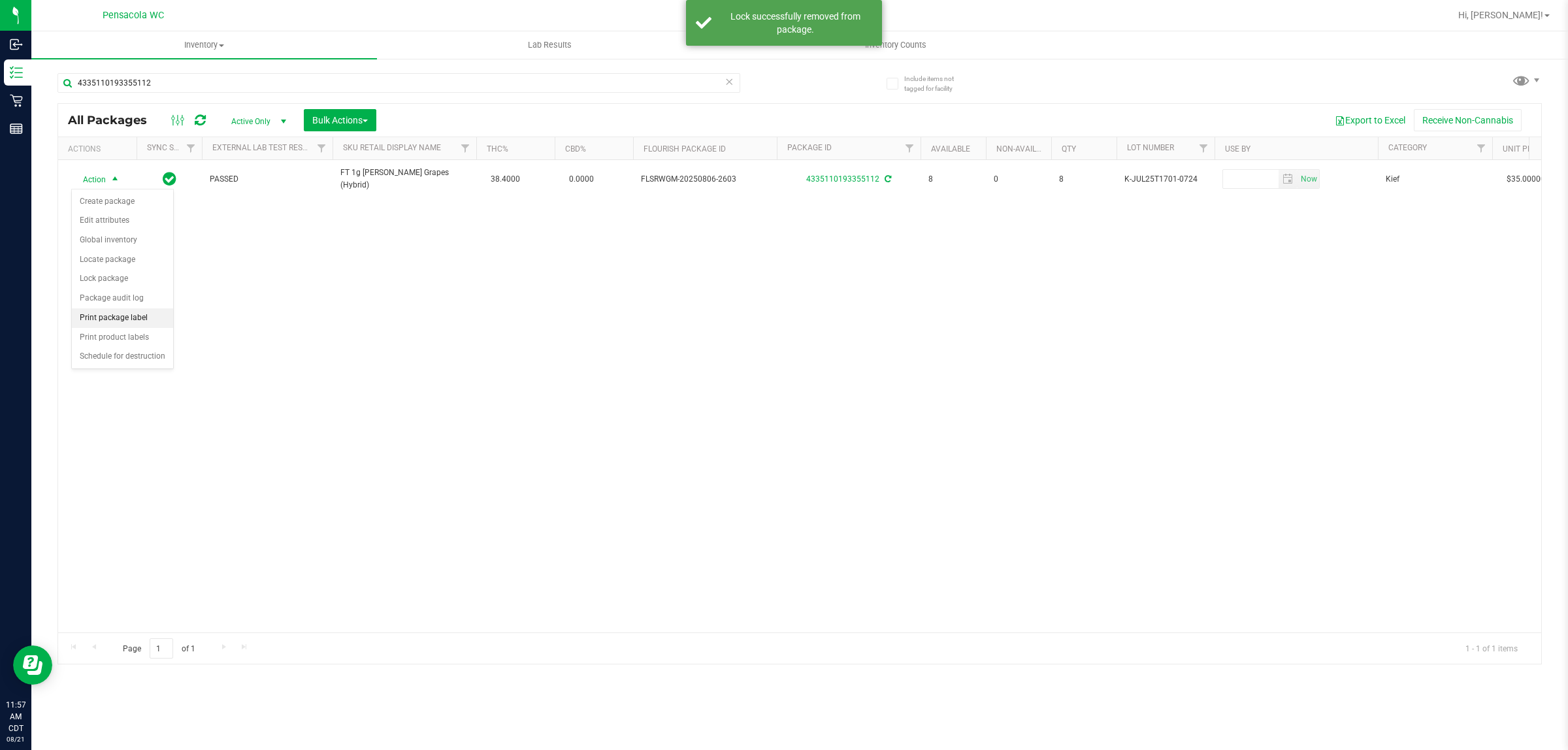
click at [142, 327] on li "Print package label" at bounding box center [122, 318] width 101 height 20
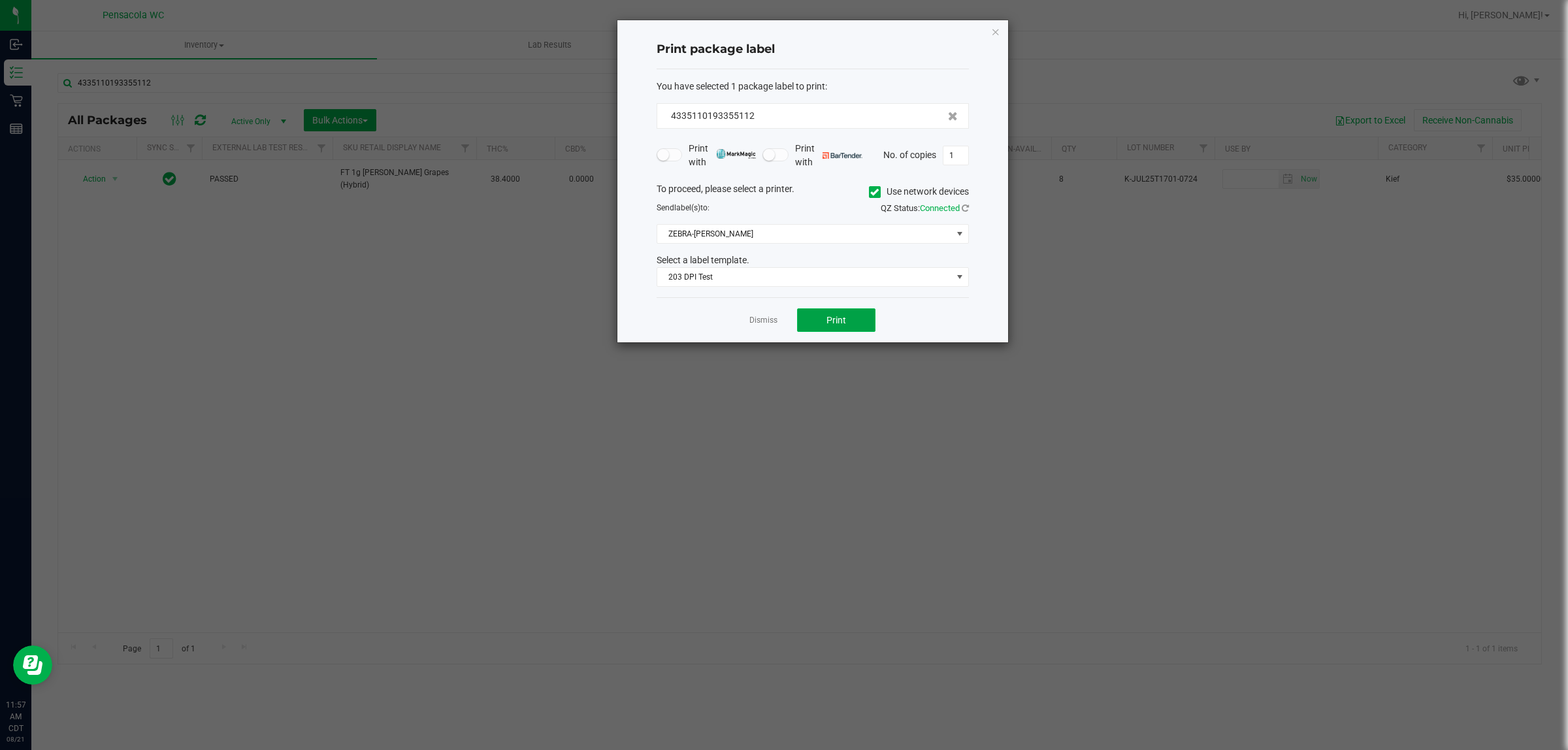
click at [781, 325] on span "Print" at bounding box center [836, 319] width 20 height 10
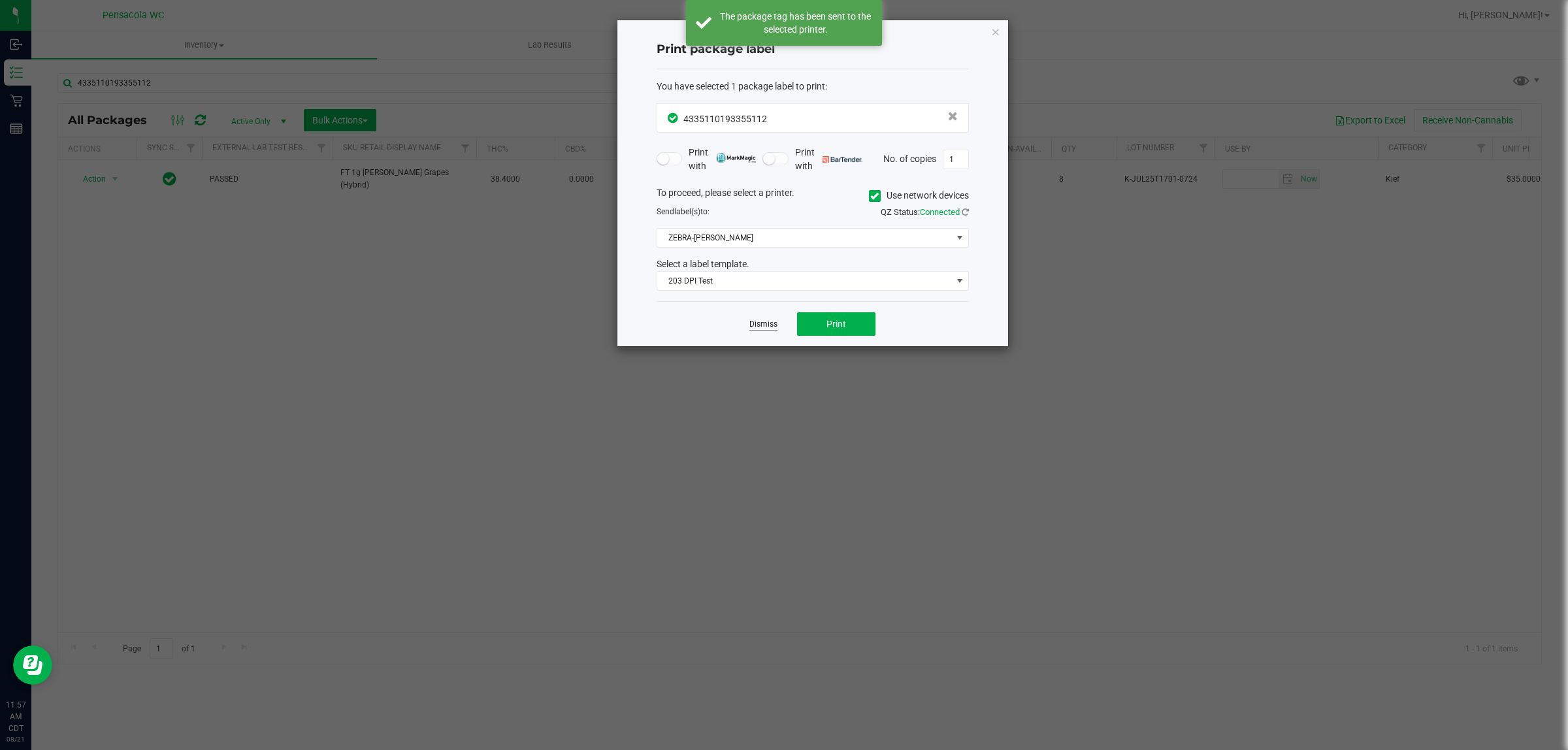
click at [761, 325] on link "Dismiss" at bounding box center [763, 324] width 28 height 11
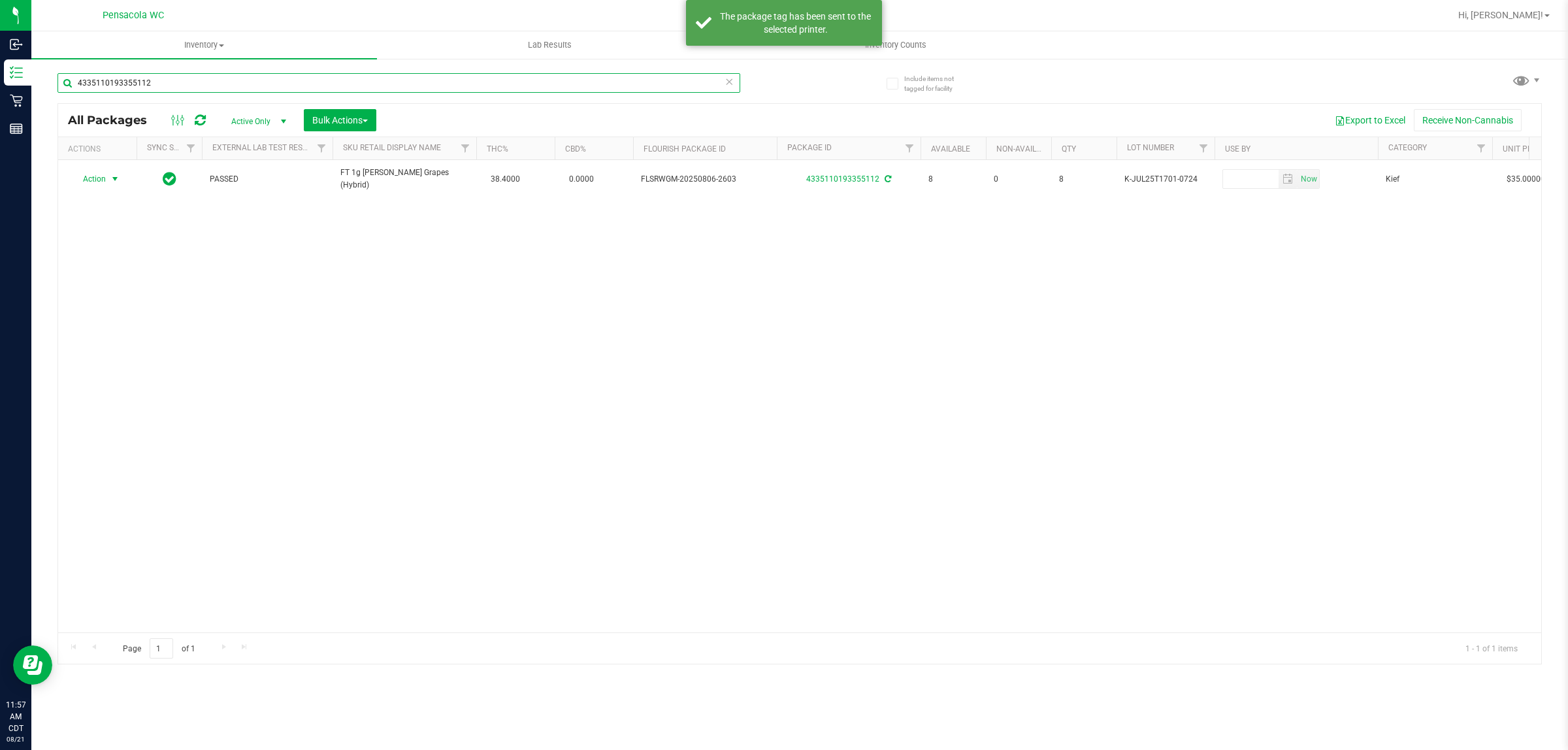
click at [608, 82] on input "4335110193355112" at bounding box center [399, 83] width 683 height 20
type input "3809165884582911"
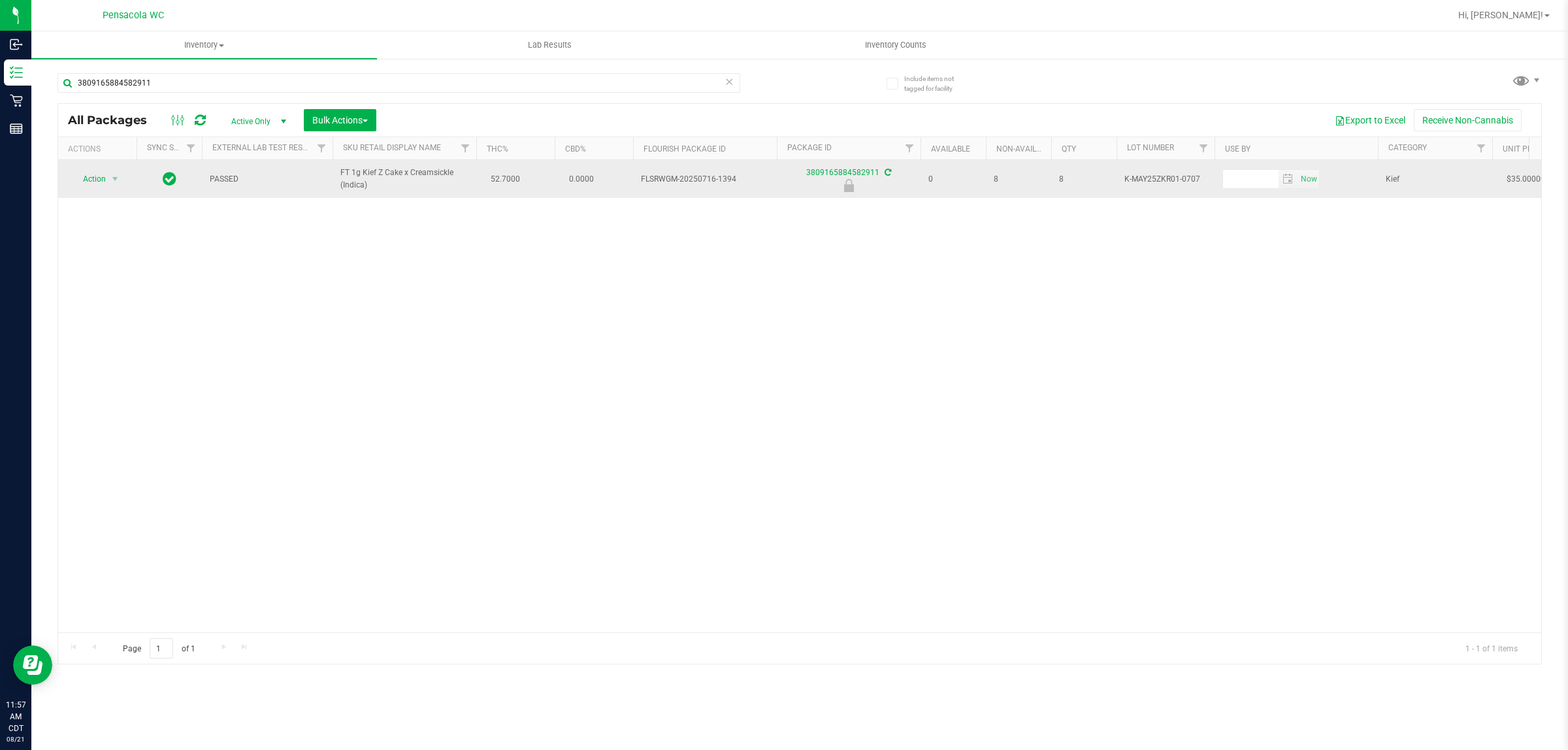
click at [92, 180] on span "Action" at bounding box center [89, 178] width 35 height 18
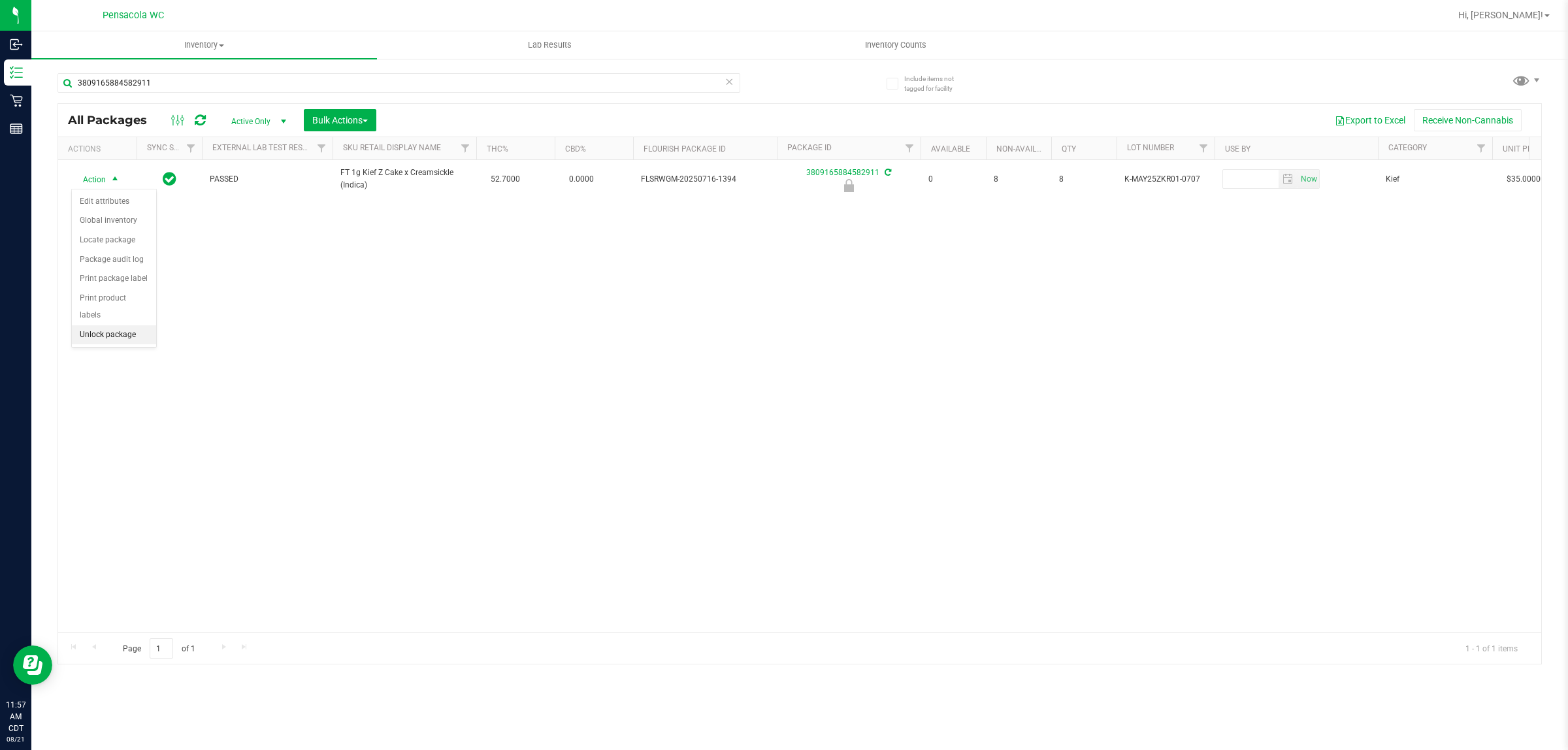
click at [109, 325] on li "Unlock package" at bounding box center [113, 334] width 84 height 20
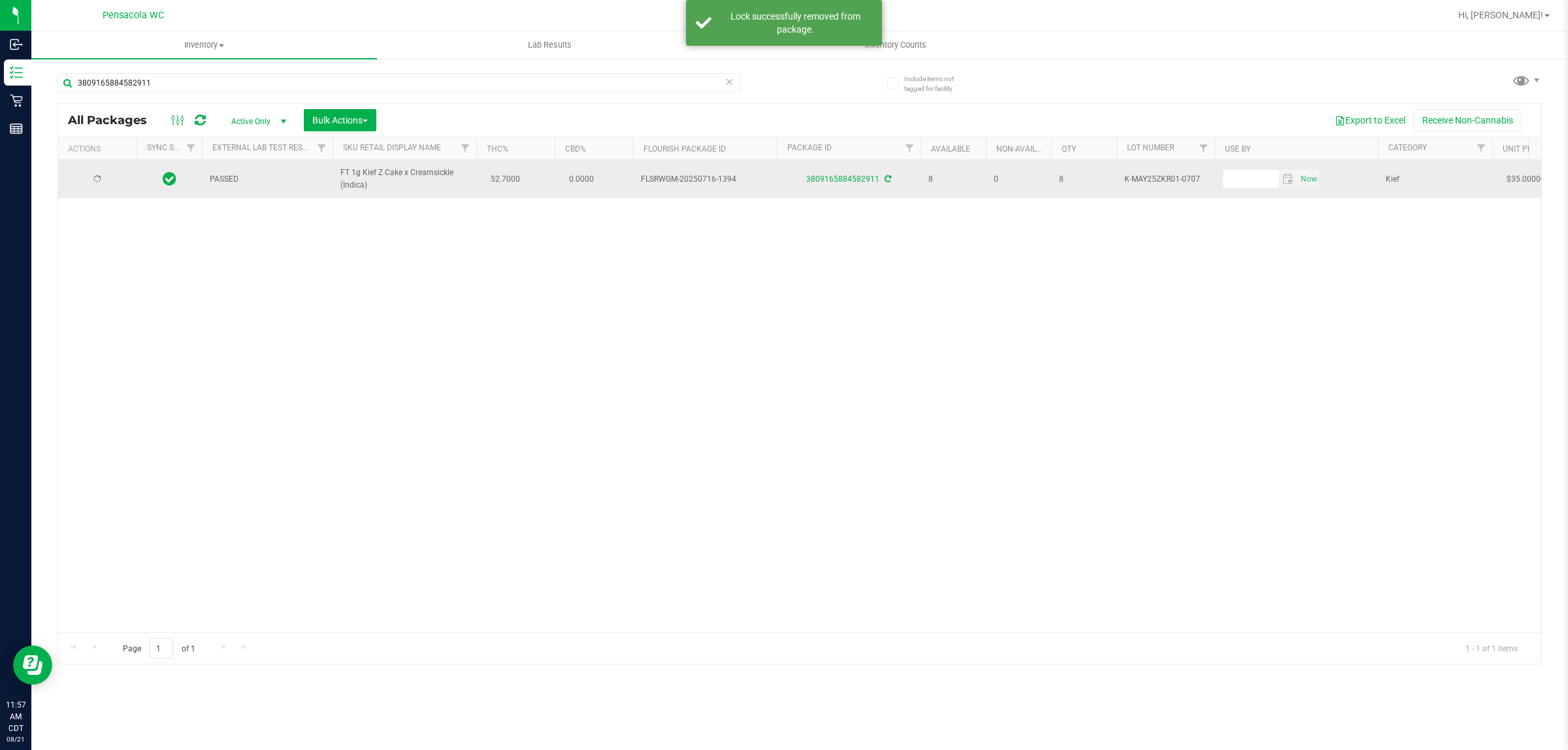
click at [113, 183] on div at bounding box center [97, 179] width 63 height 12
click at [112, 180] on span "select" at bounding box center [114, 178] width 10 height 10
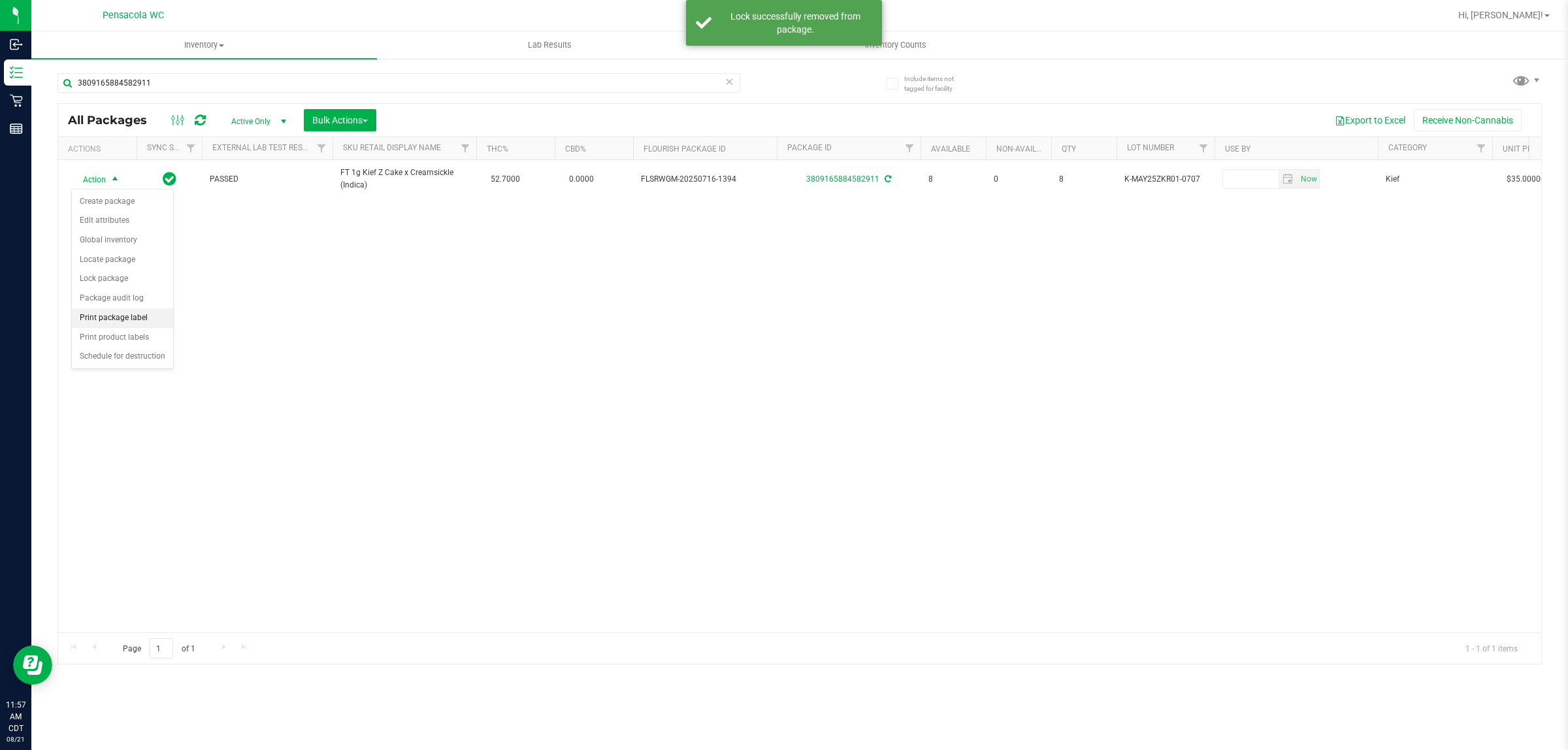
click at [145, 320] on li "Print package label" at bounding box center [122, 318] width 101 height 20
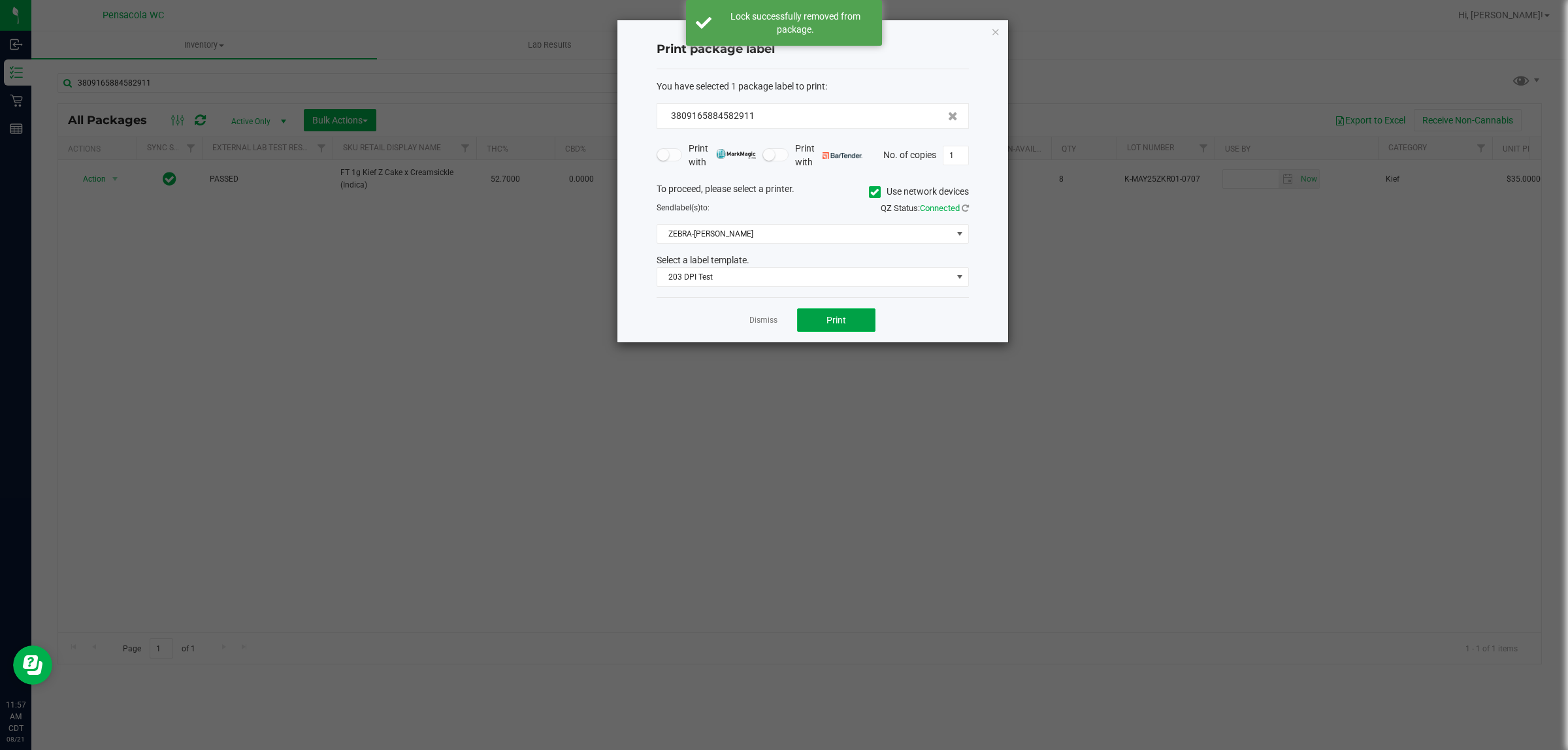
click at [781, 323] on span "Print" at bounding box center [836, 319] width 20 height 10
click at [770, 320] on link "Dismiss" at bounding box center [763, 324] width 28 height 11
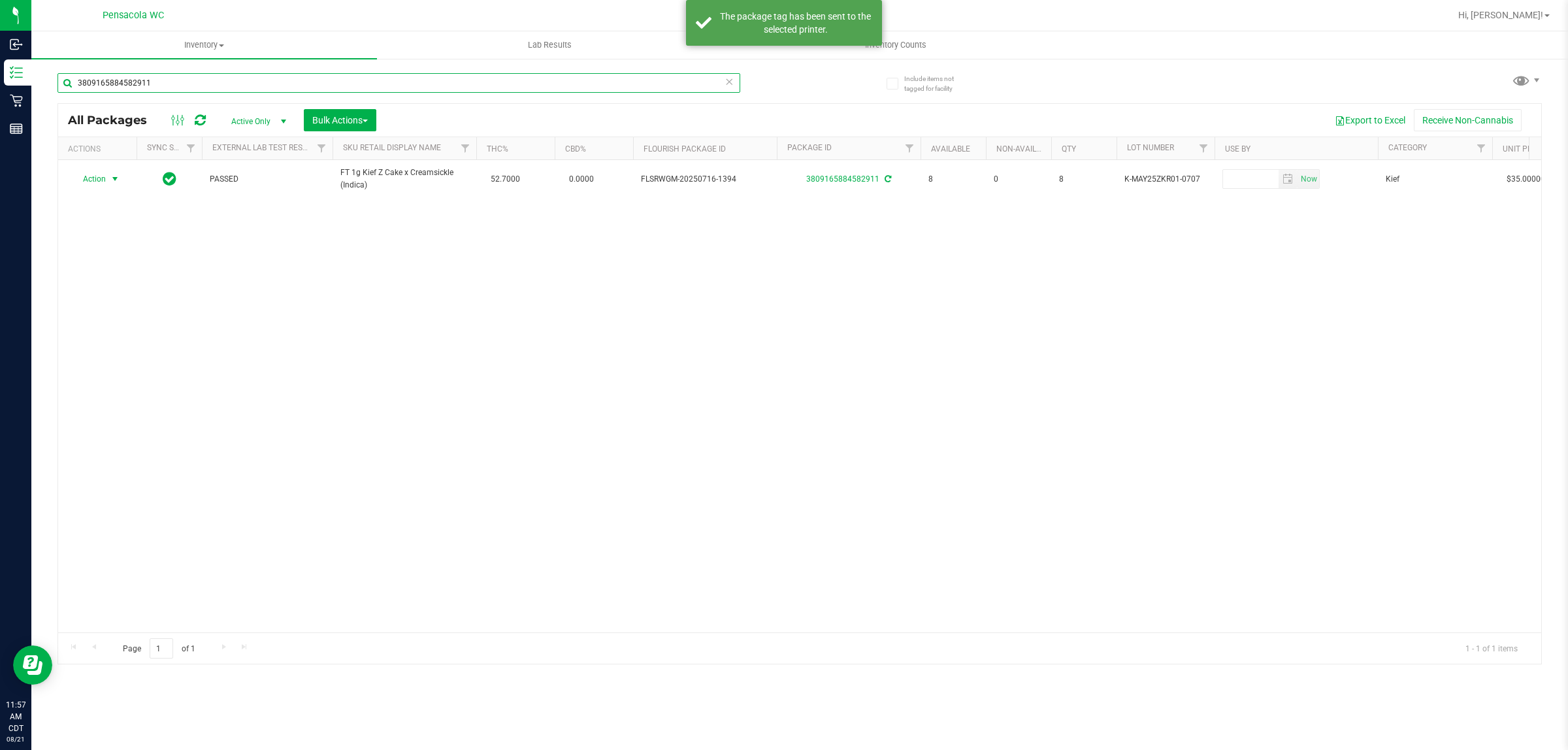
click at [602, 82] on input "3809165884582911" at bounding box center [399, 83] width 683 height 20
type input "3390073659222348"
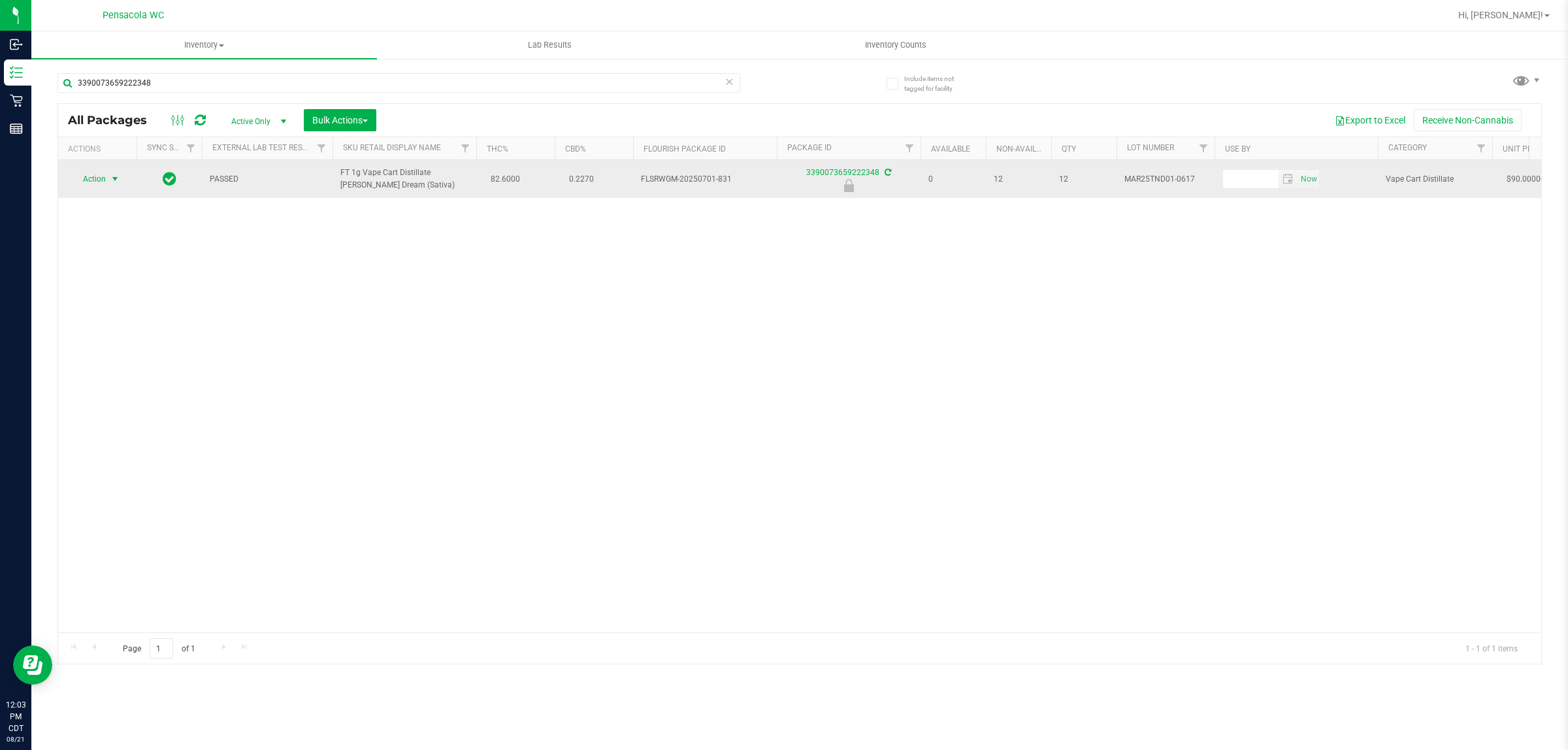
click at [111, 180] on span "select" at bounding box center [114, 178] width 10 height 10
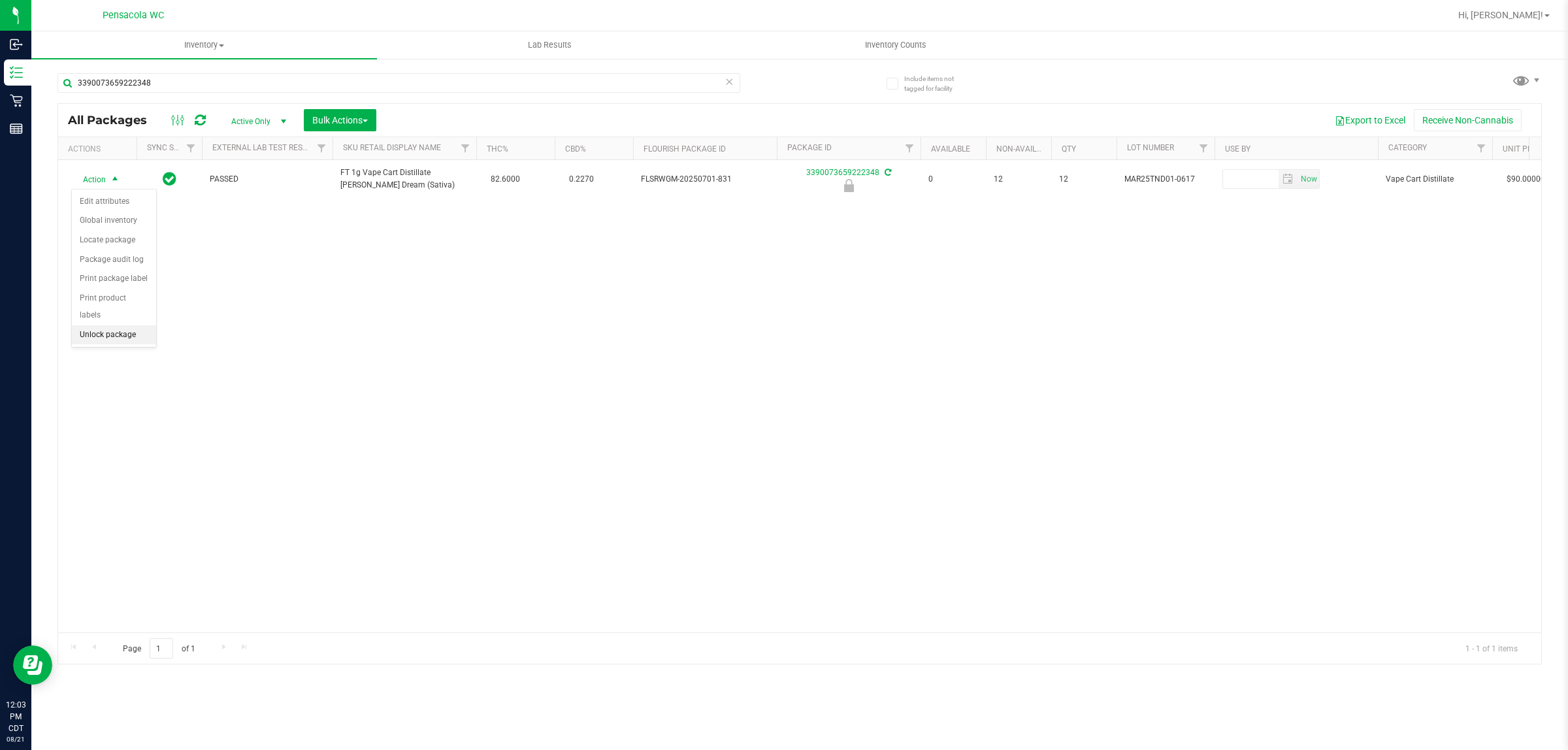
click at [122, 327] on li "Unlock package" at bounding box center [113, 334] width 84 height 20
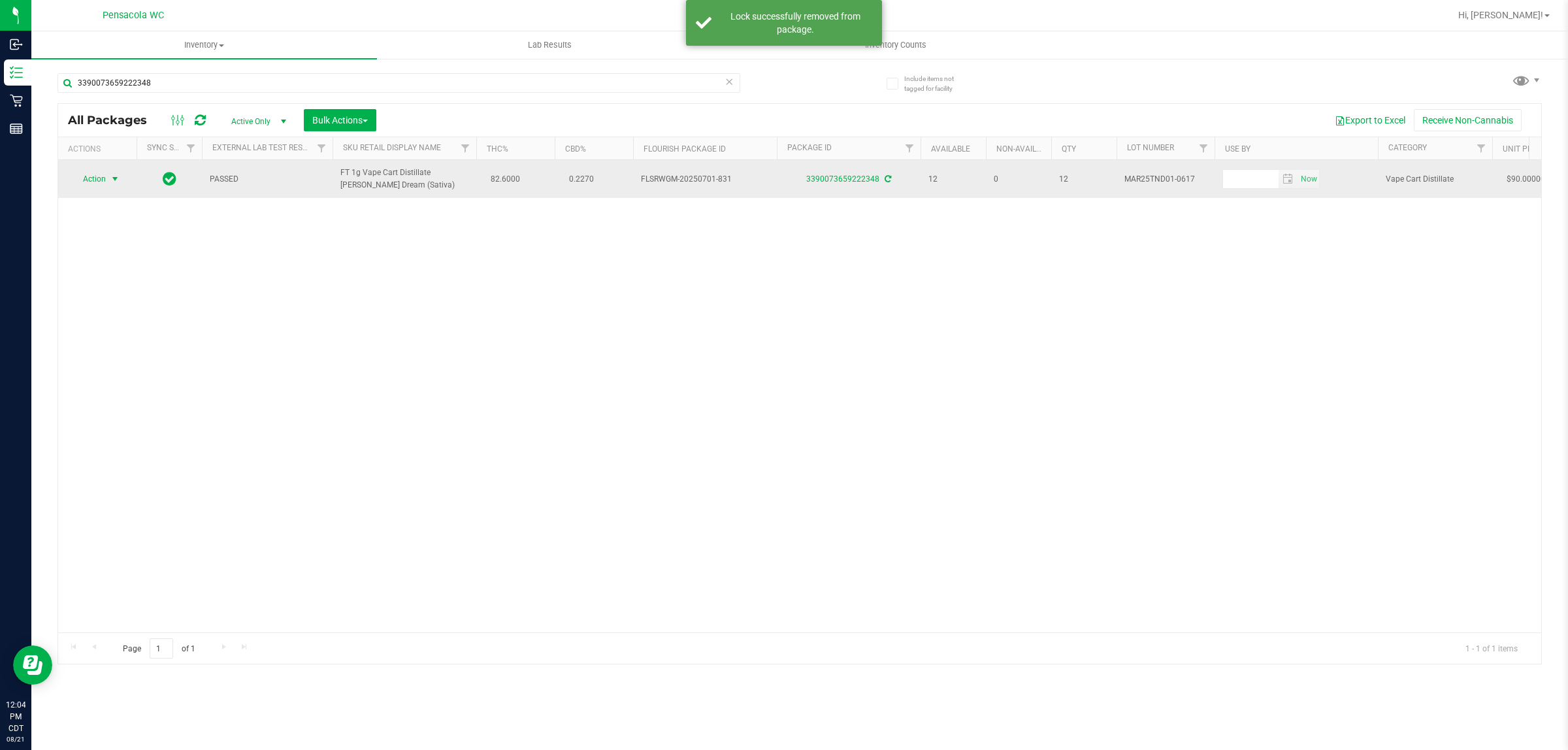
click at [115, 175] on span "select" at bounding box center [114, 178] width 10 height 10
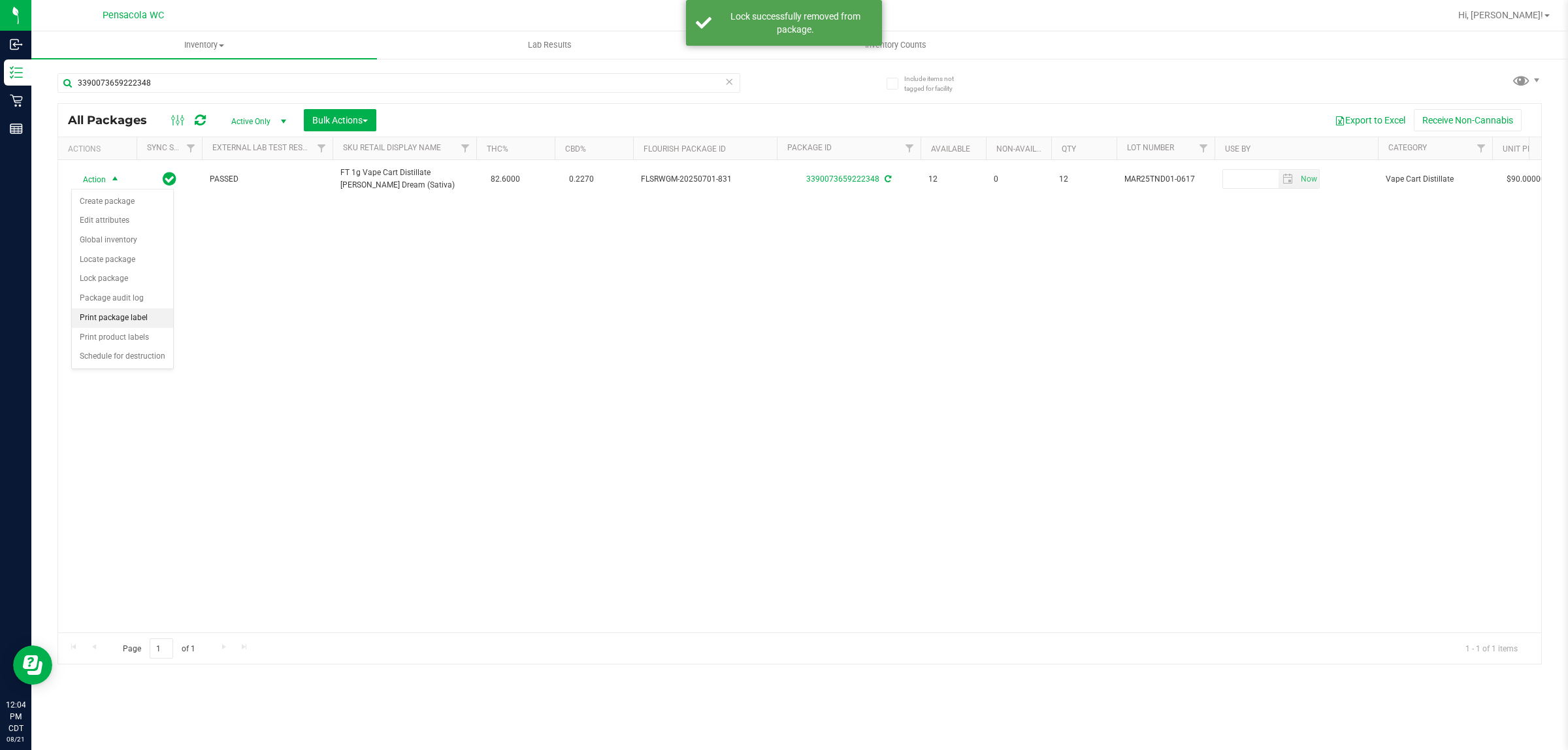
click at [128, 316] on li "Print package label" at bounding box center [122, 318] width 101 height 20
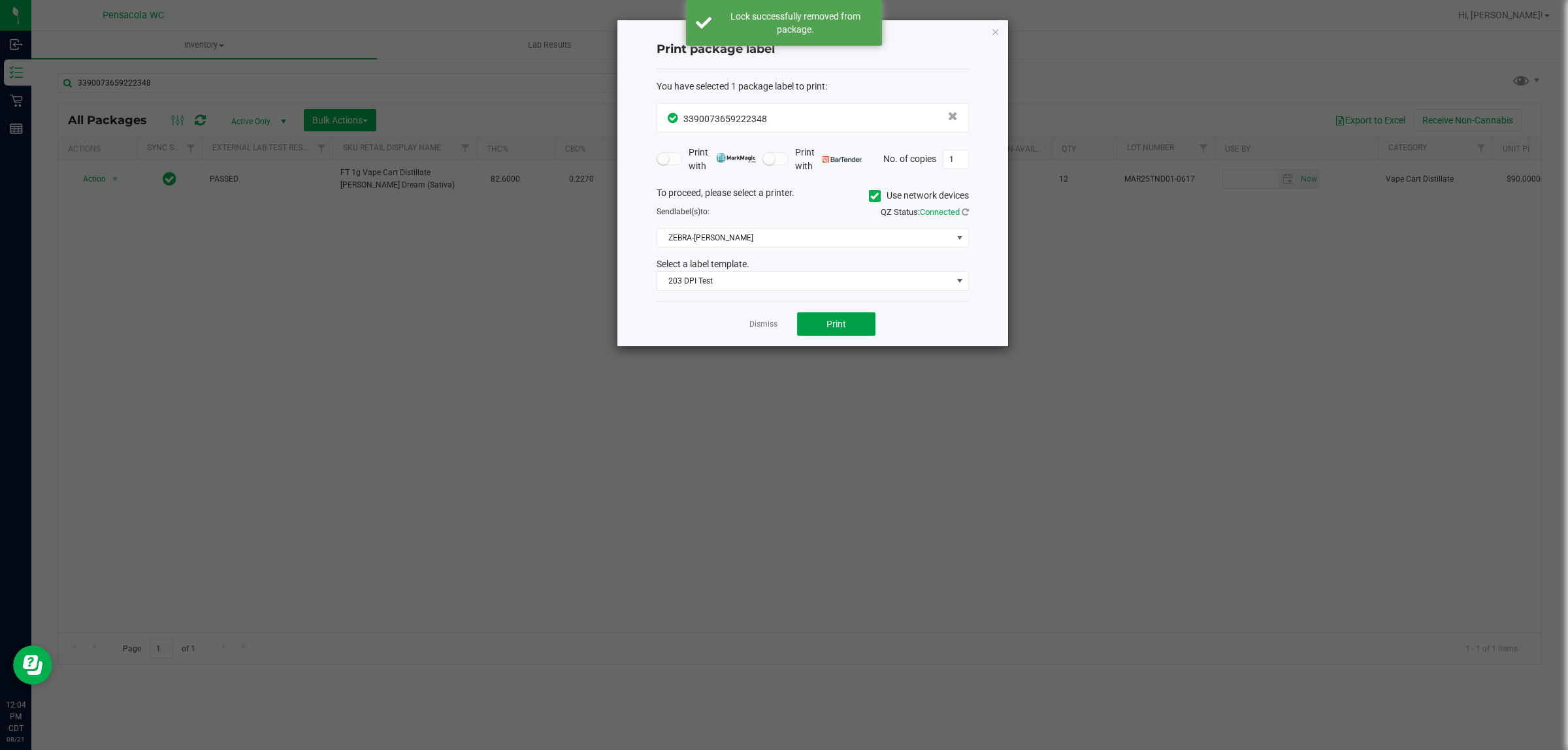
click at [781, 324] on button "Print" at bounding box center [836, 323] width 78 height 24
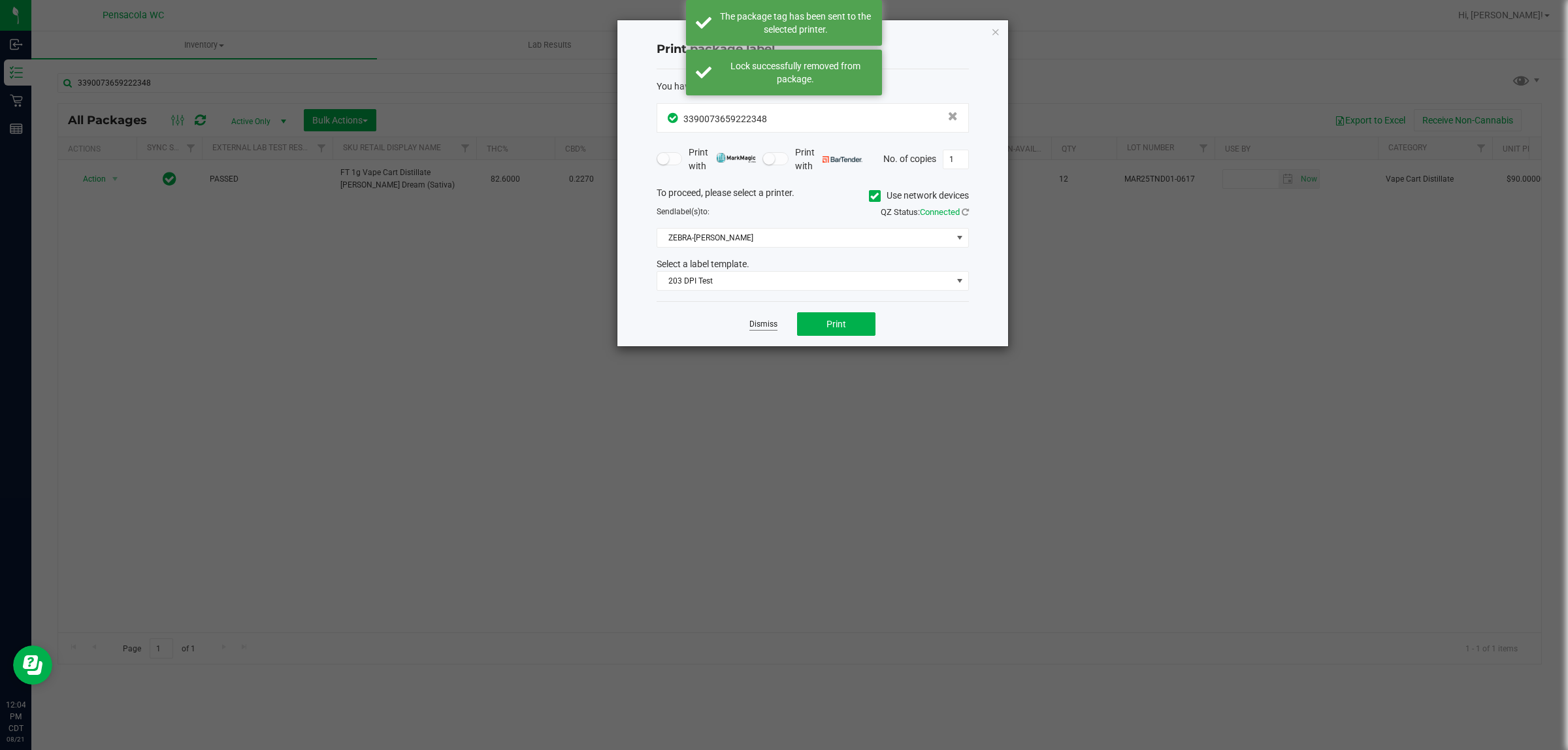
click at [762, 329] on link "Dismiss" at bounding box center [763, 324] width 28 height 11
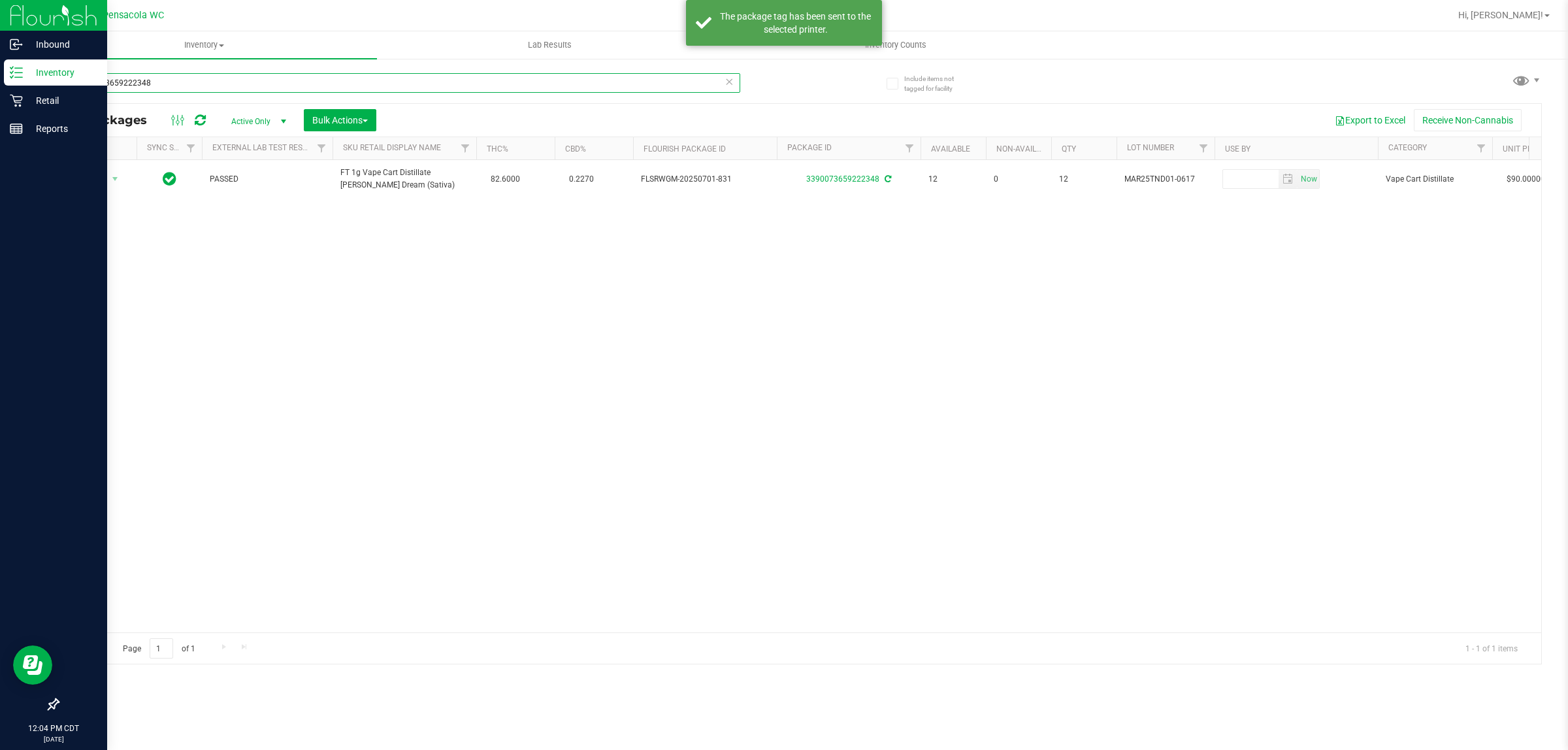
drag, startPoint x: 410, startPoint y: 73, endPoint x: 0, endPoint y: 77, distance: 410.0
click at [0, 77] on div "Inbound Inventory Retail Reports 12:04 PM CDT 08/21/2025 08/21 Pensacola WC Hi,…" at bounding box center [784, 375] width 1568 height 750
type input "3430572463340117"
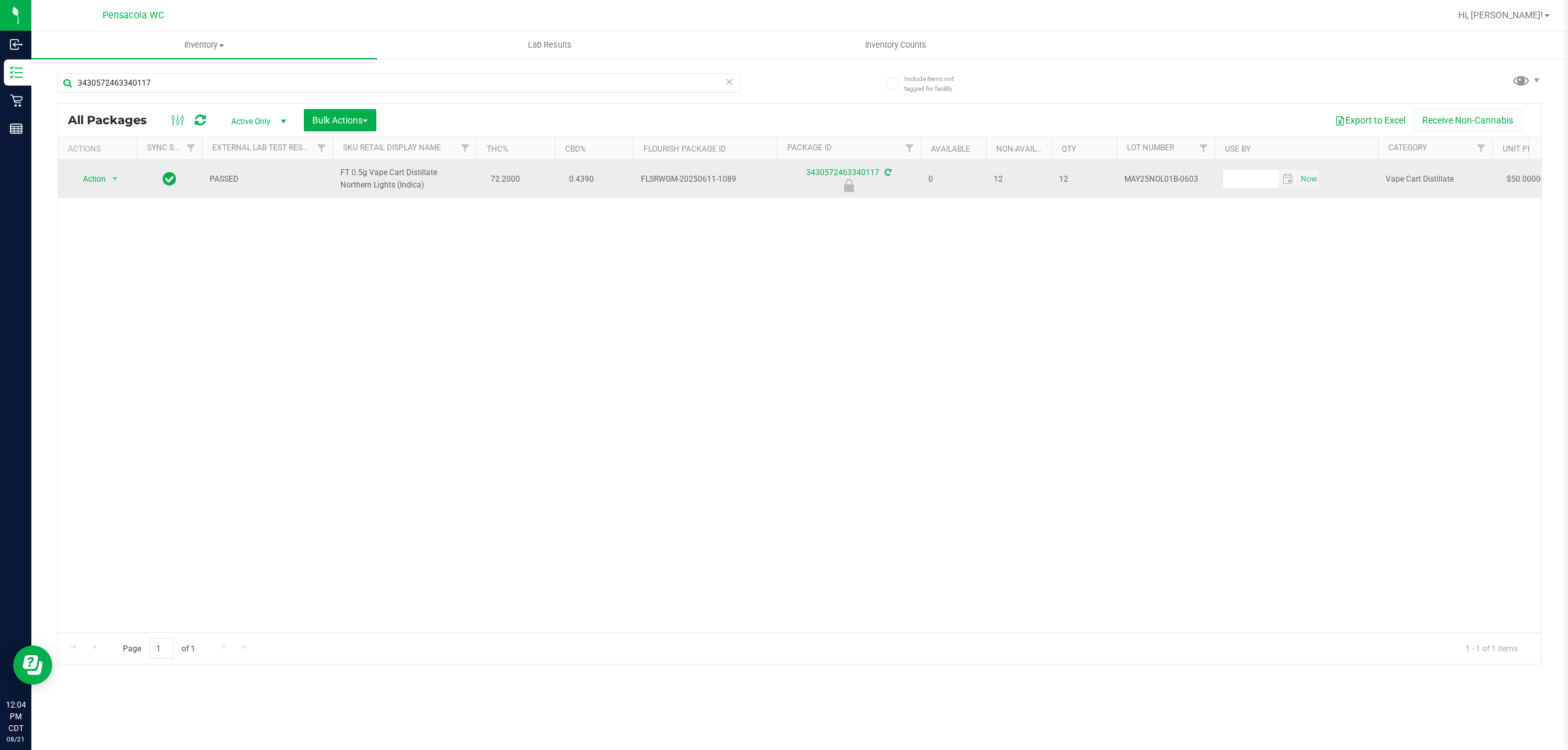
click at [87, 173] on span "Action" at bounding box center [89, 178] width 35 height 18
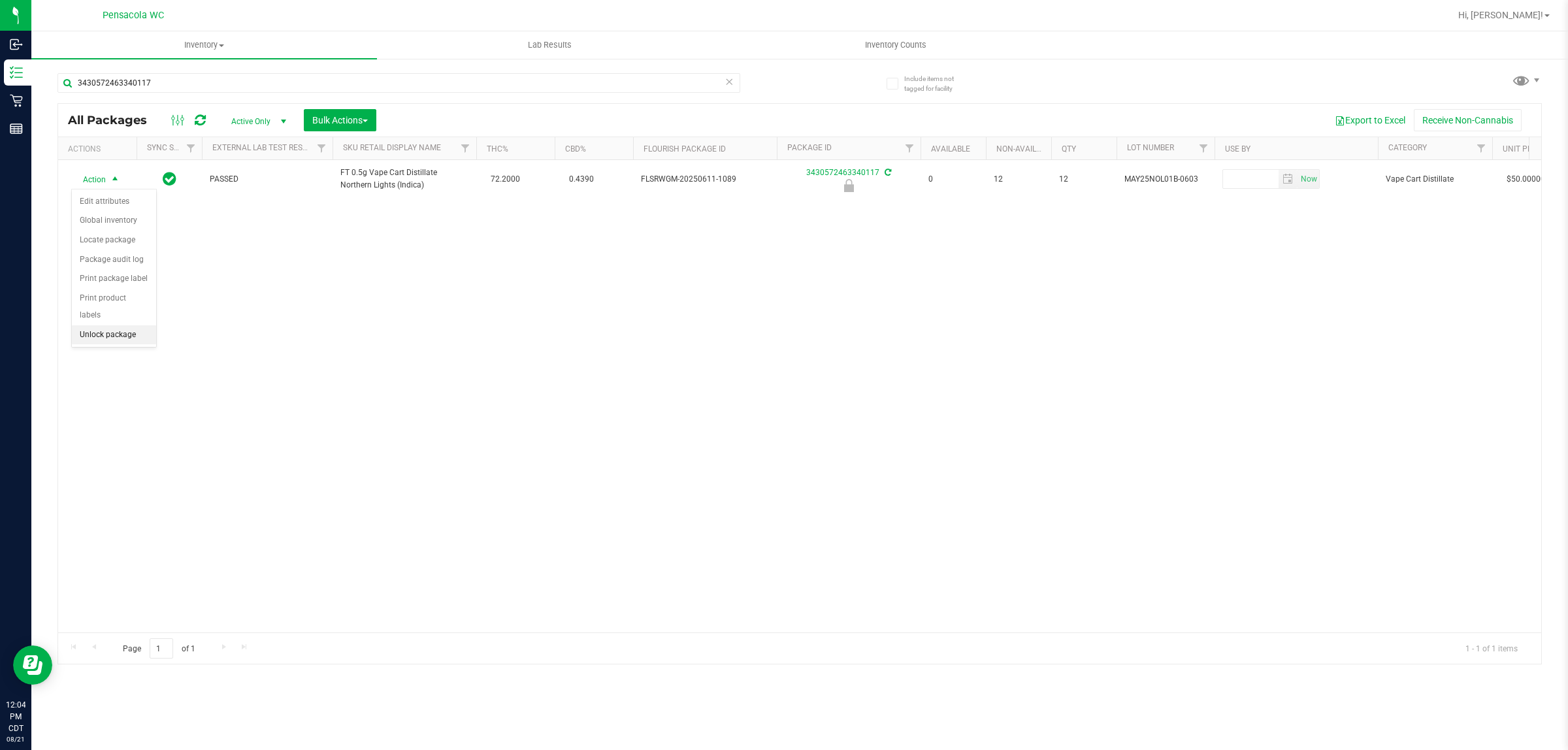
click at [93, 325] on li "Unlock package" at bounding box center [113, 334] width 84 height 20
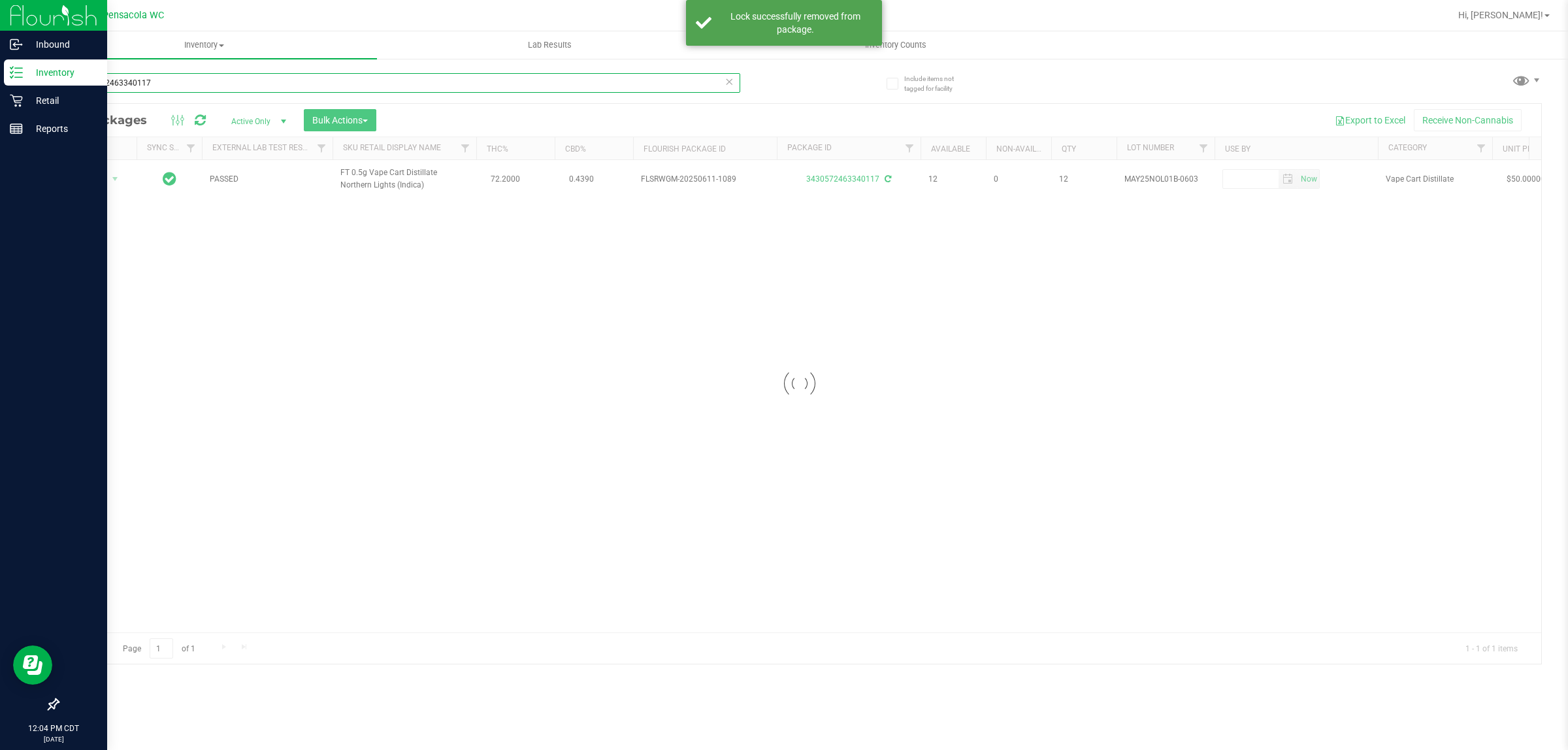
drag, startPoint x: 172, startPoint y: 84, endPoint x: 0, endPoint y: 60, distance: 173.7
click at [0, 60] on div "Inbound Inventory Retail Reports 12:04 PM CDT 08/21/2025 08/21 Pensacola WC Hi,…" at bounding box center [784, 375] width 1568 height 750
type input "4981322474039529"
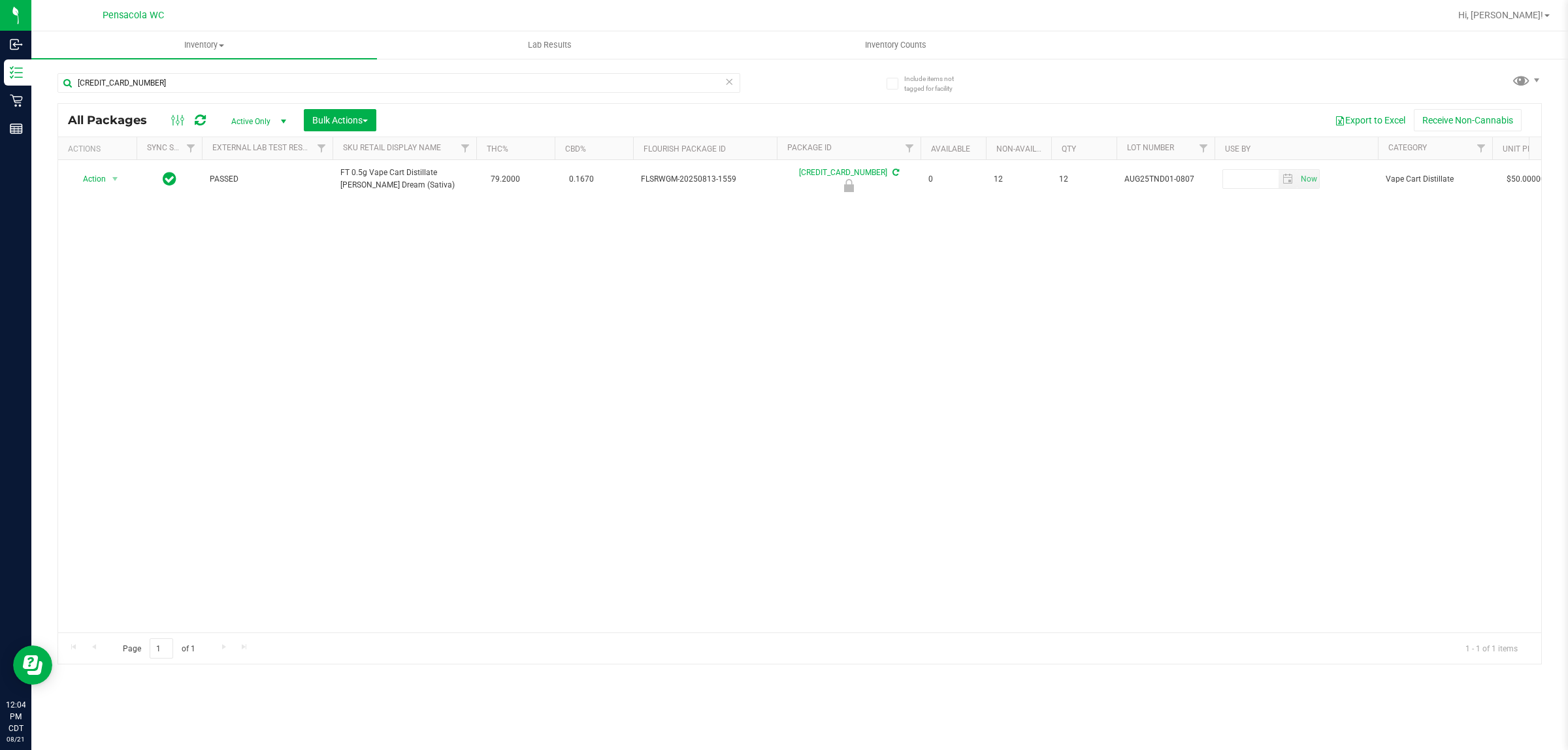
click at [503, 413] on div "Action Action Edit attributes Global inventory Locate package Package audit log…" at bounding box center [800, 396] width 1483 height 472
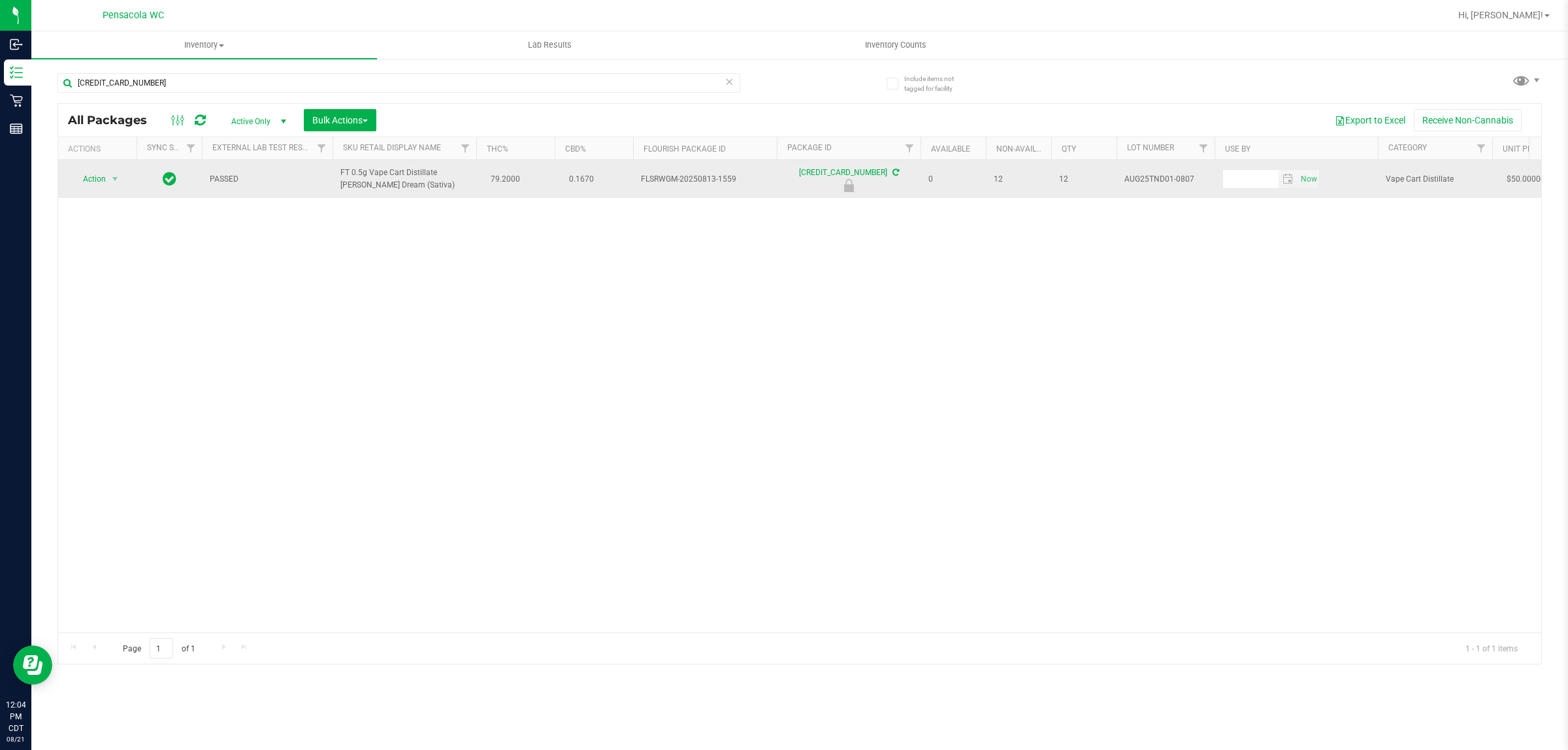
click at [92, 175] on span "Action" at bounding box center [89, 178] width 35 height 18
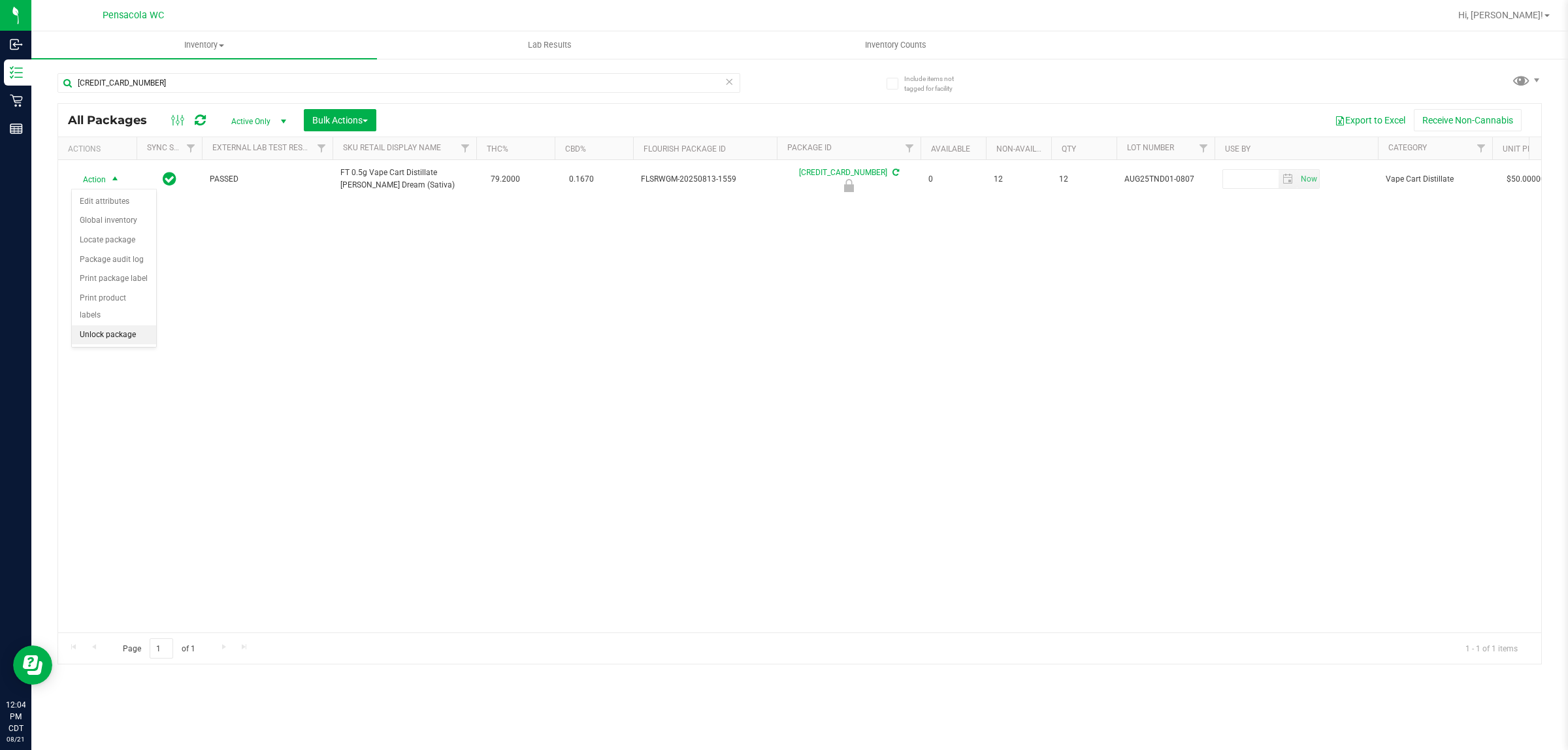
click at [127, 330] on li "Unlock package" at bounding box center [113, 334] width 84 height 20
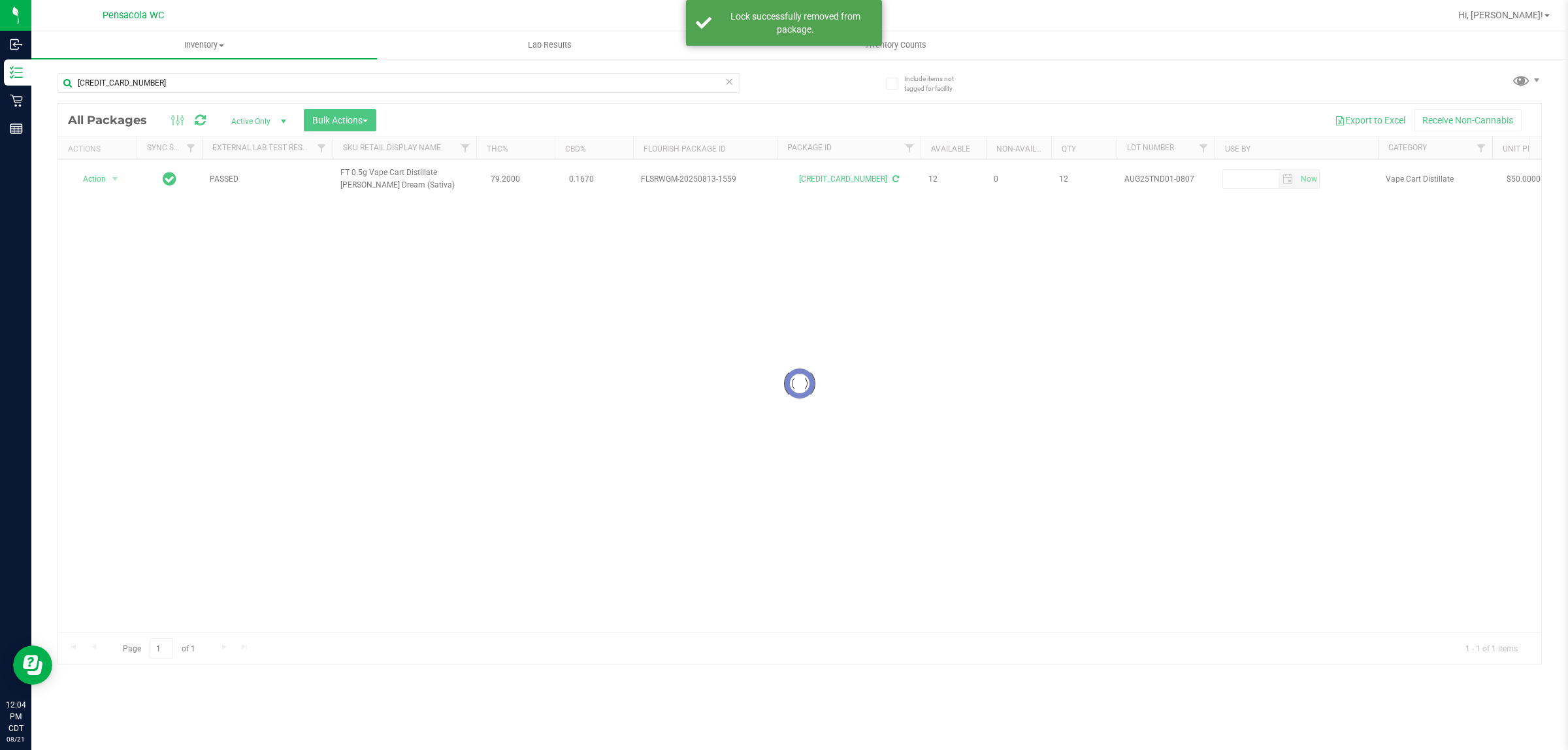
click at [97, 187] on div at bounding box center [800, 383] width 1483 height 560
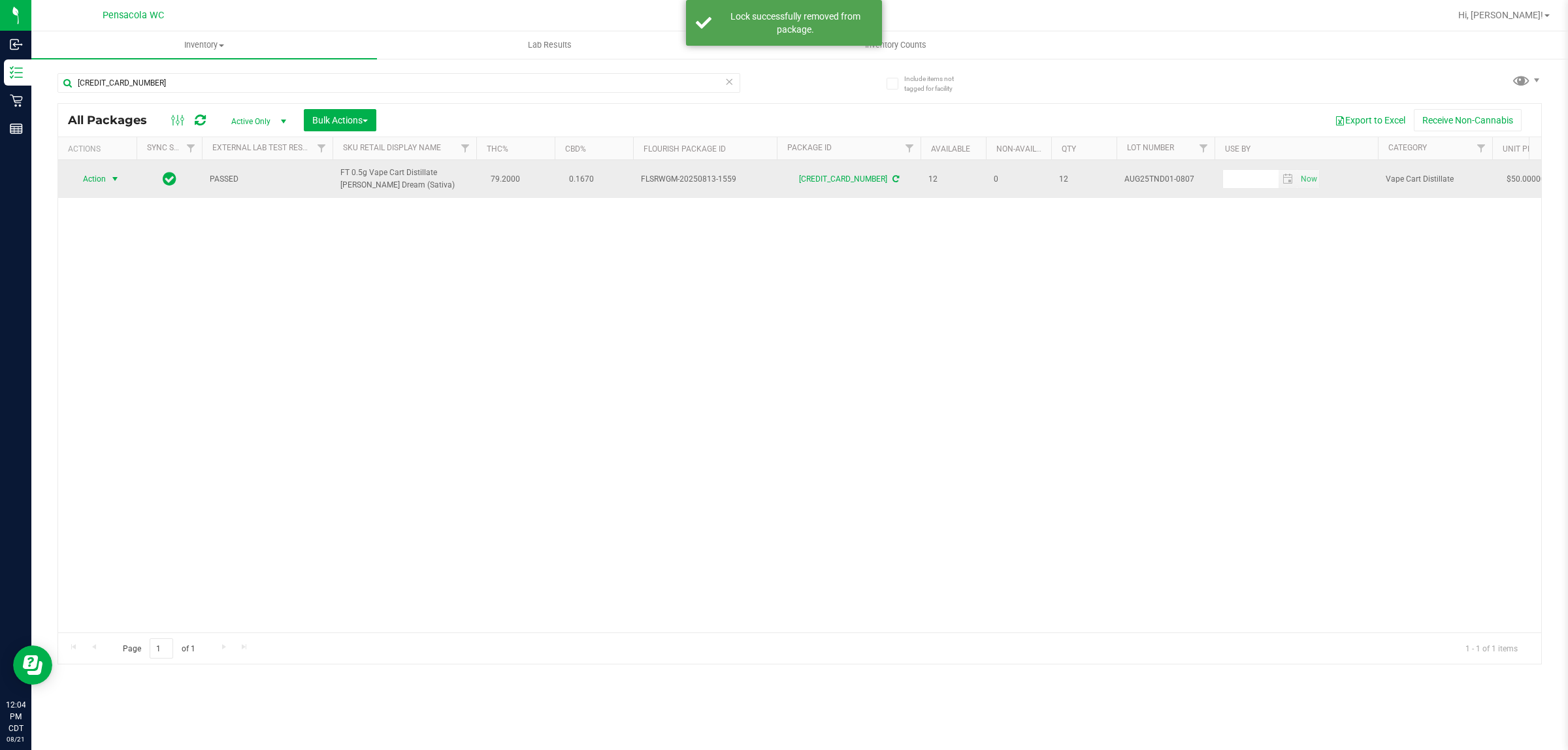
click at [111, 180] on span "select" at bounding box center [114, 178] width 10 height 10
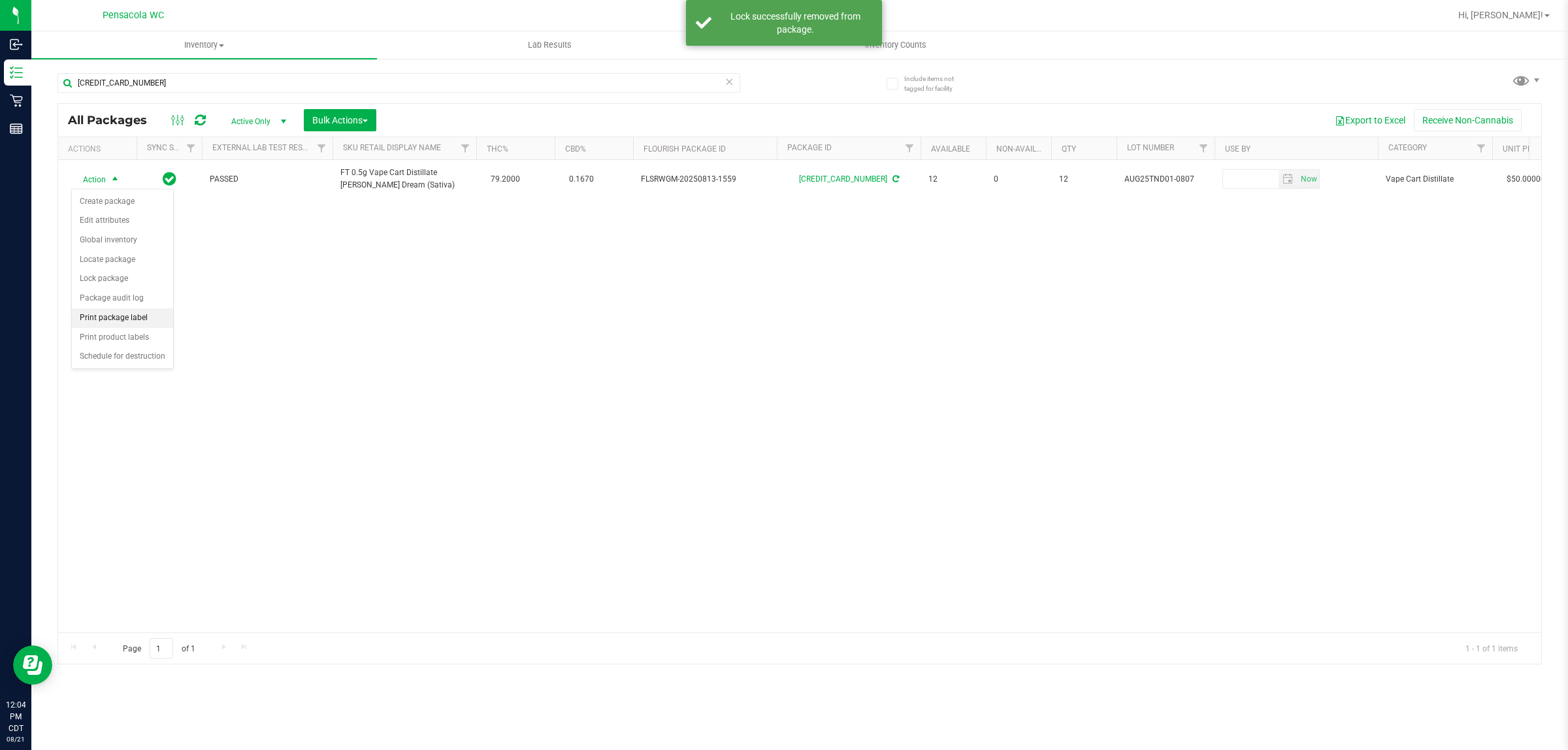
click at [155, 318] on li "Print package label" at bounding box center [122, 318] width 101 height 20
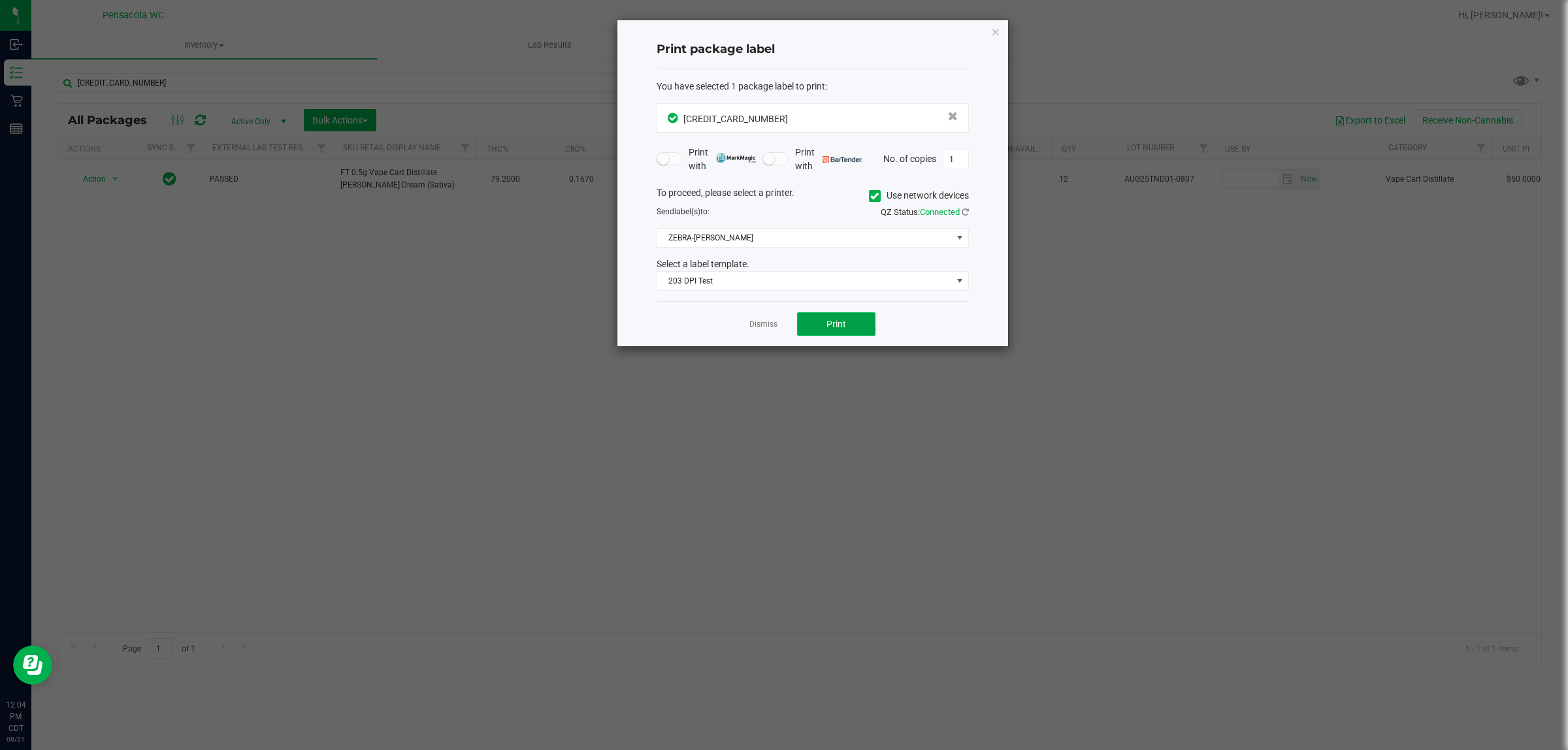
click at [781, 318] on span "Print" at bounding box center [836, 323] width 20 height 10
click at [764, 328] on link "Dismiss" at bounding box center [763, 324] width 28 height 11
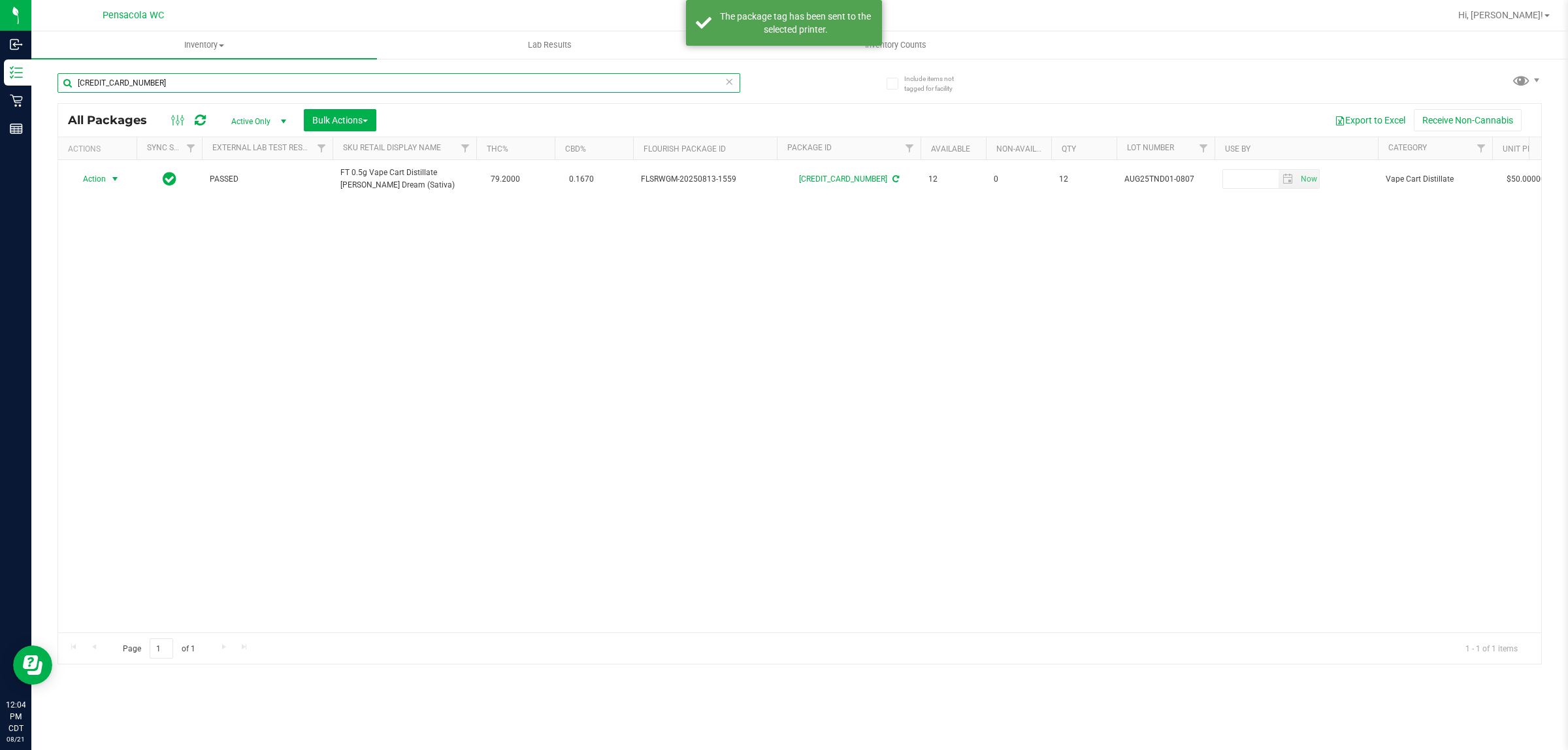
click at [555, 86] on input "4981322474039529" at bounding box center [399, 83] width 683 height 20
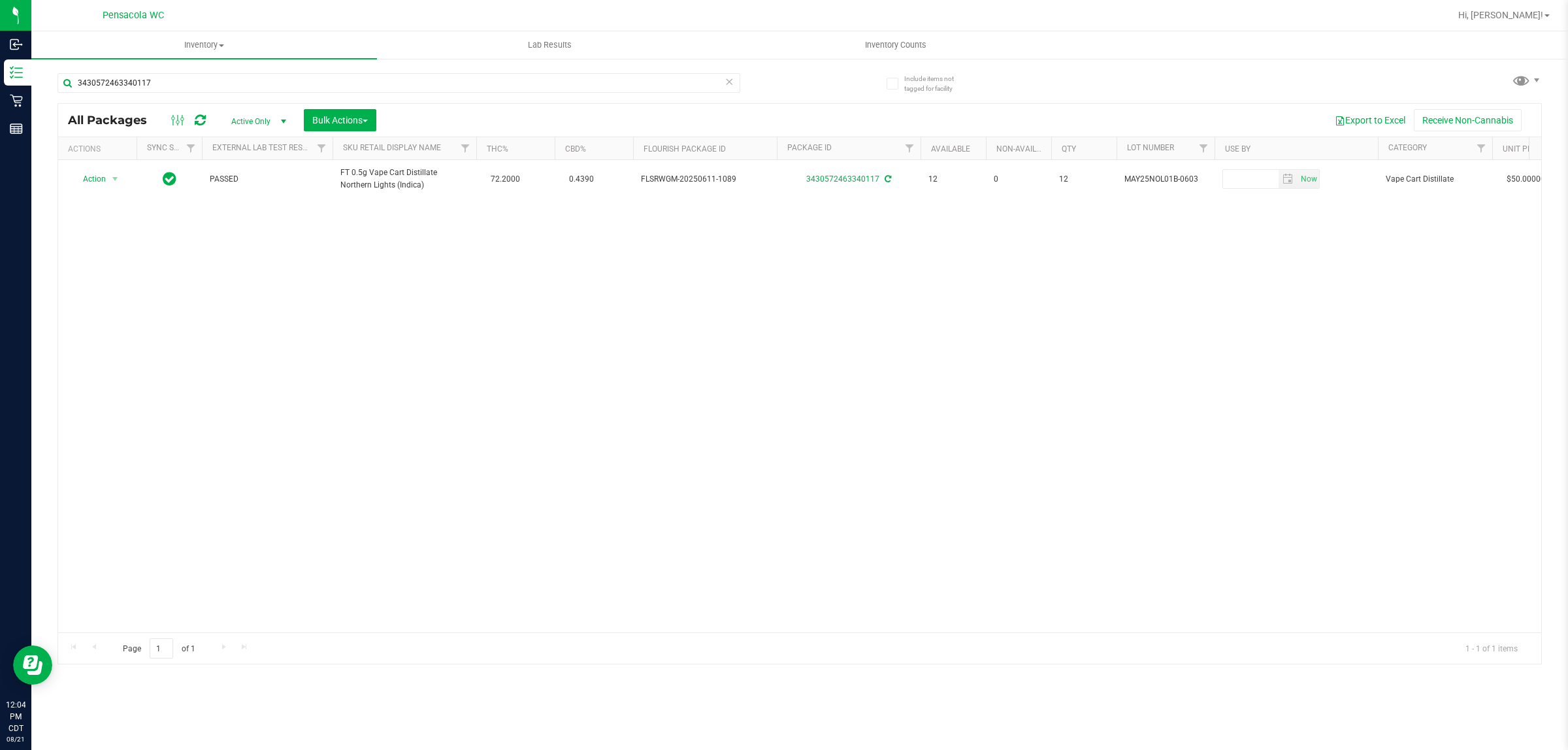
click at [193, 291] on div "Action Action Create package Edit attributes Global inventory Locate package Lo…" at bounding box center [800, 396] width 1483 height 472
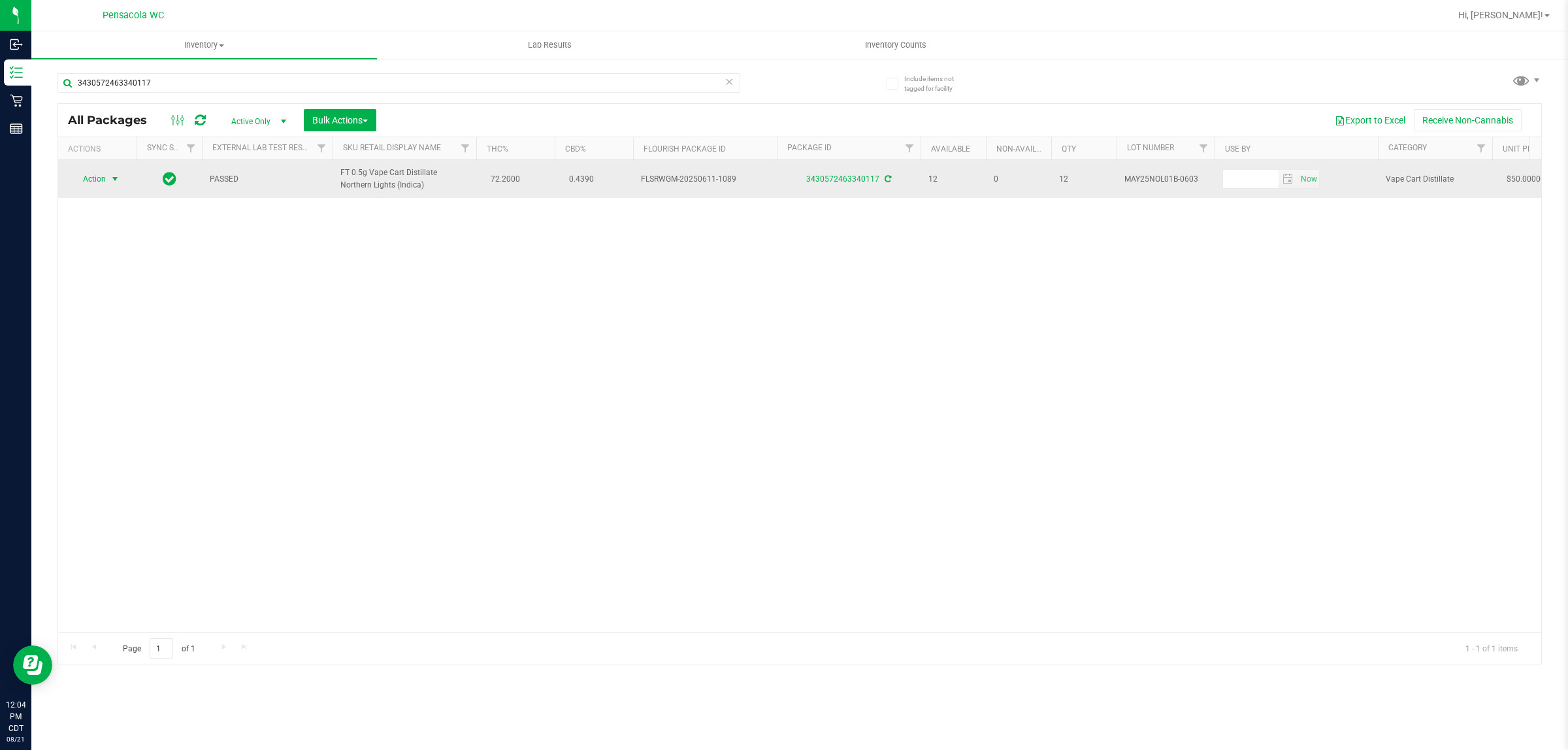
click at [111, 180] on span "select" at bounding box center [114, 178] width 10 height 10
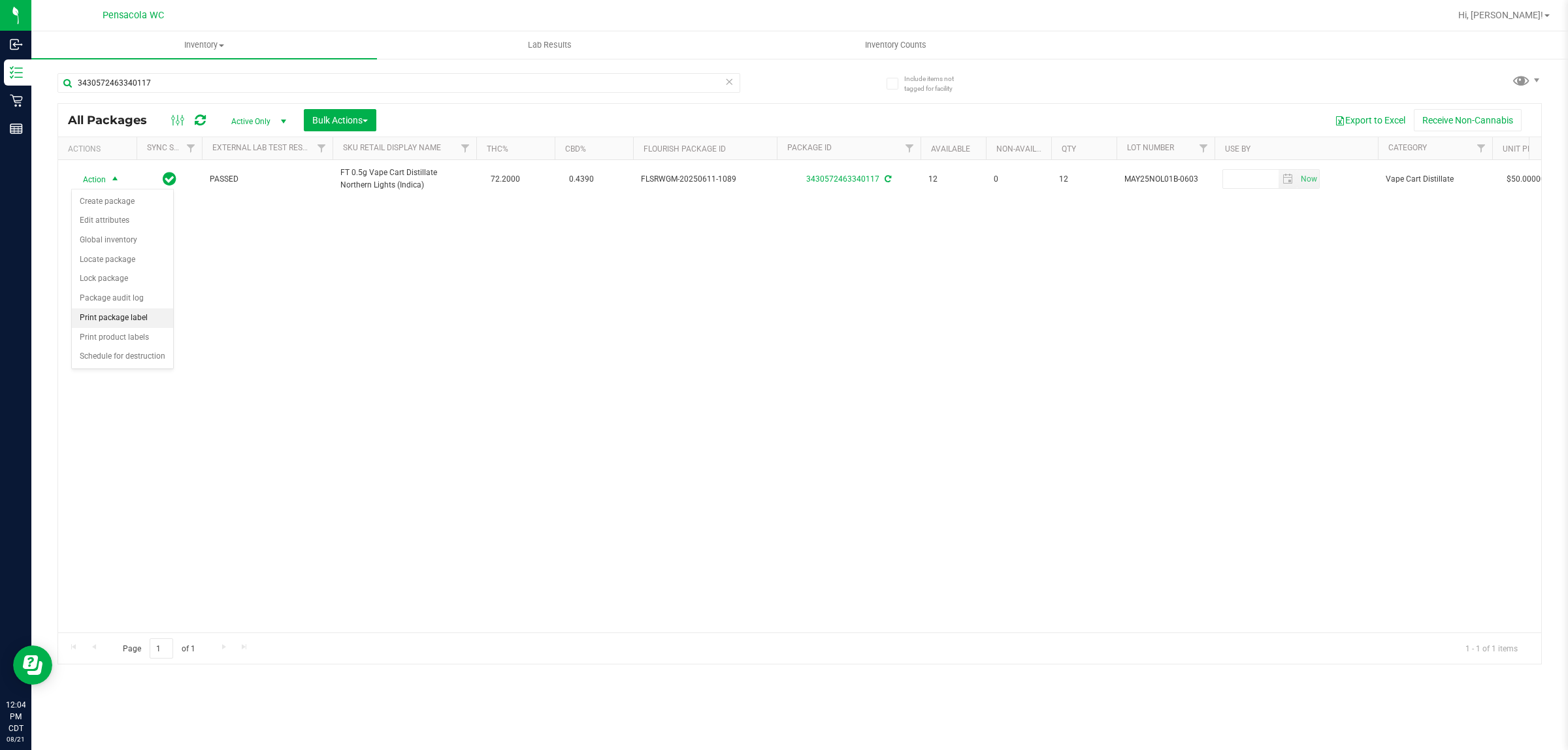
click at [131, 321] on li "Print package label" at bounding box center [122, 318] width 101 height 20
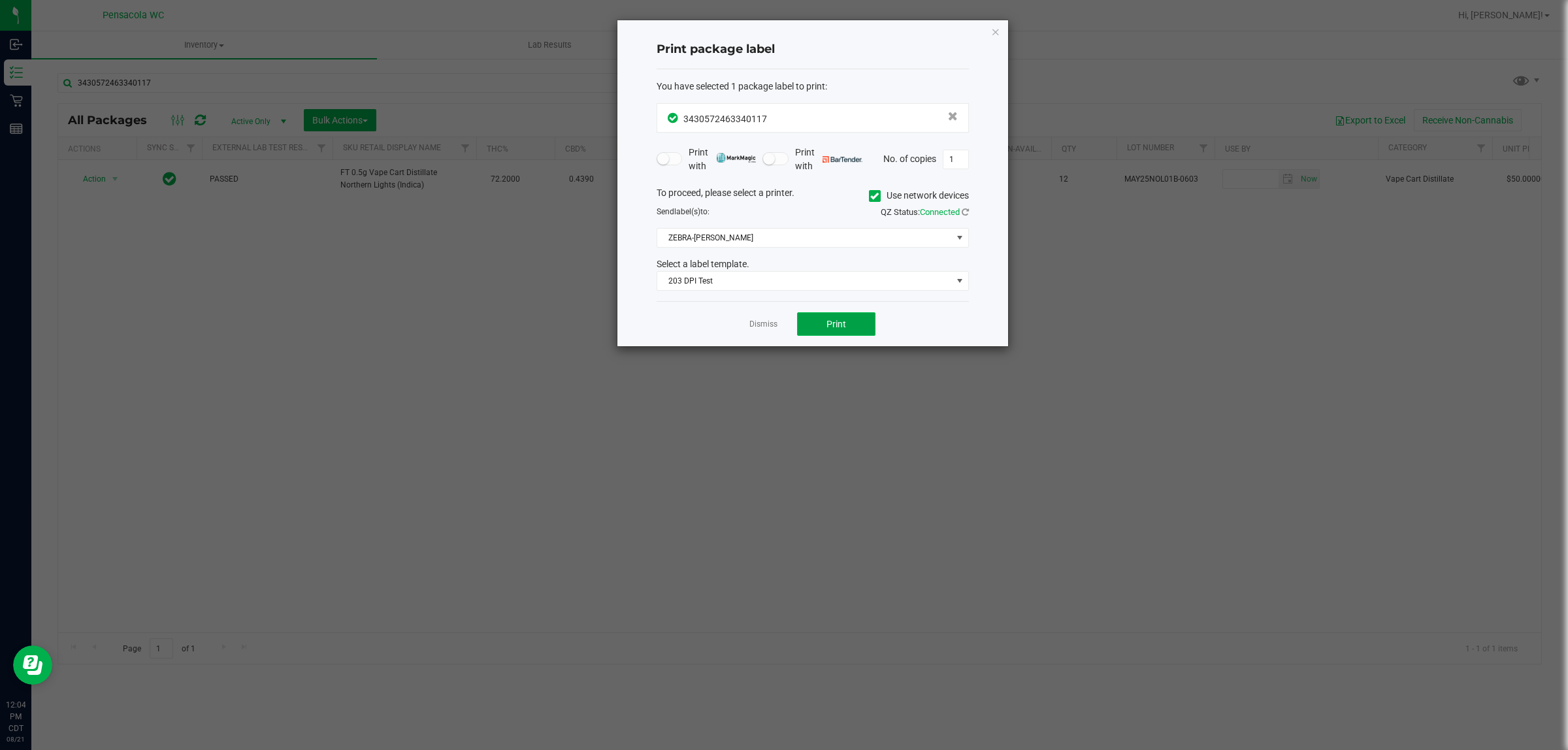
click at [781, 317] on button "Print" at bounding box center [836, 323] width 78 height 24
click at [768, 325] on link "Dismiss" at bounding box center [763, 324] width 28 height 11
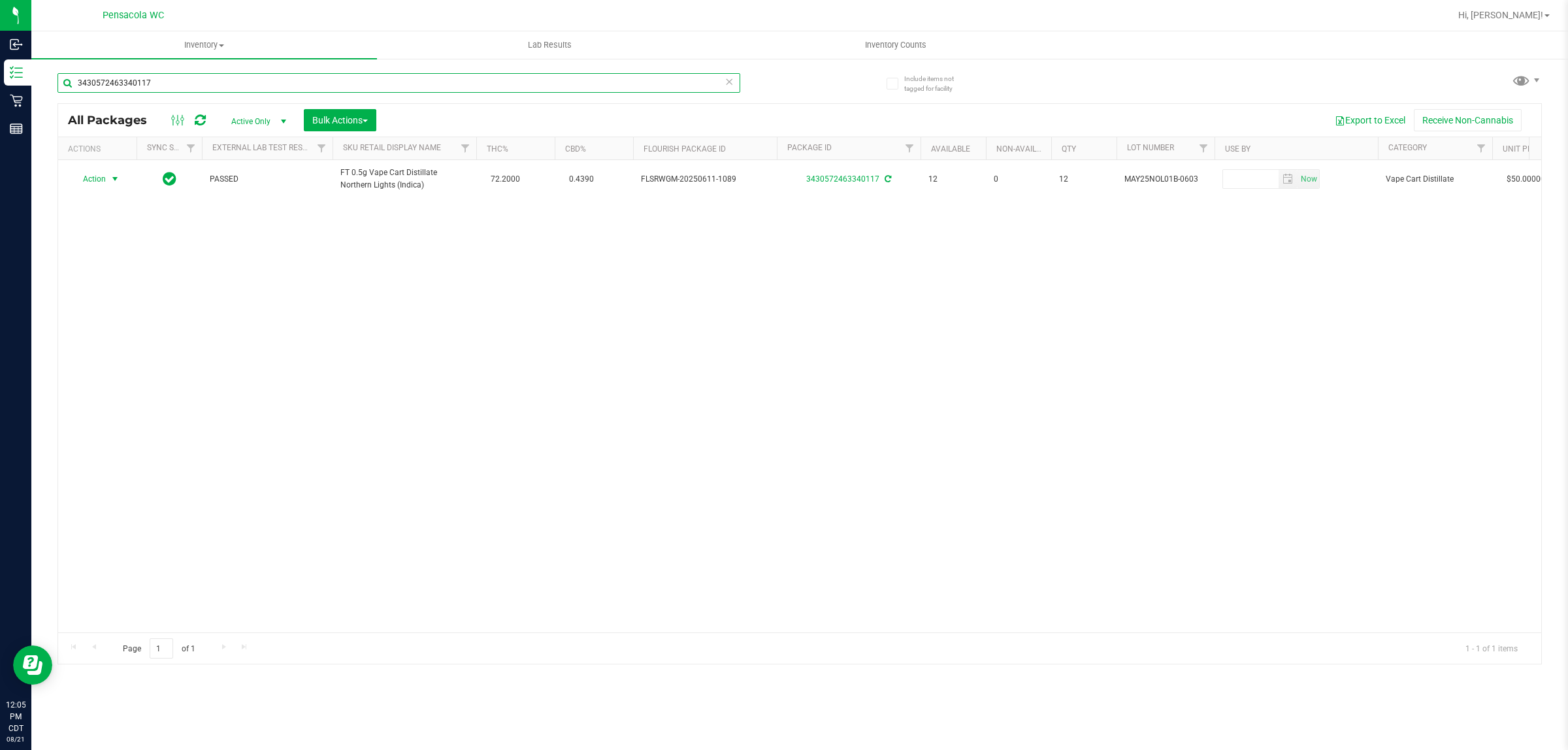
click at [242, 82] on input "3430572463340117" at bounding box center [399, 83] width 683 height 20
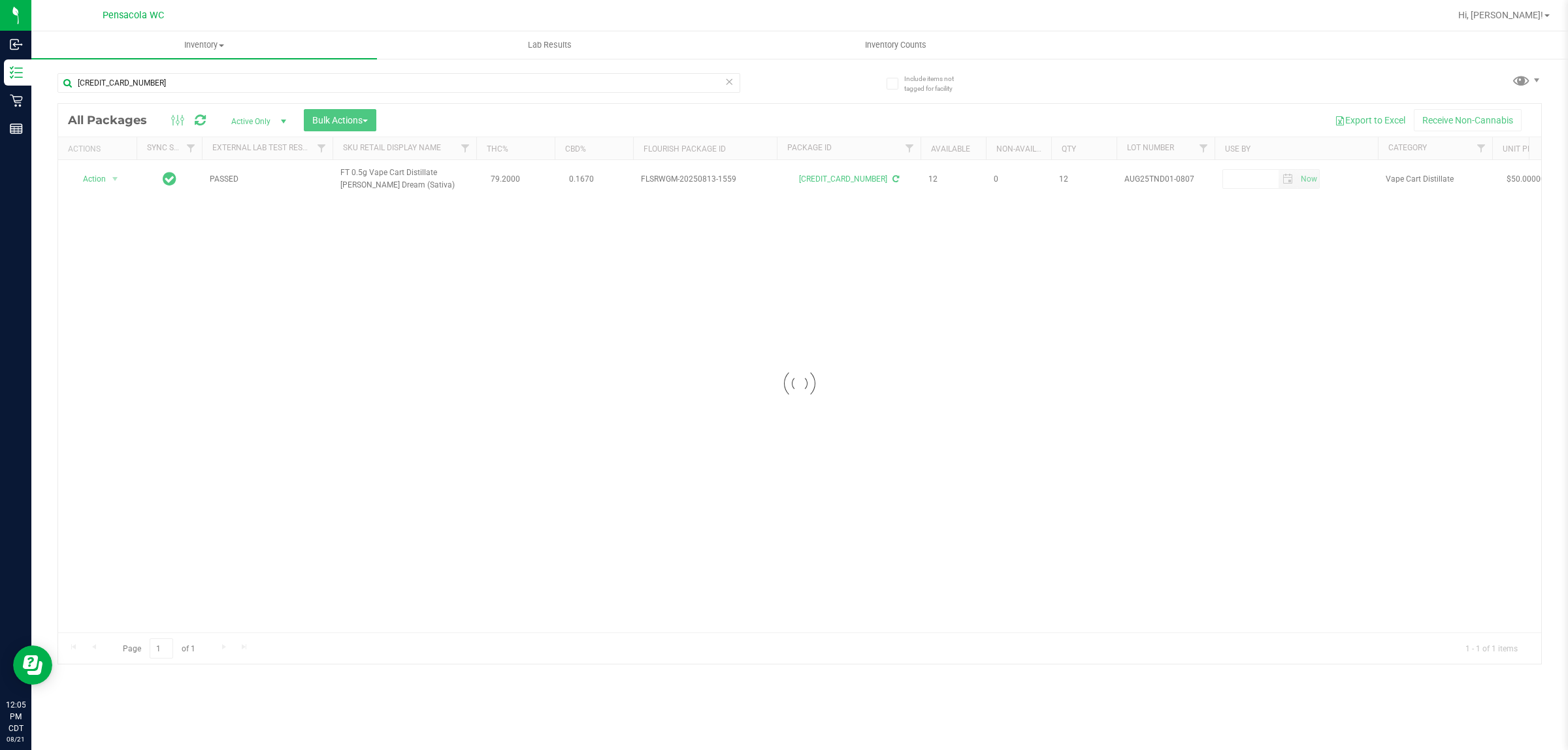
click at [102, 171] on div at bounding box center [800, 383] width 1483 height 560
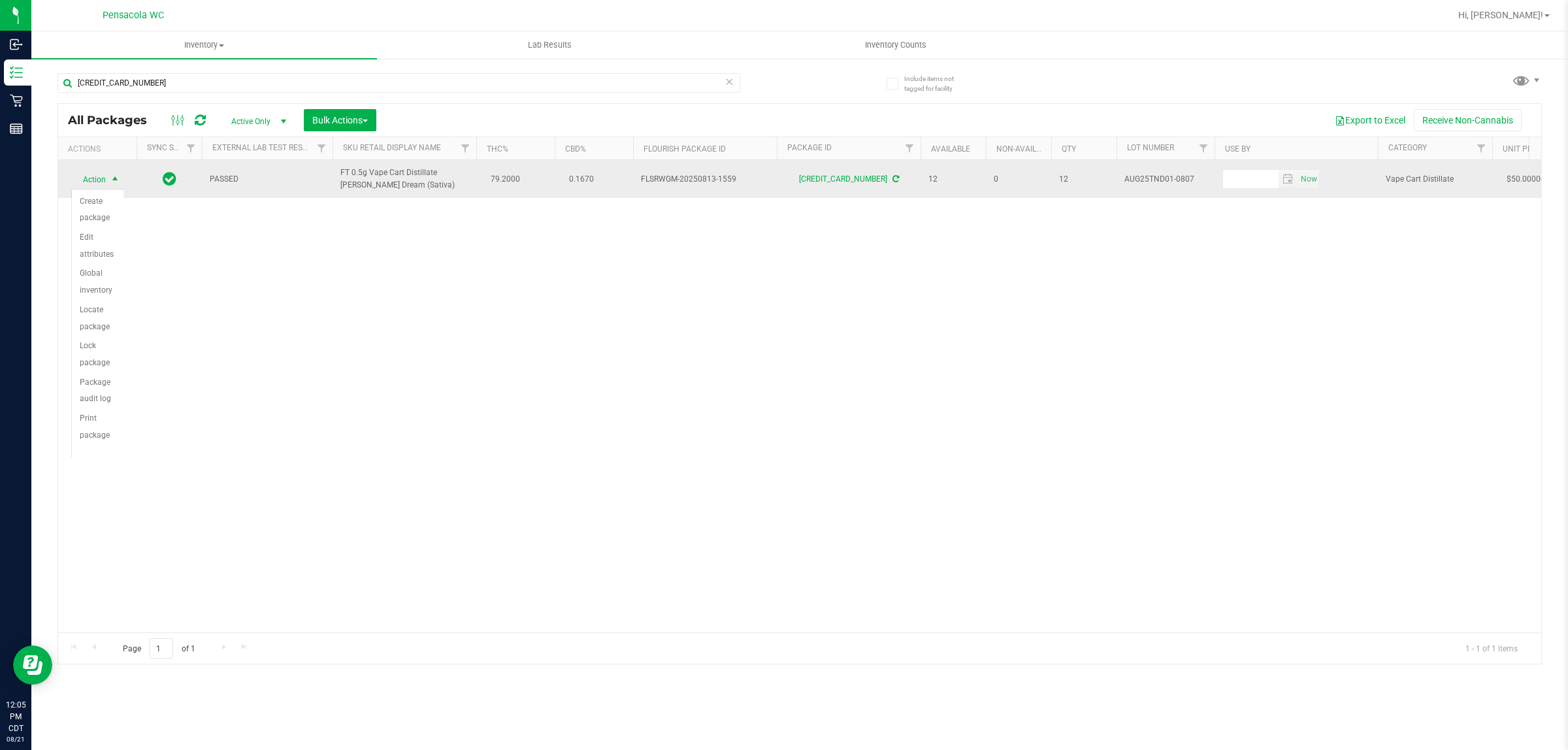
click at [87, 176] on span "Action" at bounding box center [89, 179] width 35 height 18
click at [93, 180] on span "Action" at bounding box center [89, 178] width 35 height 18
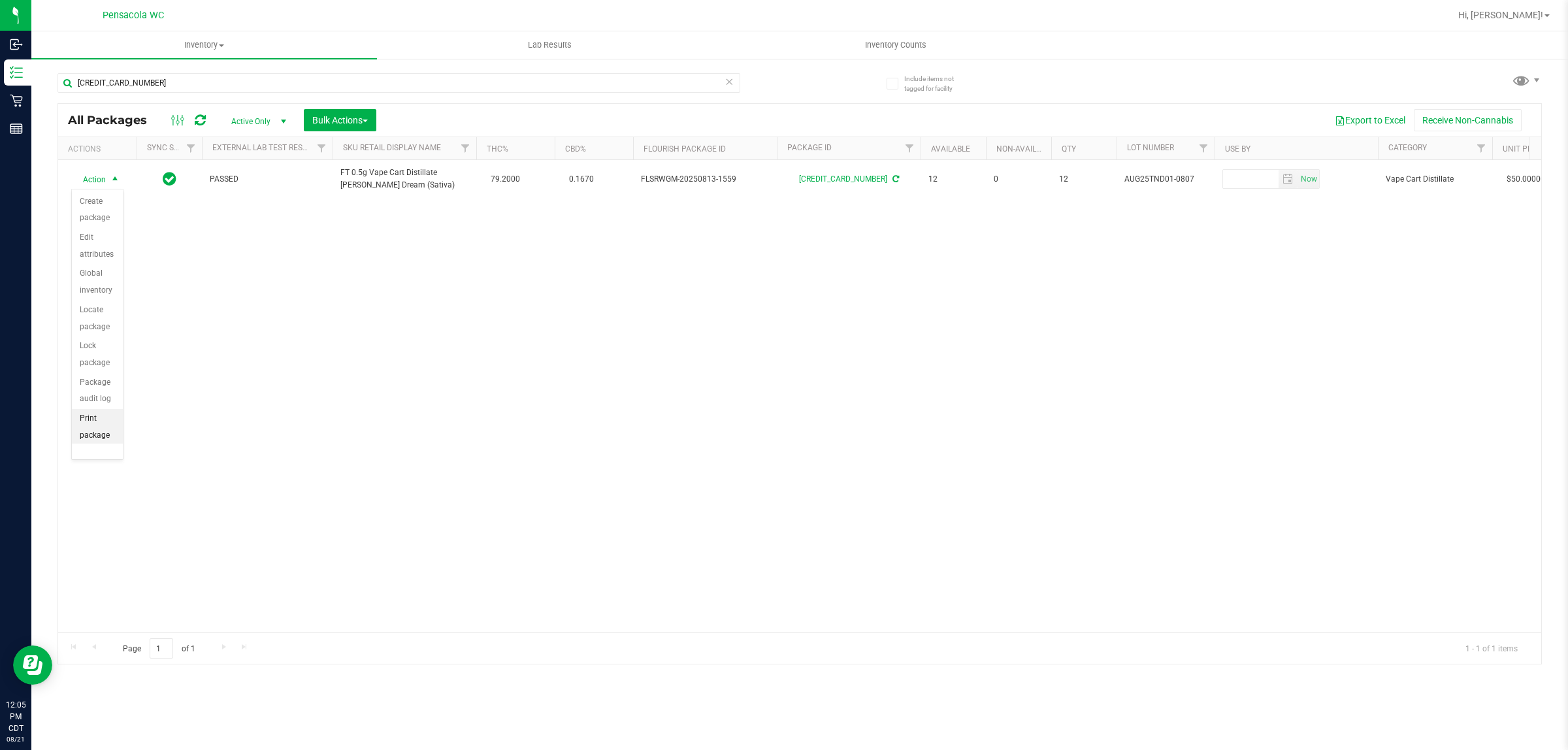
click at [90, 436] on li "Print package label" at bounding box center [97, 435] width 51 height 53
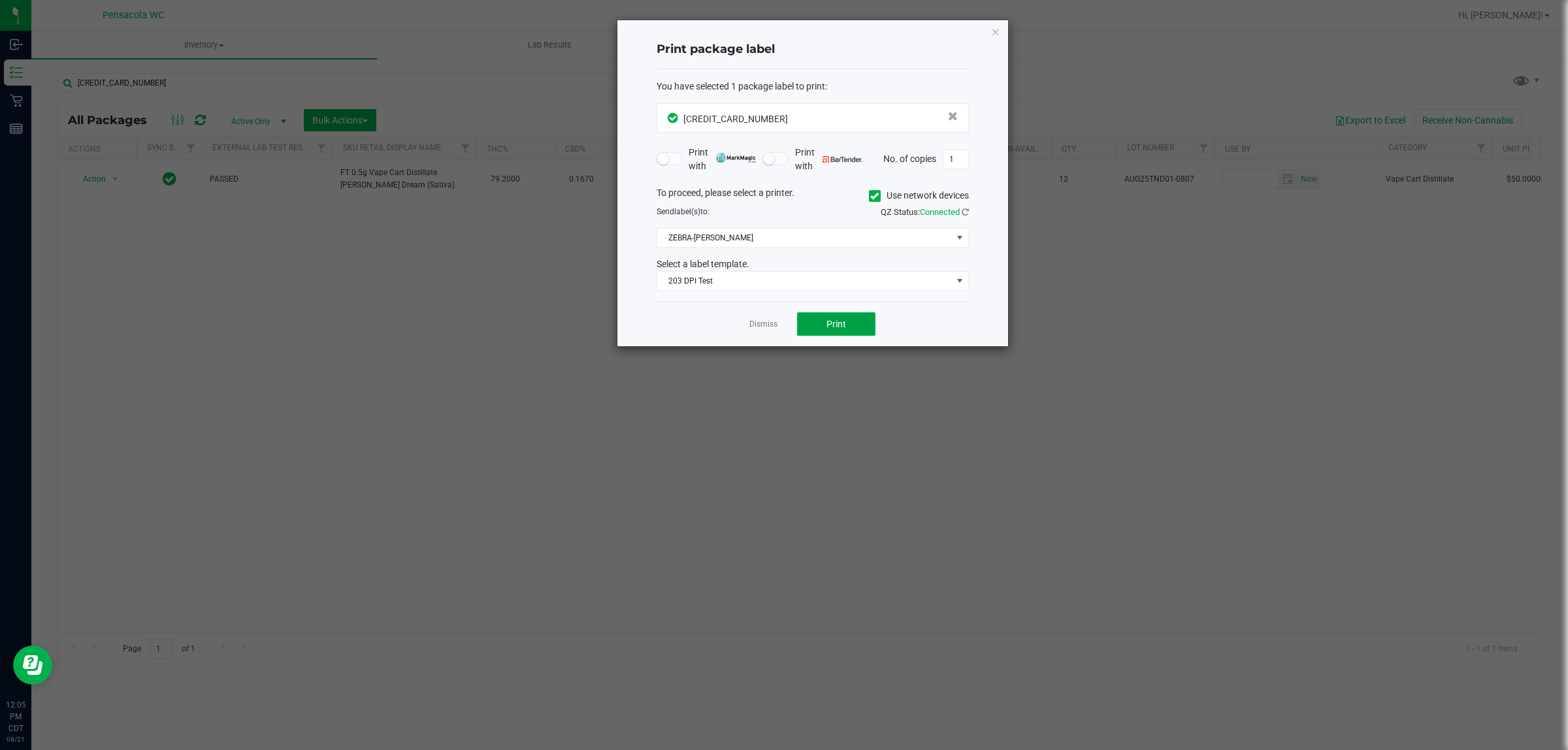
click at [781, 325] on span "Print" at bounding box center [836, 323] width 20 height 10
click at [757, 327] on link "Dismiss" at bounding box center [763, 324] width 28 height 11
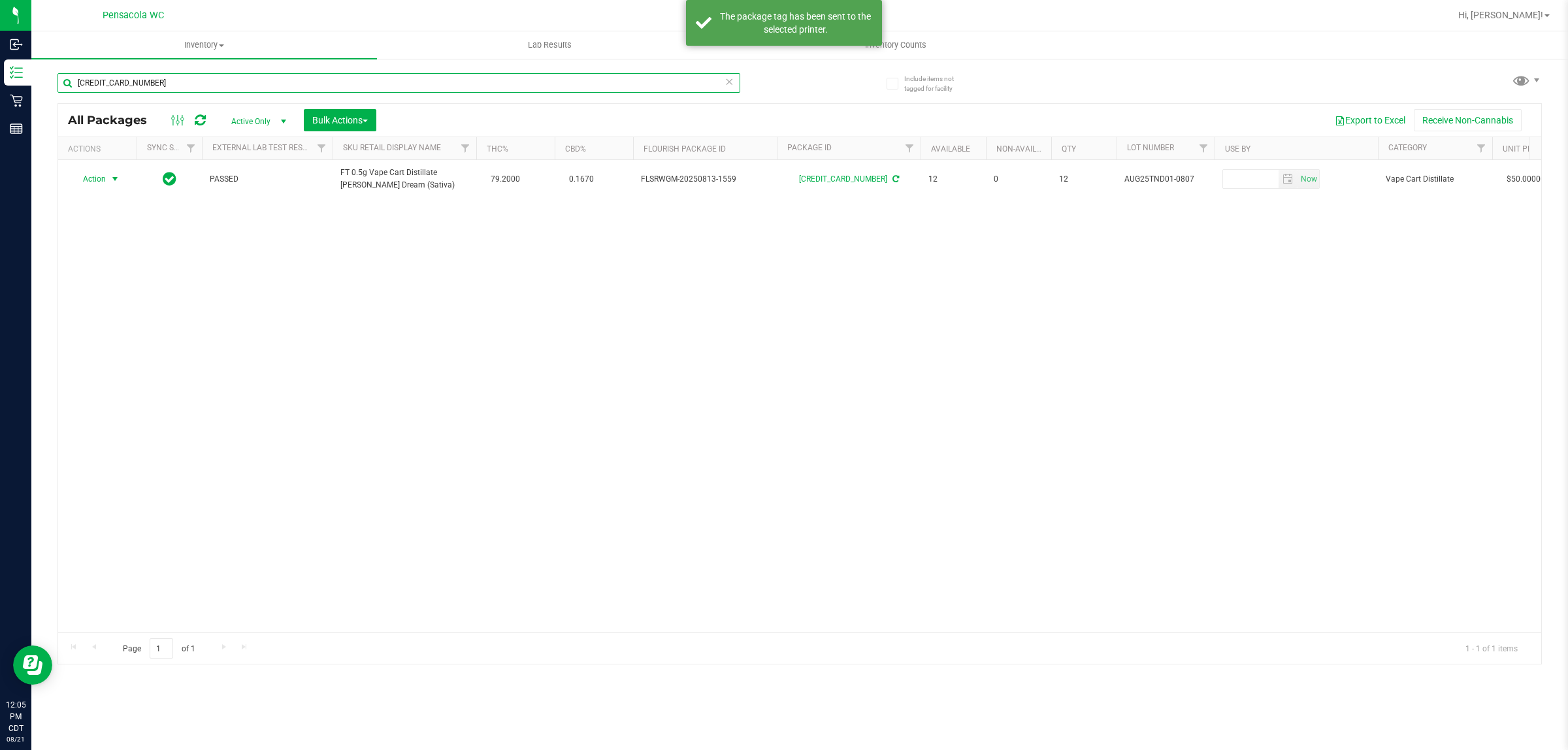
click at [588, 82] on input "4981322474039529" at bounding box center [399, 83] width 683 height 20
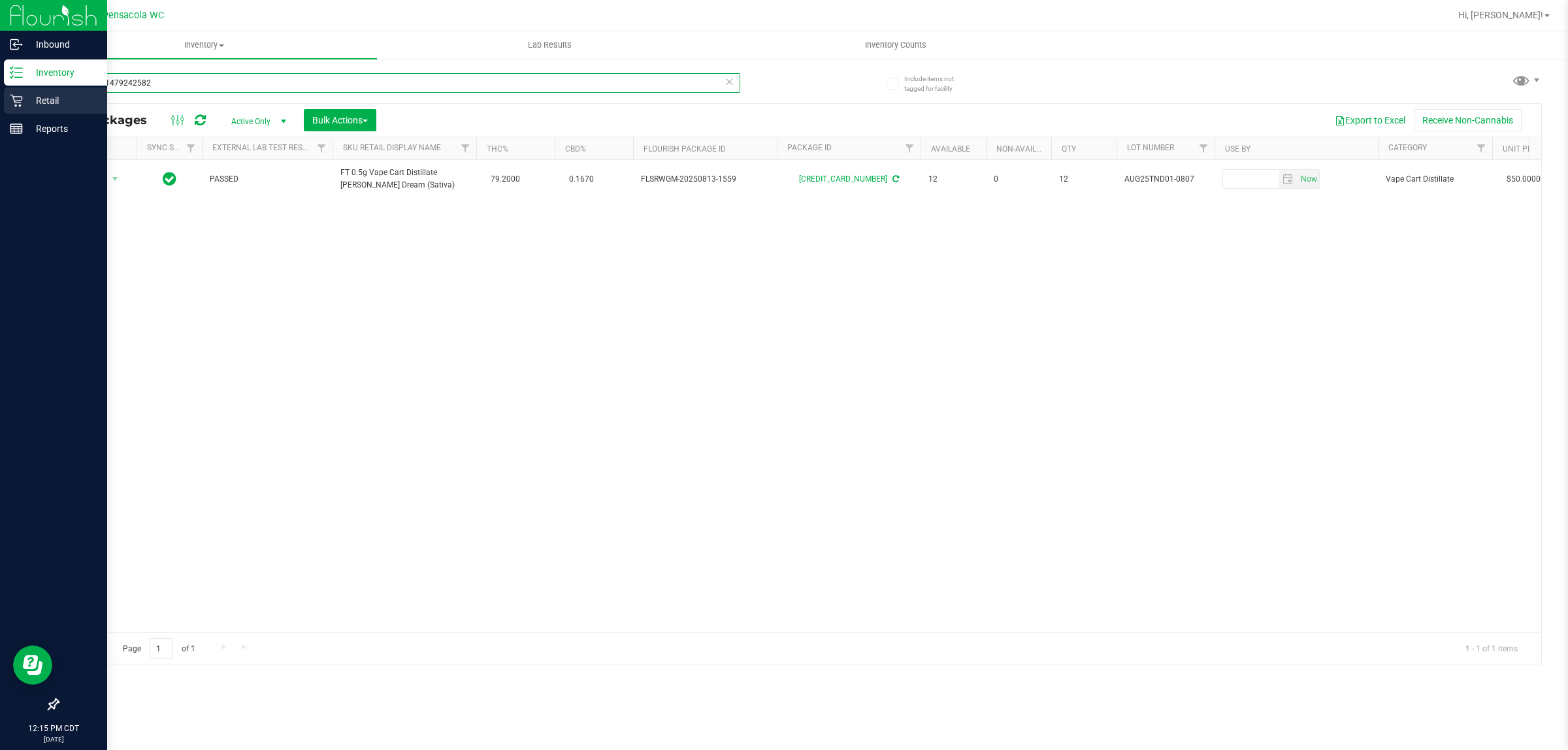
type input "7216201479242582"
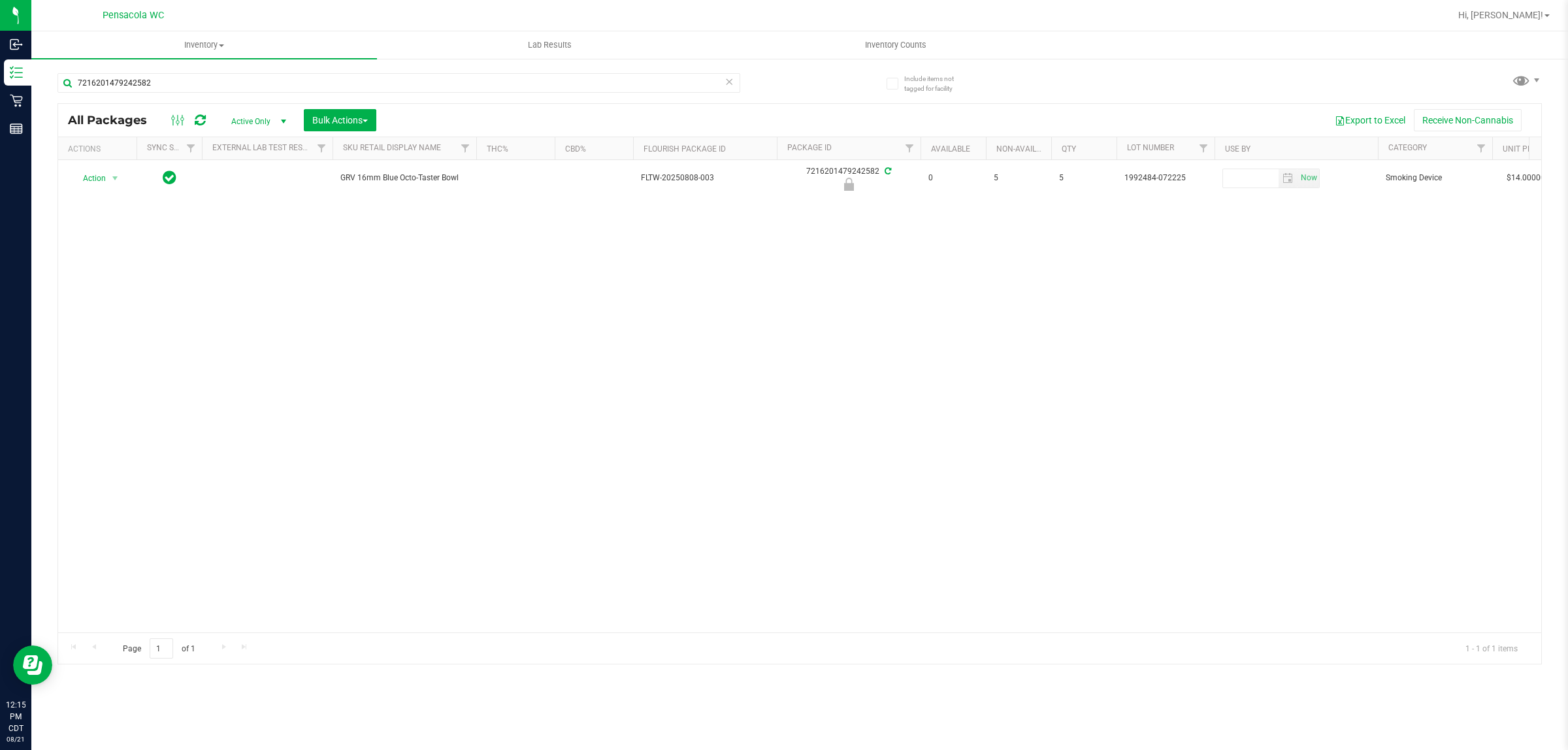
click at [445, 372] on div "Action Action Edit attributes Global inventory Locate package Package audit log…" at bounding box center [800, 396] width 1483 height 472
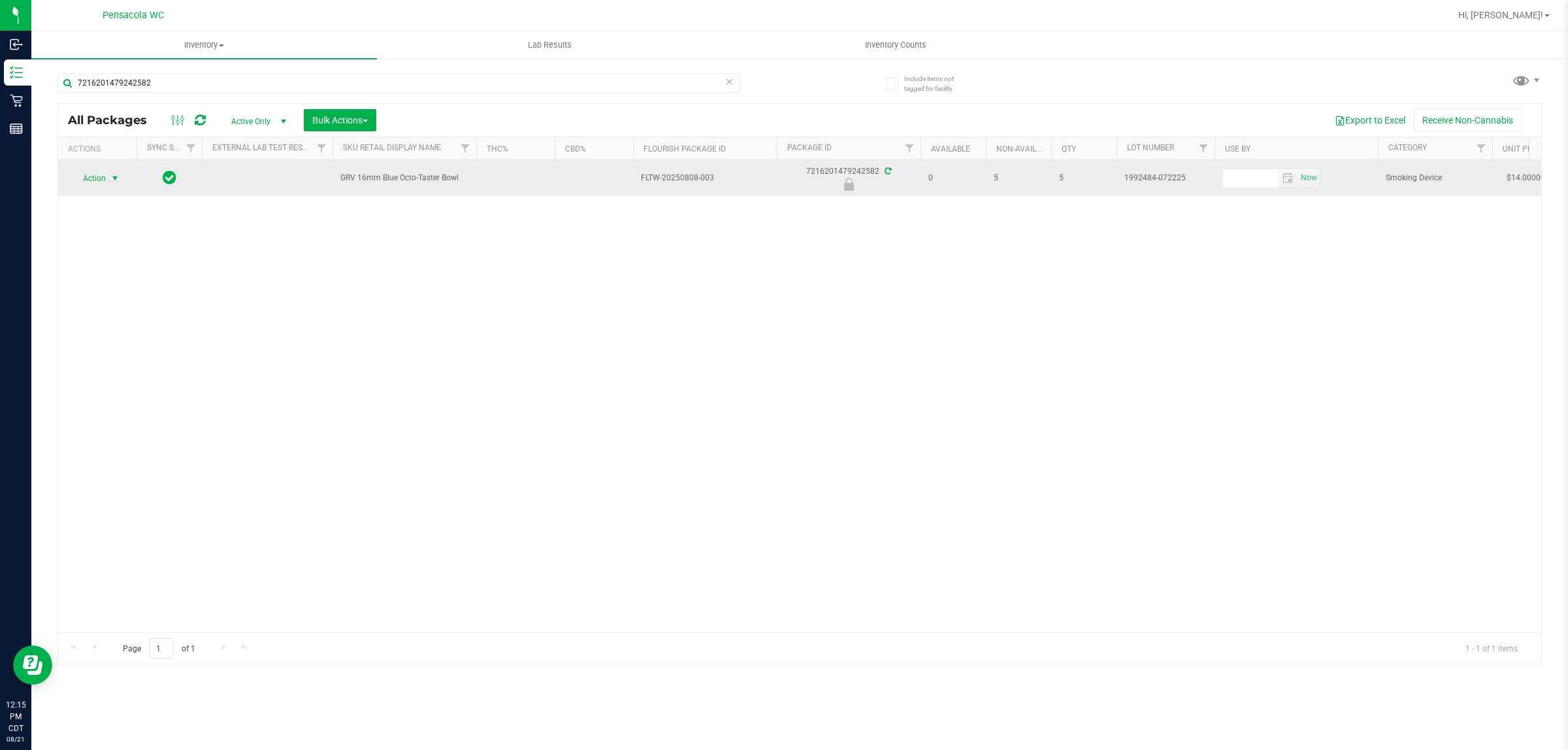
click at [109, 178] on span "select" at bounding box center [114, 178] width 10 height 10
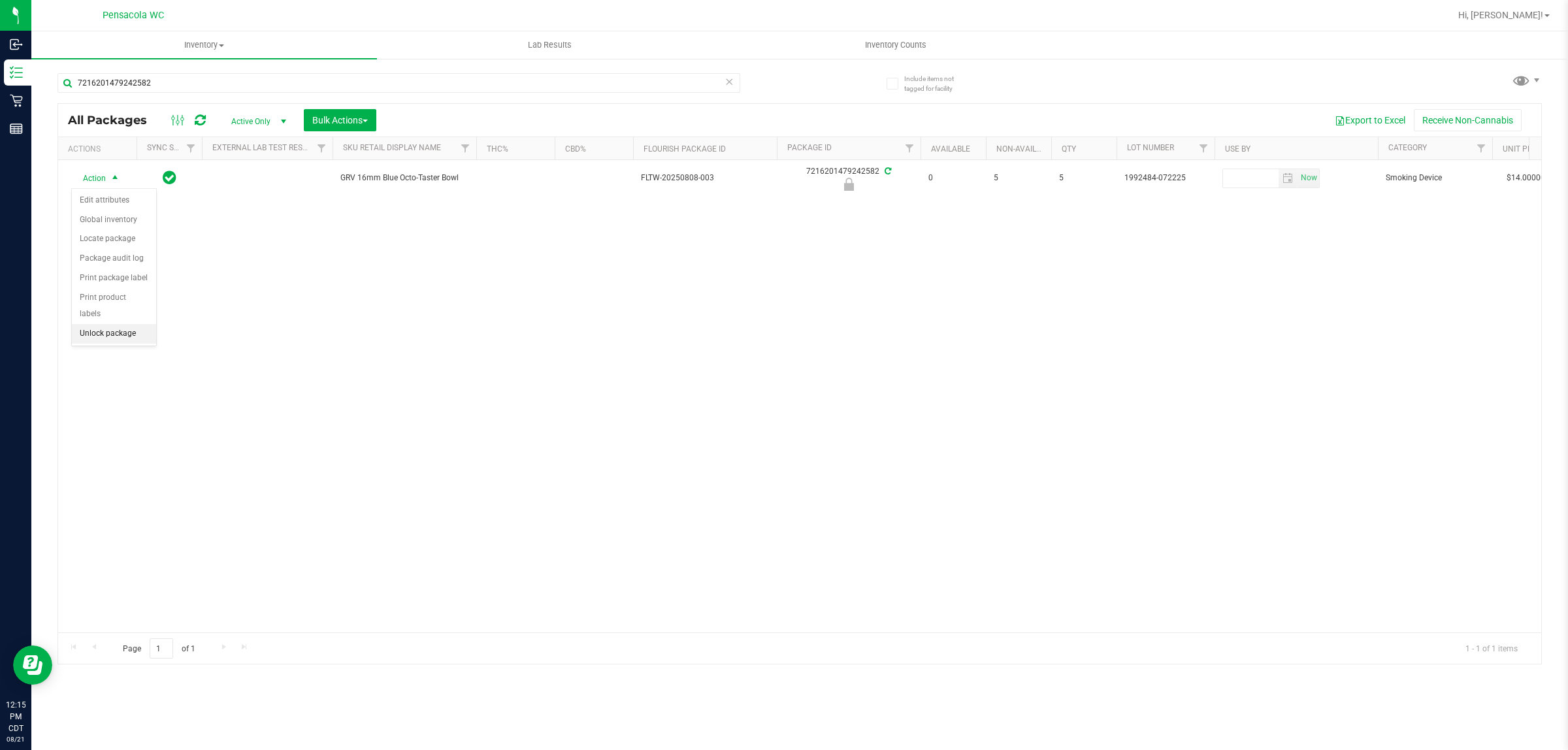
click at [124, 324] on li "Unlock package" at bounding box center [113, 334] width 84 height 20
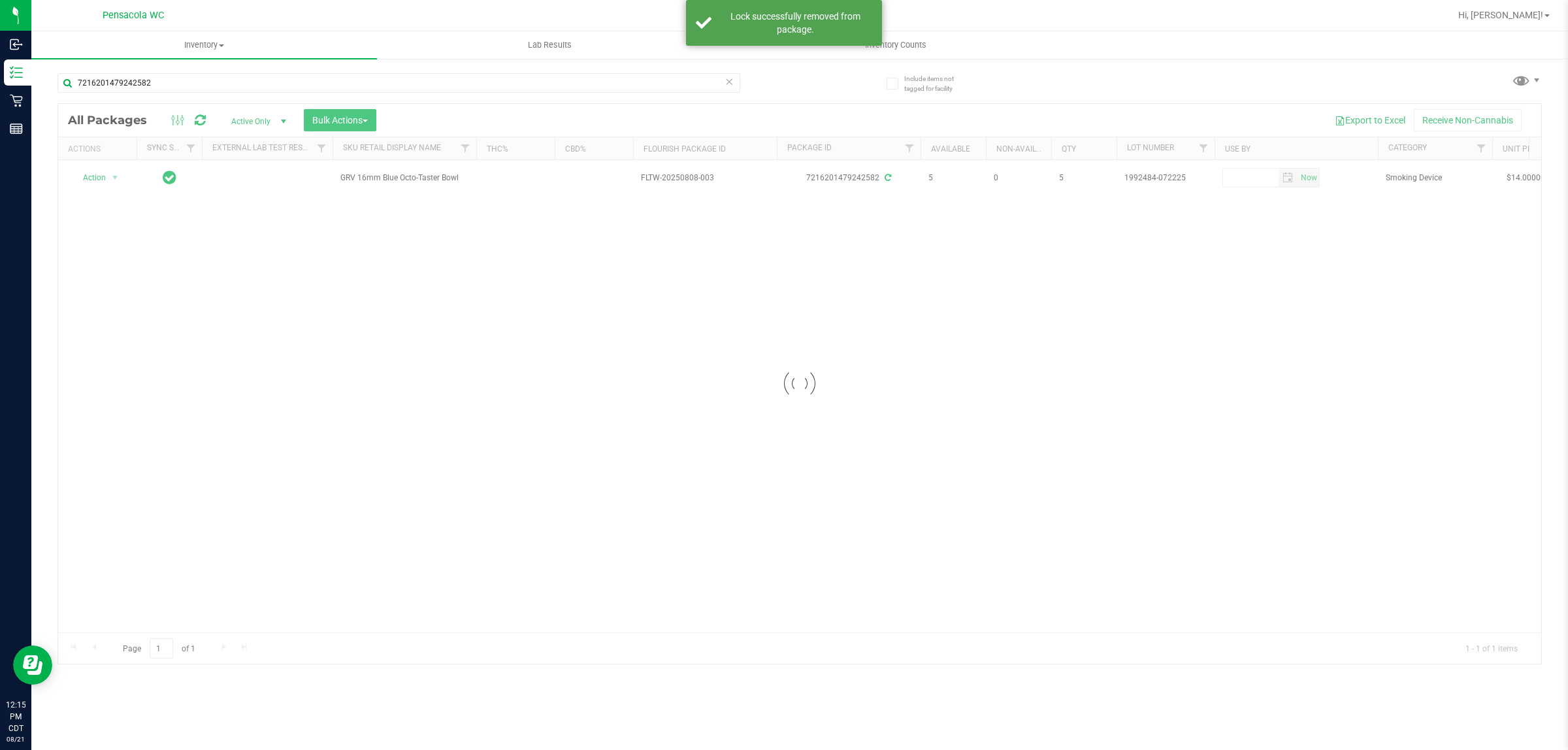
click at [279, 295] on div at bounding box center [800, 383] width 1483 height 560
click at [288, 285] on div "Action Action Create package Edit attributes Global inventory Locate package Lo…" at bounding box center [800, 396] width 1483 height 472
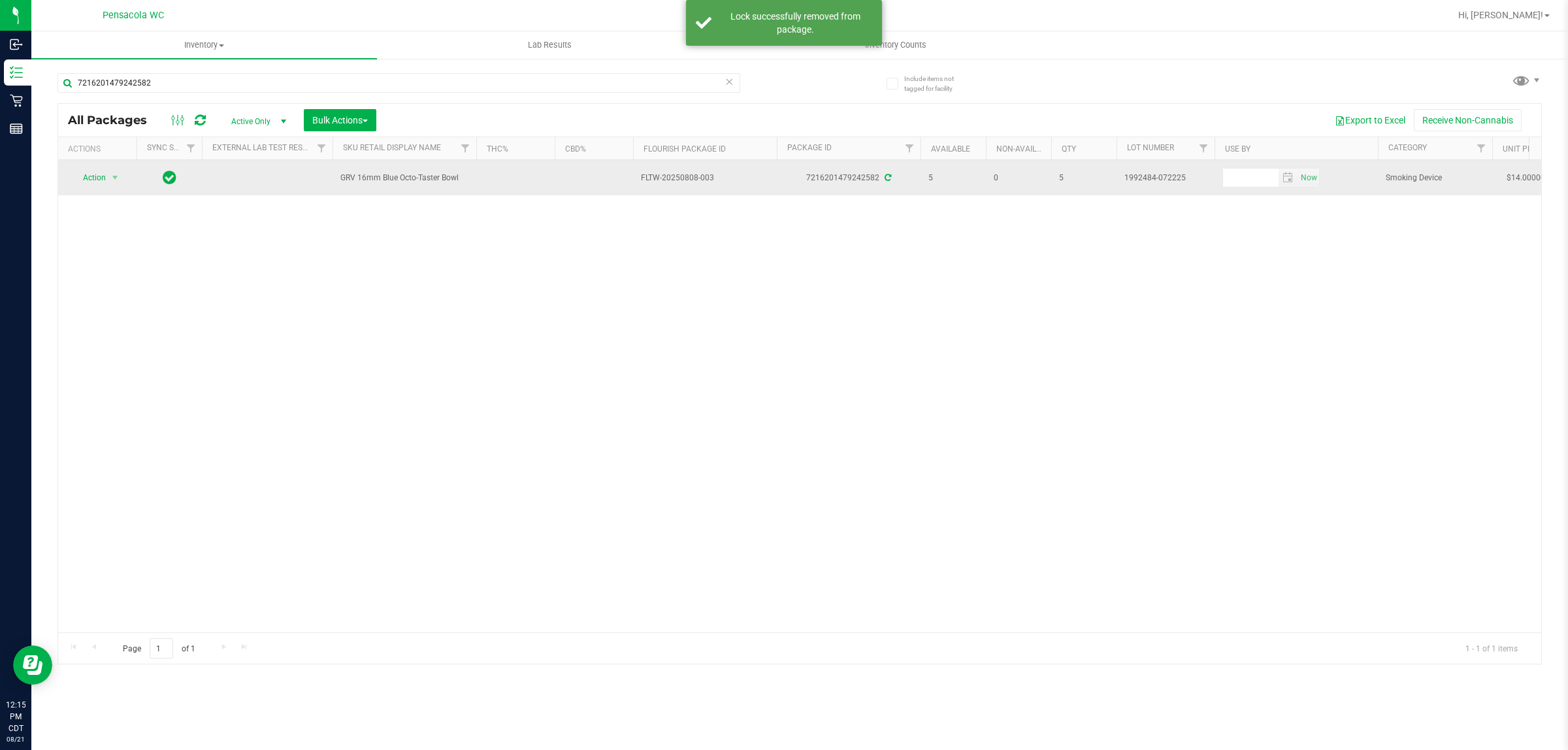
click at [93, 178] on span "Action" at bounding box center [89, 177] width 35 height 18
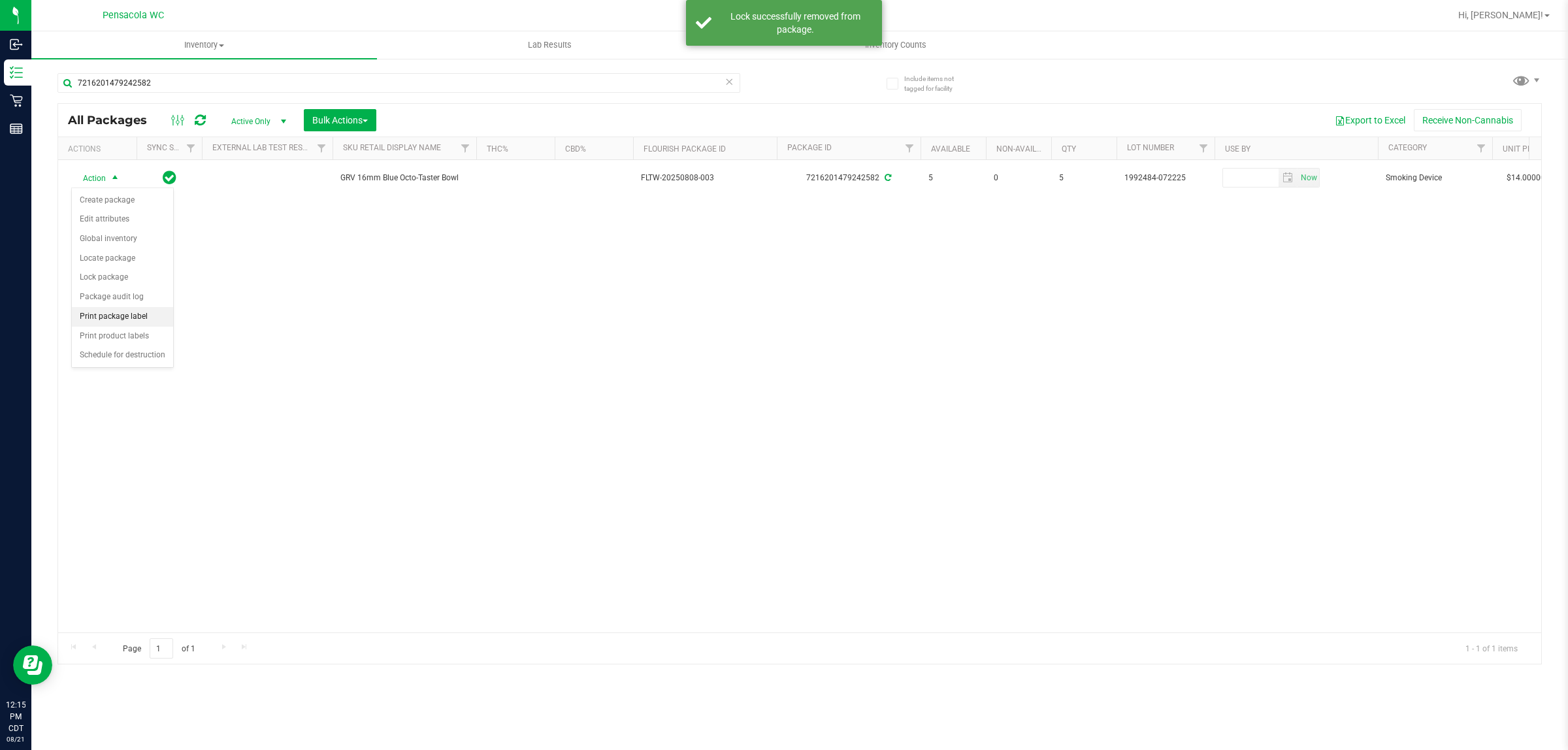
click at [129, 320] on li "Print package label" at bounding box center [122, 317] width 101 height 20
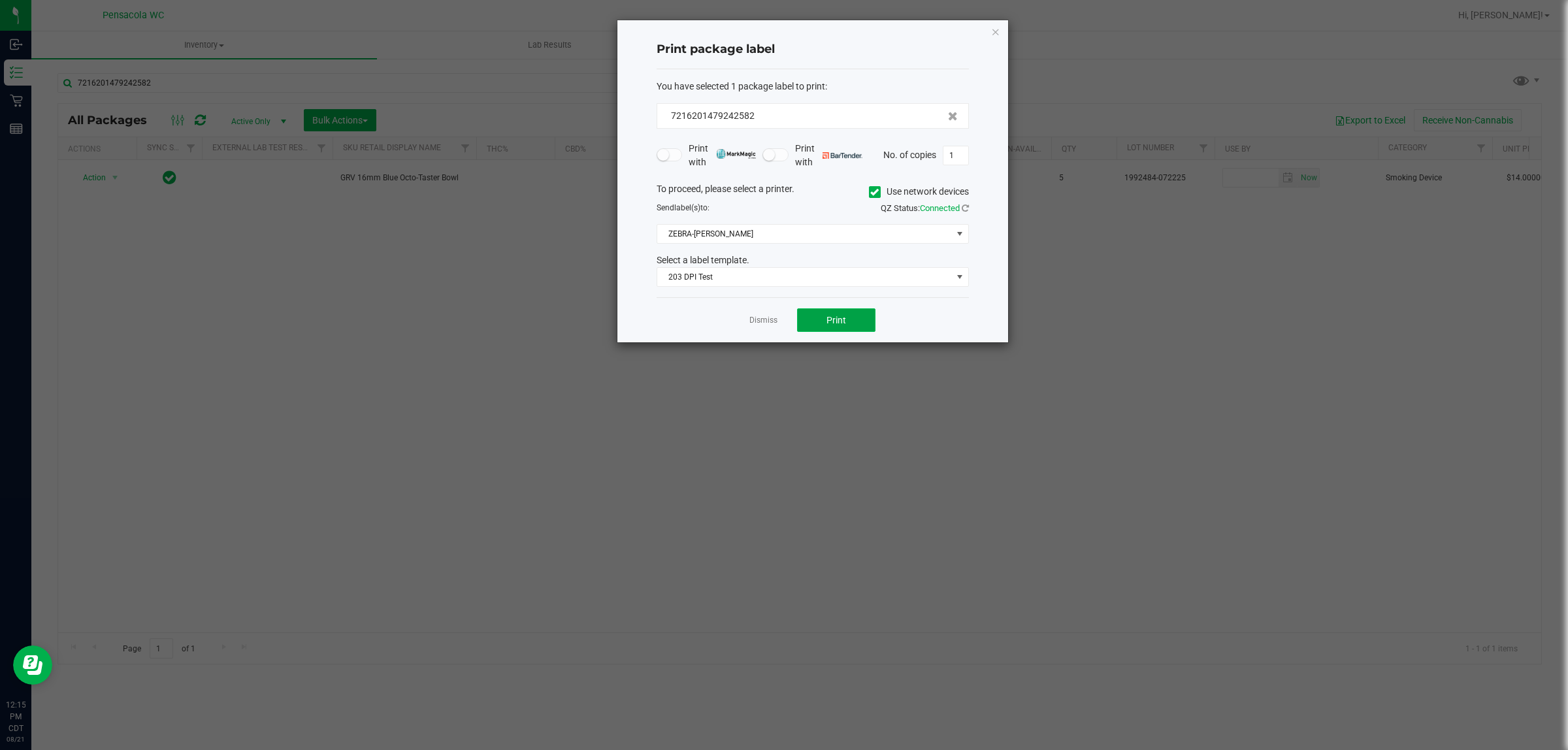
click at [781, 316] on button "Print" at bounding box center [836, 319] width 78 height 24
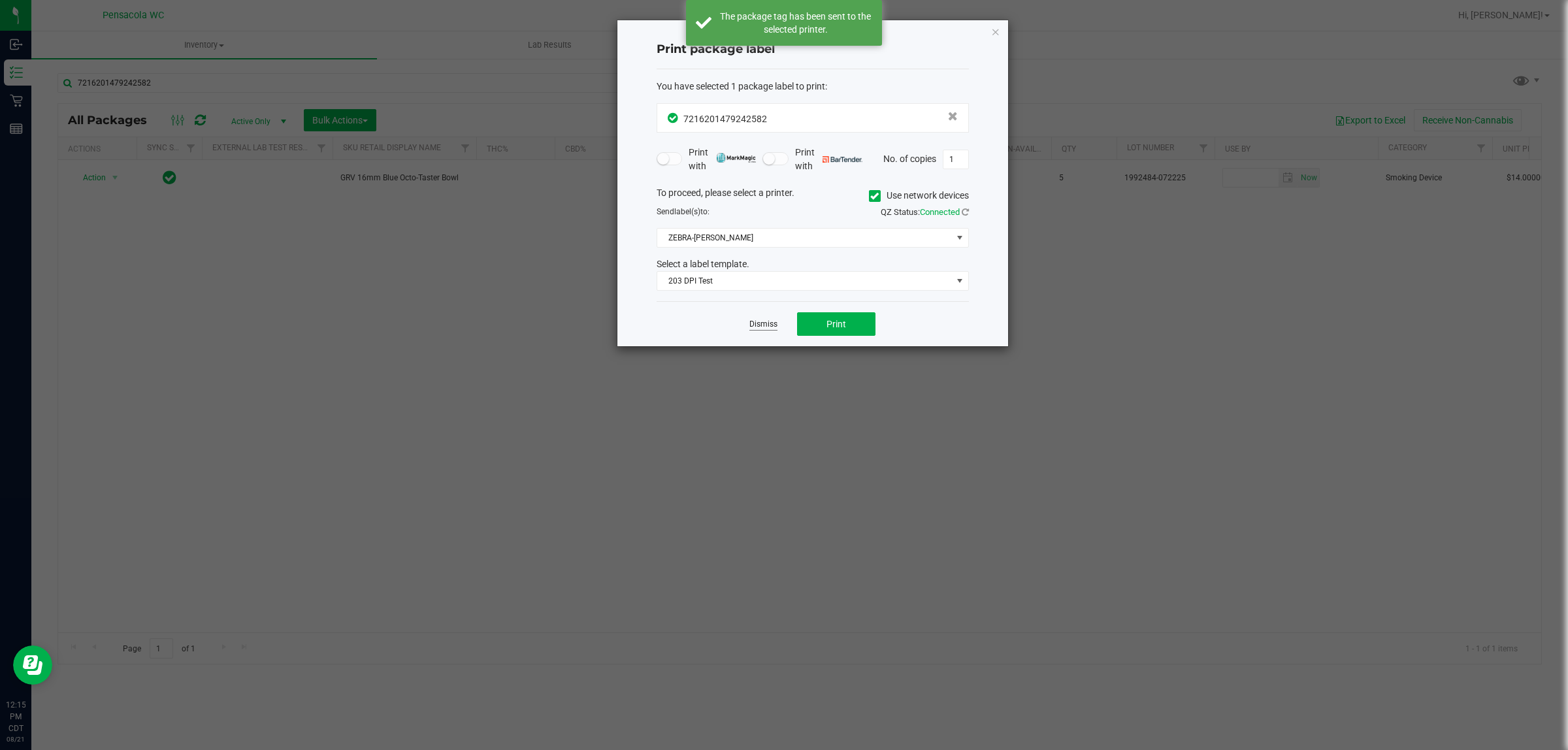
click at [766, 325] on link "Dismiss" at bounding box center [763, 324] width 28 height 11
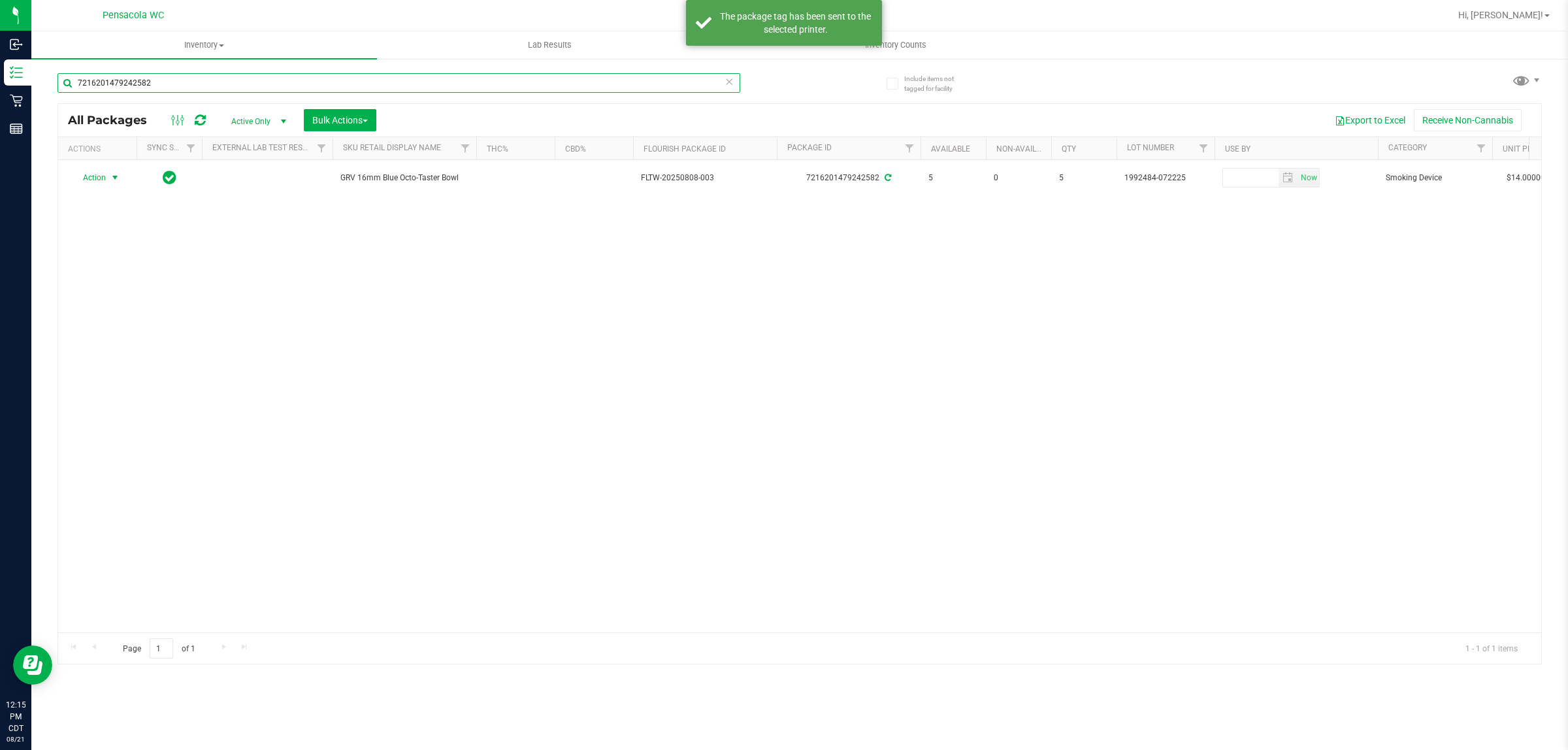
click at [602, 84] on input "7216201479242582" at bounding box center [399, 83] width 683 height 20
click at [610, 85] on input "7216201479242582" at bounding box center [399, 83] width 683 height 20
type input "W-AUG25T0801-0807"
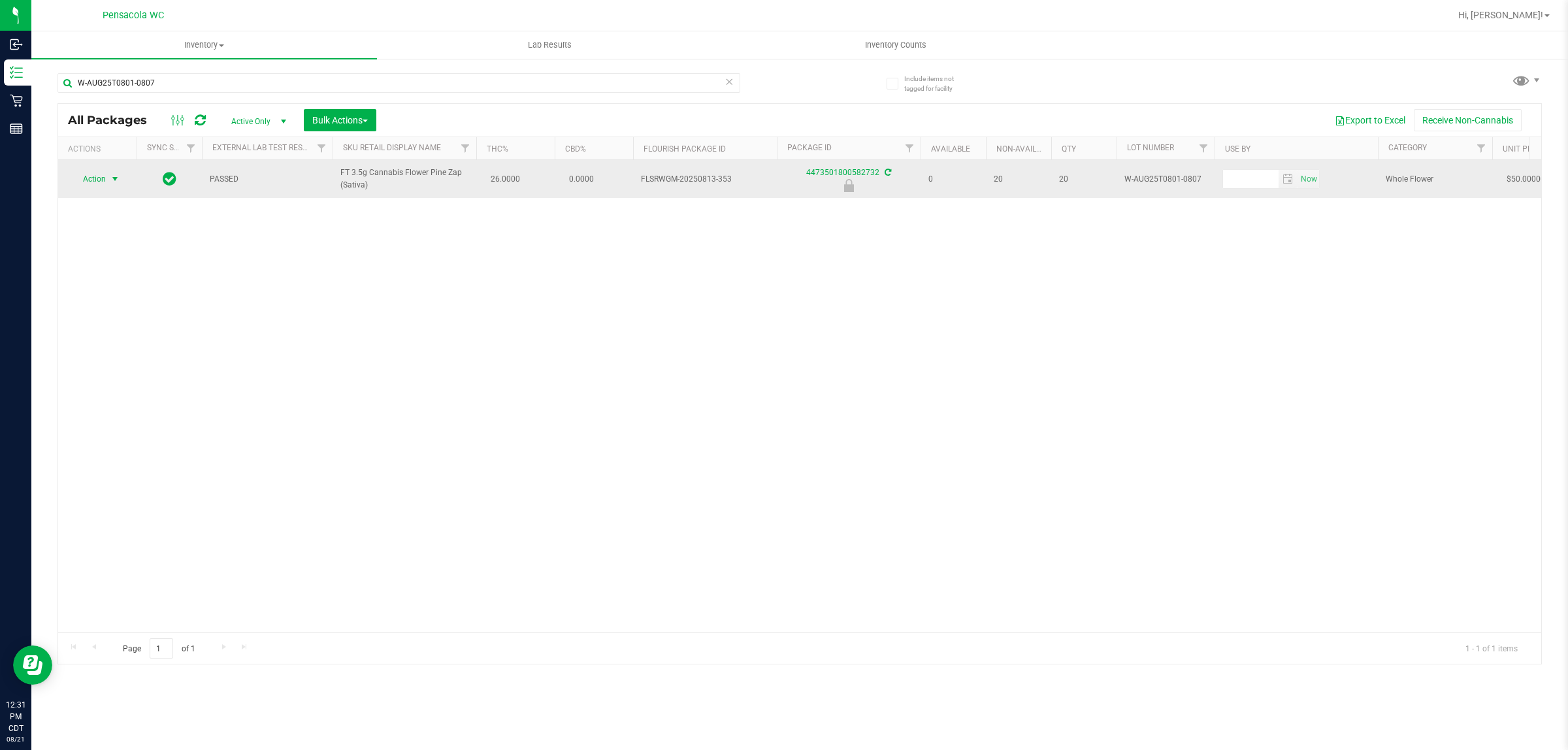
click at [95, 178] on span "Action" at bounding box center [89, 178] width 35 height 18
click at [111, 325] on li "Unlock package" at bounding box center [113, 334] width 84 height 20
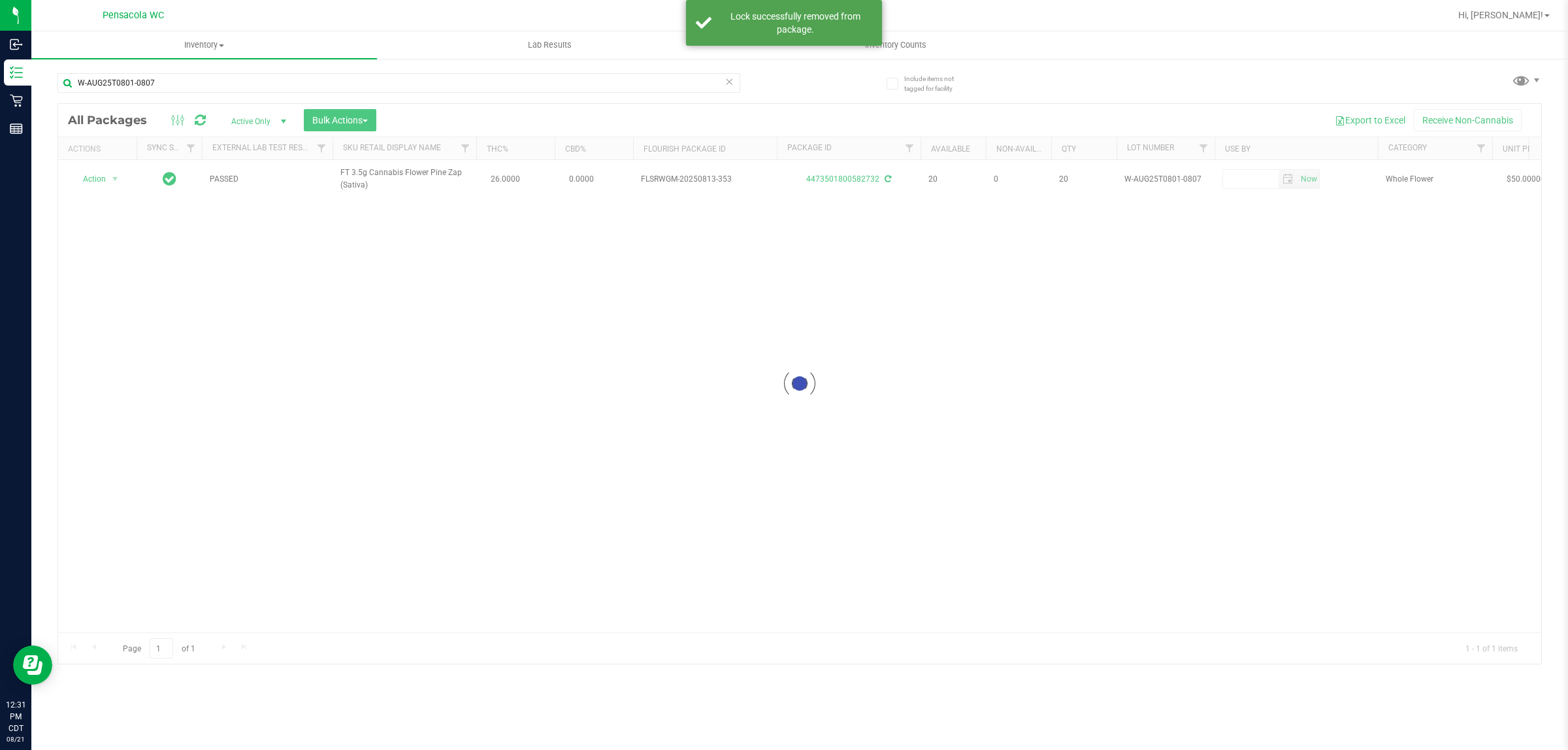
click at [106, 181] on div at bounding box center [800, 383] width 1483 height 560
click at [106, 181] on span "Action" at bounding box center [89, 178] width 35 height 18
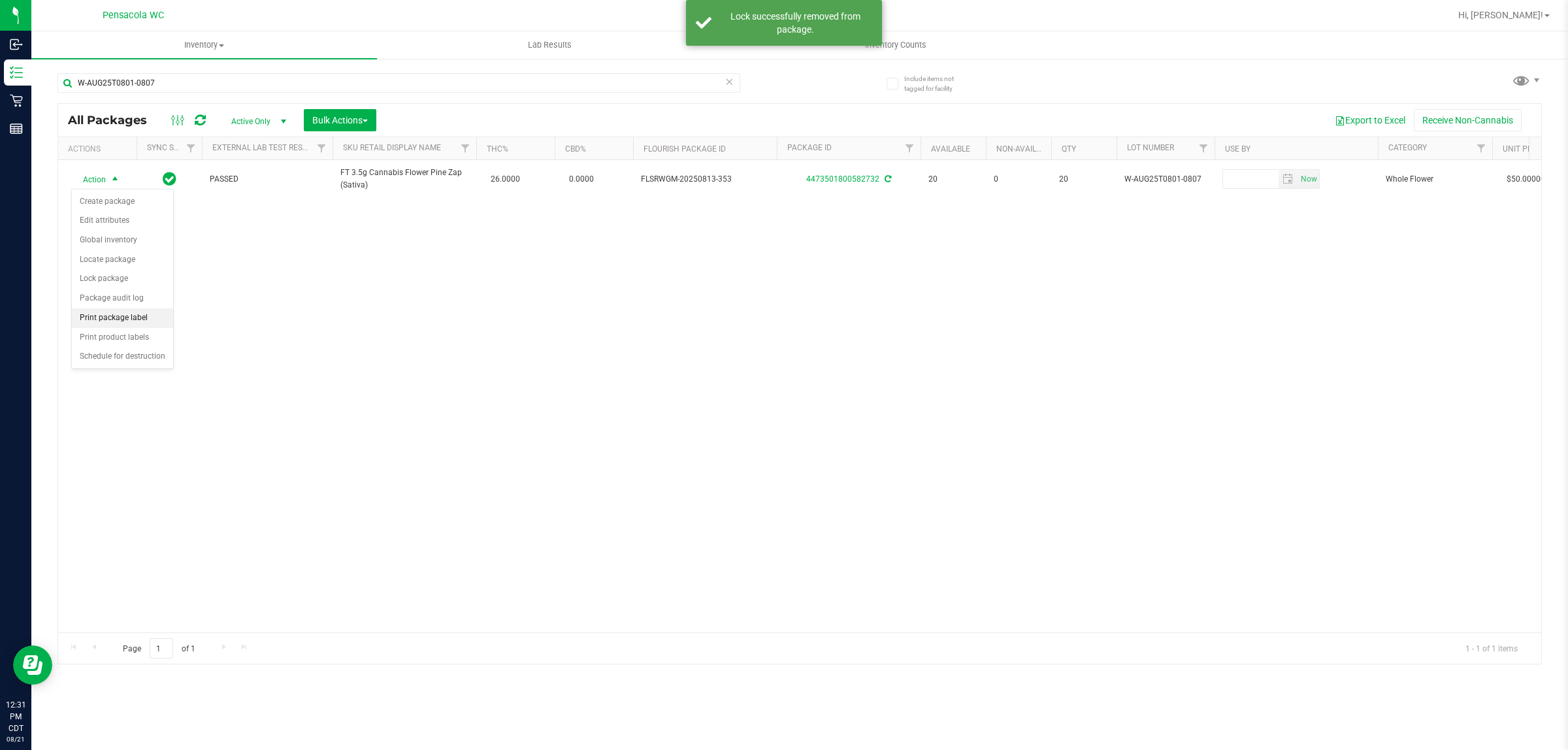
click at [105, 327] on li "Print package label" at bounding box center [122, 318] width 101 height 20
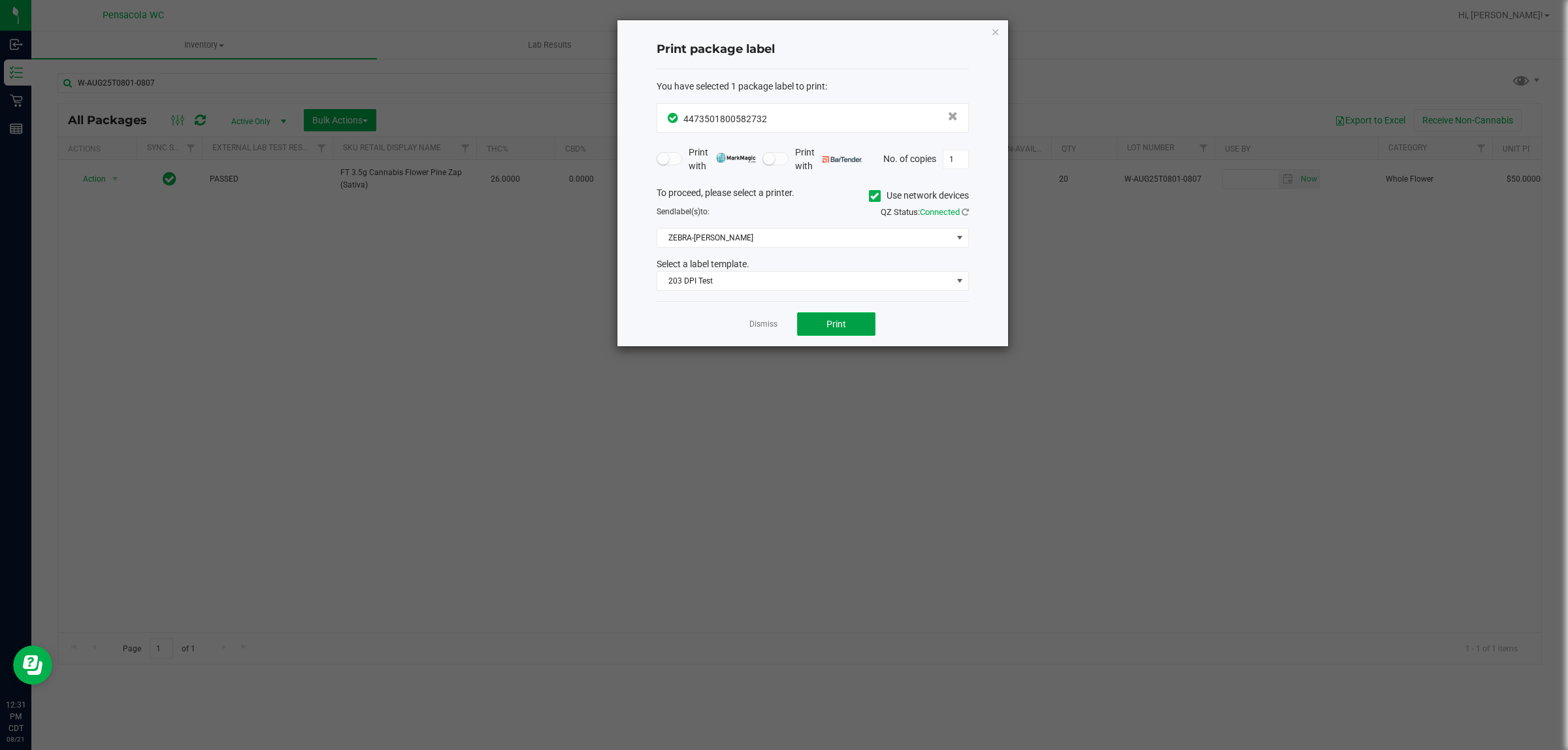
click at [781, 318] on button "Print" at bounding box center [836, 323] width 78 height 24
click at [762, 321] on link "Dismiss" at bounding box center [763, 324] width 28 height 11
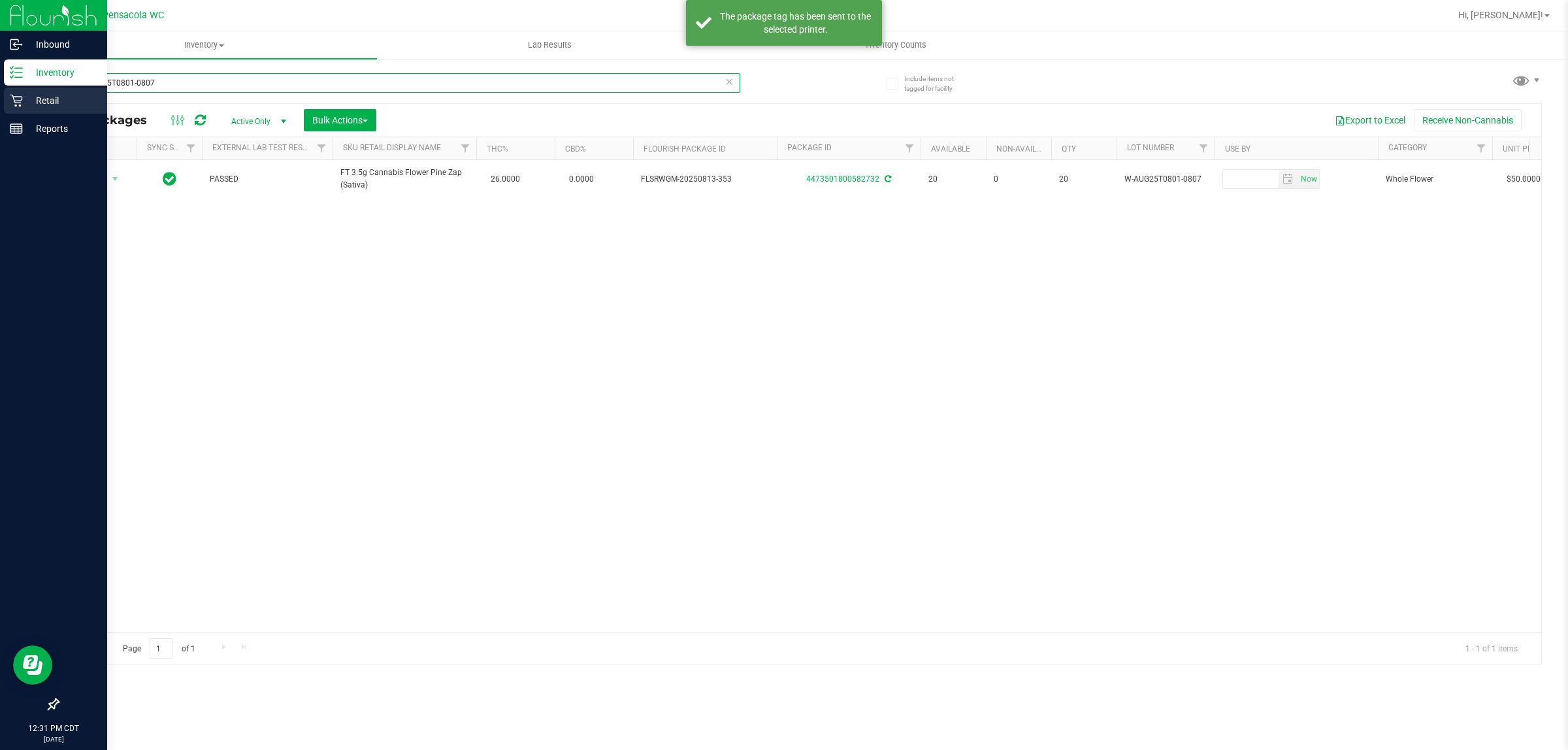
drag, startPoint x: 493, startPoint y: 80, endPoint x: 0, endPoint y: 89, distance: 493.1
click at [0, 89] on div "Inbound Inventory Retail Reports 12:31 PM CDT 08/21/2025 08/21 Pensacola WC Hi,…" at bounding box center [784, 375] width 1568 height 750
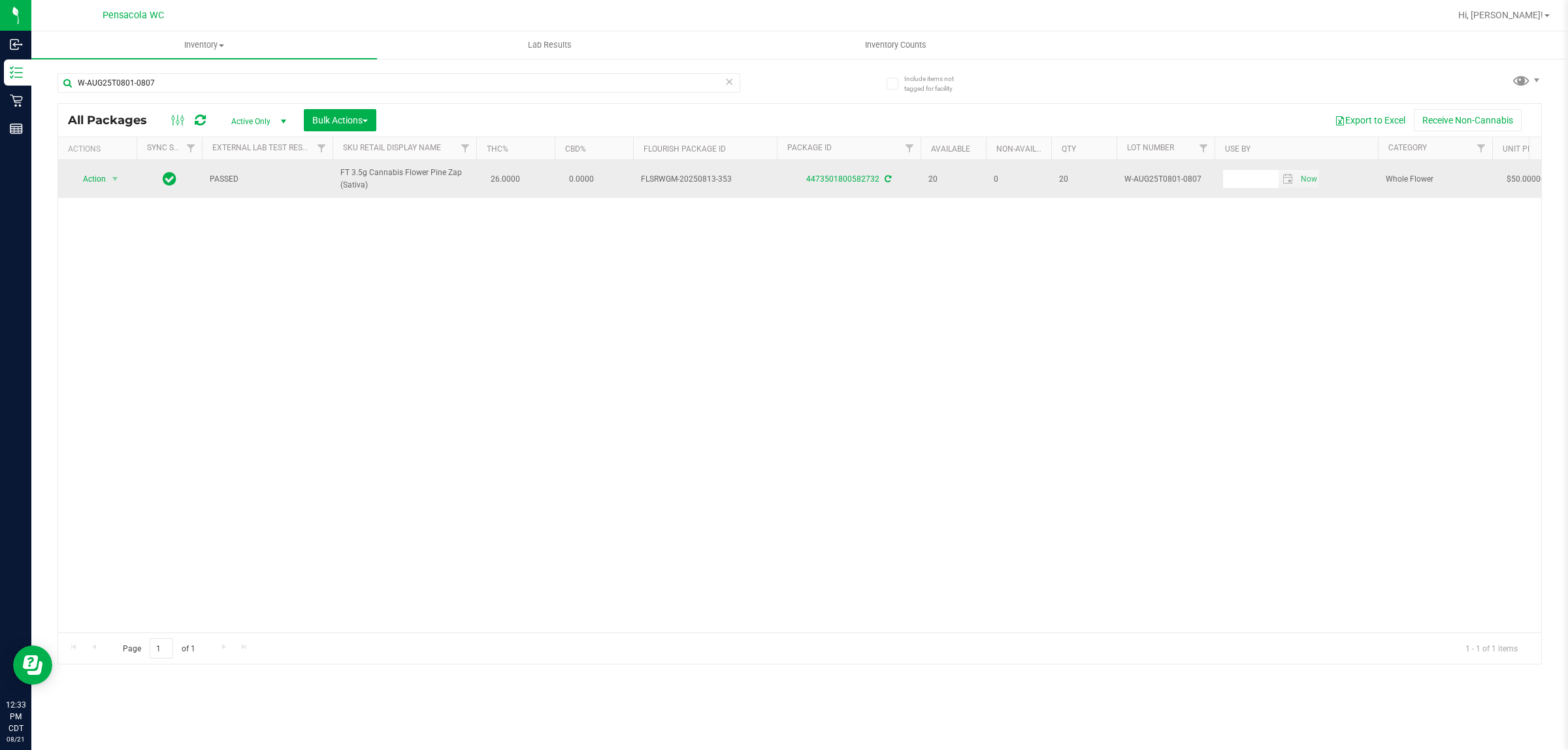
click at [80, 175] on span "Action" at bounding box center [89, 178] width 35 height 18
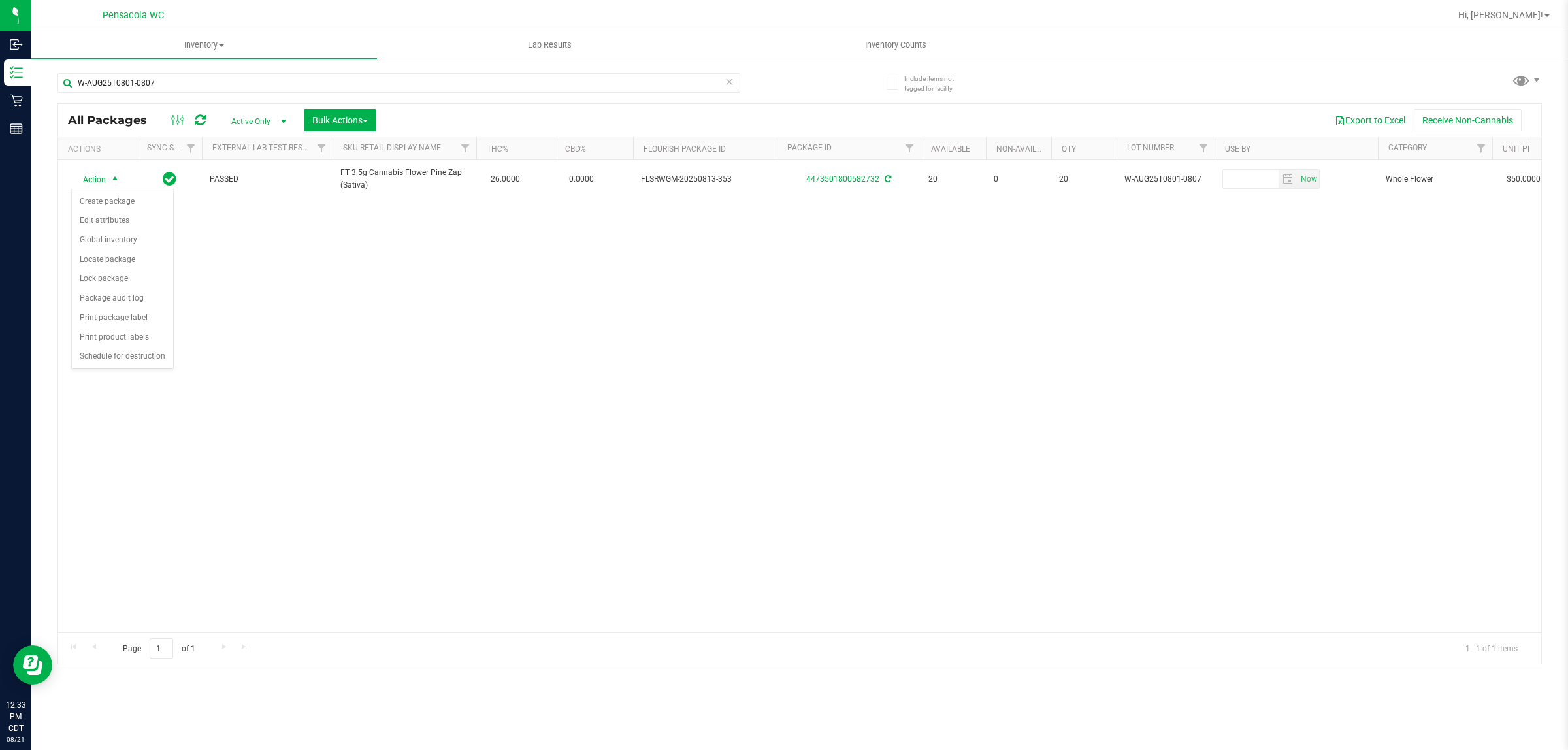
click at [505, 332] on div "Action Action Create package Edit attributes Global inventory Locate package Lo…" at bounding box center [800, 396] width 1483 height 472
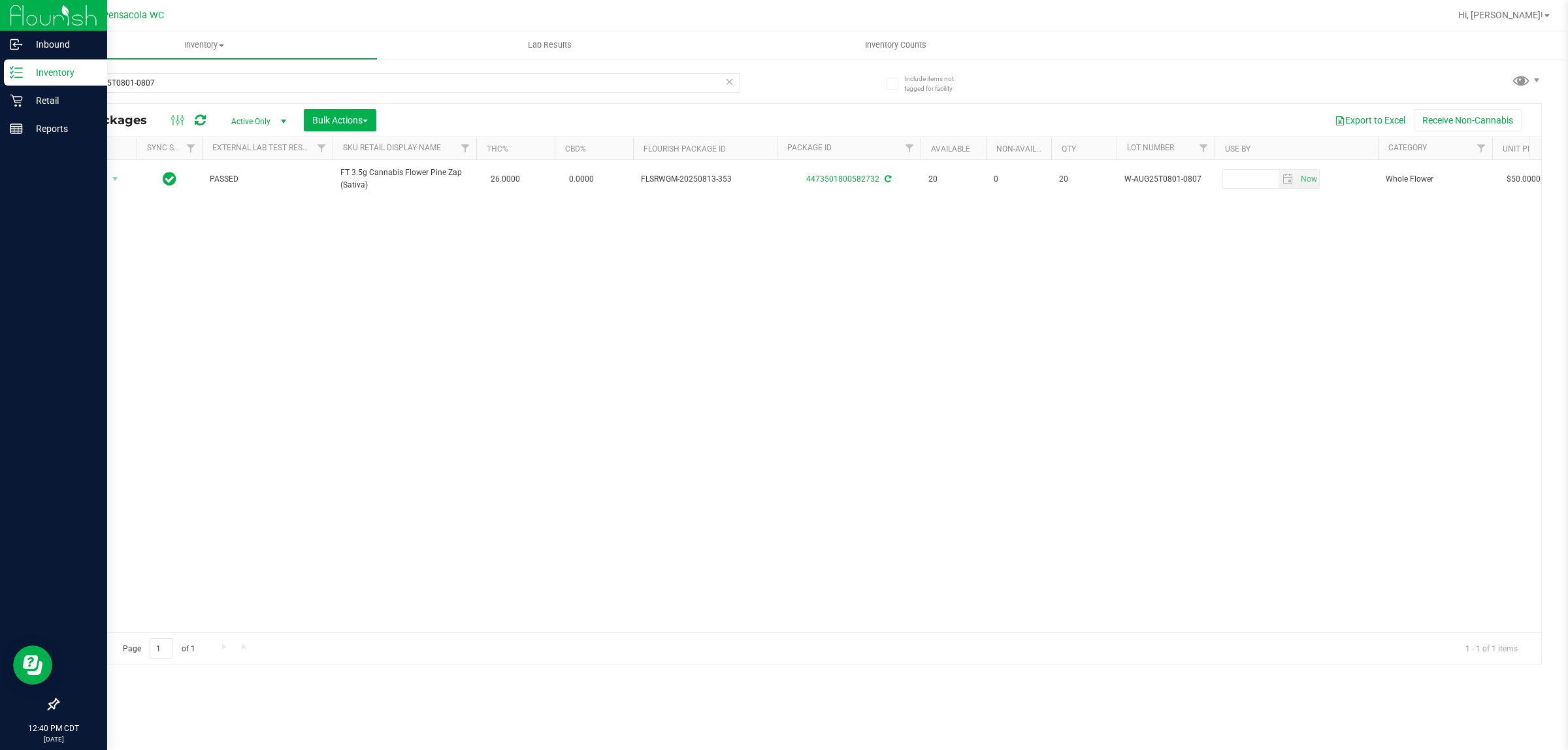
click at [44, 65] on p "Inventory" at bounding box center [61, 73] width 78 height 16
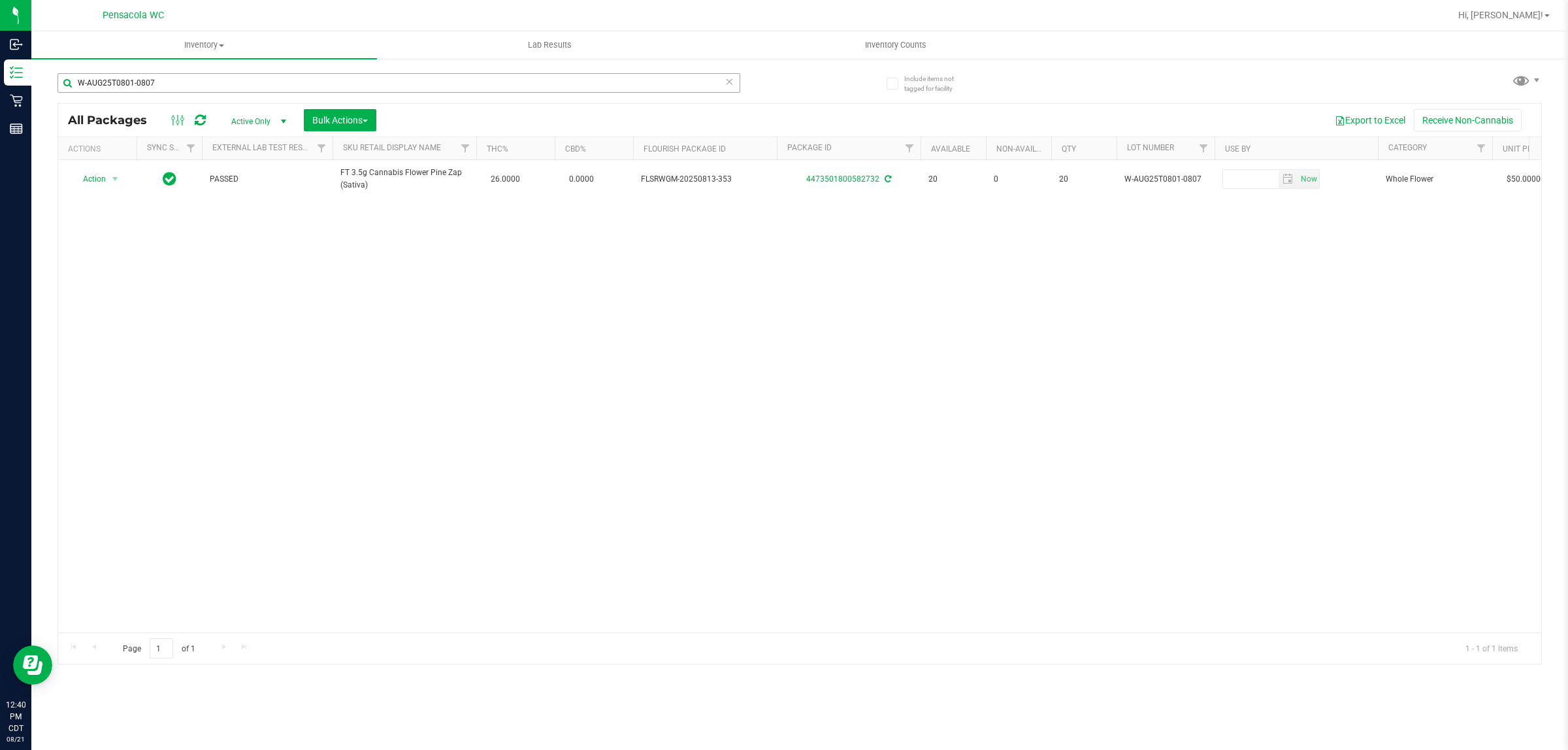
drag, startPoint x: 315, startPoint y: 93, endPoint x: 308, endPoint y: 85, distance: 10.6
click at [310, 92] on div "W-AUG25T0801-0807" at bounding box center [399, 89] width 683 height 30
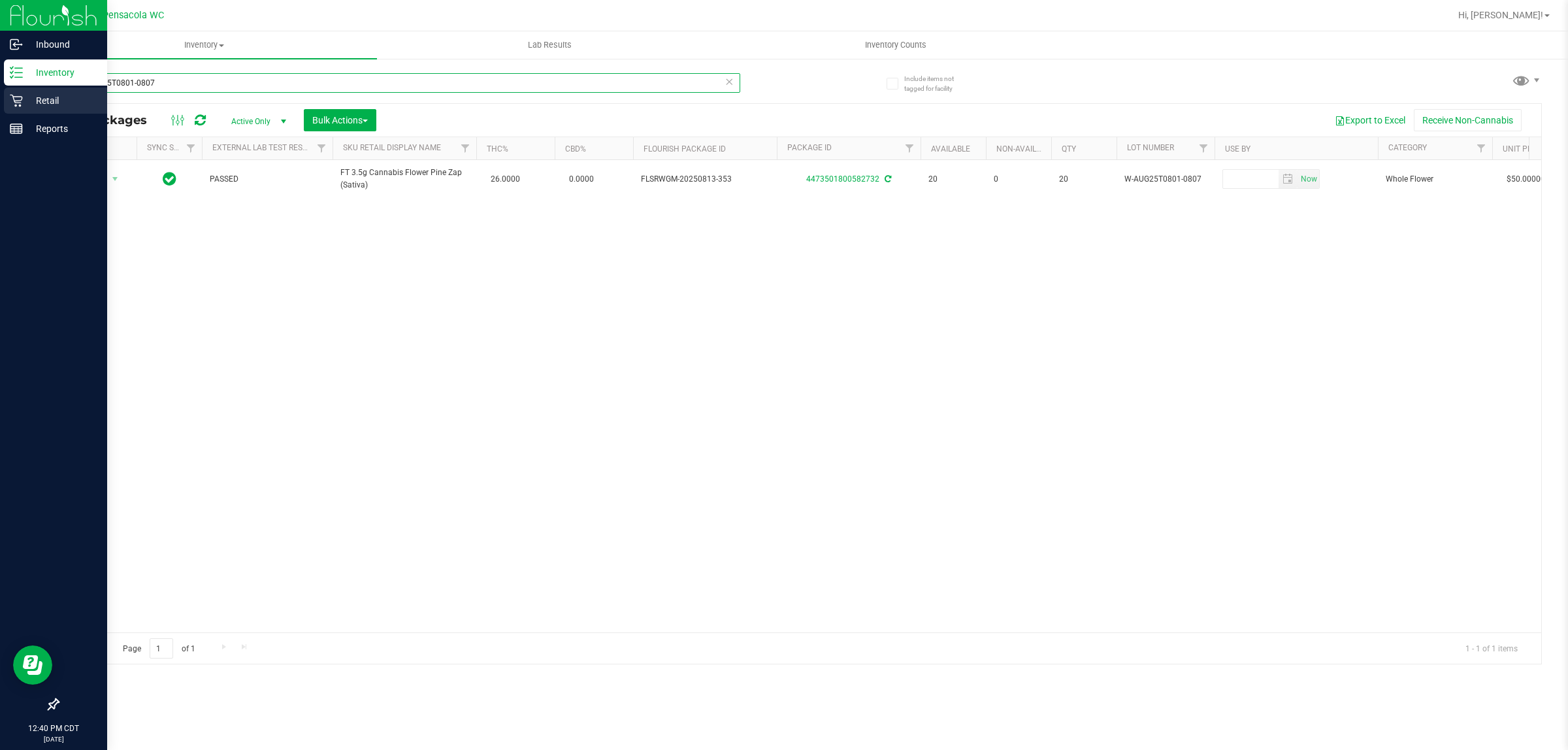
drag, startPoint x: 308, startPoint y: 79, endPoint x: 0, endPoint y: 92, distance: 308.3
click at [0, 92] on div "Inbound Inventory Retail Reports 12:40 PM CDT 08/21/2025 08/21 Pensacola WC Hi,…" at bounding box center [784, 375] width 1568 height 750
paste input "JUN23PPU01-06"
drag, startPoint x: 438, startPoint y: 80, endPoint x: 0, endPoint y: 95, distance: 438.3
click at [0, 95] on div "Inbound Inventory Retail Reports 12:40 PM CDT 08/21/2025 08/21 Pensacola WC Hi,…" at bounding box center [784, 375] width 1568 height 750
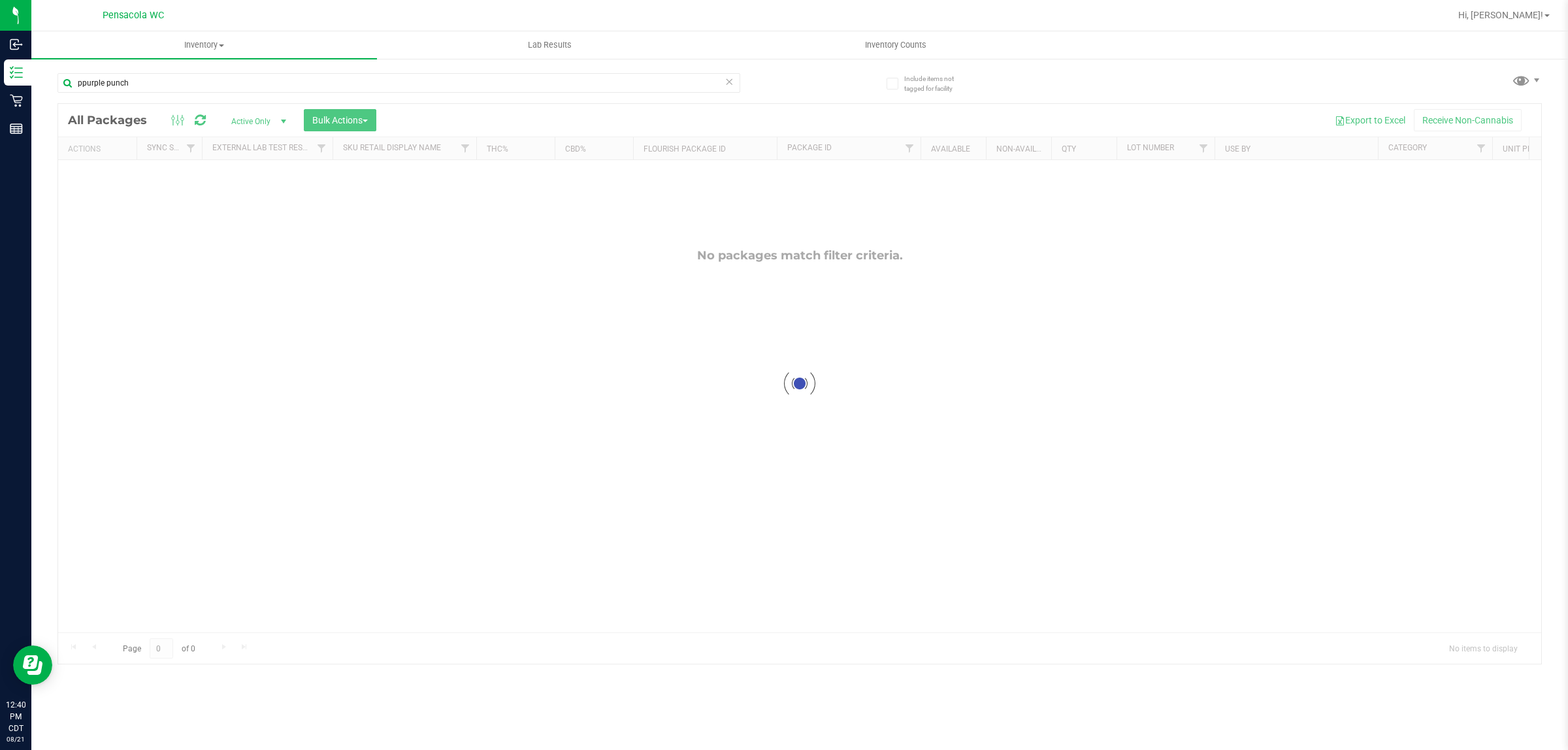
click at [353, 187] on div at bounding box center [800, 383] width 1483 height 560
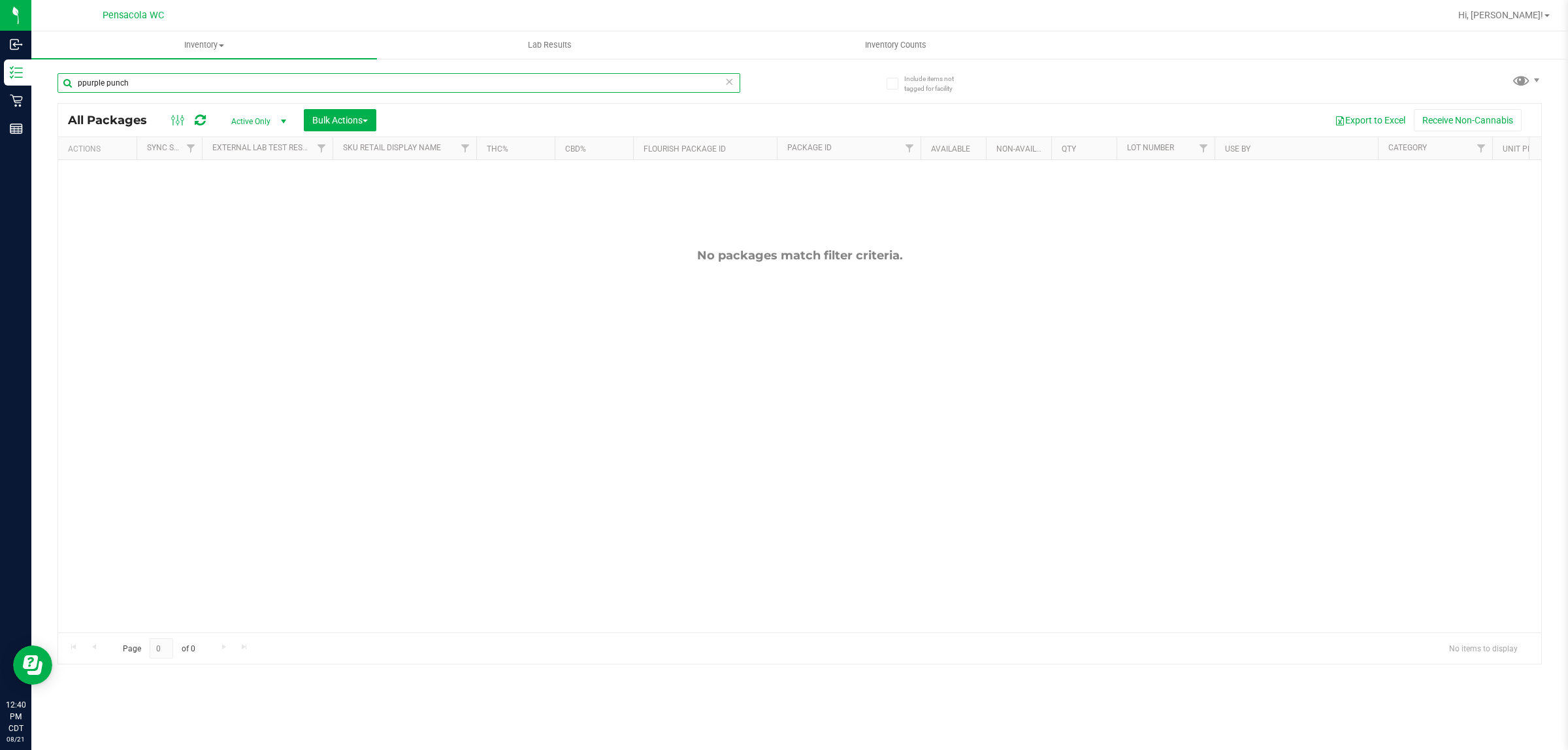
drag, startPoint x: 156, startPoint y: 80, endPoint x: 131, endPoint y: 82, distance: 25.1
click at [148, 83] on input "ppurple punch" at bounding box center [399, 83] width 683 height 20
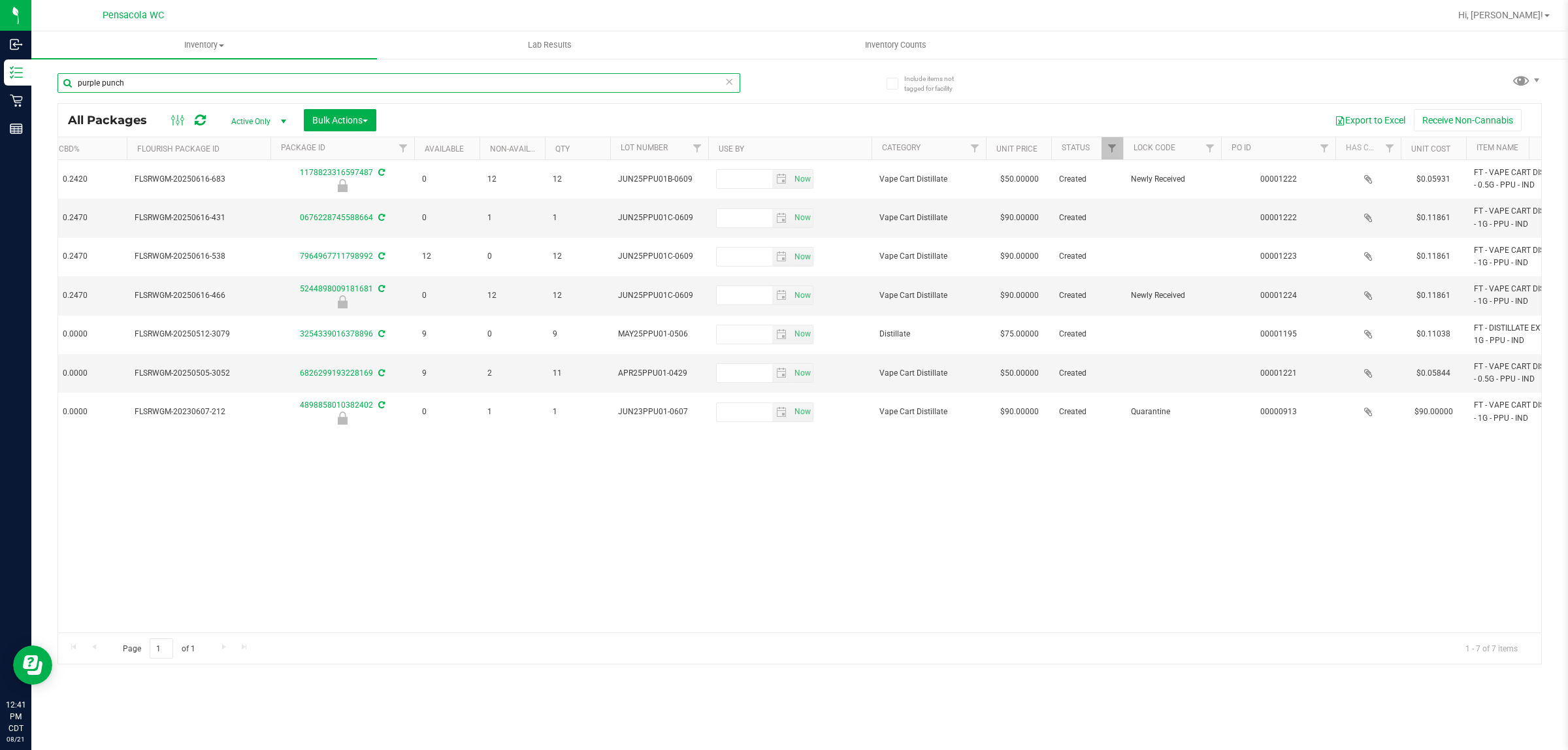
scroll to position [0, 193]
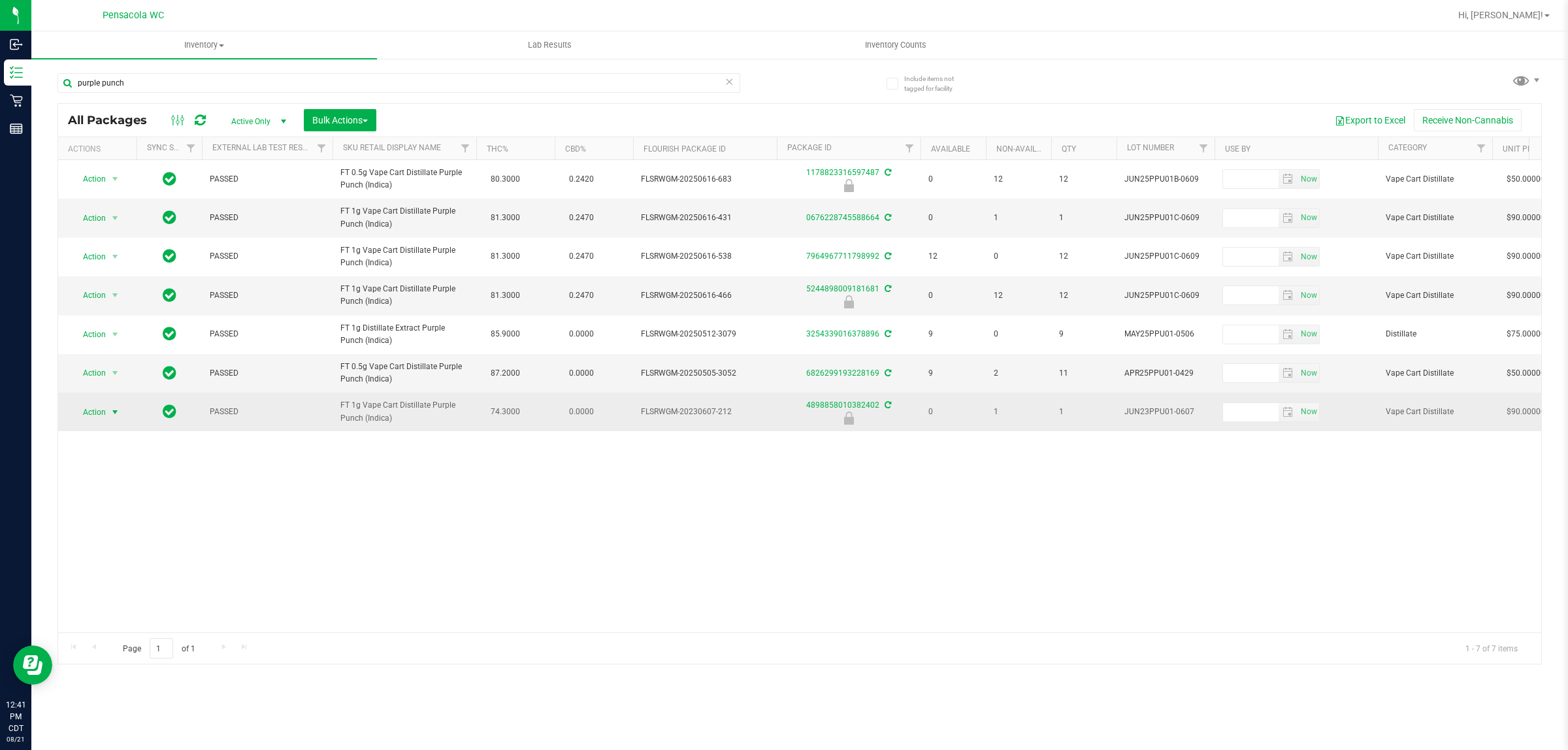
click at [103, 410] on span "Action" at bounding box center [89, 412] width 35 height 18
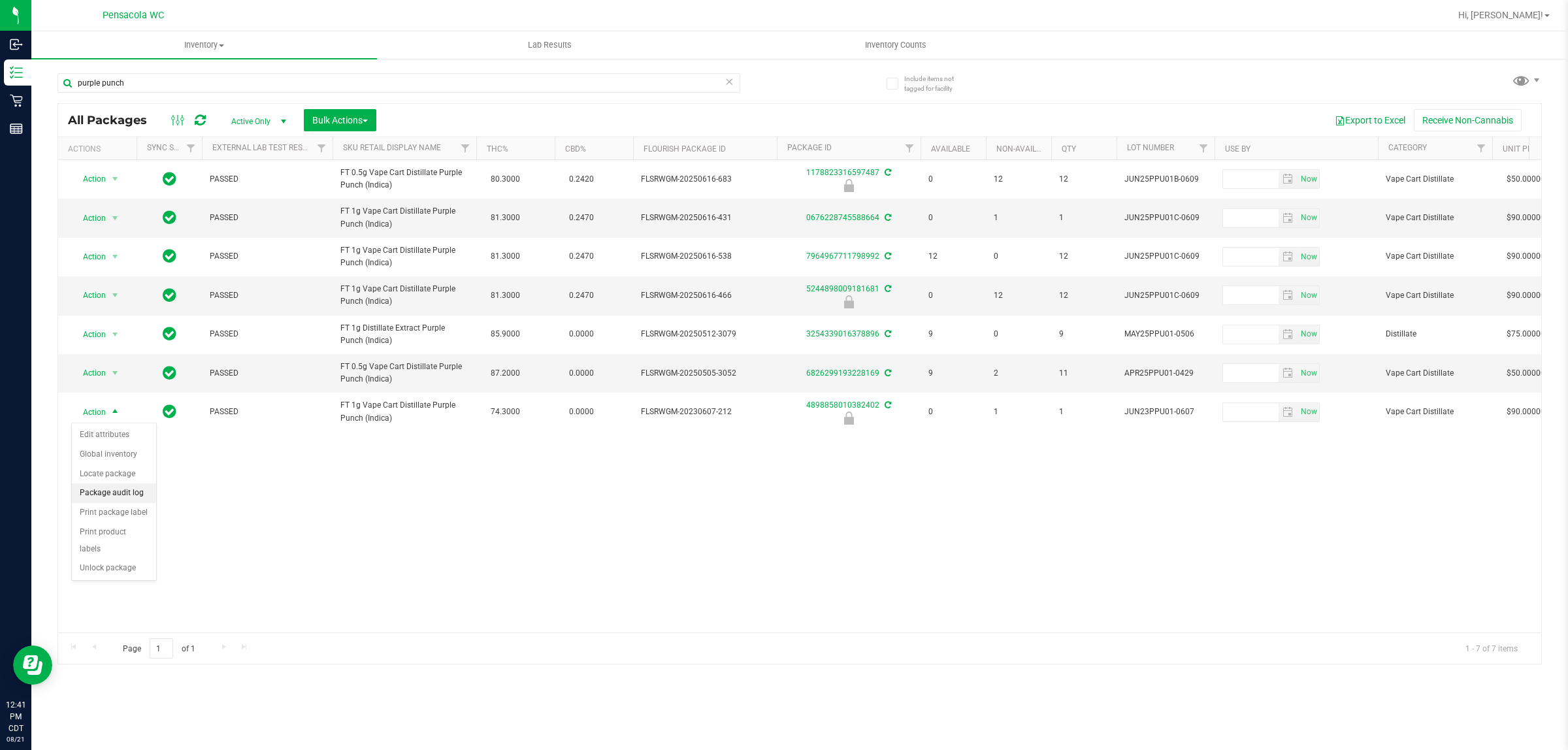
click at [129, 495] on li "Package audit log" at bounding box center [113, 493] width 84 height 20
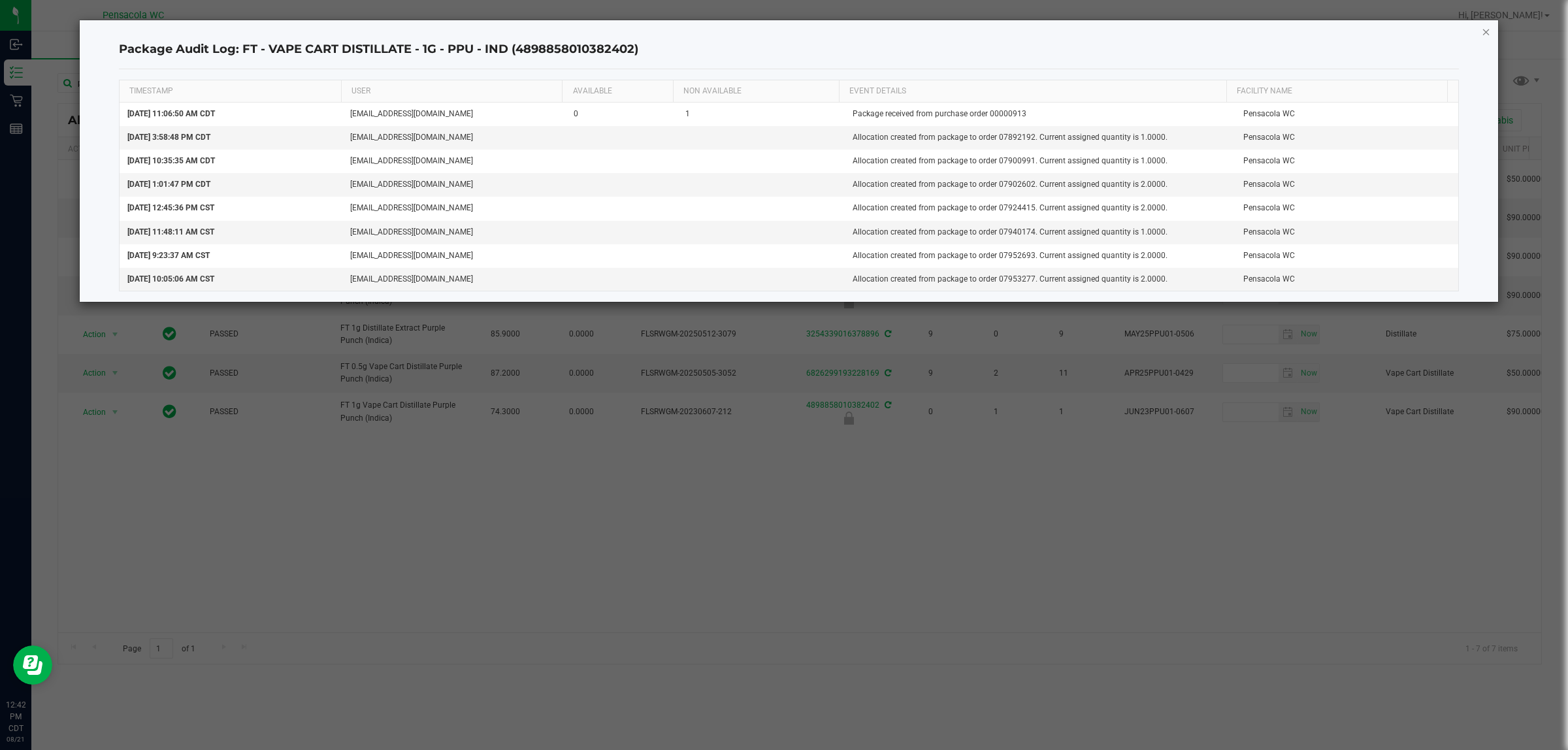
click at [781, 29] on icon "button" at bounding box center [1487, 31] width 9 height 16
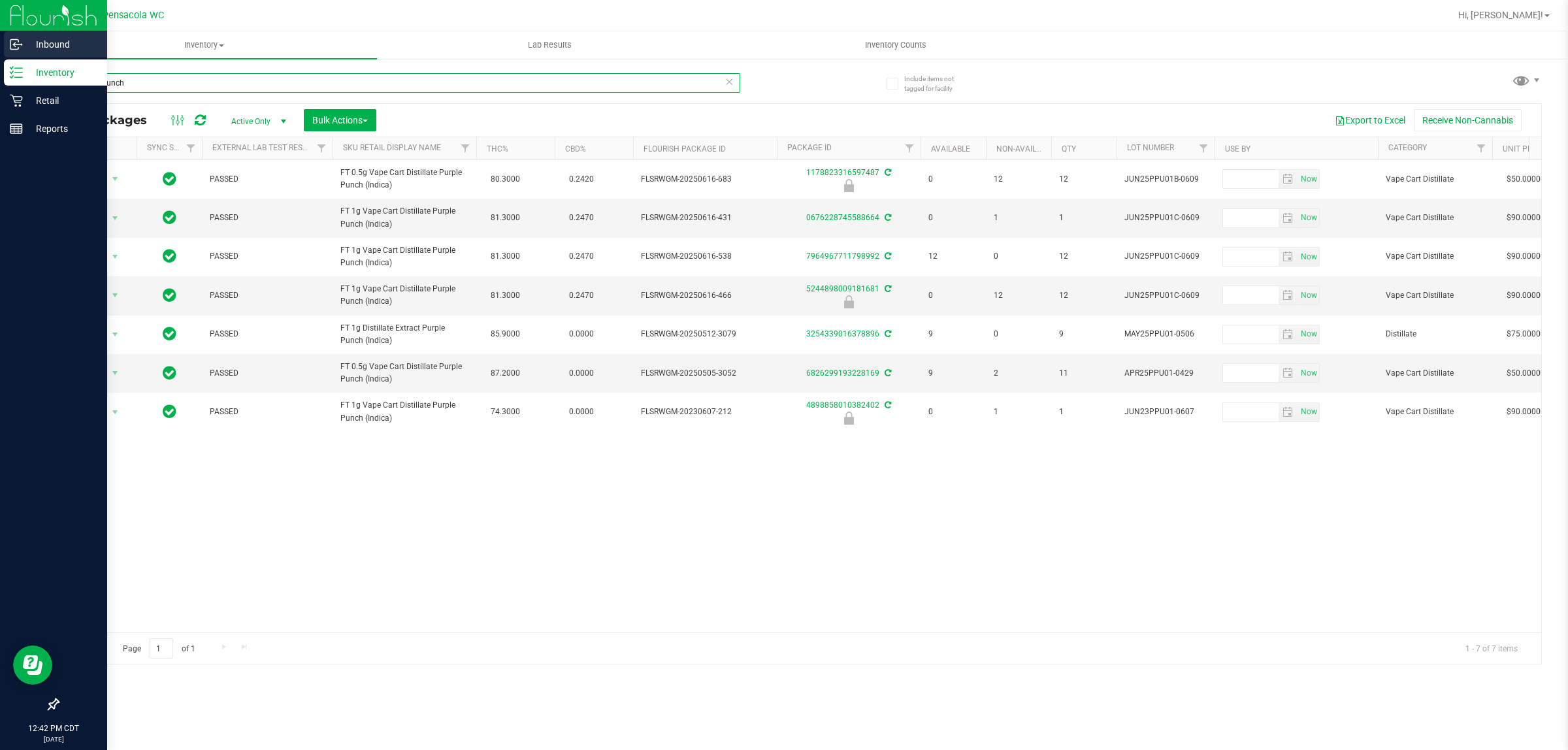
drag, startPoint x: 118, startPoint y: 77, endPoint x: 0, endPoint y: 55, distance: 120.0
click at [0, 55] on div "Inbound Inventory Retail Reports 12:42 PM CDT 08/21/2025 08/21 Pensacola WC Hi,…" at bounding box center [784, 375] width 1568 height 750
paste input "FEB25WZK02-0304"
type input "FEB25WZK02-0304"
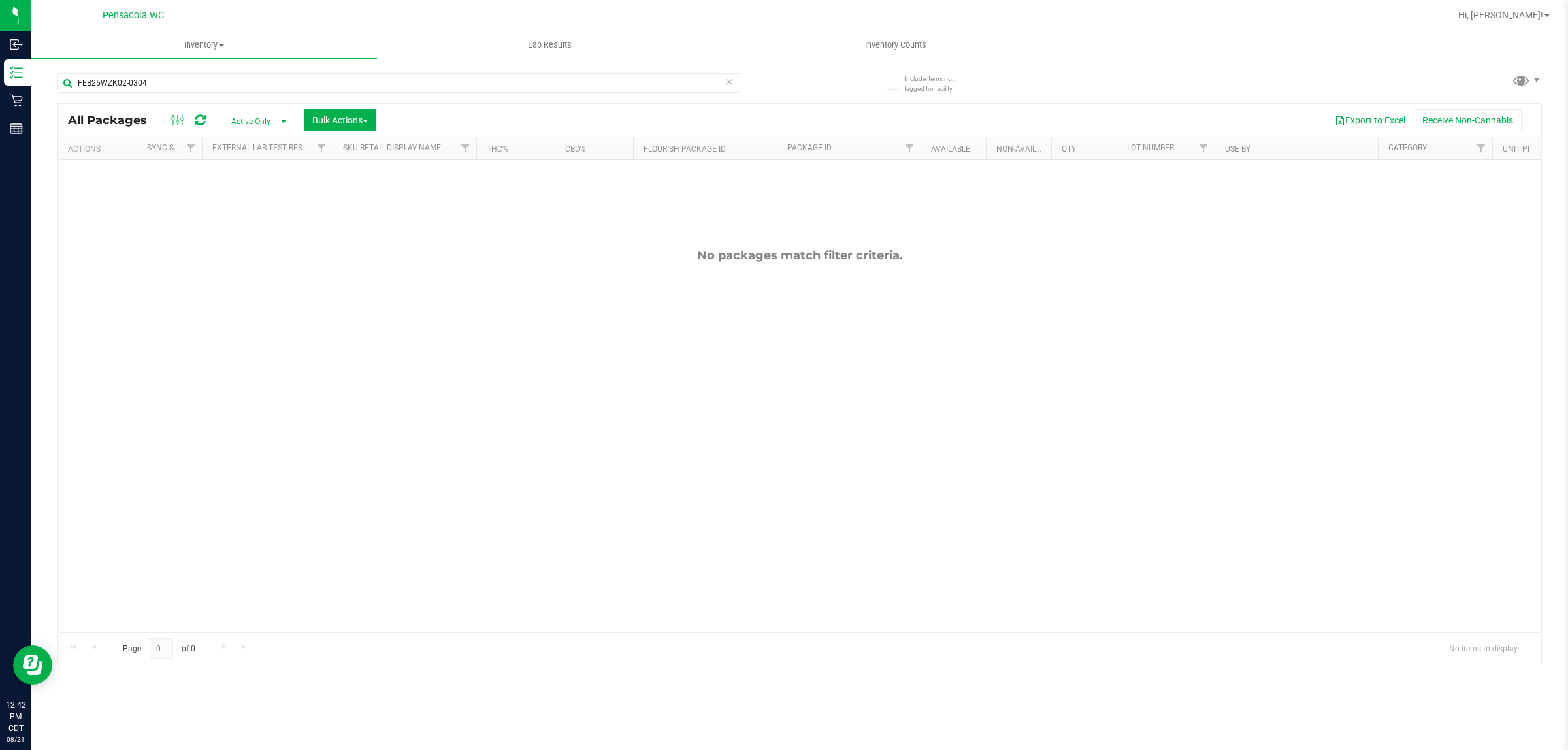
click at [258, 113] on span "Active Only" at bounding box center [256, 121] width 72 height 18
click at [263, 198] on li "All" at bounding box center [255, 202] width 71 height 20
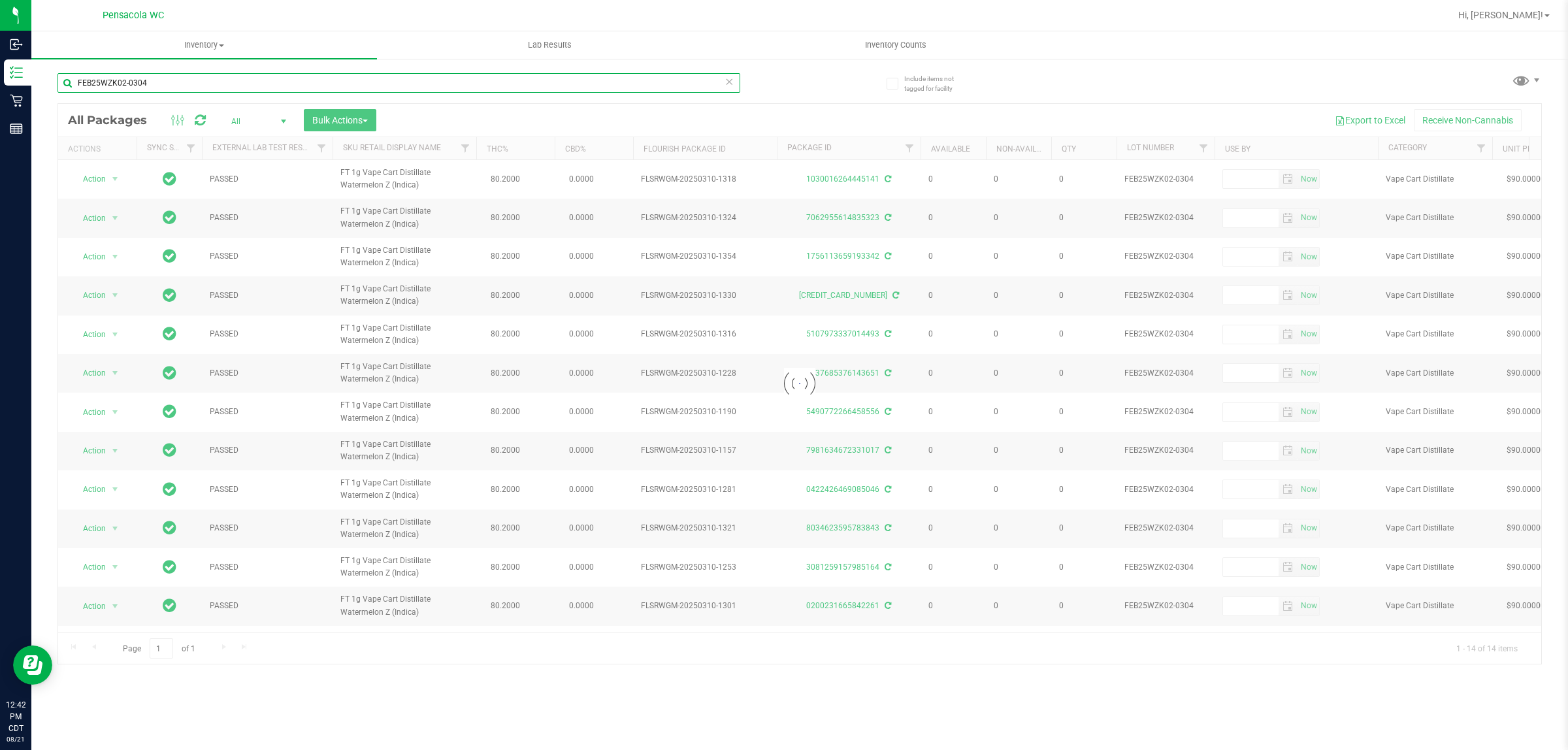
click at [206, 75] on input "FEB25WZK02-0304" at bounding box center [399, 83] width 683 height 20
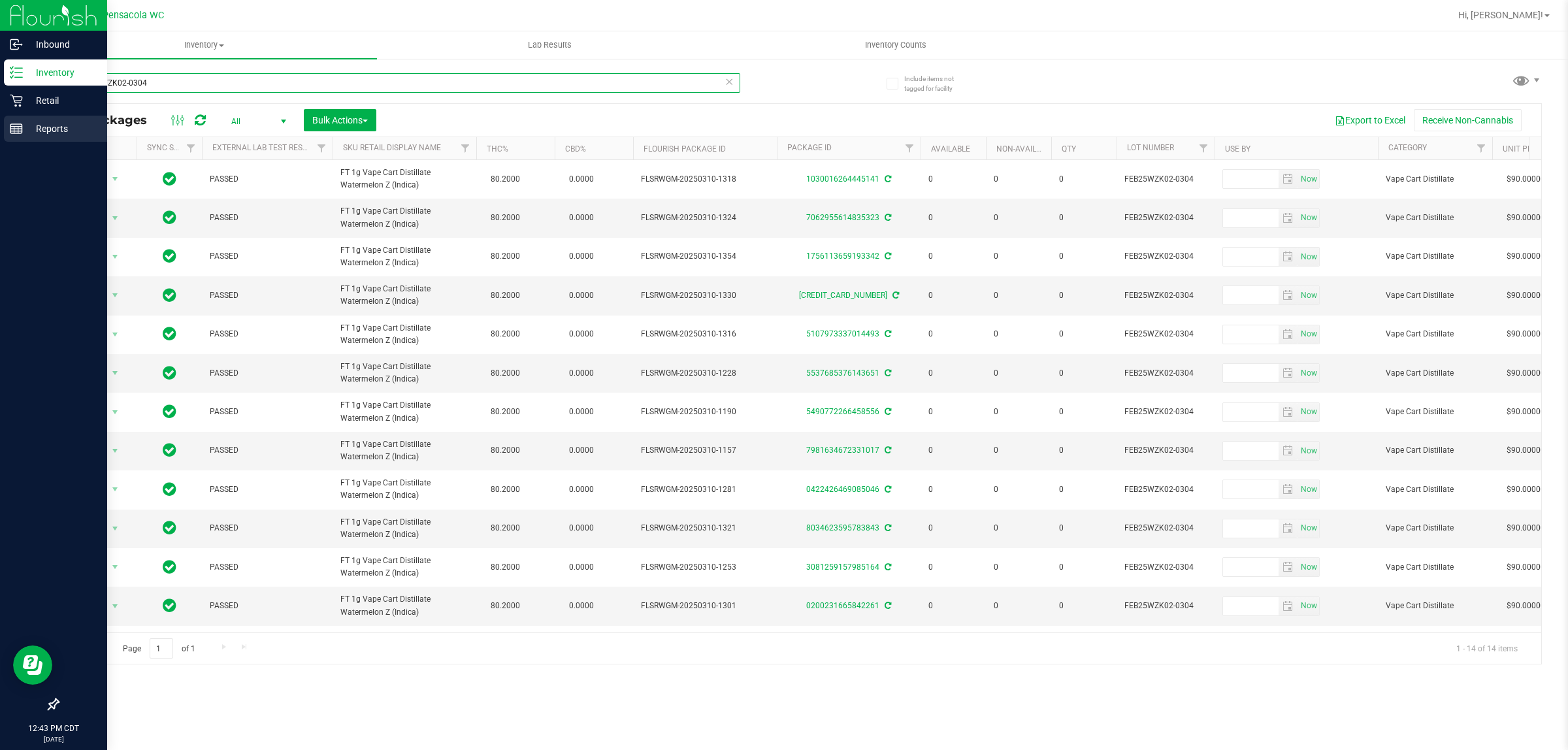
drag, startPoint x: 204, startPoint y: 90, endPoint x: 0, endPoint y: 139, distance: 209.8
click at [0, 133] on div "Inbound Inventory Retail Reports 12:43 PM CDT 08/21/2025 08/21 Pensacola WC Hi,…" at bounding box center [784, 375] width 1568 height 750
paste input "BZK01C-0217"
type input "FEB25BZK01C-0217"
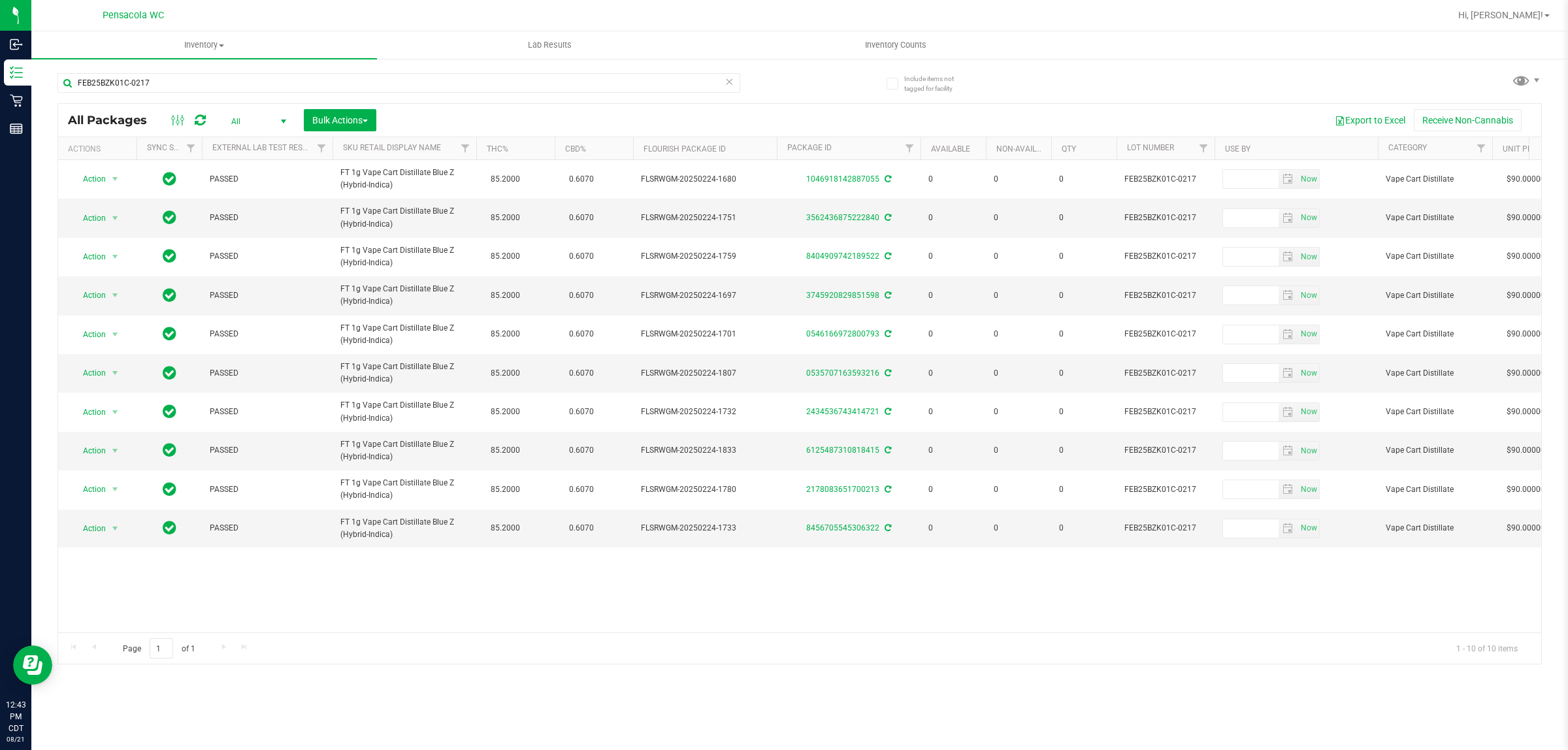
click at [726, 78] on icon at bounding box center [729, 81] width 9 height 16
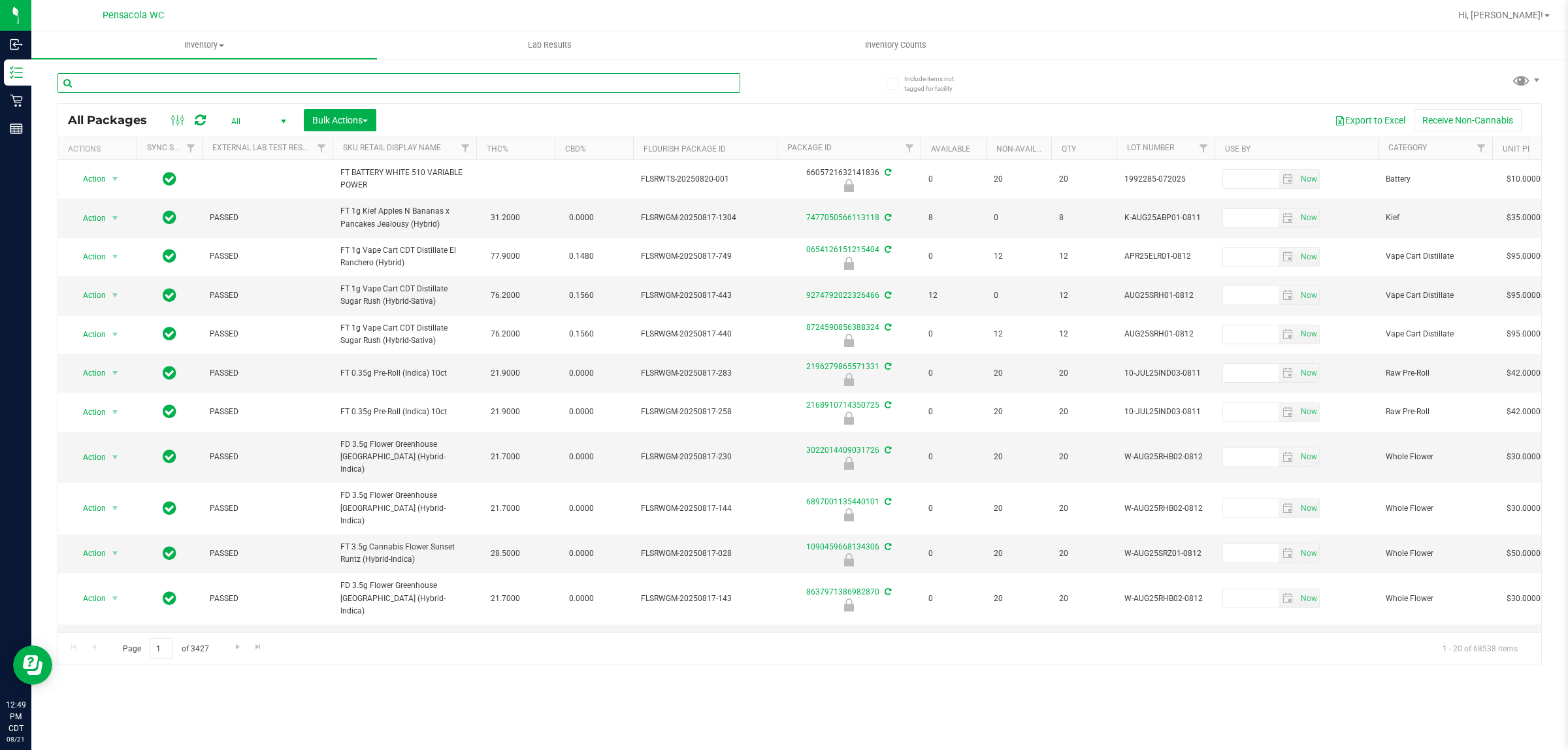
drag, startPoint x: 106, startPoint y: 85, endPoint x: 133, endPoint y: 58, distance: 38.2
click at [92, 65] on div at bounding box center [429, 82] width 743 height 41
type input "ppu"
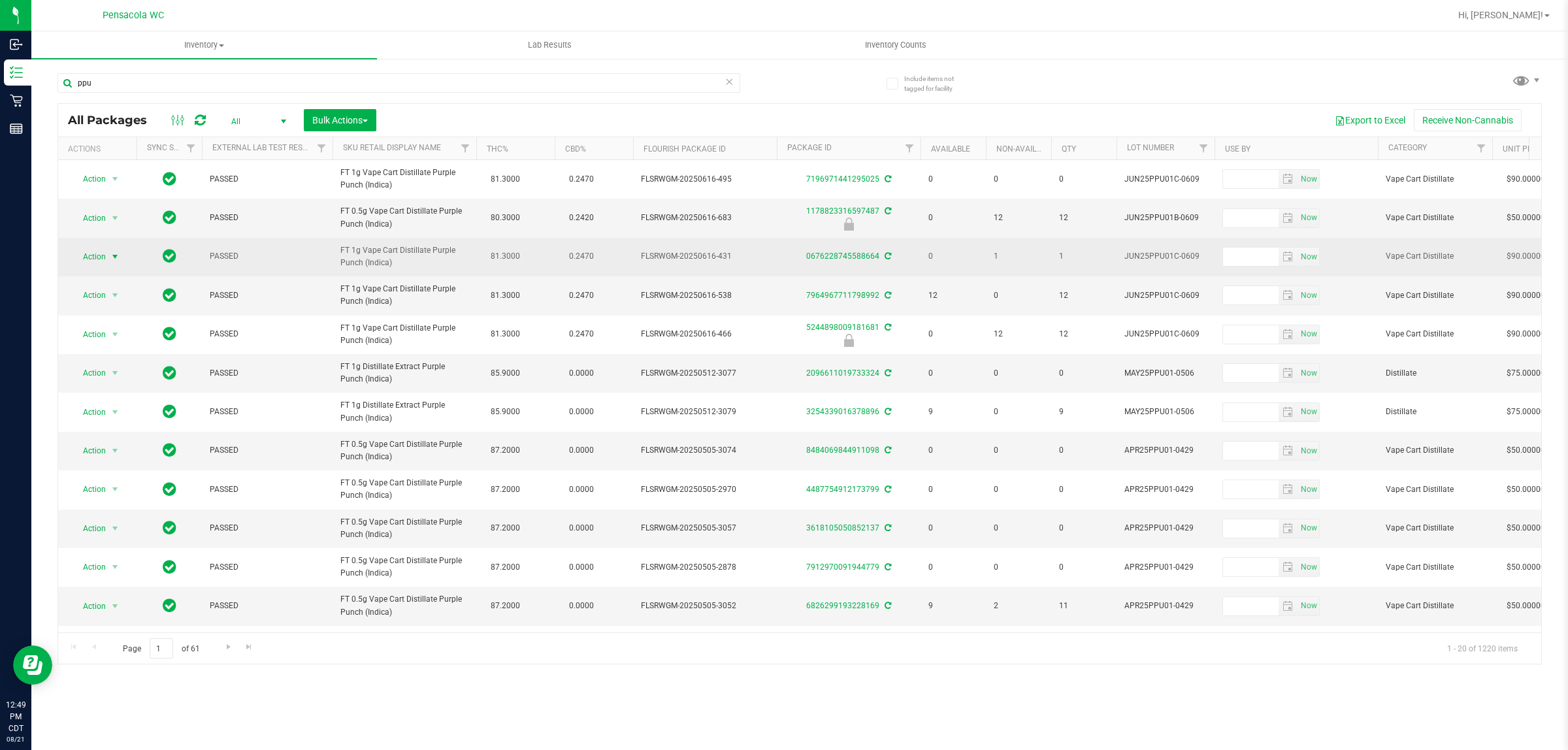
click at [108, 263] on span "select" at bounding box center [115, 256] width 16 height 18
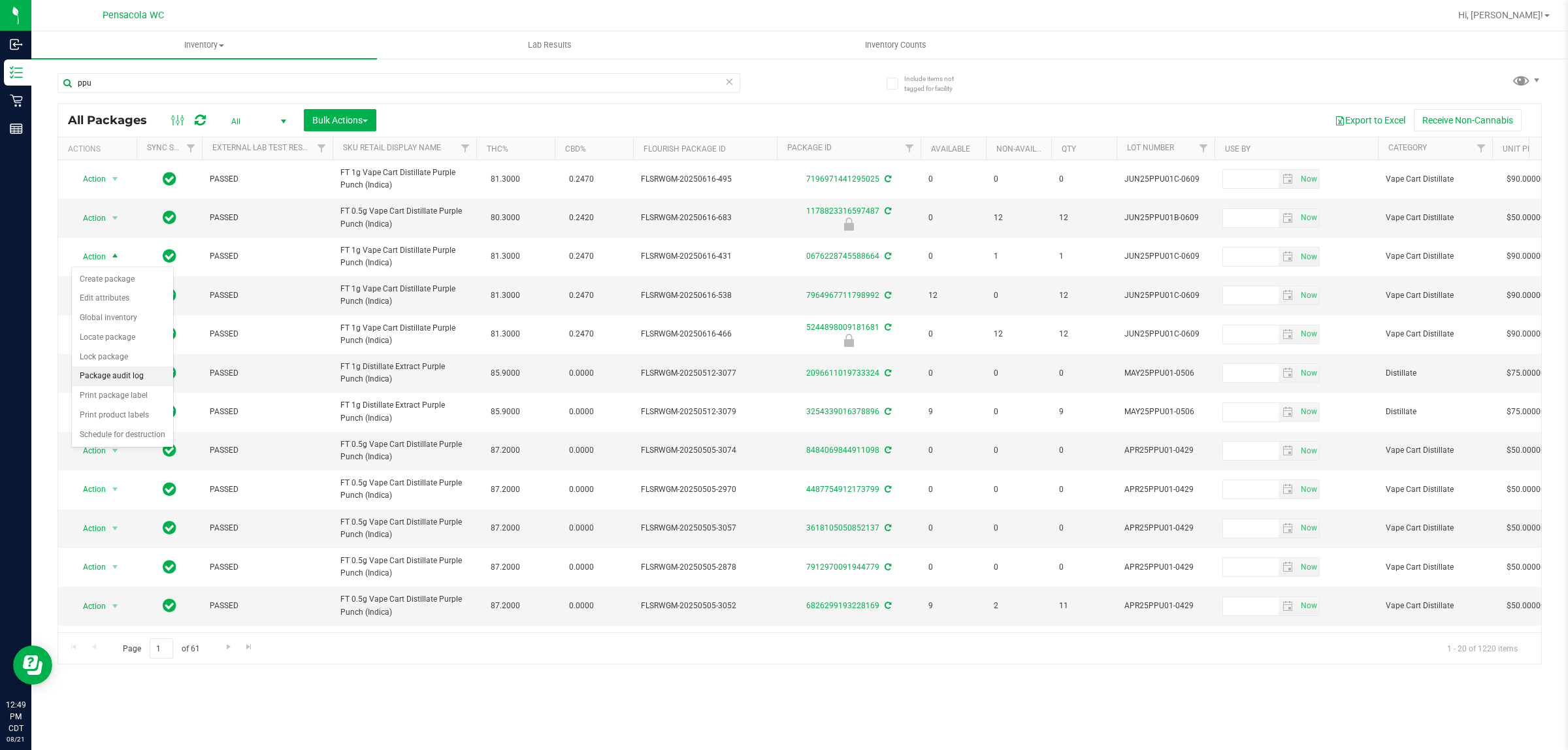
click at [149, 378] on li "Package audit log" at bounding box center [122, 376] width 101 height 20
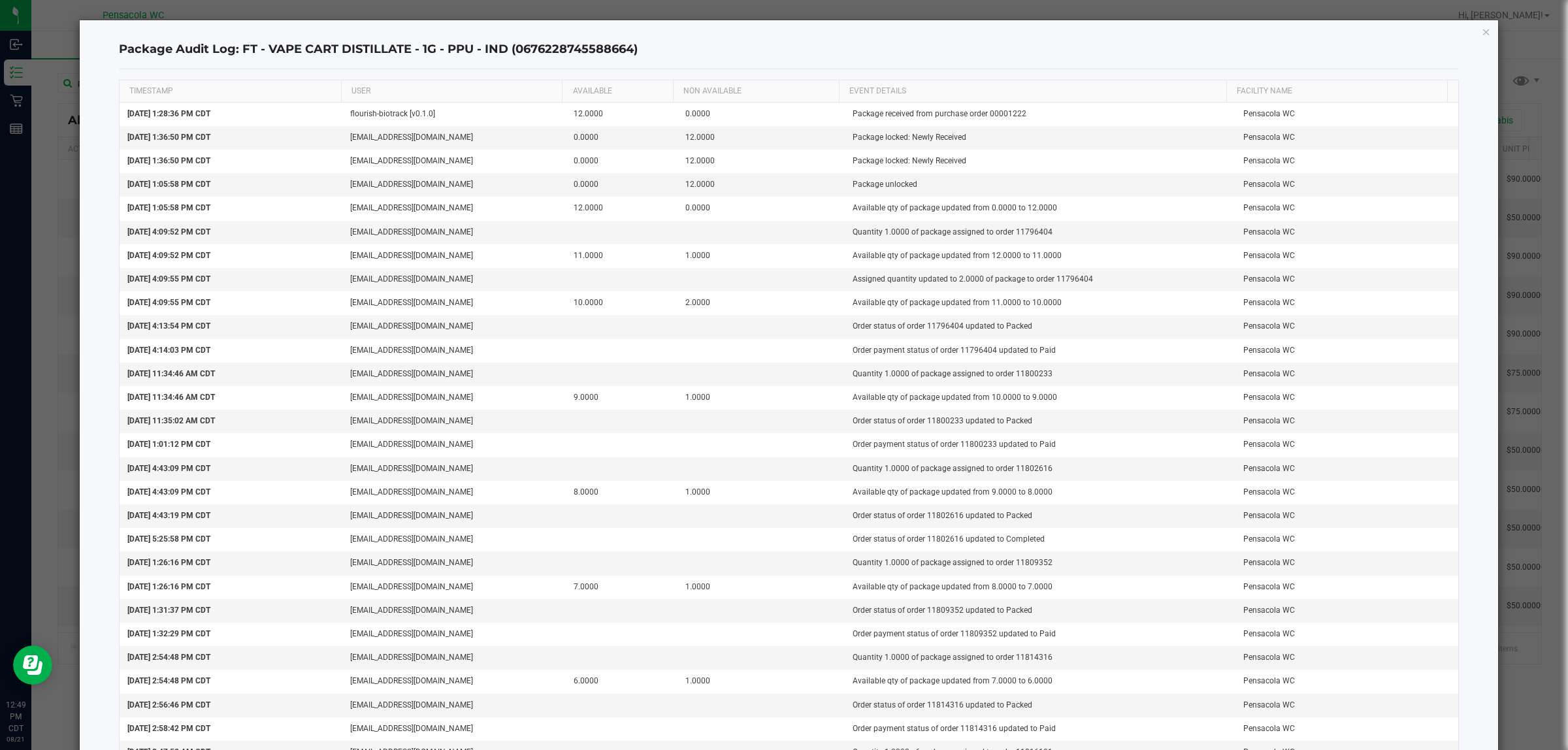
click at [659, 57] on h4 "Package Audit Log: FT - VAPE CART DISTILLATE - 1G - PPU - IND (0676228745588664)" at bounding box center [789, 50] width 1341 height 17
click at [781, 27] on icon "button" at bounding box center [1487, 31] width 9 height 16
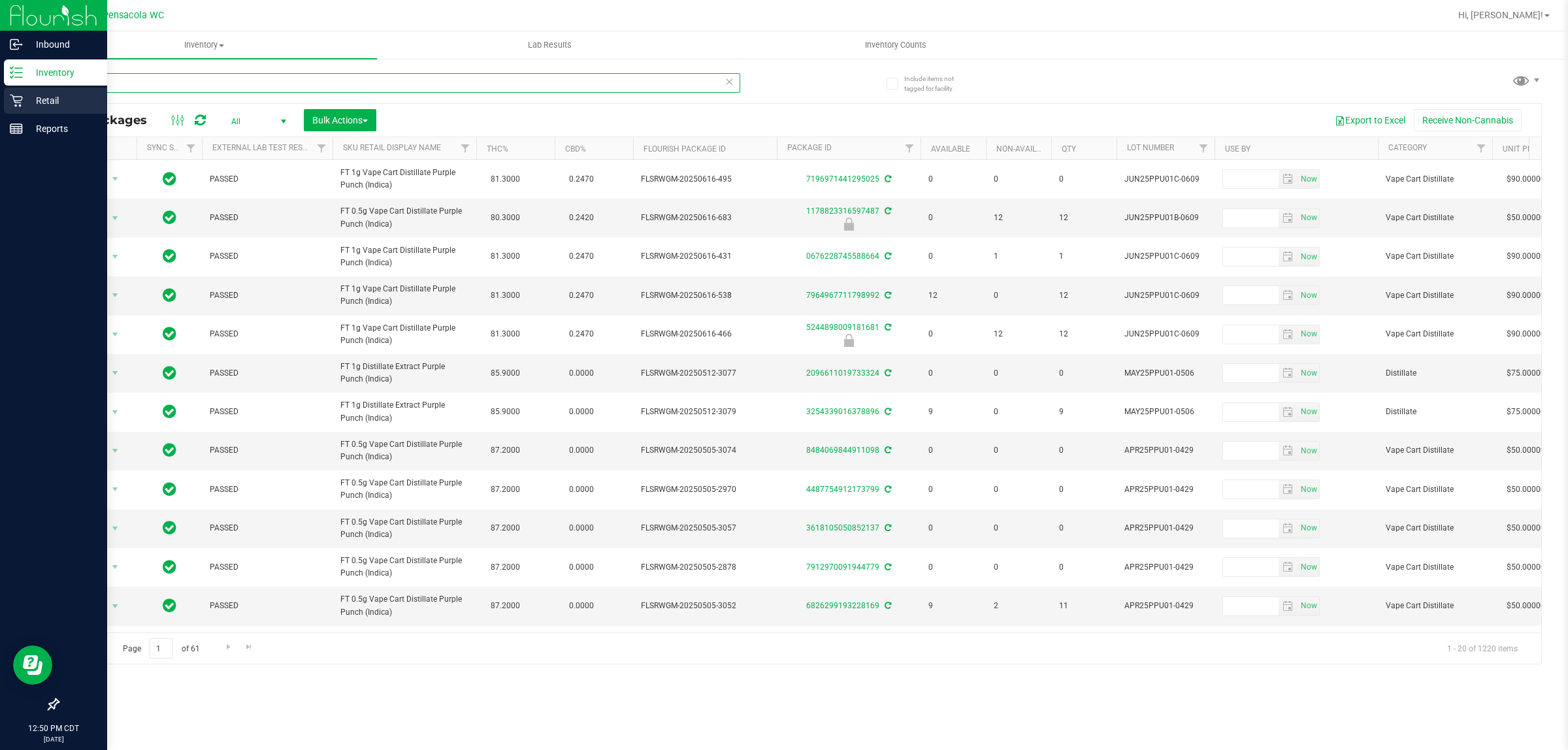
drag, startPoint x: 107, startPoint y: 75, endPoint x: 0, endPoint y: 90, distance: 108.0
click at [0, 90] on div "Inbound Inventory Retail Reports 12:50 PM CDT 08/21/2025 08/21 Pensacola WC Hi,…" at bounding box center [784, 375] width 1568 height 750
paste input "JUN23PPU01-0607"
type input "JUN23PPU01-0607"
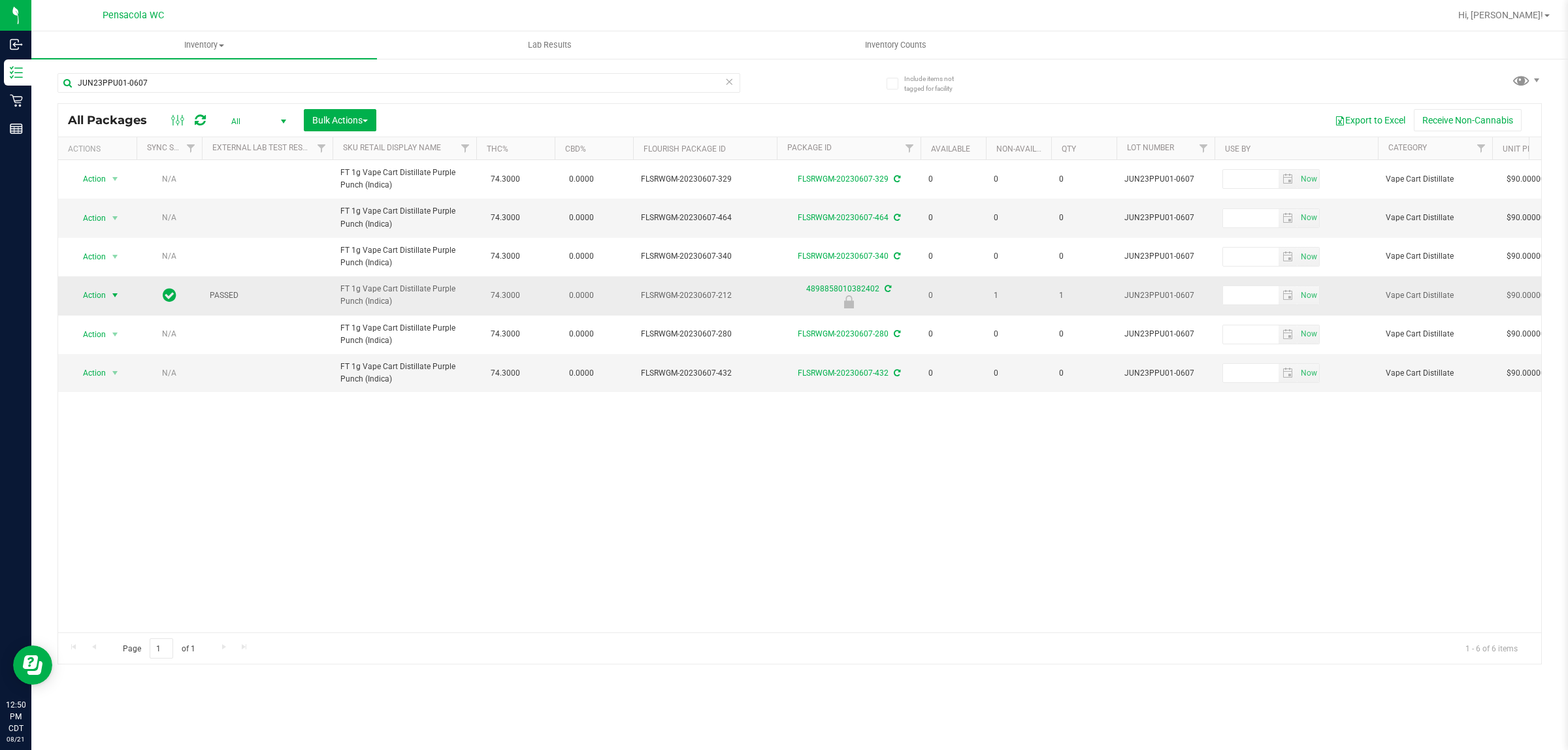
click at [106, 301] on span "Action" at bounding box center [89, 295] width 35 height 18
click at [131, 374] on li "Package audit log" at bounding box center [113, 377] width 84 height 20
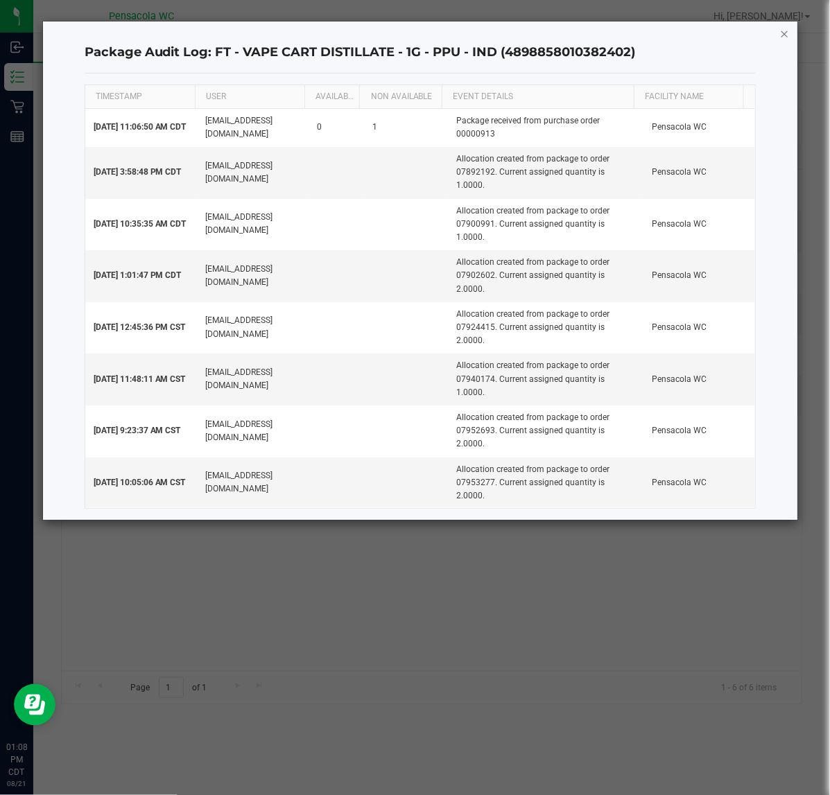
click at [788, 33] on icon "button" at bounding box center [785, 33] width 10 height 17
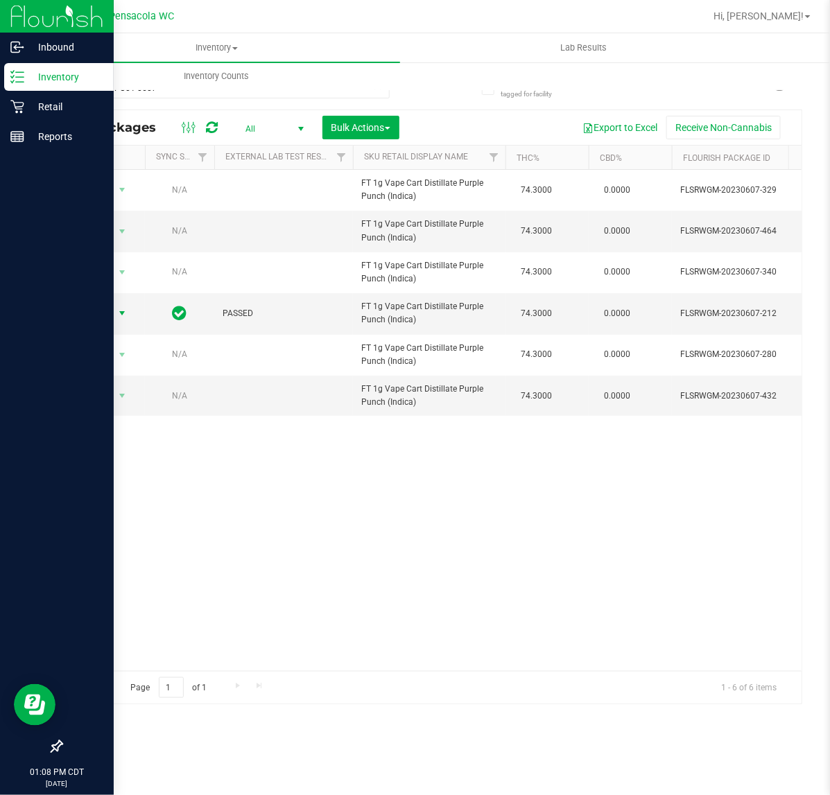
click at [14, 83] on icon at bounding box center [17, 77] width 14 height 14
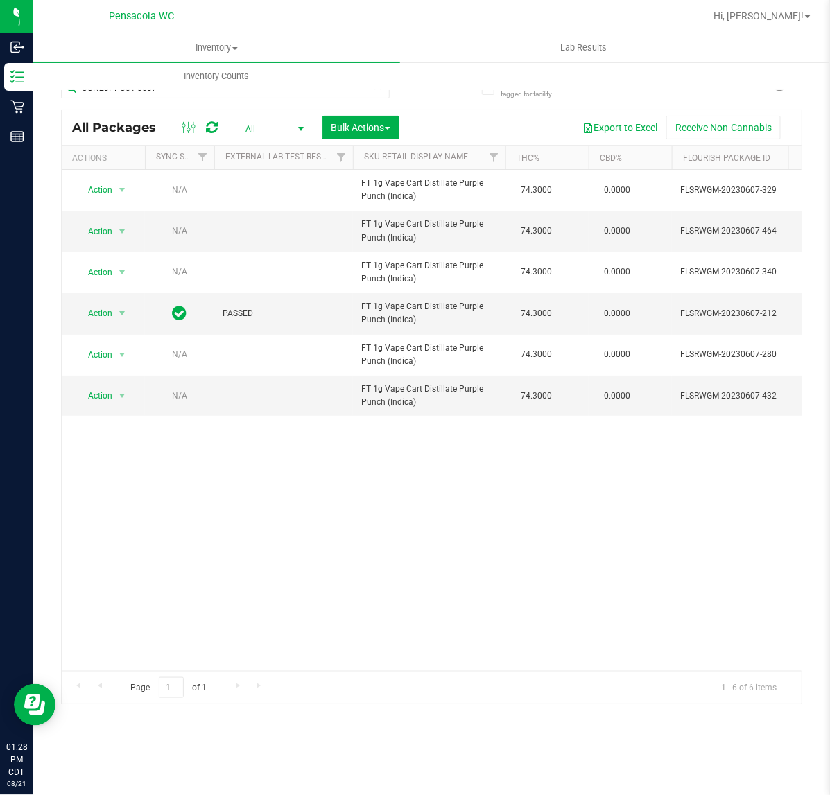
click at [275, 566] on div "Action Action Edit attributes Global inventory Locate package Package audit log…" at bounding box center [432, 420] width 740 height 501
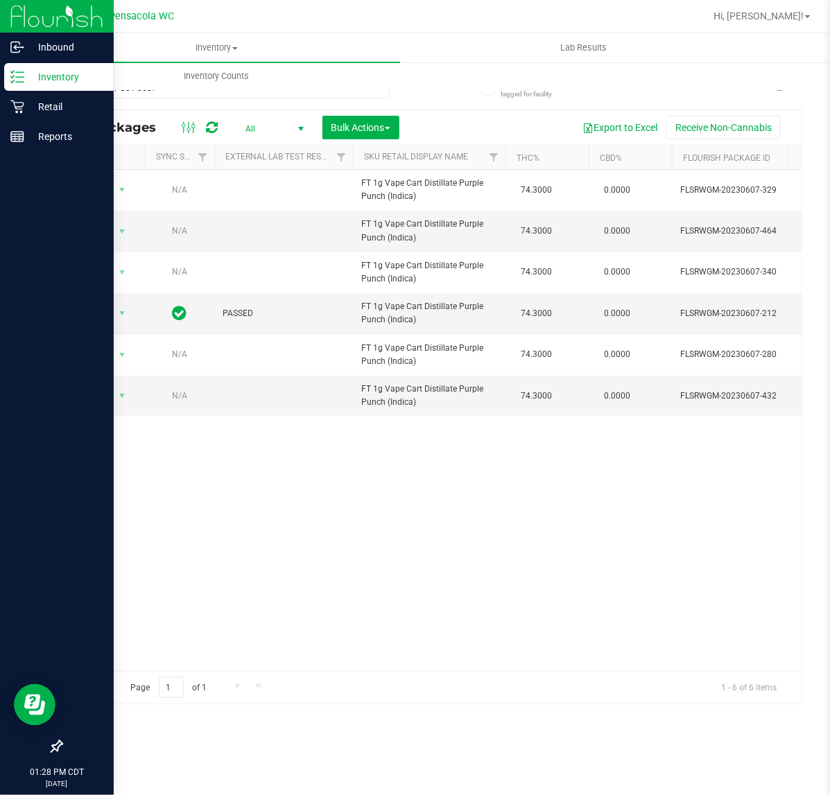
click at [17, 78] on icon at bounding box center [17, 77] width 14 height 14
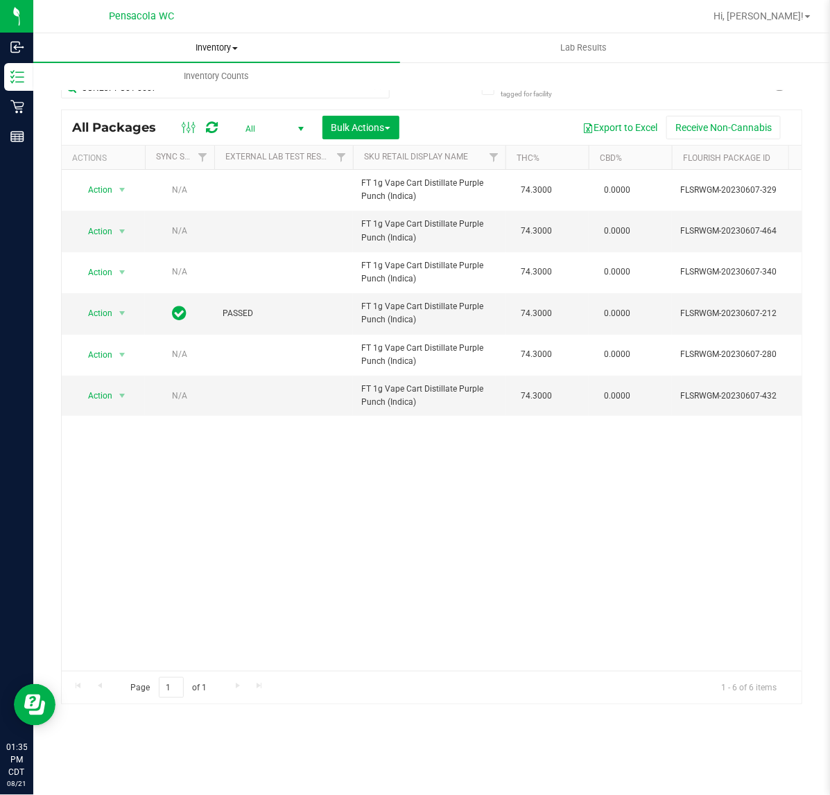
click at [236, 42] on span "Inventory" at bounding box center [216, 48] width 367 height 12
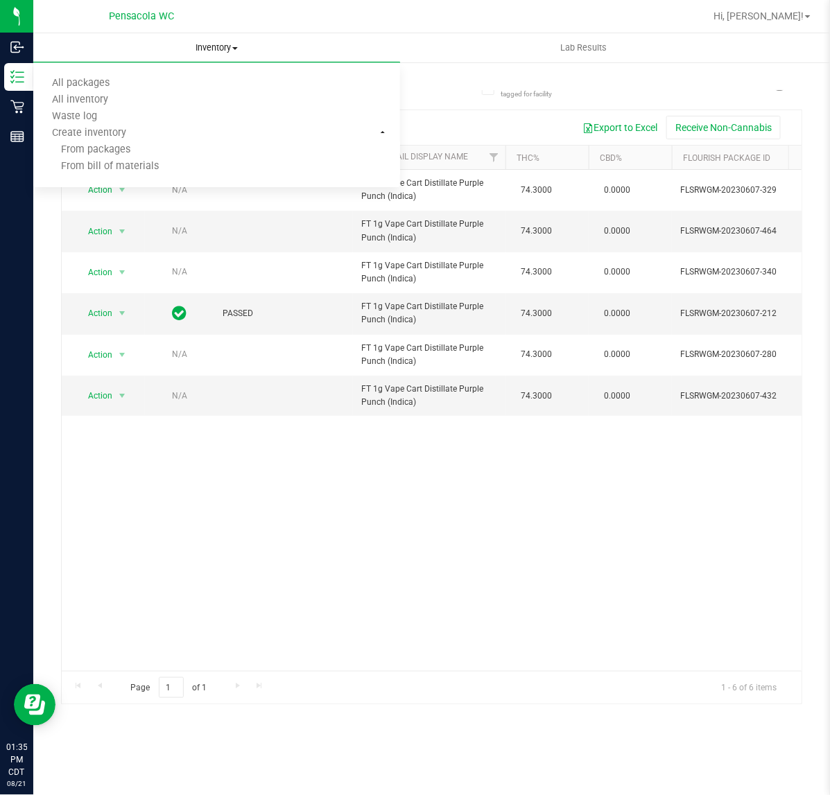
drag, startPoint x: 250, startPoint y: 46, endPoint x: 263, endPoint y: 46, distance: 13.9
click at [250, 46] on span "Inventory" at bounding box center [216, 48] width 367 height 12
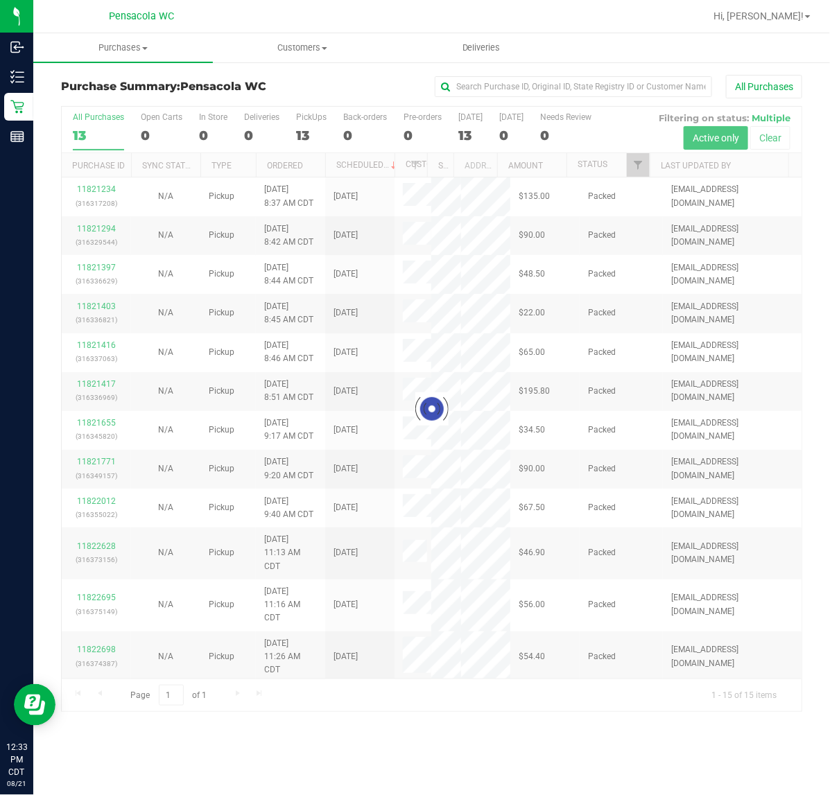
click at [633, 167] on div at bounding box center [432, 409] width 740 height 605
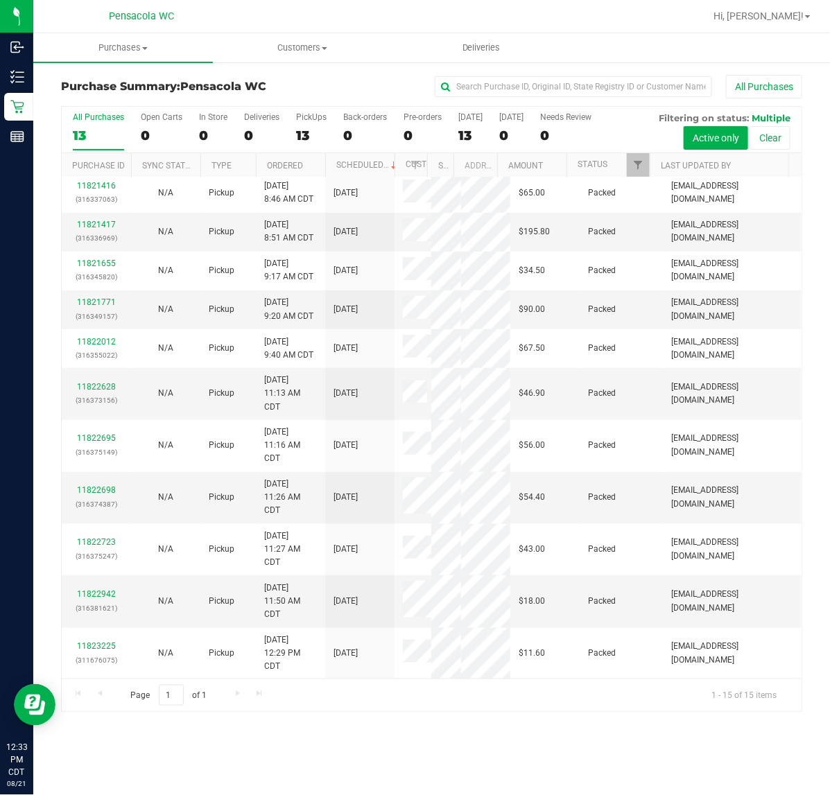
scroll to position [209, 0]
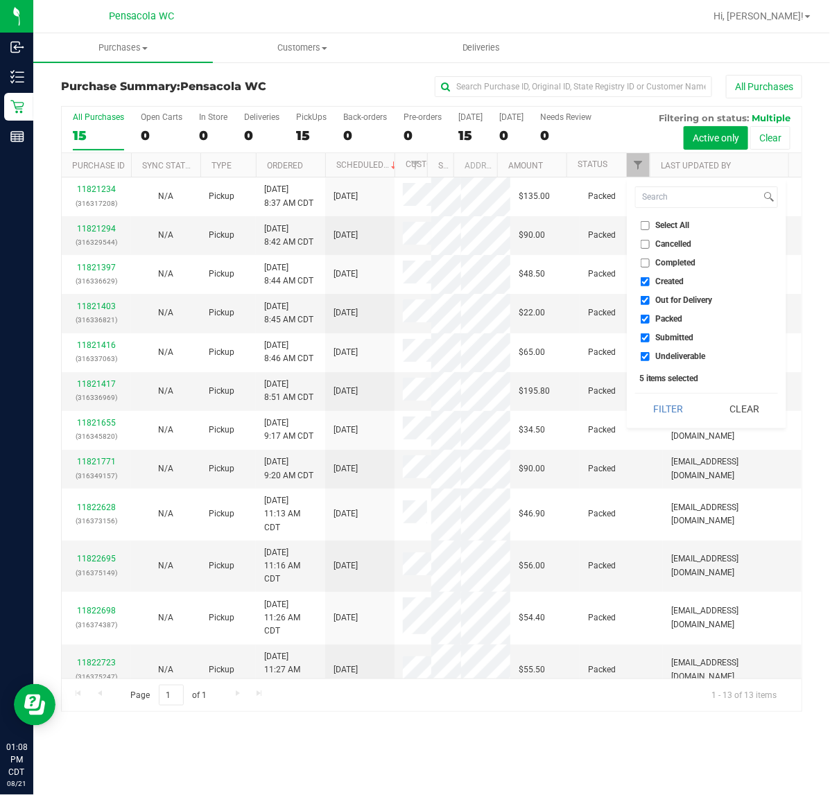
click at [643, 227] on input "Select All" at bounding box center [645, 225] width 9 height 9
checkbox input "true"
click at [645, 225] on input "Select All" at bounding box center [645, 225] width 9 height 9
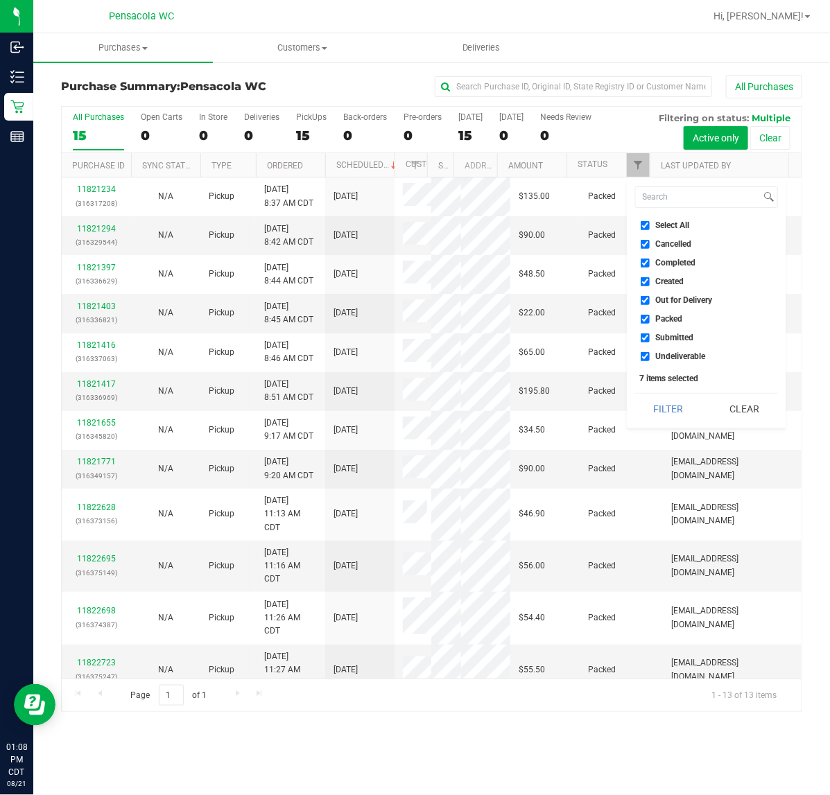
checkbox input "false"
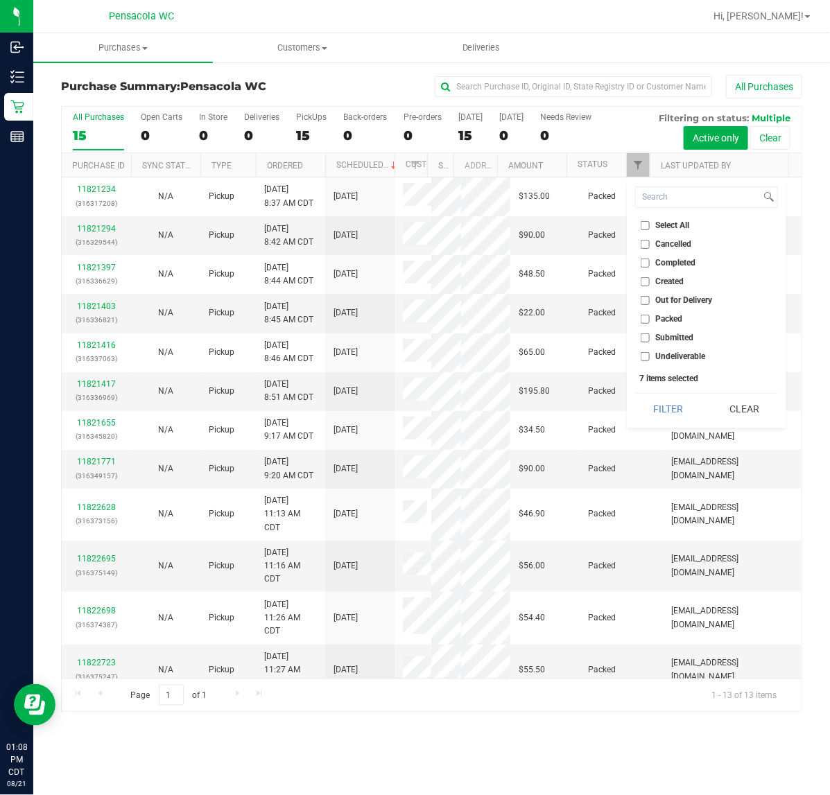
checkbox input "false"
click at [667, 338] on span "Submitted" at bounding box center [675, 338] width 38 height 8
click at [650, 338] on input "Submitted" at bounding box center [645, 338] width 9 height 9
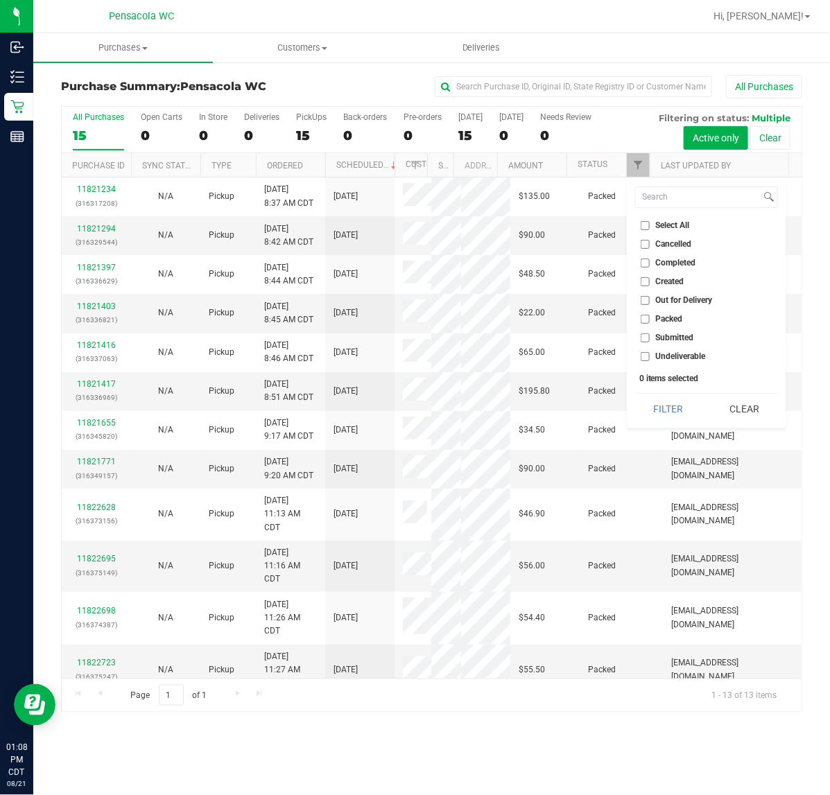
checkbox input "true"
click at [666, 414] on button "Filter" at bounding box center [668, 409] width 67 height 31
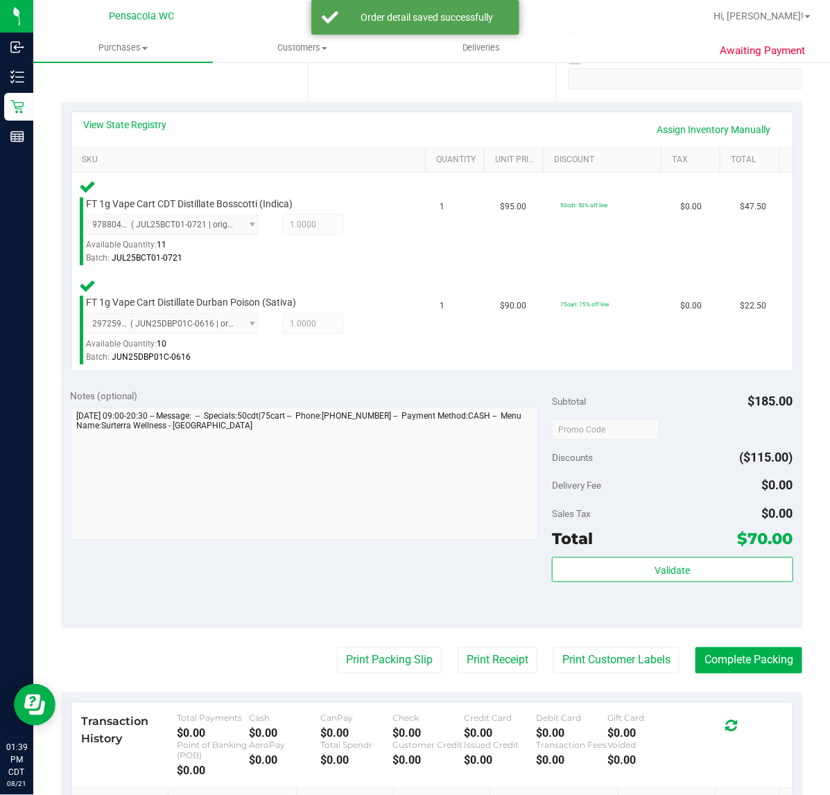
scroll to position [271, 0]
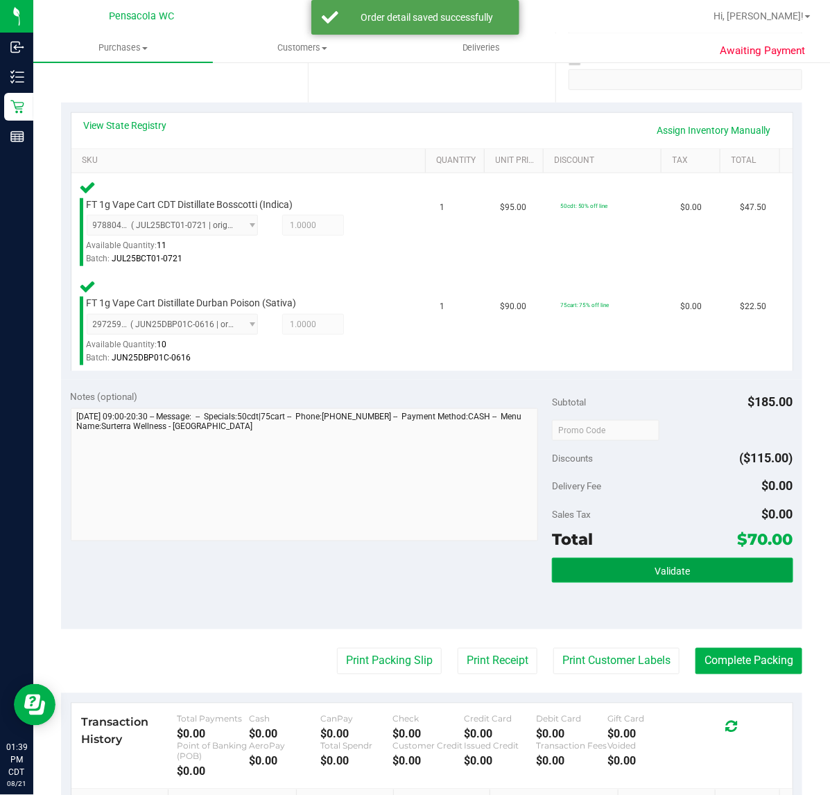
click at [655, 569] on span "Validate" at bounding box center [672, 571] width 35 height 11
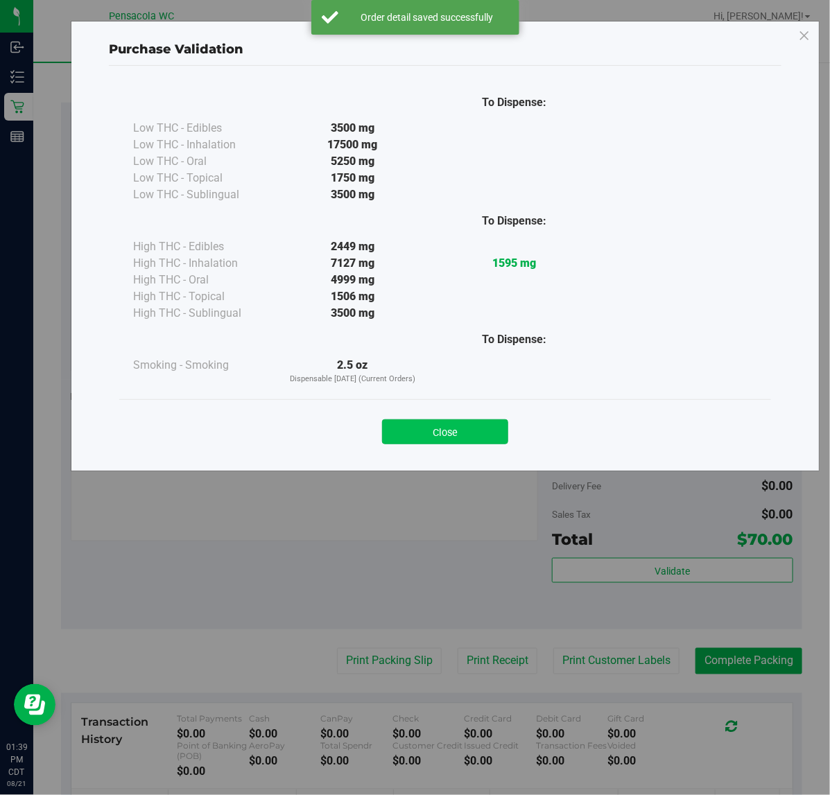
click at [471, 438] on button "Close" at bounding box center [445, 431] width 126 height 25
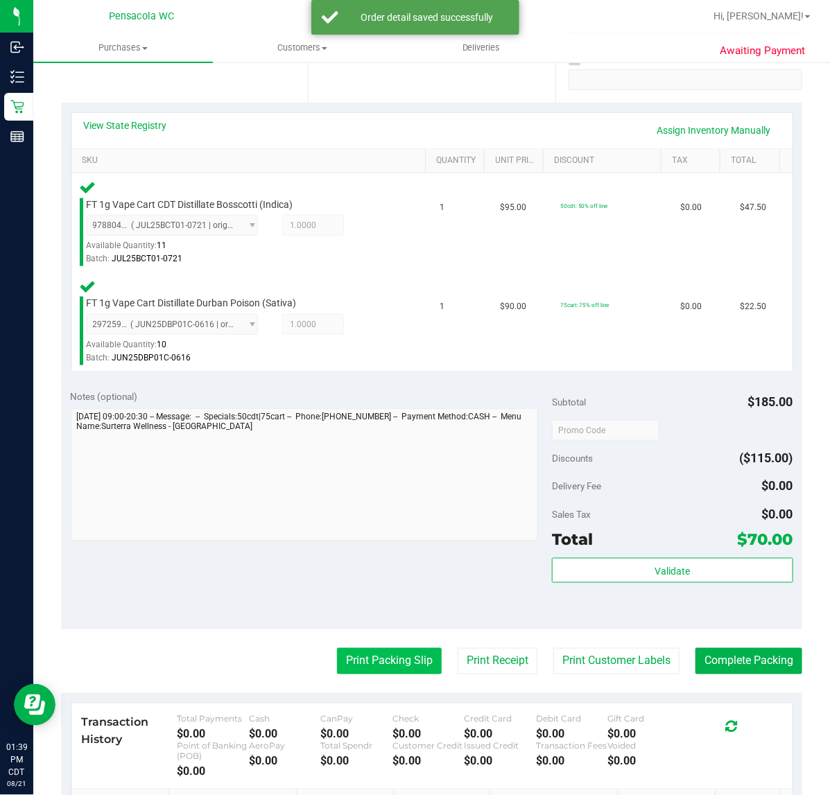
click at [392, 648] on button "Print Packing Slip" at bounding box center [389, 661] width 105 height 26
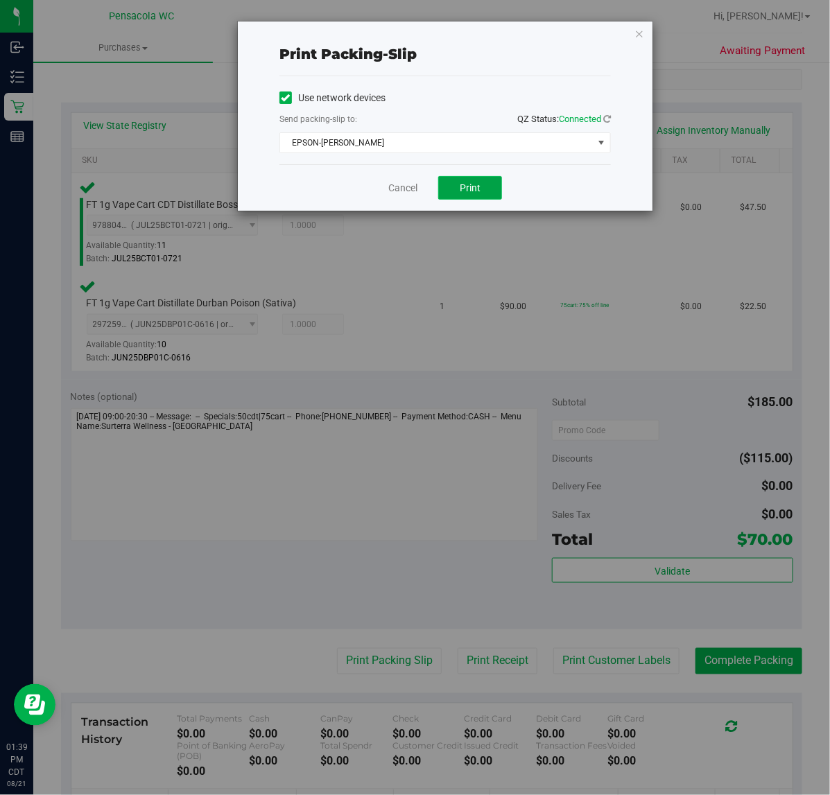
click at [458, 181] on button "Print" at bounding box center [470, 188] width 64 height 24
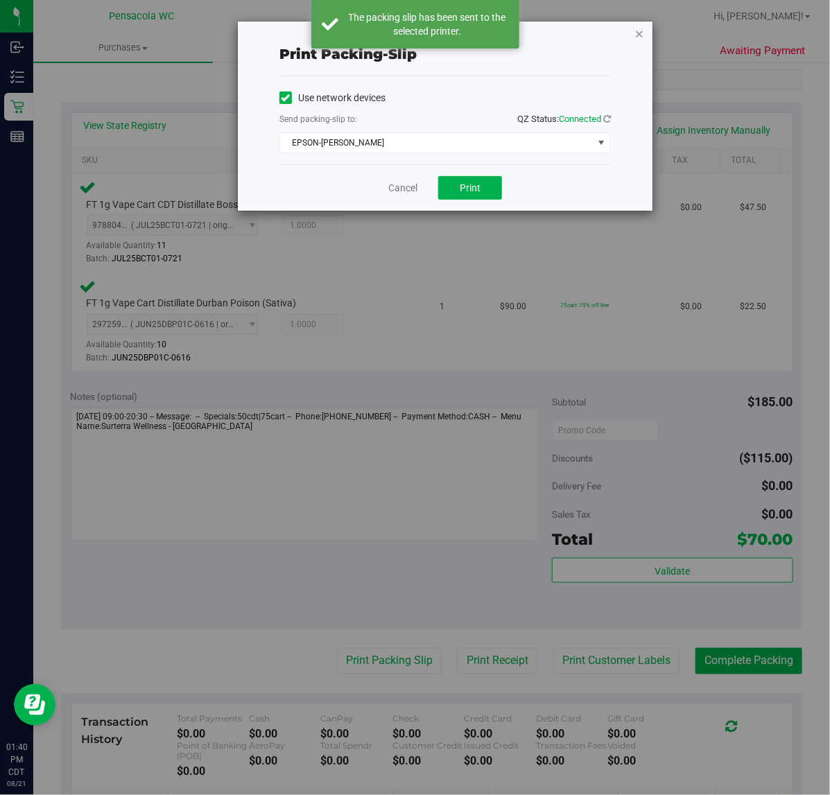
click at [639, 31] on icon "button" at bounding box center [639, 33] width 10 height 17
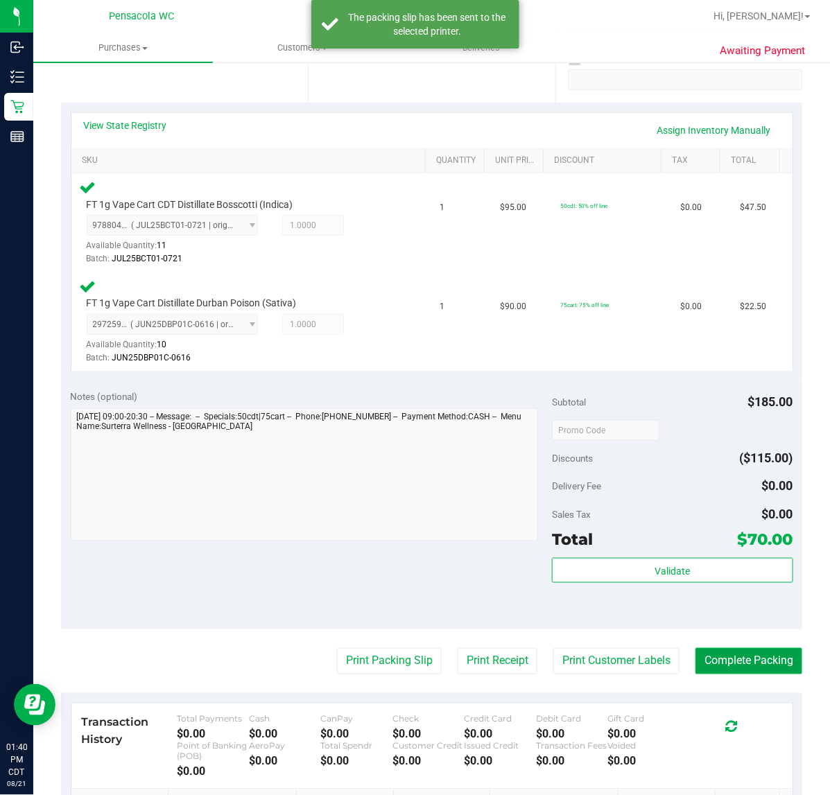
click at [745, 652] on button "Complete Packing" at bounding box center [748, 661] width 107 height 26
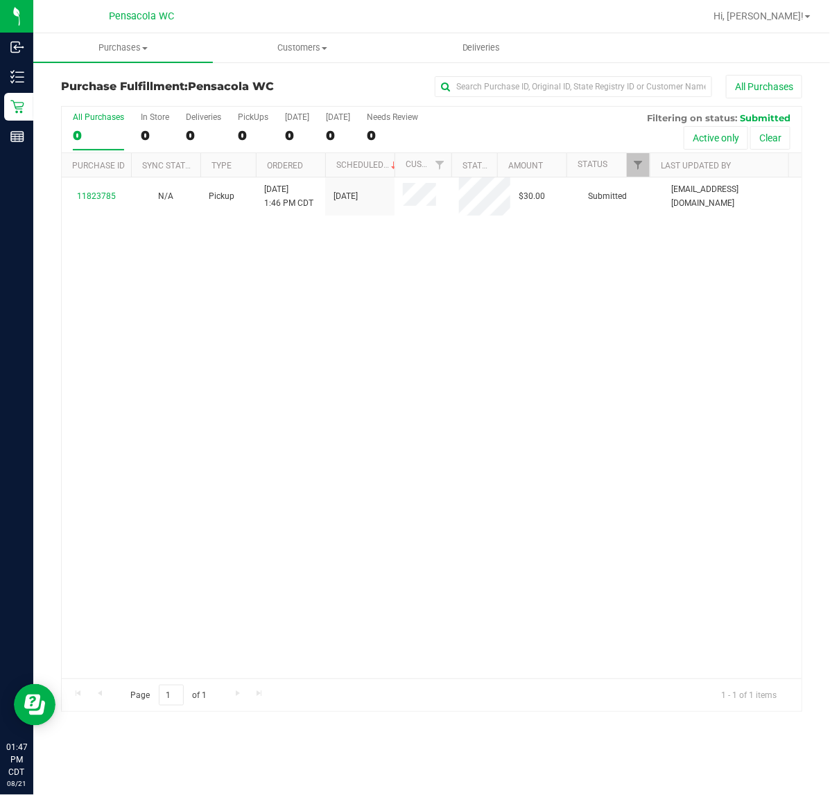
click at [218, 338] on div "11823785 N/A Pickup 8/21/2025 1:46 PM CDT 8/21/2025 $30.00 Submitted cmassengil…" at bounding box center [432, 427] width 740 height 501
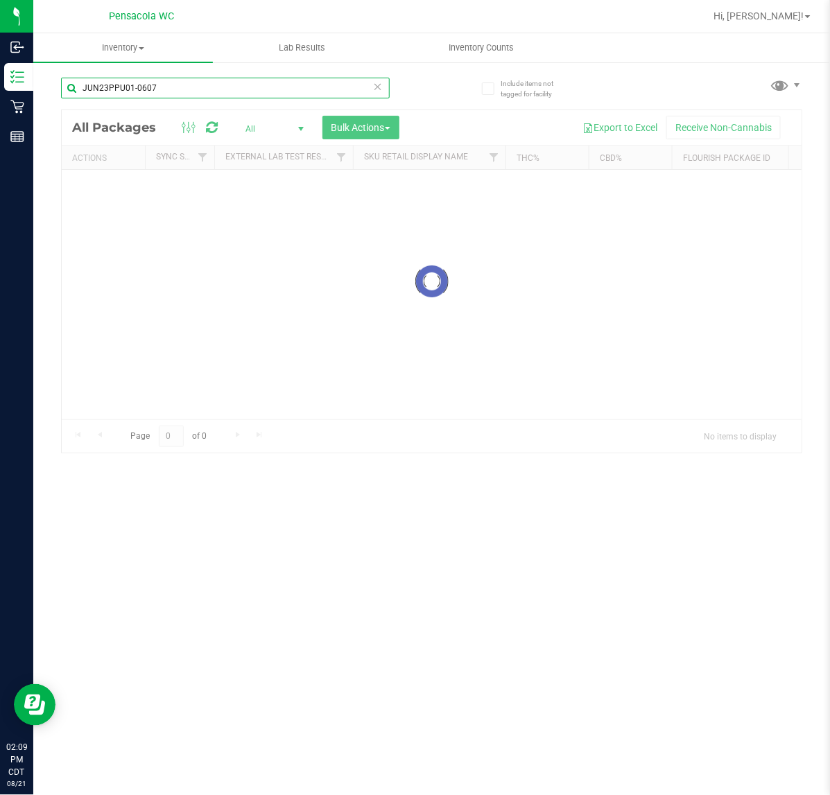
click at [212, 90] on input "JUN23PPU01-0607" at bounding box center [225, 88] width 329 height 21
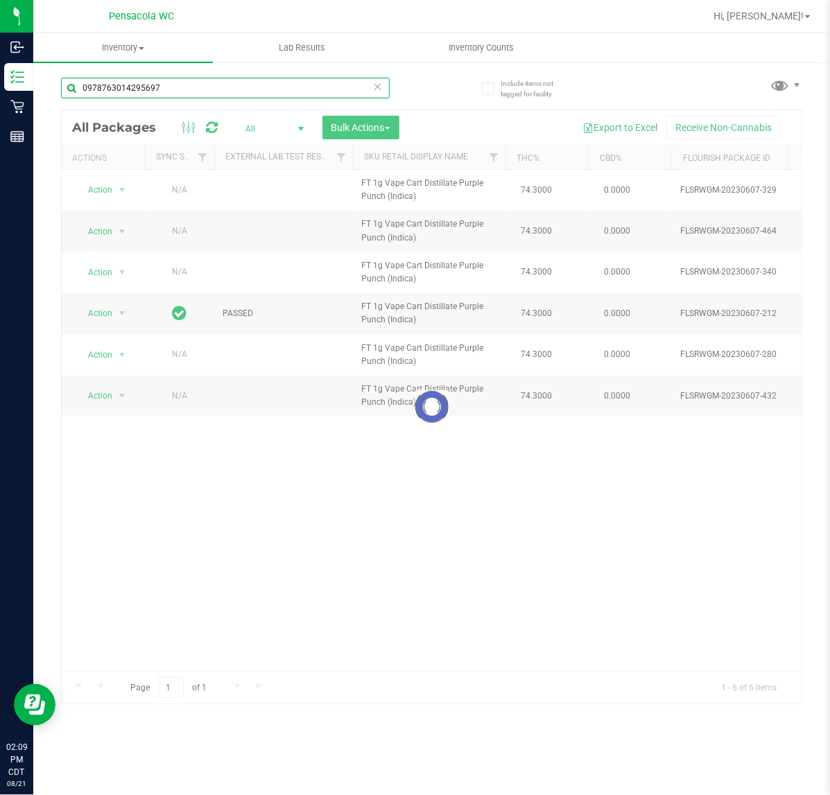
type input "0978763014295697"
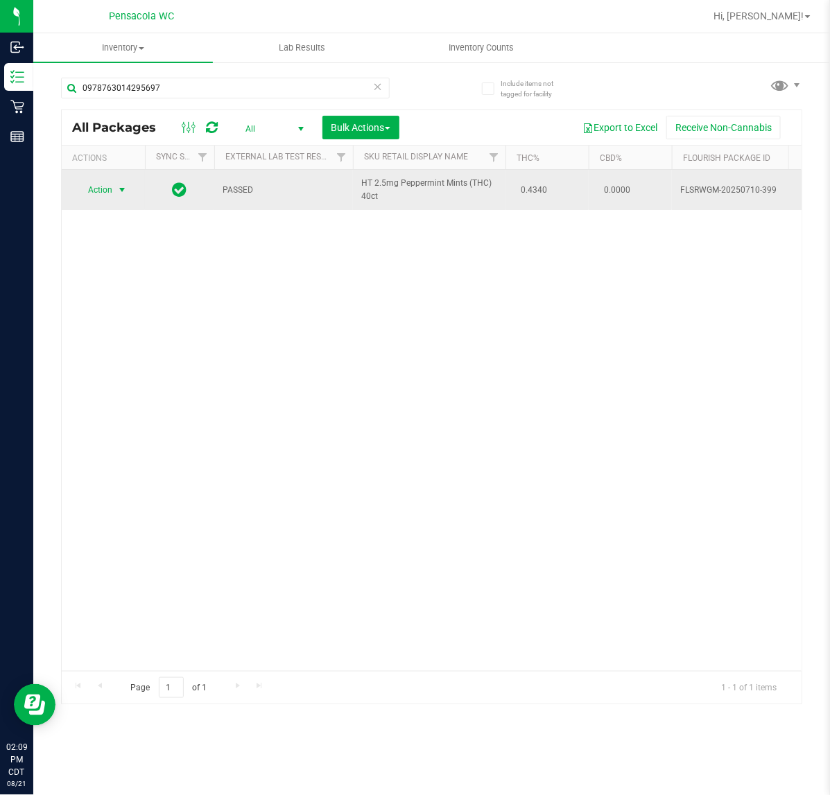
click at [116, 191] on span "select" at bounding box center [121, 189] width 11 height 11
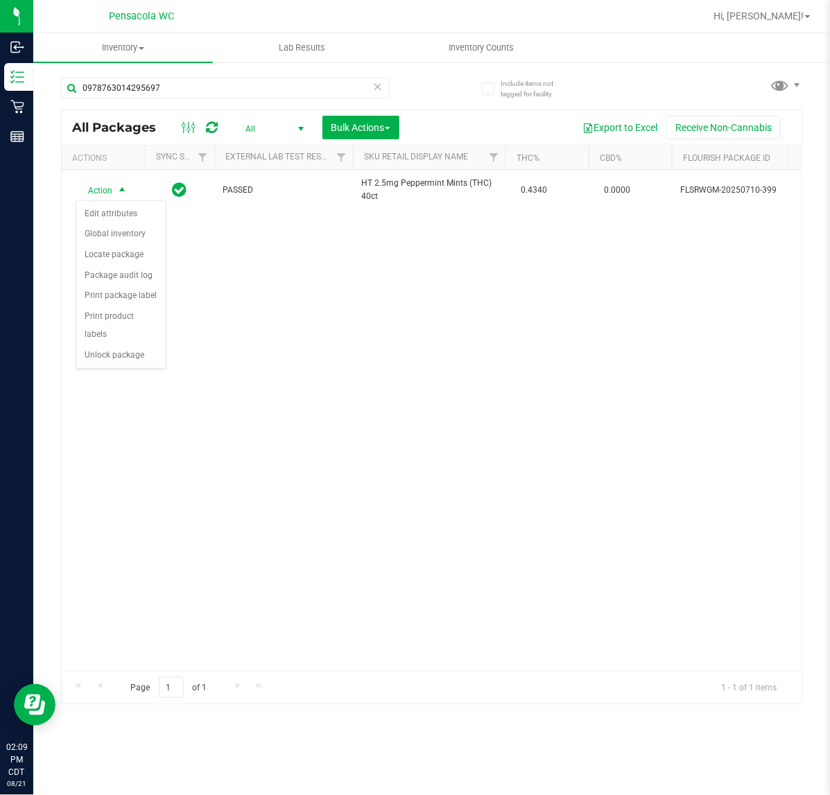
click at [114, 351] on div "Action Edit attributes Global inventory Locate package Package audit log Print …" at bounding box center [121, 284] width 91 height 168
click at [150, 345] on li "Unlock package" at bounding box center [120, 355] width 89 height 21
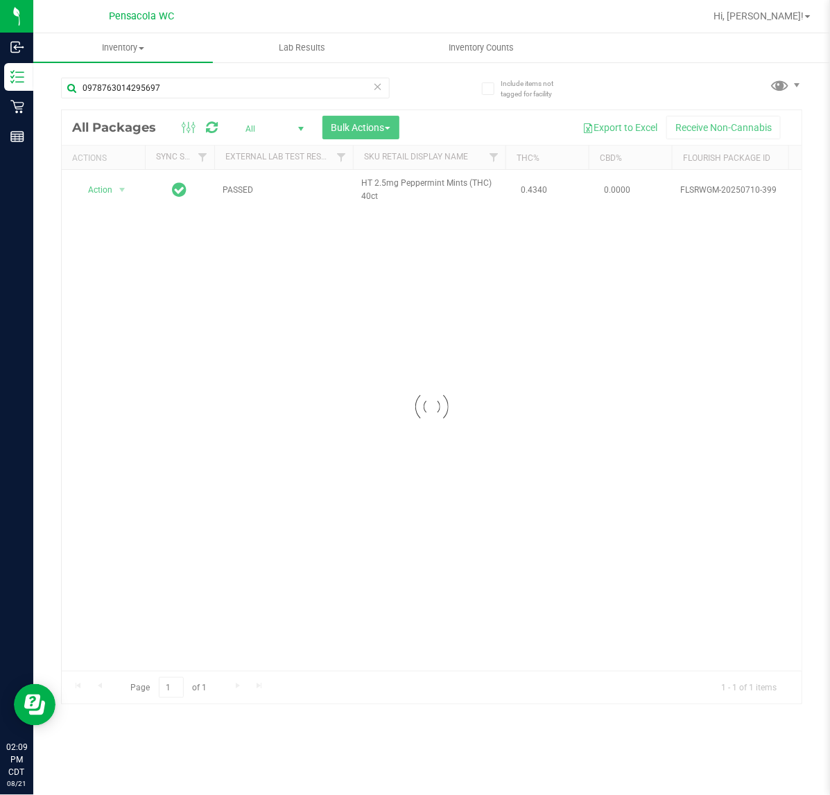
click at [101, 196] on div at bounding box center [432, 407] width 740 height 594
click at [111, 177] on div at bounding box center [432, 407] width 740 height 594
click at [106, 188] on div at bounding box center [432, 407] width 740 height 594
click at [113, 191] on div at bounding box center [432, 407] width 740 height 594
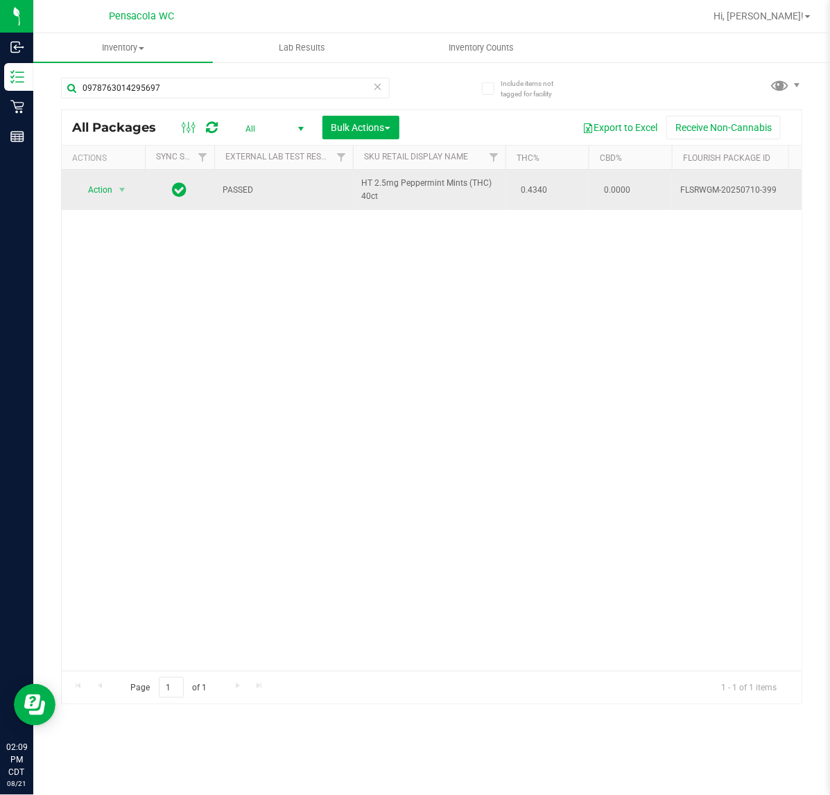
click at [99, 195] on span "Action" at bounding box center [94, 189] width 37 height 19
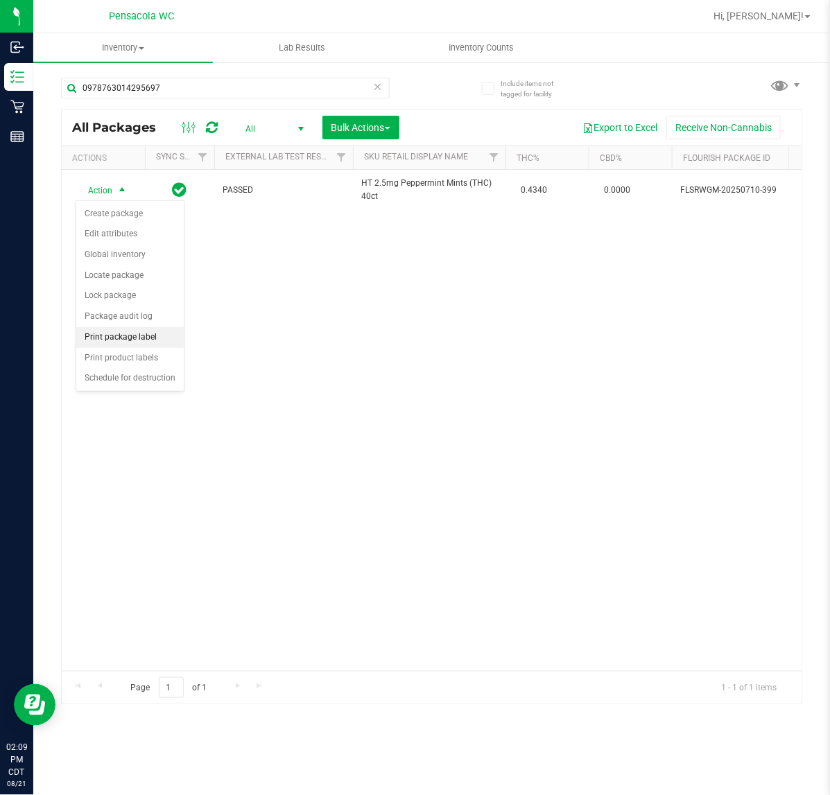
click at [162, 334] on li "Print package label" at bounding box center [129, 337] width 107 height 21
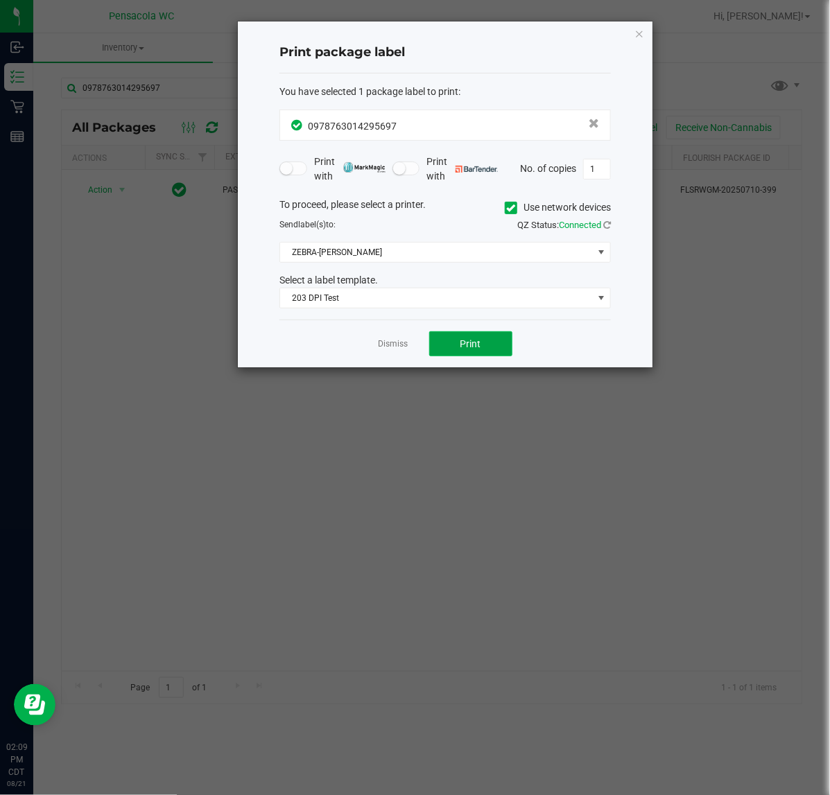
click at [498, 352] on button "Print" at bounding box center [470, 343] width 83 height 25
click at [392, 350] on link "Dismiss" at bounding box center [394, 344] width 30 height 12
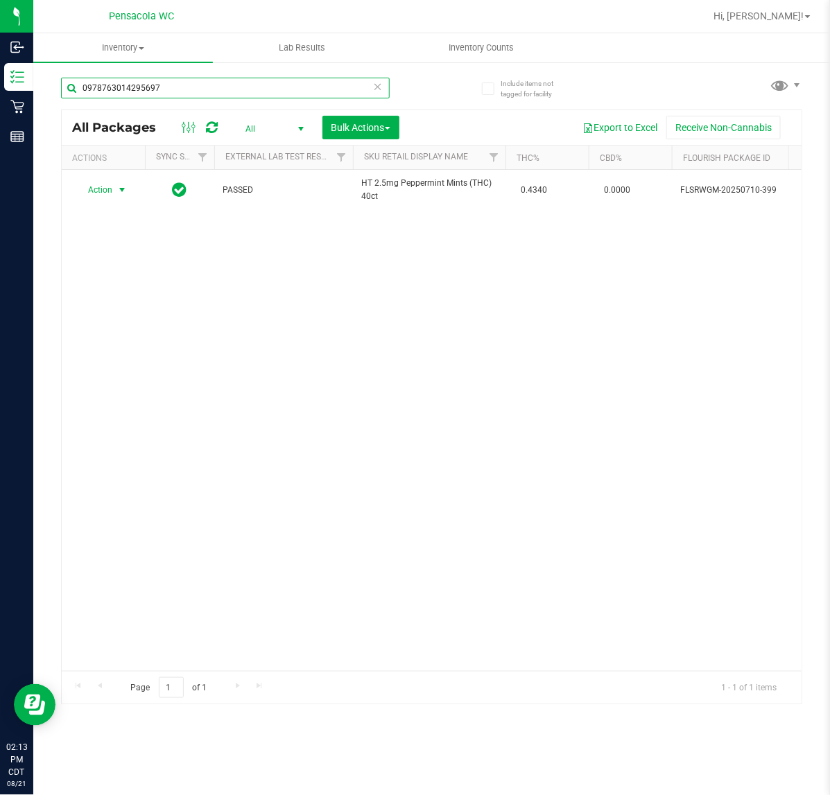
click at [259, 90] on input "0978763014295697" at bounding box center [225, 88] width 329 height 21
type input "t16"
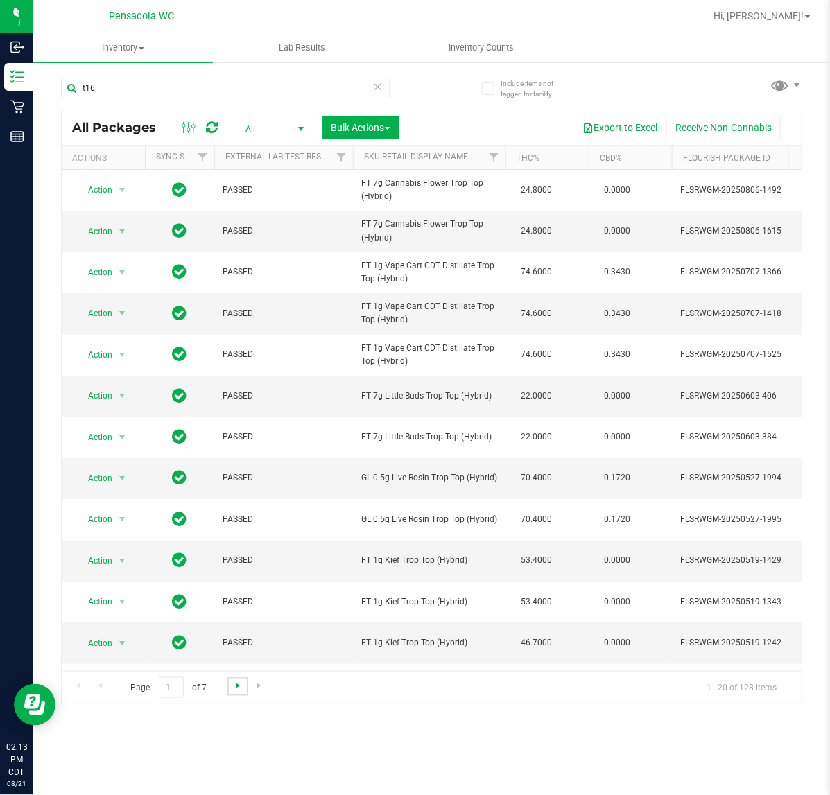
click at [234, 684] on span "Go to the next page" at bounding box center [237, 685] width 11 height 11
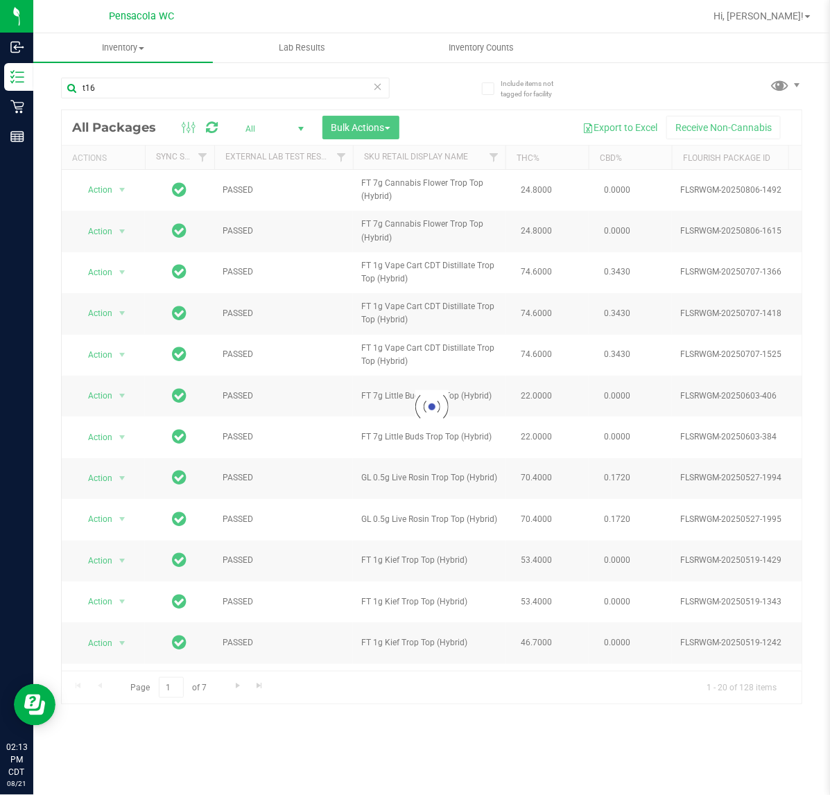
click at [300, 121] on div at bounding box center [432, 407] width 740 height 594
click at [300, 123] on div at bounding box center [432, 407] width 740 height 594
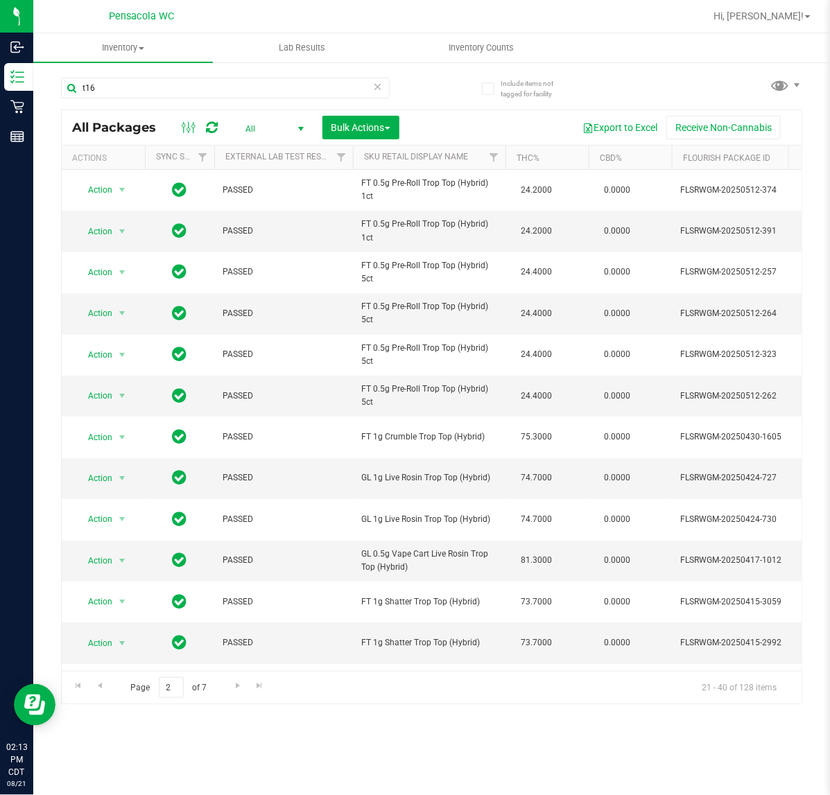
click at [300, 123] on span "select" at bounding box center [300, 128] width 11 height 11
click at [281, 158] on li "Active Only" at bounding box center [271, 151] width 75 height 21
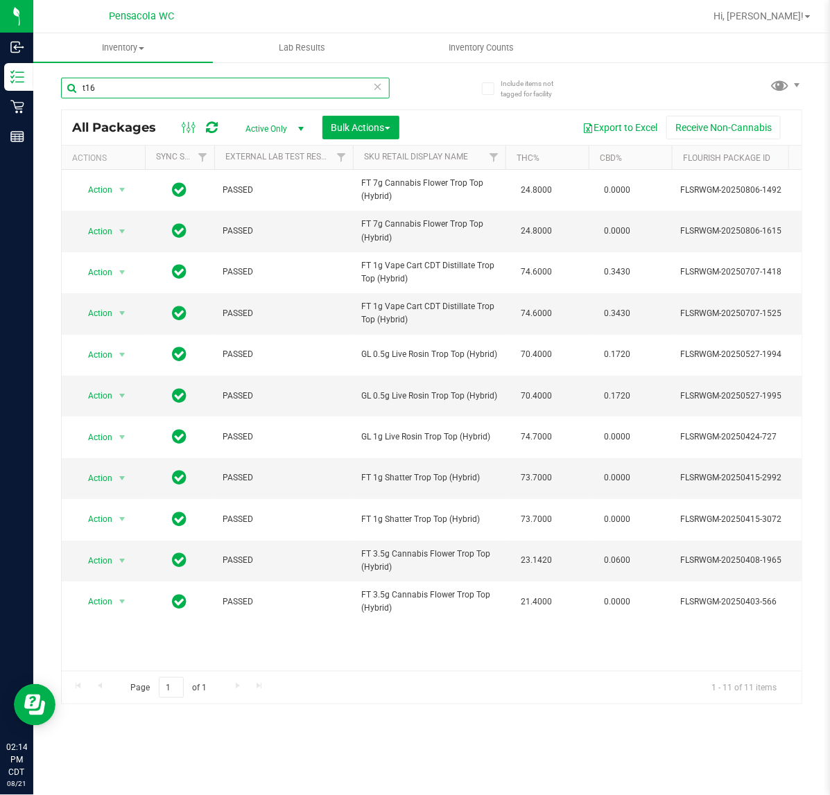
click at [139, 87] on input "t16" at bounding box center [225, 88] width 329 height 21
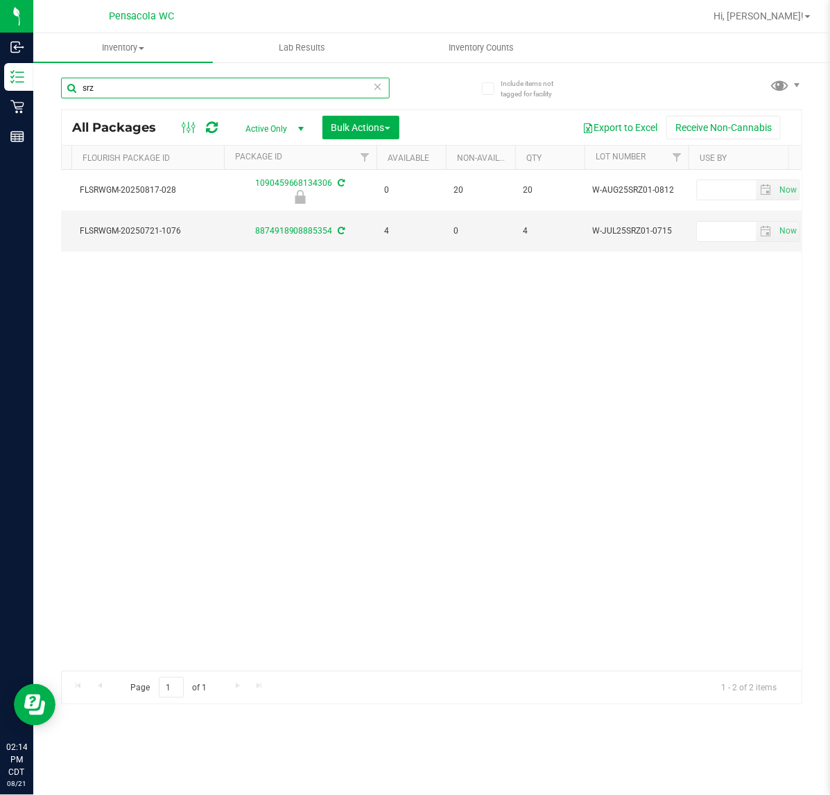
scroll to position [0, 636]
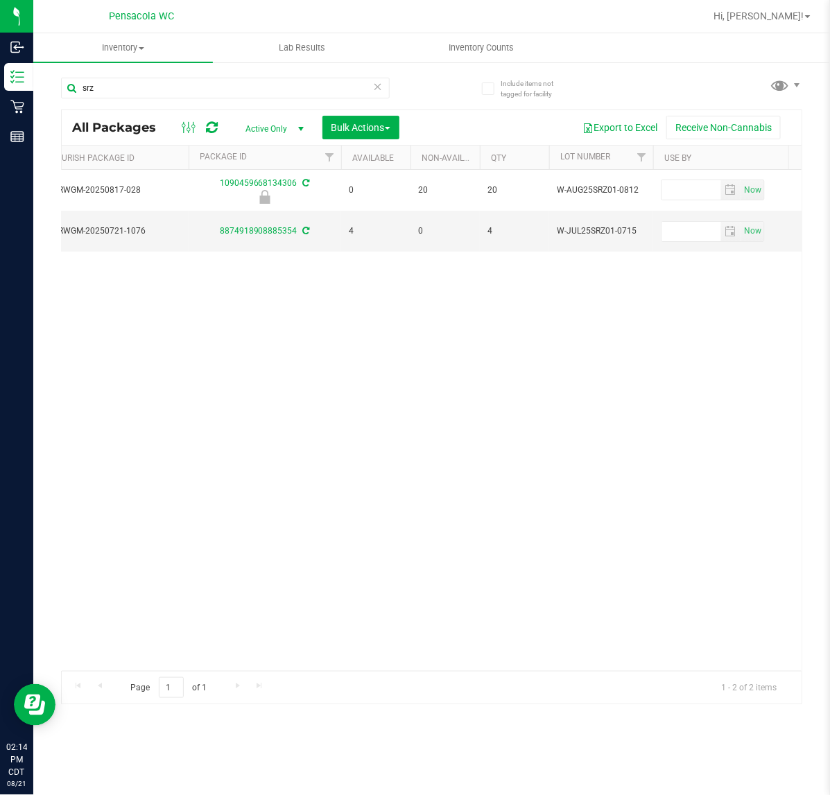
click at [490, 671] on div "Page 1 of 1 1 - 2 of 2 items" at bounding box center [432, 687] width 740 height 33
click at [512, 680] on div "Page 1 of 1 1 - 2 of 2 items" at bounding box center [432, 687] width 740 height 33
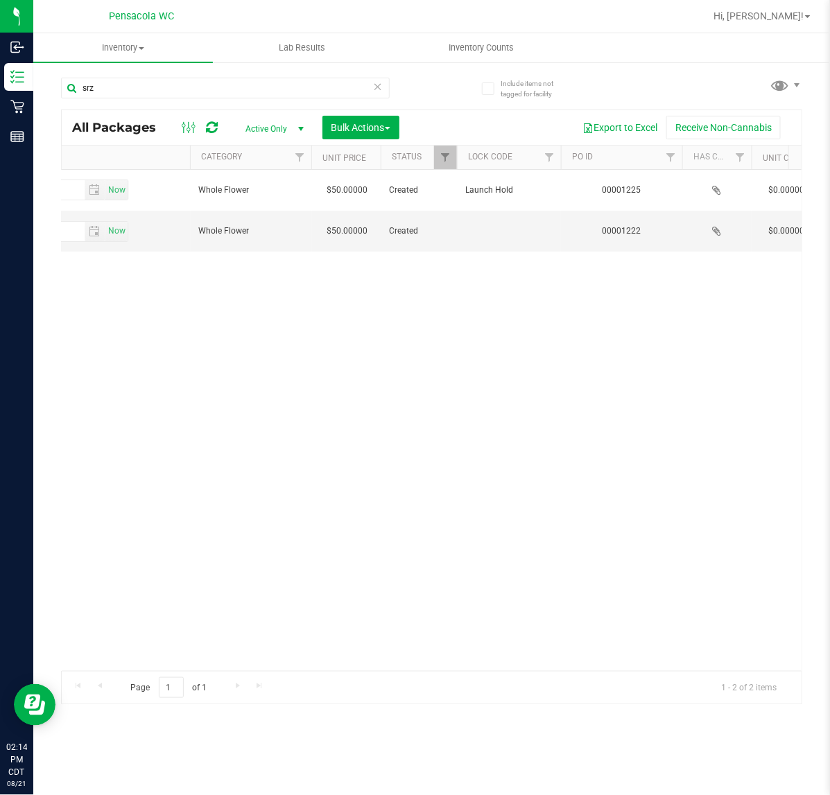
click at [272, 649] on div "Action Action Edit attributes Global inventory Locate package Package audit log…" at bounding box center [432, 420] width 740 height 501
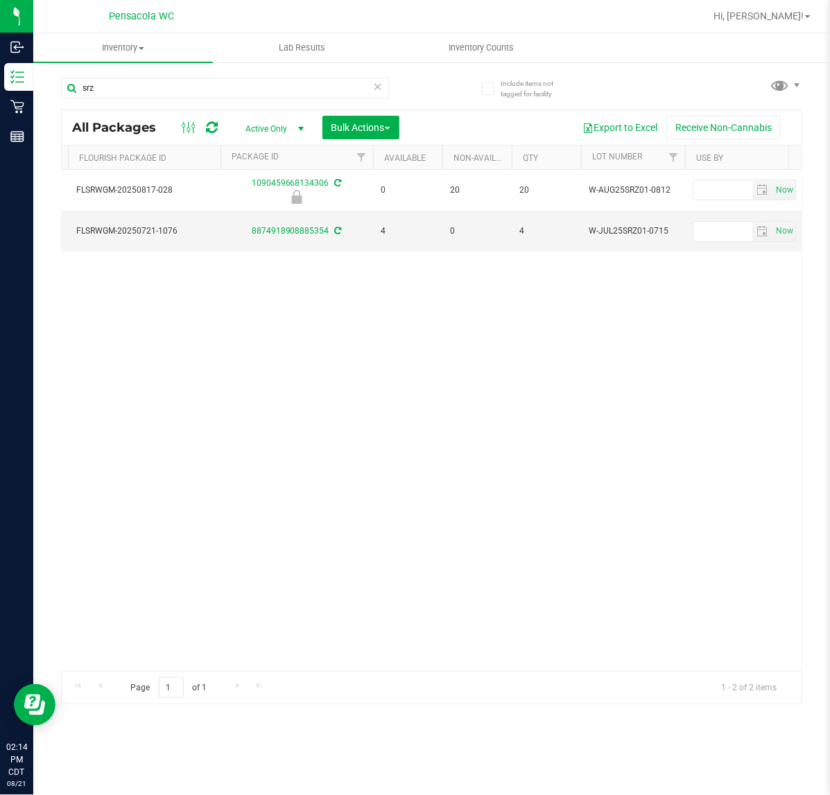
scroll to position [0, 0]
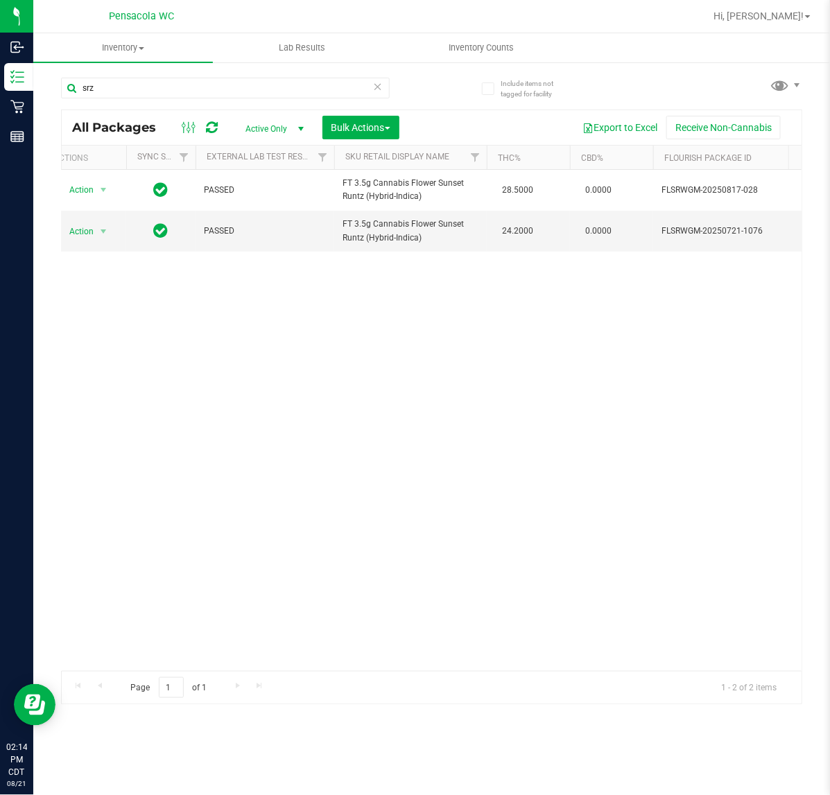
click at [105, 657] on div "Action Action Edit attributes Global inventory Locate package Package audit log…" at bounding box center [432, 420] width 740 height 501
drag, startPoint x: -179, startPoint y: 91, endPoint x: -314, endPoint y: 94, distance: 135.2
click at [0, 94] on html "Inbound Inventory Retail Reports 02:14 PM CDT [DATE] 08/21 Pensacola WC Hi, [PE…" at bounding box center [415, 397] width 830 height 795
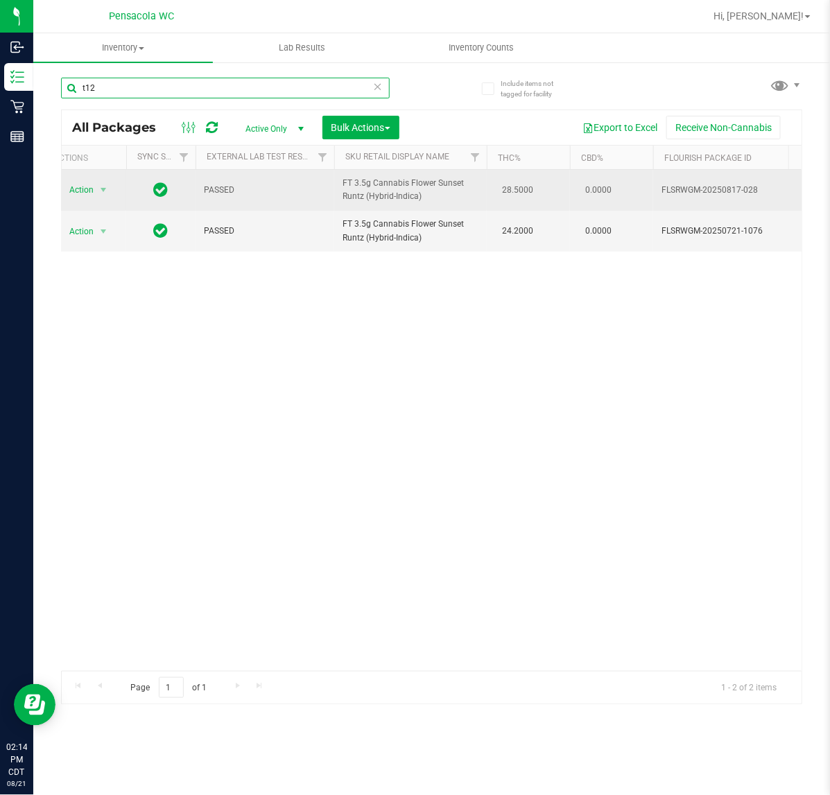
type input "t12"
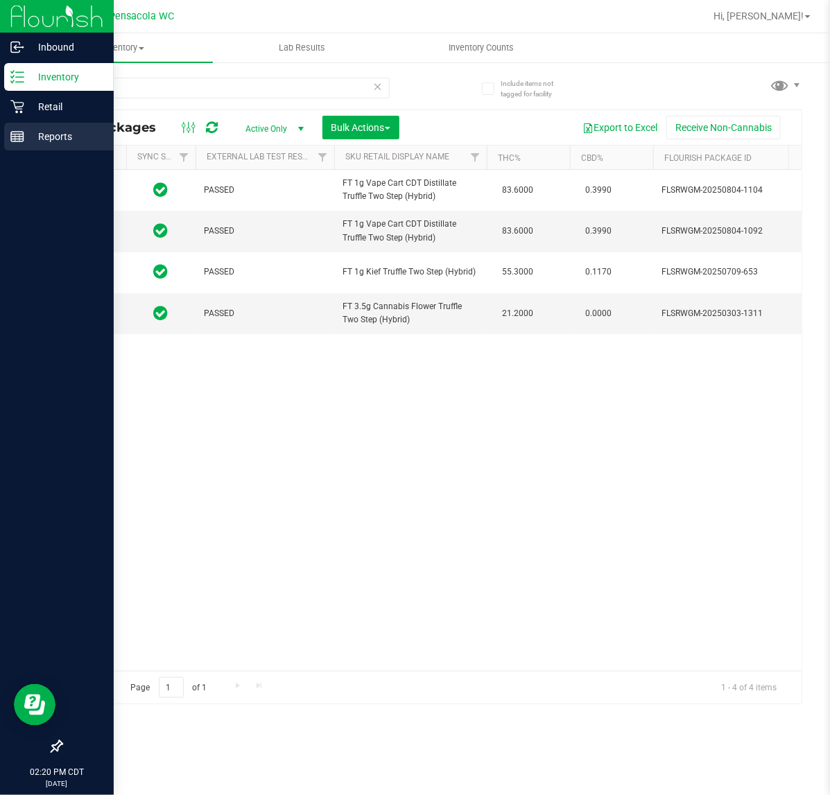
click at [11, 137] on line at bounding box center [17, 137] width 12 height 0
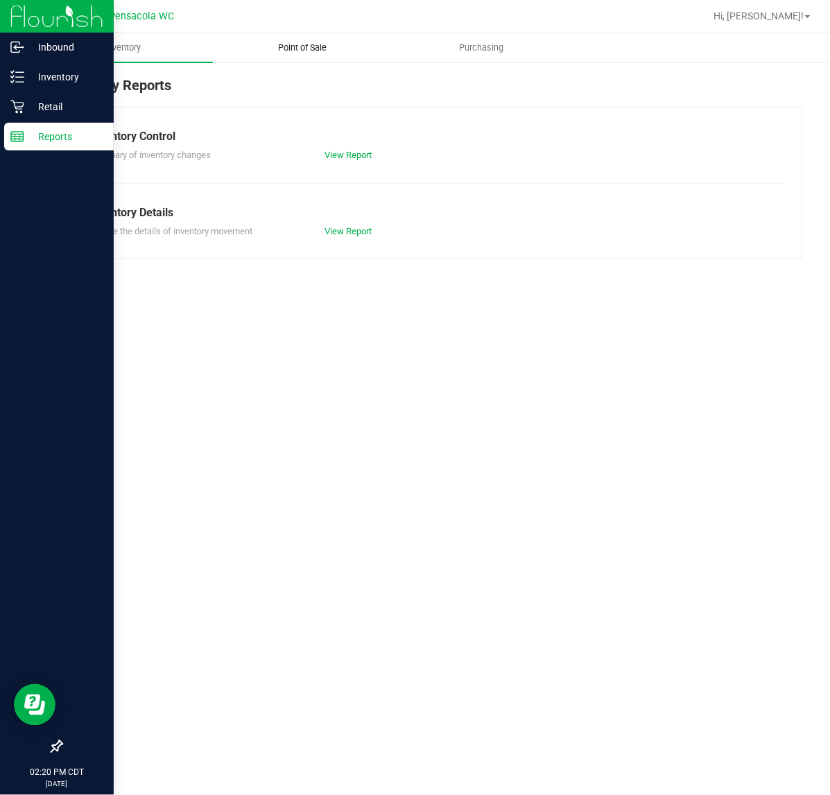
click at [281, 46] on span "Point of Sale" at bounding box center [302, 48] width 86 height 12
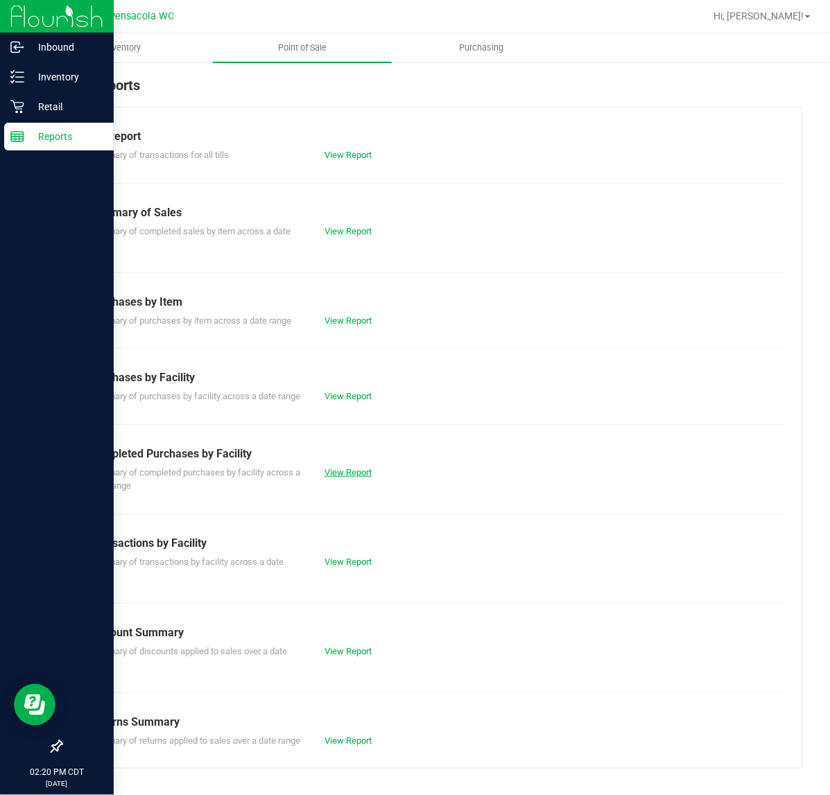
click at [326, 478] on link "View Report" at bounding box center [347, 472] width 47 height 10
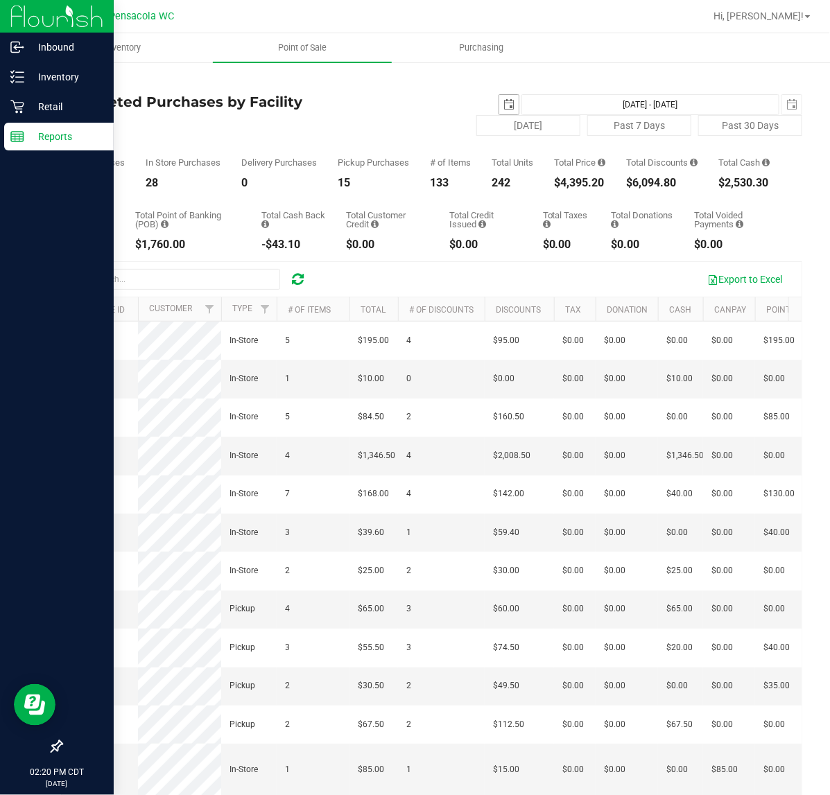
click at [503, 101] on span "select" at bounding box center [508, 104] width 11 height 11
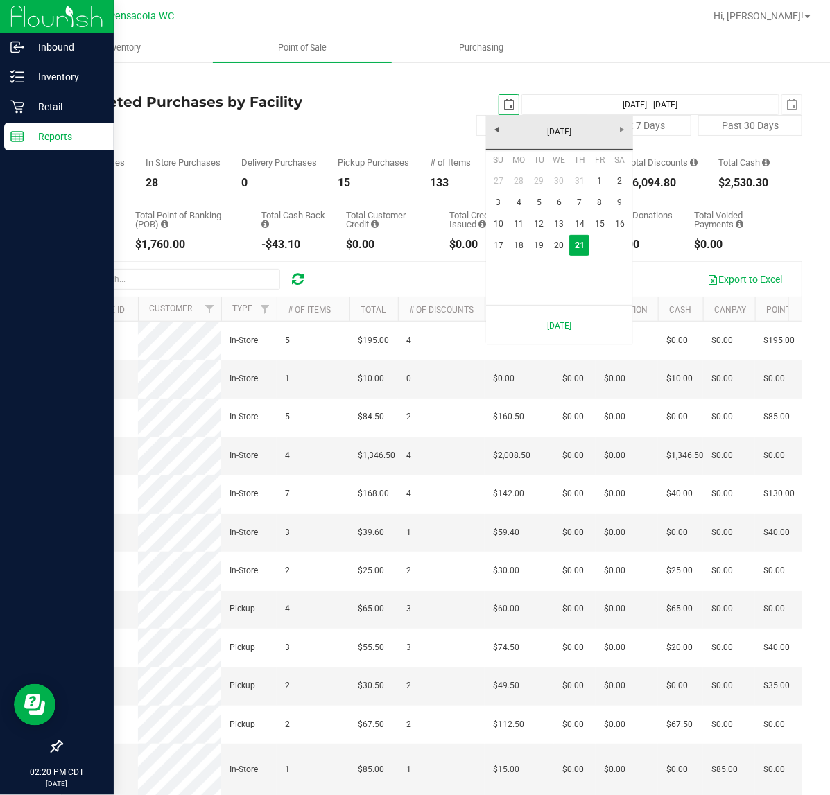
scroll to position [0, 35]
drag, startPoint x: 518, startPoint y: 224, endPoint x: 619, endPoint y: 125, distance: 141.2
click at [519, 223] on link "11" at bounding box center [519, 224] width 20 height 21
type input "[DATE]"
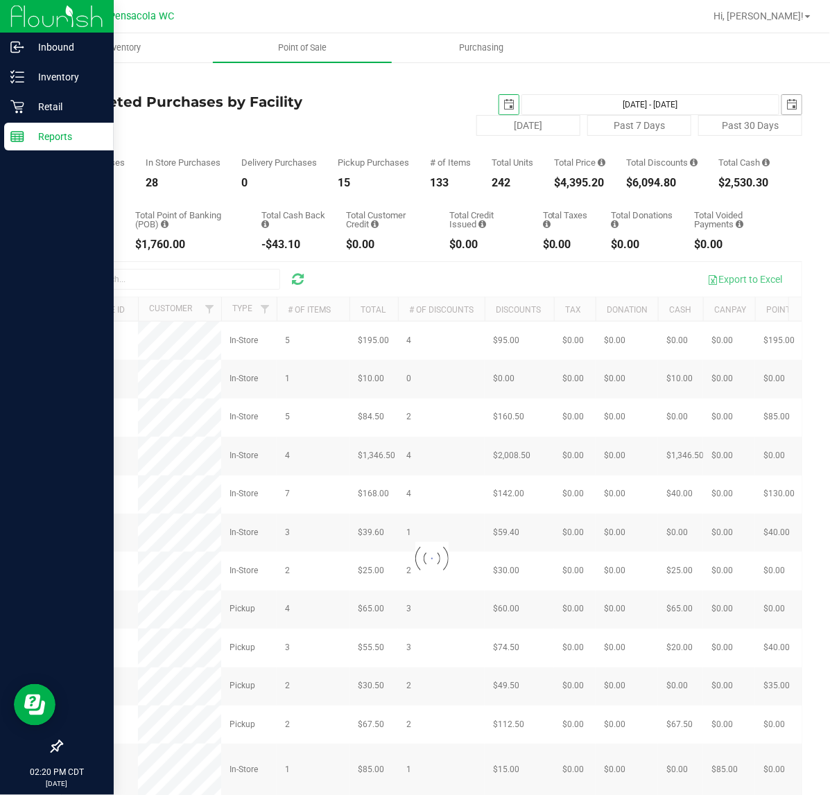
click at [786, 105] on span "select" at bounding box center [791, 104] width 11 height 11
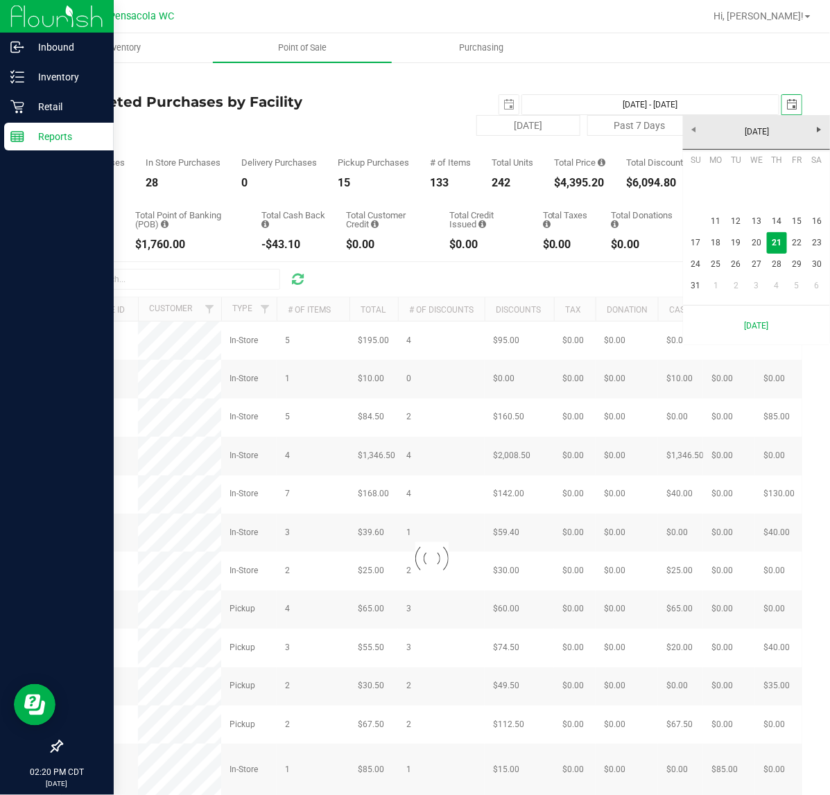
scroll to position [0, 35]
click at [693, 245] on link "17" at bounding box center [696, 242] width 20 height 21
type input "[DATE] - [DATE]"
type input "[DATE]"
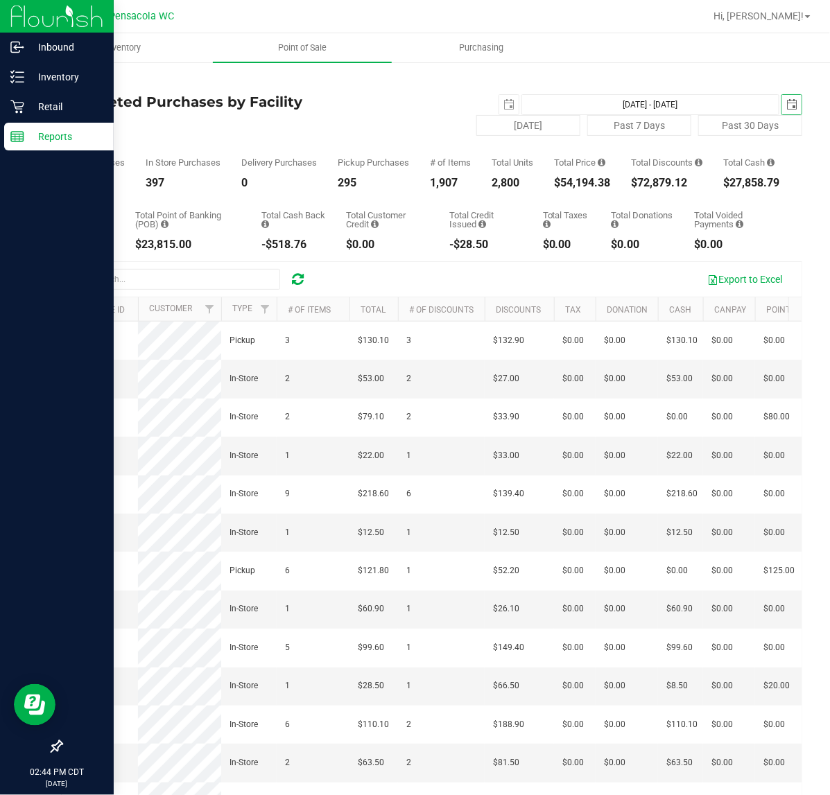
click at [78, 80] on link "Back" at bounding box center [71, 81] width 21 height 10
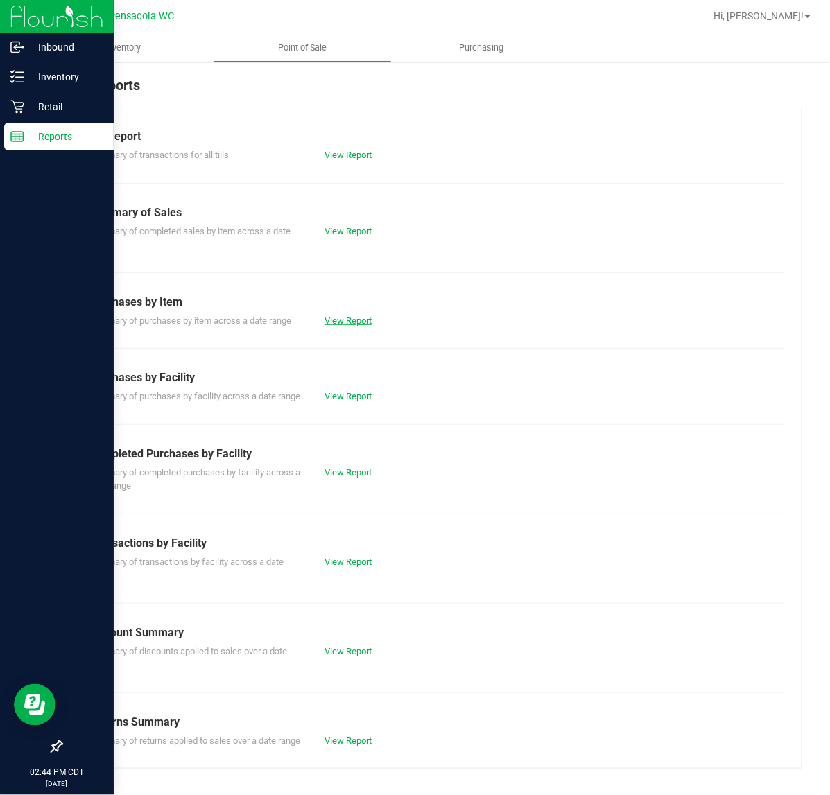
click at [345, 323] on link "View Report" at bounding box center [347, 320] width 47 height 10
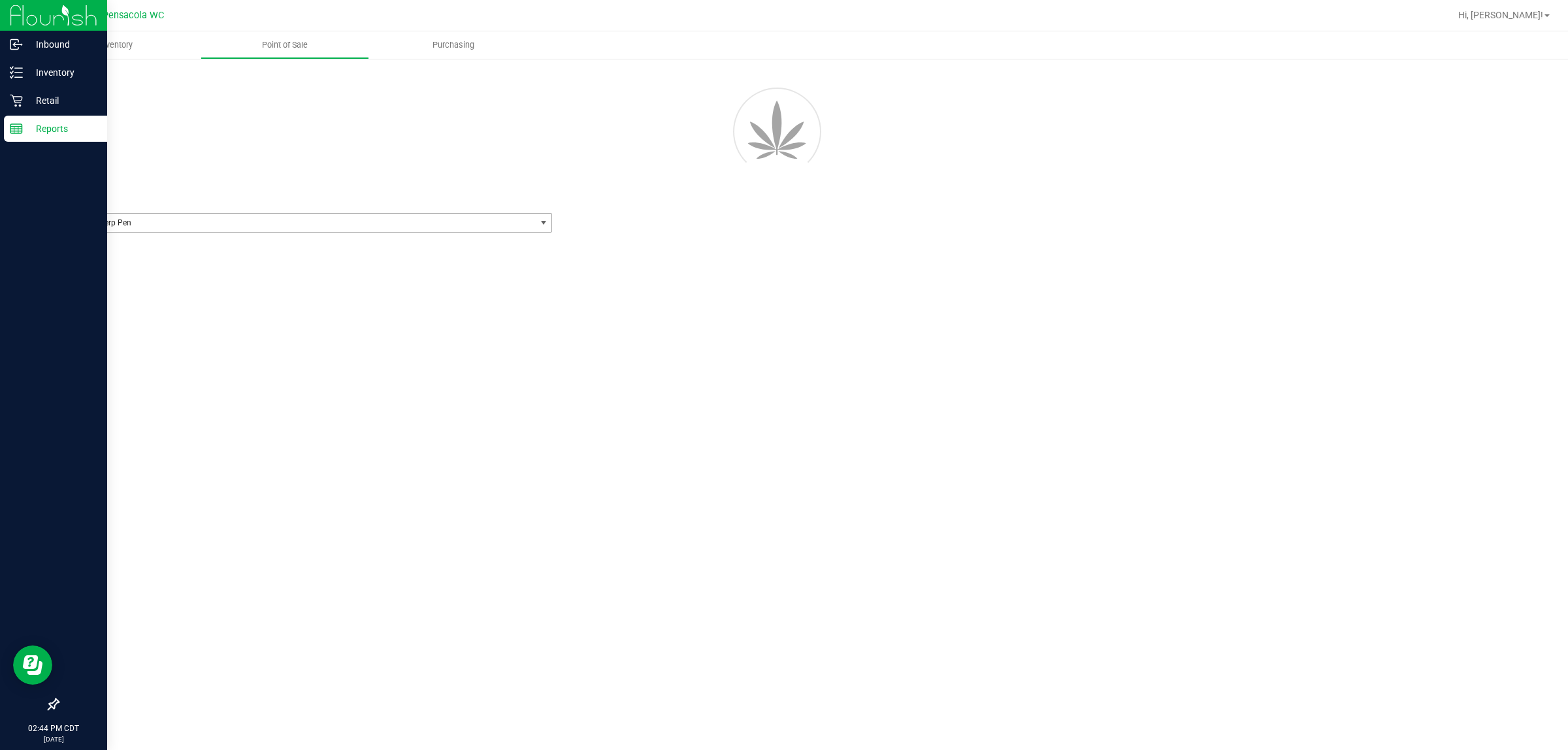
click at [357, 220] on span "BDS Black Terp Pen" at bounding box center [287, 223] width 449 height 9
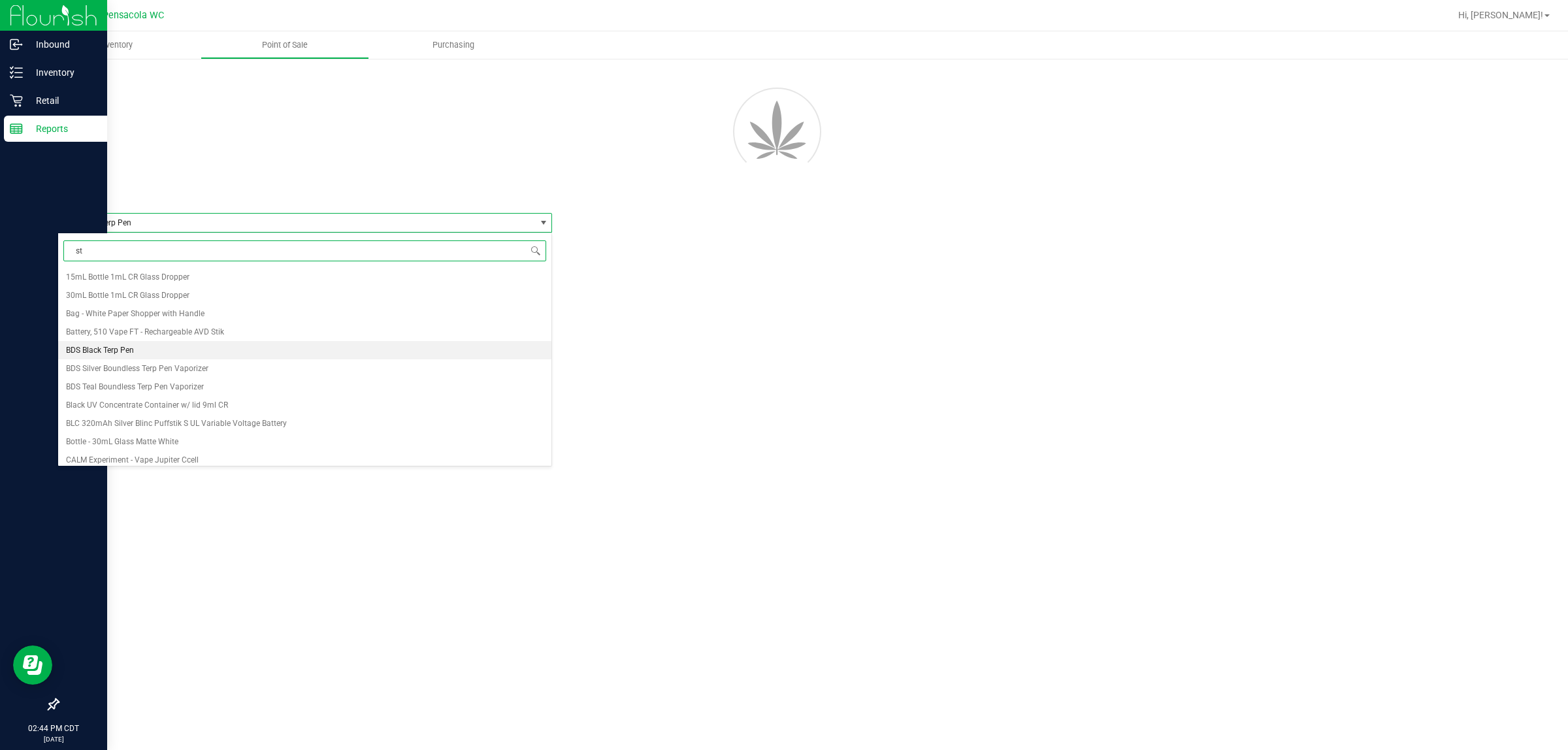
type input "stw"
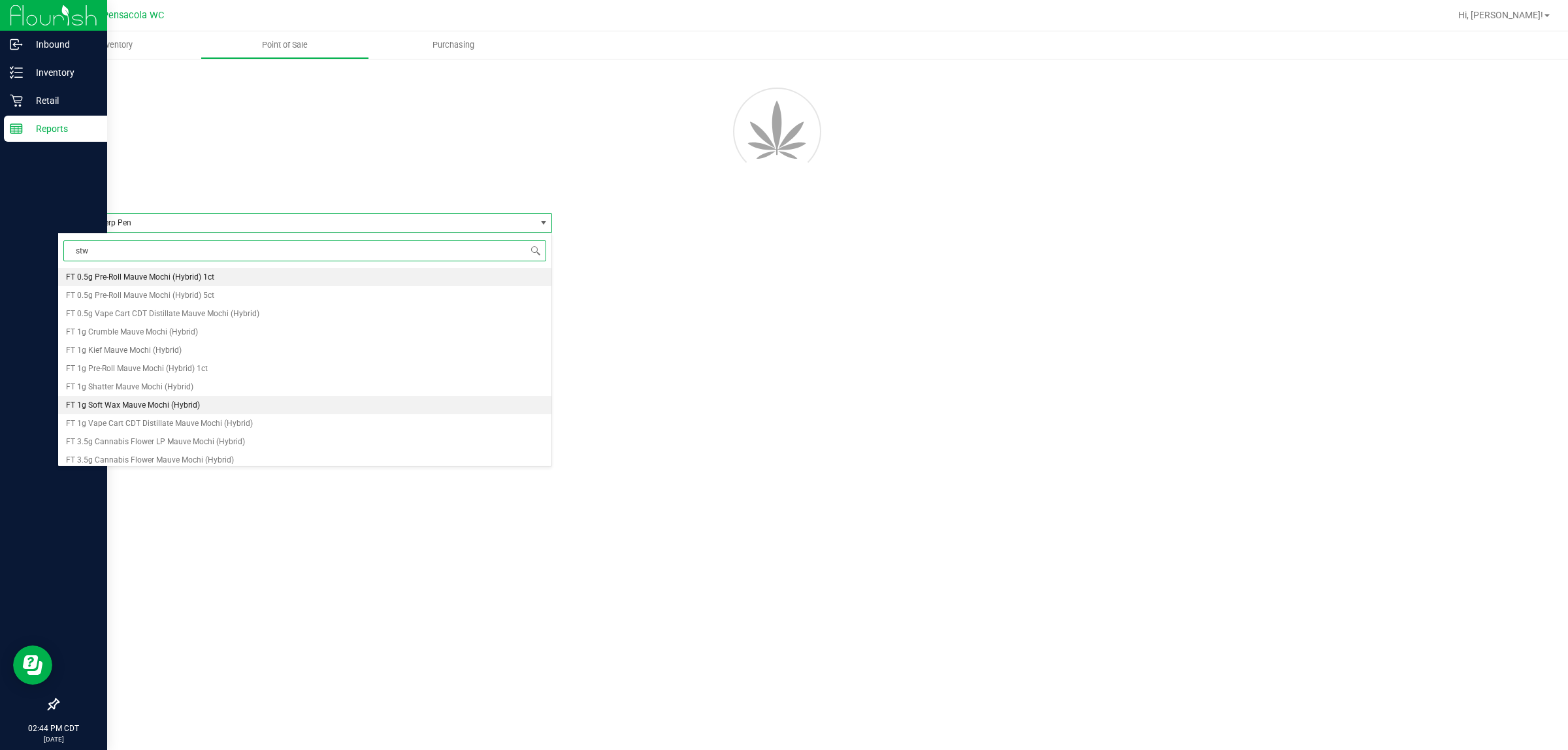
scroll to position [82, 0]
click at [288, 373] on li "FT 3.5g Cannabis Flower Mauve Mochi (Hybrid)" at bounding box center [304, 378] width 493 height 18
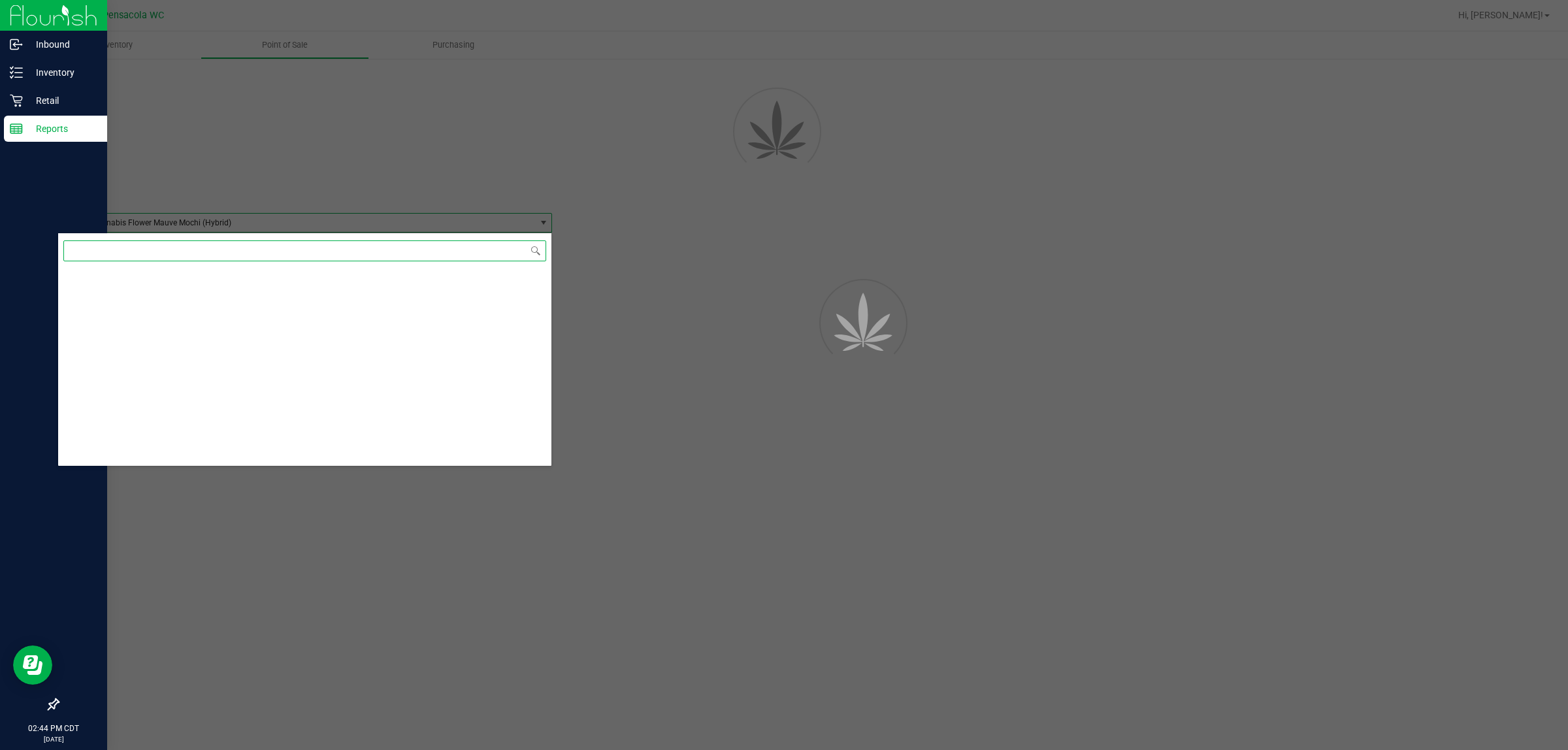
scroll to position [48949, 0]
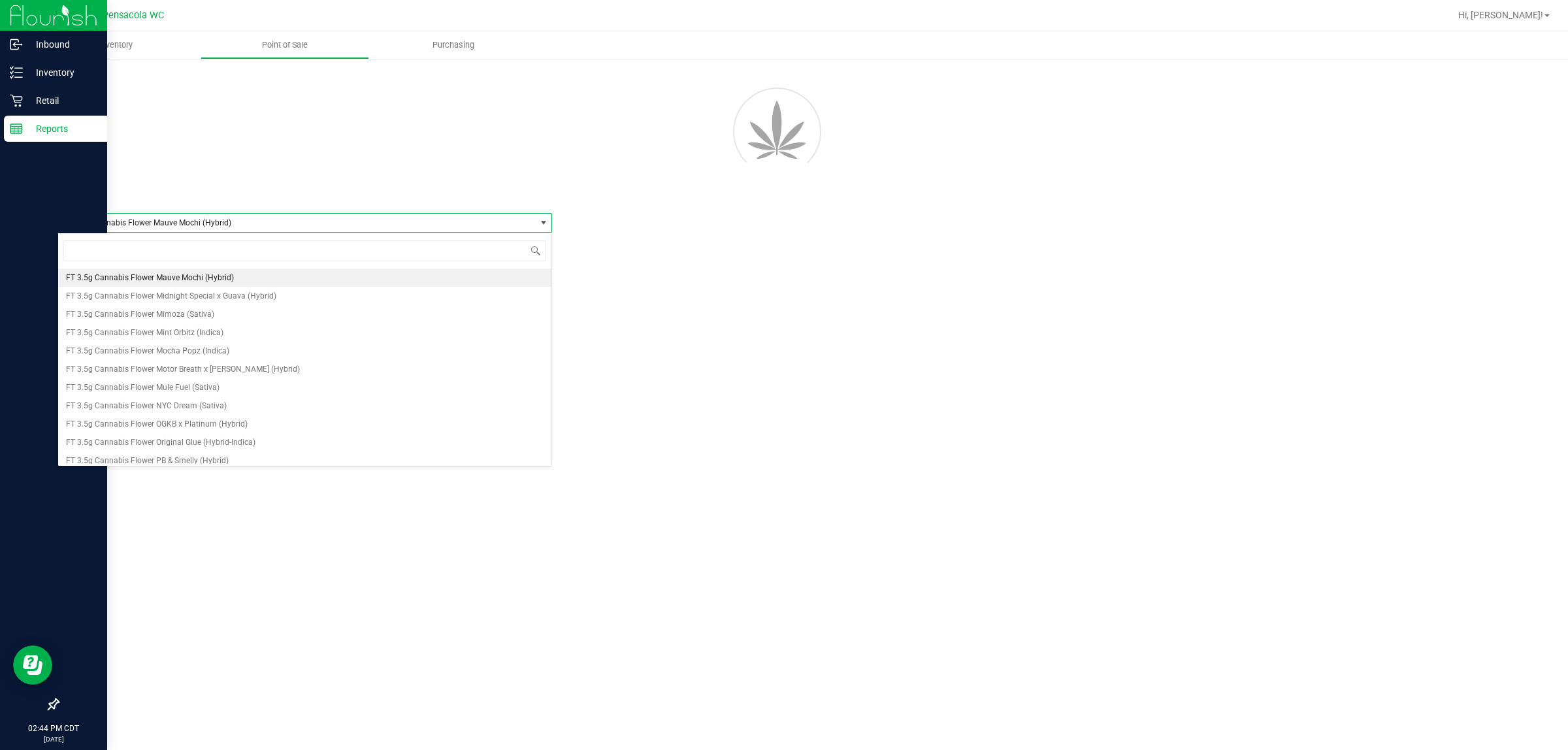
click at [403, 138] on div at bounding box center [800, 129] width 1504 height 118
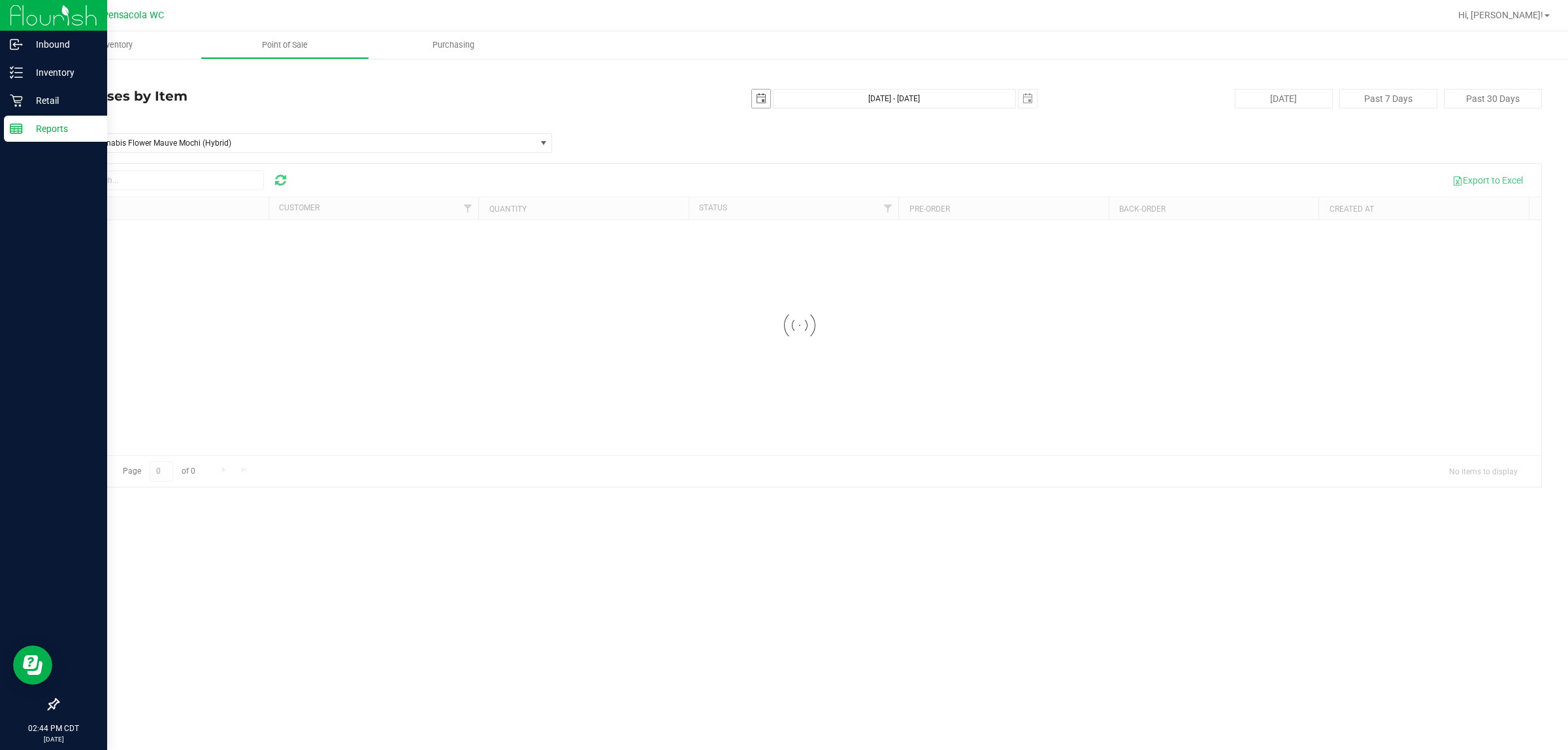
click at [768, 97] on span "select" at bounding box center [760, 98] width 18 height 18
click at [653, 139] on div "Item Name FT 3.5g Cannabis Flower Mauve Mochi (Hybrid) Select Item FT 3.5g Cann…" at bounding box center [799, 134] width 1484 height 38
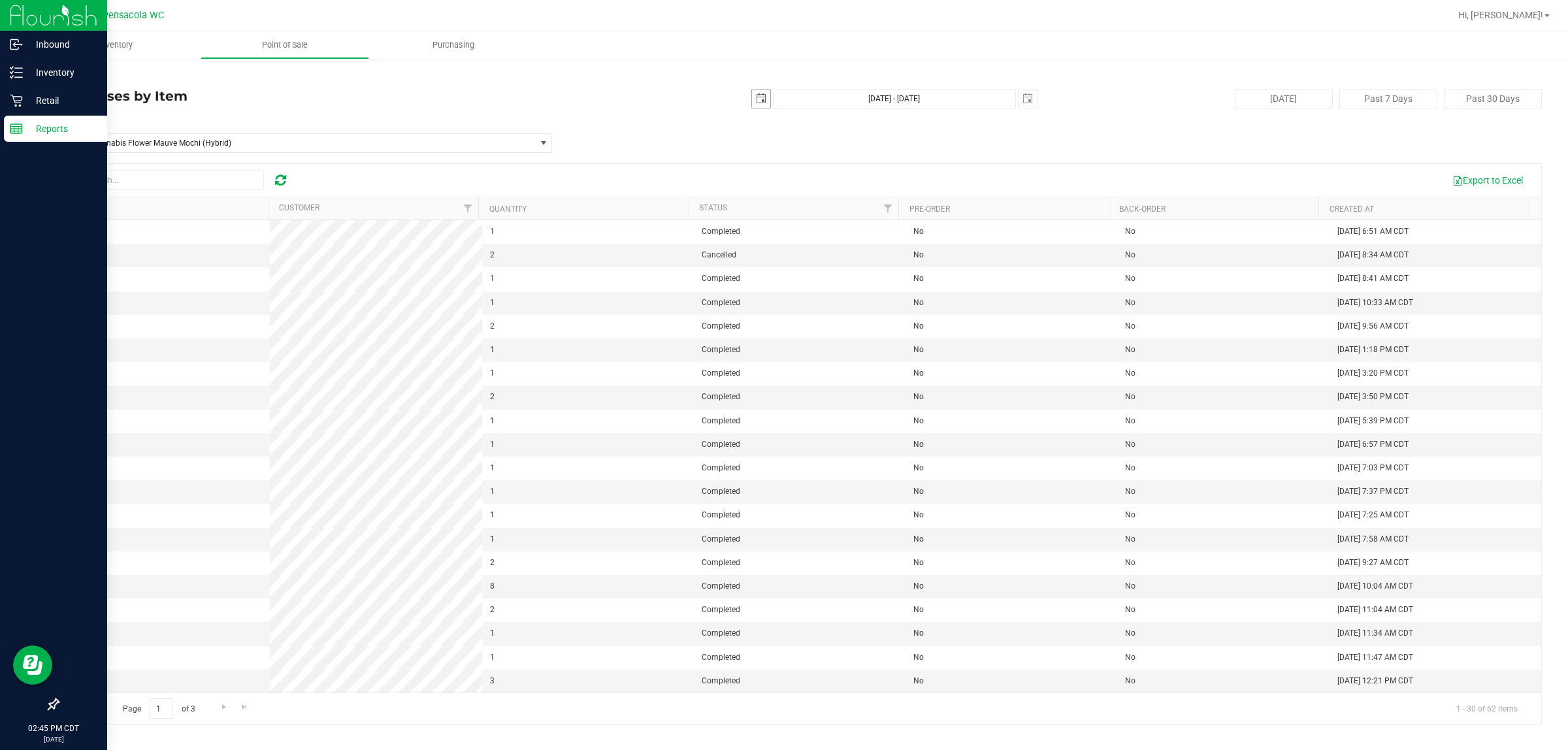
click at [766, 97] on span "select" at bounding box center [760, 98] width 18 height 18
click at [781, 206] on link "15" at bounding box center [858, 211] width 19 height 20
type input "[DATE]"
click at [781, 96] on span "select" at bounding box center [1027, 98] width 10 height 10
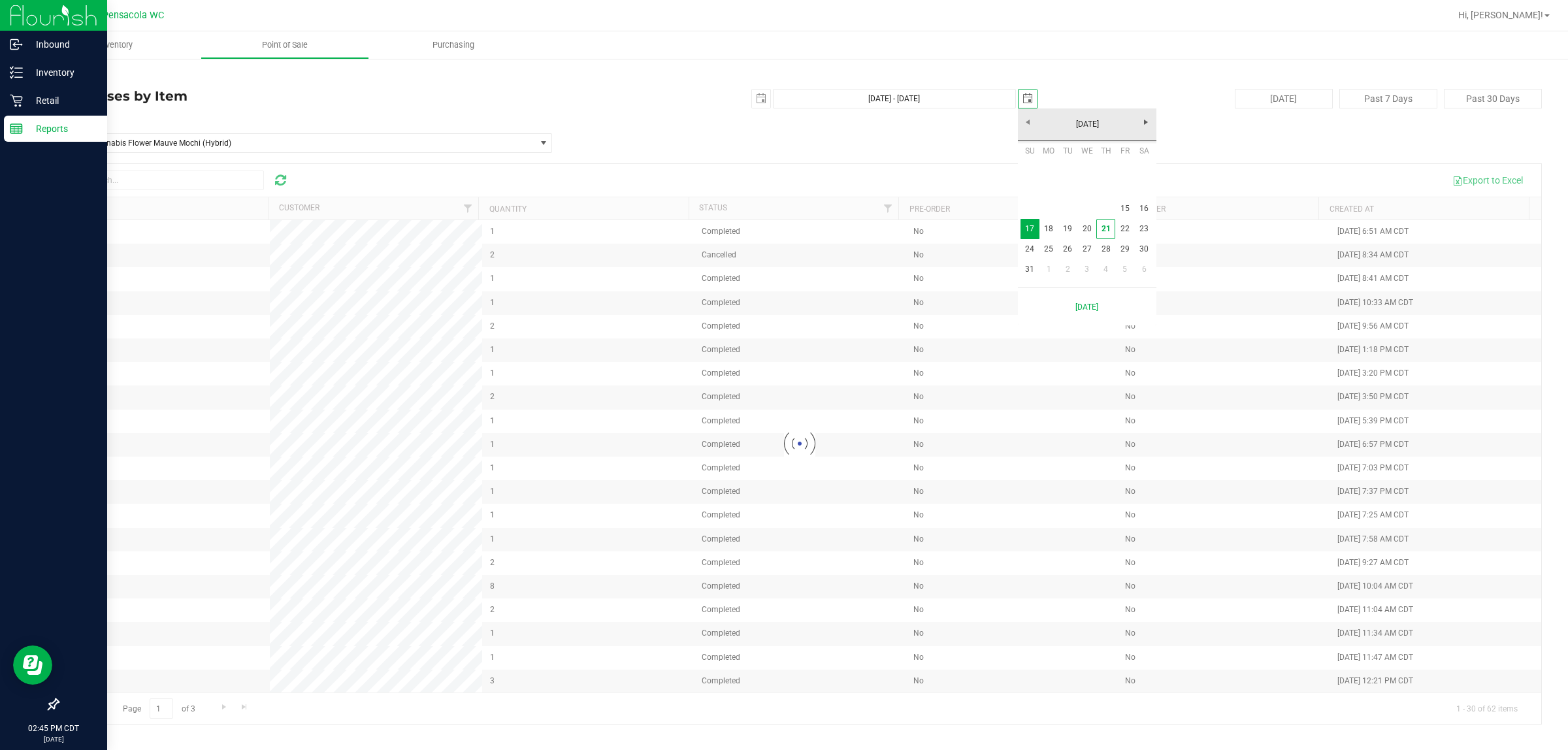
scroll to position [0, 33]
click at [781, 205] on link "15" at bounding box center [1125, 208] width 19 height 20
type input "[DATE] - [DATE]"
type input "[DATE]"
click at [765, 107] on span "select" at bounding box center [760, 98] width 18 height 18
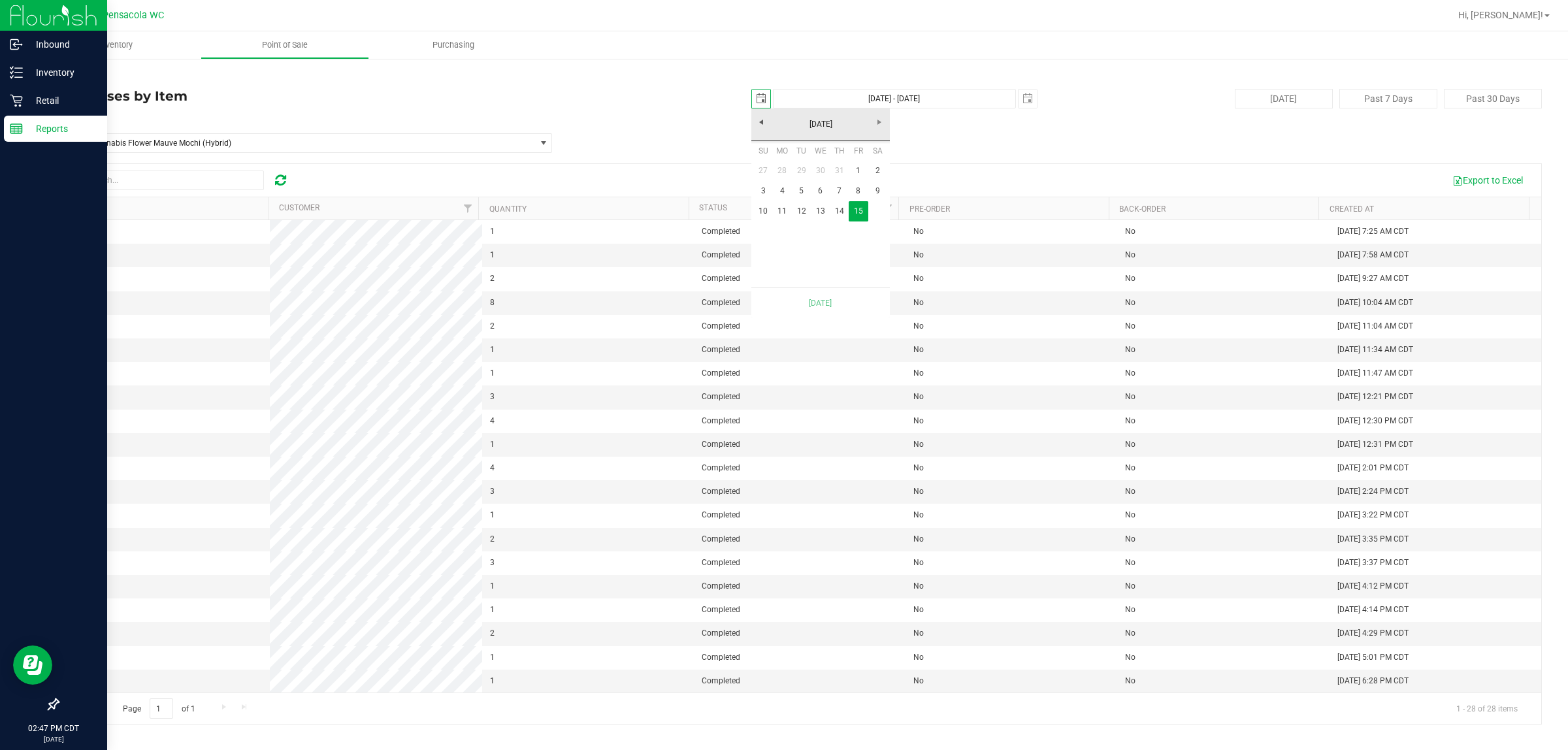
scroll to position [0, 33]
click at [779, 209] on link "11" at bounding box center [782, 211] width 19 height 20
type input "[DATE] - [DATE]"
type input "[DATE]"
click at [781, 97] on span "select" at bounding box center [1027, 98] width 10 height 10
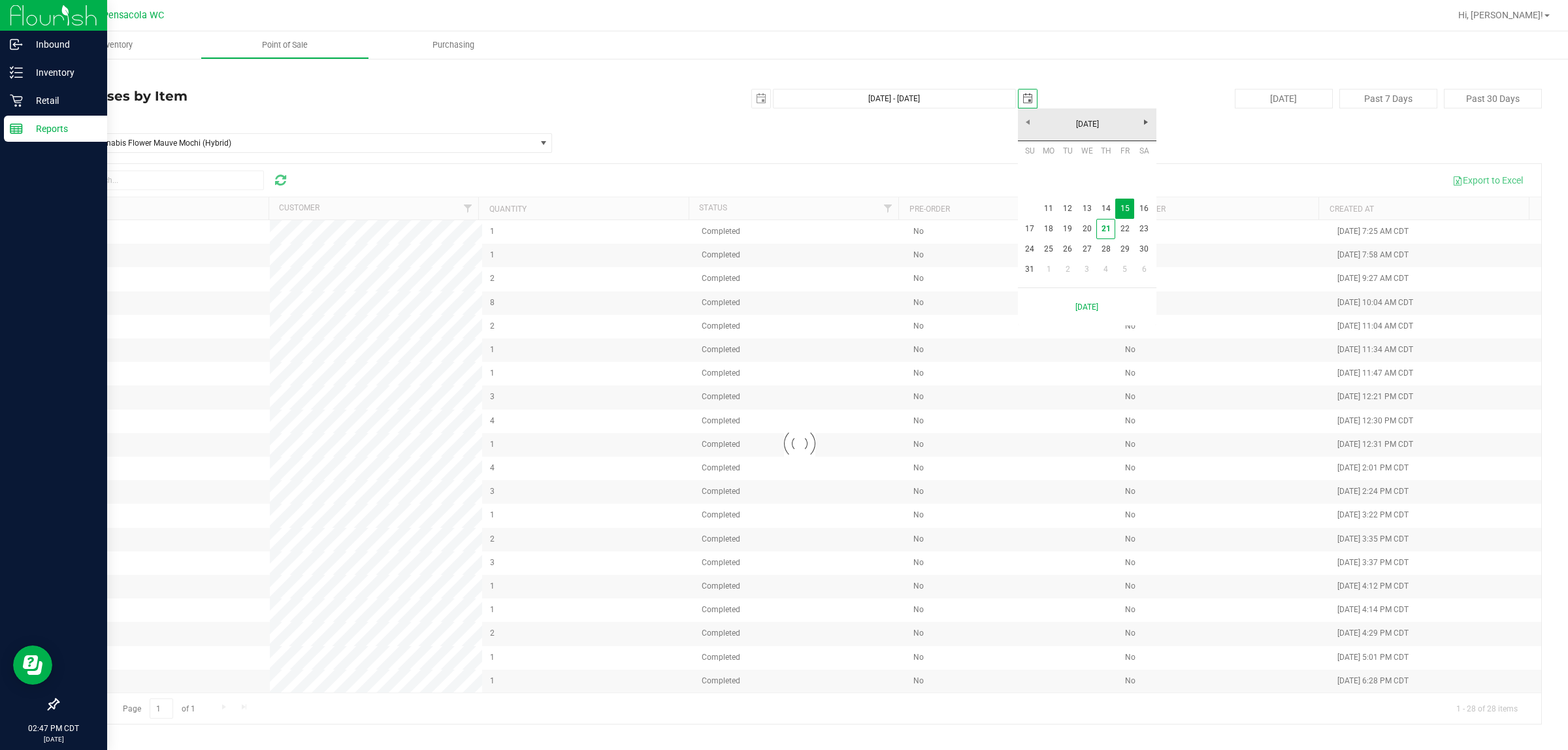
scroll to position [0, 33]
click at [781, 204] on link "16" at bounding box center [1144, 208] width 19 height 20
type input "[DATE] - [DATE]"
type input "[DATE]"
click at [781, 214] on th "Created At" at bounding box center [1423, 208] width 210 height 23
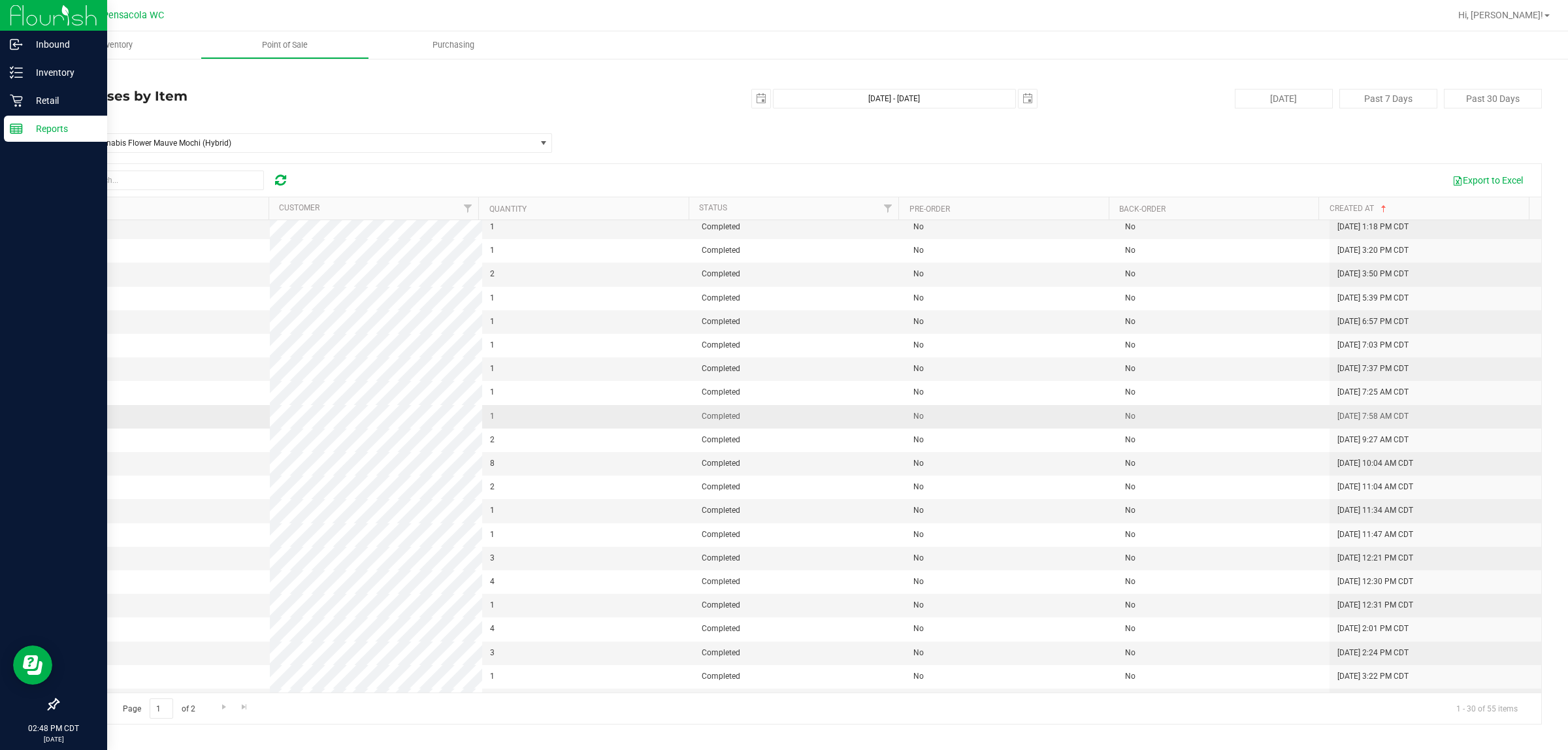
scroll to position [239, 0]
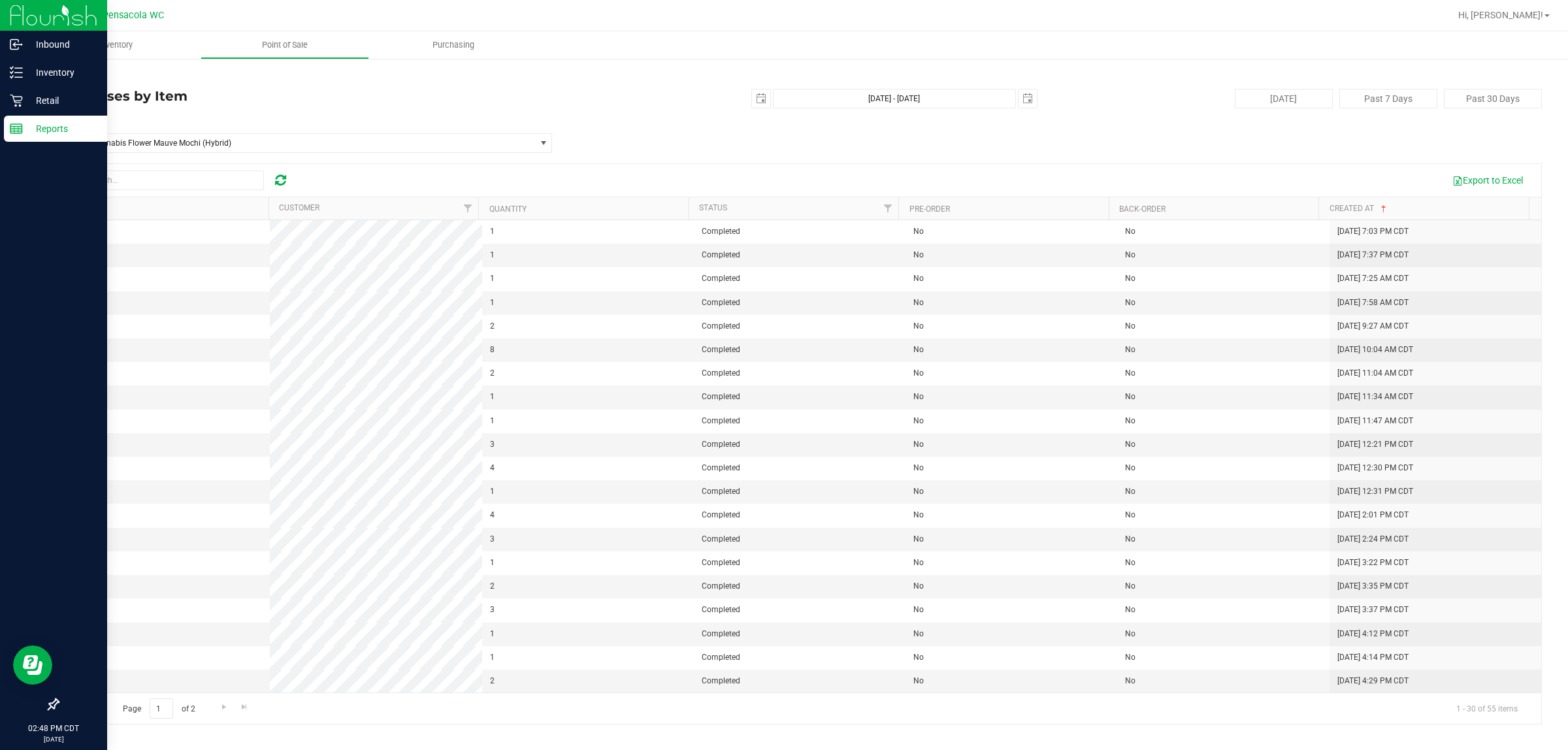
click at [253, 709] on div "Page 1 of 2 1 - 30 of 55 items" at bounding box center [800, 708] width 1483 height 31
click at [246, 709] on span "Go to the last page" at bounding box center [244, 707] width 10 height 10
click at [781, 99] on span "select" at bounding box center [1027, 98] width 18 height 18
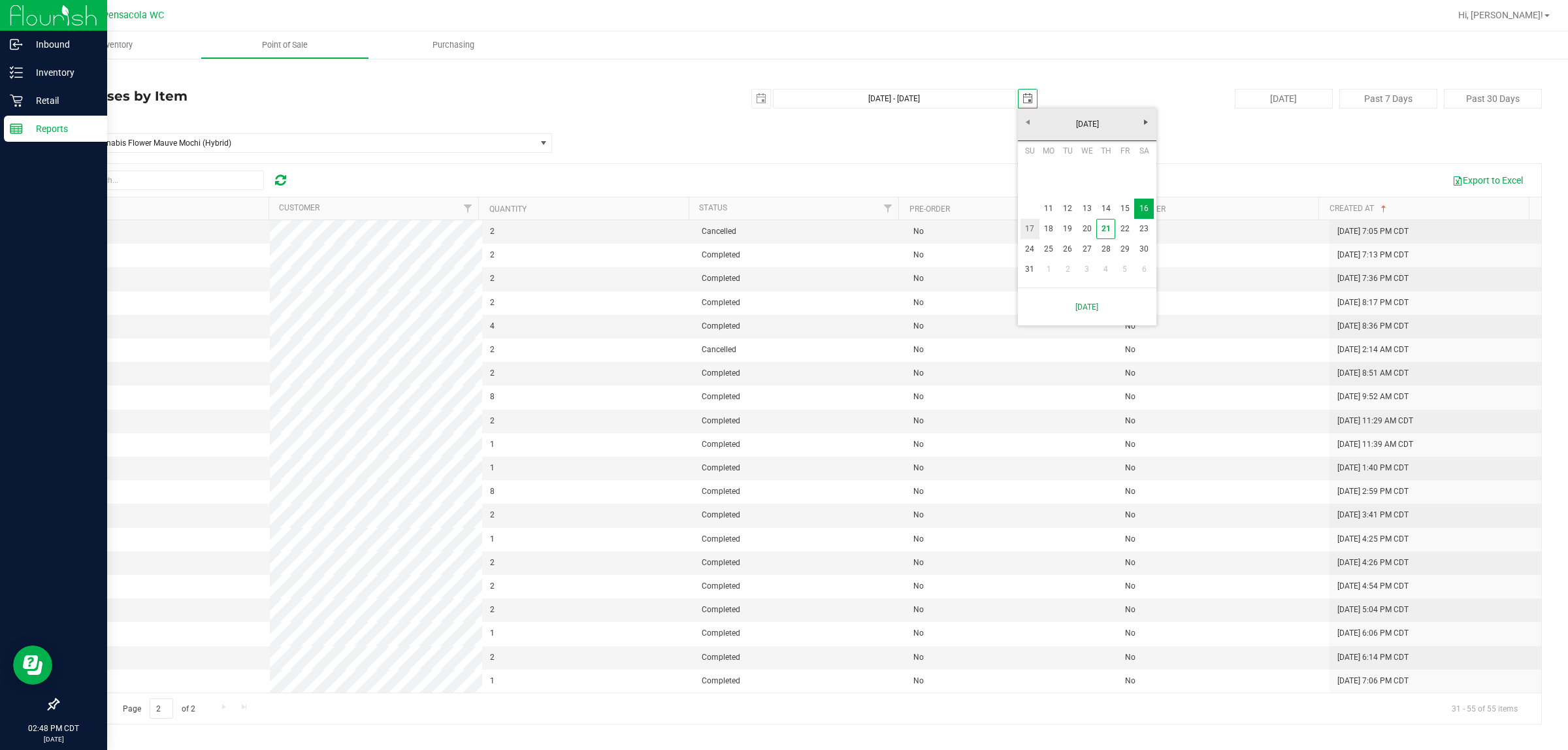
click at [781, 224] on link "17" at bounding box center [1030, 228] width 19 height 20
type input "[DATE] - [DATE]"
type input "[DATE]"
click at [781, 8] on link "Hi, [PERSON_NAME]!" at bounding box center [1504, 15] width 102 height 14
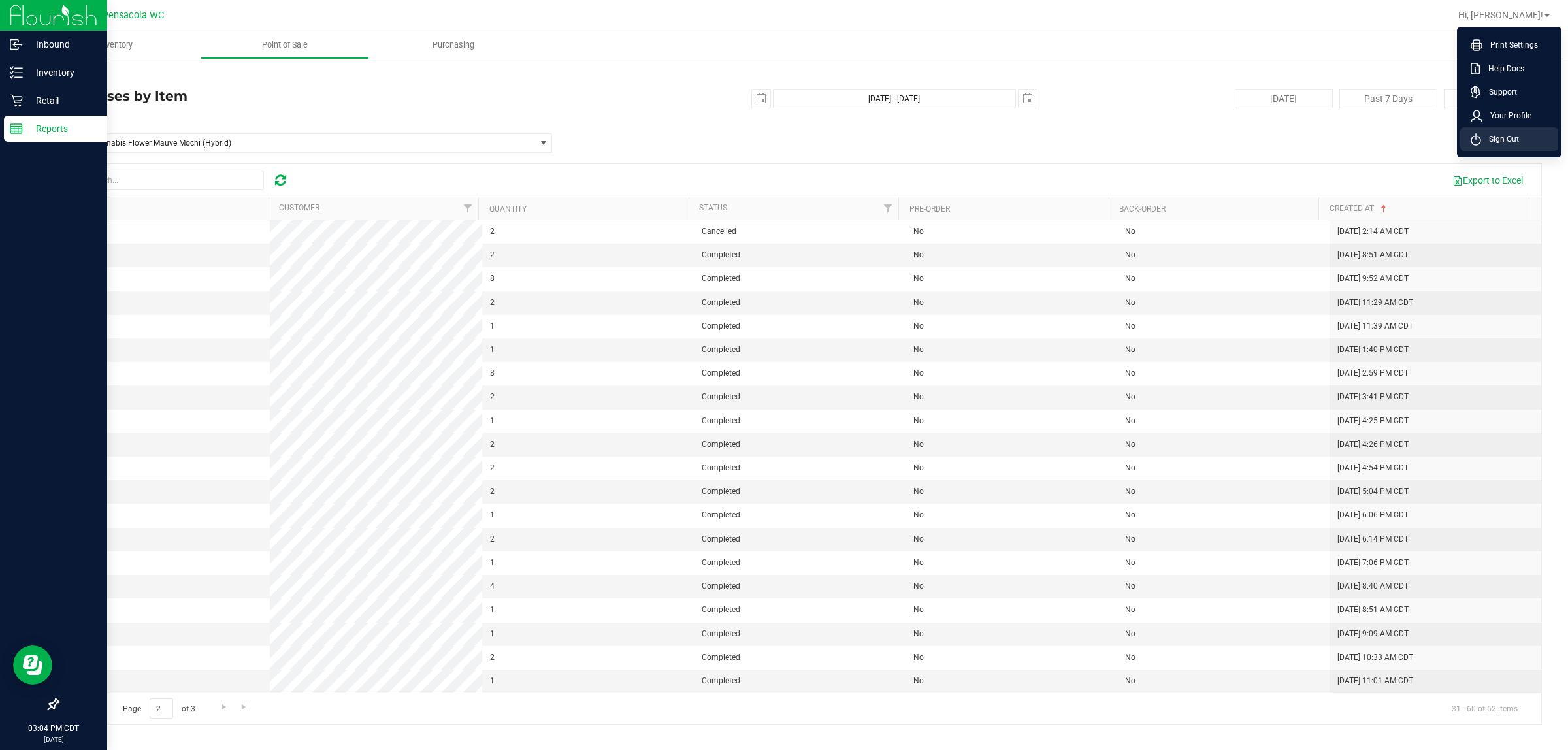
click at [781, 138] on span "Sign Out" at bounding box center [1500, 139] width 38 height 13
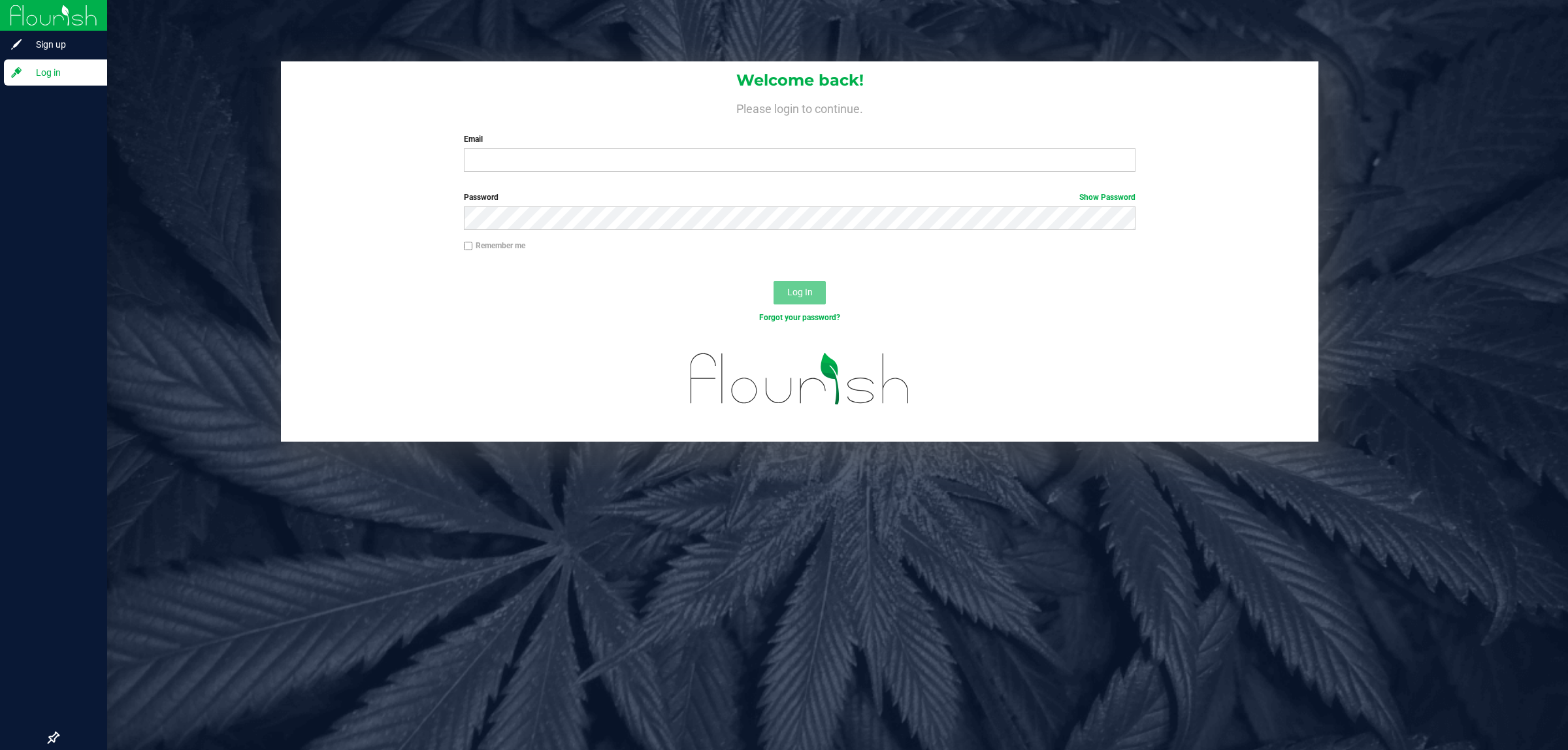
click at [510, 138] on label "Email" at bounding box center [799, 139] width 672 height 11
click at [510, 148] on input "Email" at bounding box center [799, 159] width 672 height 24
click at [510, 146] on div "Email Required Please format your email correctly." at bounding box center [800, 152] width 692 height 39
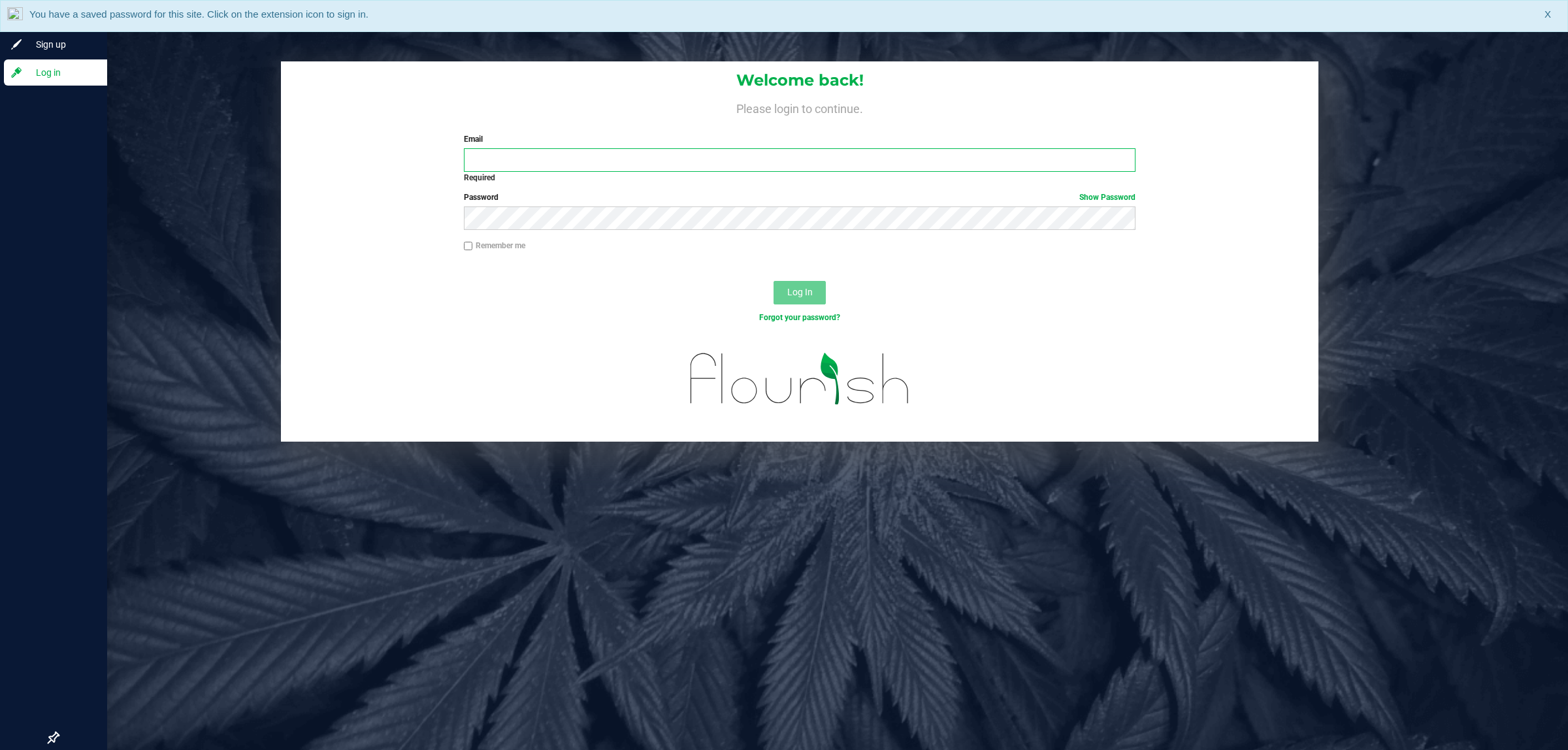
click at [508, 156] on input "Email" at bounding box center [799, 159] width 672 height 24
type input "[EMAIL_ADDRESS][DOMAIN_NAME]"
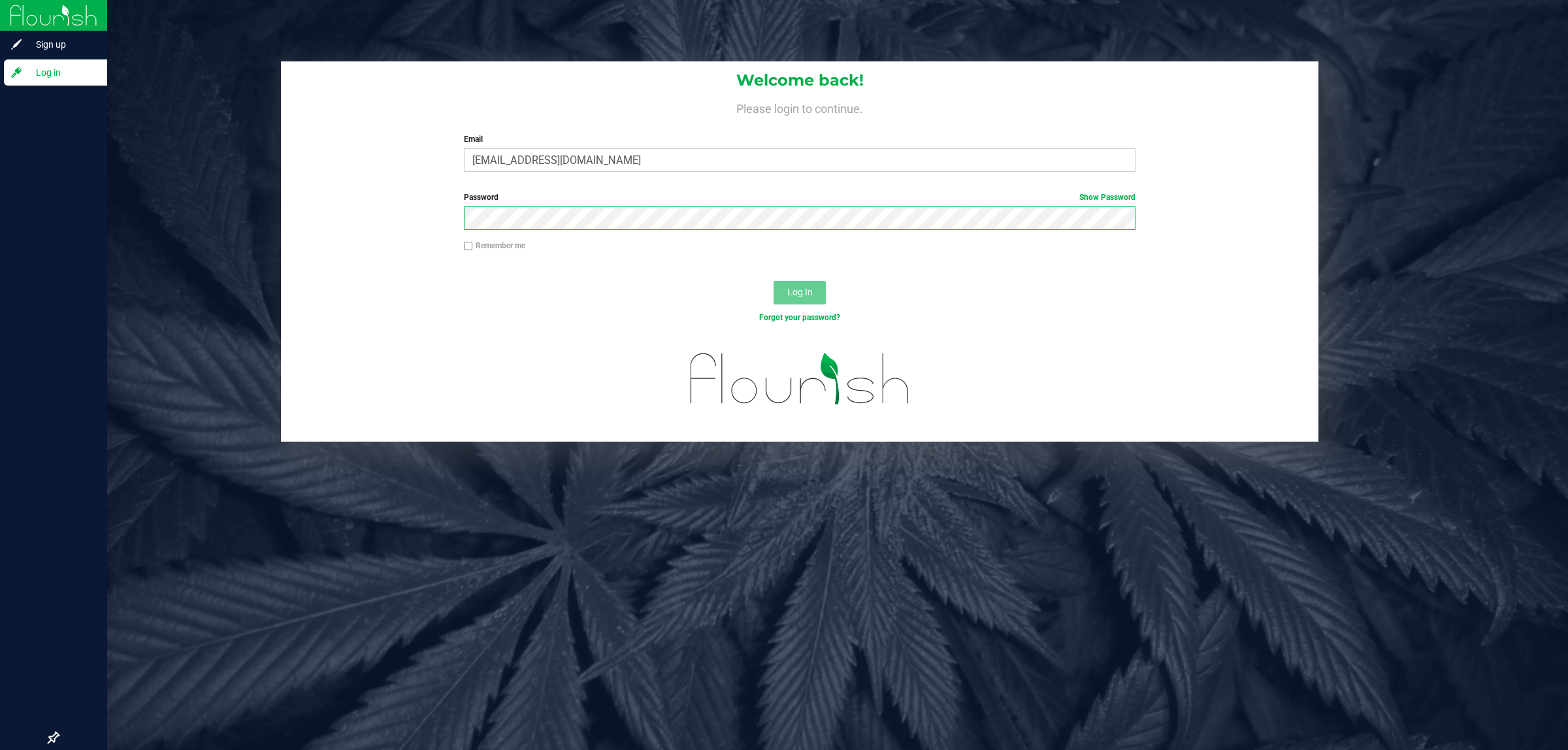
click at [774, 281] on button "Log In" at bounding box center [799, 292] width 52 height 24
